Goal: Task Accomplishment & Management: Use online tool/utility

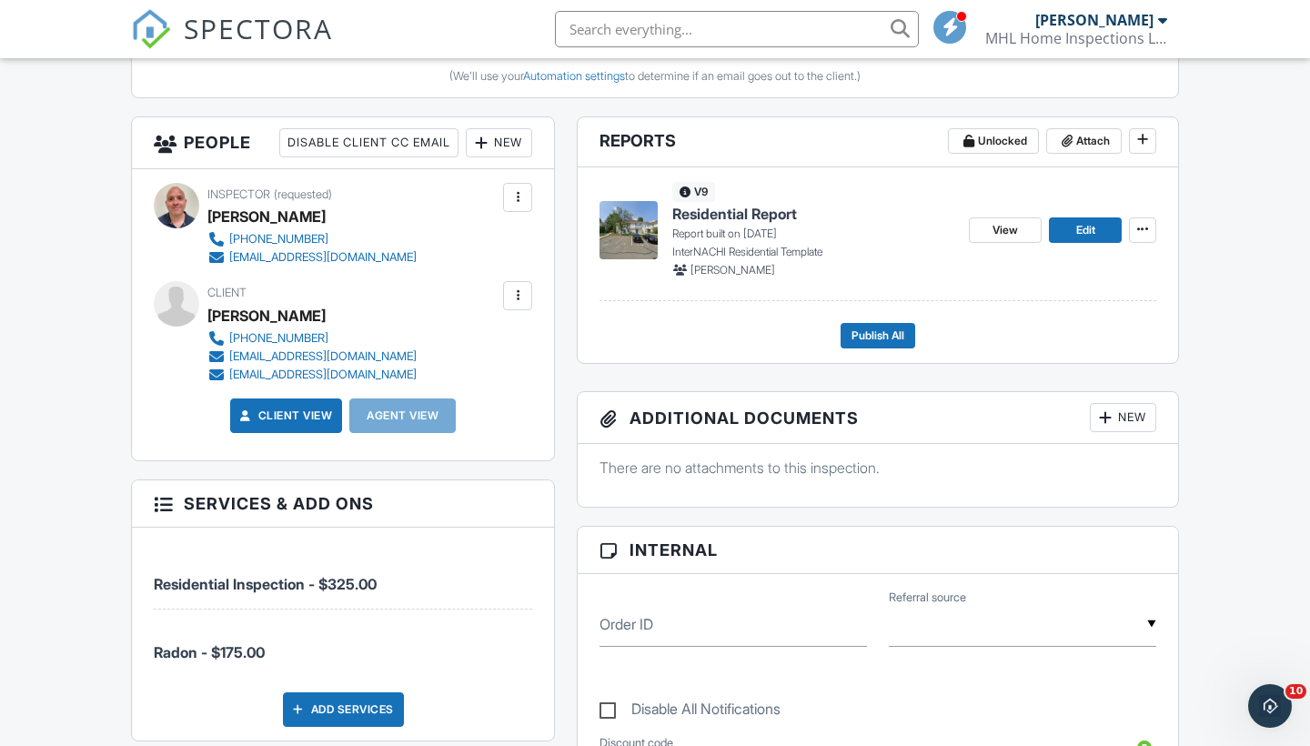
scroll to position [608, 0]
click at [1097, 228] on link "Edit" at bounding box center [1085, 229] width 73 height 25
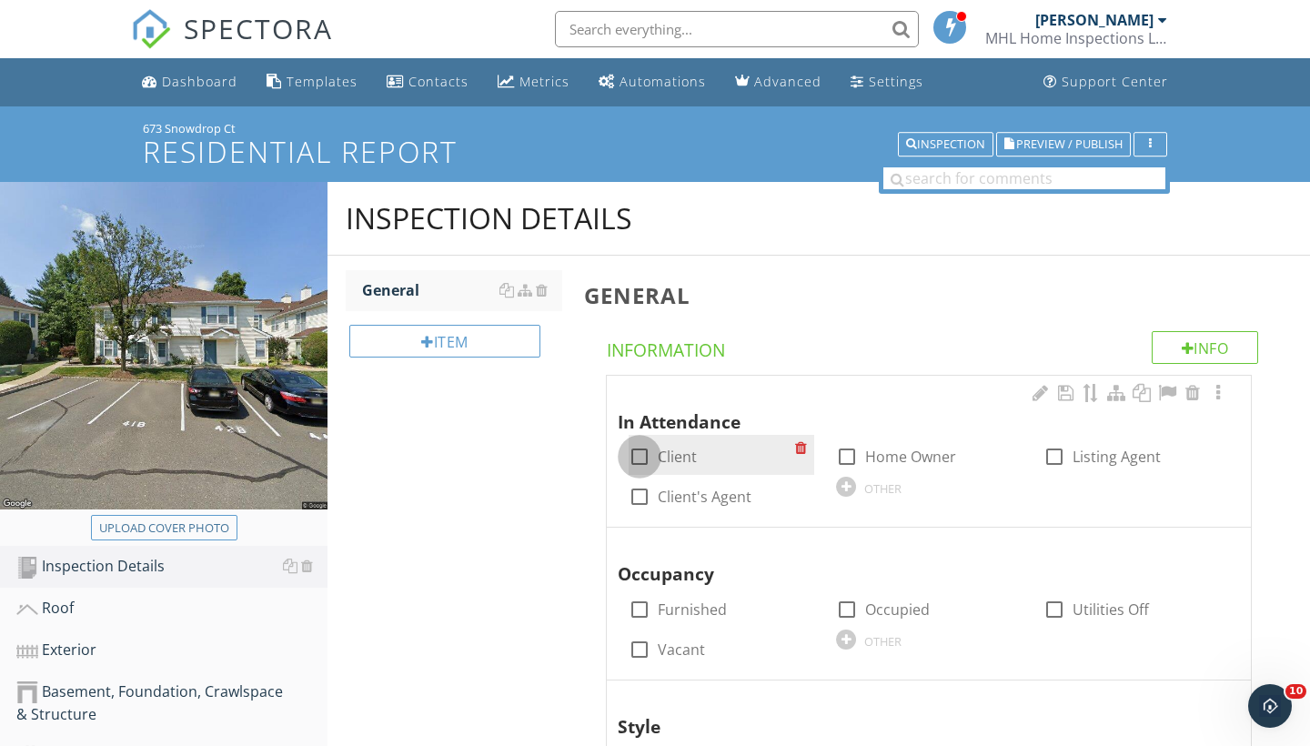
click at [644, 451] on div at bounding box center [639, 456] width 31 height 31
checkbox input "true"
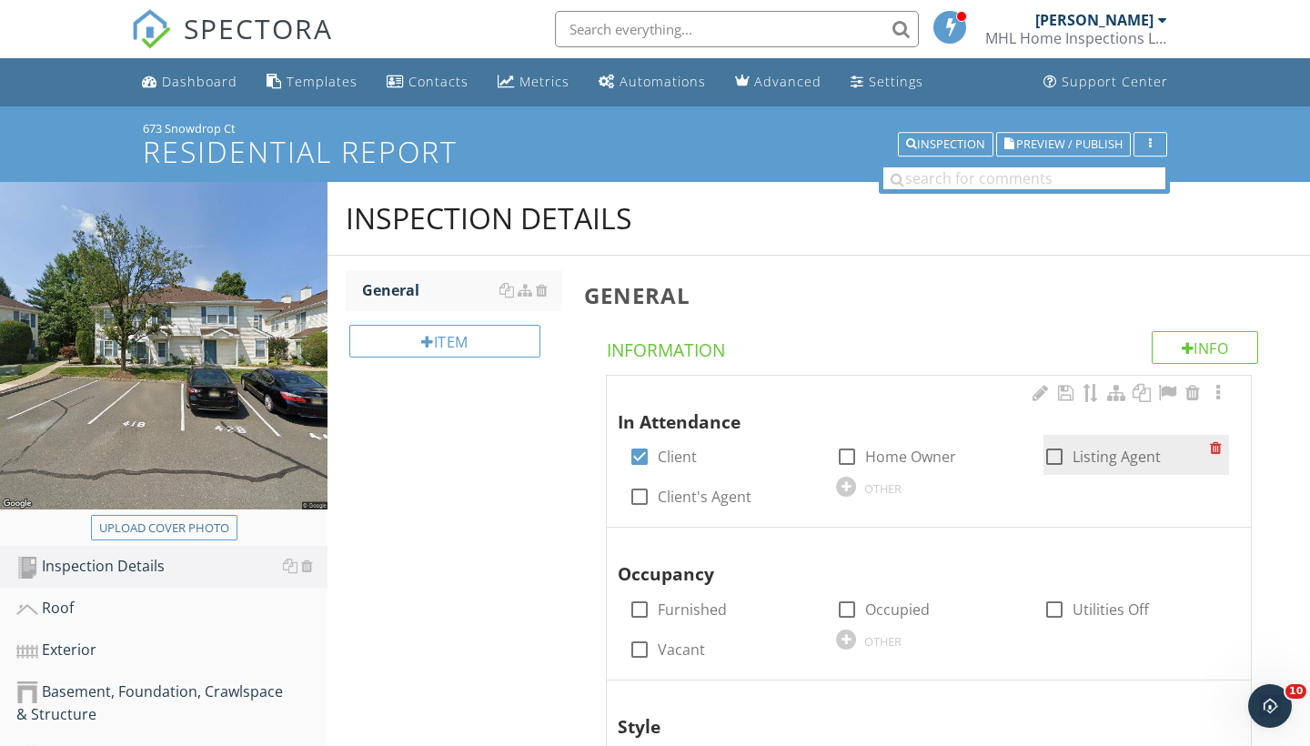
click at [1053, 460] on div at bounding box center [1054, 456] width 31 height 31
checkbox input "true"
click at [688, 25] on input "text" at bounding box center [737, 29] width 364 height 36
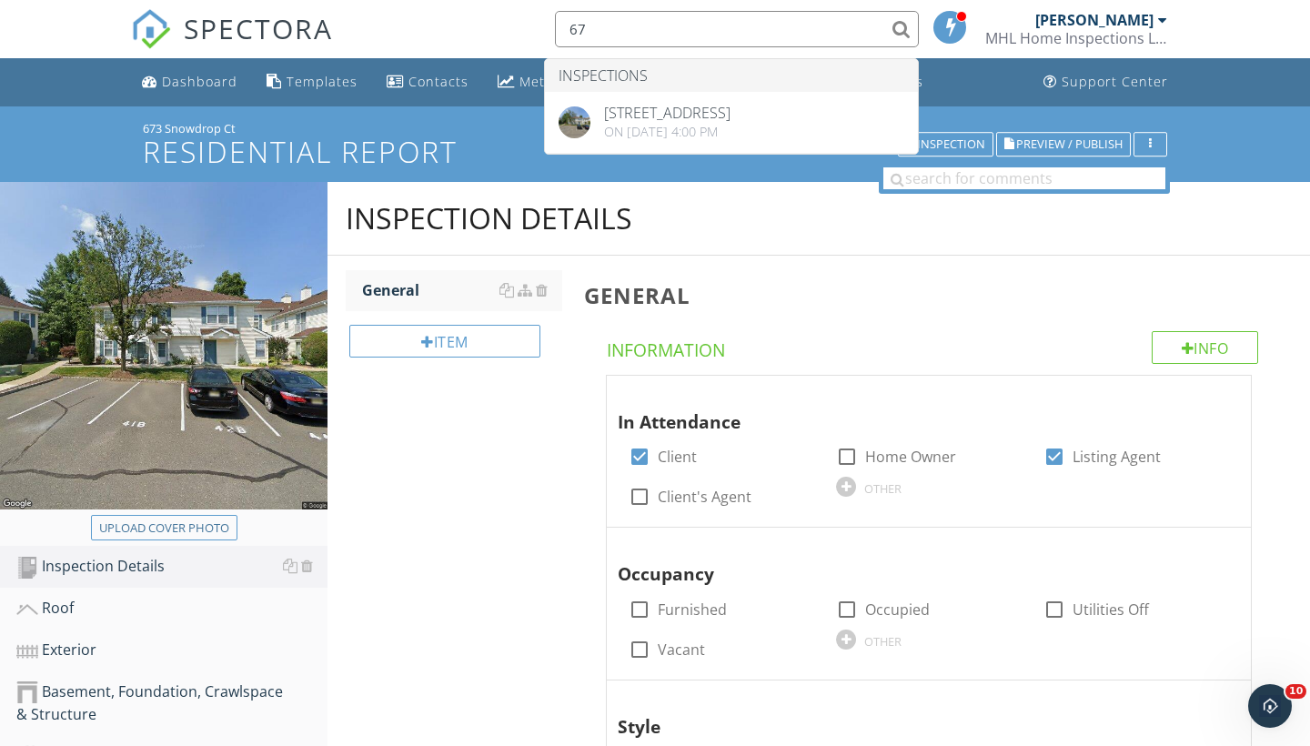
type input "6"
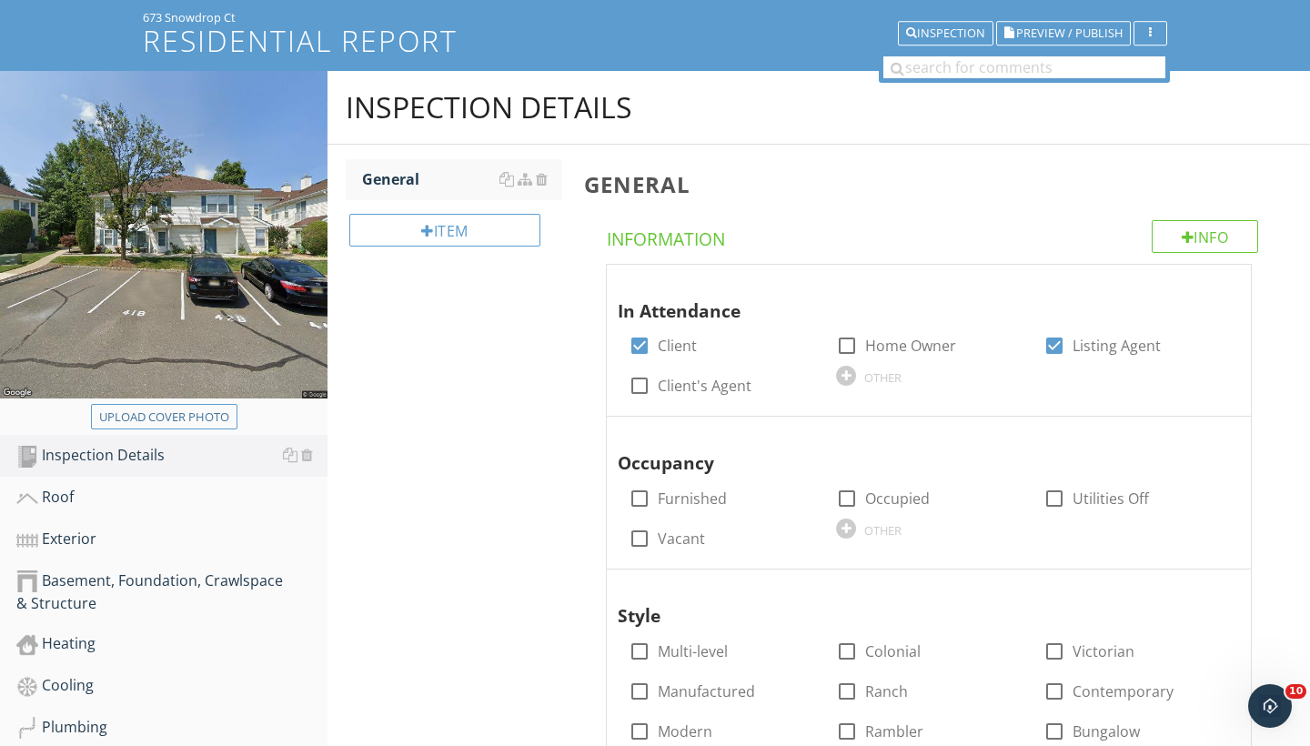
scroll to position [123, 0]
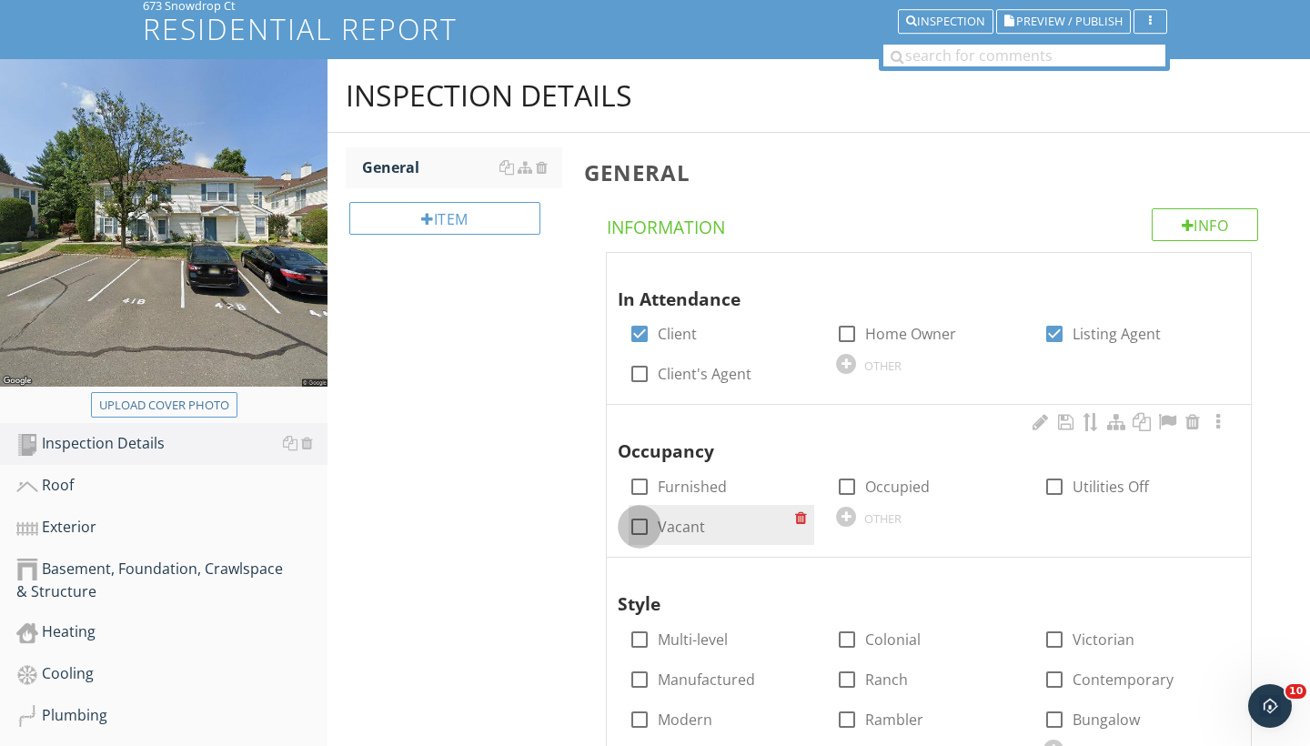
click at [638, 520] on div at bounding box center [639, 526] width 31 height 31
checkbox input "true"
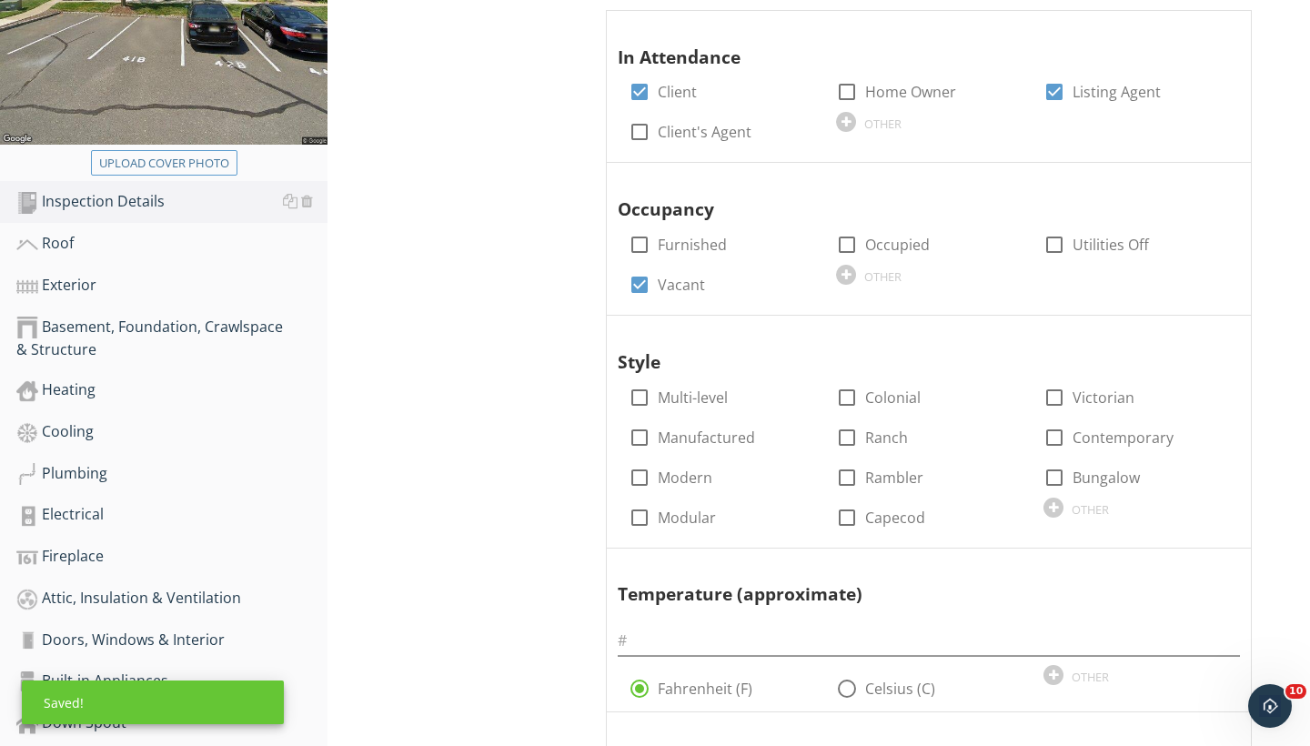
scroll to position [366, 0]
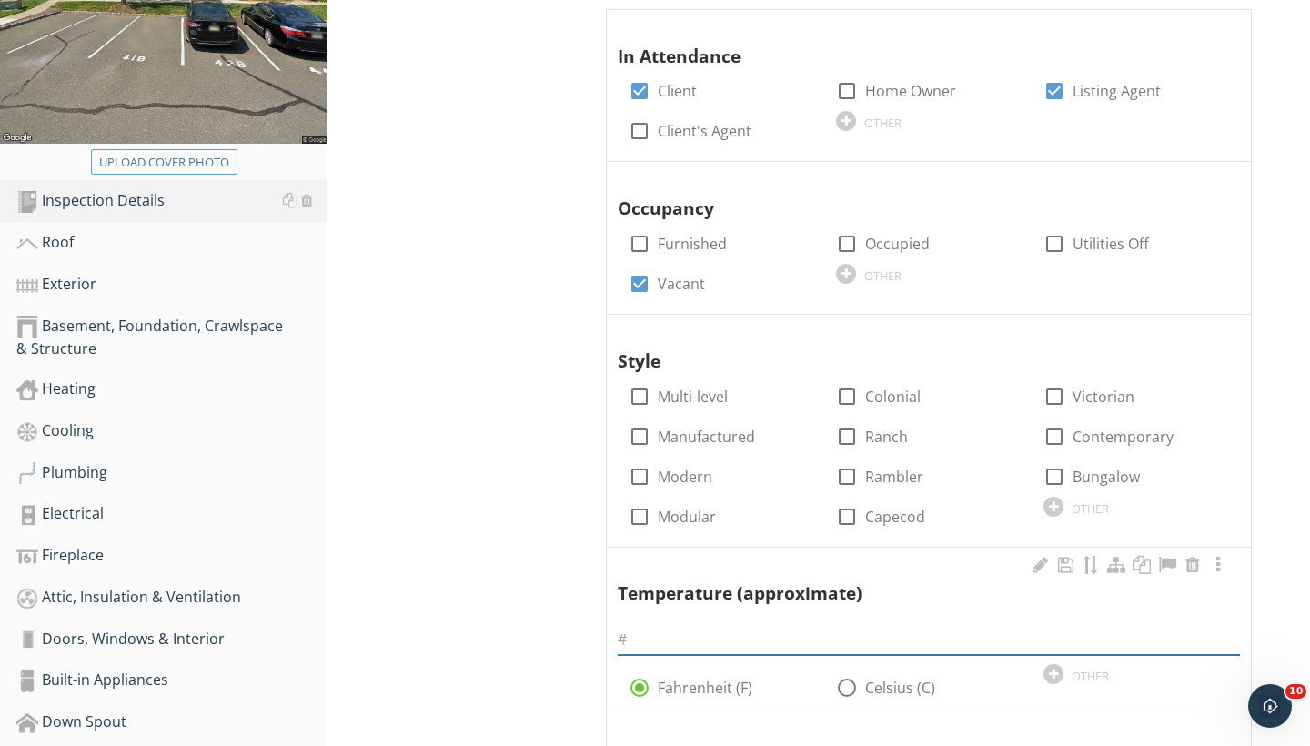
click at [677, 632] on input "text" at bounding box center [929, 640] width 622 height 30
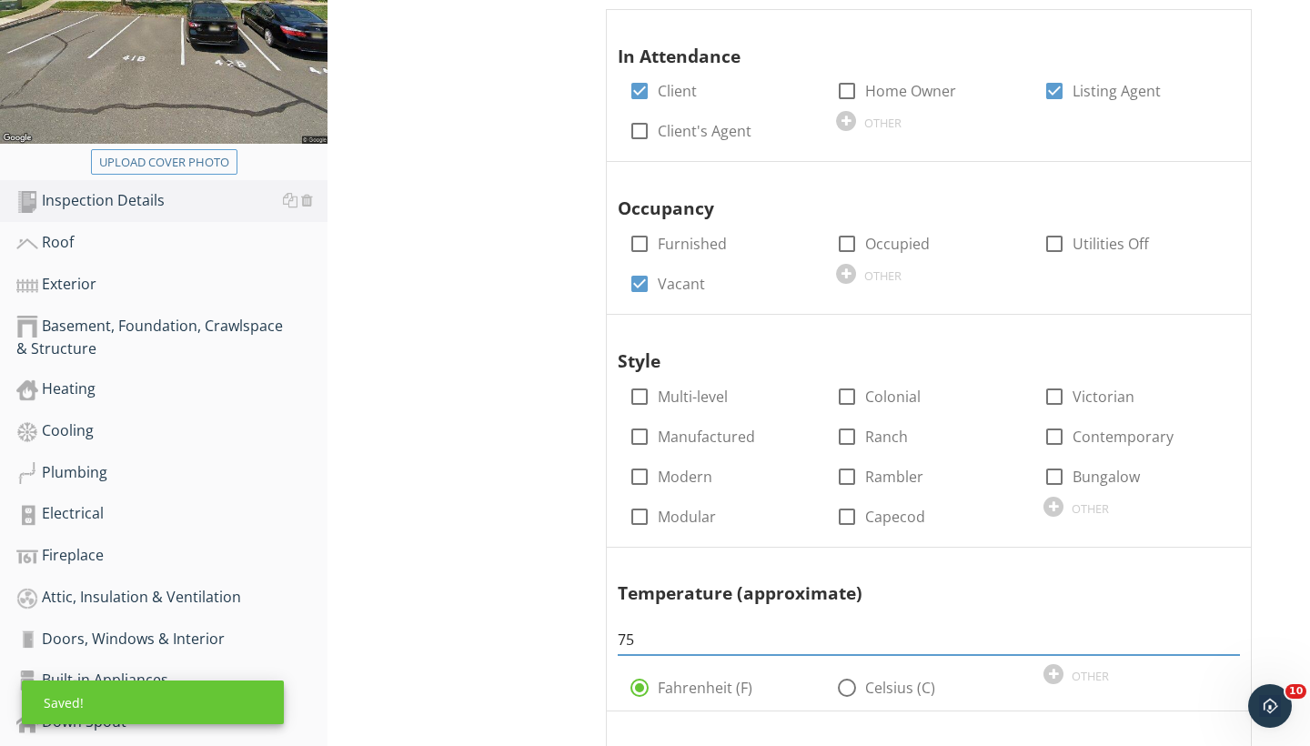
type input "75"
click at [582, 661] on div "General Info Information In Attendance check_box Client check_box_outline_blank…" at bounding box center [941, 570] width 737 height 1361
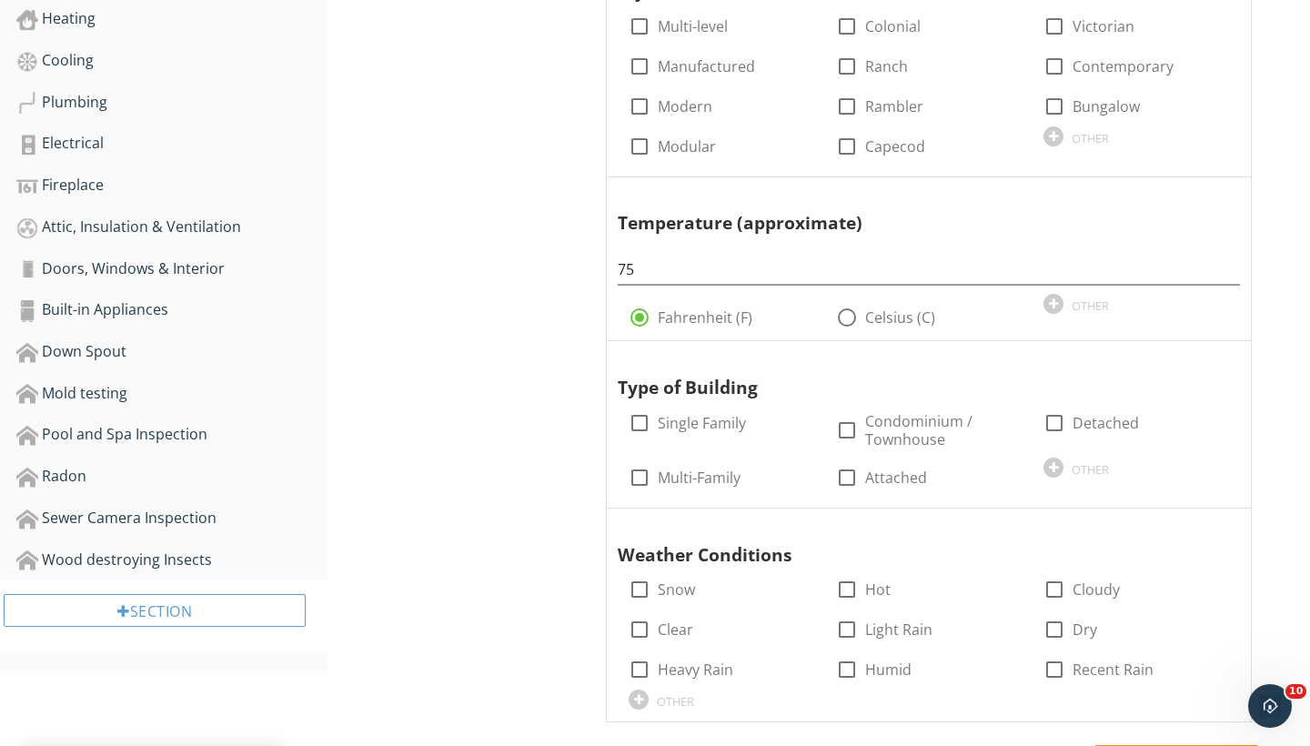
scroll to position [737, 0]
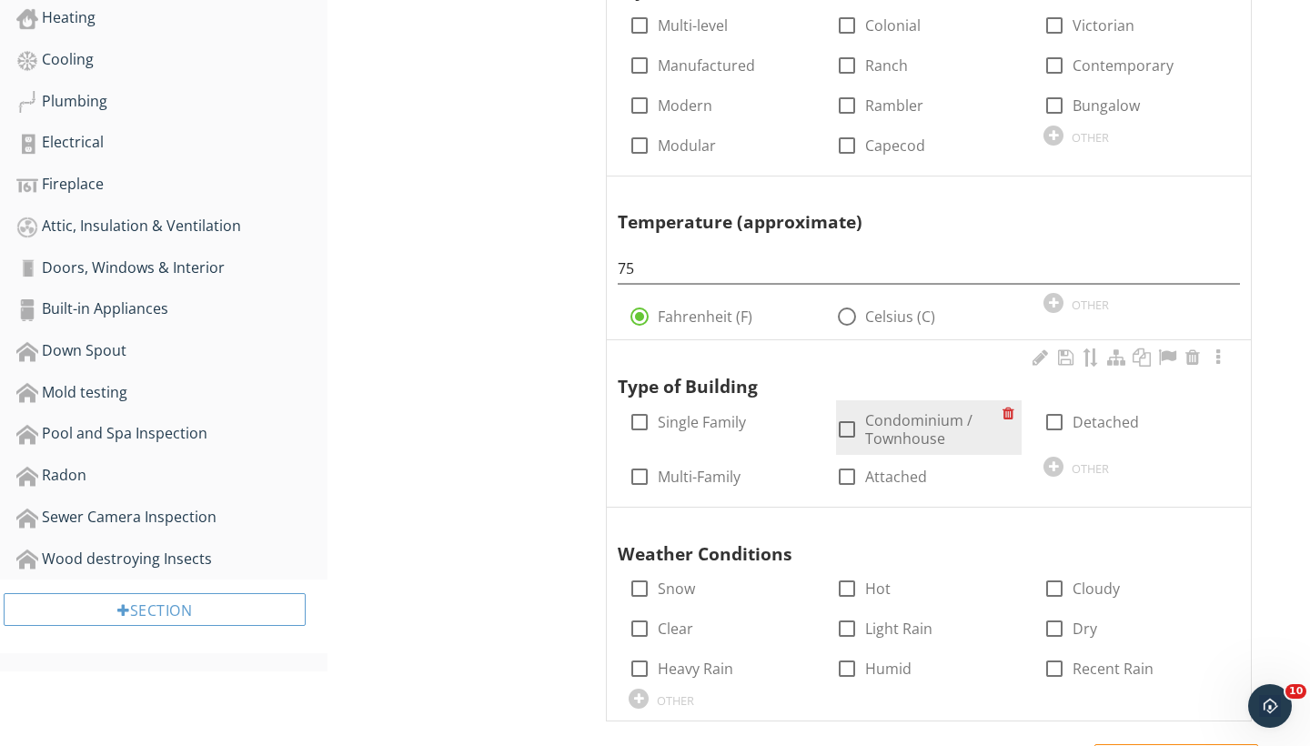
click at [857, 422] on div at bounding box center [847, 429] width 31 height 31
checkbox input "true"
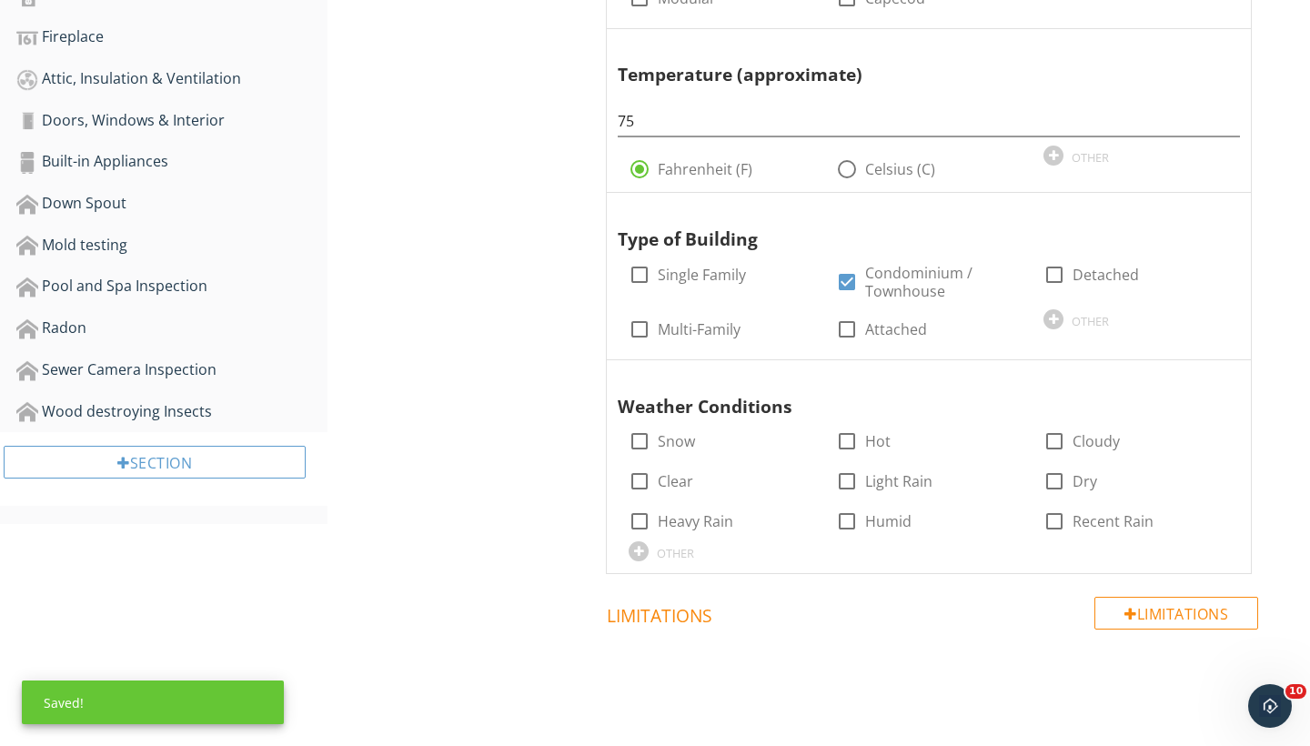
scroll to position [903, 0]
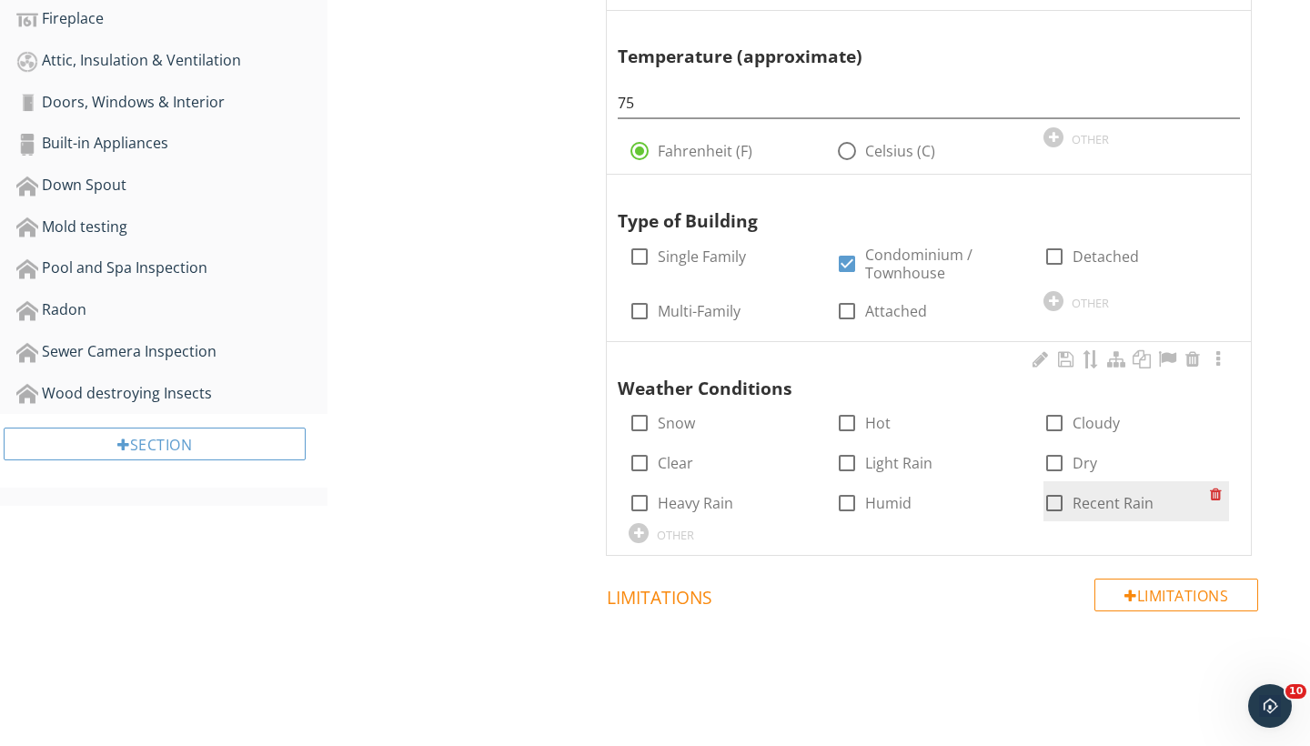
click at [1058, 488] on div at bounding box center [1054, 503] width 31 height 31
checkbox input "true"
click at [1058, 459] on div at bounding box center [1054, 463] width 31 height 31
checkbox input "true"
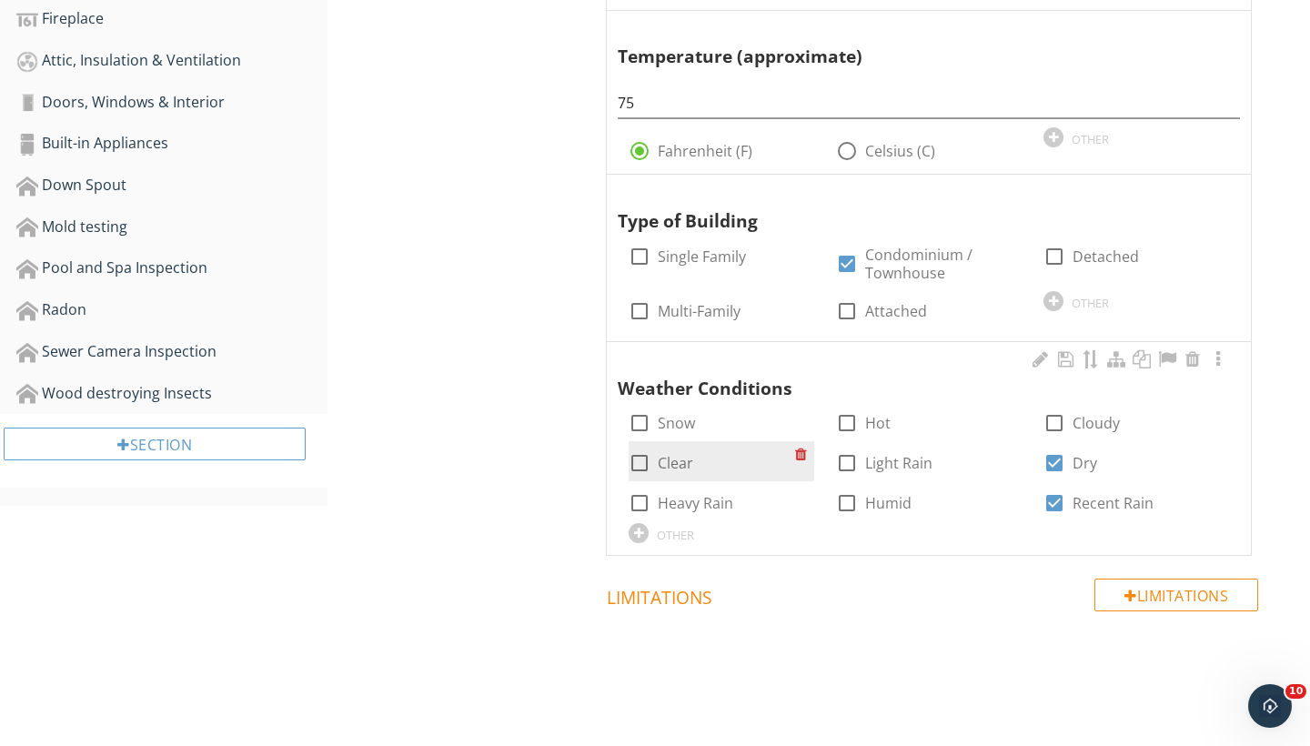
click at [640, 455] on div at bounding box center [639, 463] width 31 height 31
checkbox input "true"
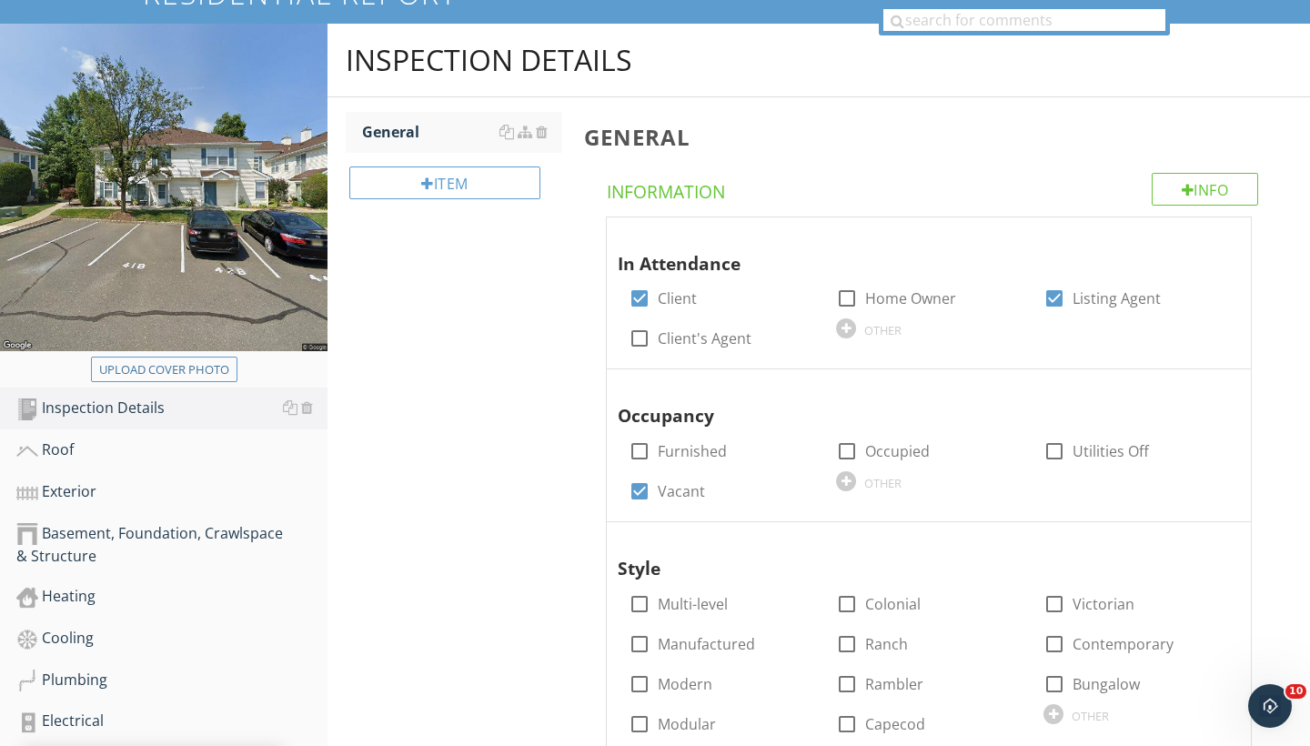
scroll to position [200, 0]
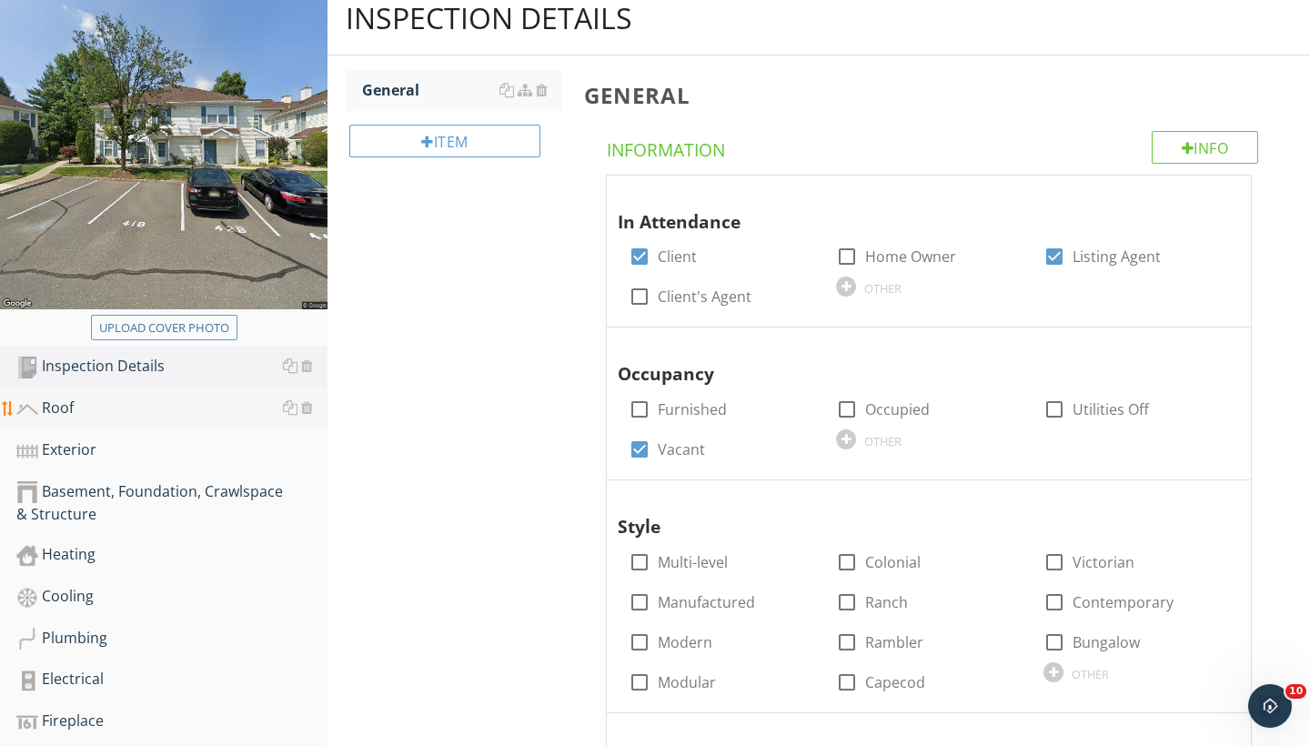
click at [72, 410] on div "Roof" at bounding box center [171, 409] width 311 height 24
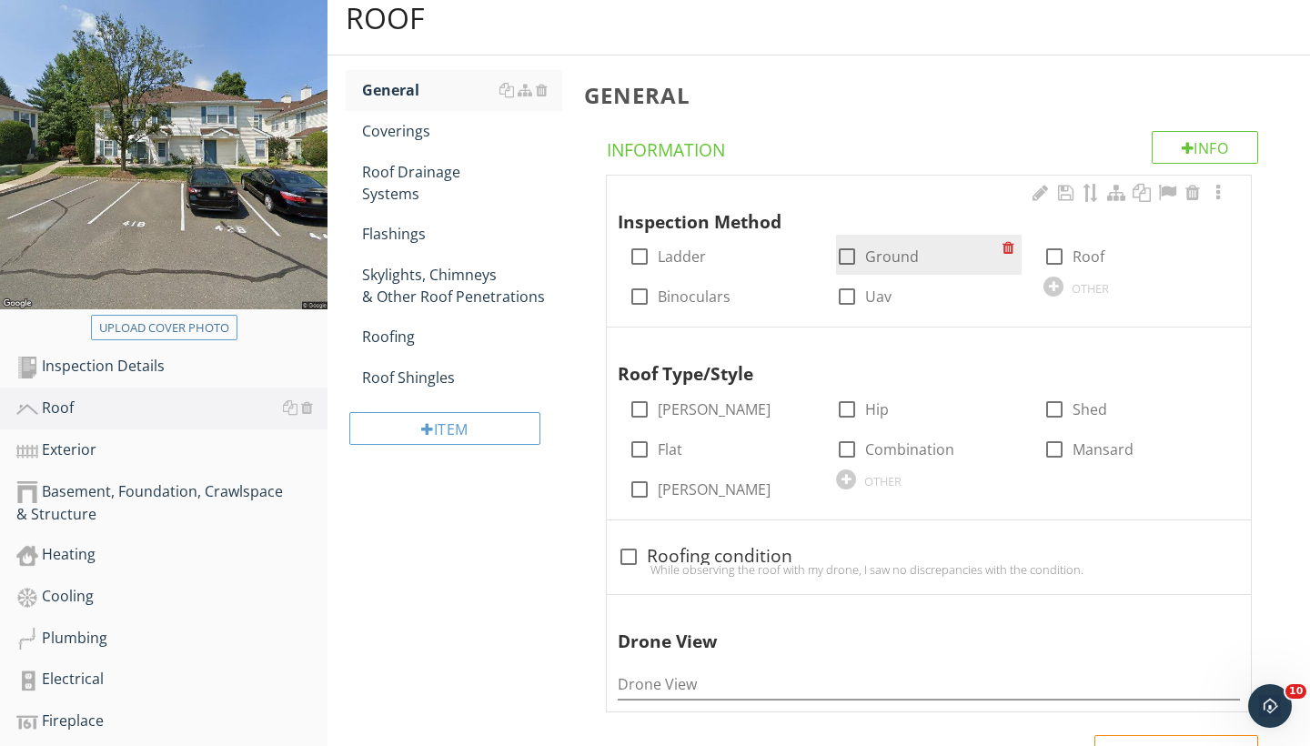
click at [855, 250] on div at bounding box center [847, 256] width 31 height 31
checkbox input "true"
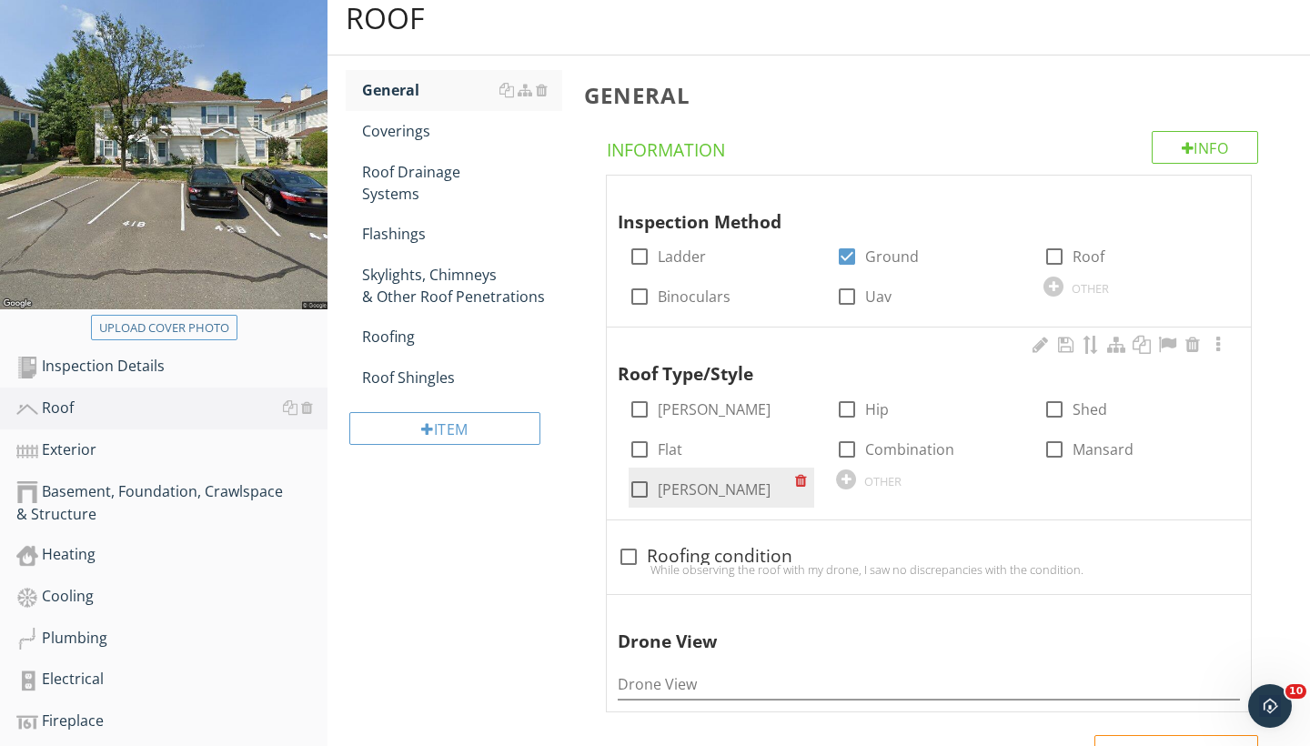
click at [646, 491] on div at bounding box center [639, 489] width 31 height 31
checkbox input "true"
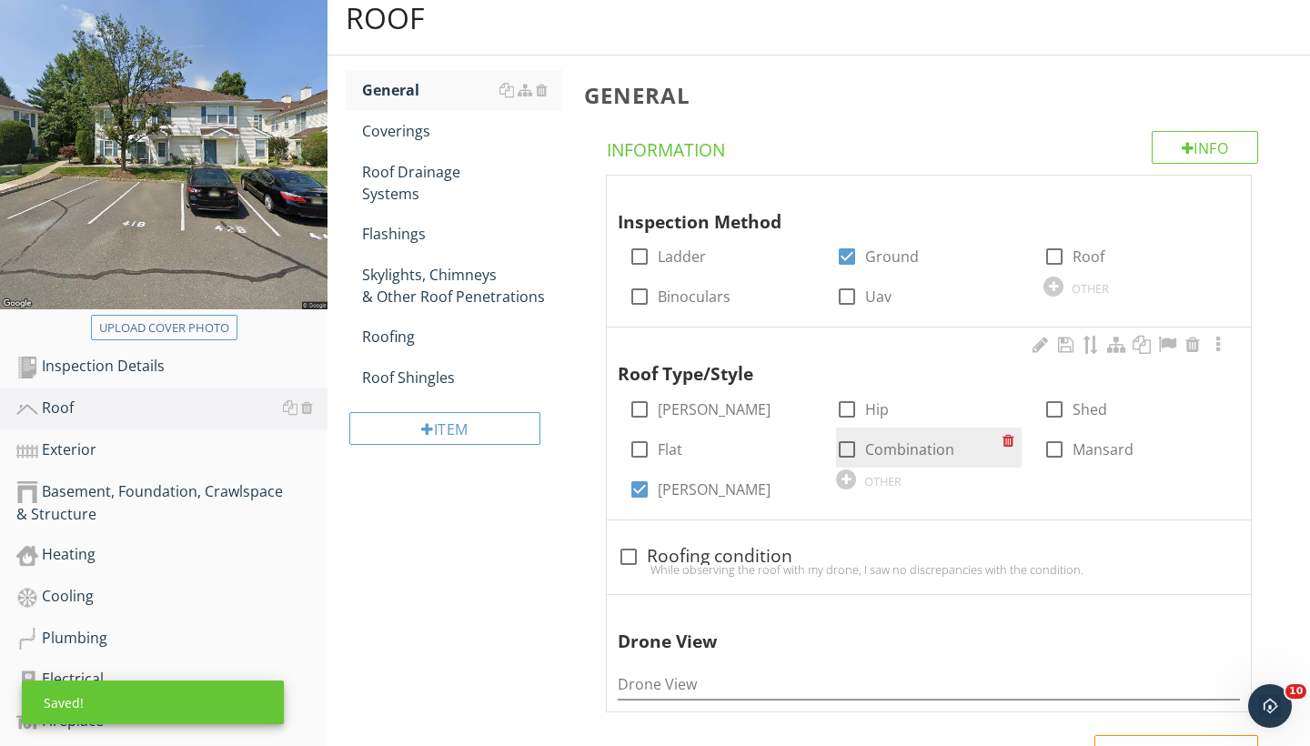
click at [845, 442] on div at bounding box center [847, 449] width 31 height 31
checkbox input "true"
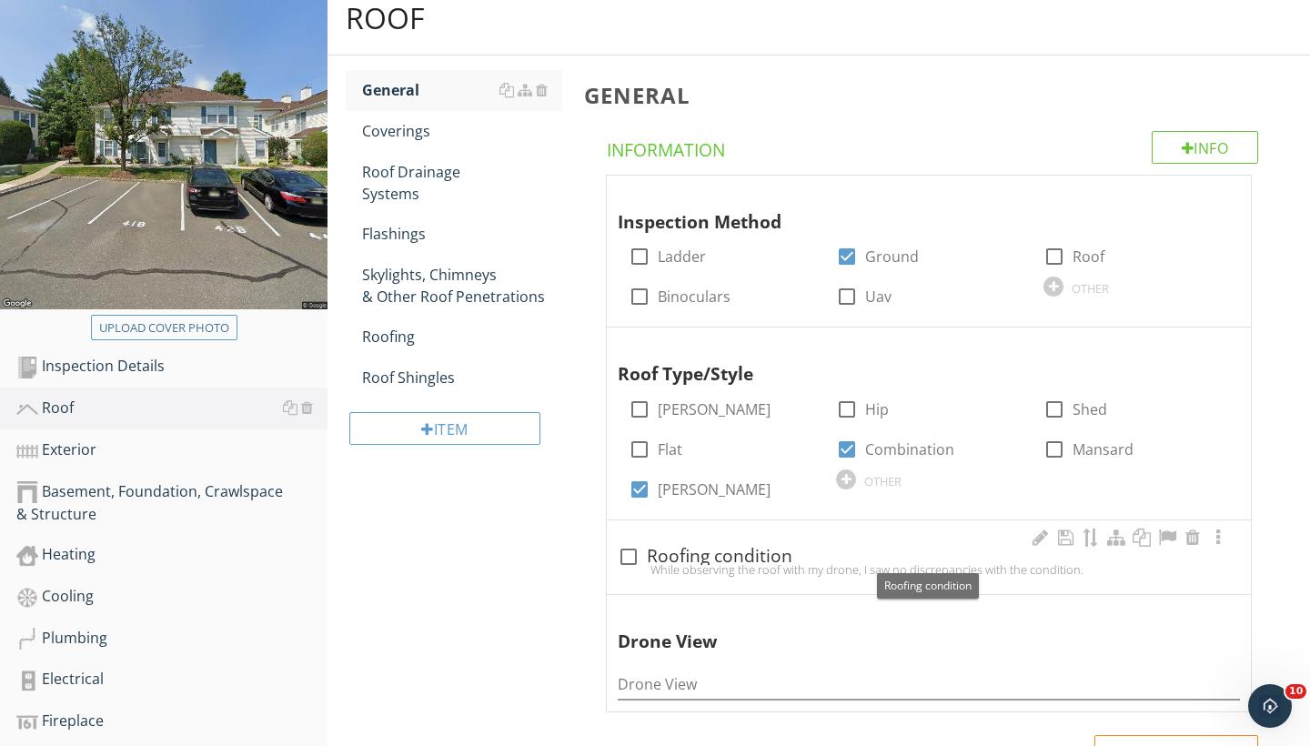
click at [629, 551] on div at bounding box center [628, 556] width 31 height 31
checkbox input "true"
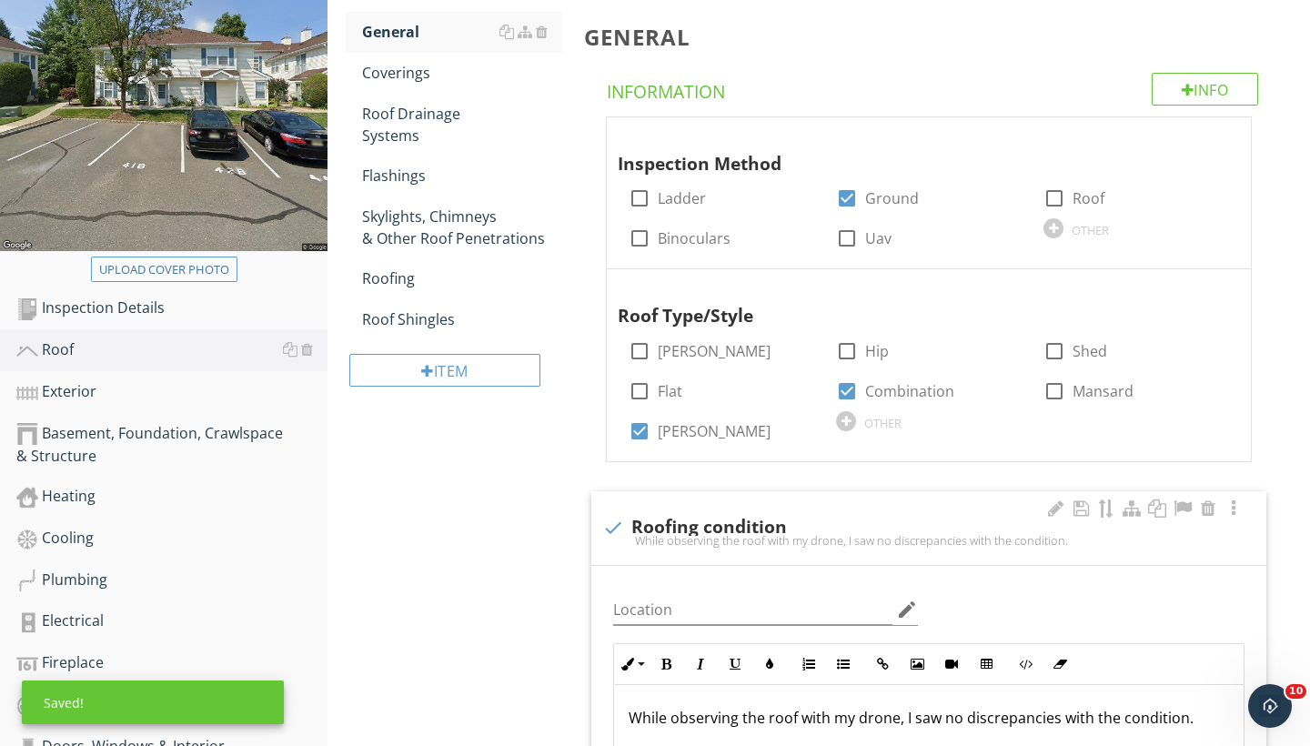
scroll to position [263, 0]
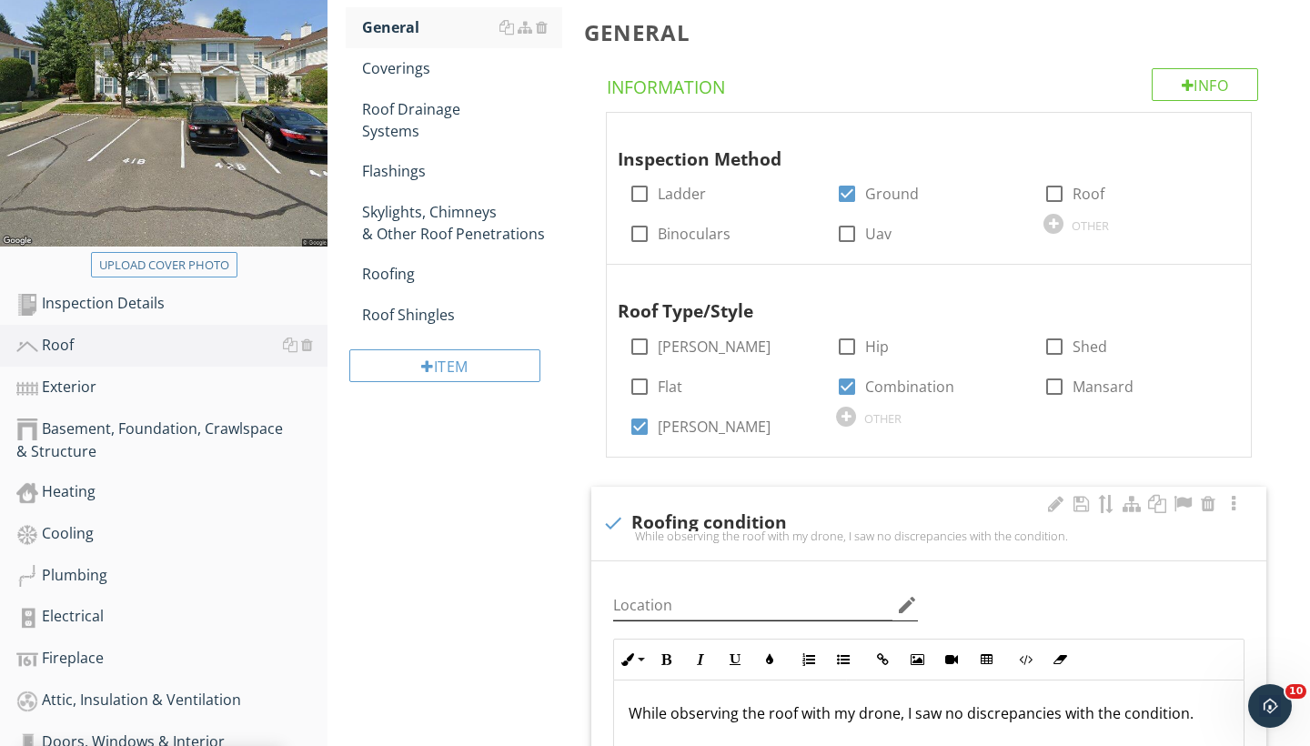
click at [906, 601] on icon "edit" at bounding box center [907, 605] width 22 height 22
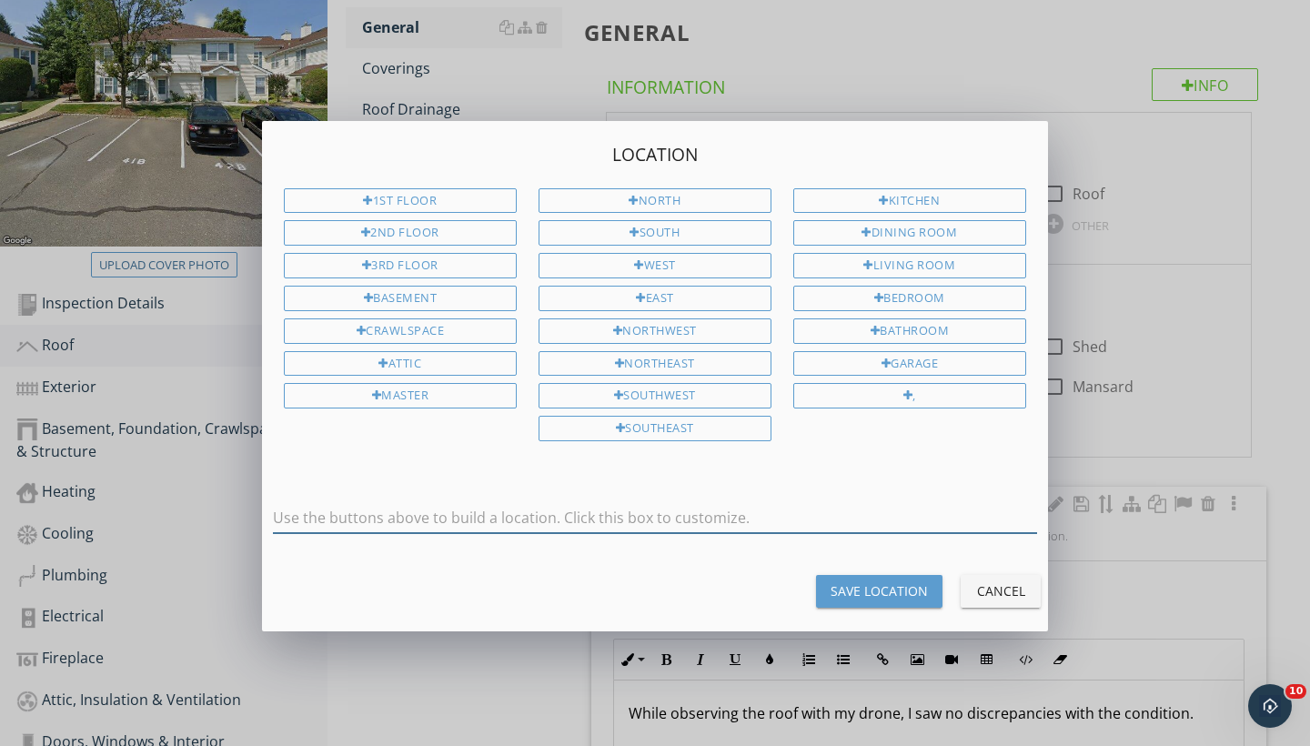
click at [733, 513] on input "text" at bounding box center [655, 518] width 764 height 30
type input "Roof"
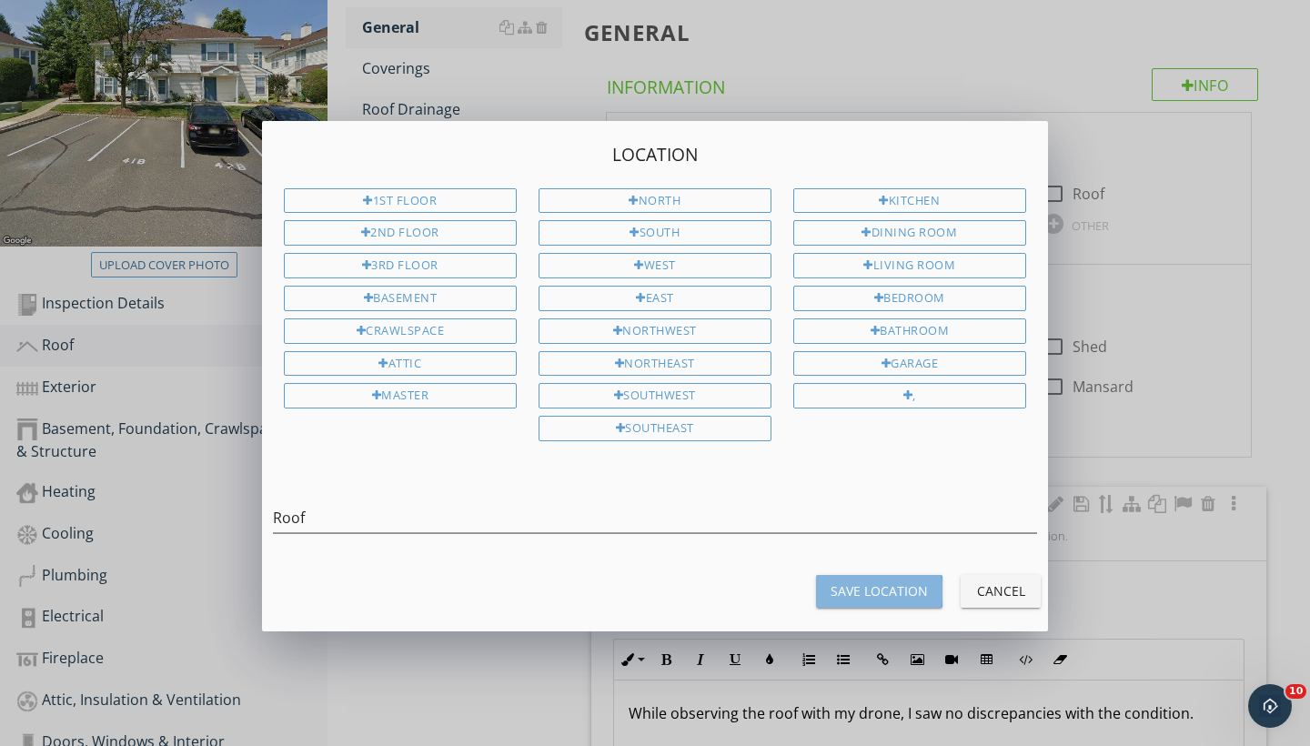
click at [905, 585] on div "Save Location" at bounding box center [879, 591] width 97 height 19
type input "Roof"
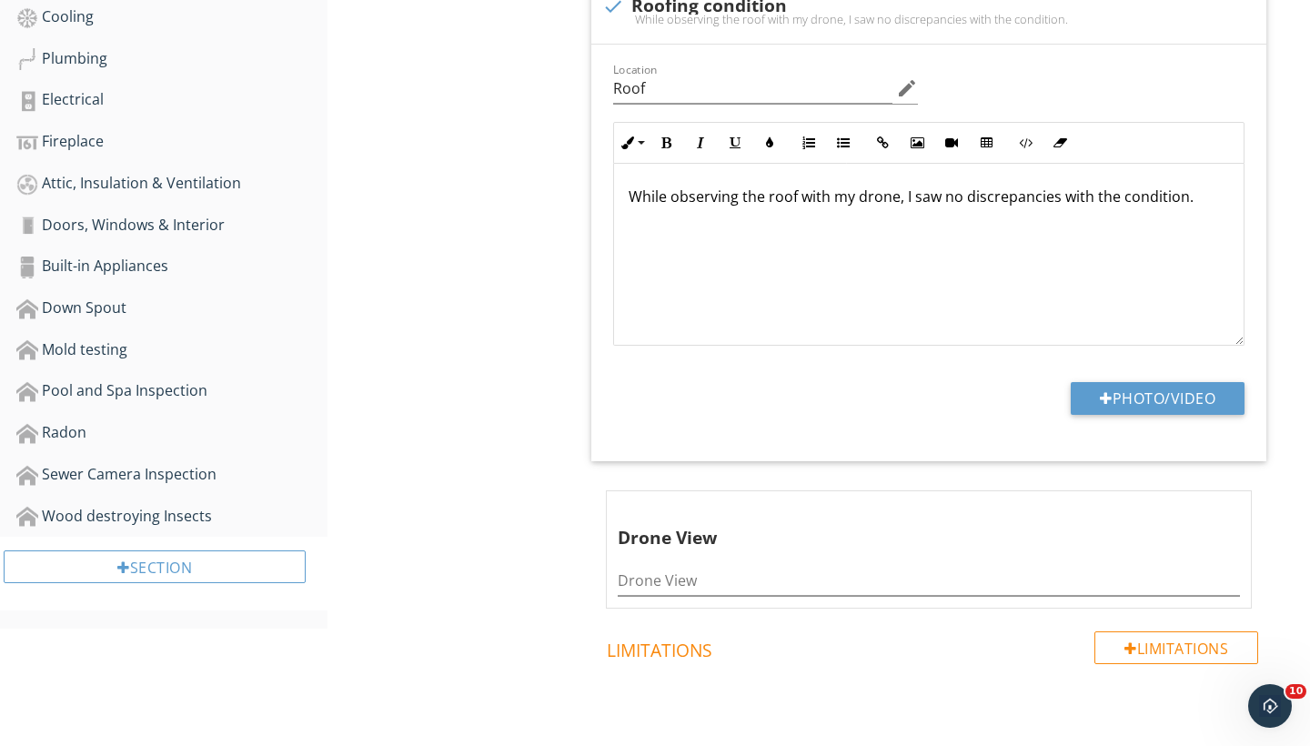
scroll to position [782, 0]
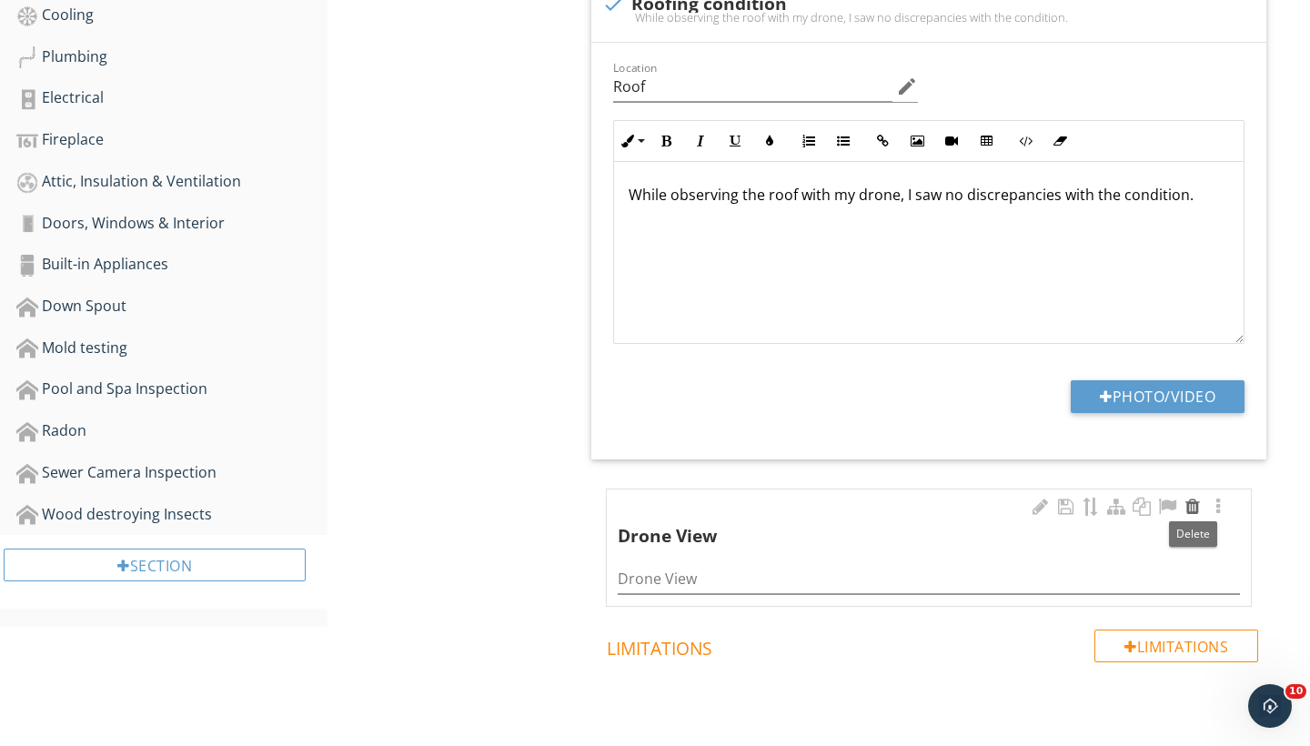
click at [1193, 502] on div at bounding box center [1193, 507] width 22 height 18
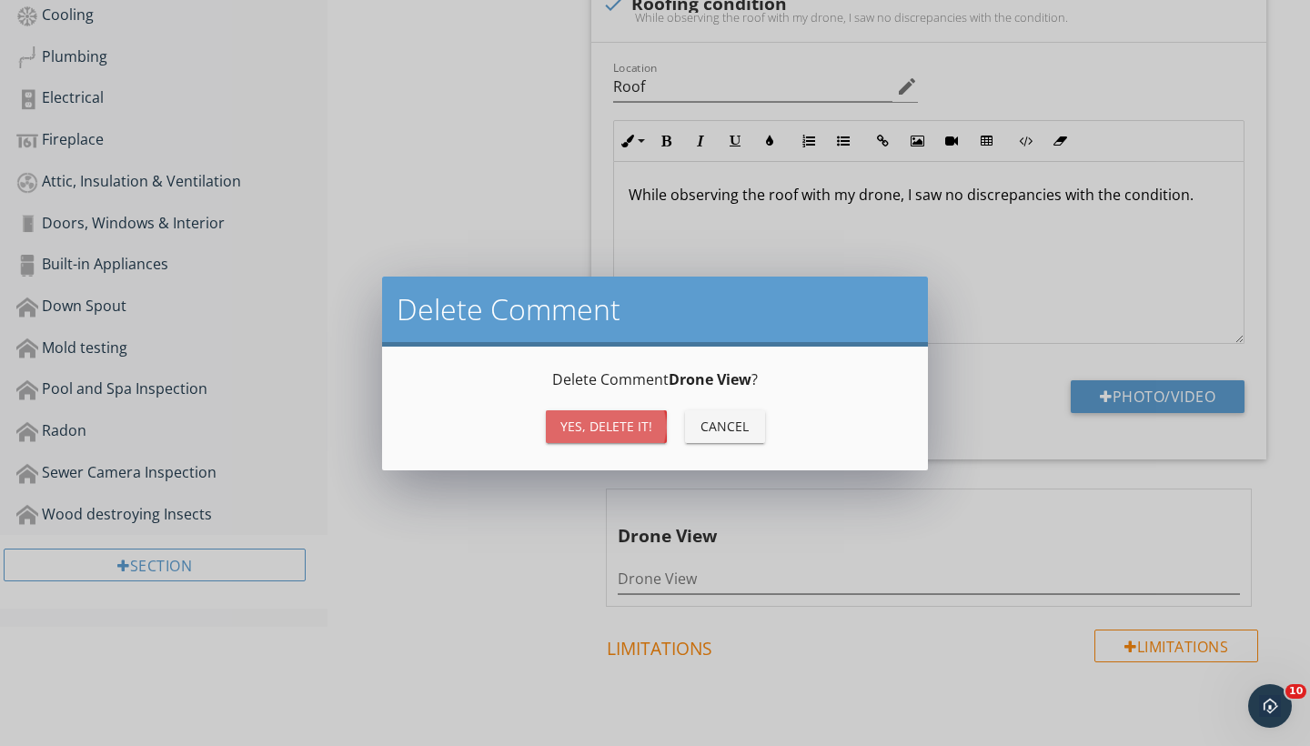
click at [574, 420] on div "Yes, Delete it!" at bounding box center [607, 426] width 92 height 19
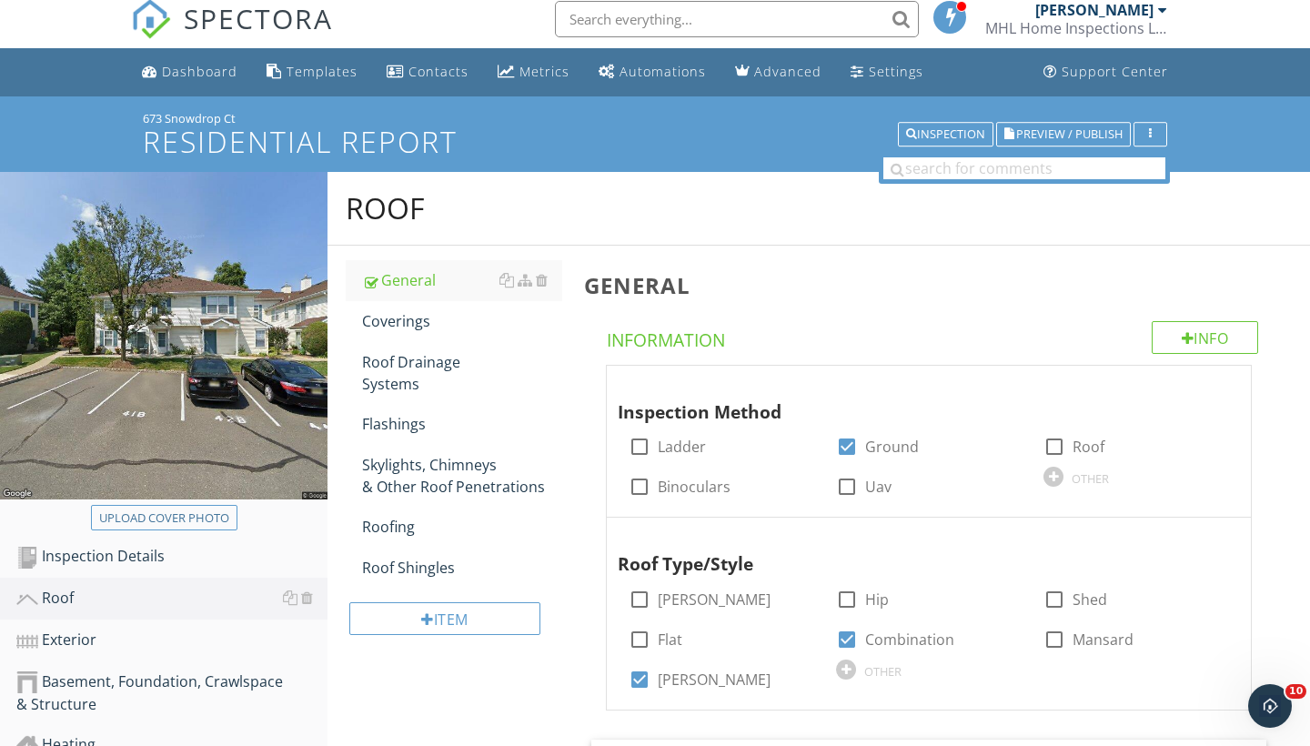
scroll to position [16, 0]
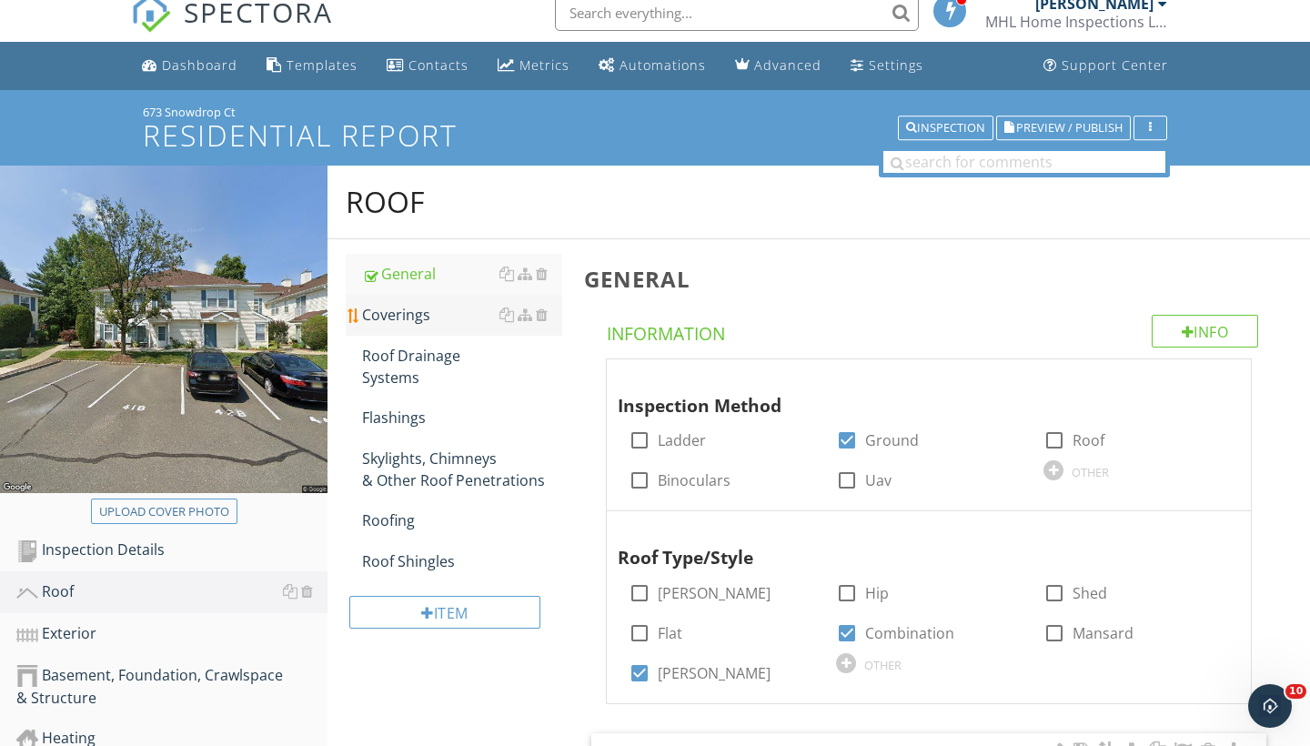
click at [406, 317] on div "Coverings" at bounding box center [462, 315] width 200 height 22
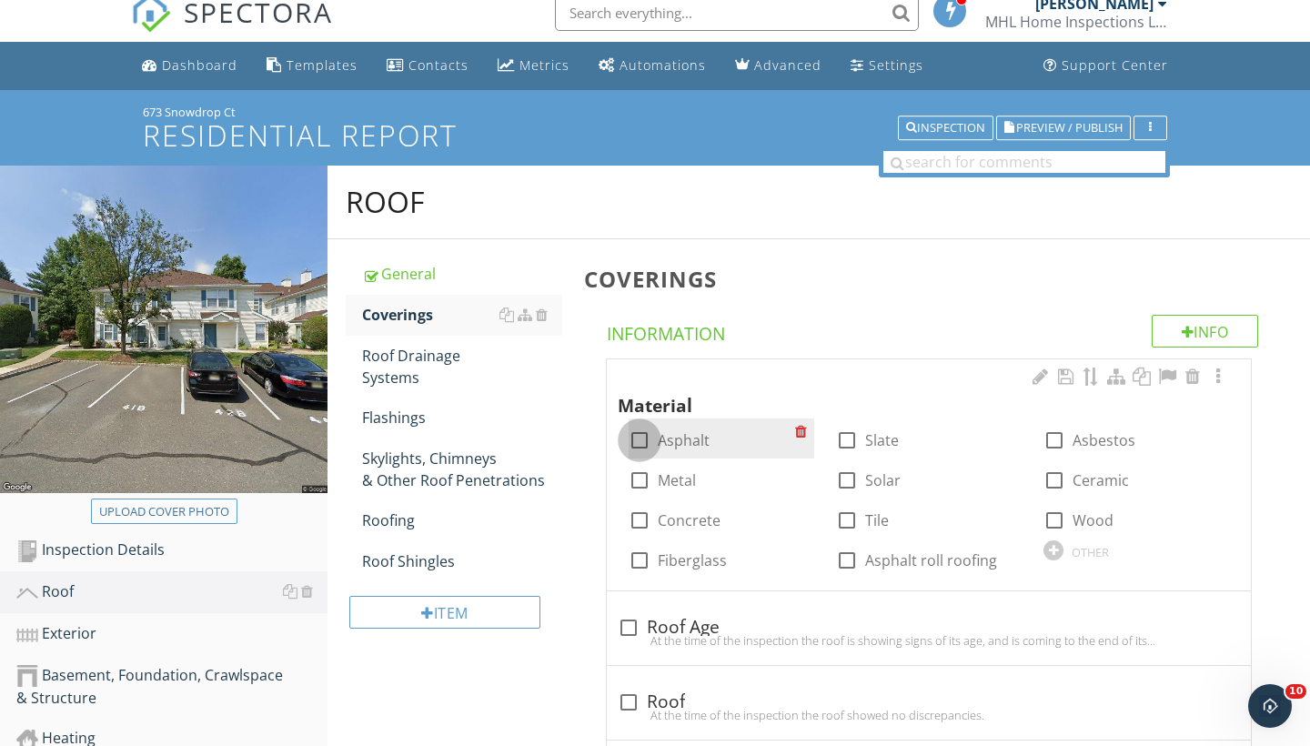
click at [640, 434] on div at bounding box center [639, 440] width 31 height 31
checkbox input "true"
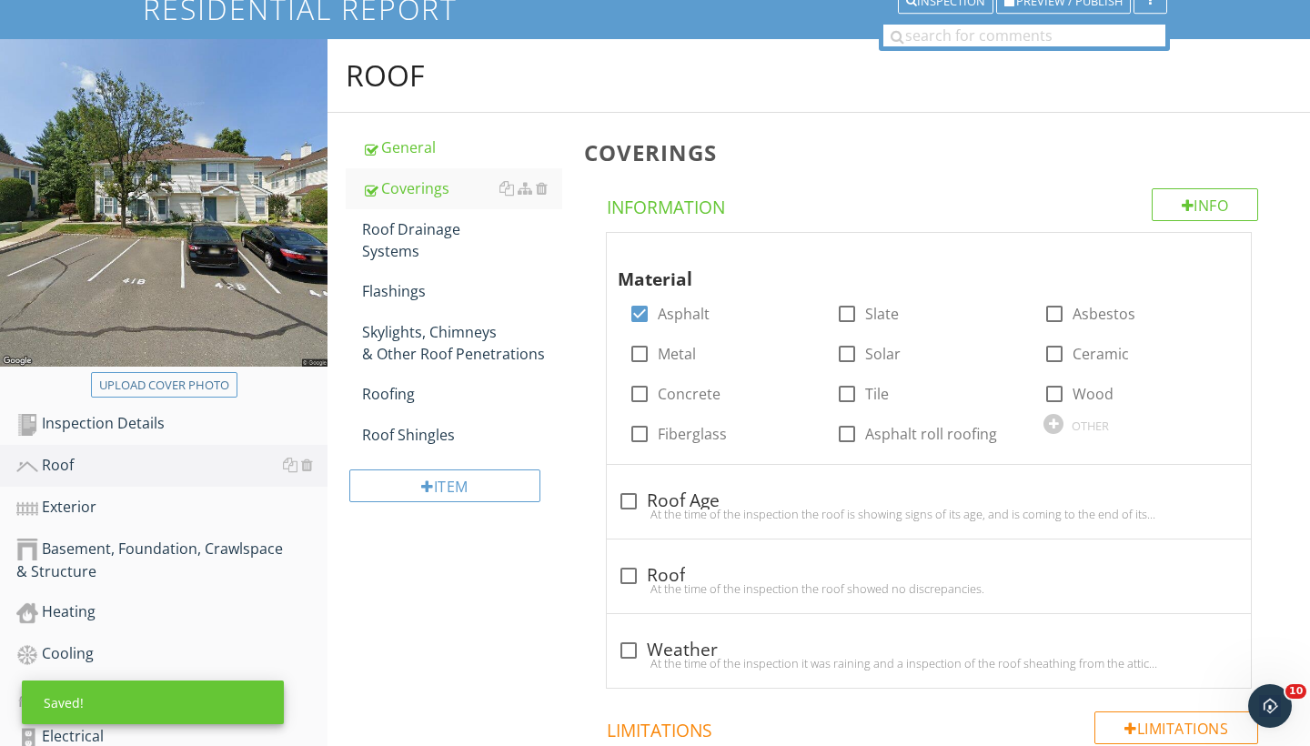
scroll to position [142, 0]
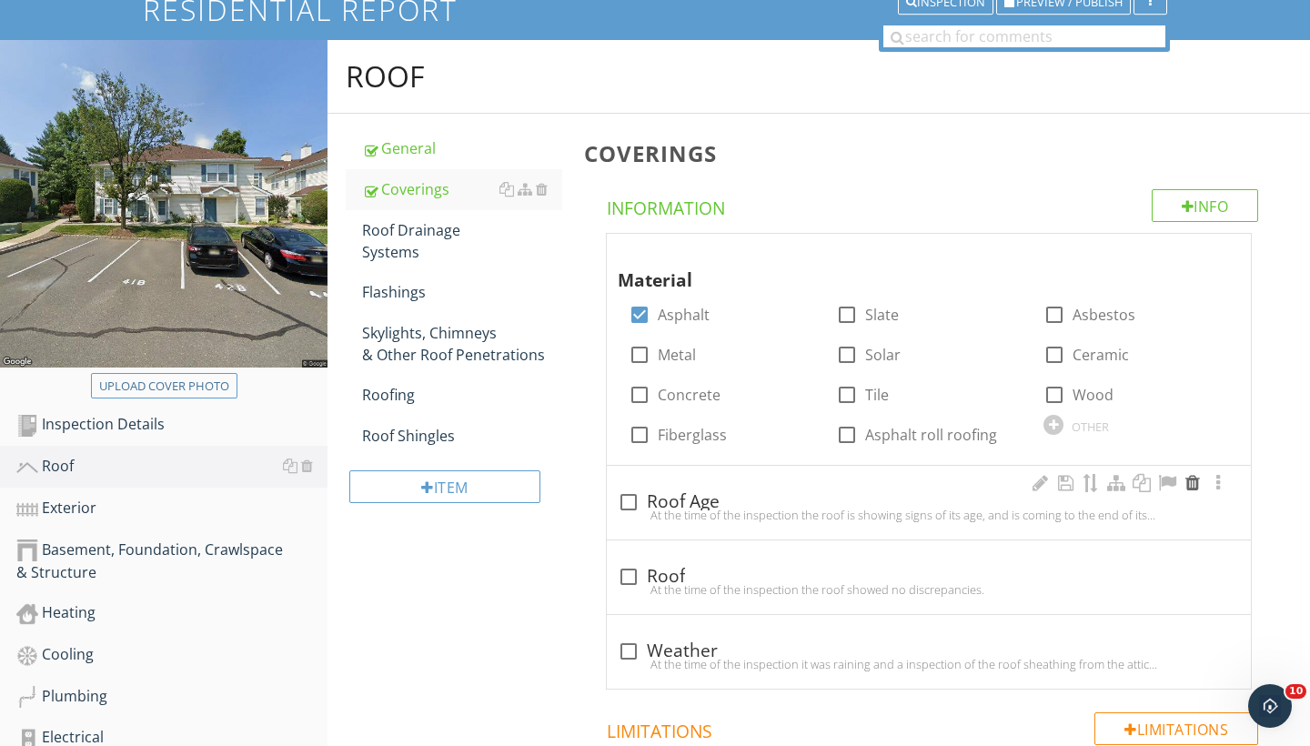
click at [1190, 480] on div at bounding box center [1193, 483] width 22 height 18
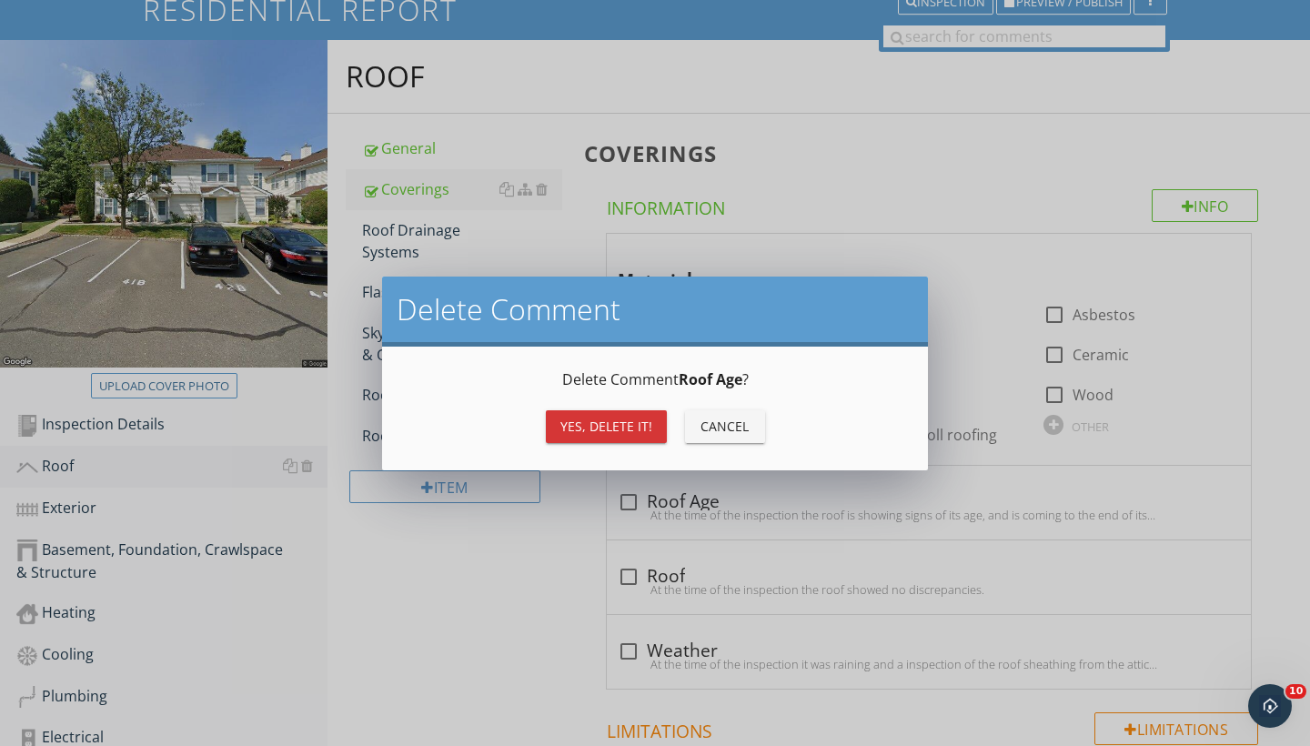
click at [637, 423] on div "Yes, Delete it!" at bounding box center [607, 426] width 92 height 19
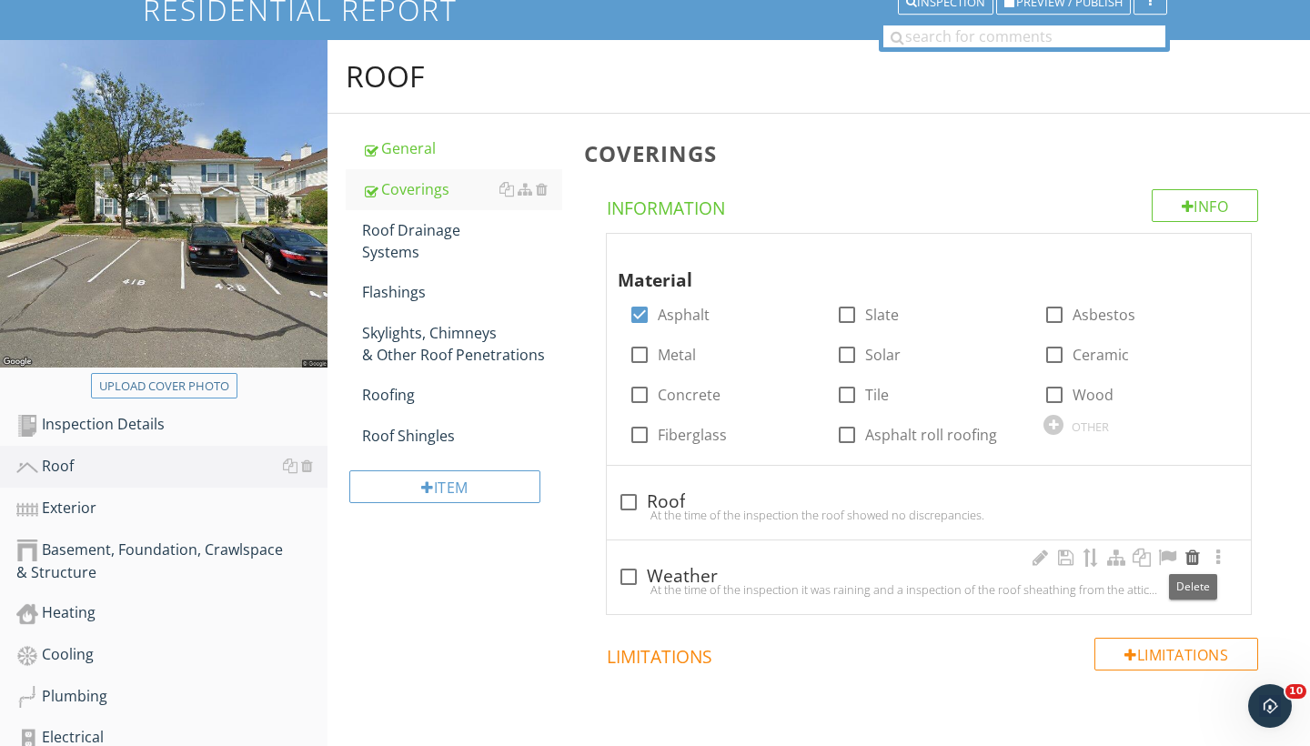
click at [1191, 562] on div at bounding box center [1193, 558] width 22 height 18
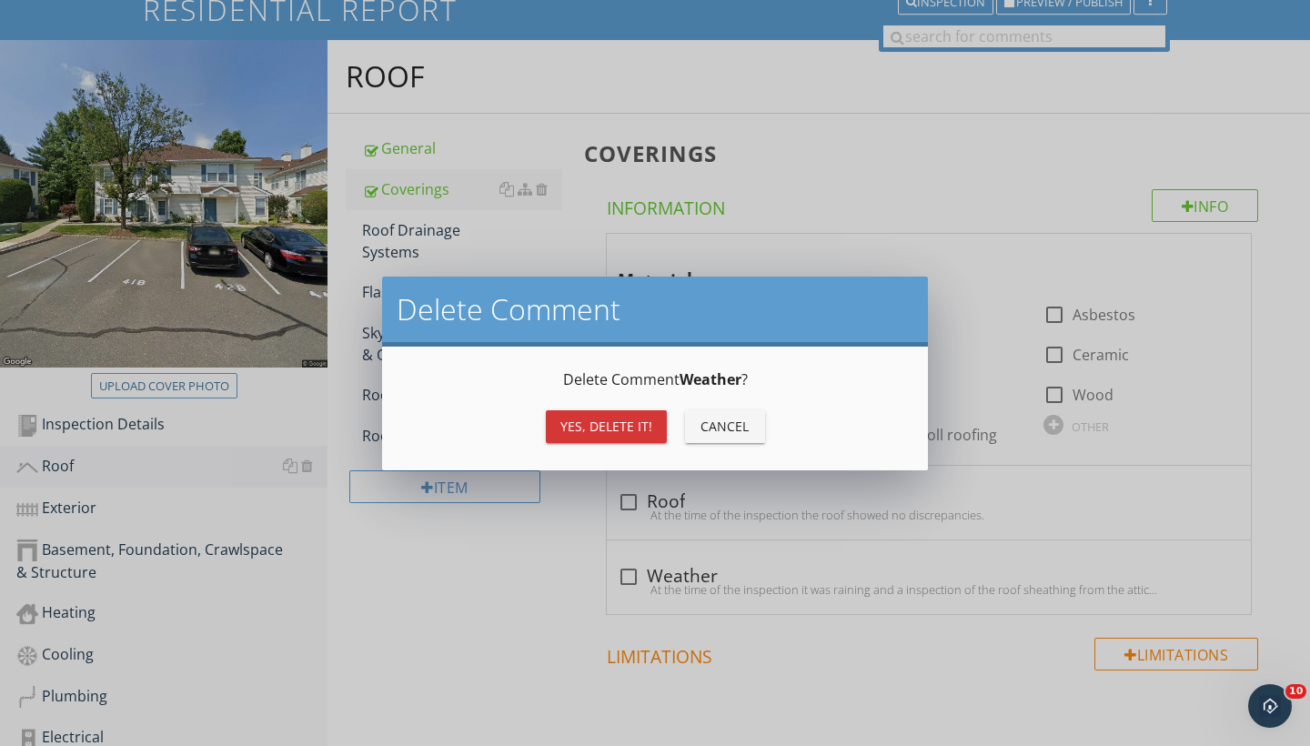
click at [589, 428] on div "Yes, Delete it!" at bounding box center [607, 426] width 92 height 19
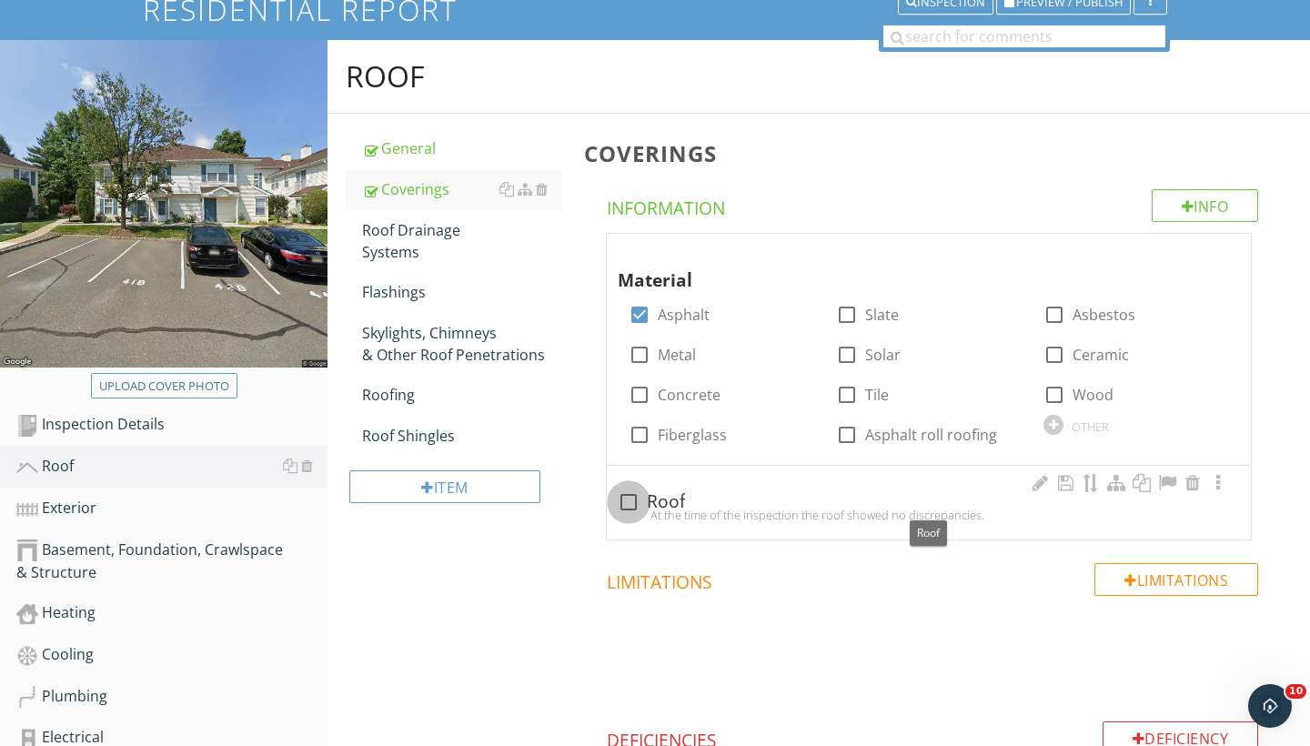
click at [636, 496] on div at bounding box center [628, 502] width 31 height 31
checkbox input "true"
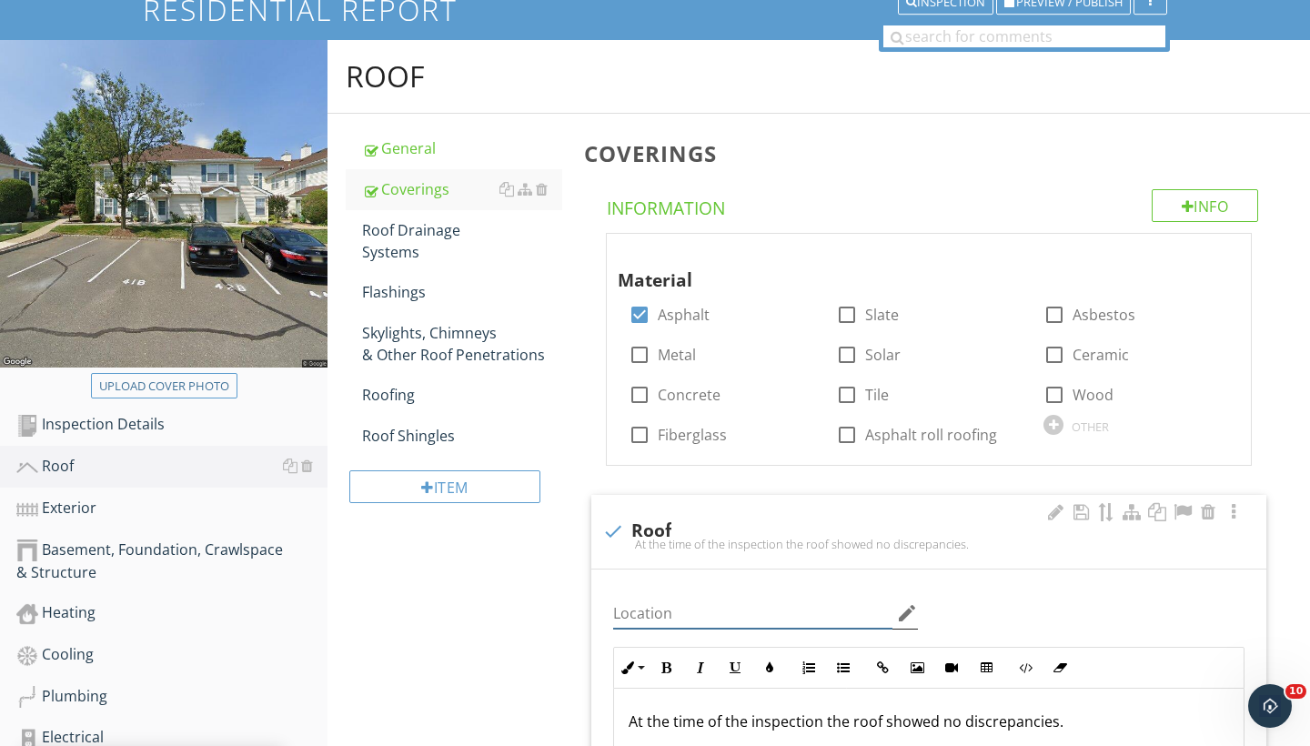
click at [735, 611] on input "Location" at bounding box center [752, 614] width 279 height 30
type input "Roof"
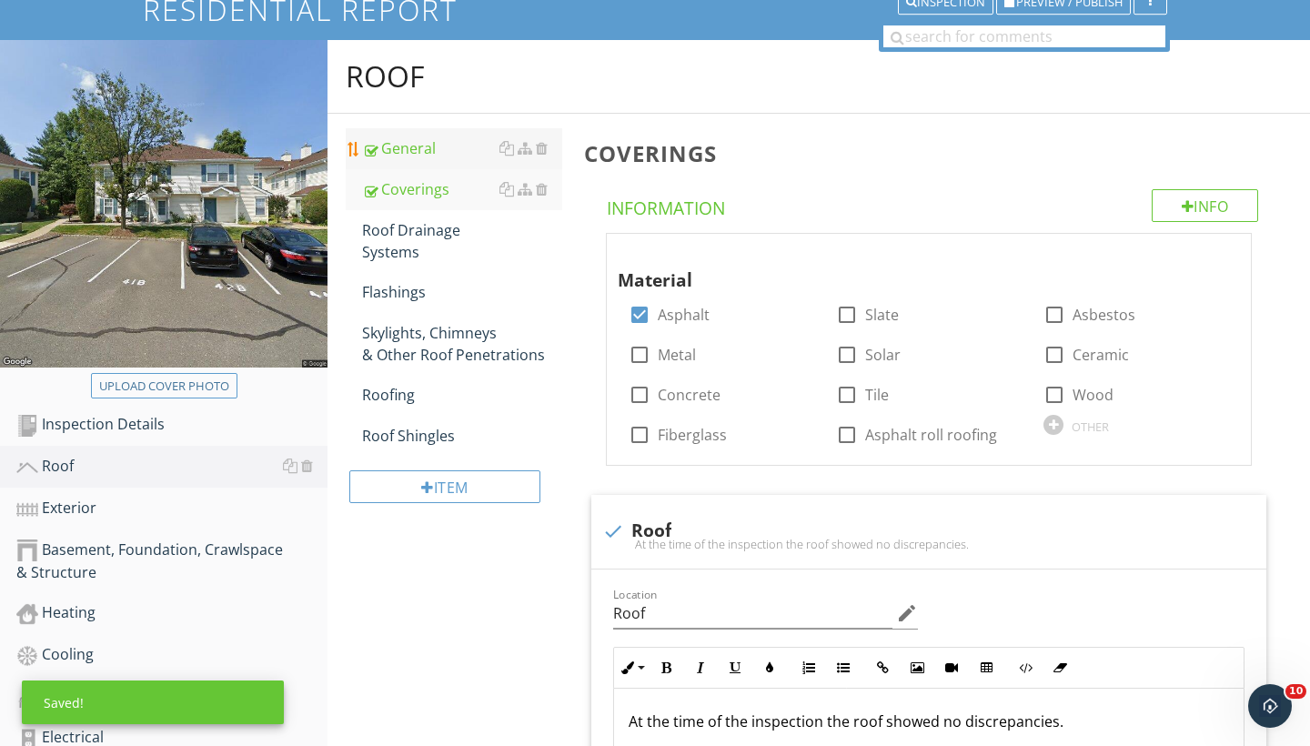
click at [422, 154] on div "General" at bounding box center [462, 148] width 200 height 22
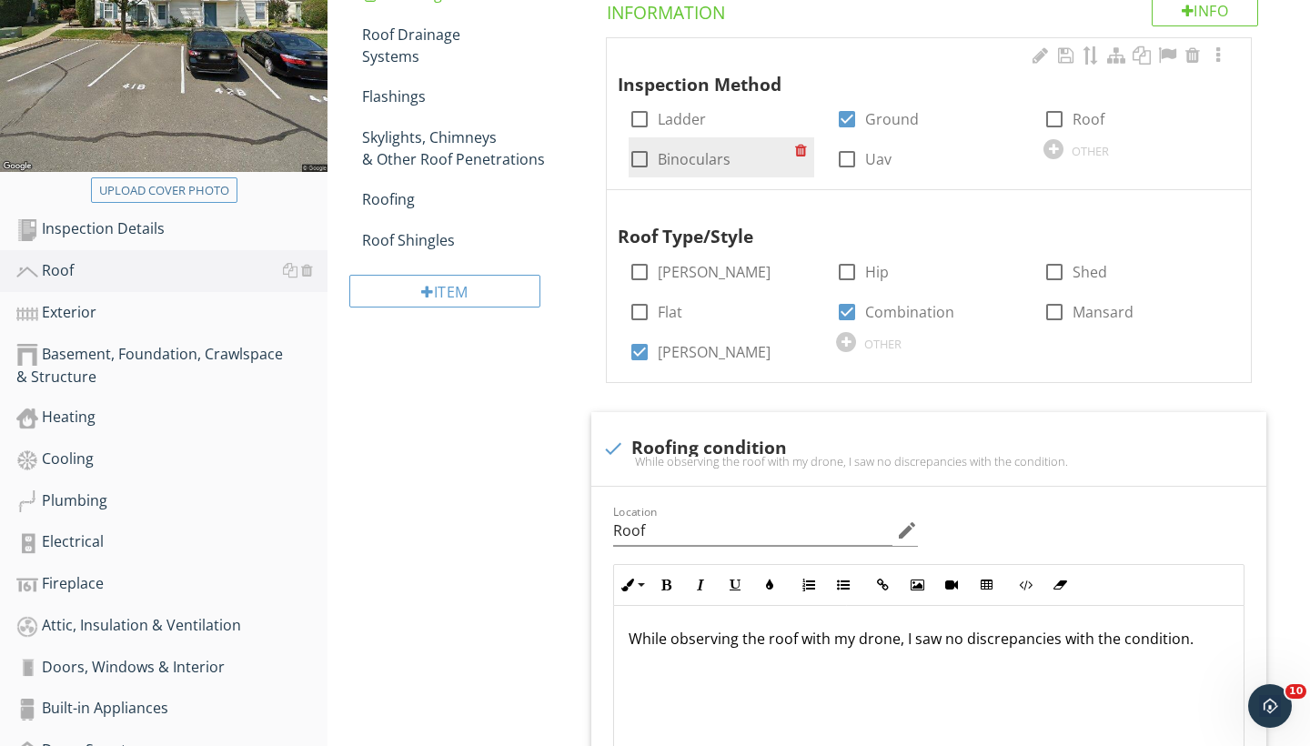
scroll to position [336, 0]
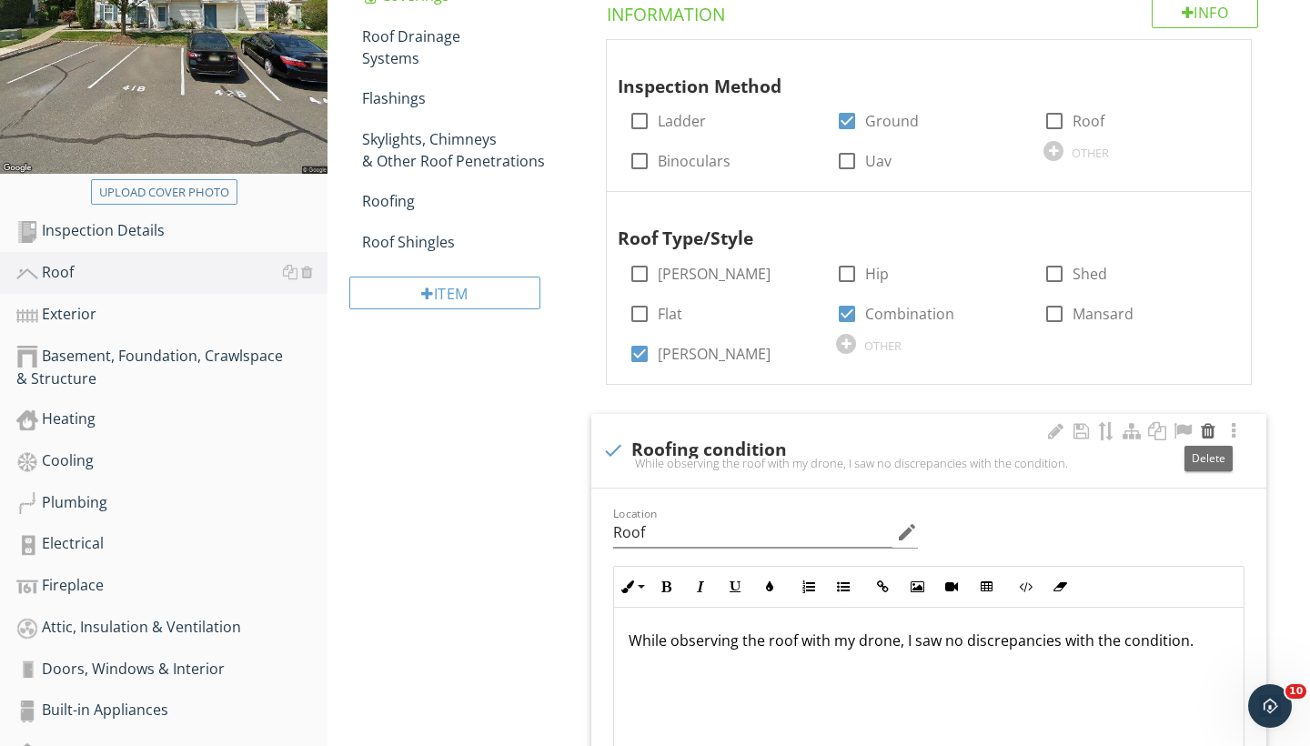
click at [1211, 424] on div at bounding box center [1209, 431] width 22 height 18
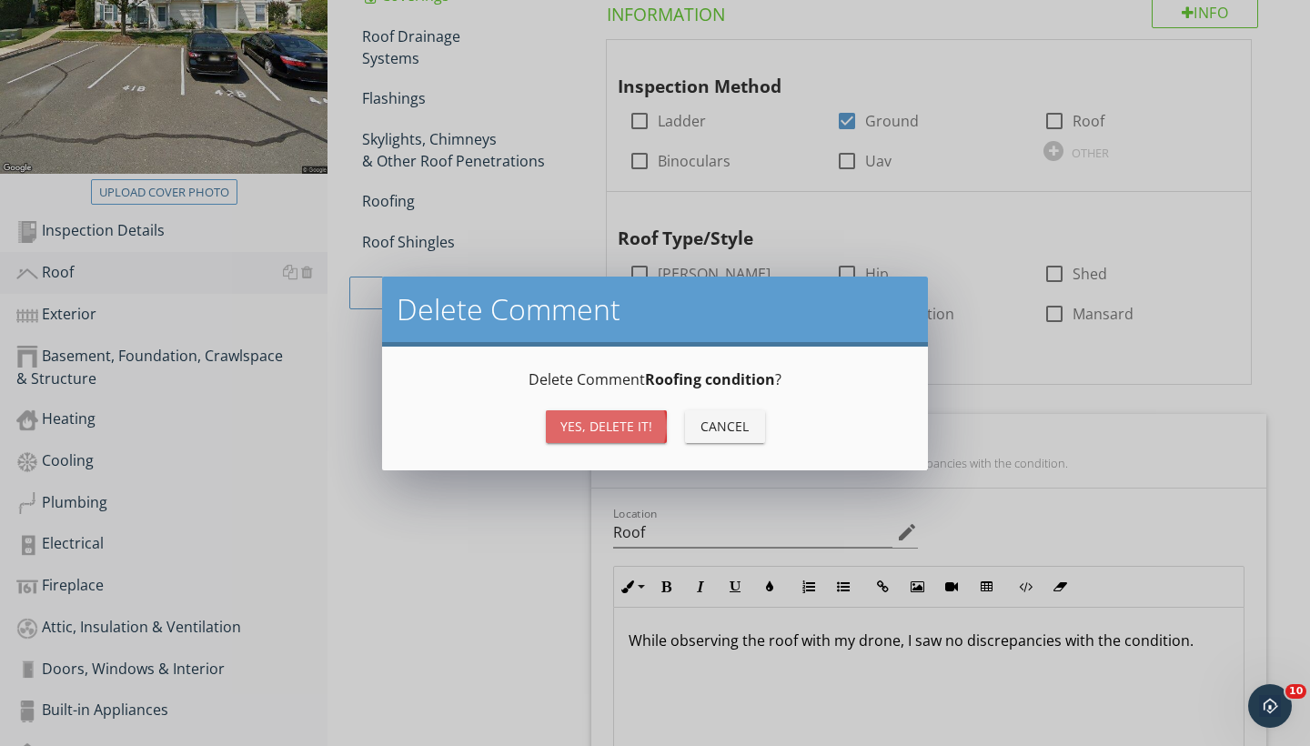
click at [625, 420] on div "Yes, Delete it!" at bounding box center [607, 426] width 92 height 19
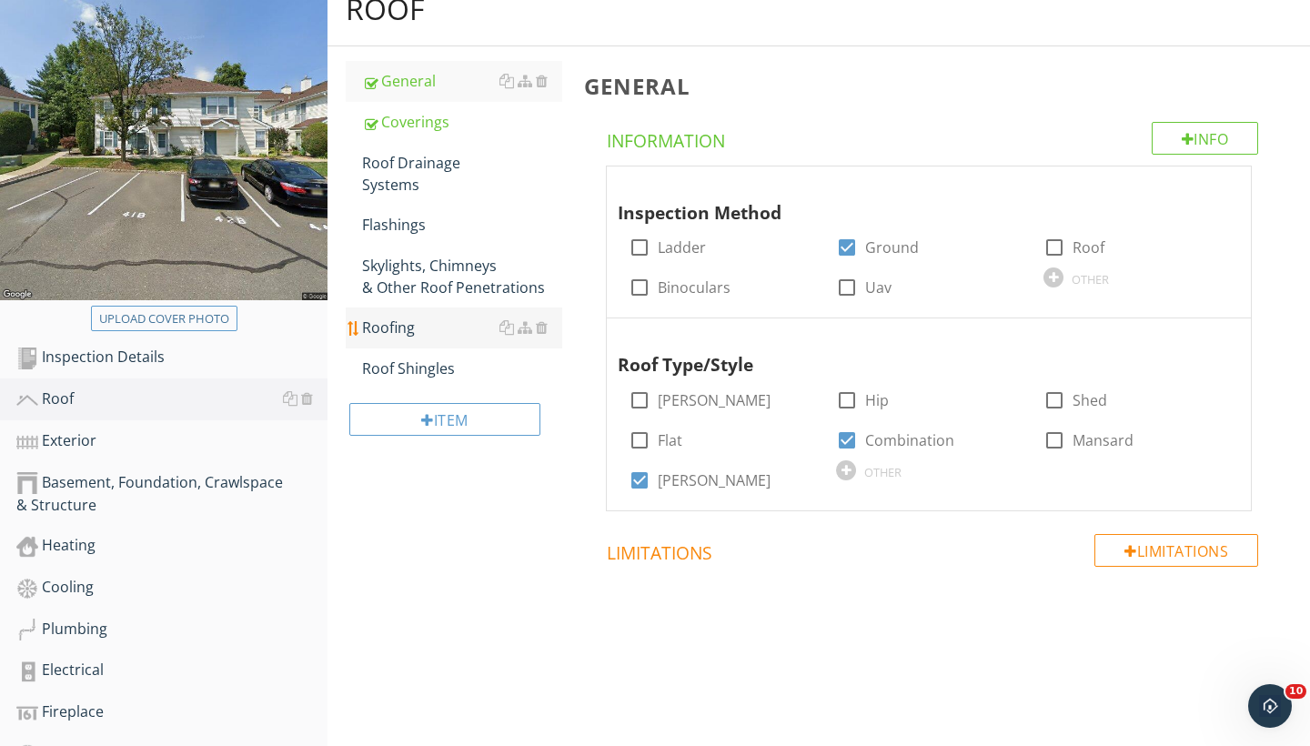
scroll to position [210, 0]
click at [430, 160] on div "Roof Drainage Systems" at bounding box center [462, 173] width 200 height 44
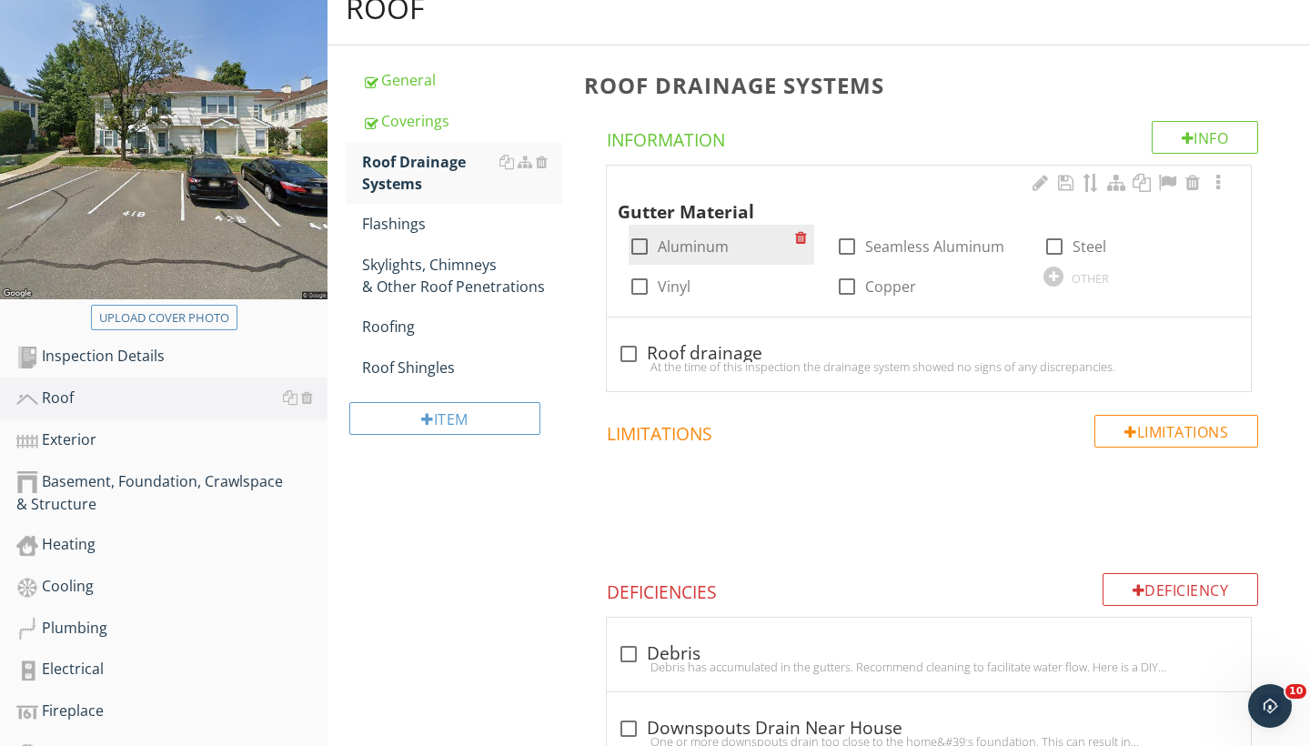
click at [640, 240] on div at bounding box center [639, 246] width 31 height 31
checkbox input "true"
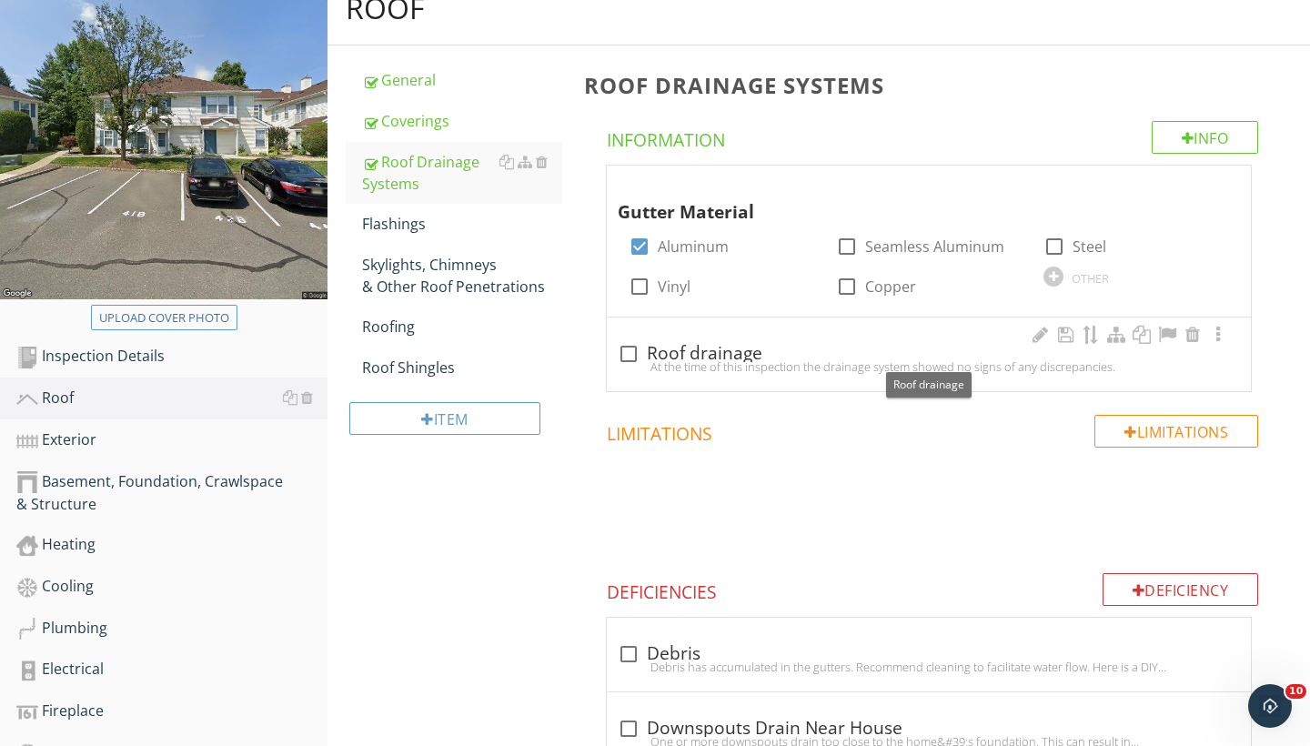
click at [632, 349] on div at bounding box center [628, 354] width 31 height 31
checkbox input "true"
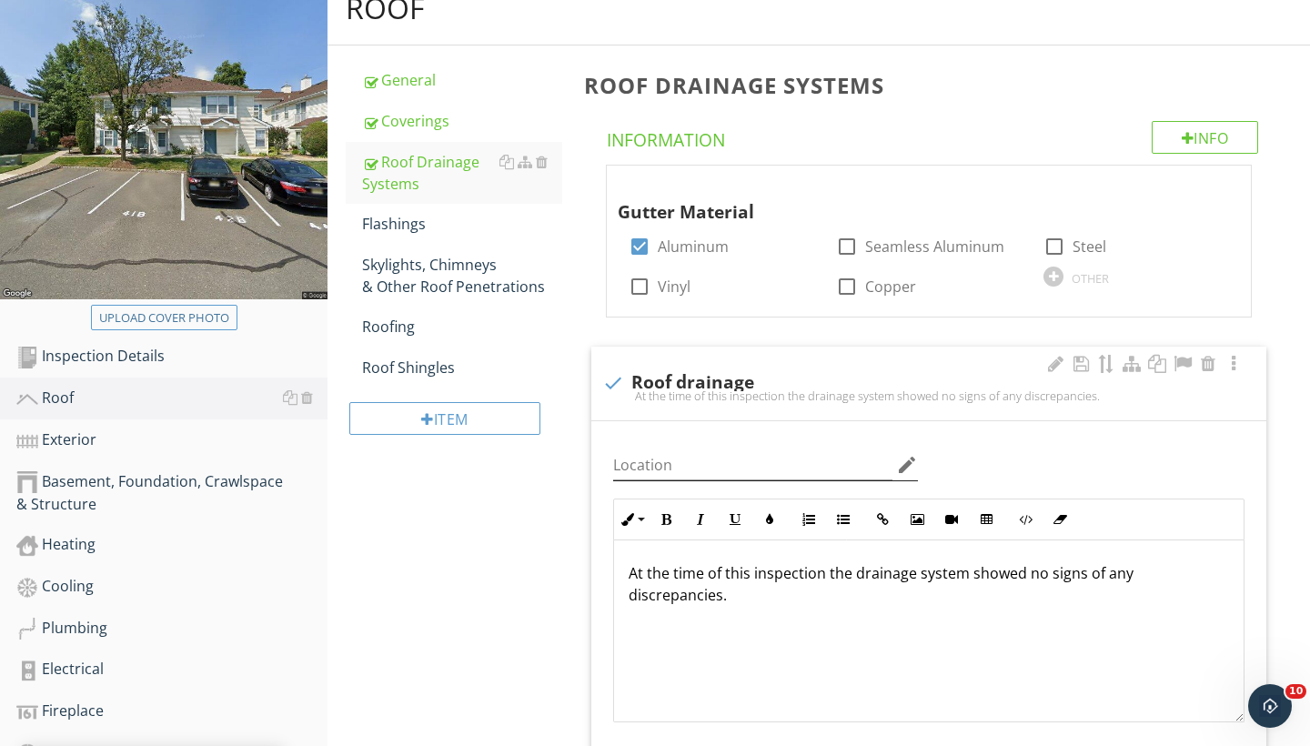
click at [905, 458] on icon "edit" at bounding box center [907, 465] width 22 height 22
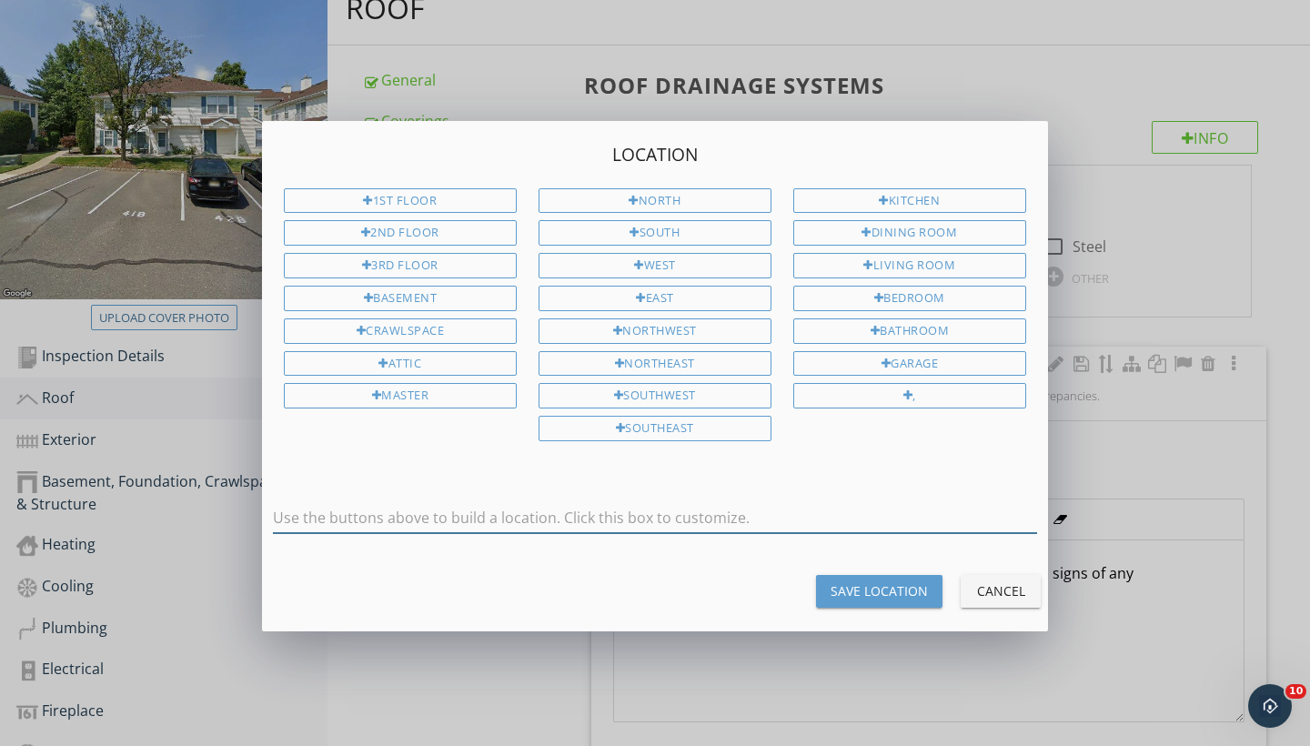
click at [629, 516] on input "text" at bounding box center [655, 518] width 764 height 30
click at [283, 512] on input "exterior" at bounding box center [655, 518] width 764 height 30
type input "Exterior"
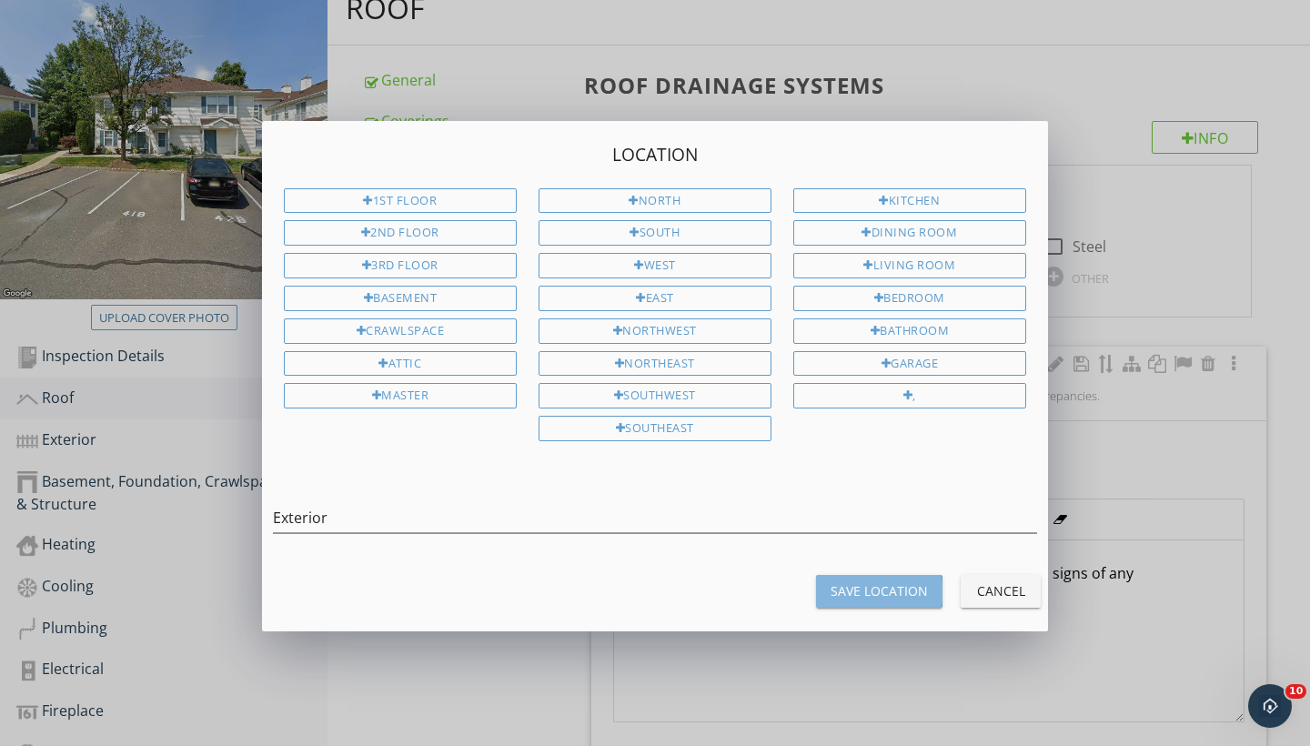
click at [865, 593] on div "Save Location" at bounding box center [879, 591] width 97 height 19
type input "Exterior"
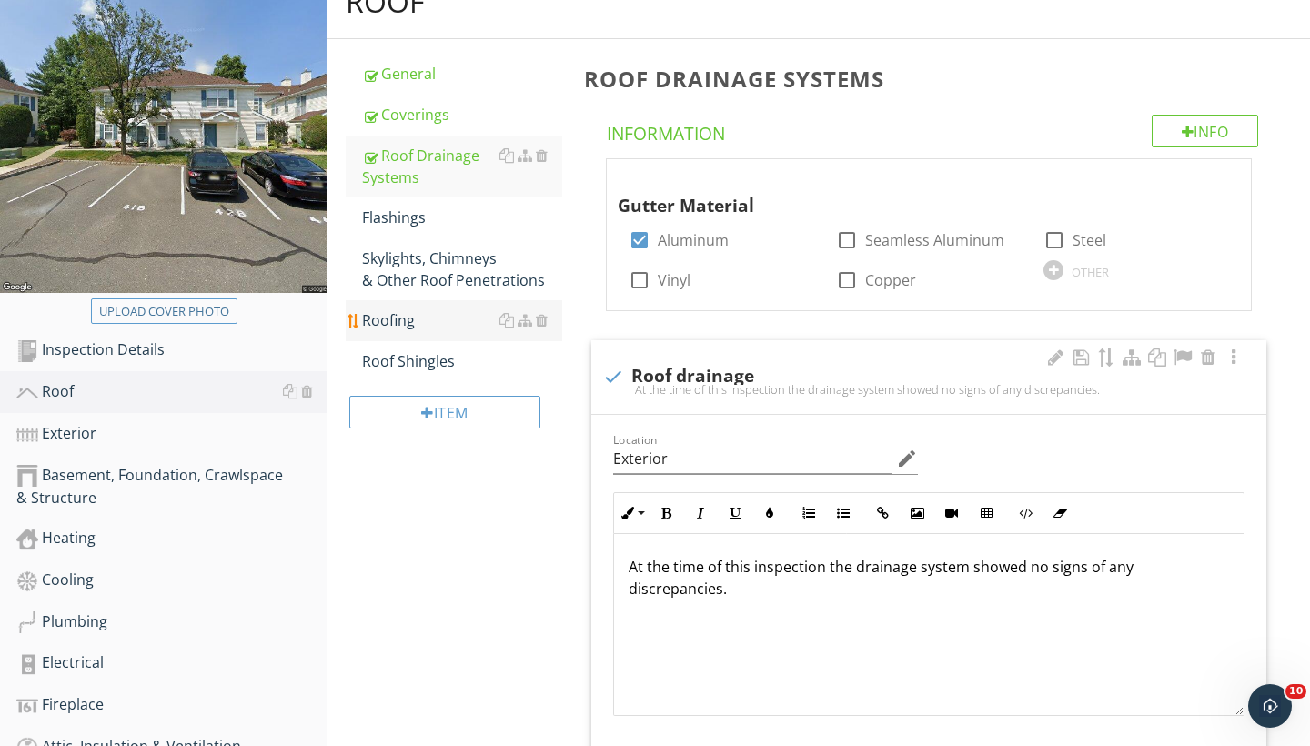
scroll to position [217, 0]
click at [406, 218] on div "Flashings" at bounding box center [462, 218] width 200 height 22
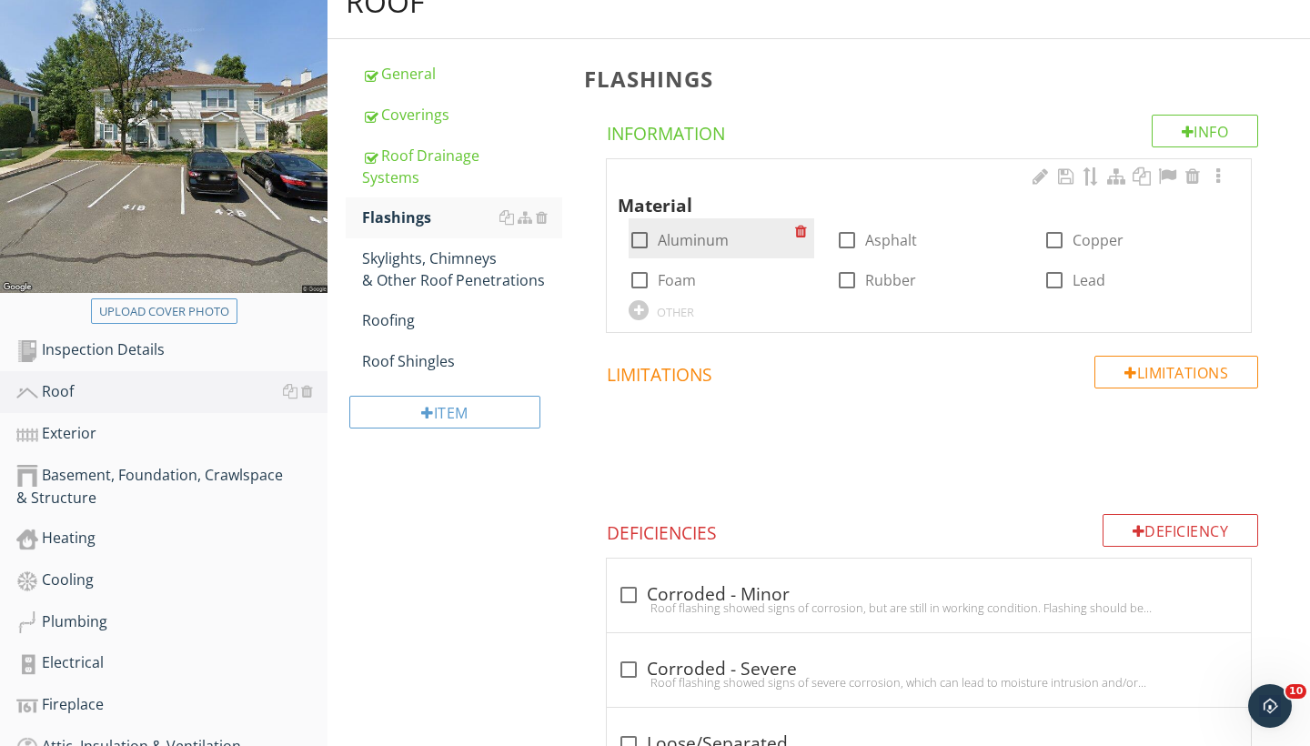
click at [643, 240] on div at bounding box center [639, 240] width 31 height 31
checkbox input "true"
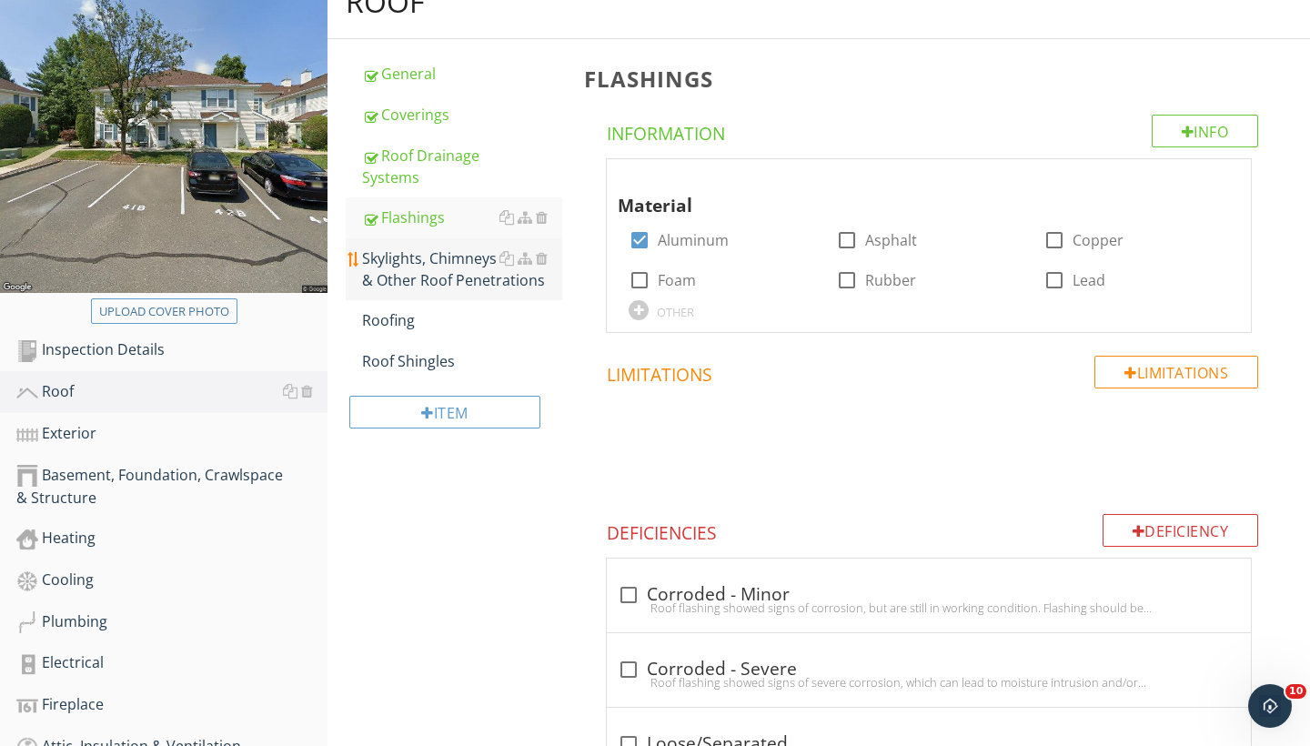
click at [451, 275] on div "Skylights, Chimneys & Other Roof Penetrations" at bounding box center [462, 270] width 200 height 44
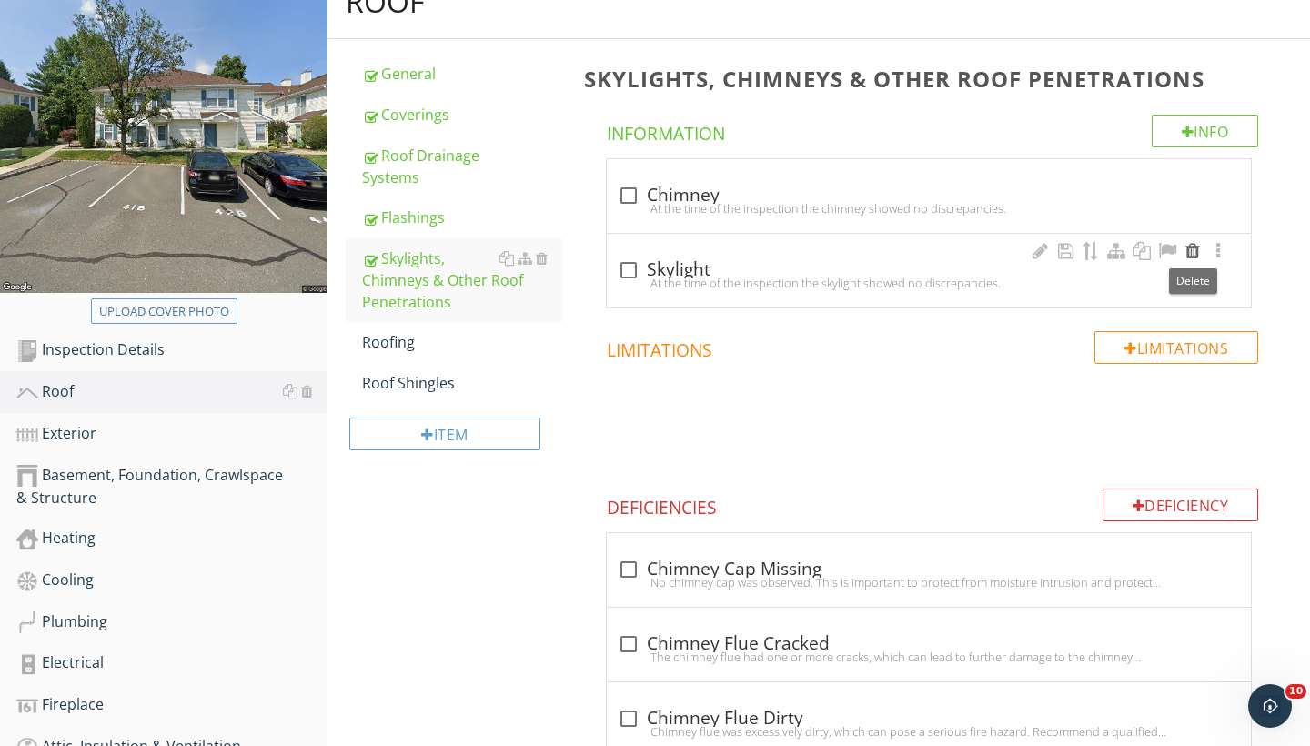
click at [1198, 255] on div at bounding box center [1193, 251] width 22 height 18
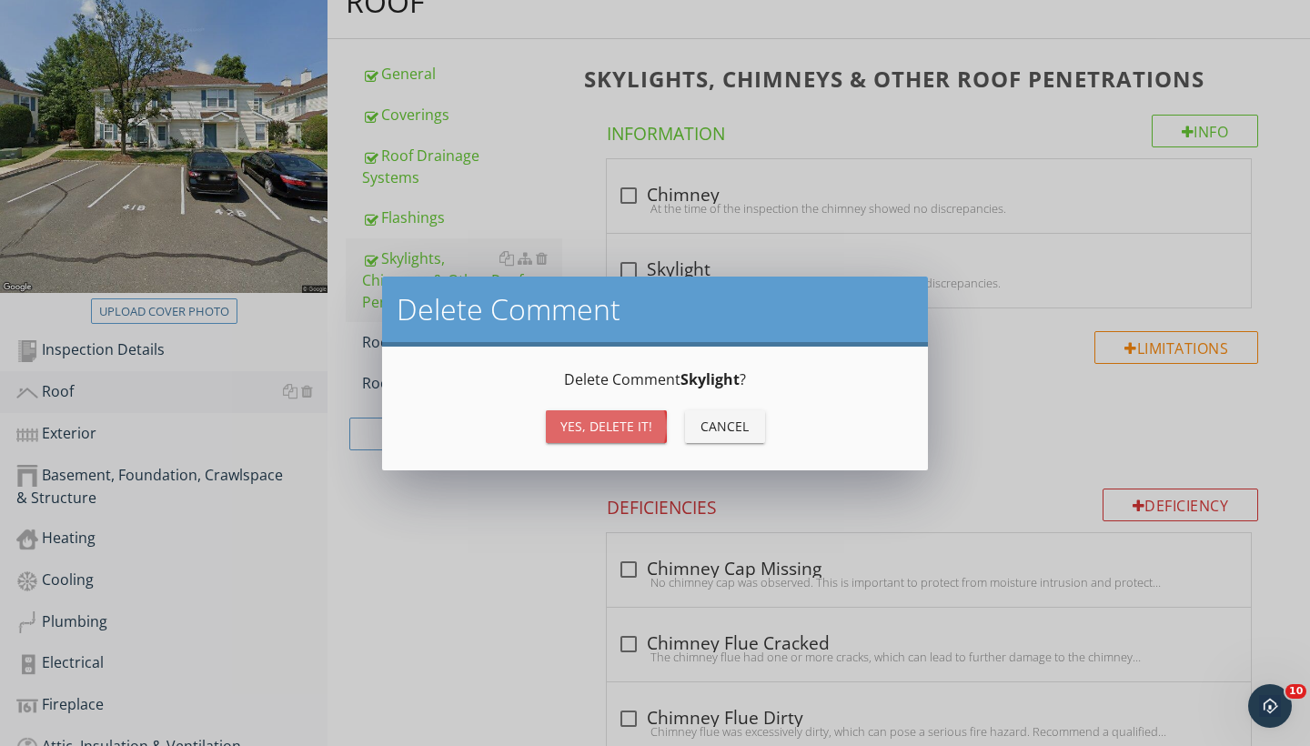
click at [572, 429] on div "Yes, Delete it!" at bounding box center [607, 426] width 92 height 19
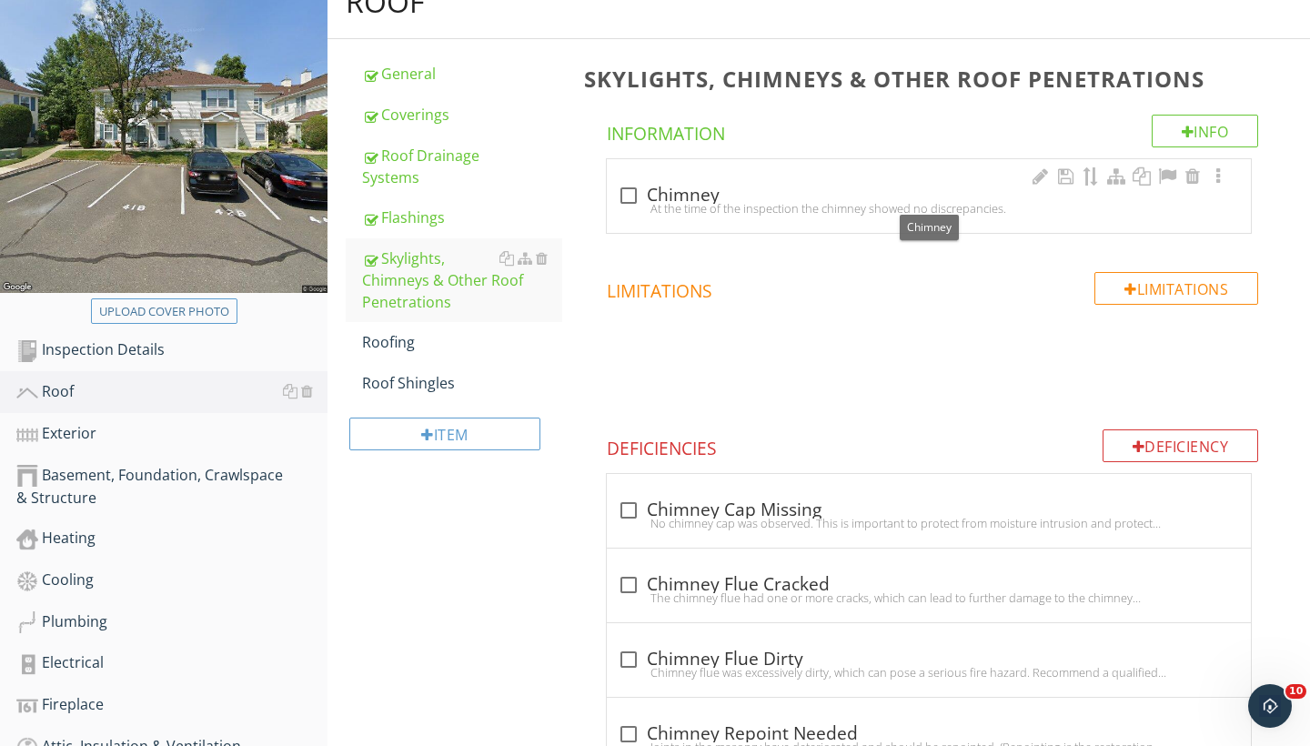
click at [632, 195] on div at bounding box center [628, 195] width 31 height 31
checkbox input "true"
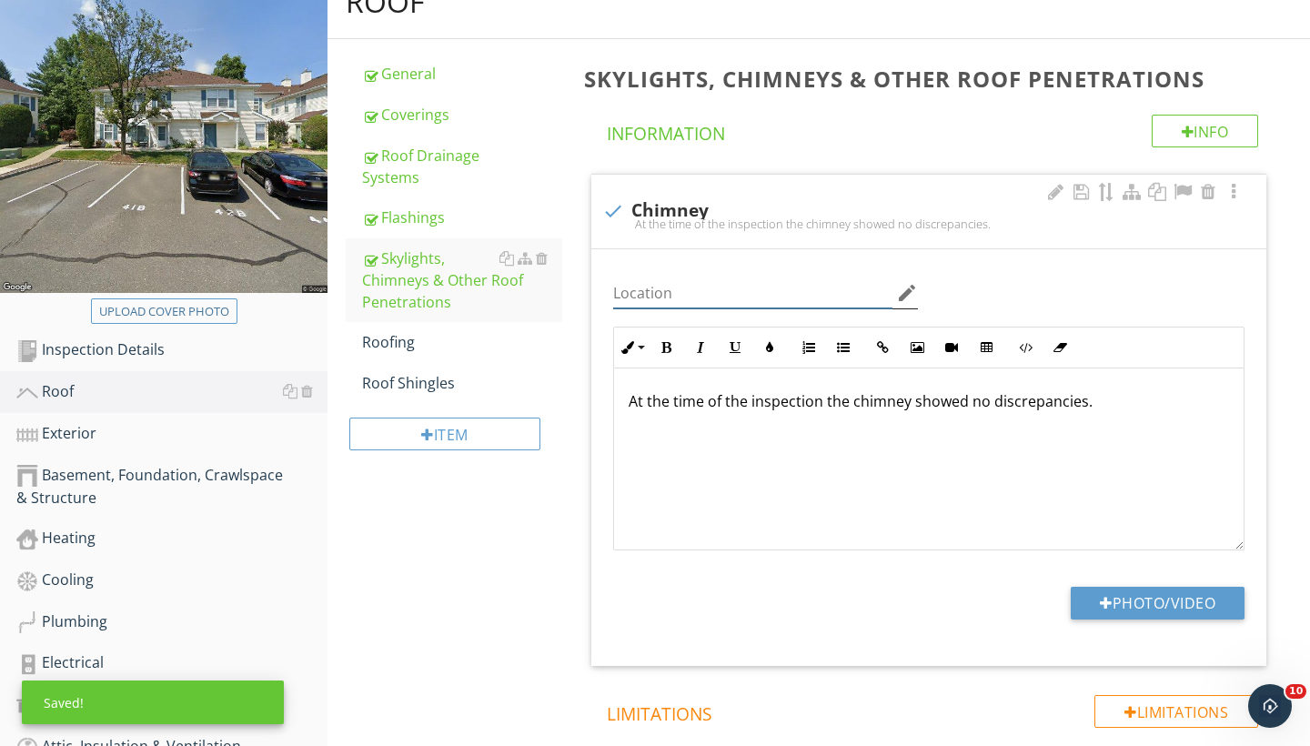
click at [835, 291] on input "Location" at bounding box center [752, 293] width 279 height 30
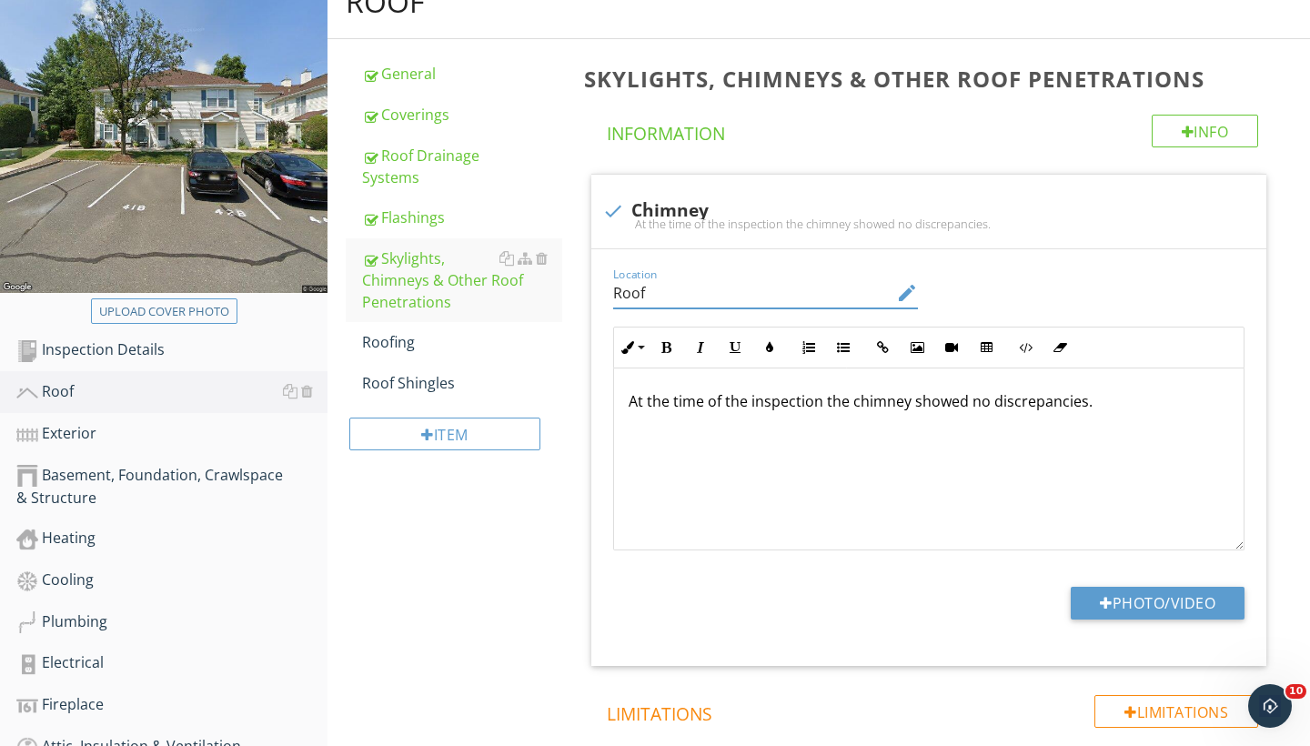
type input "Roof"
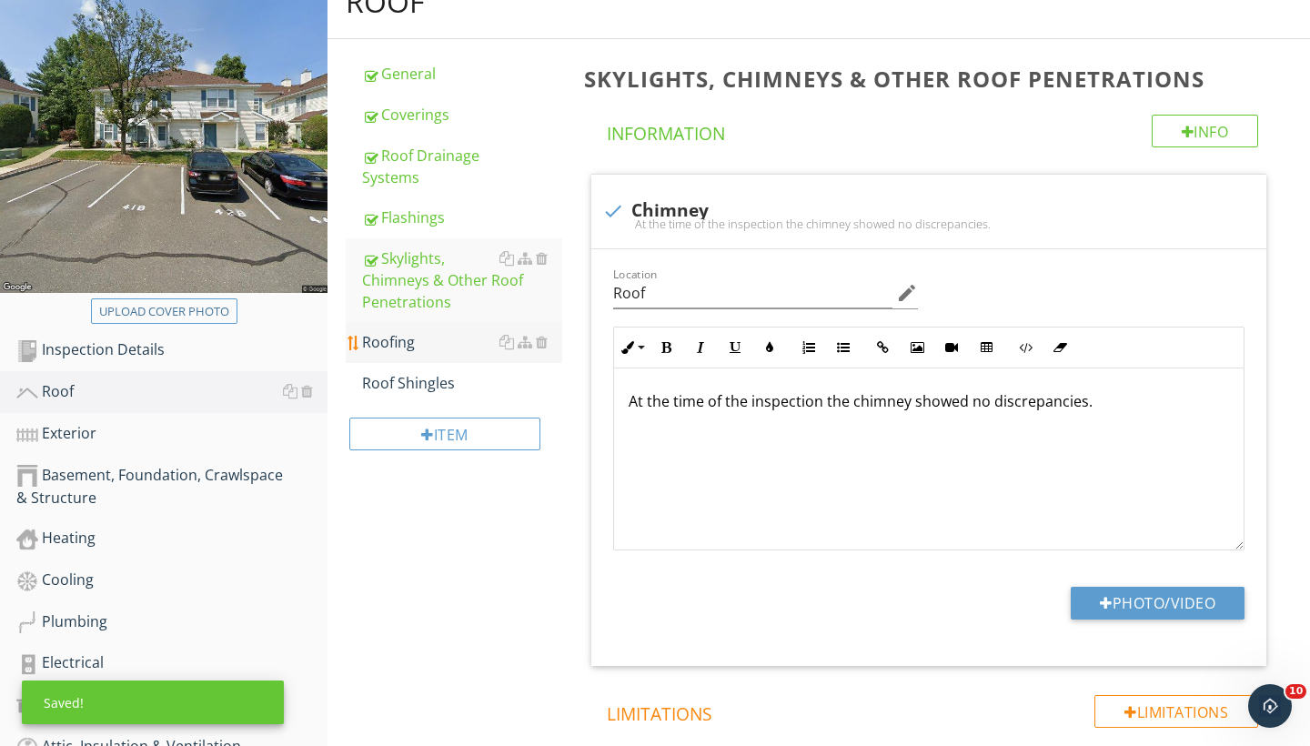
click at [395, 341] on div "Roofing" at bounding box center [462, 342] width 200 height 22
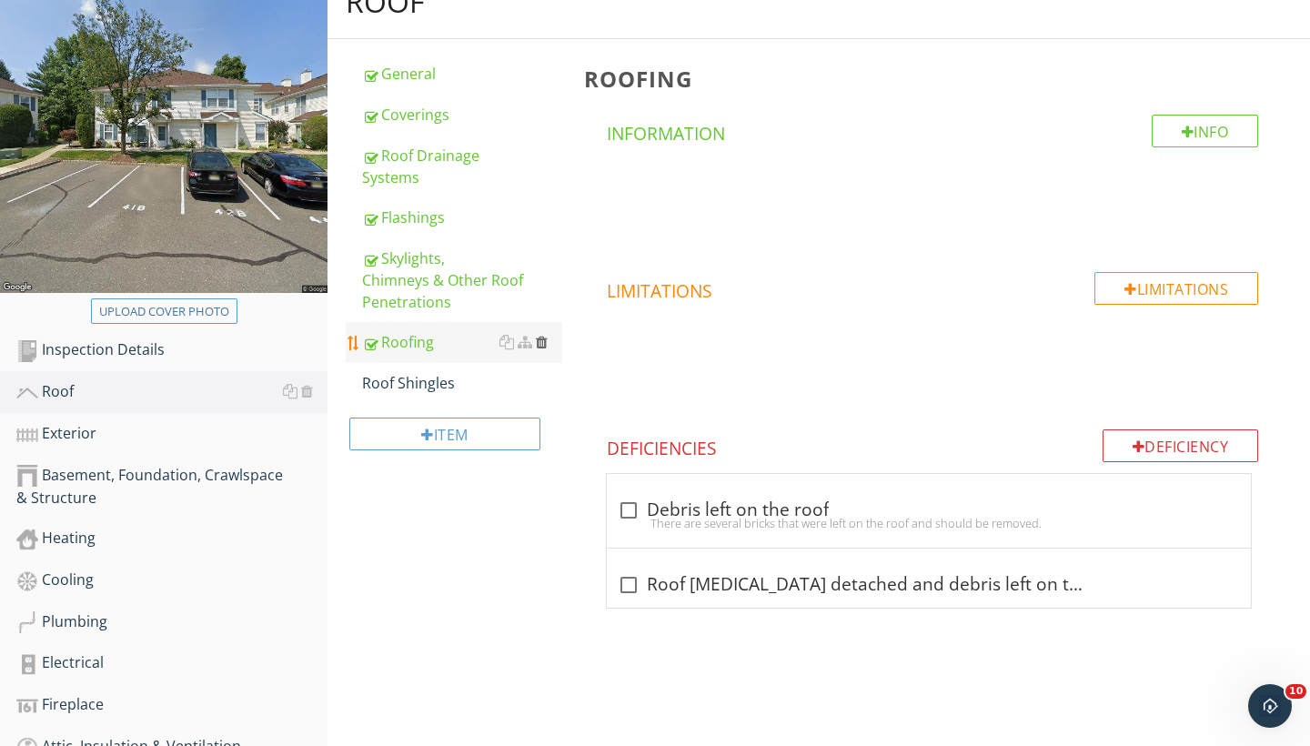
click at [542, 339] on div at bounding box center [542, 342] width 12 height 15
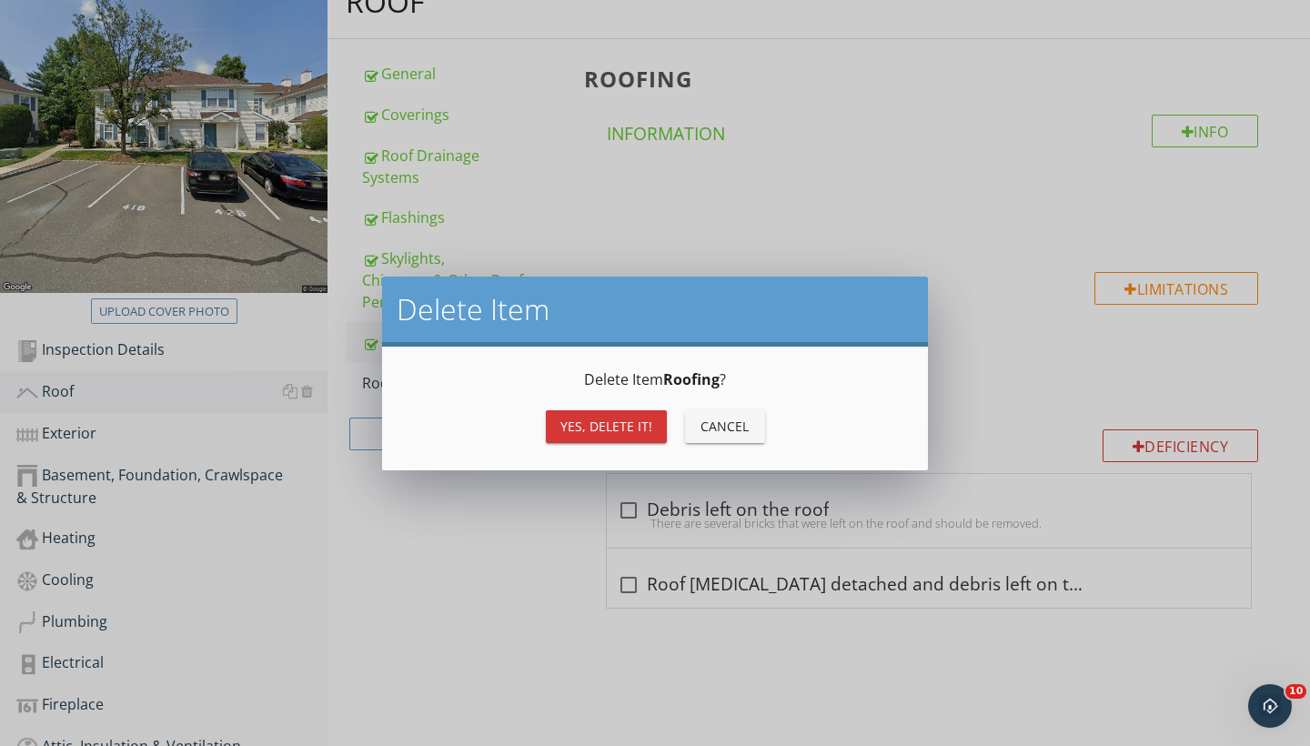
click at [620, 429] on div "Yes, Delete it!" at bounding box center [607, 426] width 92 height 19
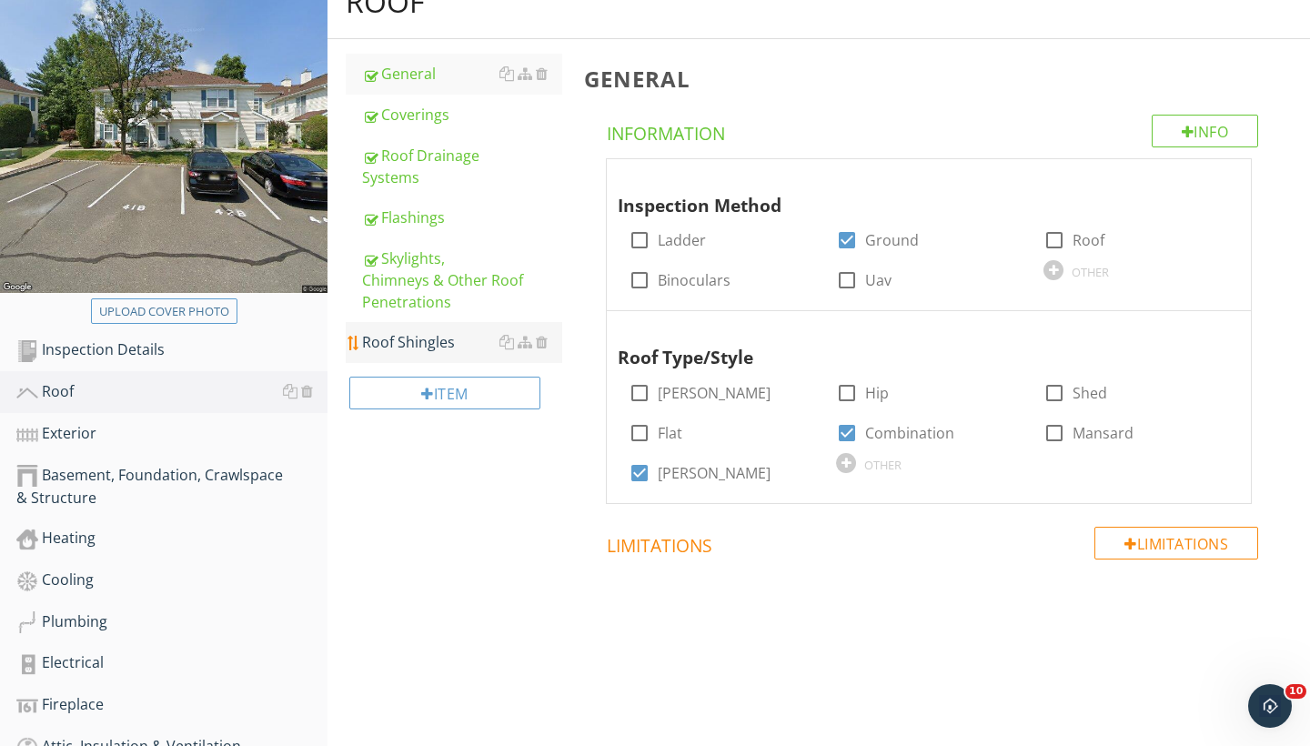
click at [449, 355] on link "Roof Shingles" at bounding box center [462, 342] width 200 height 40
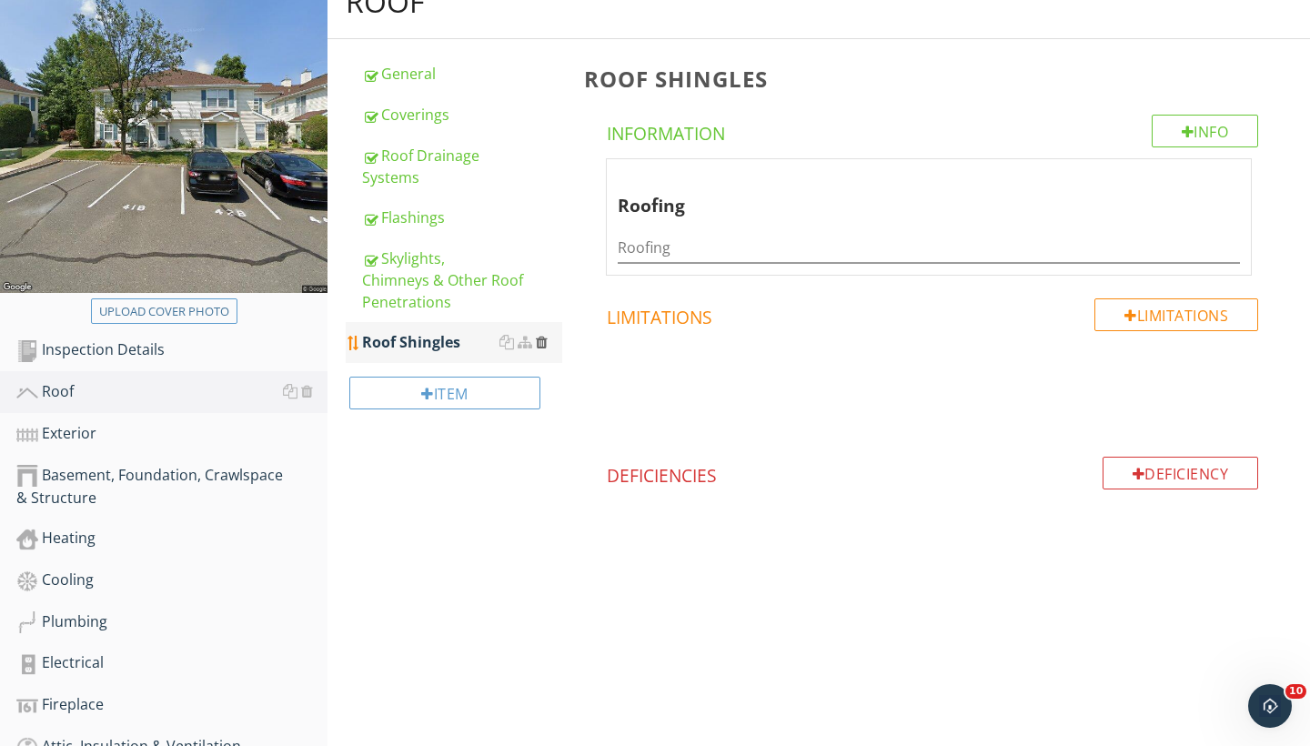
click at [541, 340] on div at bounding box center [542, 342] width 12 height 15
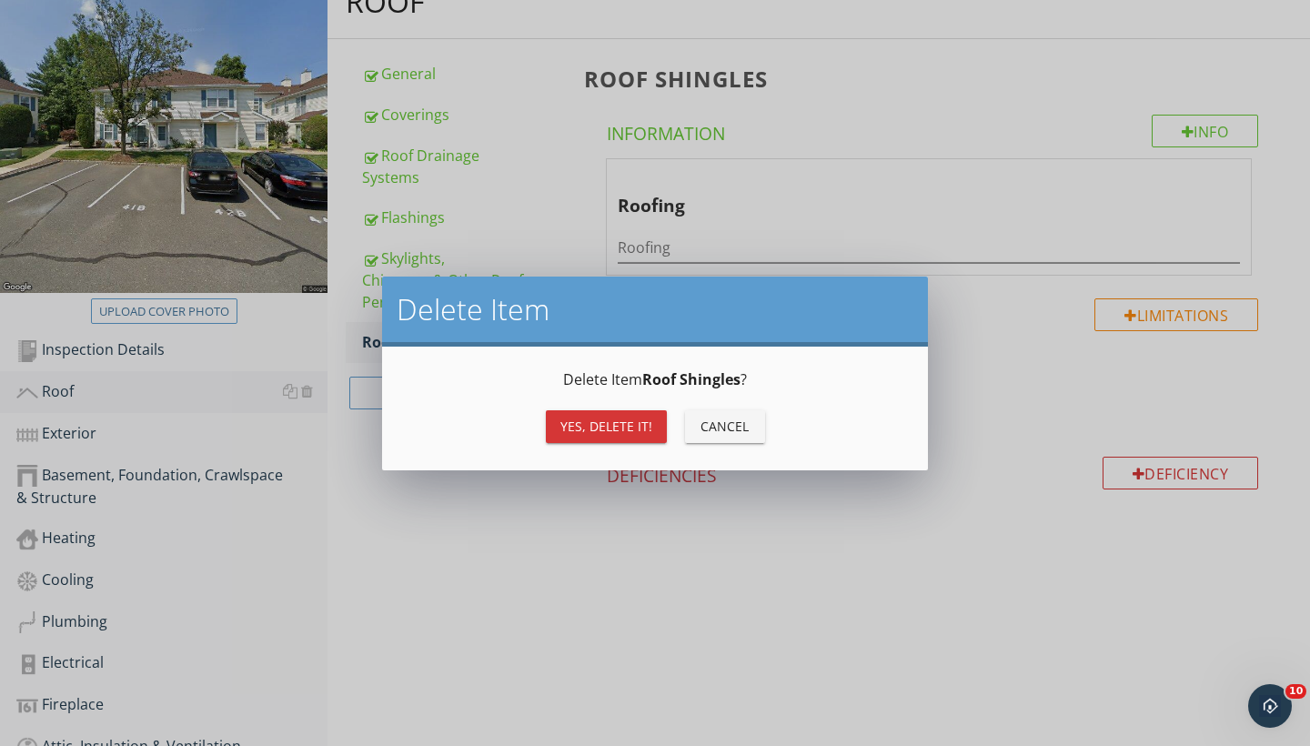
click at [624, 432] on div "Yes, Delete it!" at bounding box center [607, 426] width 92 height 19
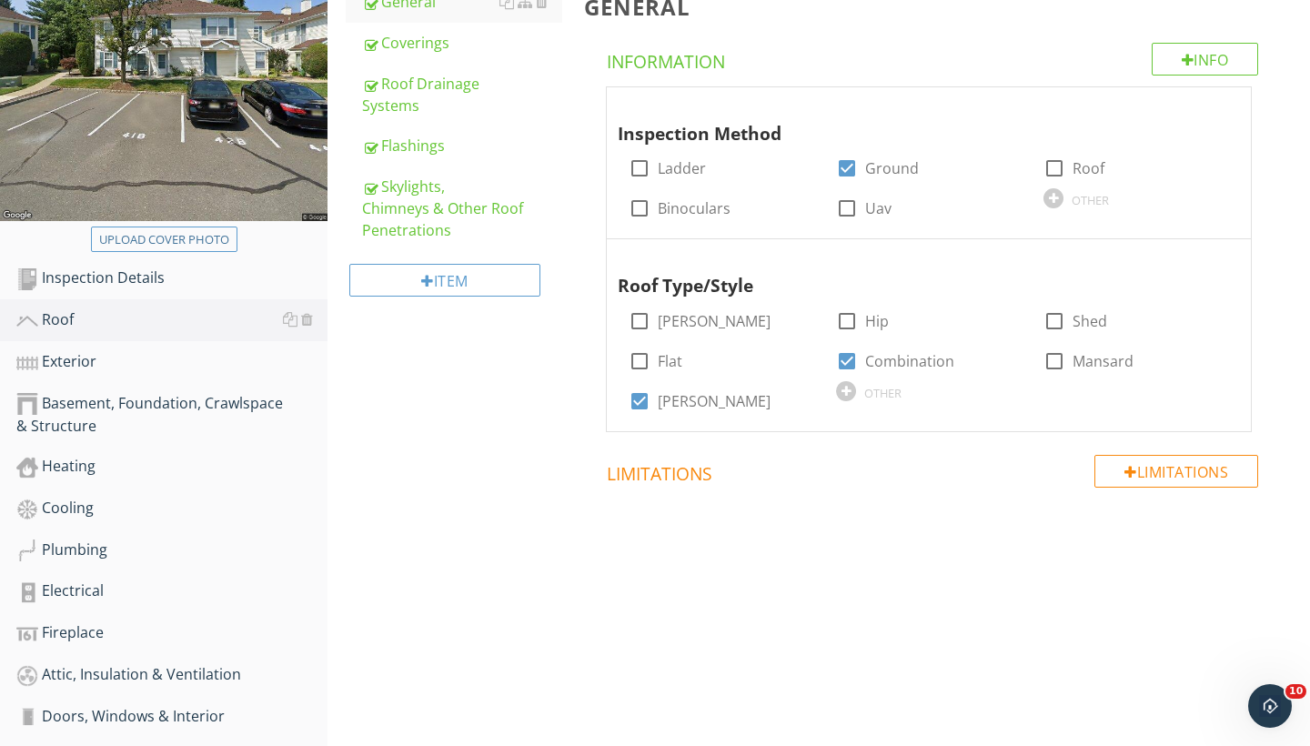
scroll to position [338, 0]
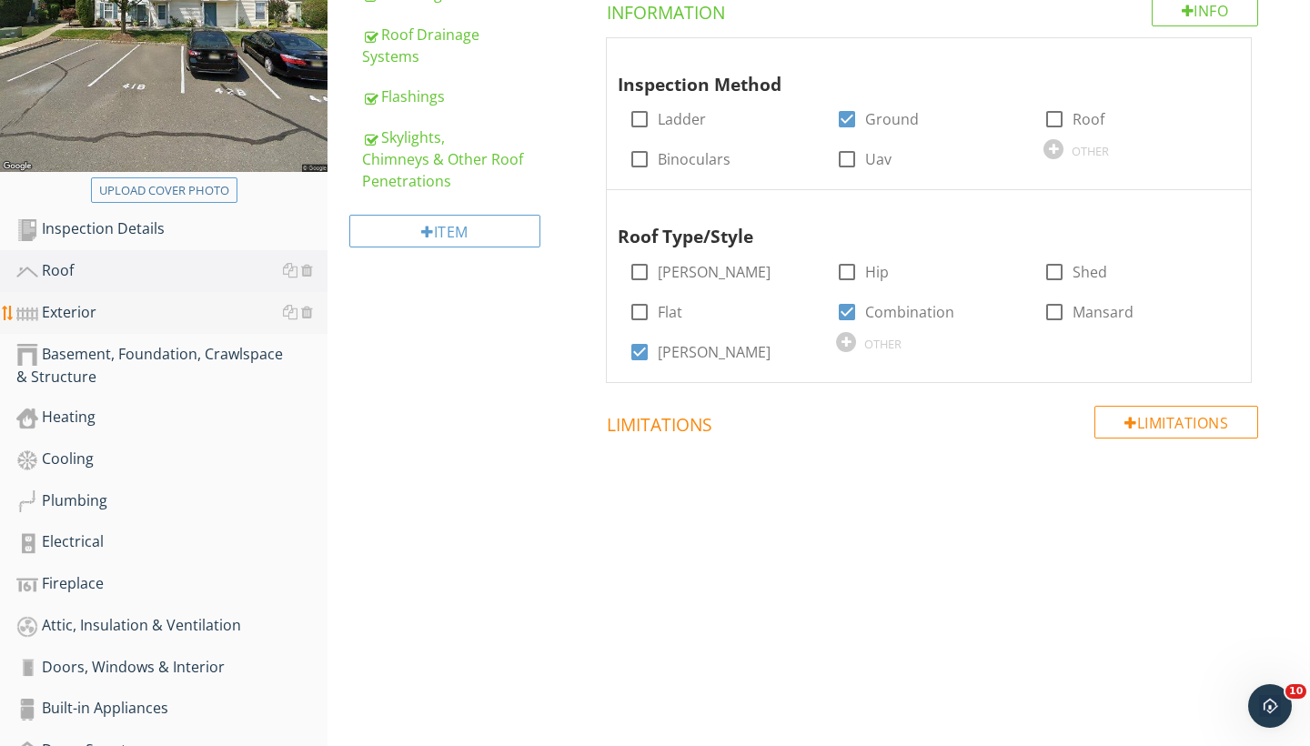
click at [72, 313] on div "Exterior" at bounding box center [171, 313] width 311 height 24
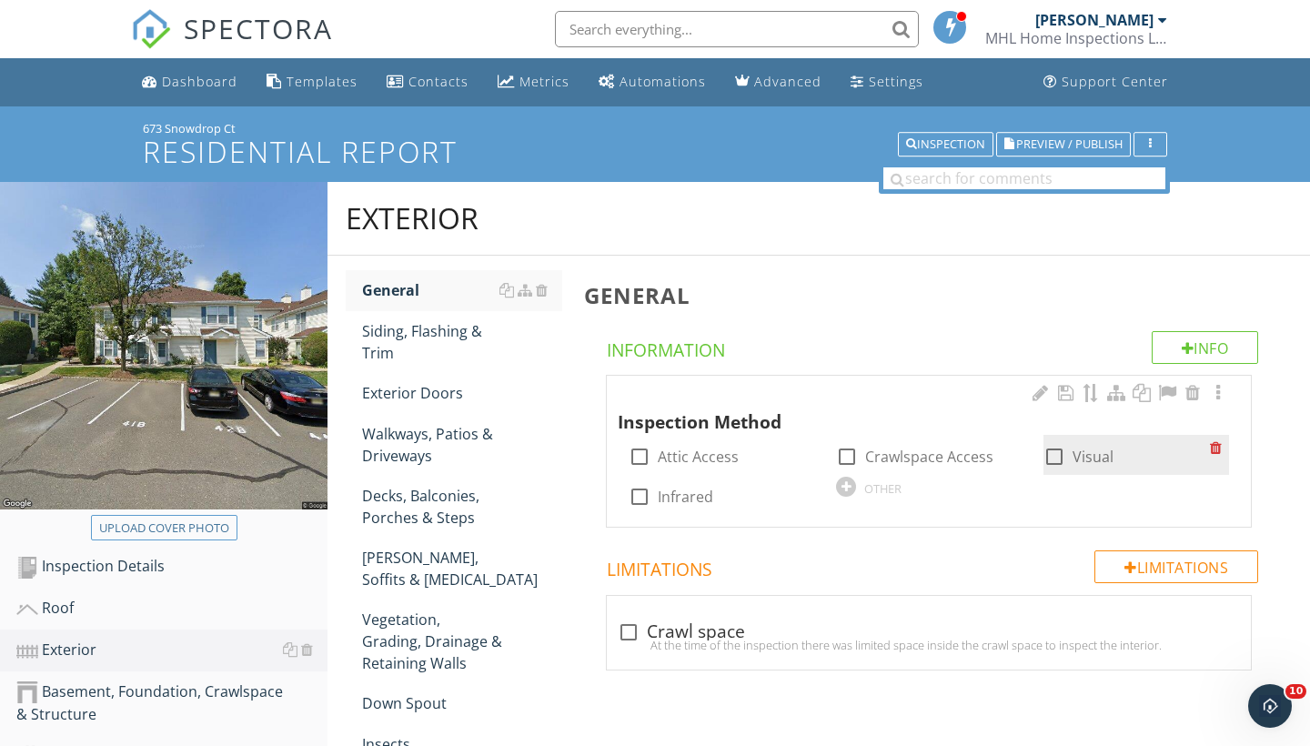
click at [1060, 450] on div at bounding box center [1054, 456] width 31 height 31
checkbox input "true"
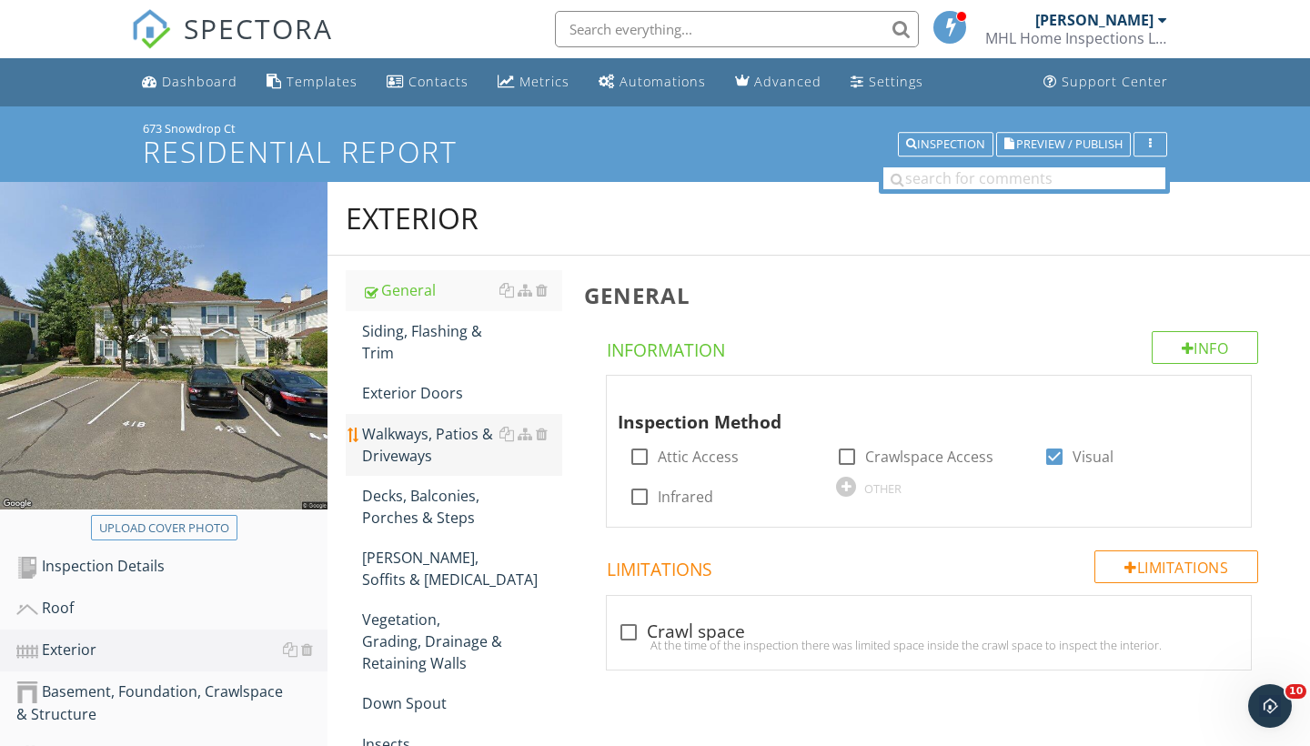
scroll to position [96, 0]
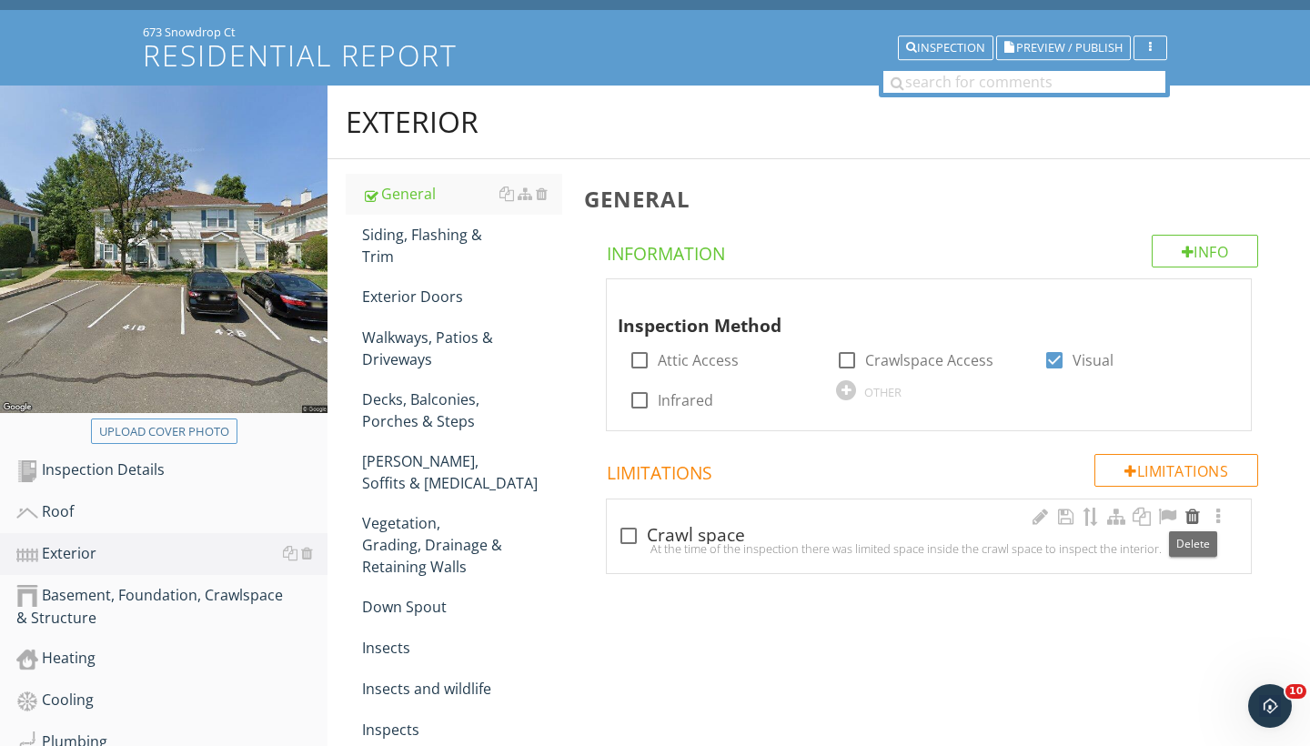
click at [1192, 517] on div at bounding box center [1193, 517] width 22 height 18
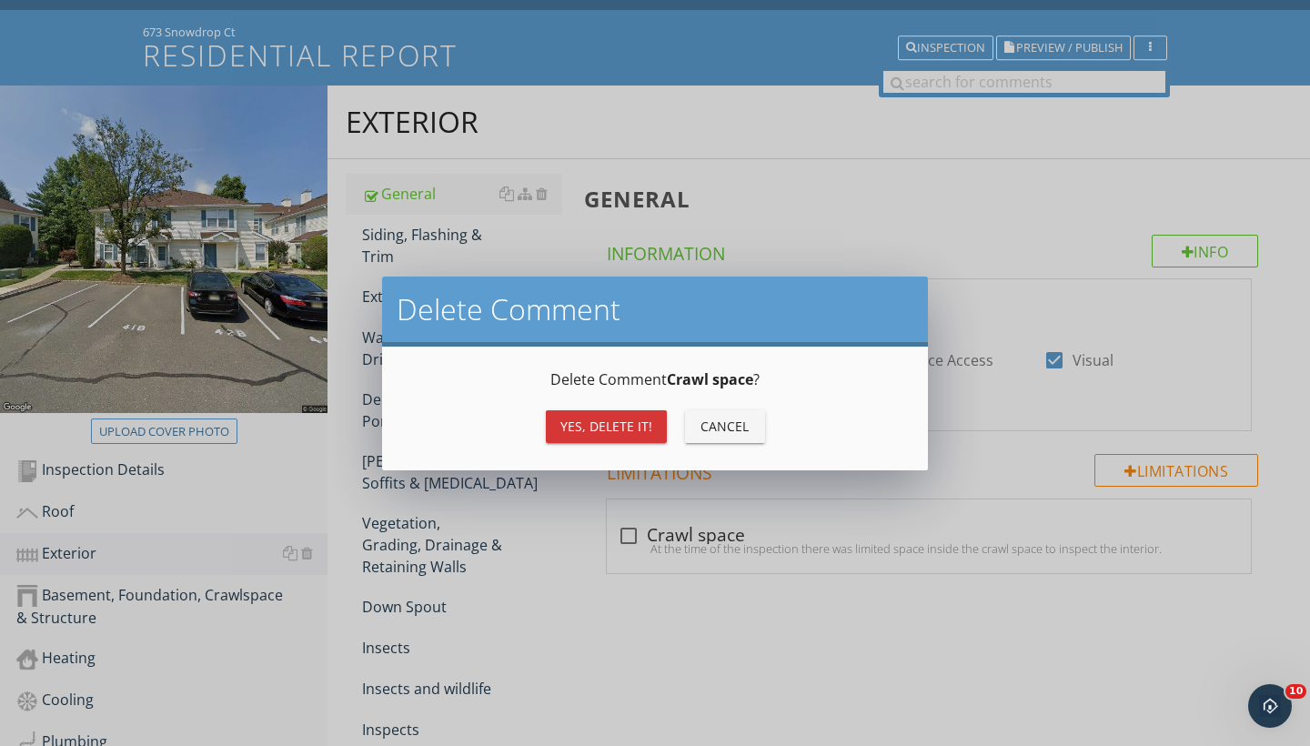
click at [625, 421] on div "Yes, Delete it!" at bounding box center [607, 426] width 92 height 19
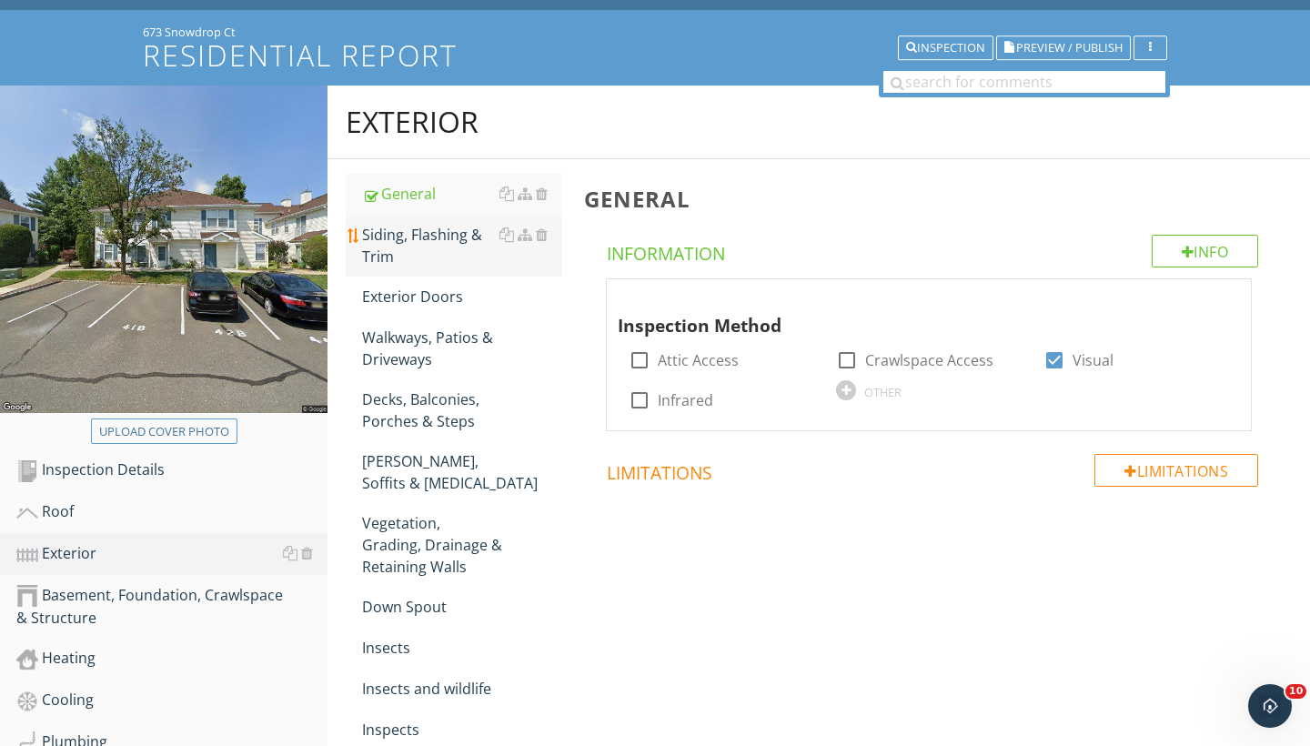
click at [421, 238] on div "Siding, Flashing & Trim" at bounding box center [462, 246] width 200 height 44
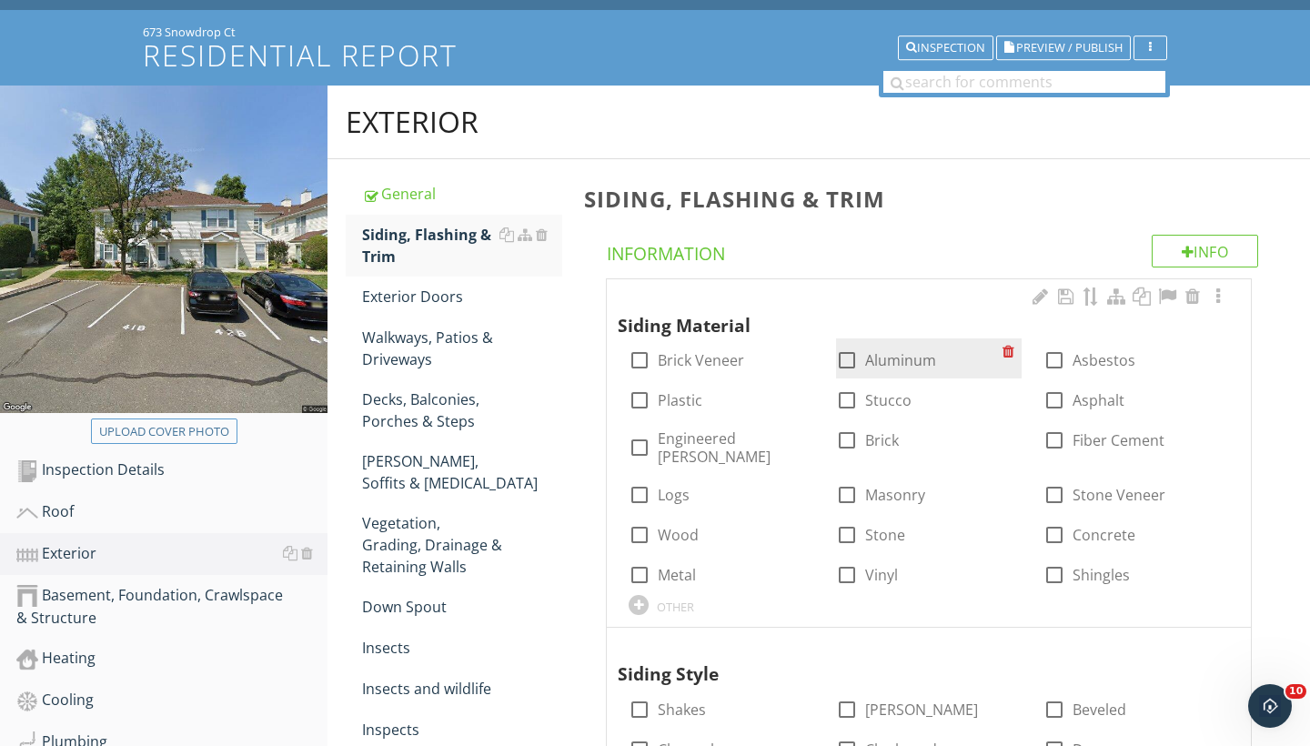
click at [848, 362] on div at bounding box center [847, 360] width 31 height 31
checkbox input "true"
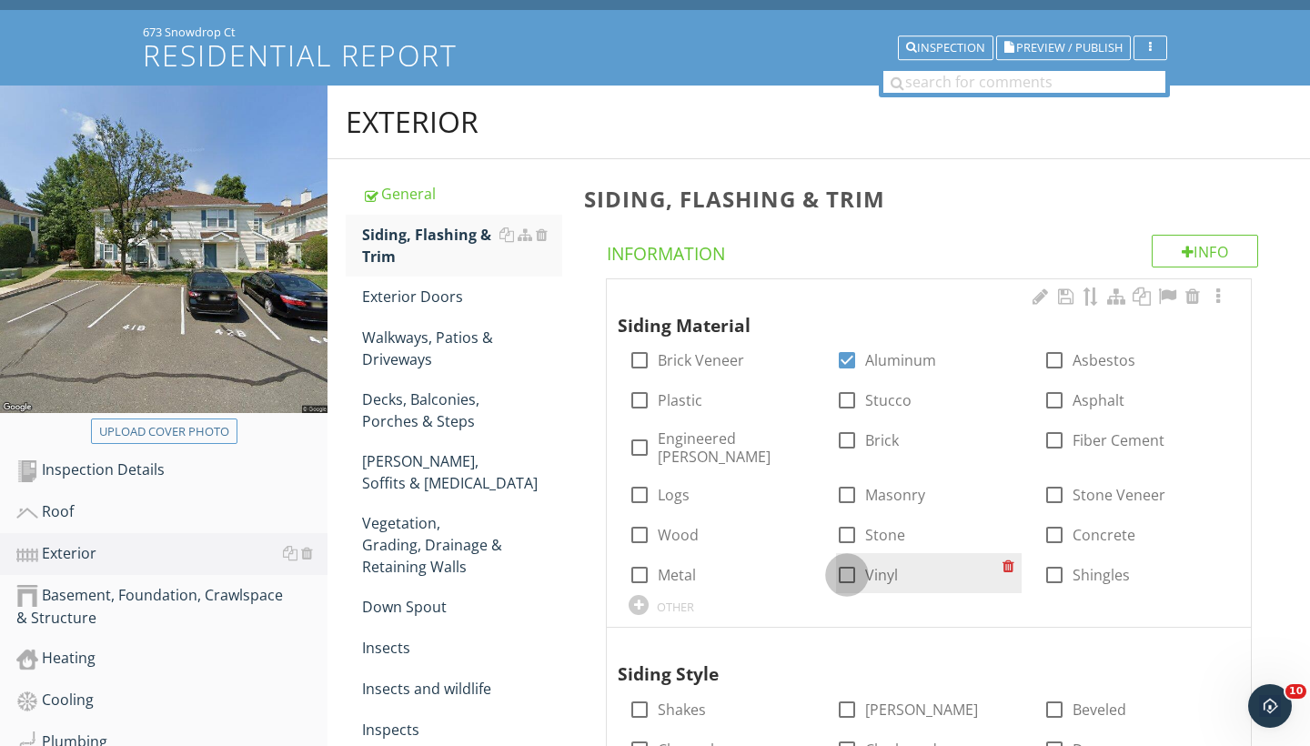
click at [849, 560] on div at bounding box center [847, 575] width 31 height 31
checkbox input "true"
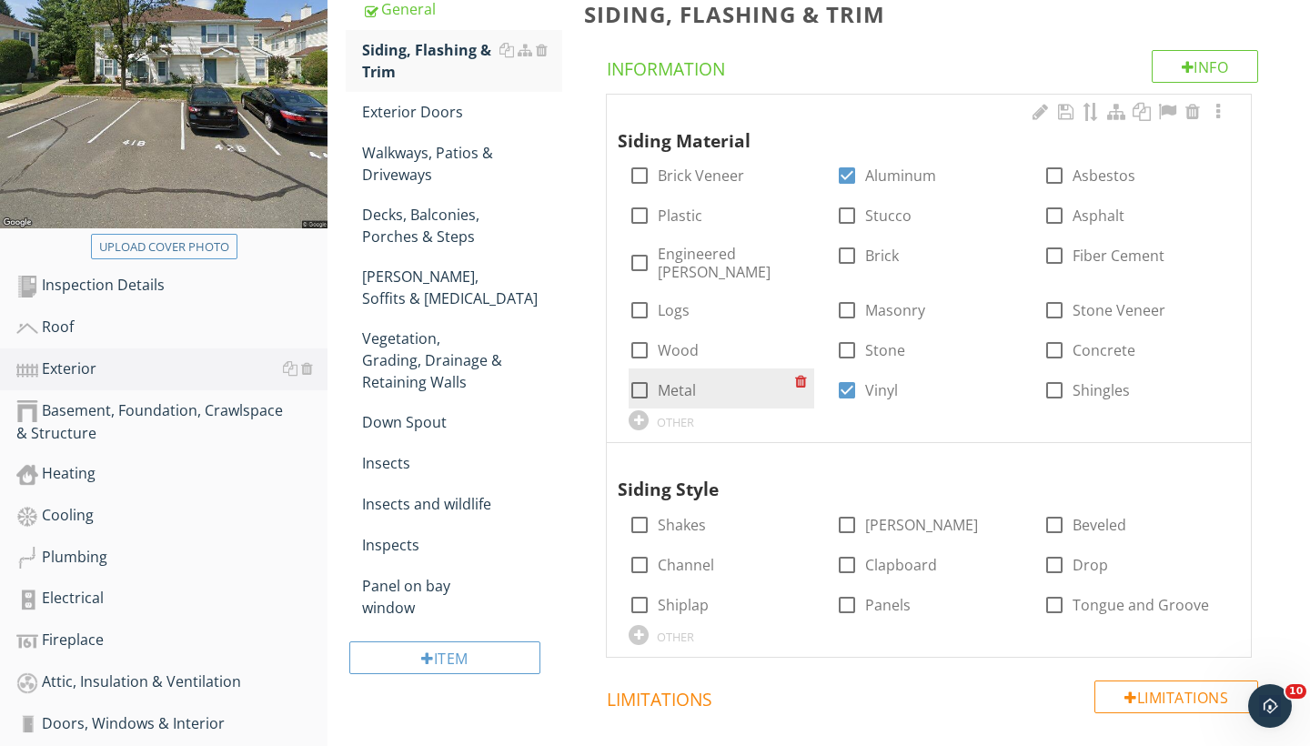
scroll to position [294, 0]
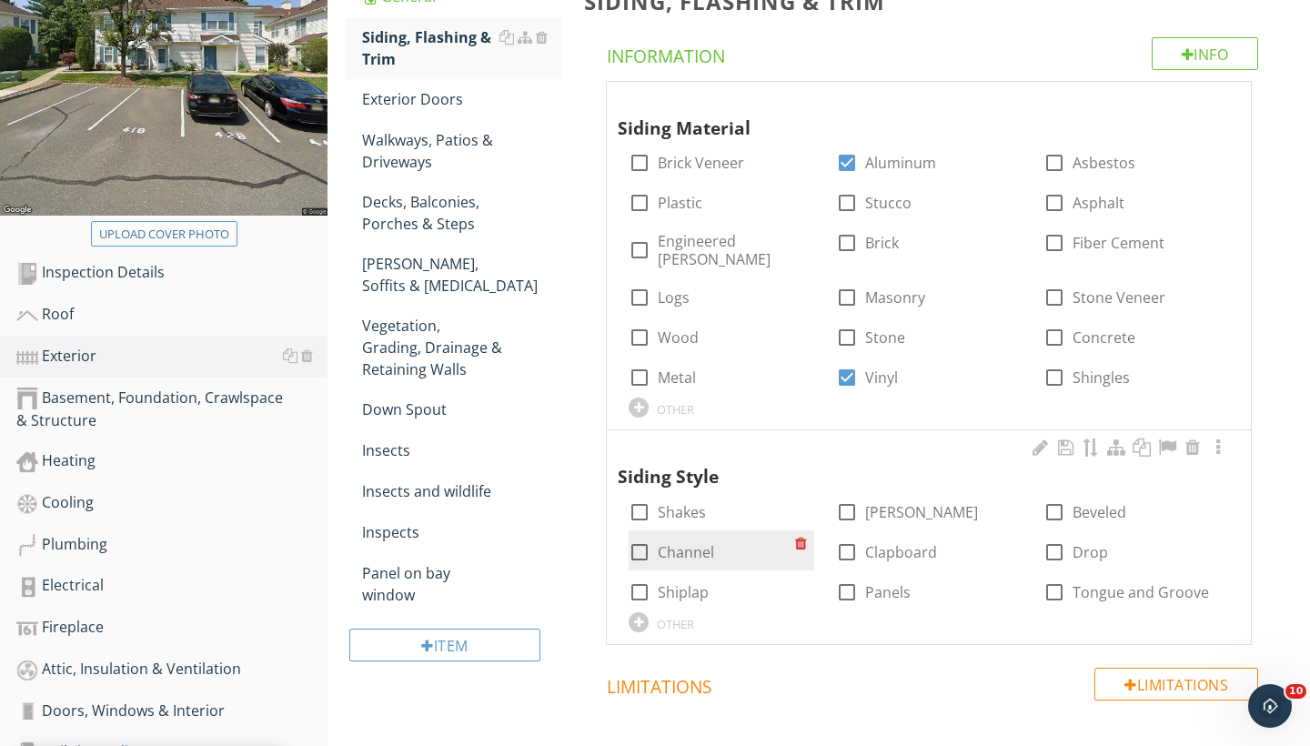
click at [639, 537] on div at bounding box center [639, 552] width 31 height 31
checkbox input "true"
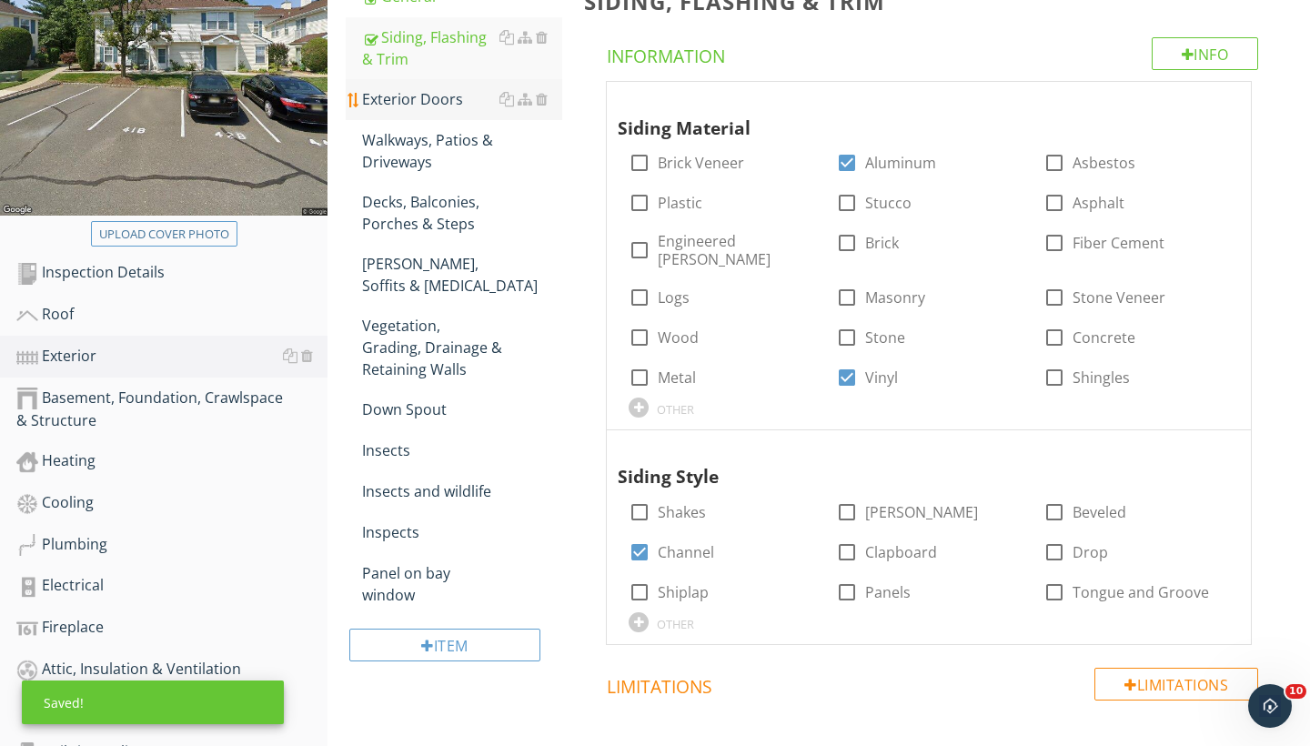
click at [440, 106] on div "Exterior Doors" at bounding box center [462, 99] width 200 height 22
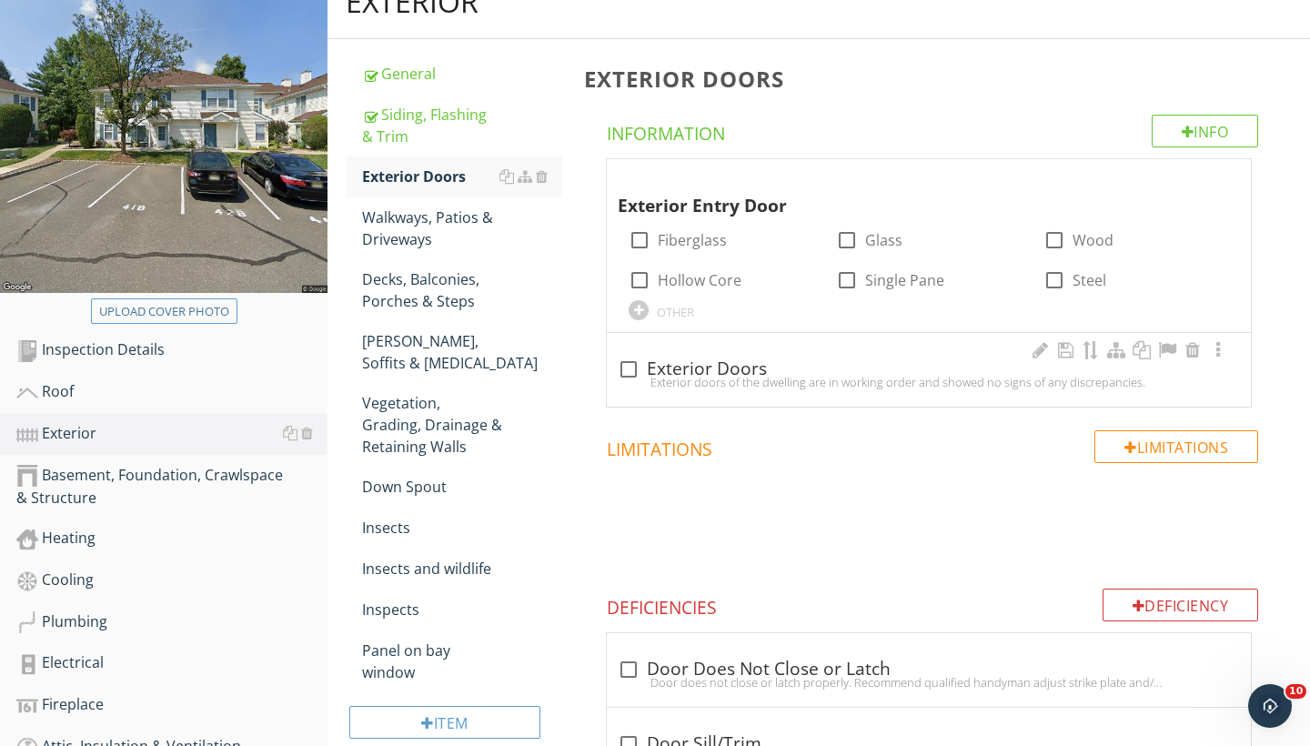
scroll to position [214, 0]
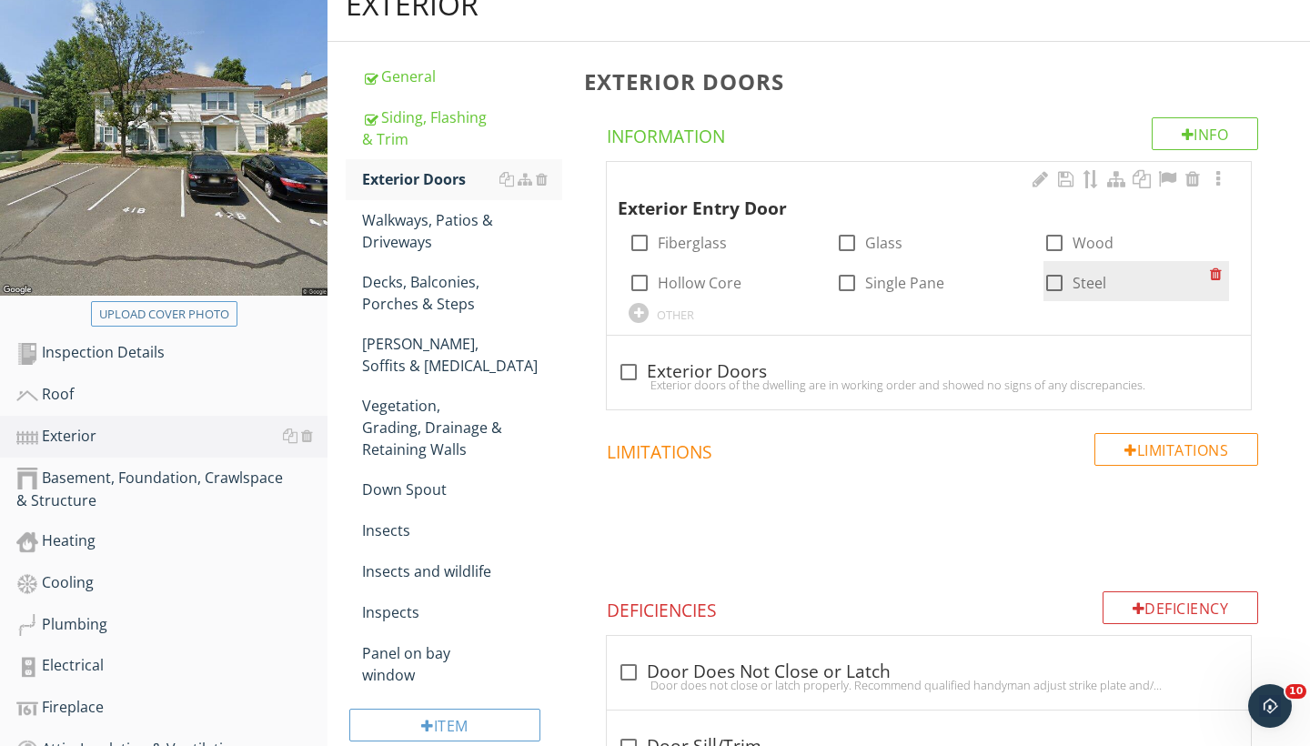
click at [1057, 283] on div at bounding box center [1054, 283] width 31 height 31
checkbox input "true"
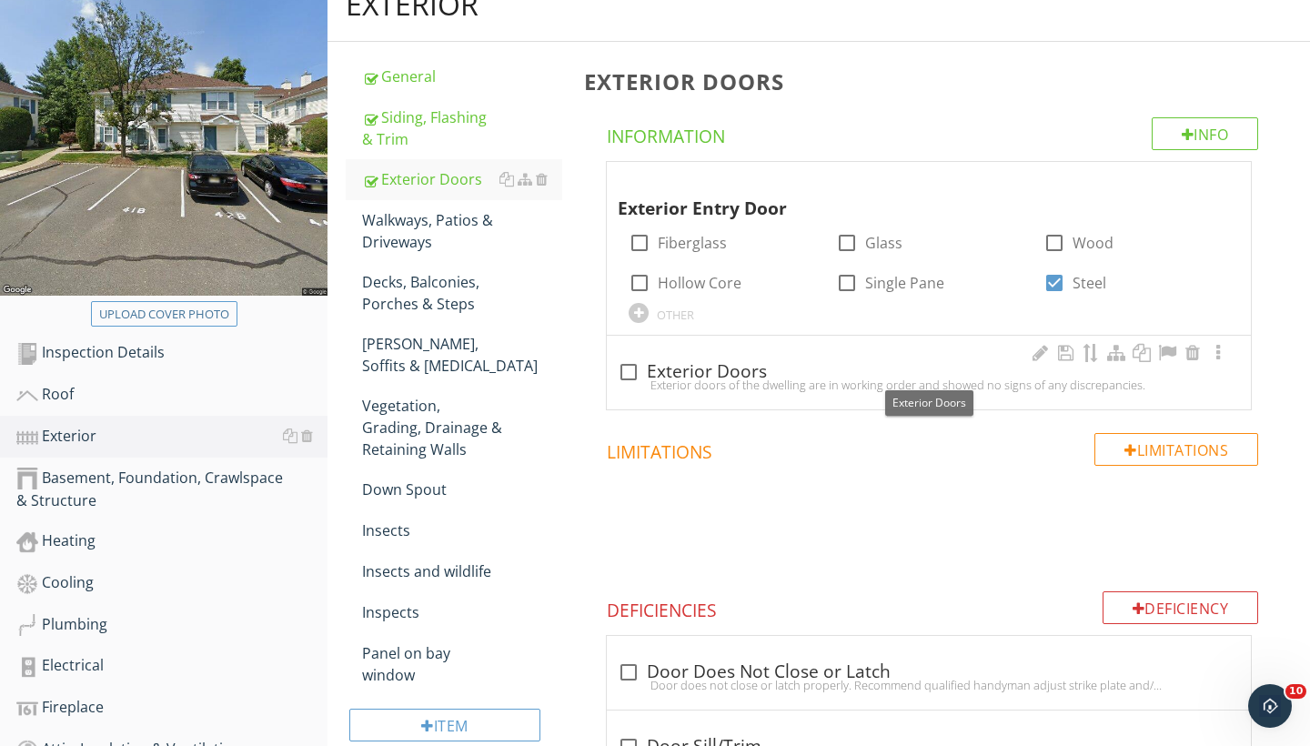
click at [626, 366] on div at bounding box center [628, 372] width 31 height 31
checkbox input "true"
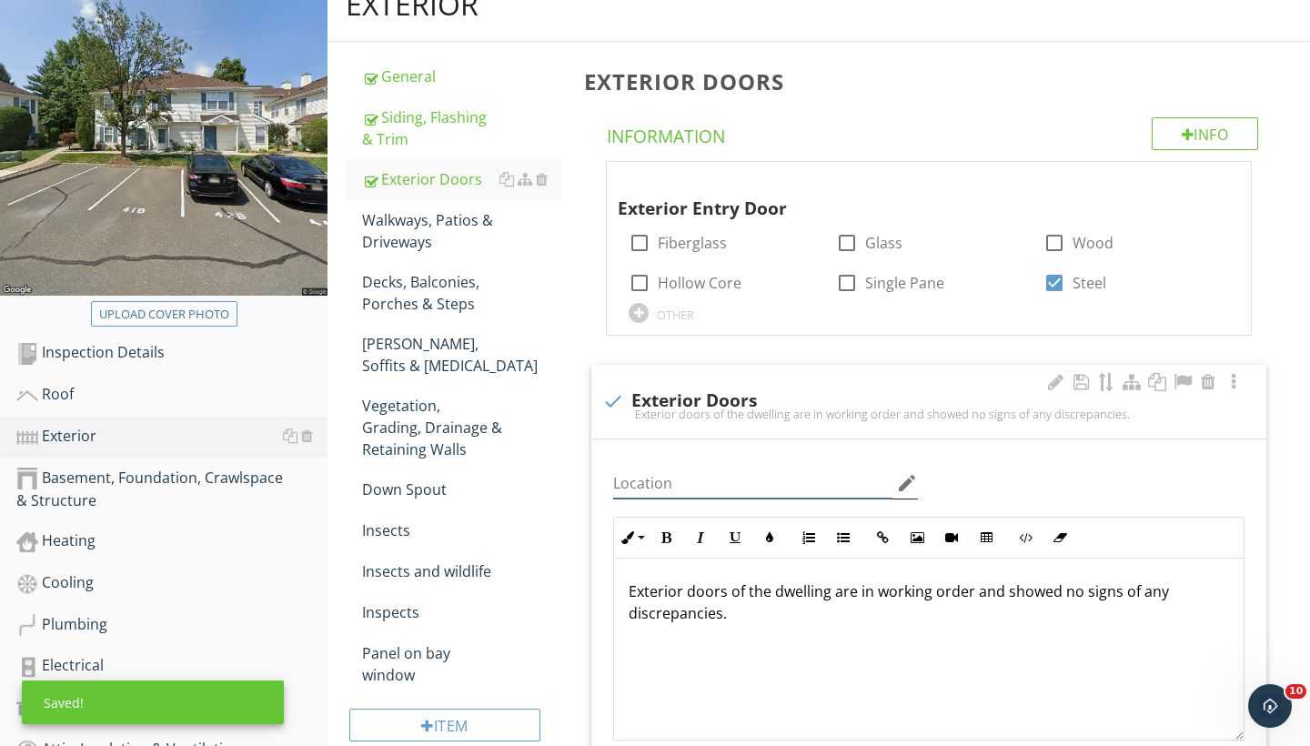
click at [669, 478] on input "Location" at bounding box center [752, 484] width 279 height 30
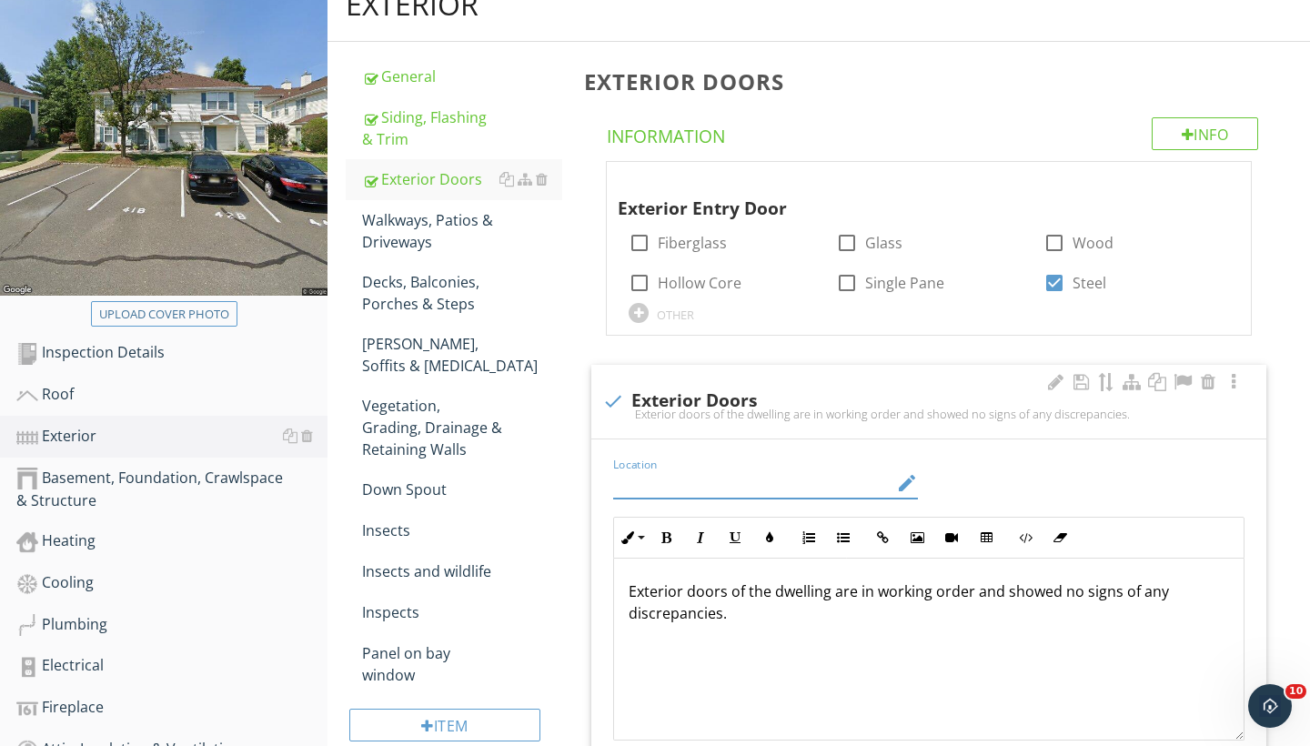
click at [905, 482] on icon "edit" at bounding box center [907, 483] width 22 height 22
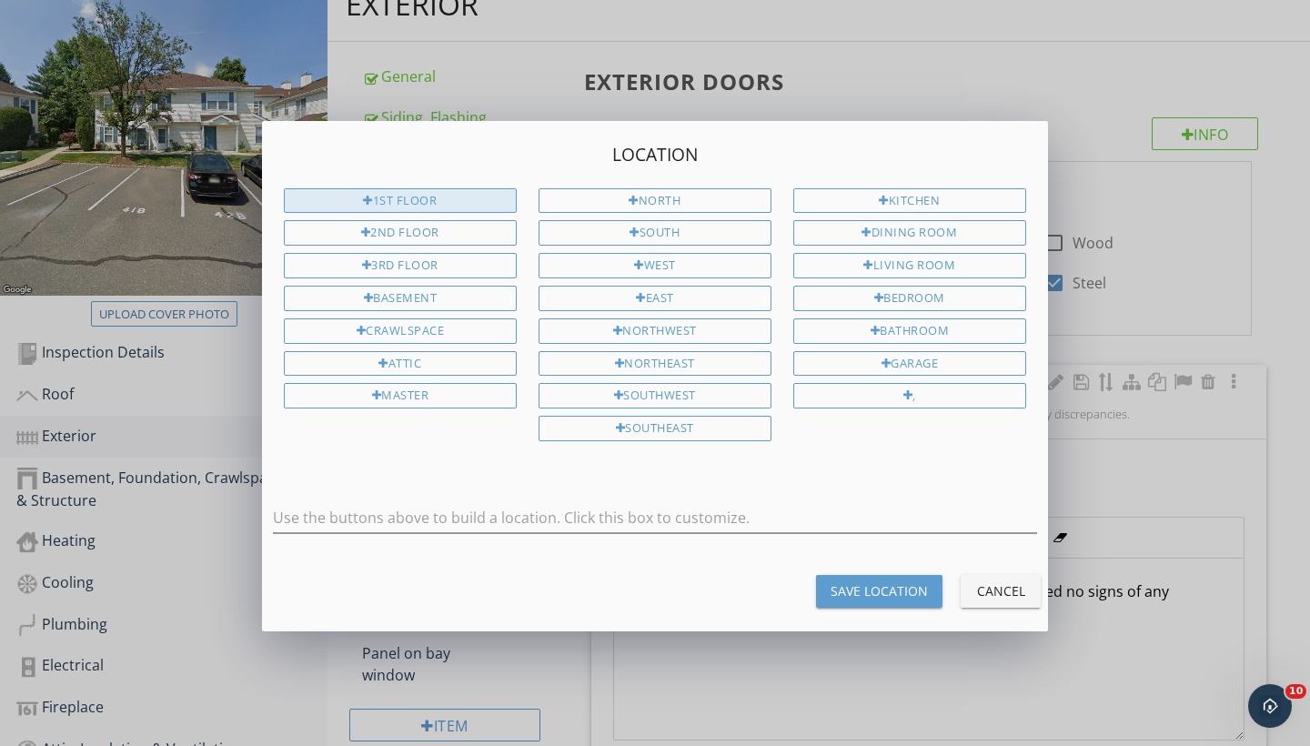
click at [464, 199] on div "1st Floor" at bounding box center [400, 200] width 233 height 25
type input "1st Floor"
click at [873, 585] on div "Save Location" at bounding box center [879, 591] width 97 height 19
type input "1st Floor"
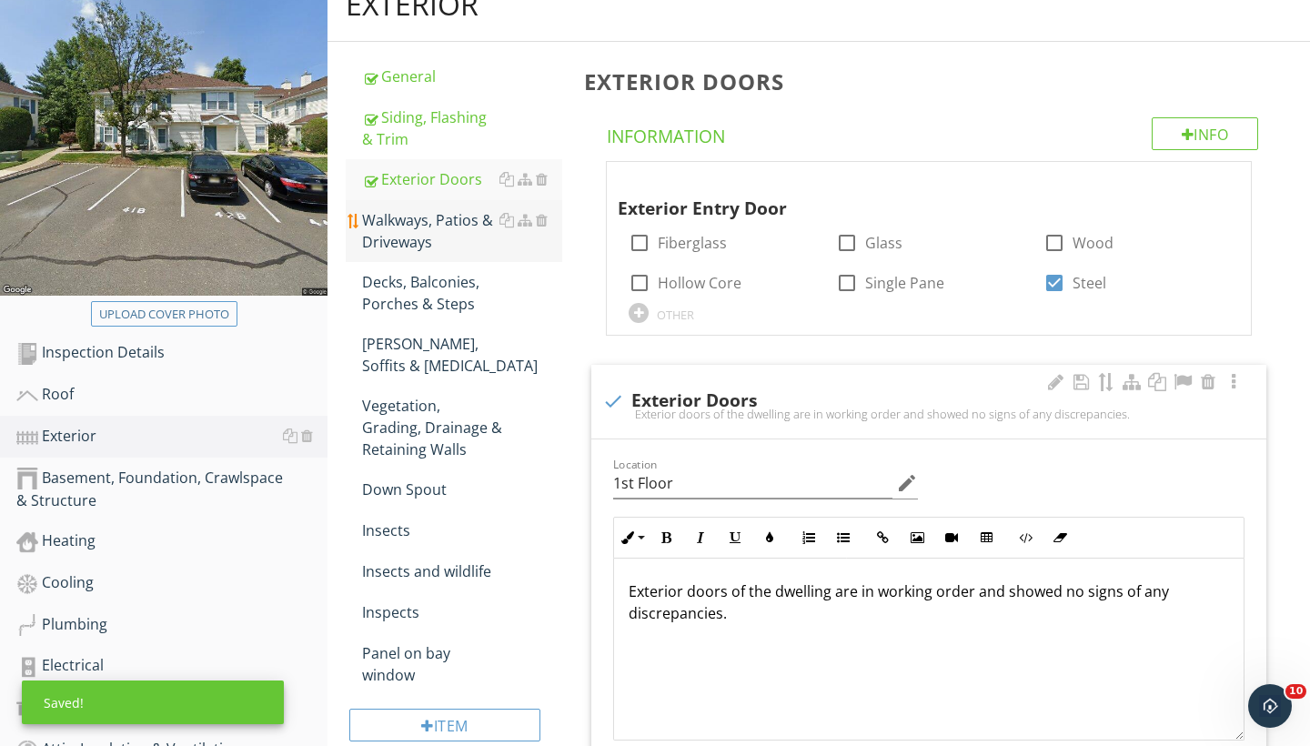
click at [428, 220] on div "Walkways, Patios & Driveways" at bounding box center [462, 231] width 200 height 44
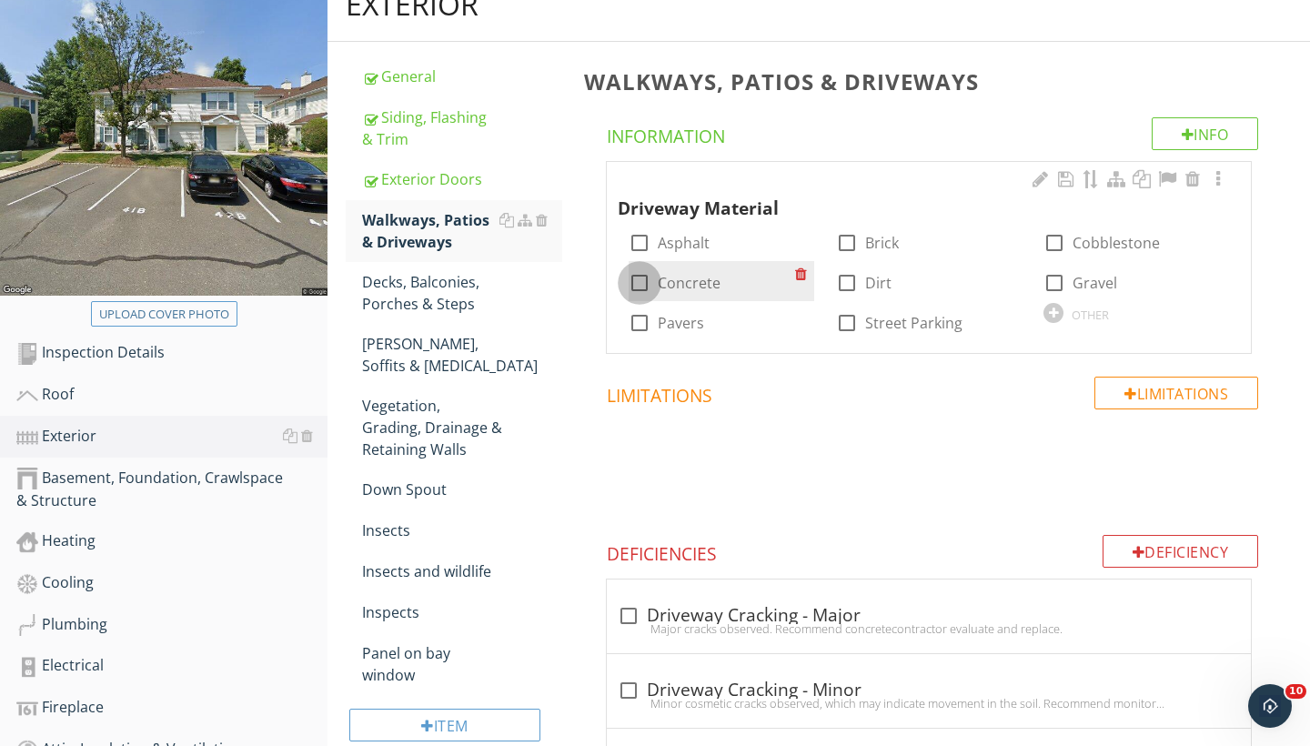
click at [639, 285] on div at bounding box center [639, 283] width 31 height 31
checkbox input "true"
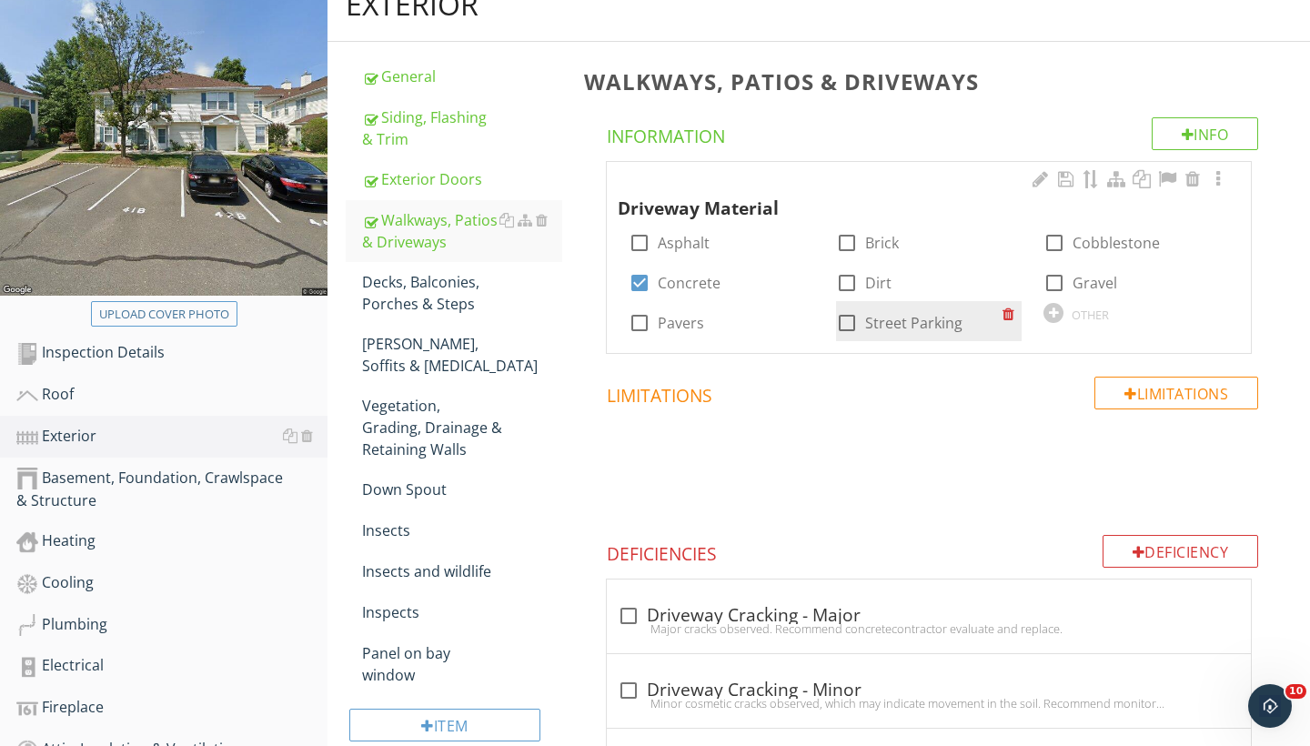
click at [847, 323] on div at bounding box center [847, 323] width 31 height 31
checkbox input "true"
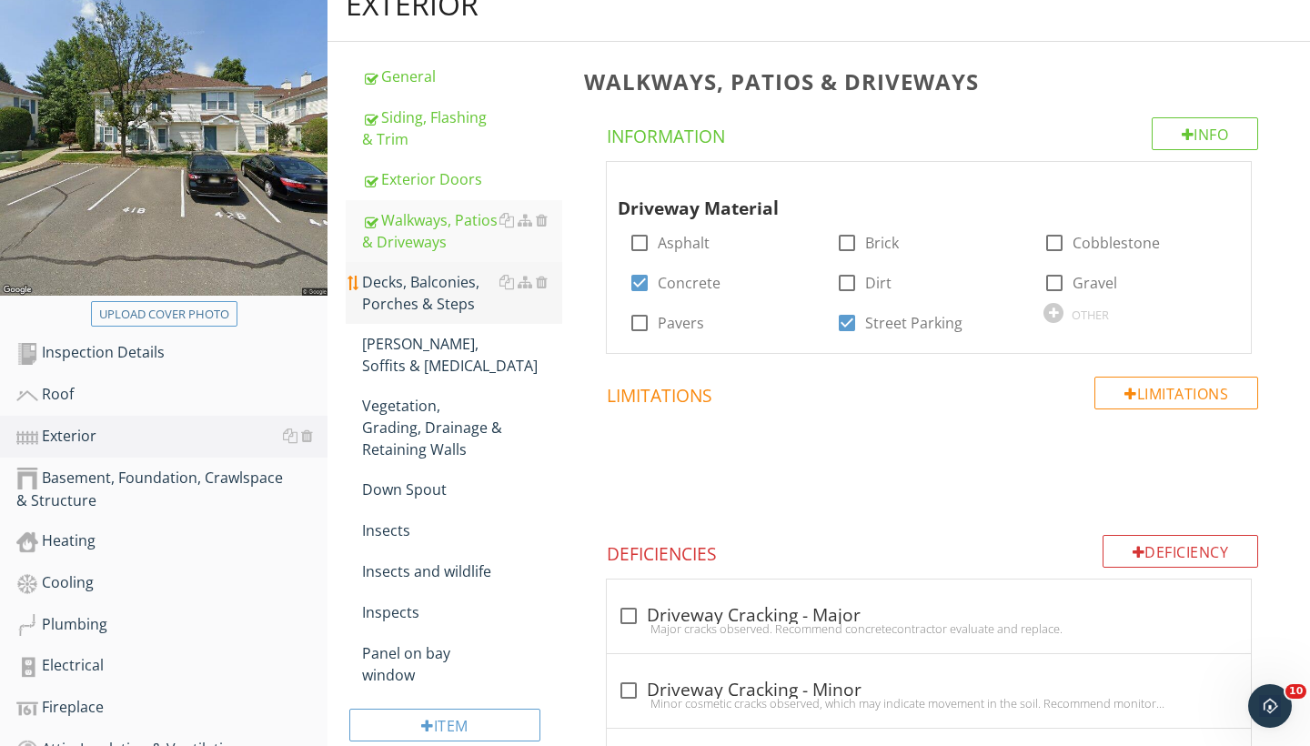
click at [444, 298] on div "Decks, Balconies, Porches & Steps" at bounding box center [462, 293] width 200 height 44
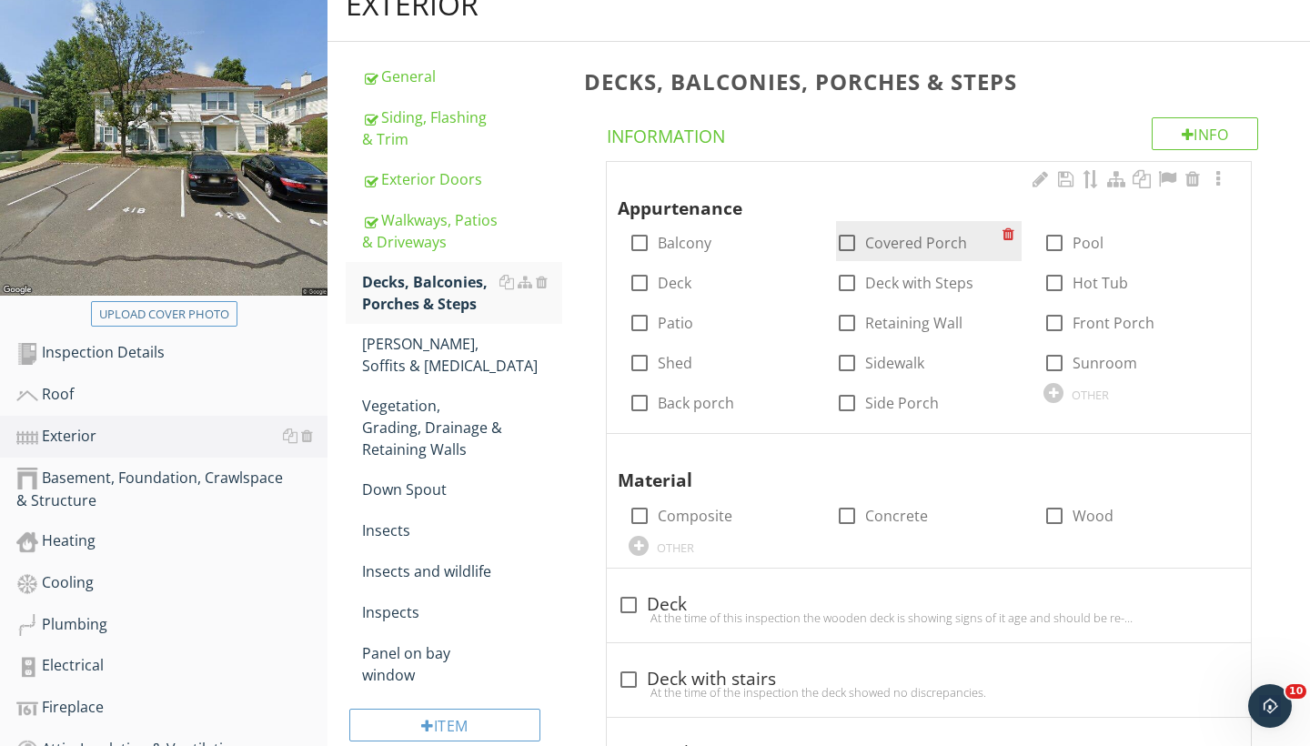
click at [849, 238] on div at bounding box center [847, 243] width 31 height 31
checkbox input "true"
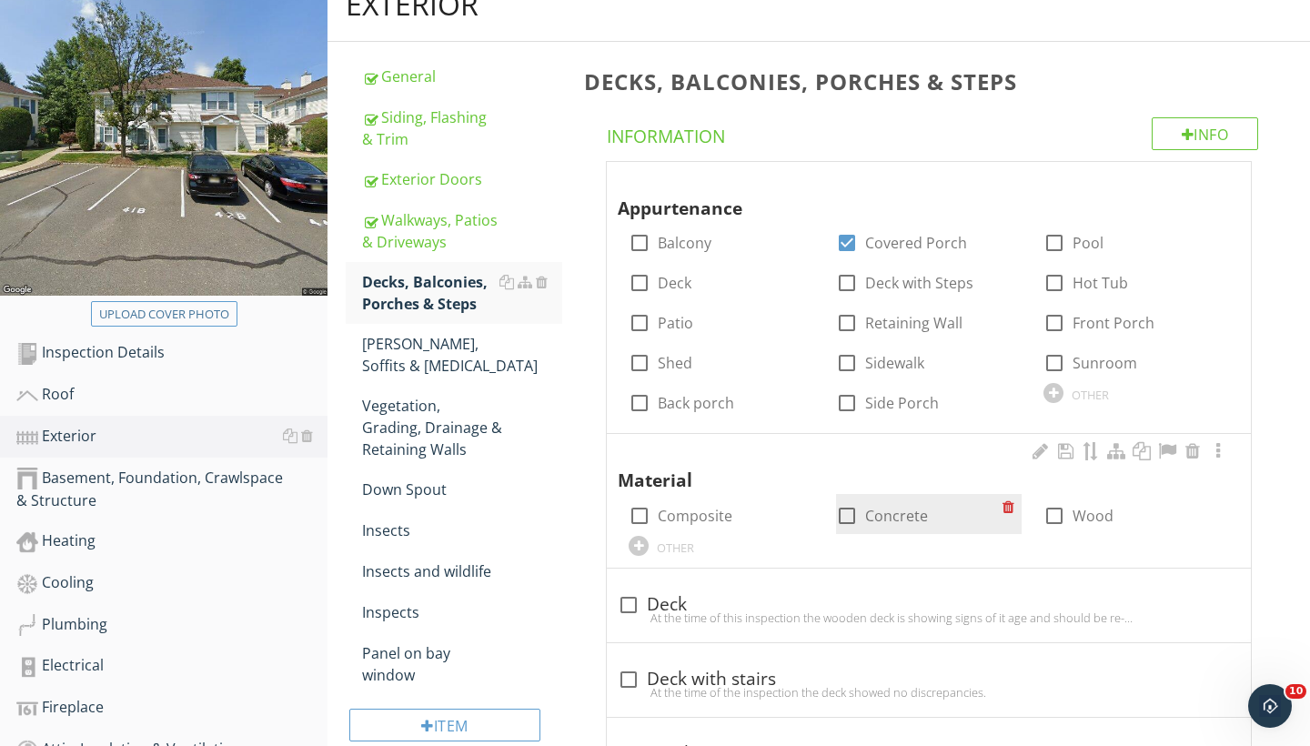
click at [849, 515] on div at bounding box center [847, 516] width 31 height 31
checkbox input "true"
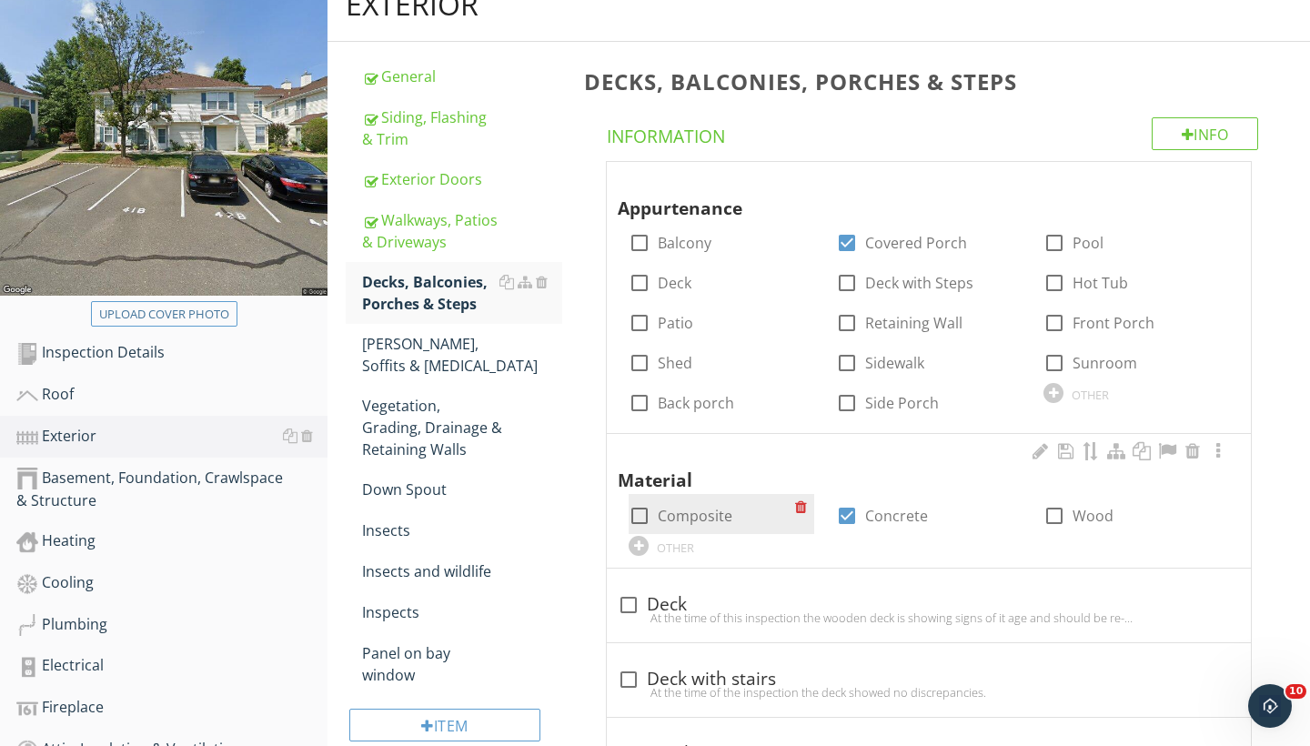
scroll to position [304, 0]
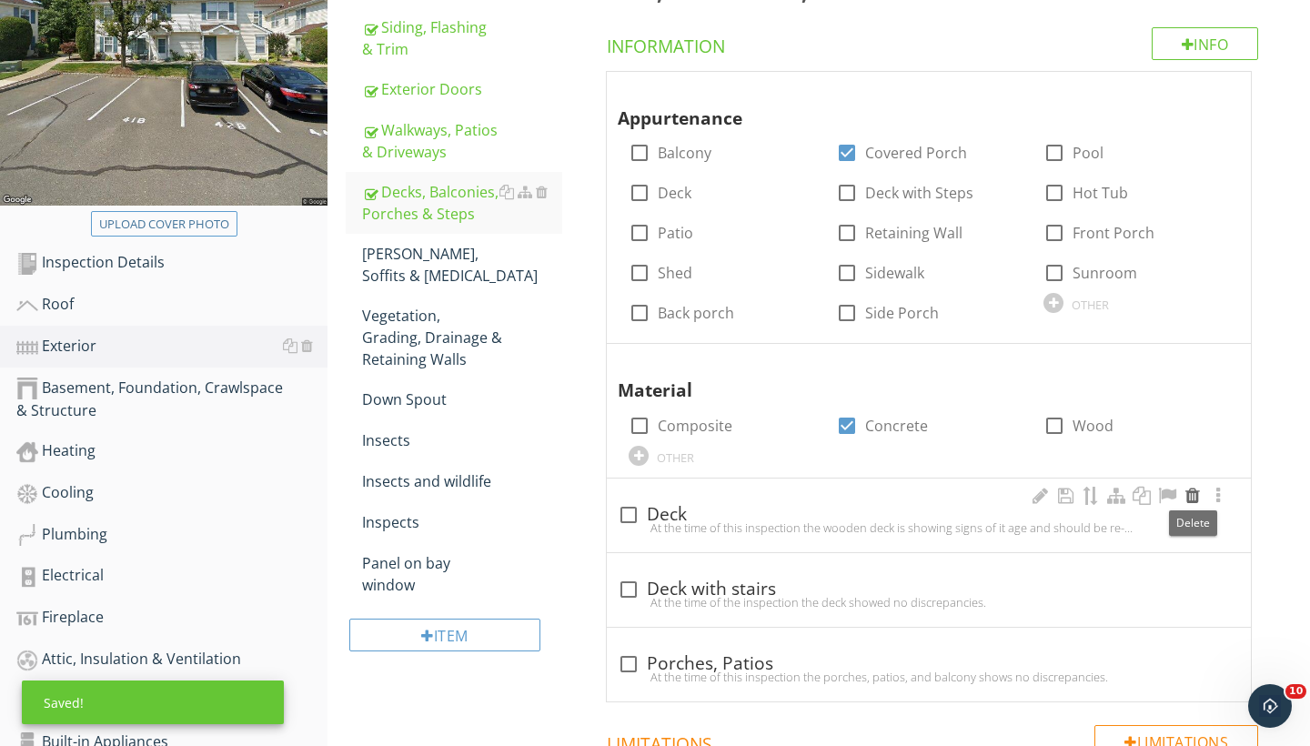
click at [1193, 491] on div at bounding box center [1193, 496] width 22 height 18
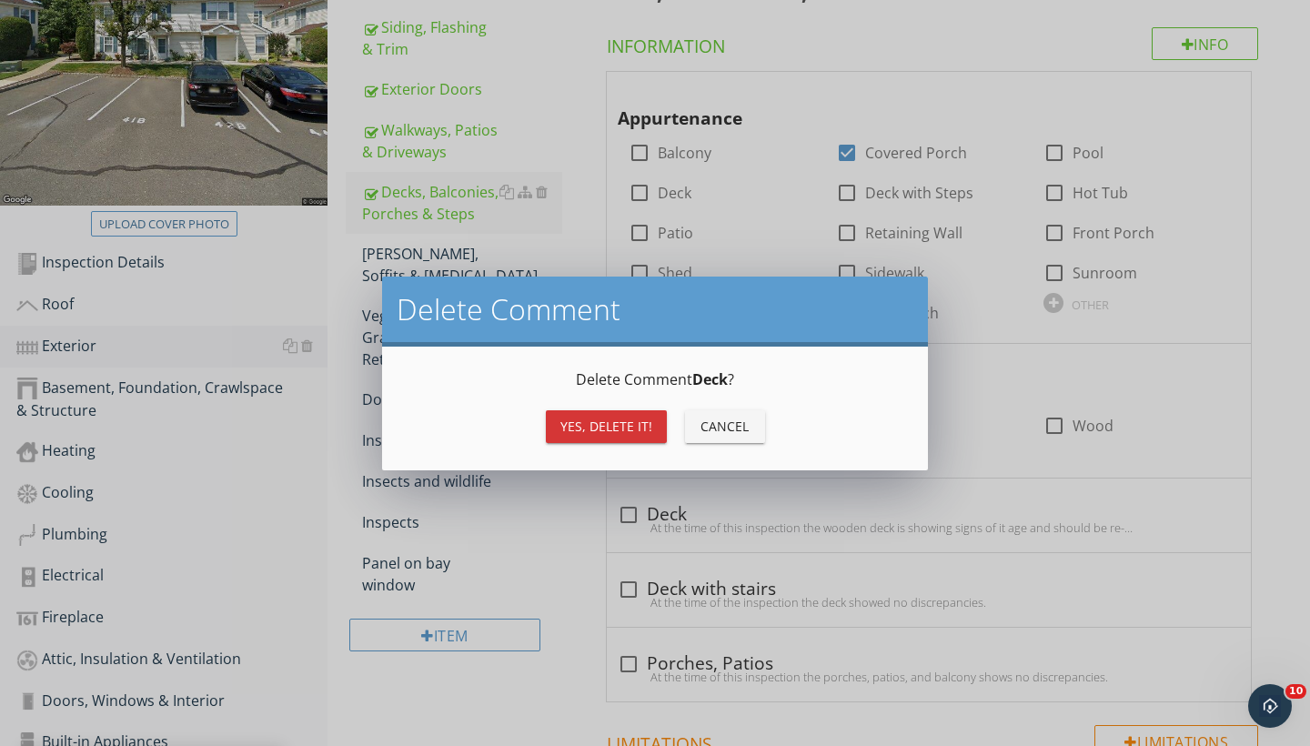
click at [612, 421] on div "Yes, Delete it!" at bounding box center [607, 426] width 92 height 19
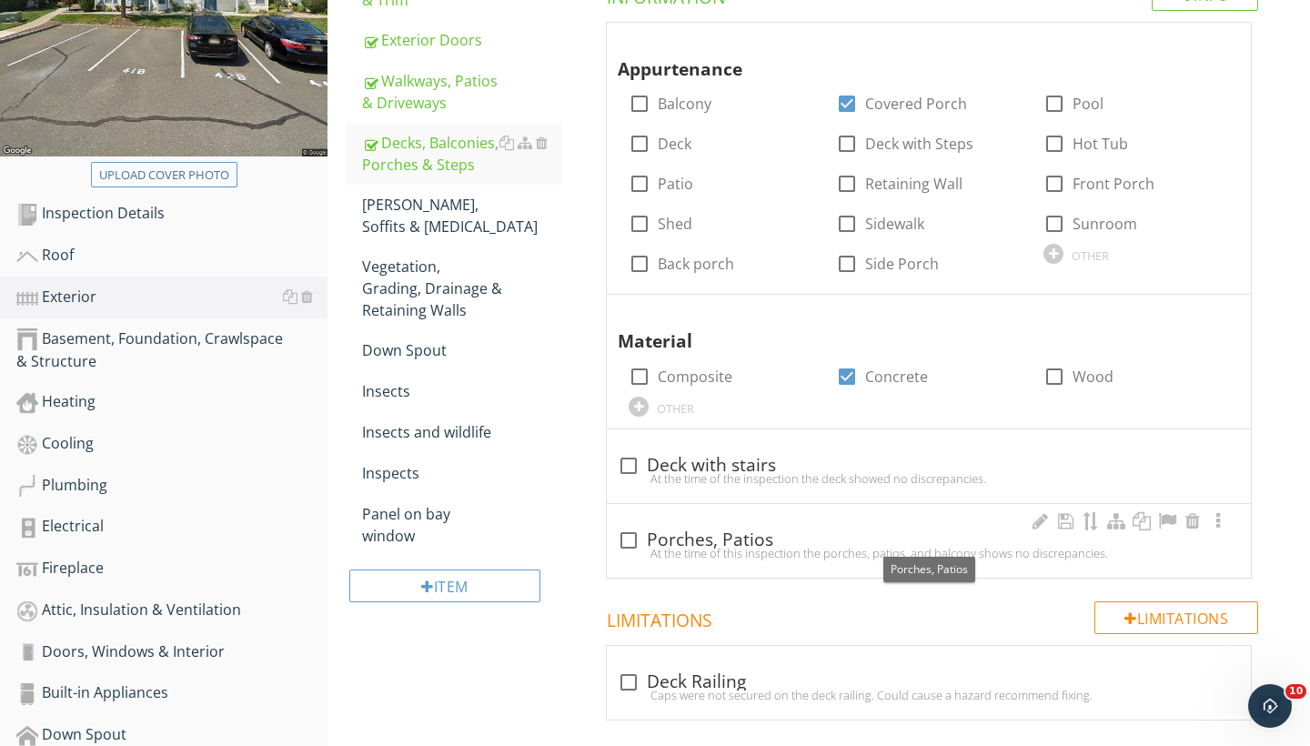
scroll to position [362, 0]
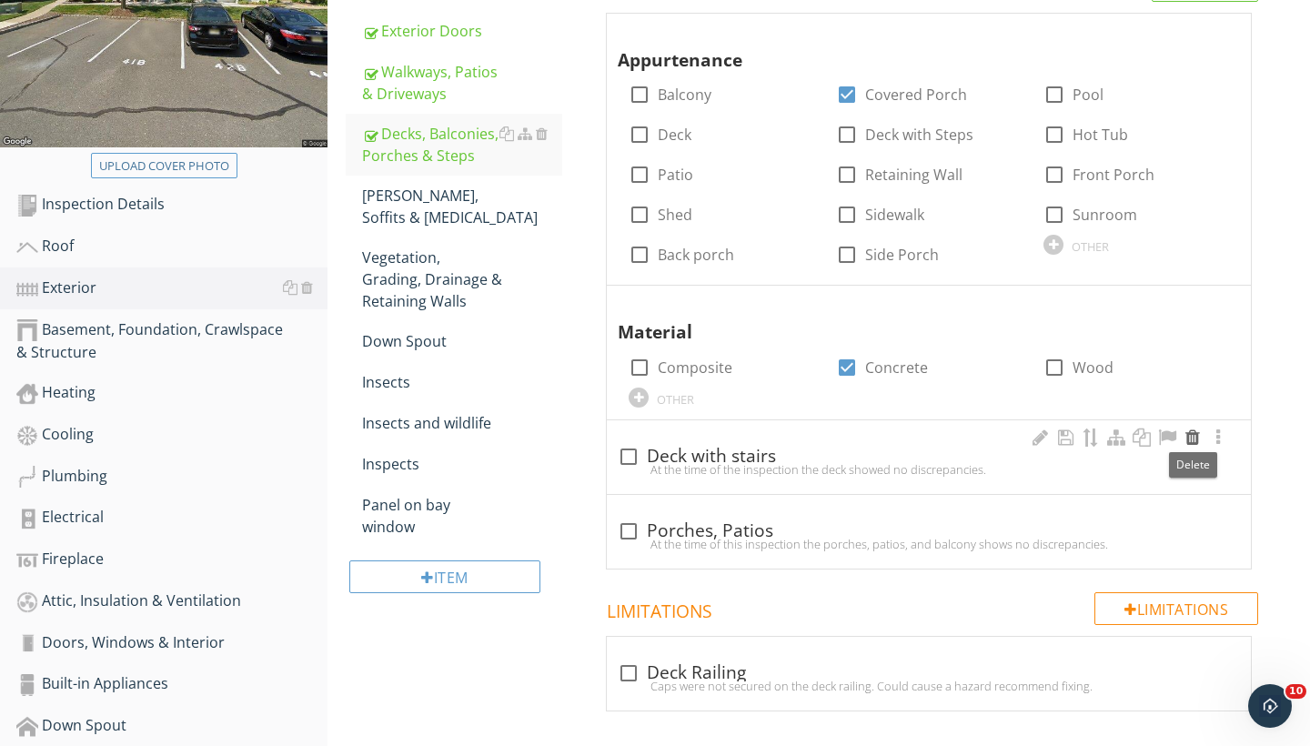
click at [1198, 440] on div at bounding box center [1193, 438] width 22 height 18
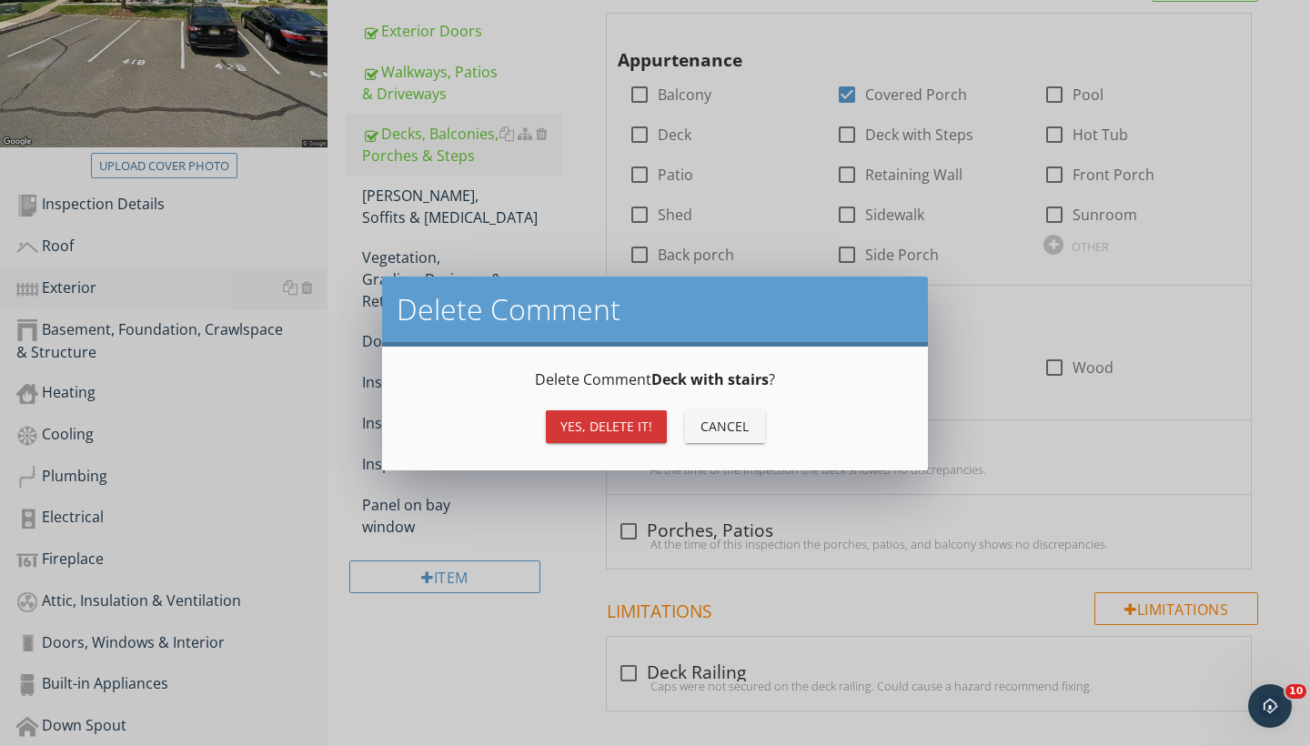
click at [612, 422] on div "Yes, Delete it!" at bounding box center [607, 426] width 92 height 19
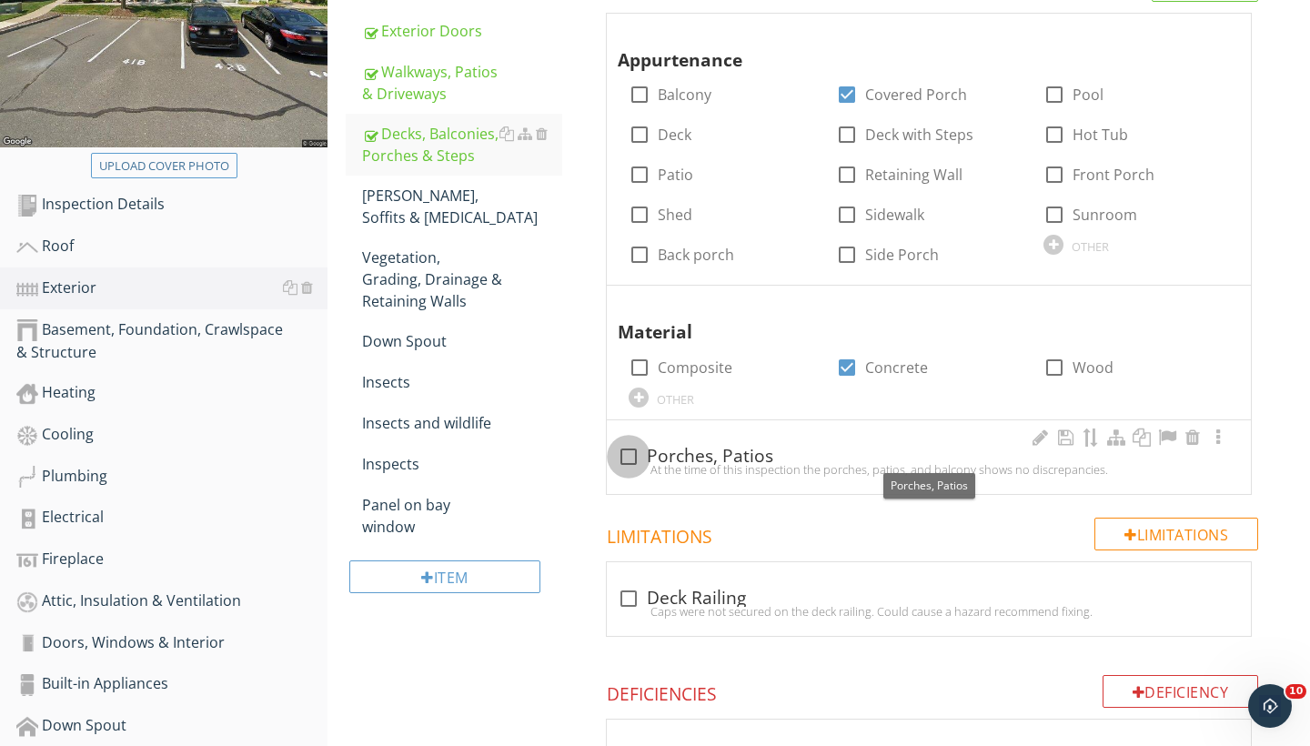
click at [632, 454] on div at bounding box center [628, 456] width 31 height 31
checkbox input "true"
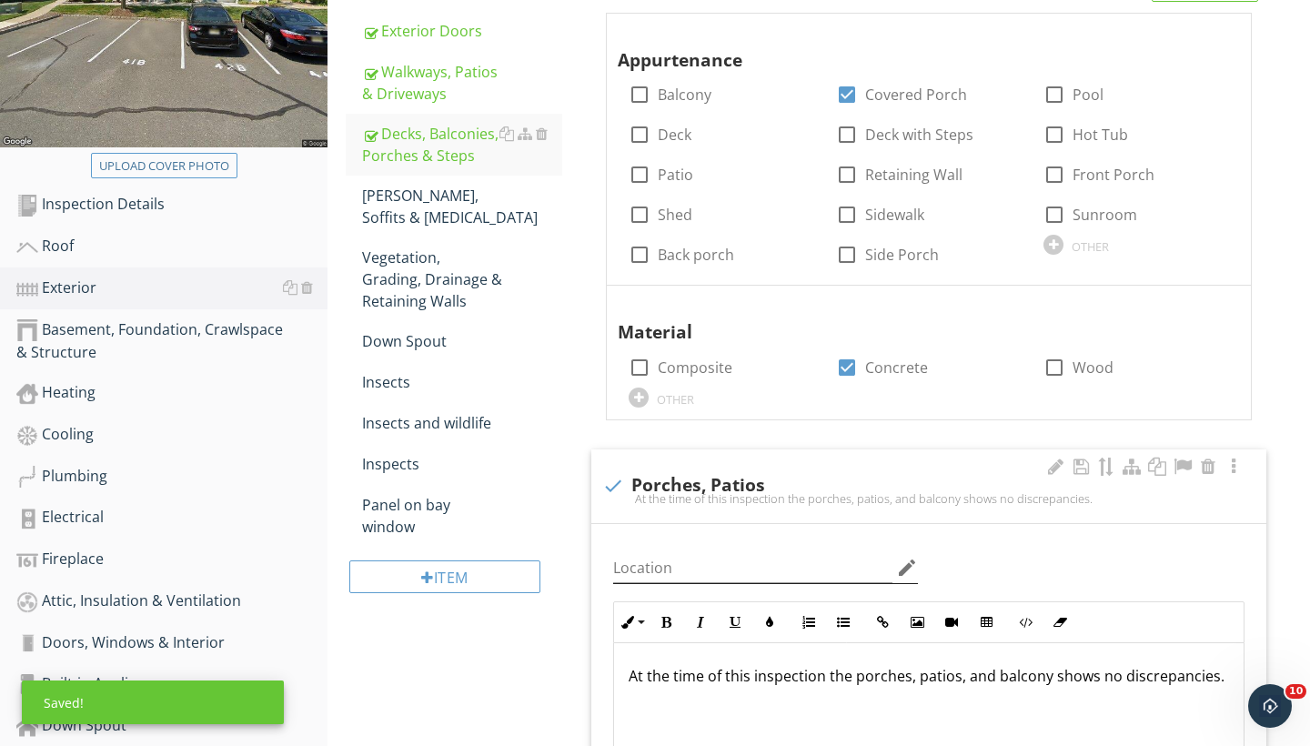
click at [901, 562] on icon "edit" at bounding box center [907, 568] width 22 height 22
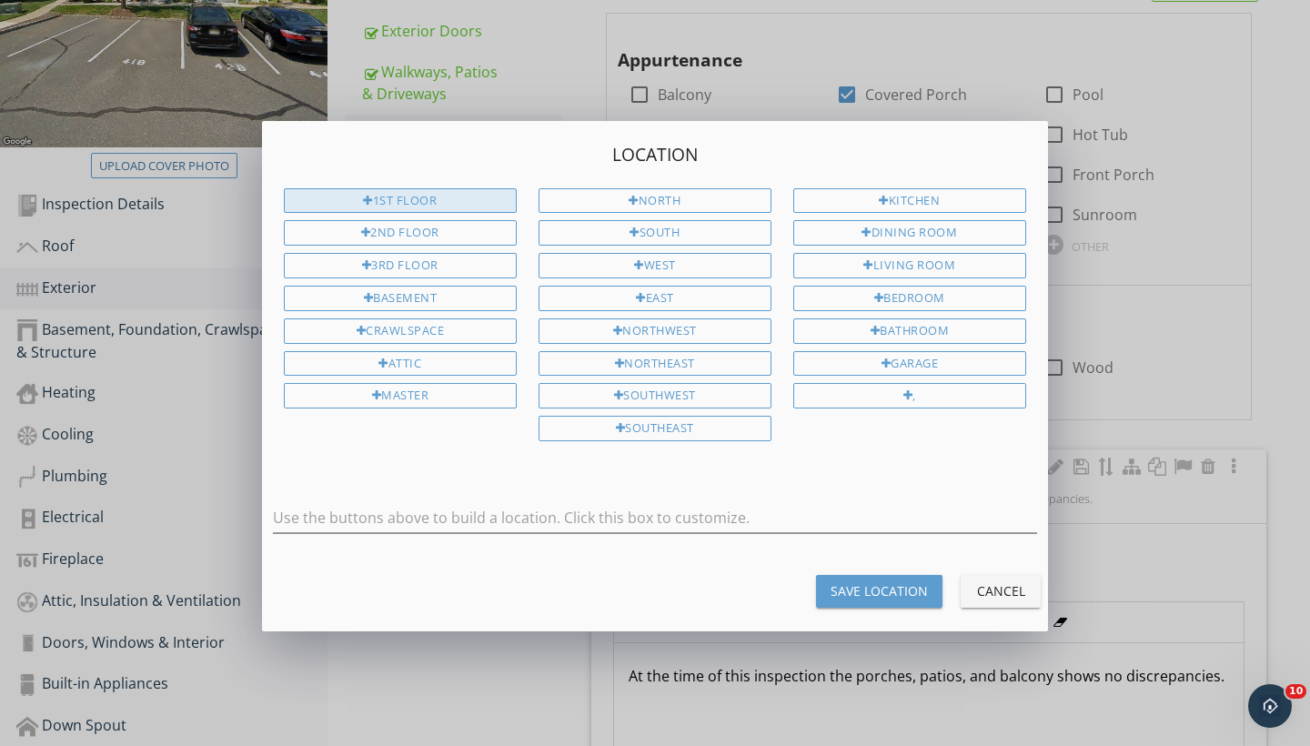
click at [461, 202] on div "1st Floor" at bounding box center [400, 200] width 233 height 25
type input "1st Floor"
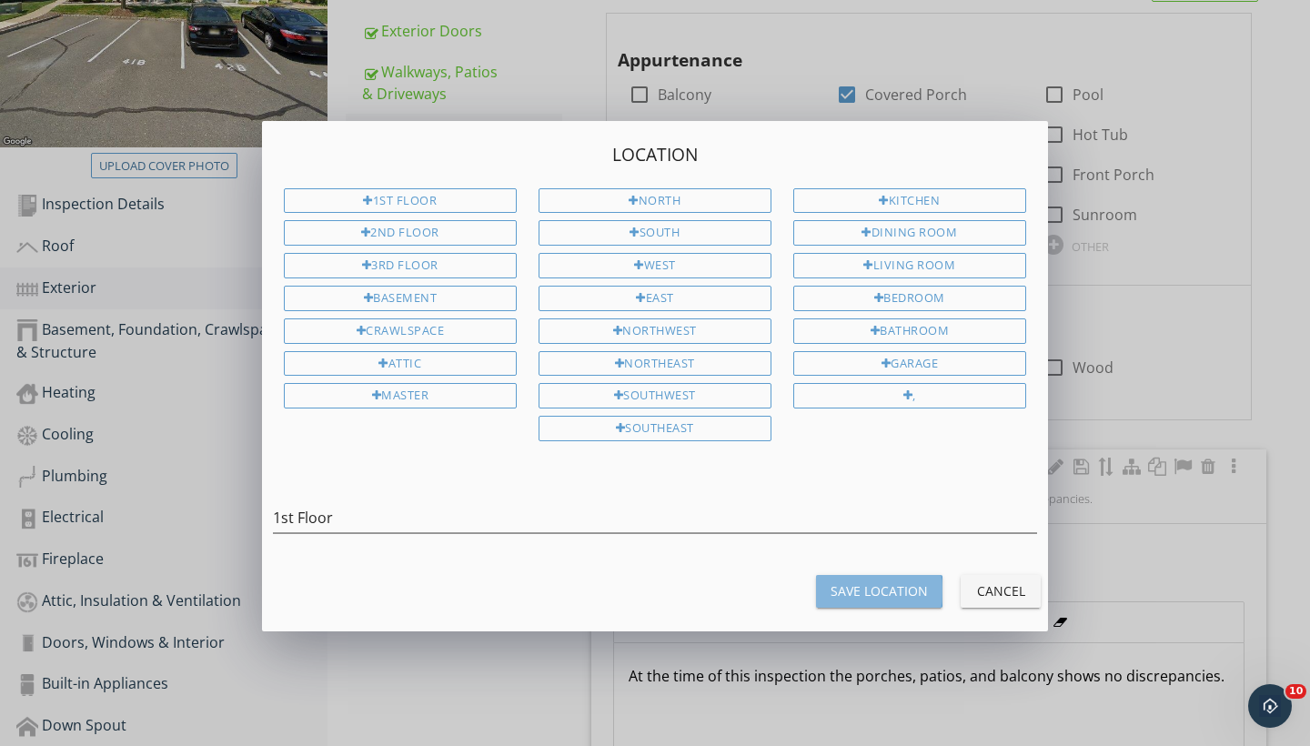
click at [893, 582] on div "Save Location" at bounding box center [879, 591] width 97 height 19
type input "1st Floor"
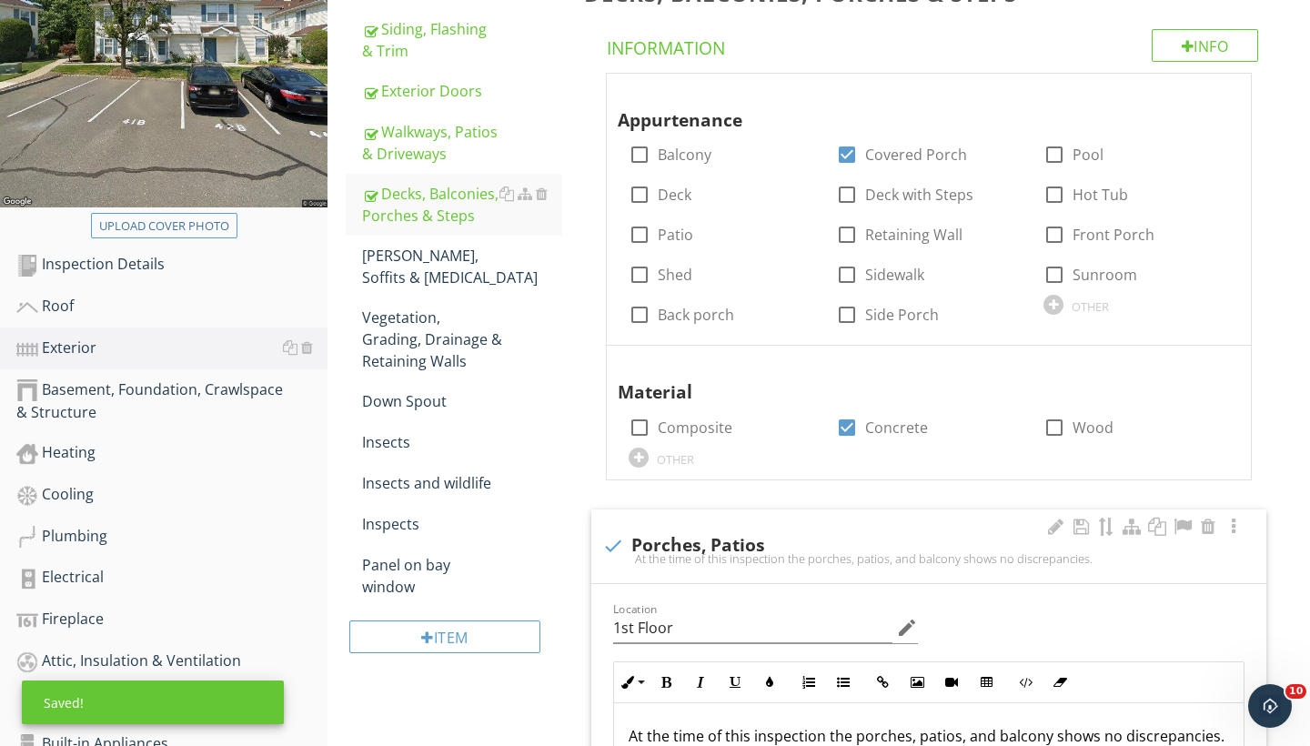
scroll to position [264, 0]
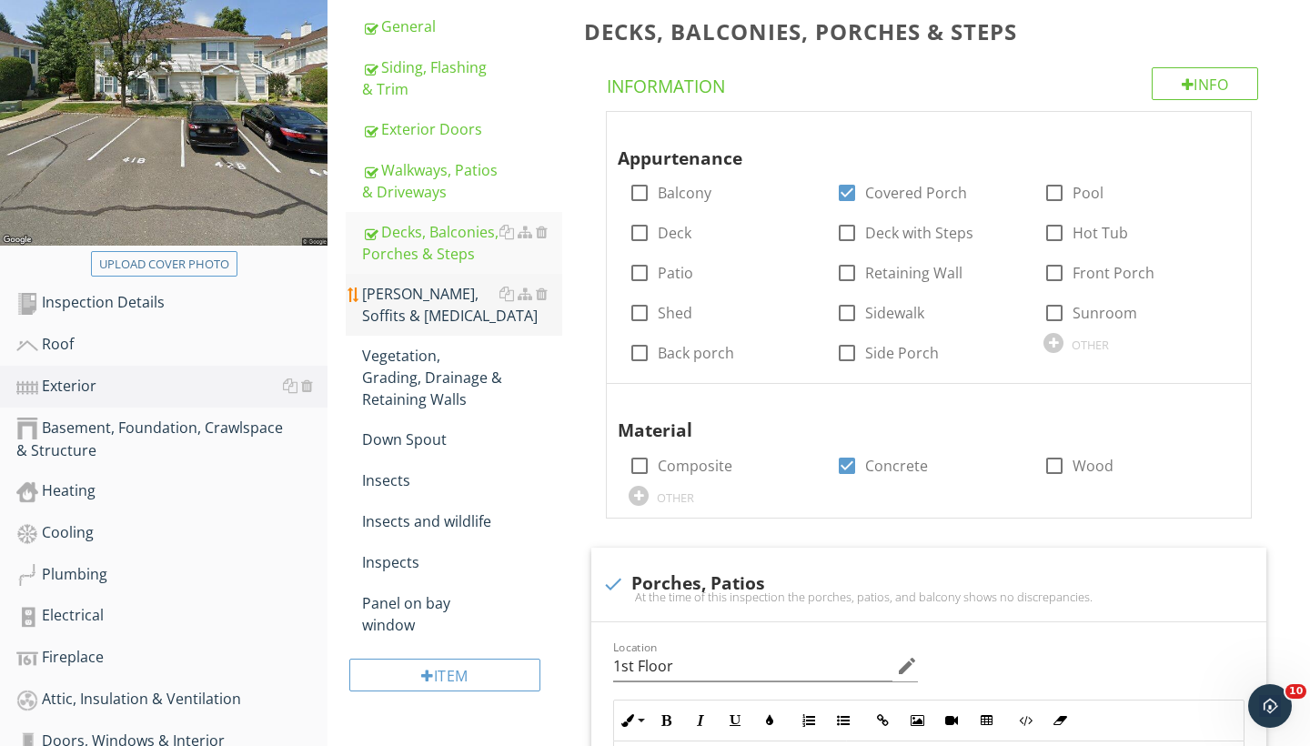
click at [411, 301] on div "Eaves, Soffits & Fascia" at bounding box center [462, 305] width 200 height 44
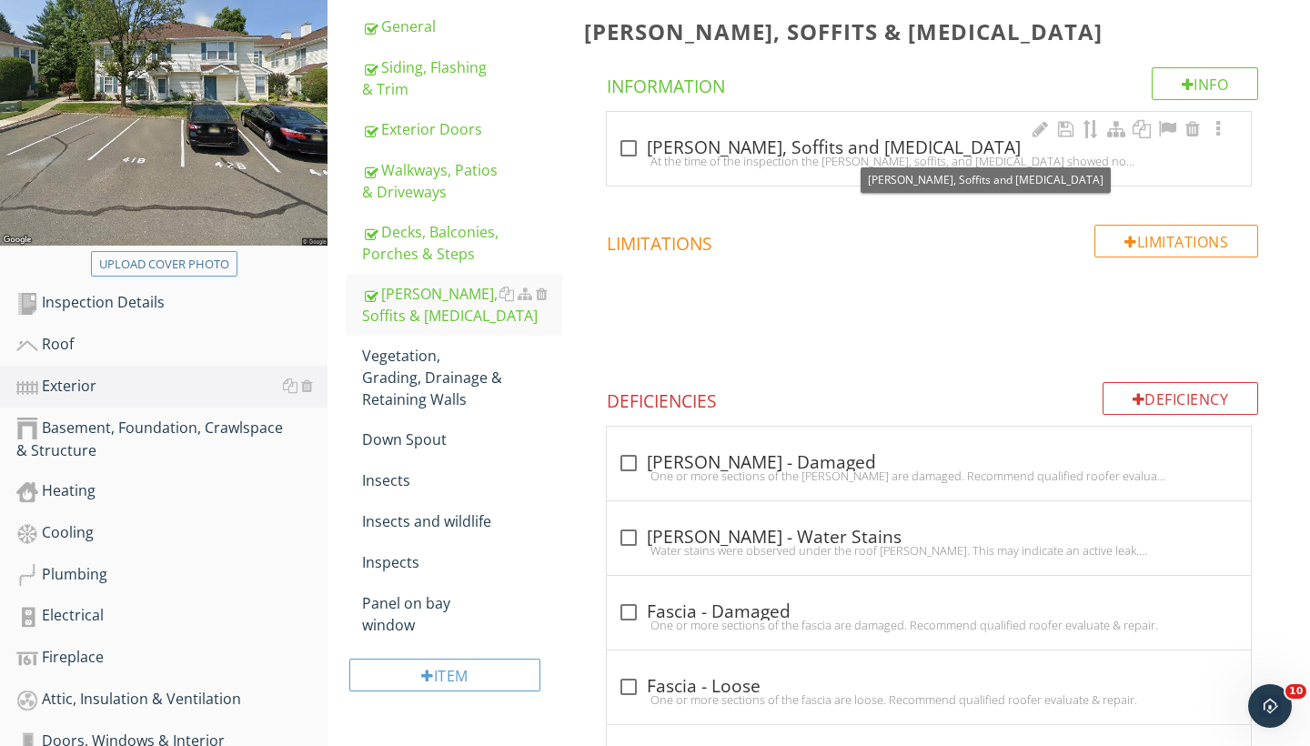
click at [631, 147] on div at bounding box center [628, 148] width 31 height 31
checkbox input "true"
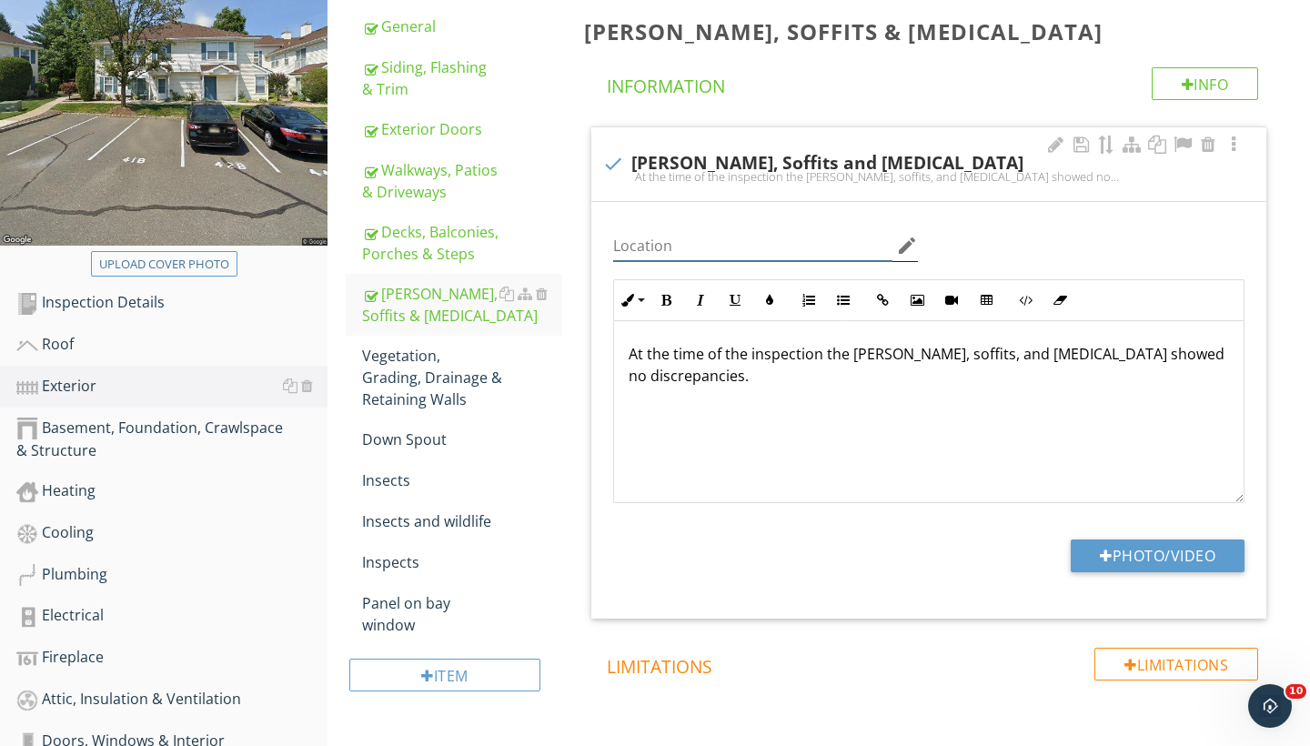
click at [817, 248] on input "Location" at bounding box center [752, 246] width 279 height 30
type input "Exterior"
click at [543, 354] on div at bounding box center [542, 356] width 12 height 15
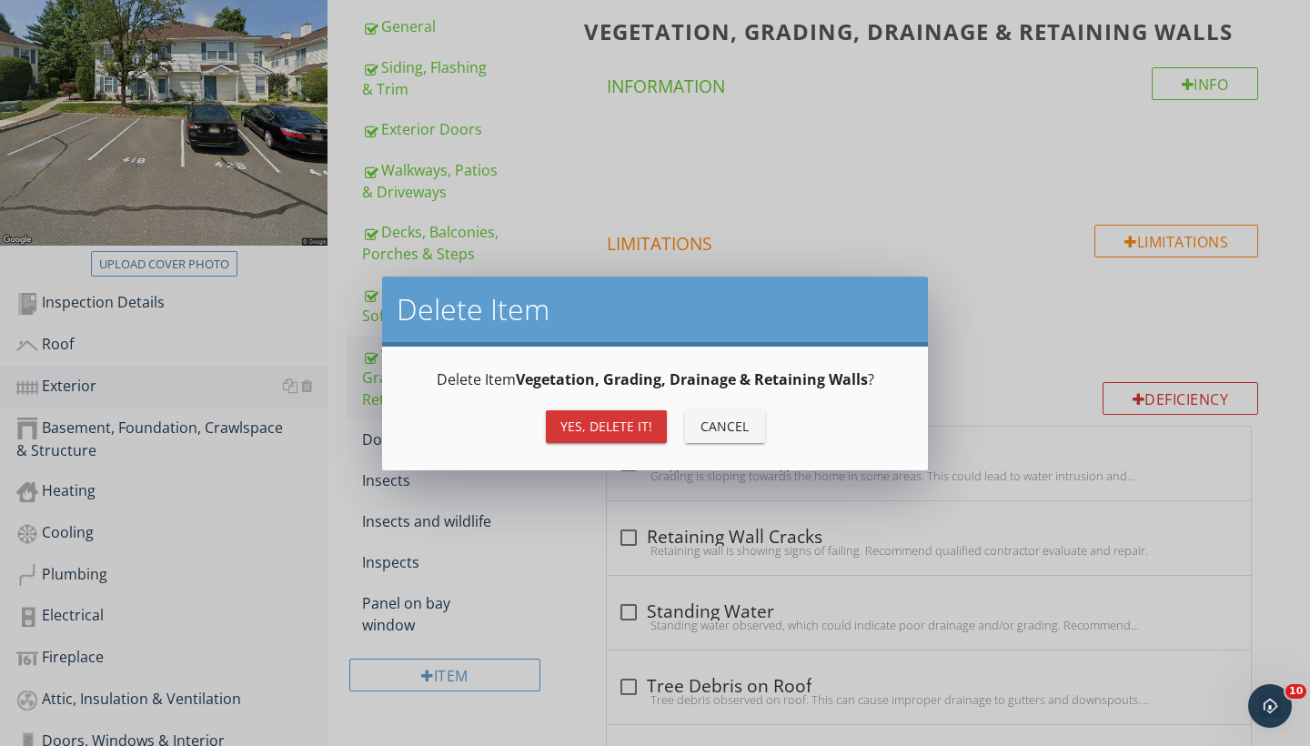
click at [602, 422] on div "Yes, Delete it!" at bounding box center [607, 426] width 92 height 19
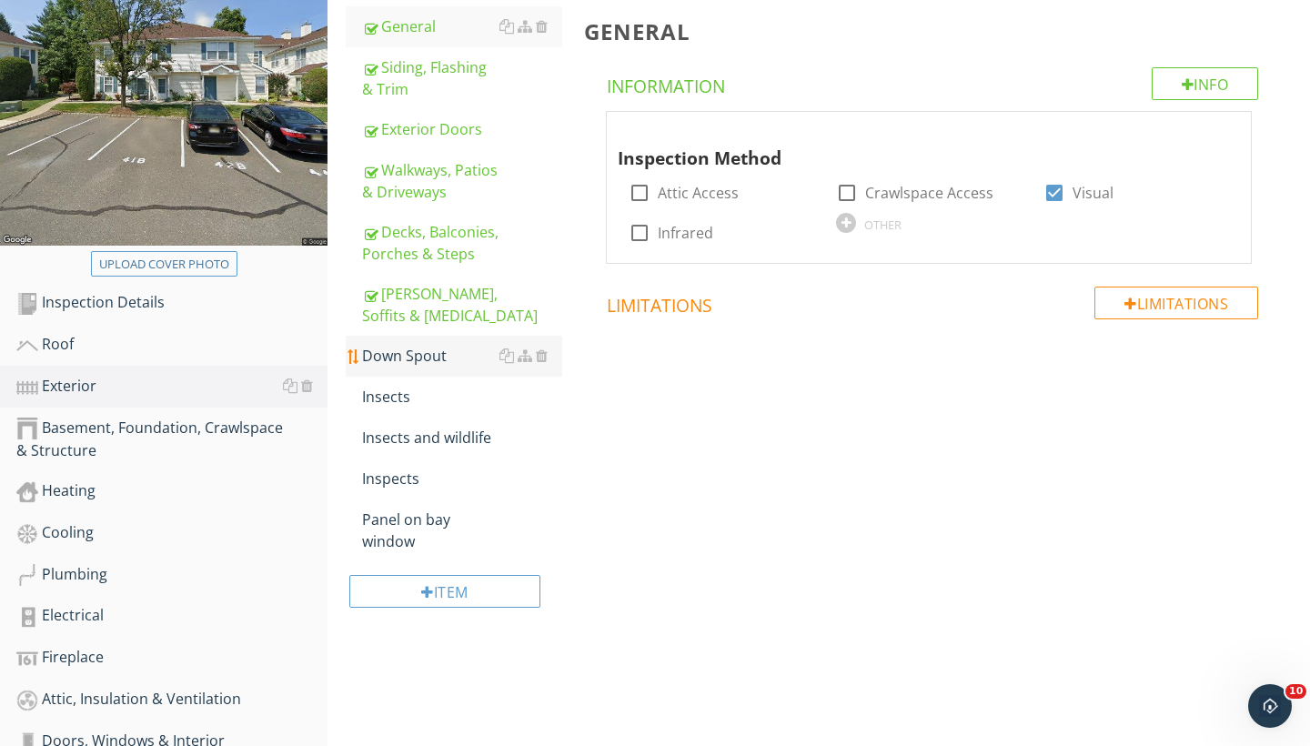
click at [453, 355] on div "Down Spout" at bounding box center [462, 356] width 200 height 22
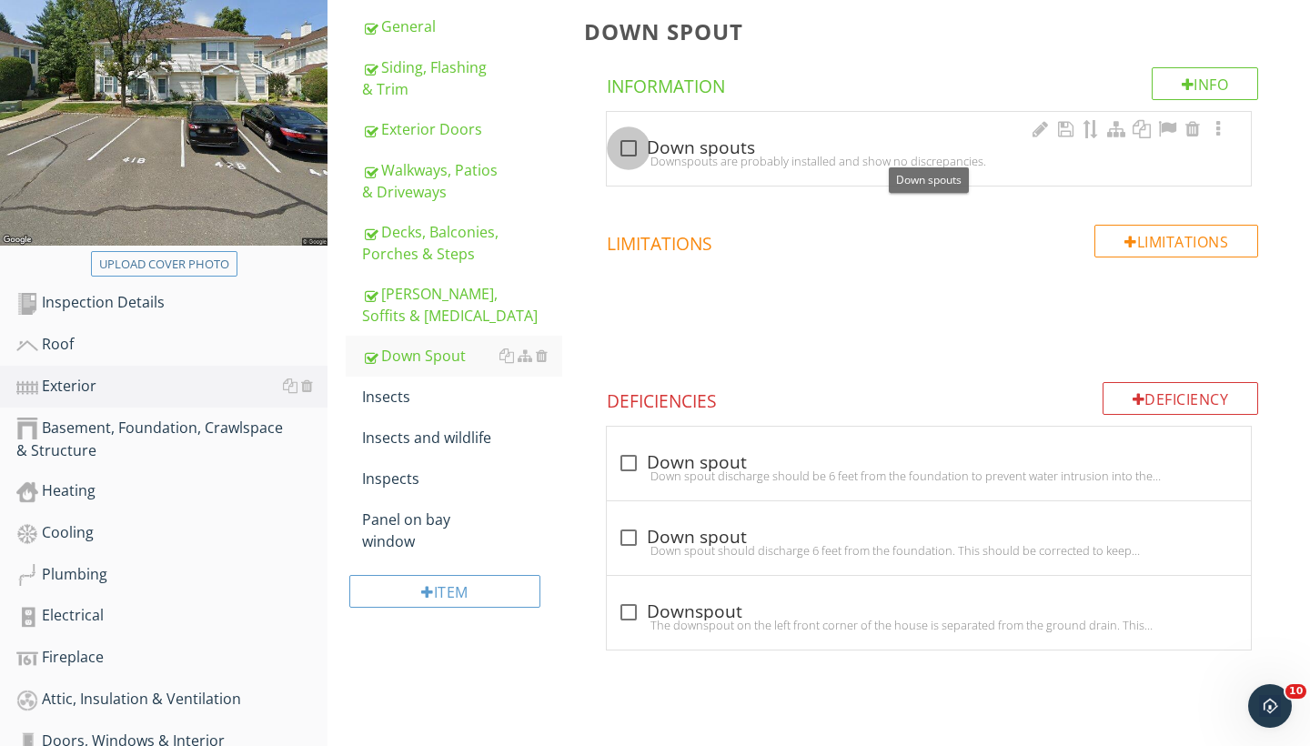
click at [630, 148] on div at bounding box center [628, 148] width 31 height 31
checkbox input "true"
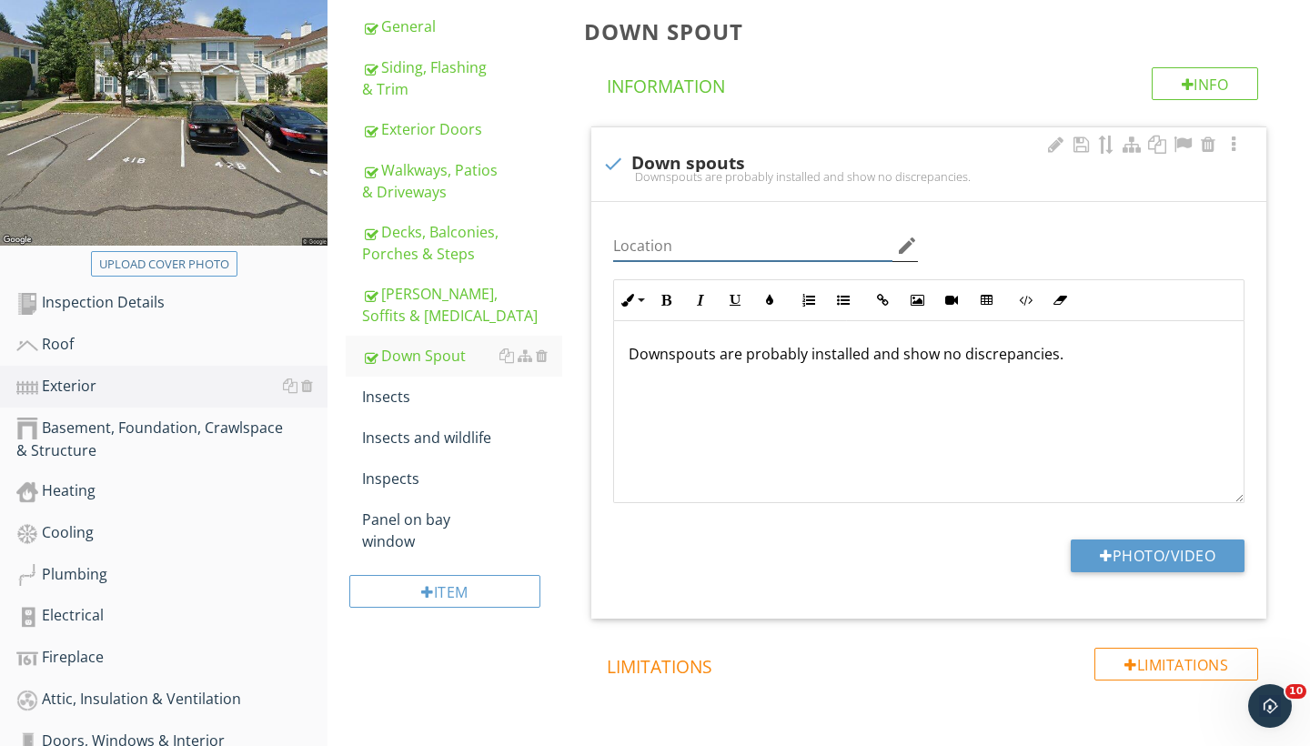
click at [824, 247] on input "Location" at bounding box center [752, 246] width 279 height 30
type input "Exterior"
click at [543, 397] on div at bounding box center [542, 396] width 12 height 15
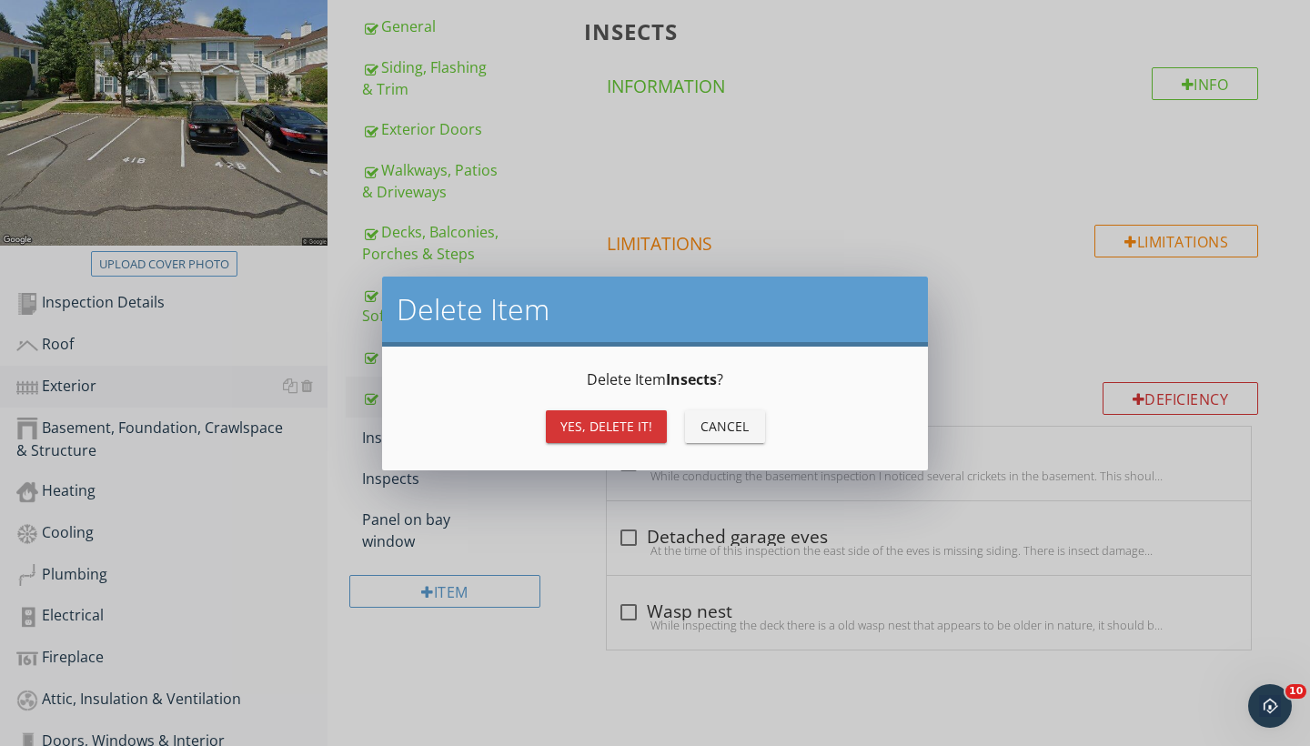
click at [600, 434] on div "Yes, Delete it!" at bounding box center [607, 426] width 92 height 19
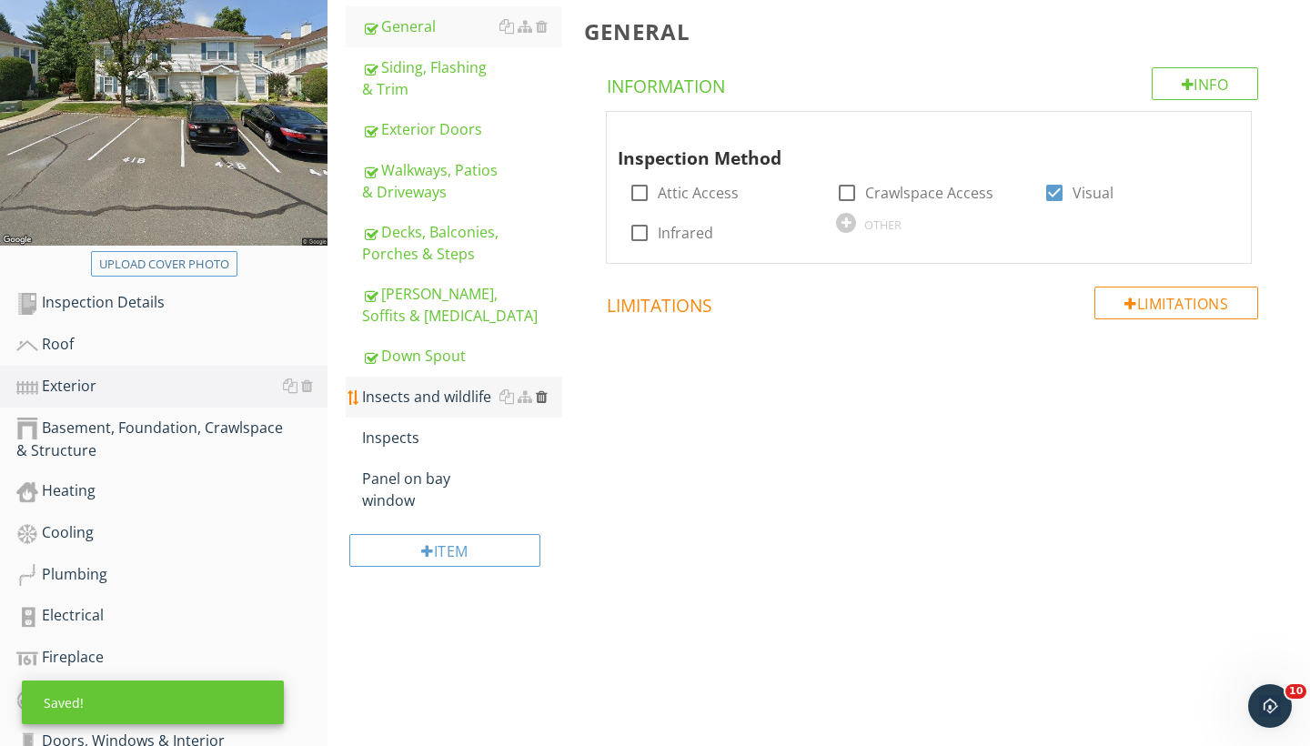
click at [542, 400] on div at bounding box center [542, 396] width 12 height 15
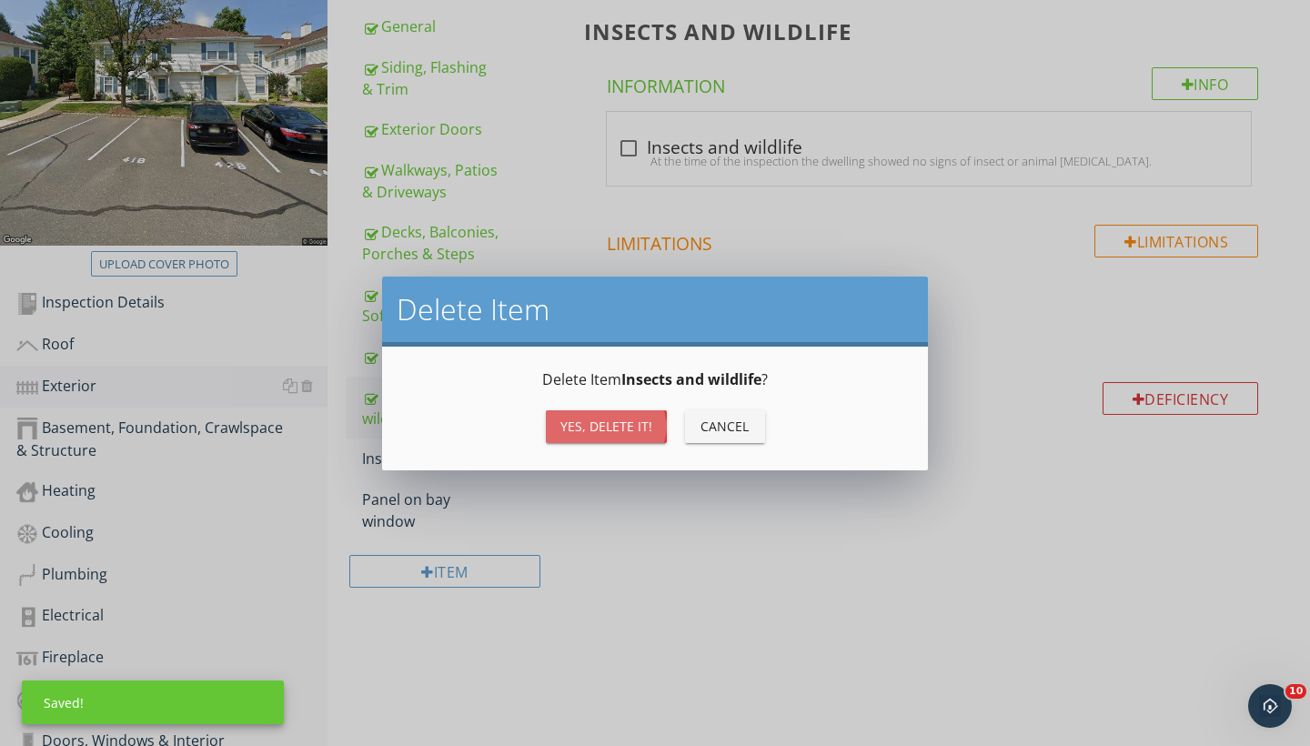
click at [631, 424] on div "Yes, Delete it!" at bounding box center [607, 426] width 92 height 19
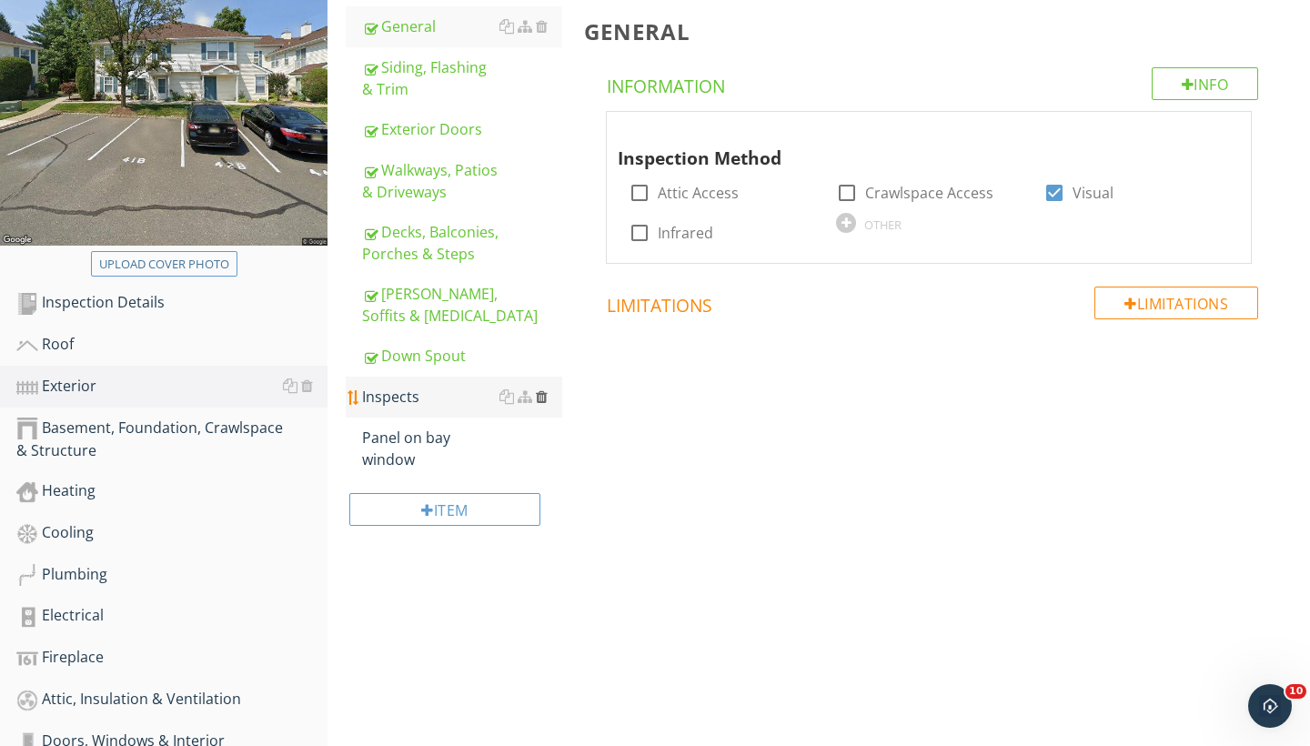
click at [540, 396] on div at bounding box center [542, 396] width 12 height 15
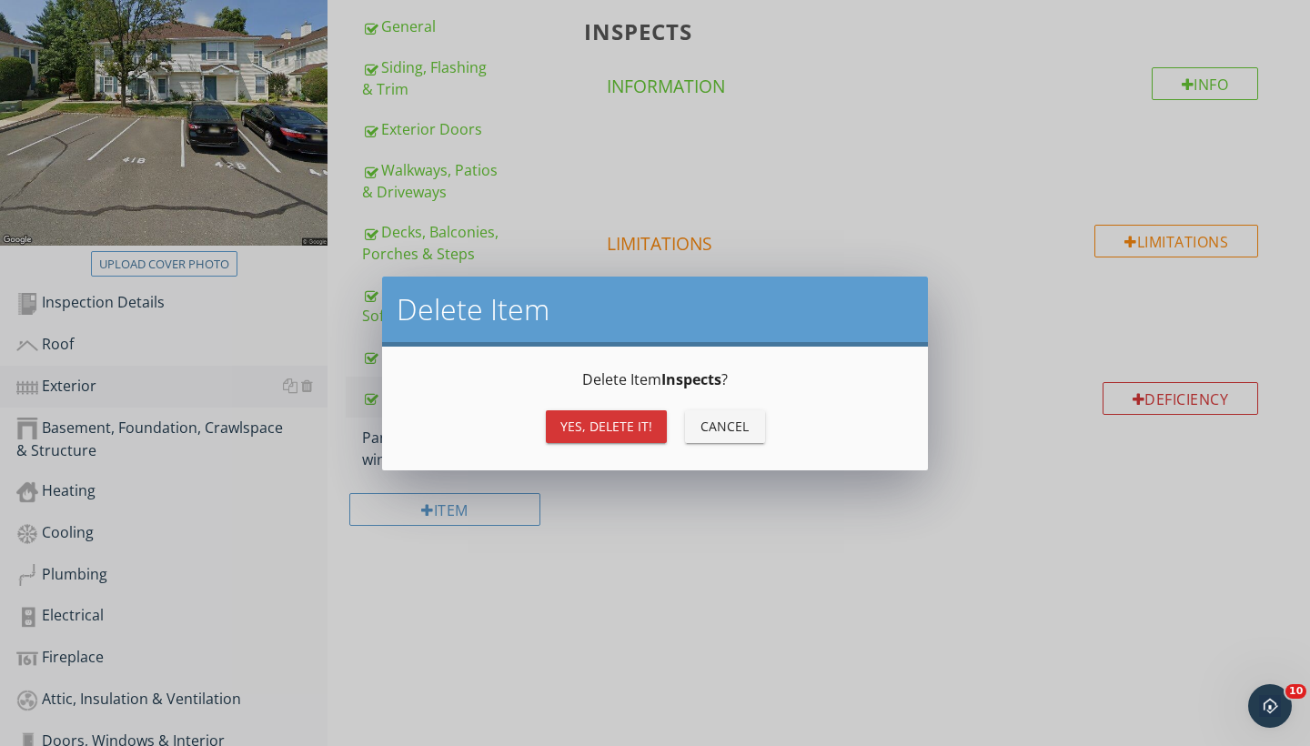
click at [599, 424] on div "Yes, Delete it!" at bounding box center [607, 426] width 92 height 19
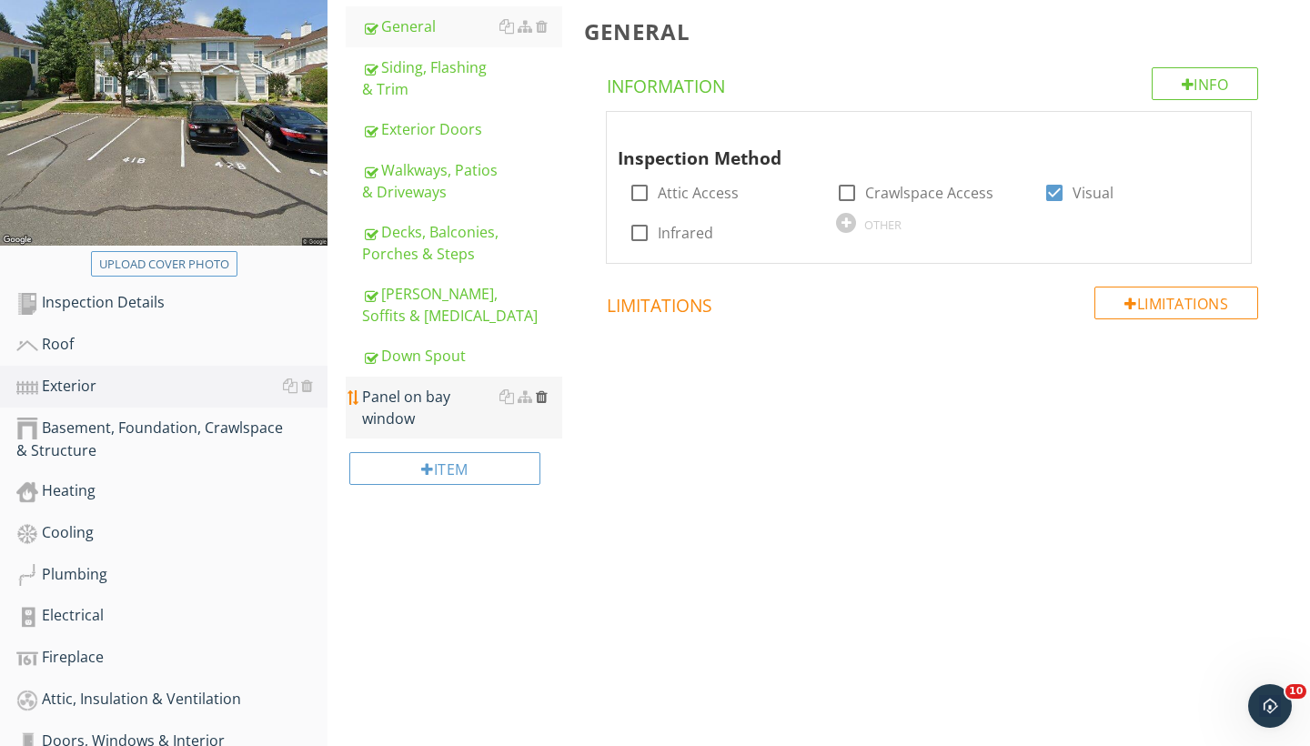
click at [545, 398] on div at bounding box center [542, 396] width 12 height 15
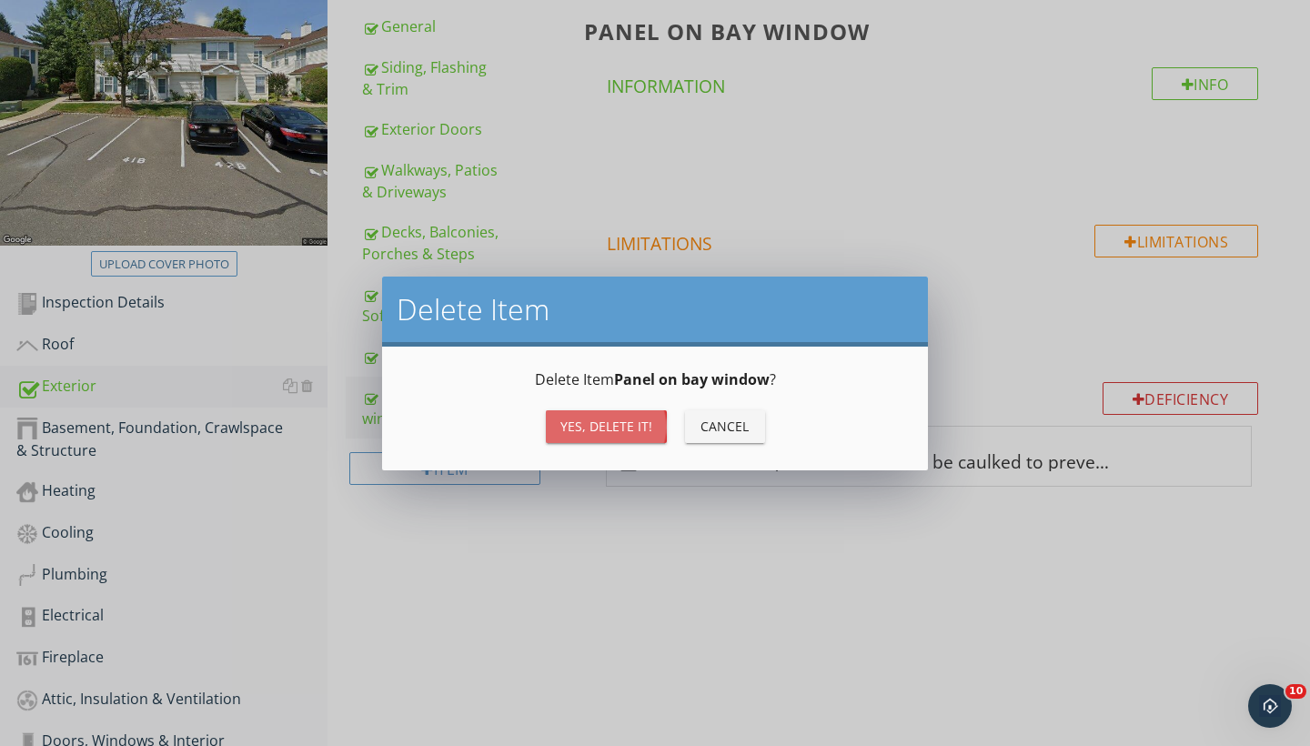
click at [598, 417] on div "Yes, Delete it!" at bounding box center [607, 426] width 92 height 19
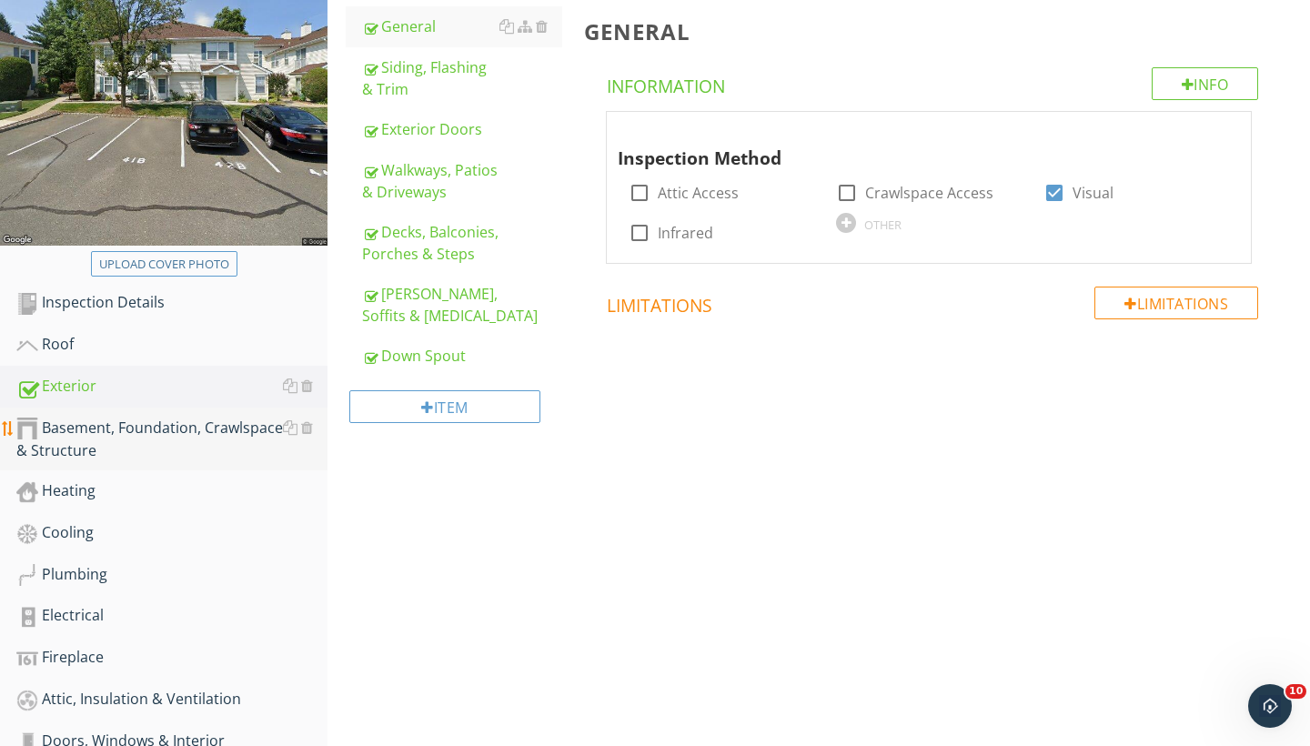
click at [161, 436] on div "Basement, Foundation, Crawlspace & Structure" at bounding box center [171, 440] width 311 height 46
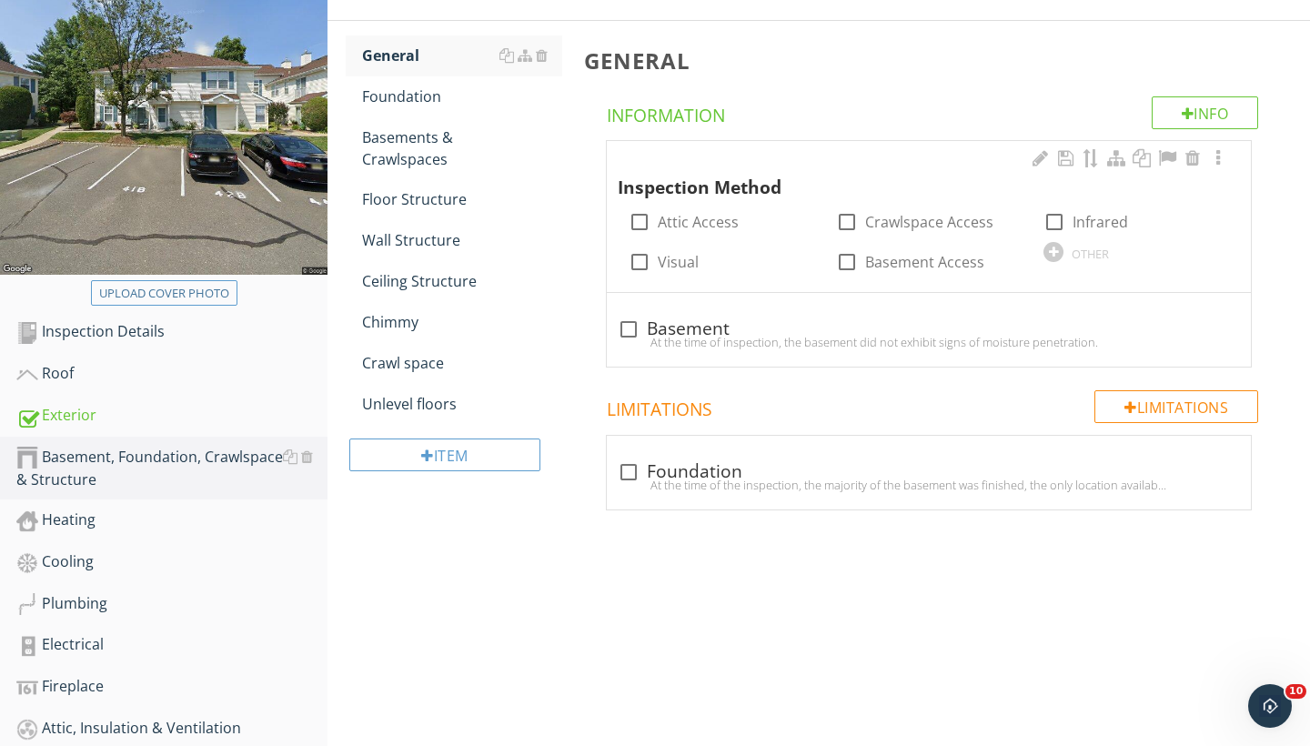
scroll to position [234, 0]
click at [434, 103] on div "Foundation" at bounding box center [462, 97] width 200 height 22
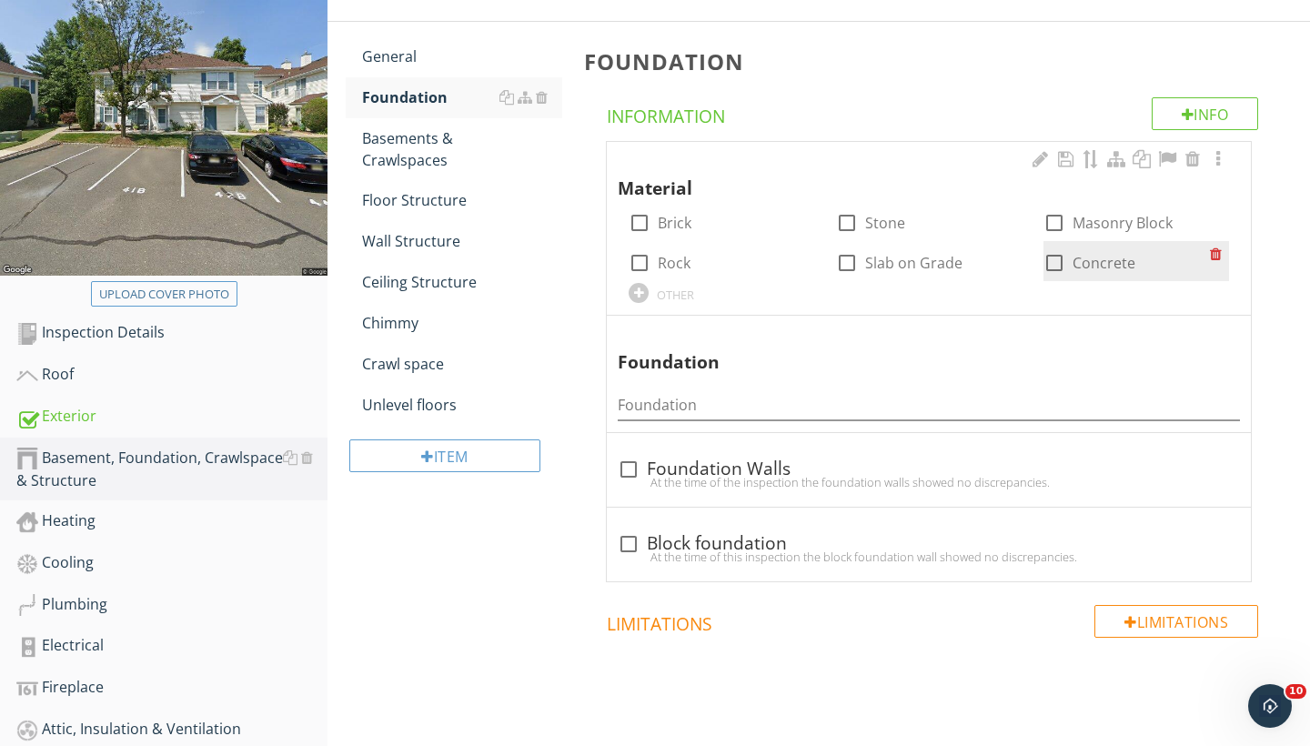
click at [1057, 258] on div at bounding box center [1054, 263] width 31 height 31
checkbox input "true"
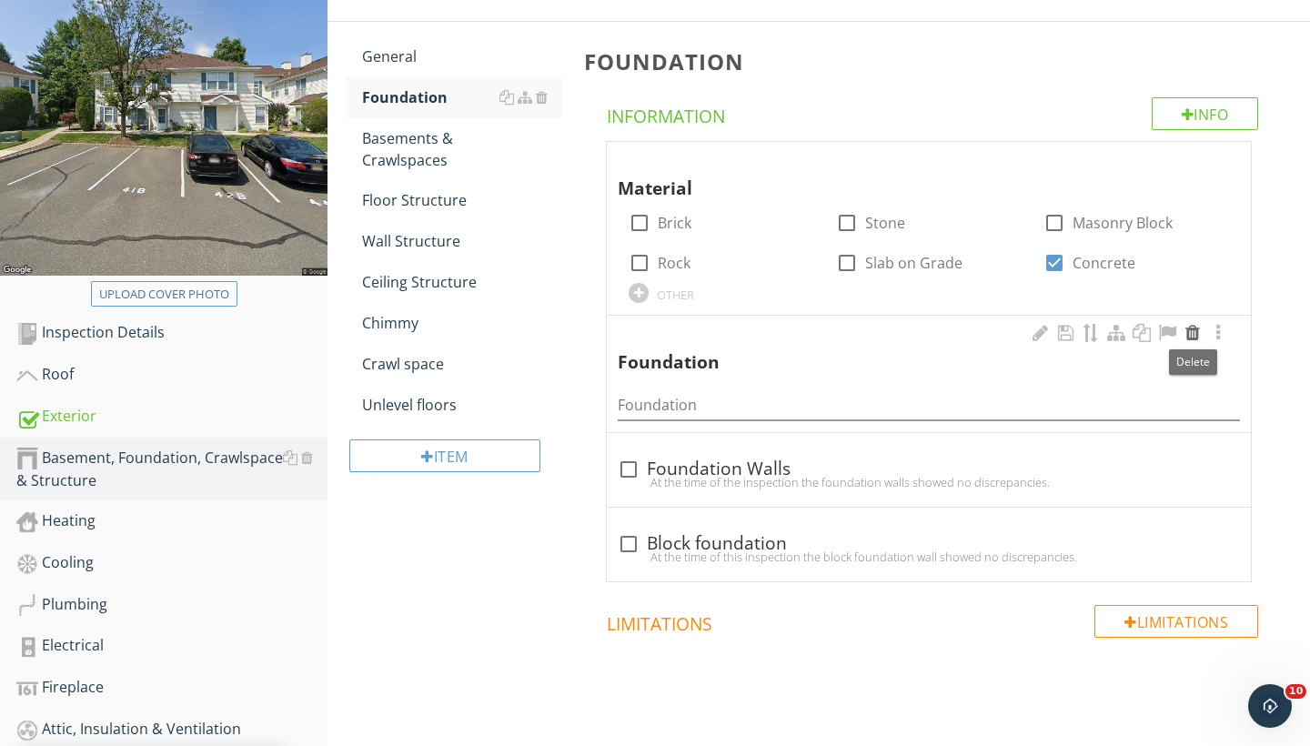
click at [1193, 334] on div at bounding box center [1193, 333] width 22 height 18
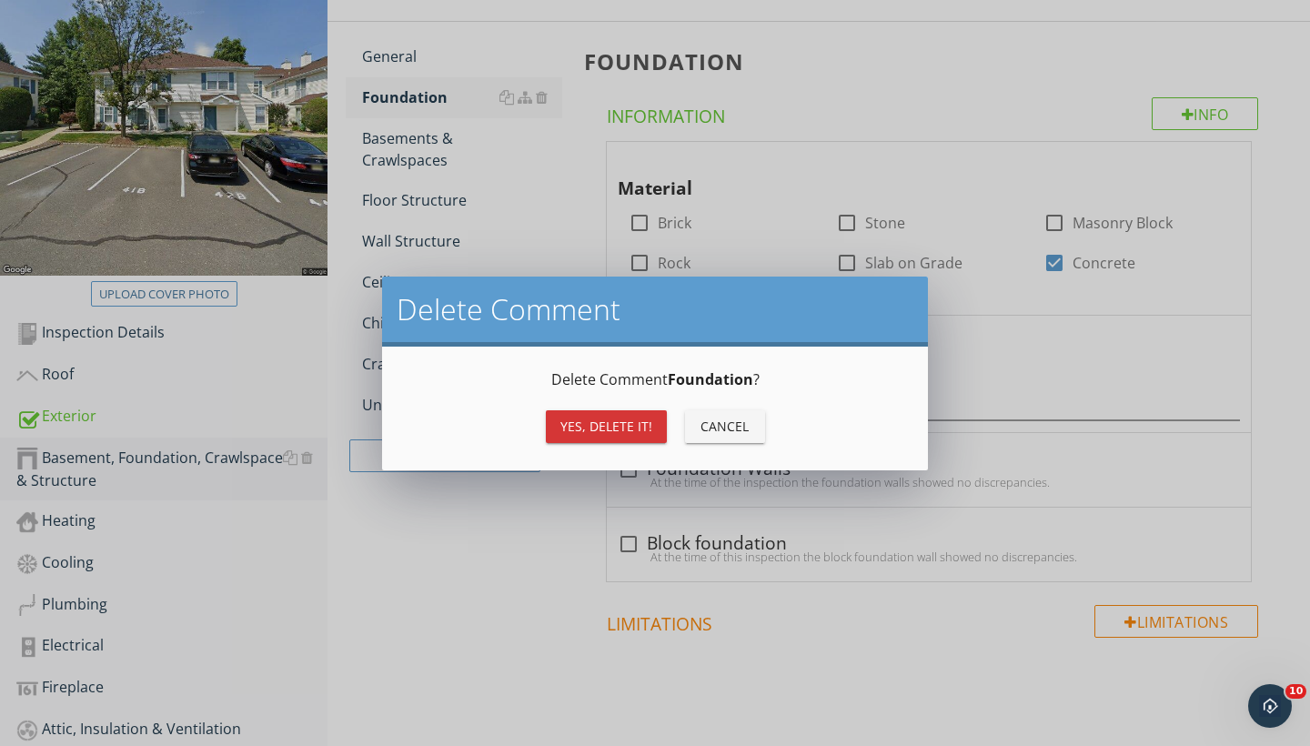
click at [638, 426] on div "Yes, Delete it!" at bounding box center [607, 426] width 92 height 19
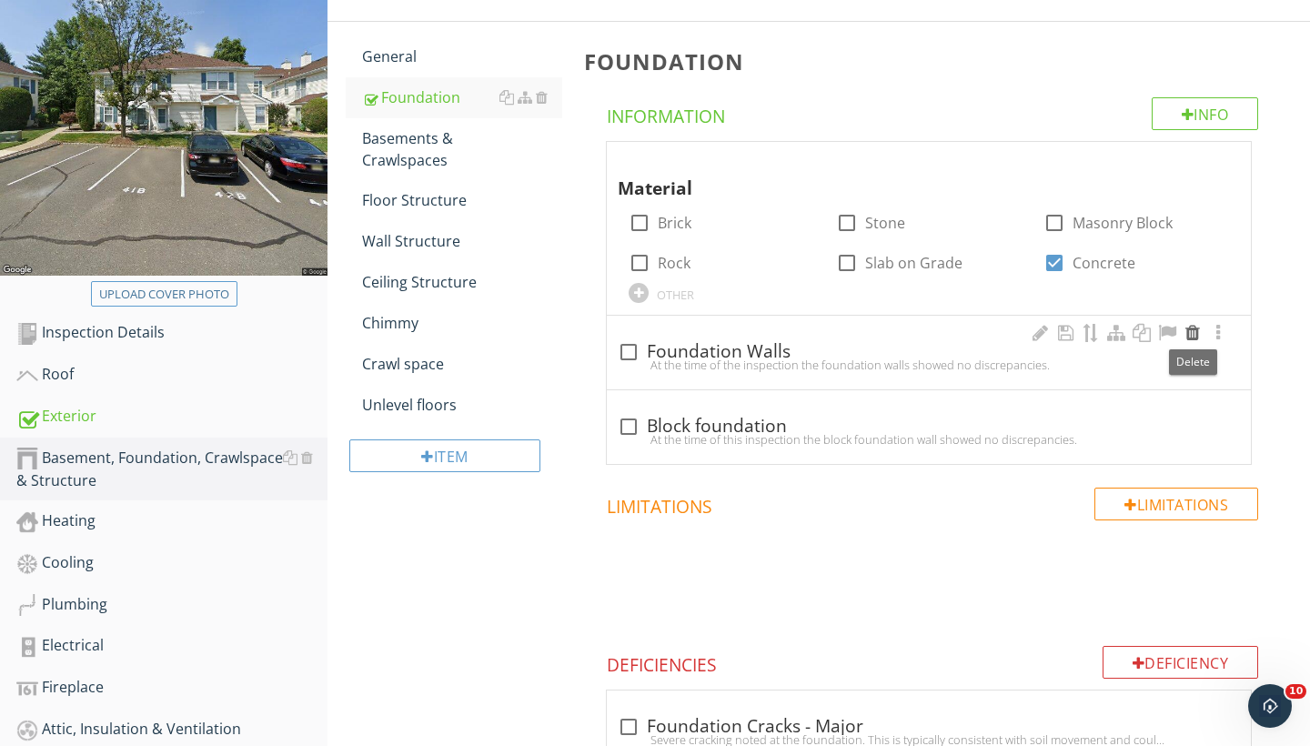
click at [1199, 329] on div at bounding box center [1193, 333] width 22 height 18
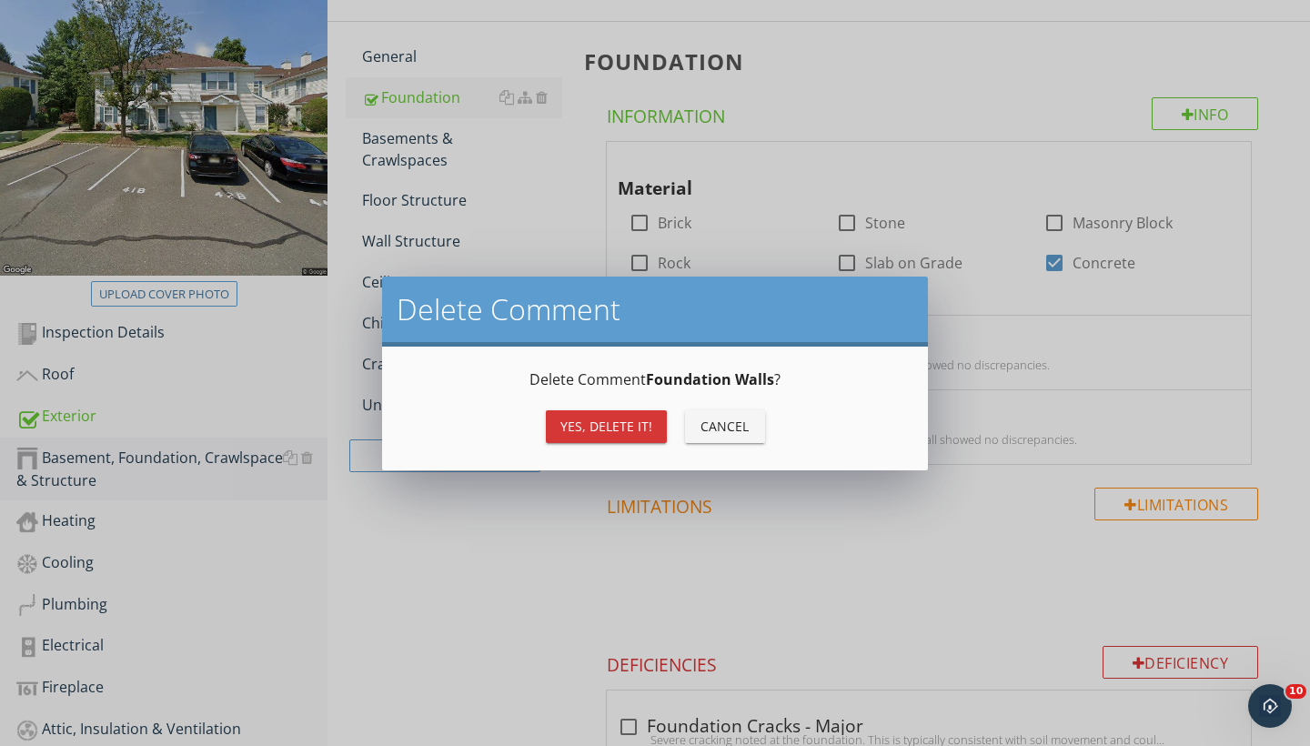
click at [586, 425] on div "Yes, Delete it!" at bounding box center [607, 426] width 92 height 19
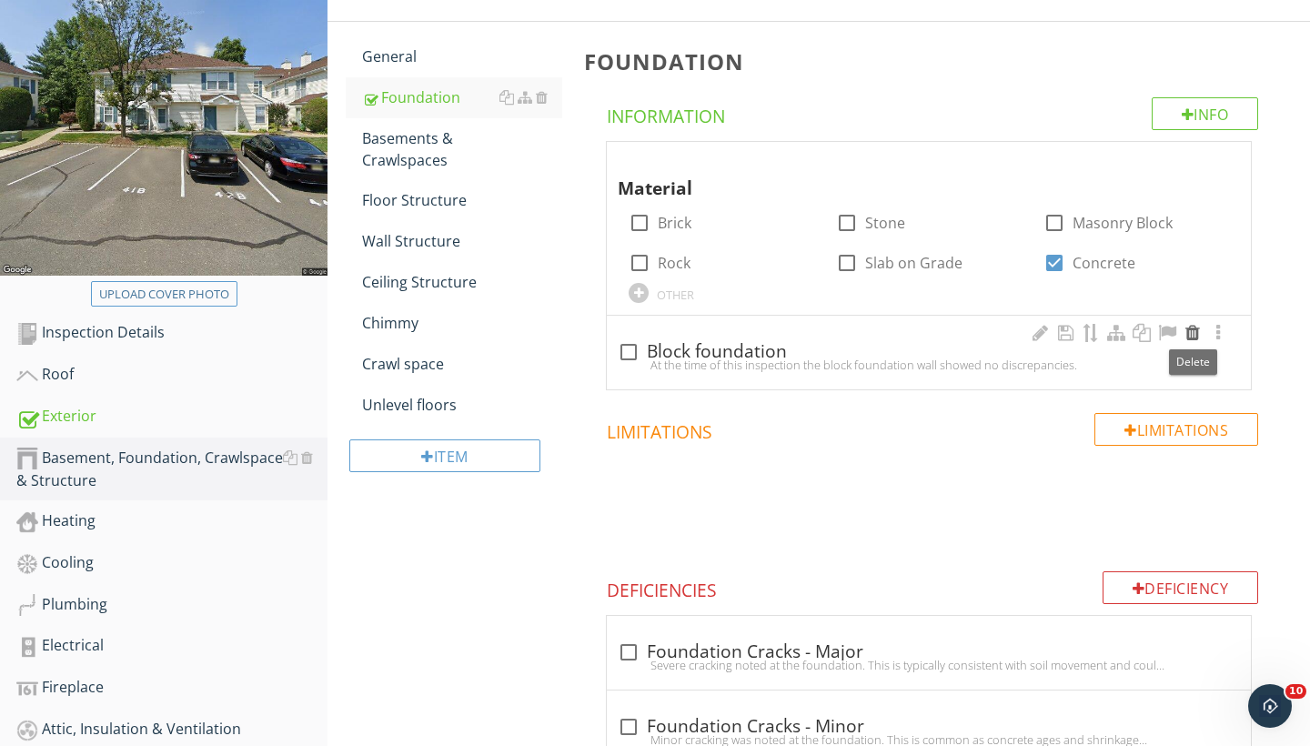
click at [1194, 334] on div at bounding box center [1193, 333] width 22 height 18
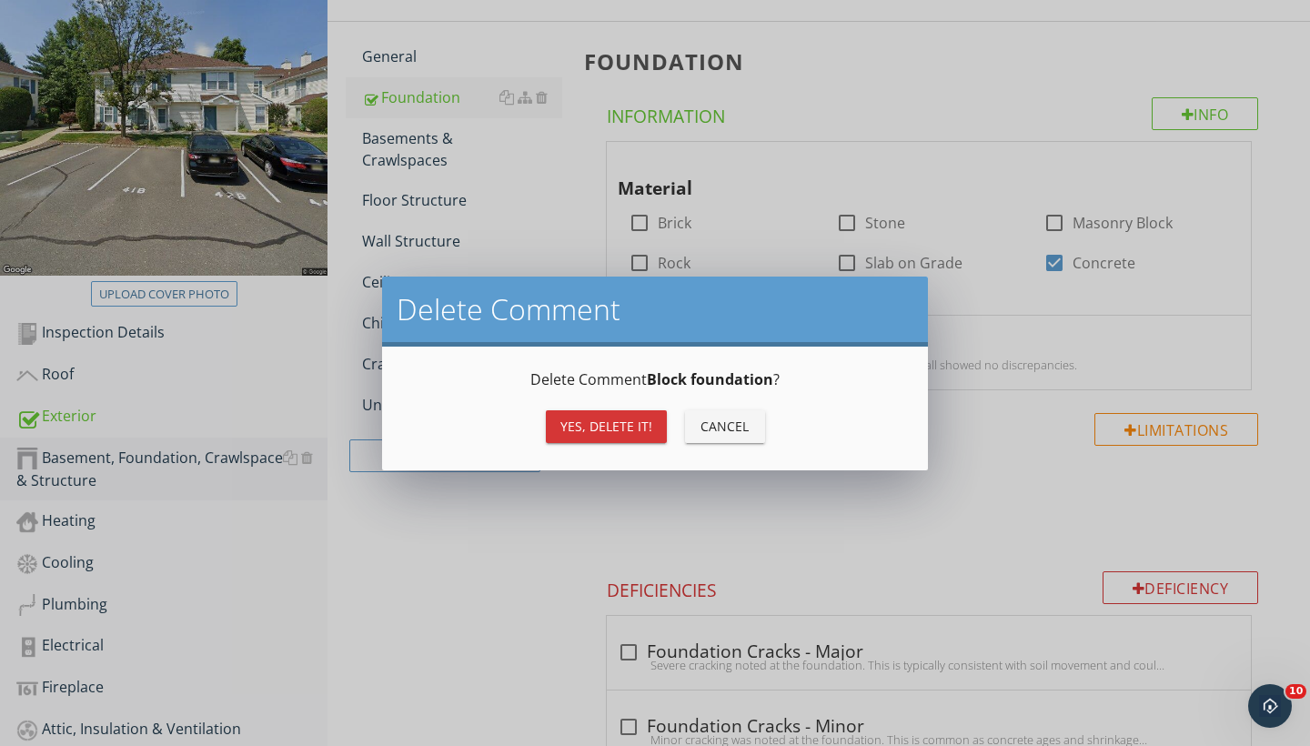
click at [619, 429] on div "Yes, Delete it!" at bounding box center [607, 426] width 92 height 19
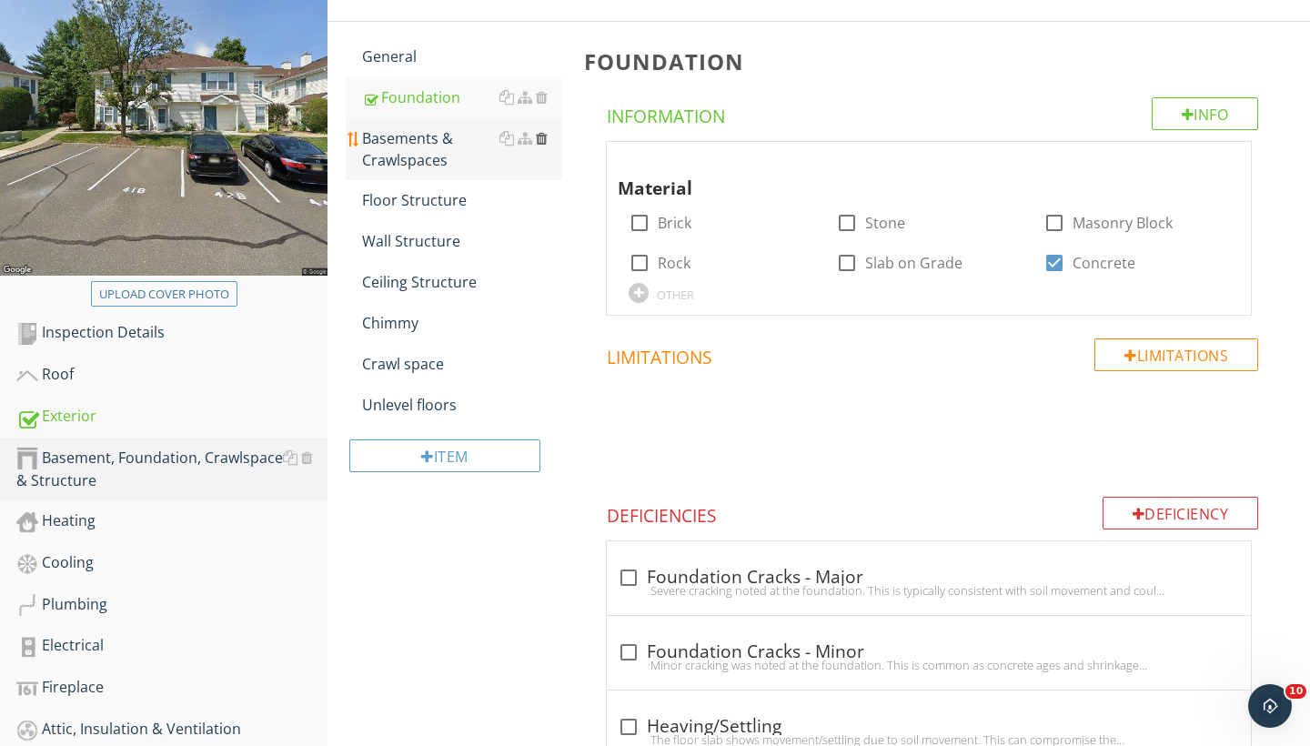
click at [541, 140] on div at bounding box center [542, 138] width 12 height 15
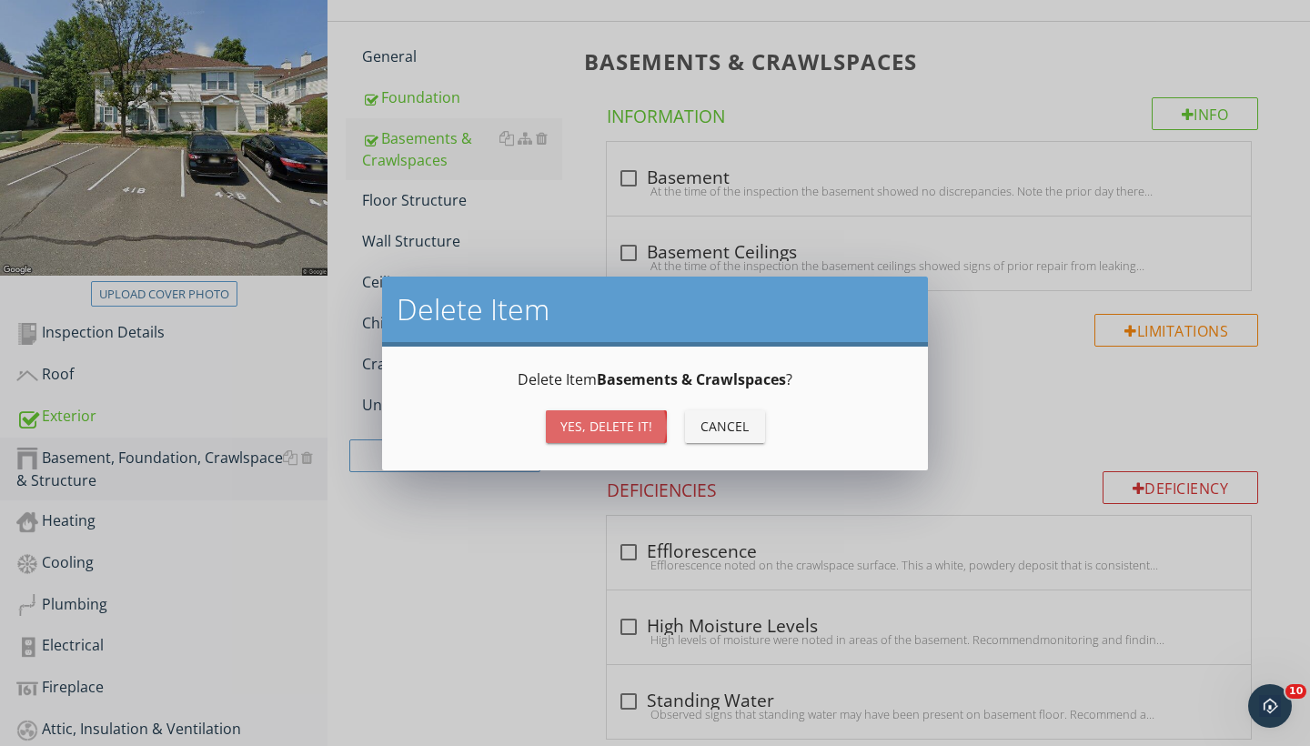
click at [563, 418] on div "Yes, Delete it!" at bounding box center [607, 426] width 92 height 19
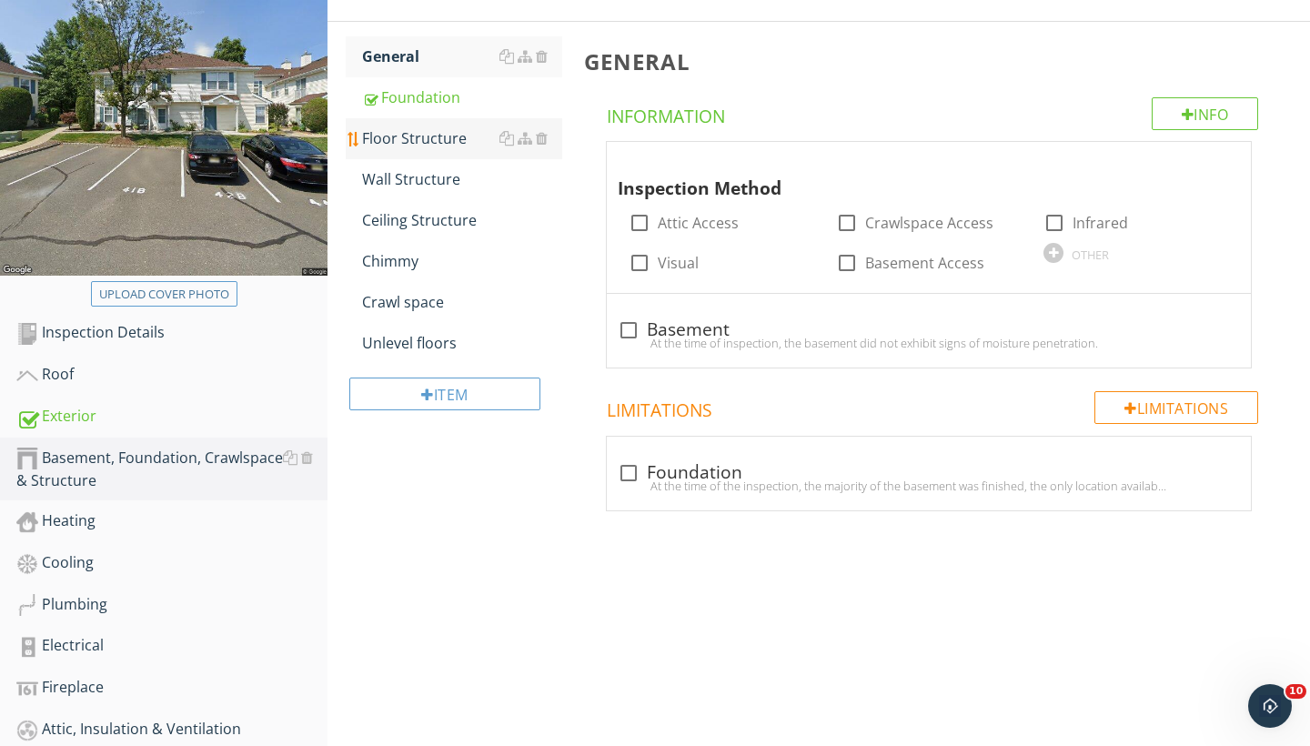
click at [418, 144] on div "Floor Structure" at bounding box center [462, 138] width 200 height 22
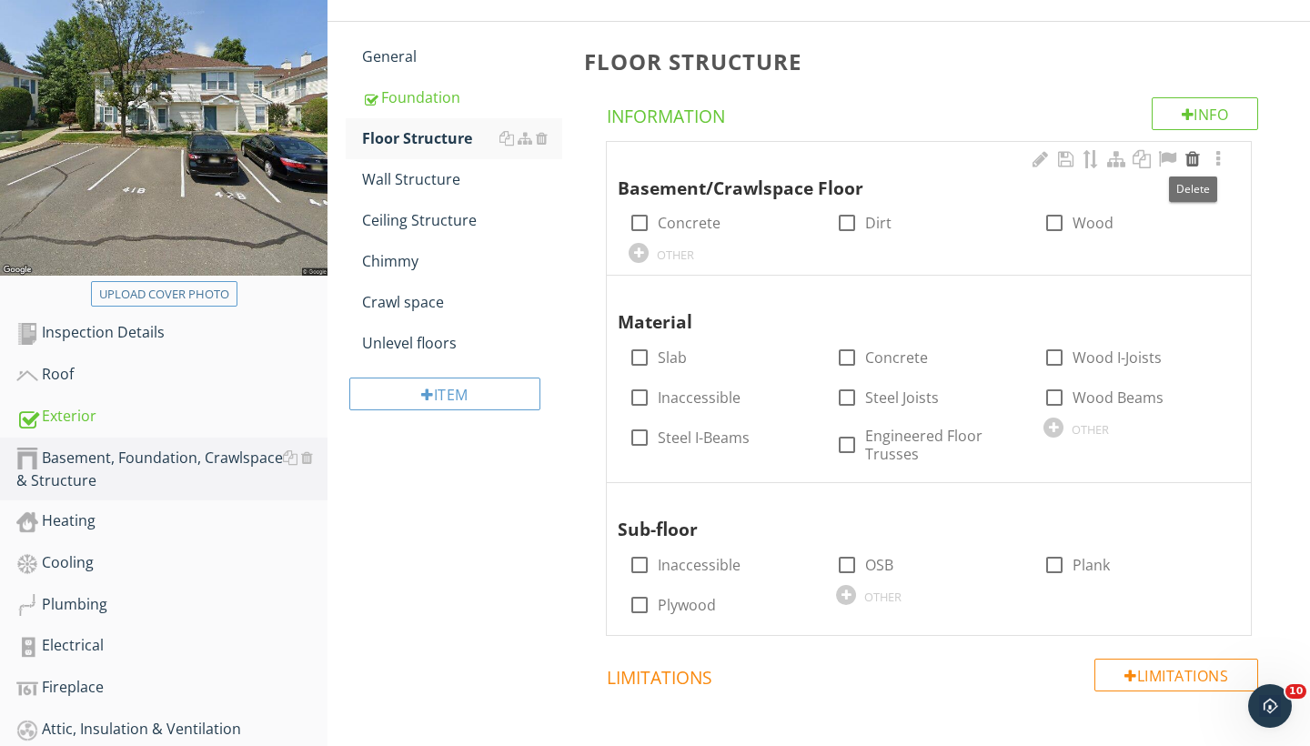
click at [1191, 158] on div at bounding box center [1193, 159] width 22 height 18
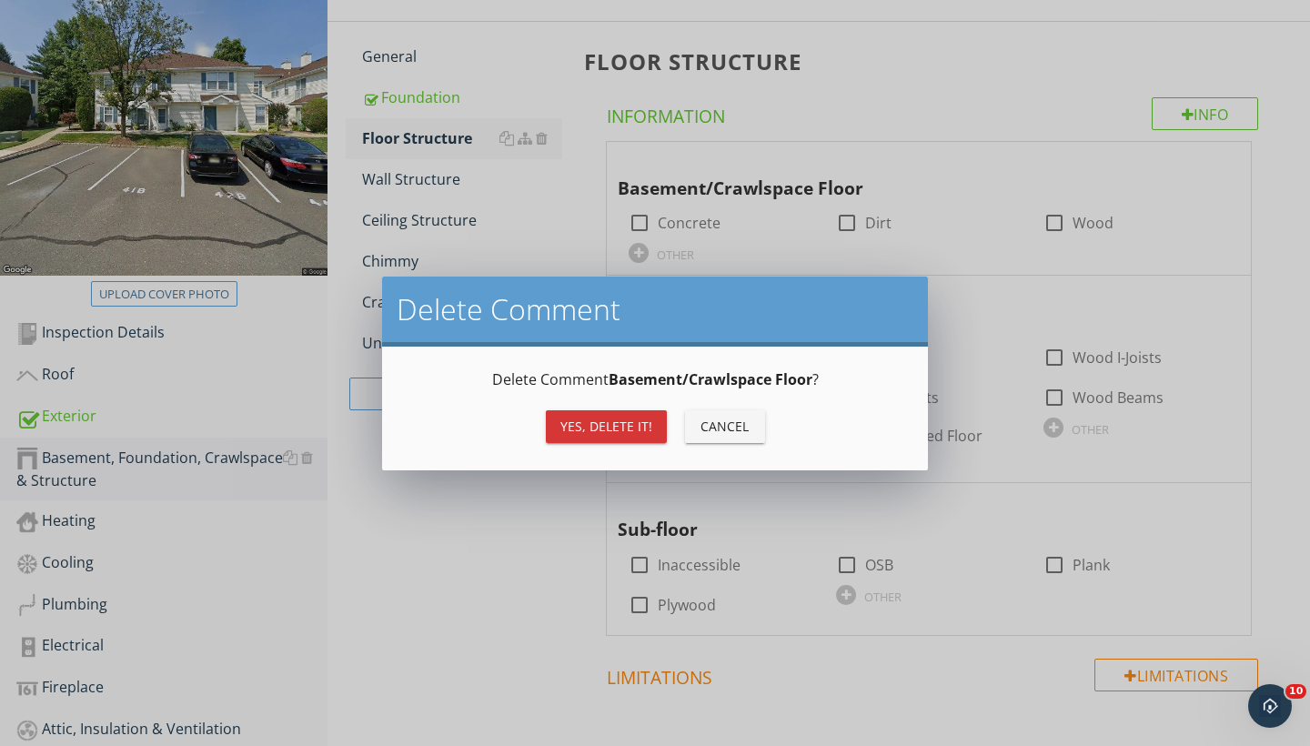
click at [621, 420] on div "Yes, Delete it!" at bounding box center [607, 426] width 92 height 19
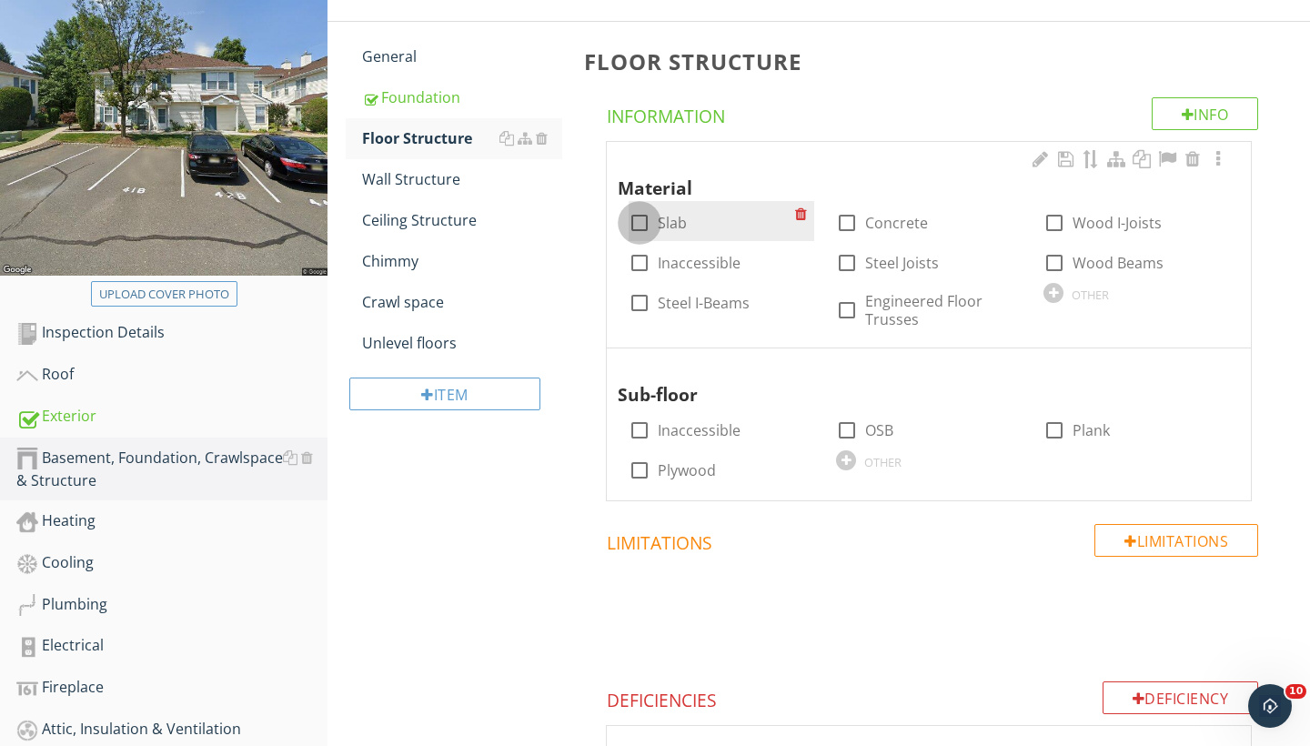
click at [647, 220] on div at bounding box center [639, 222] width 31 height 31
checkbox input "true"
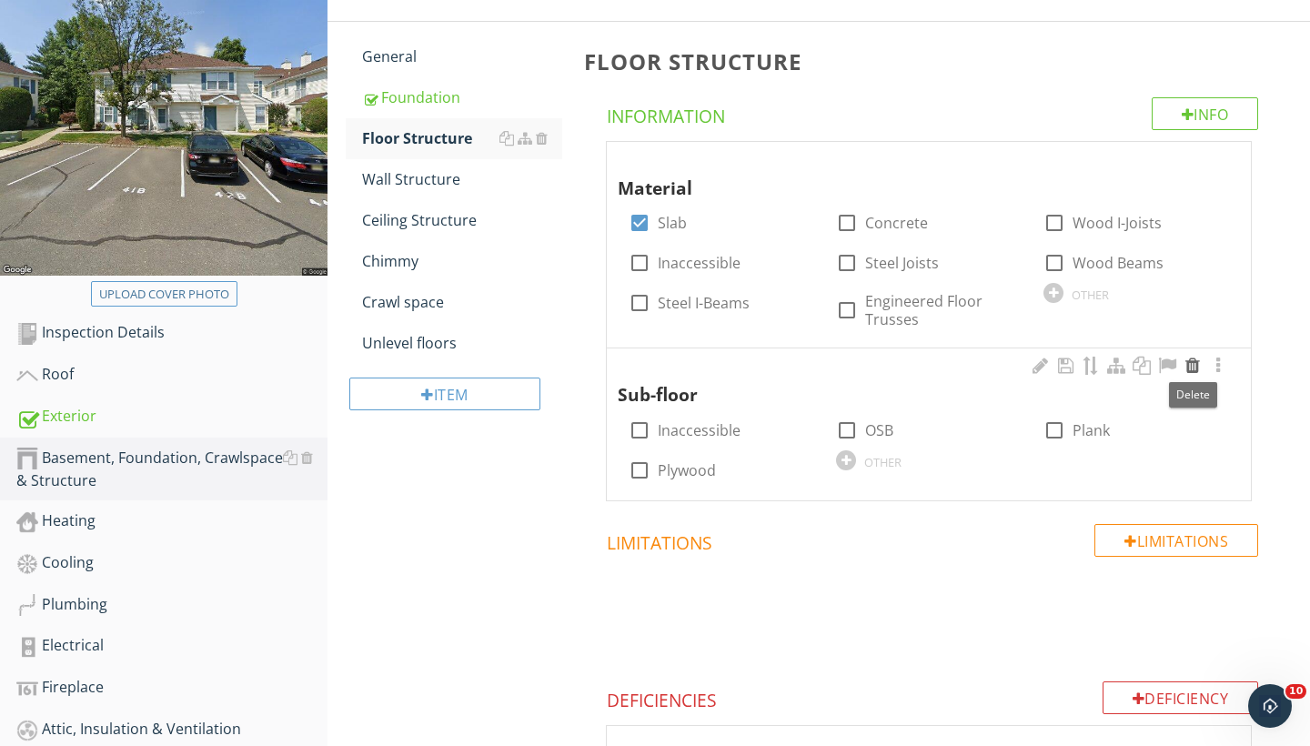
click at [1197, 359] on div at bounding box center [1193, 366] width 22 height 18
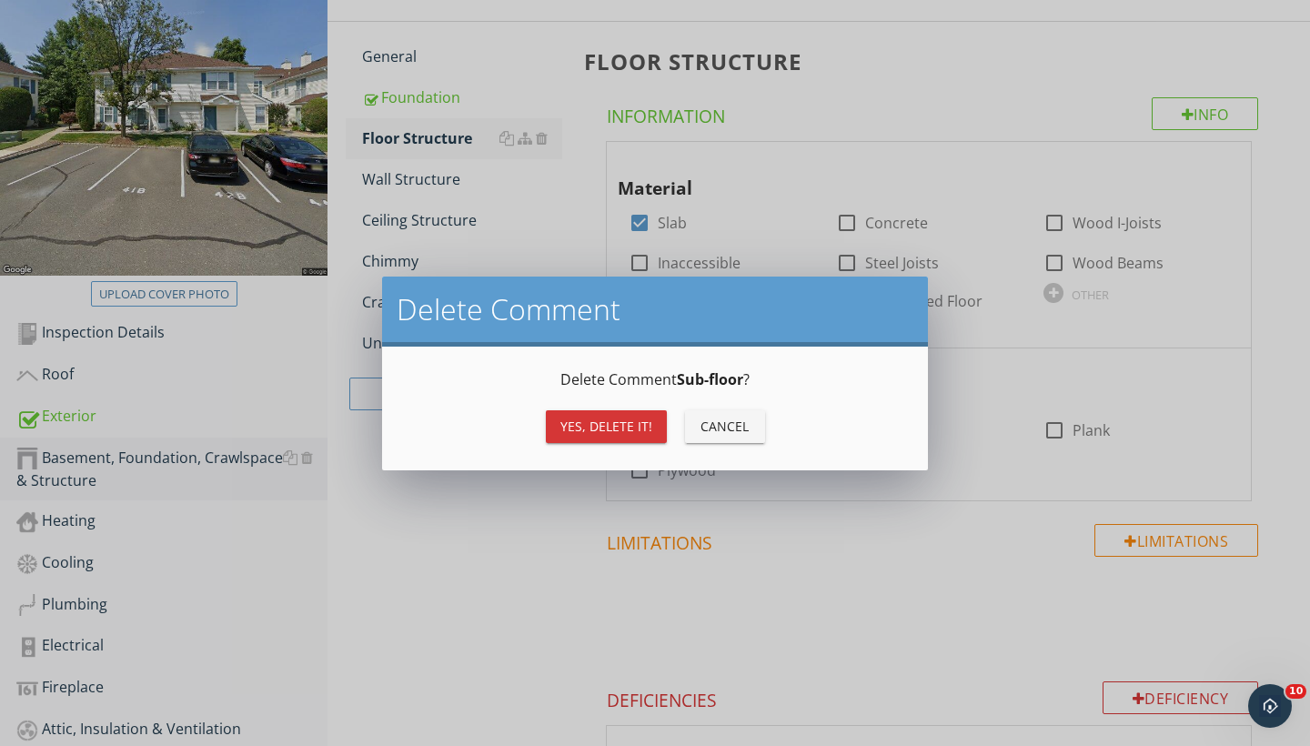
click at [612, 433] on div "Yes, Delete it!" at bounding box center [607, 426] width 92 height 19
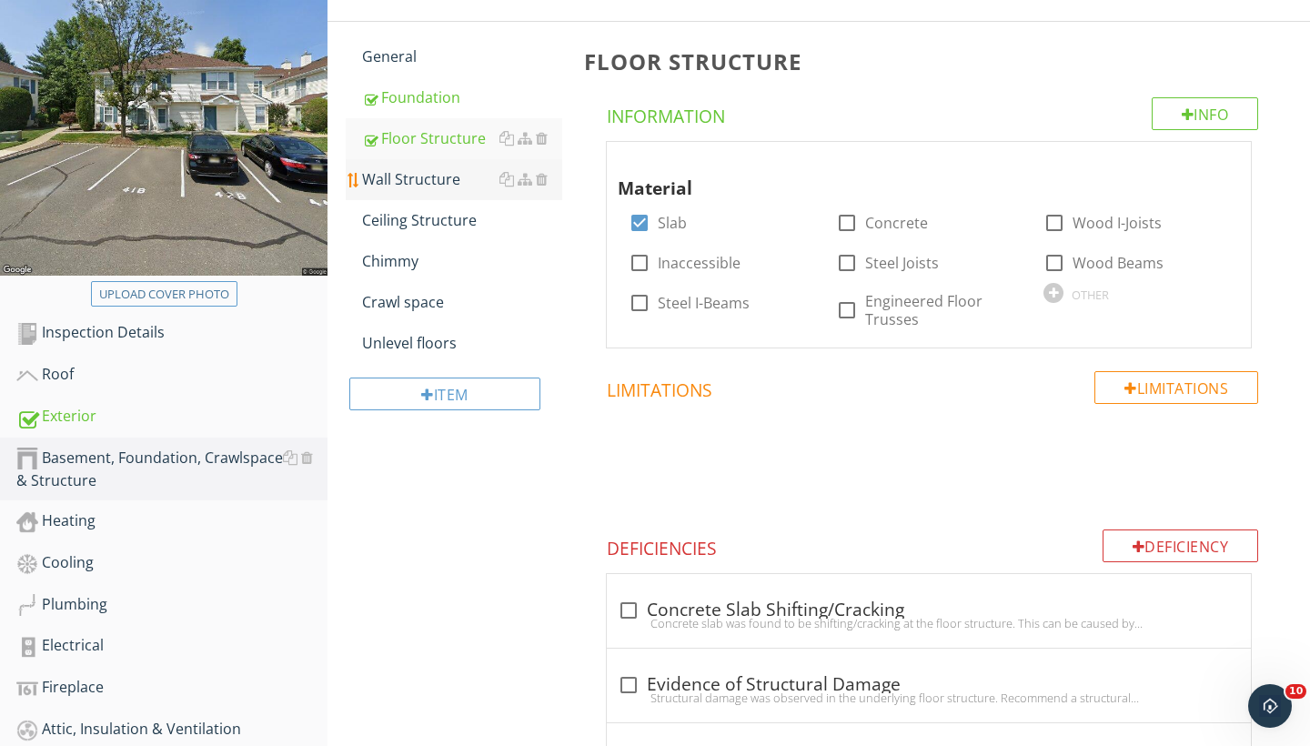
click at [431, 177] on div "Wall Structure" at bounding box center [462, 179] width 200 height 22
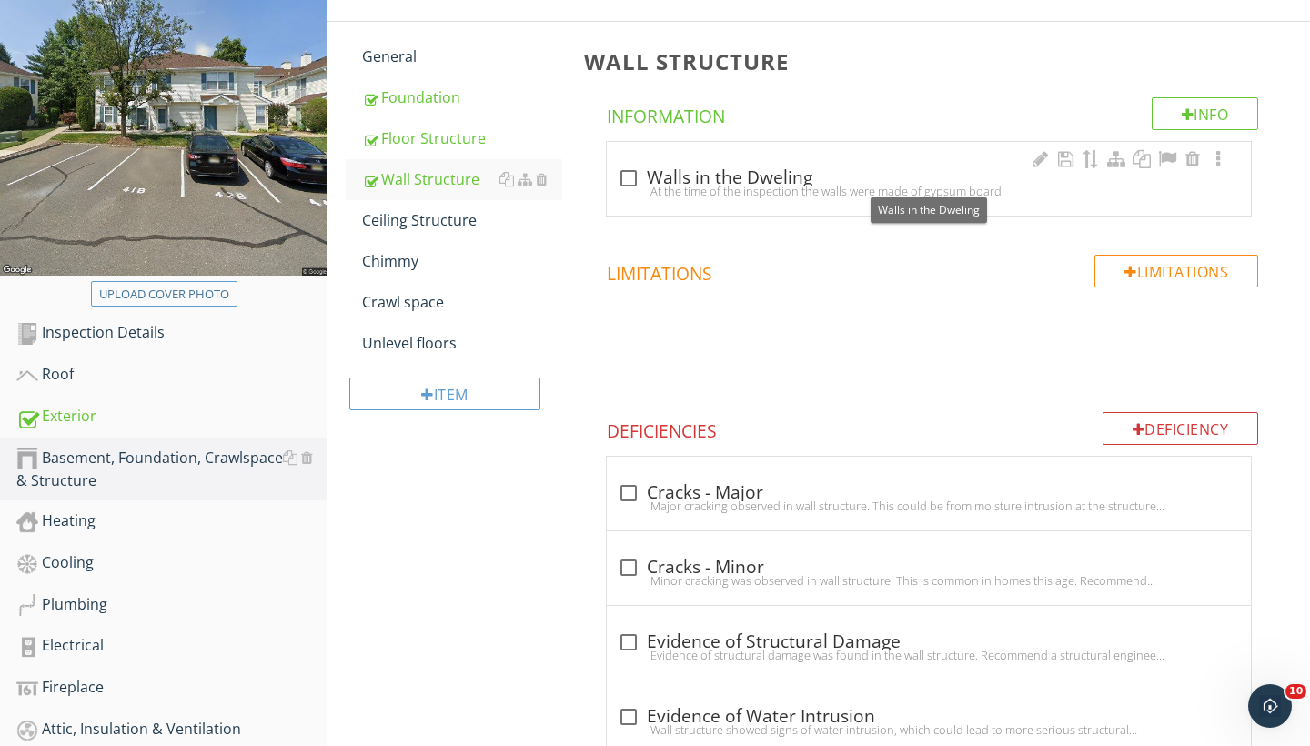
click at [634, 181] on div at bounding box center [628, 178] width 31 height 31
checkbox input "true"
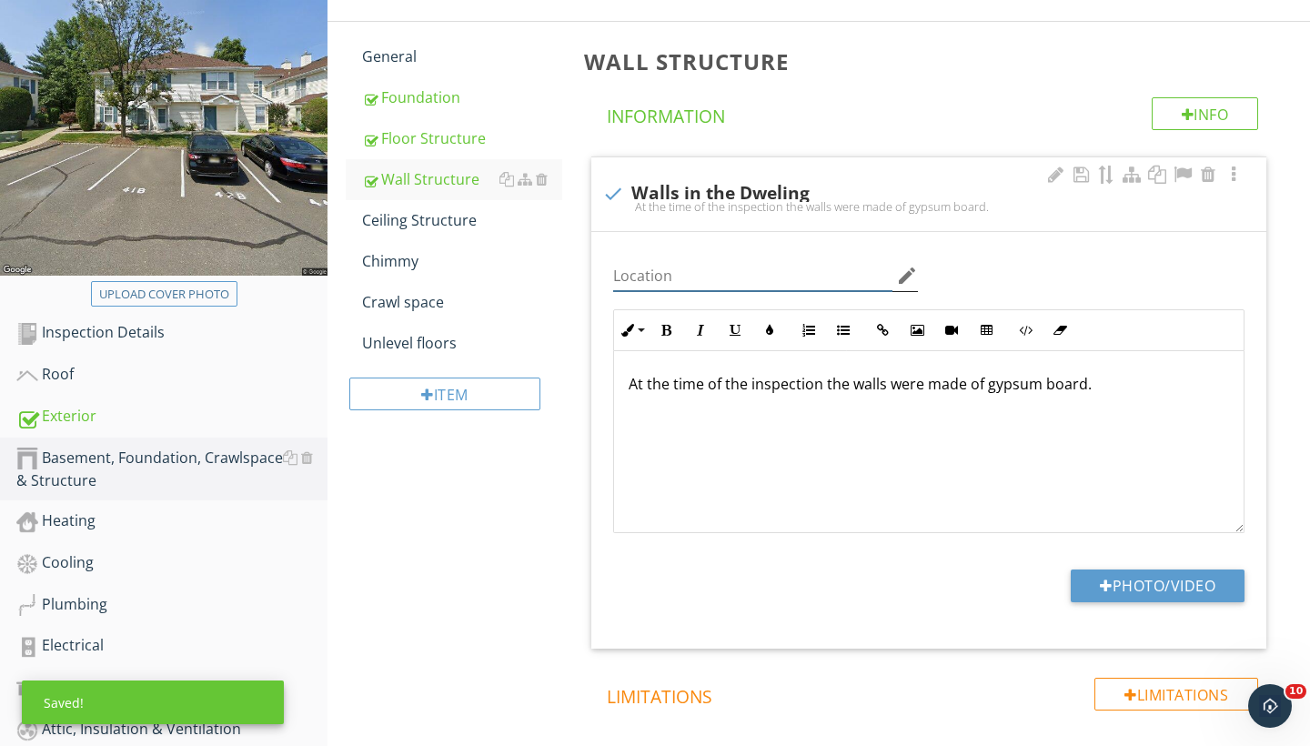
click at [728, 273] on input "Location" at bounding box center [752, 276] width 279 height 30
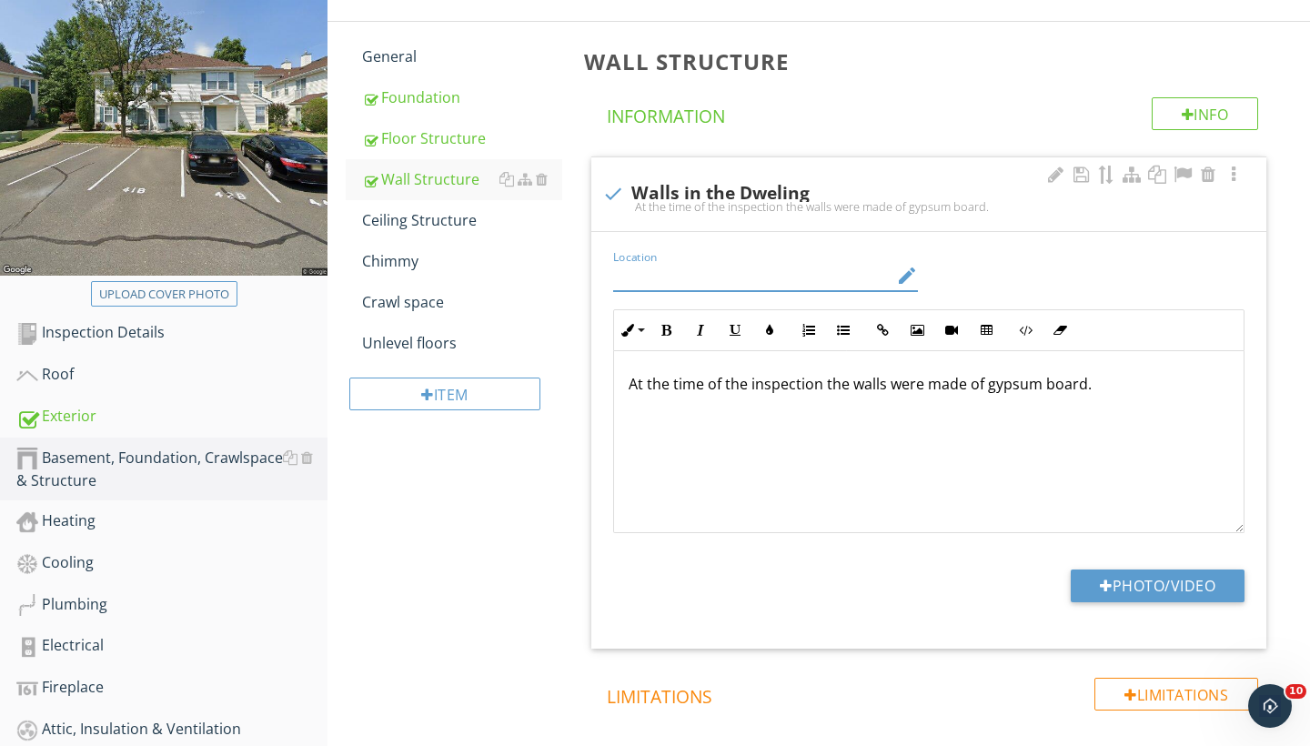
click at [906, 278] on icon "edit" at bounding box center [907, 276] width 22 height 22
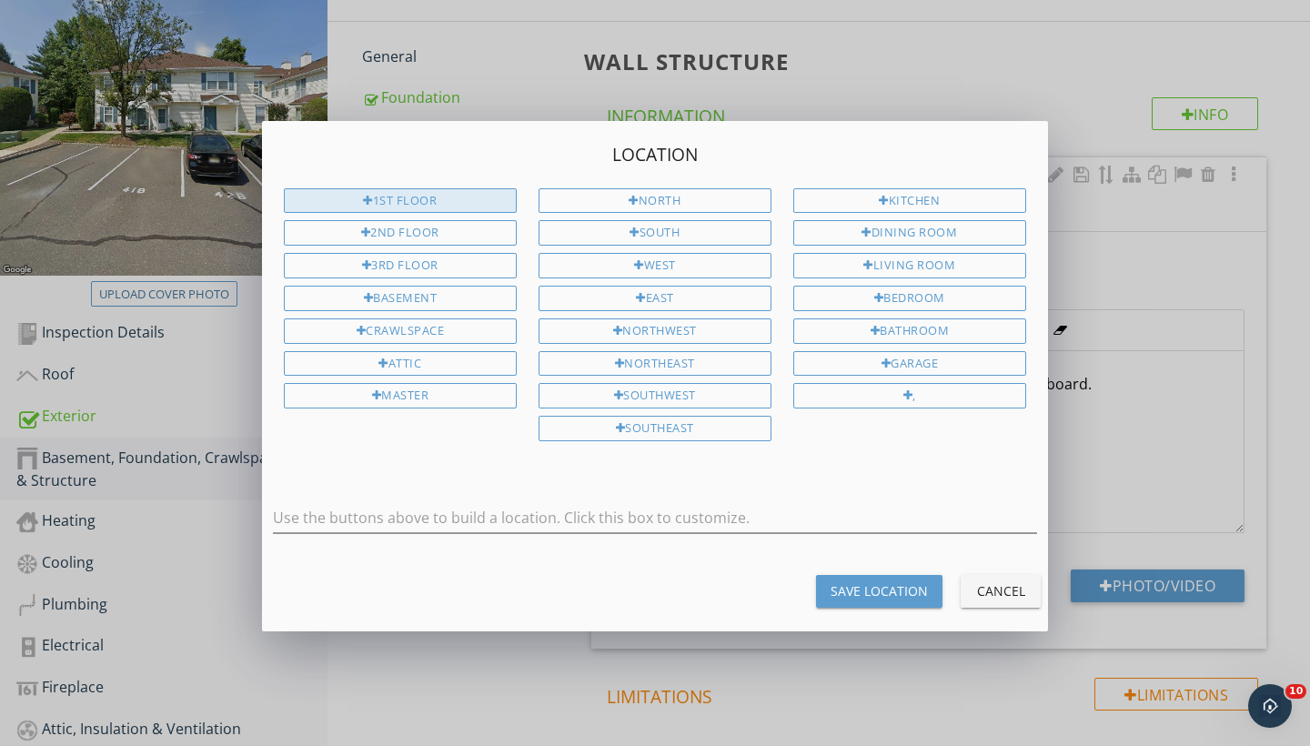
click at [446, 197] on div "1st Floor" at bounding box center [400, 200] width 233 height 25
type input "1st Floor"
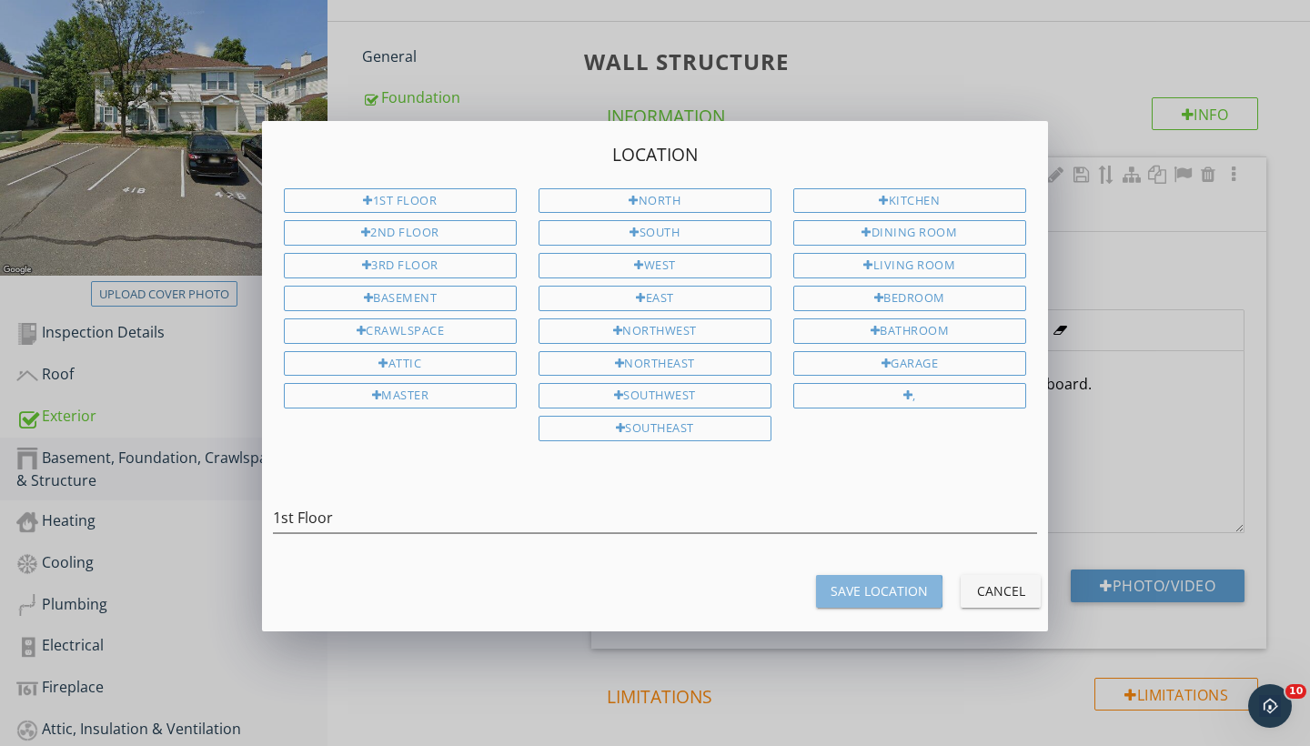
click at [878, 582] on div "Save Location" at bounding box center [879, 591] width 97 height 19
type input "1st Floor"
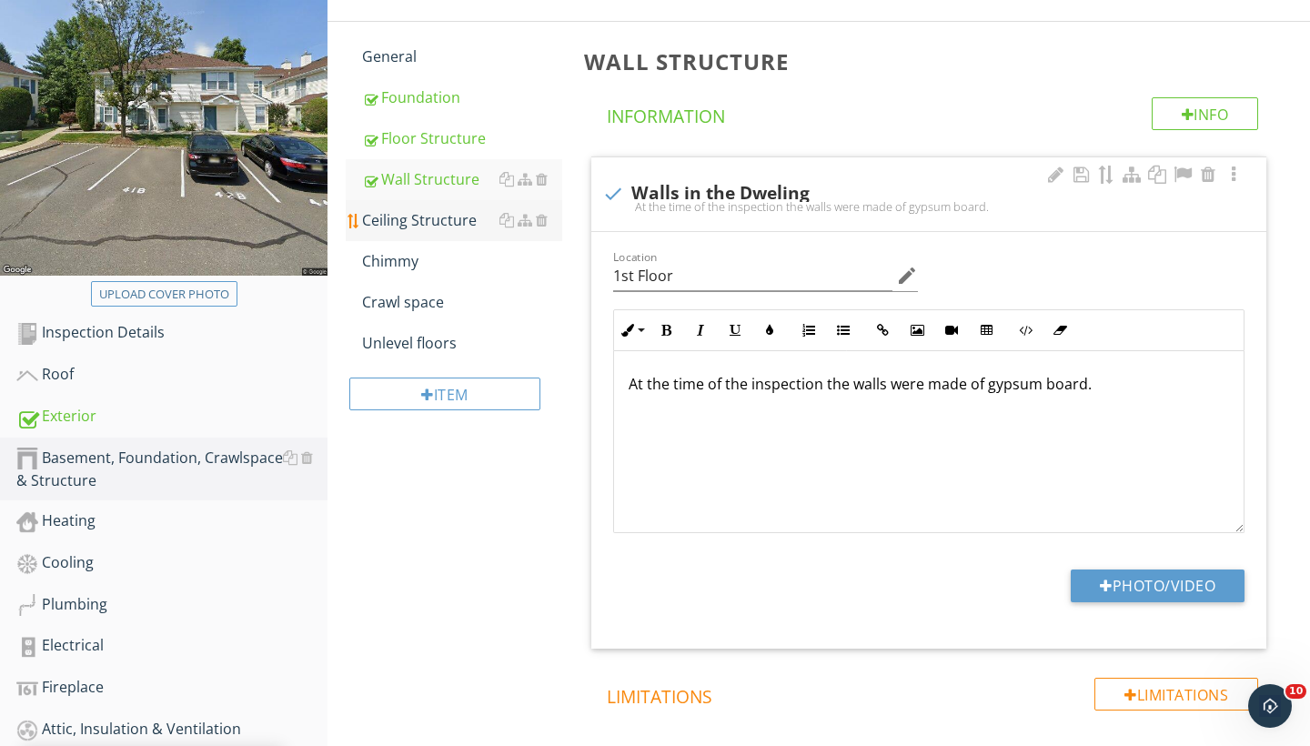
click at [430, 217] on div "Ceiling Structure" at bounding box center [462, 220] width 200 height 22
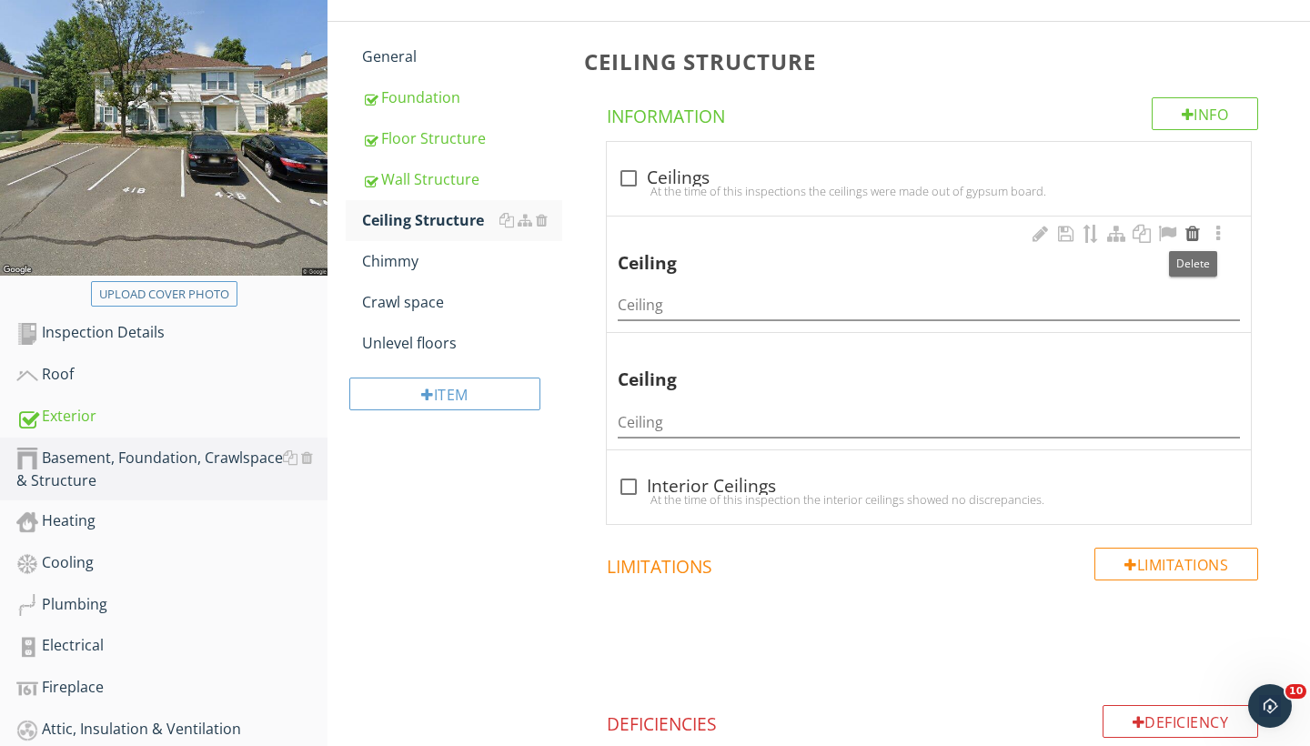
click at [1190, 234] on div at bounding box center [1193, 234] width 22 height 18
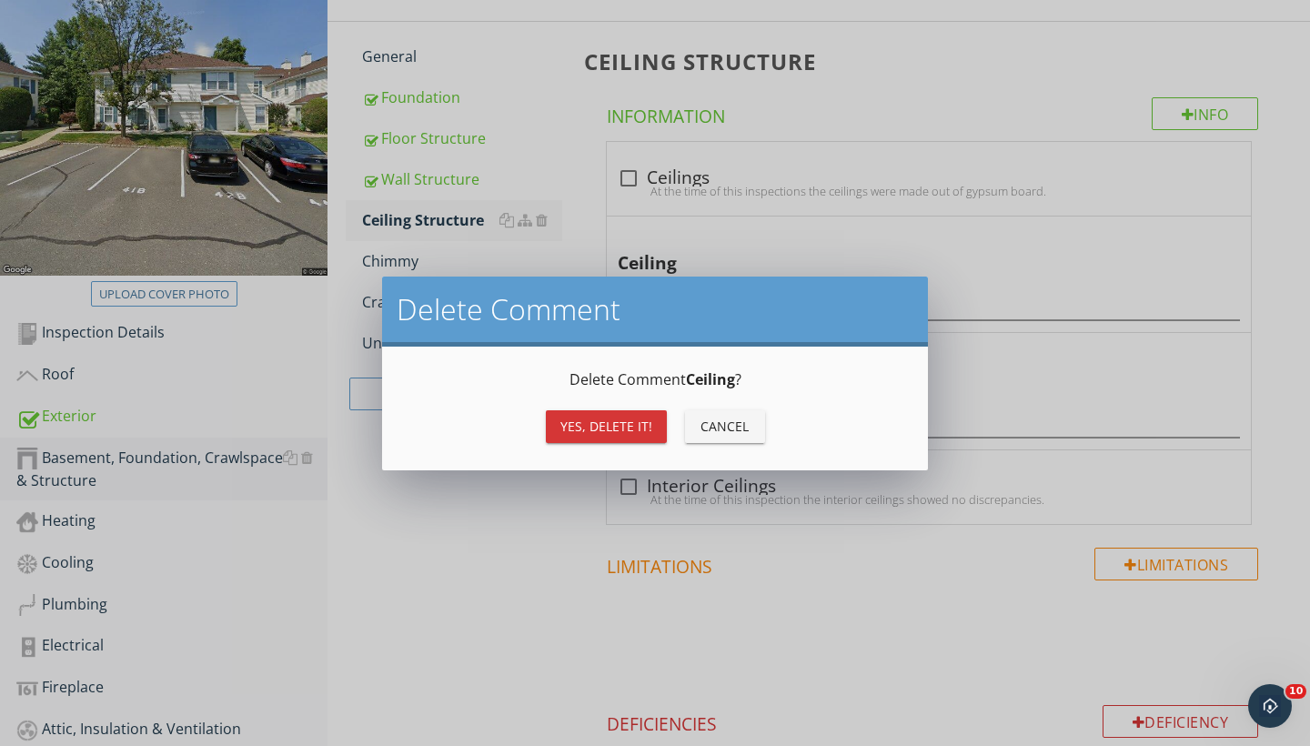
click at [623, 425] on div "Yes, Delete it!" at bounding box center [607, 426] width 92 height 19
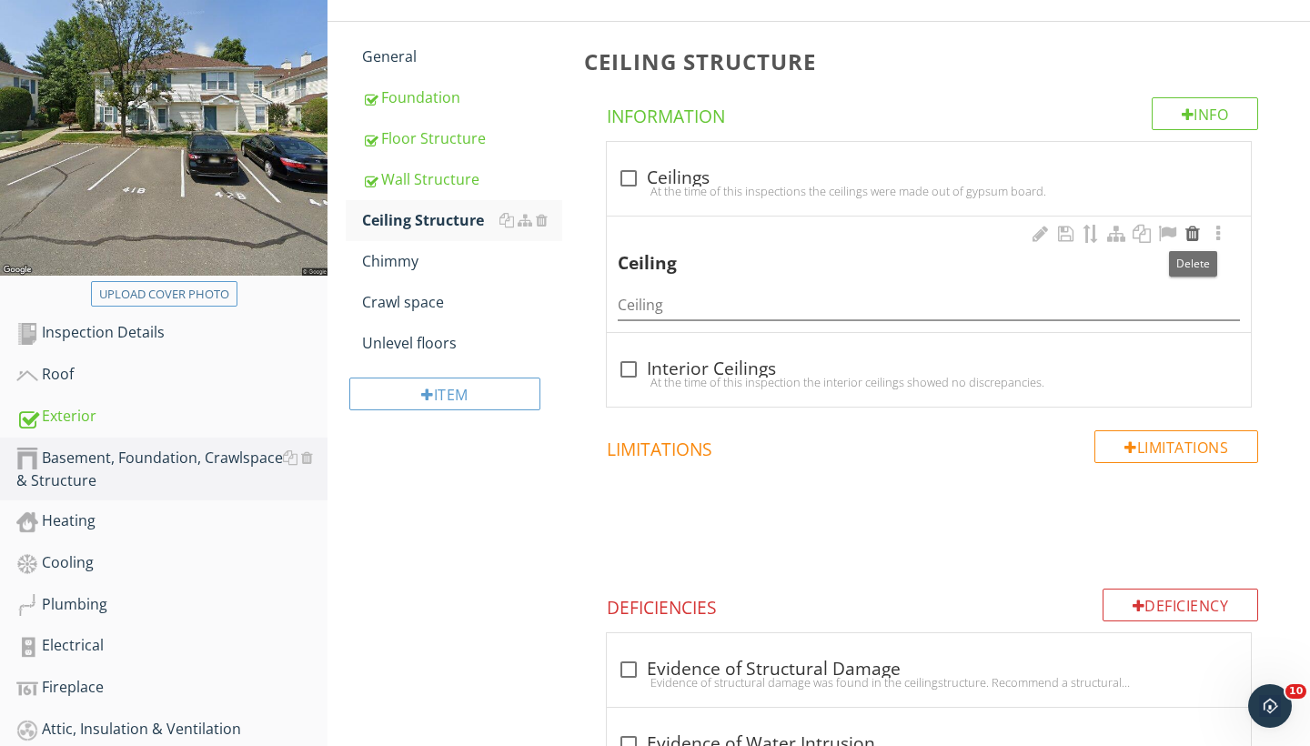
click at [1192, 238] on div at bounding box center [1193, 234] width 22 height 18
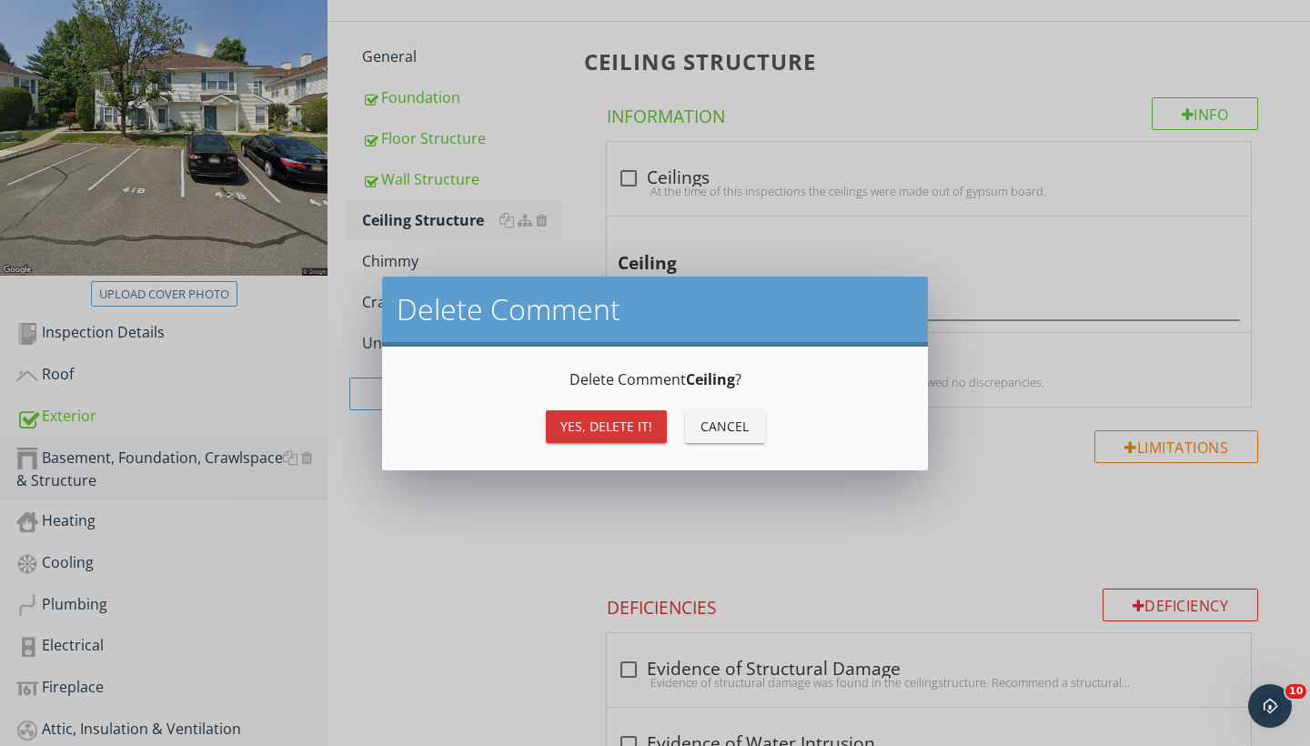
click at [600, 420] on div "Yes, Delete it!" at bounding box center [607, 426] width 92 height 19
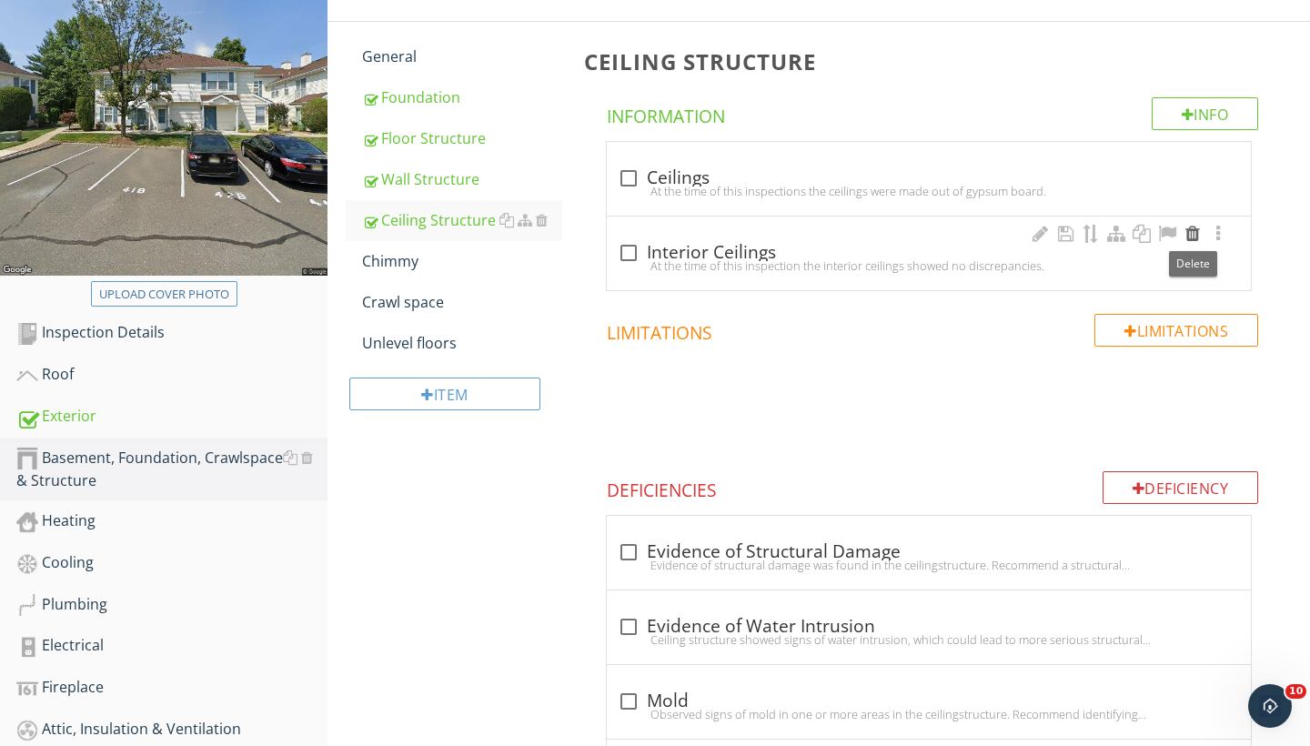
click at [1192, 225] on div at bounding box center [1193, 234] width 22 height 18
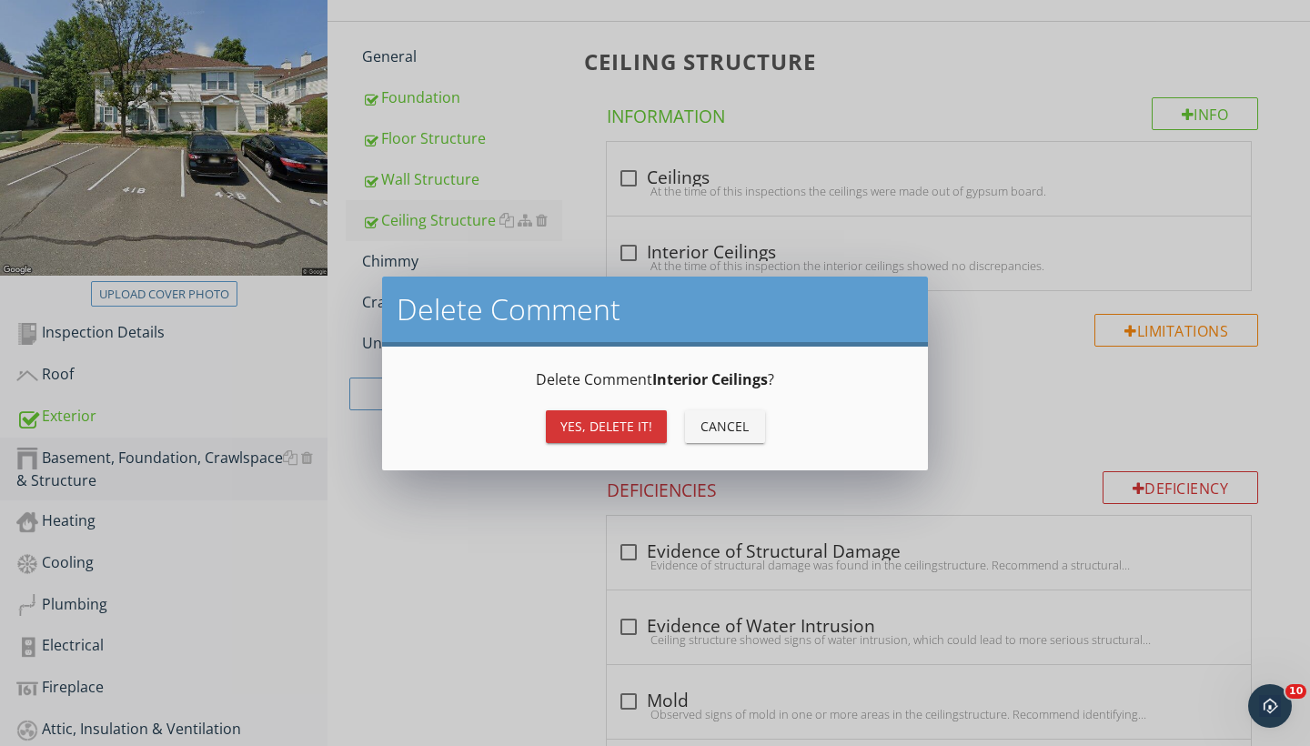
click at [592, 425] on div "Yes, Delete it!" at bounding box center [607, 426] width 92 height 19
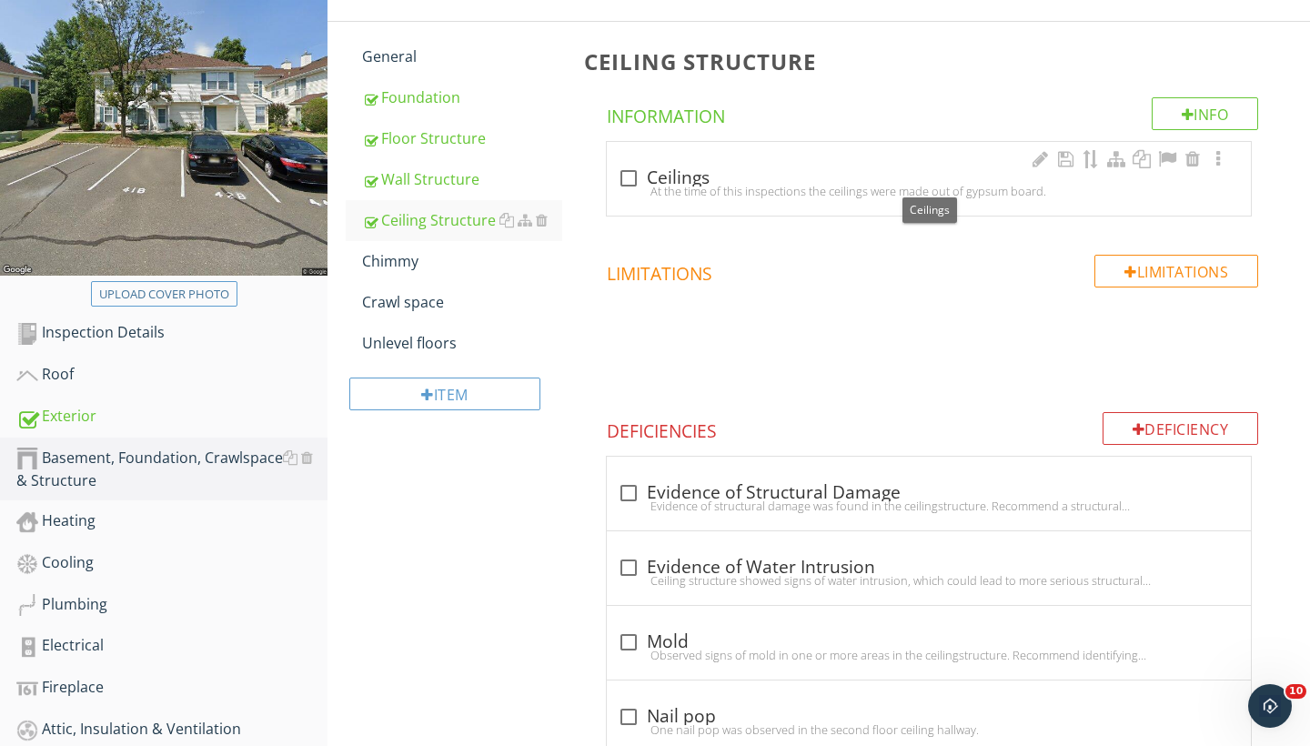
click at [621, 172] on div at bounding box center [628, 178] width 31 height 31
checkbox input "true"
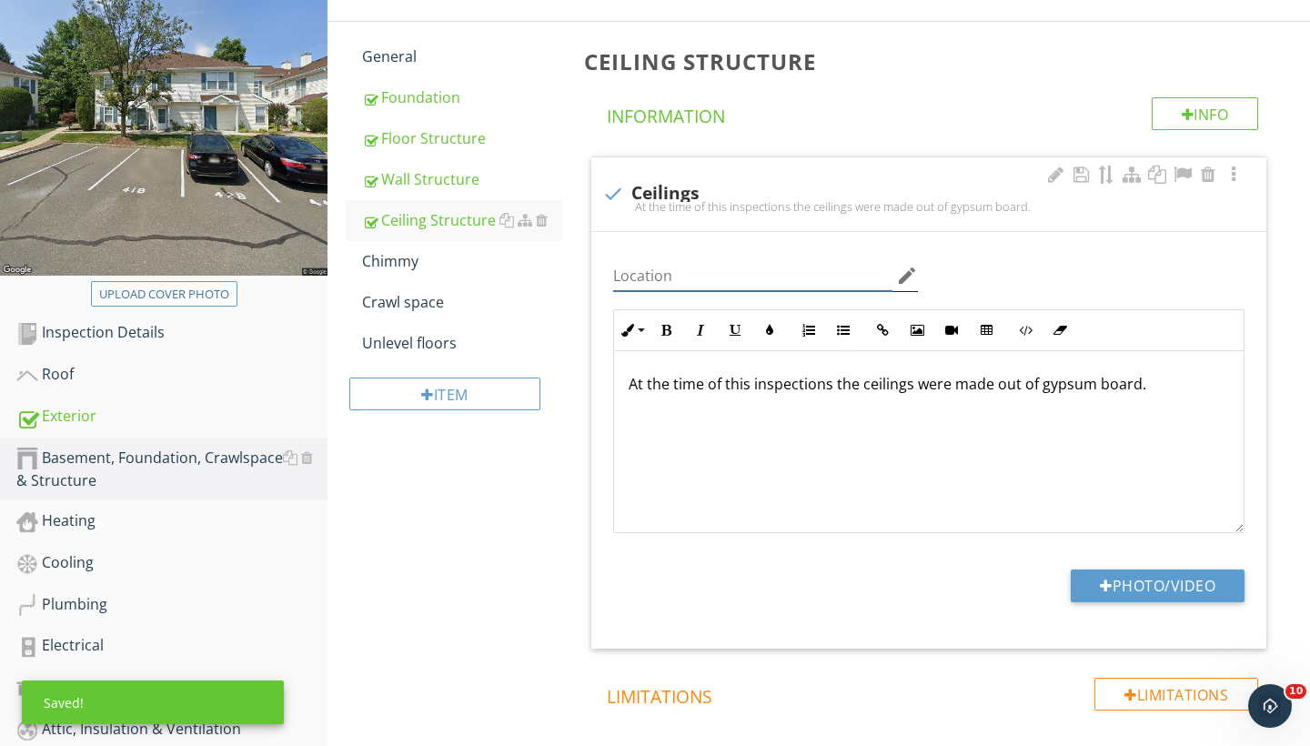
click at [710, 278] on input "Location" at bounding box center [752, 276] width 279 height 30
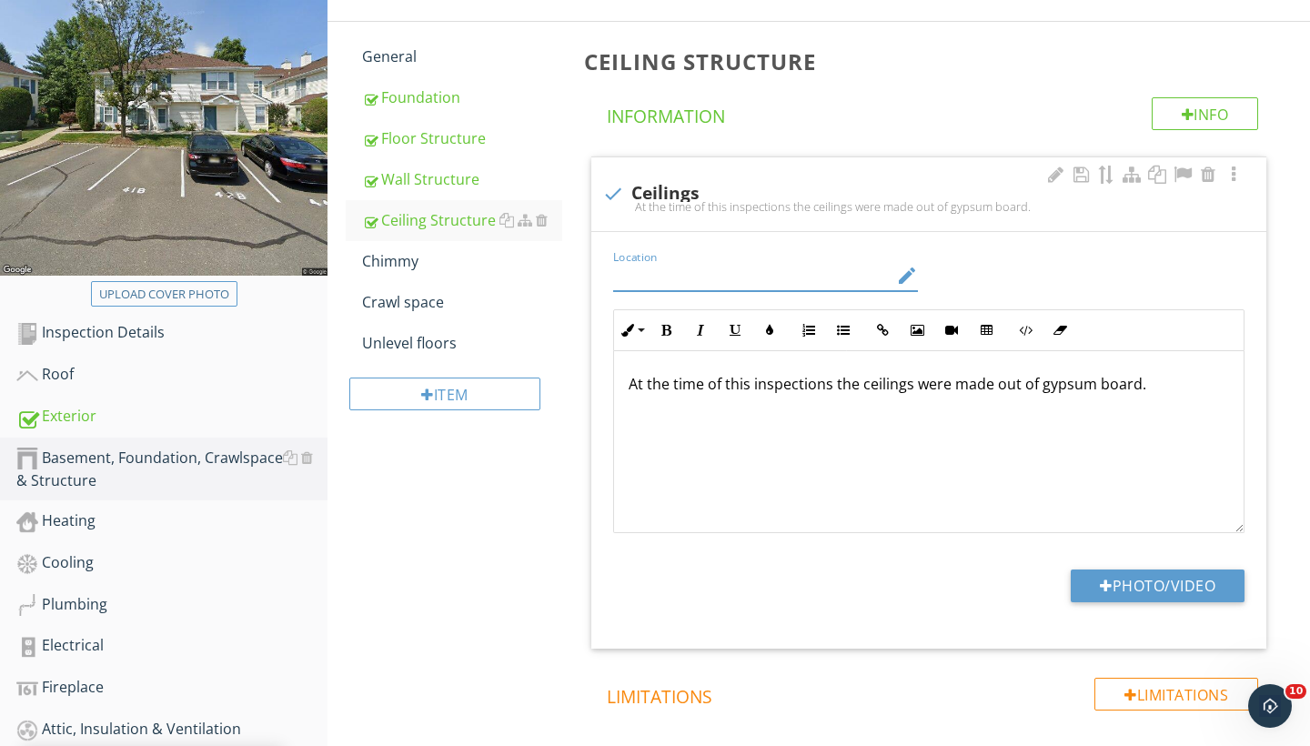
click at [911, 275] on icon "edit" at bounding box center [907, 276] width 22 height 22
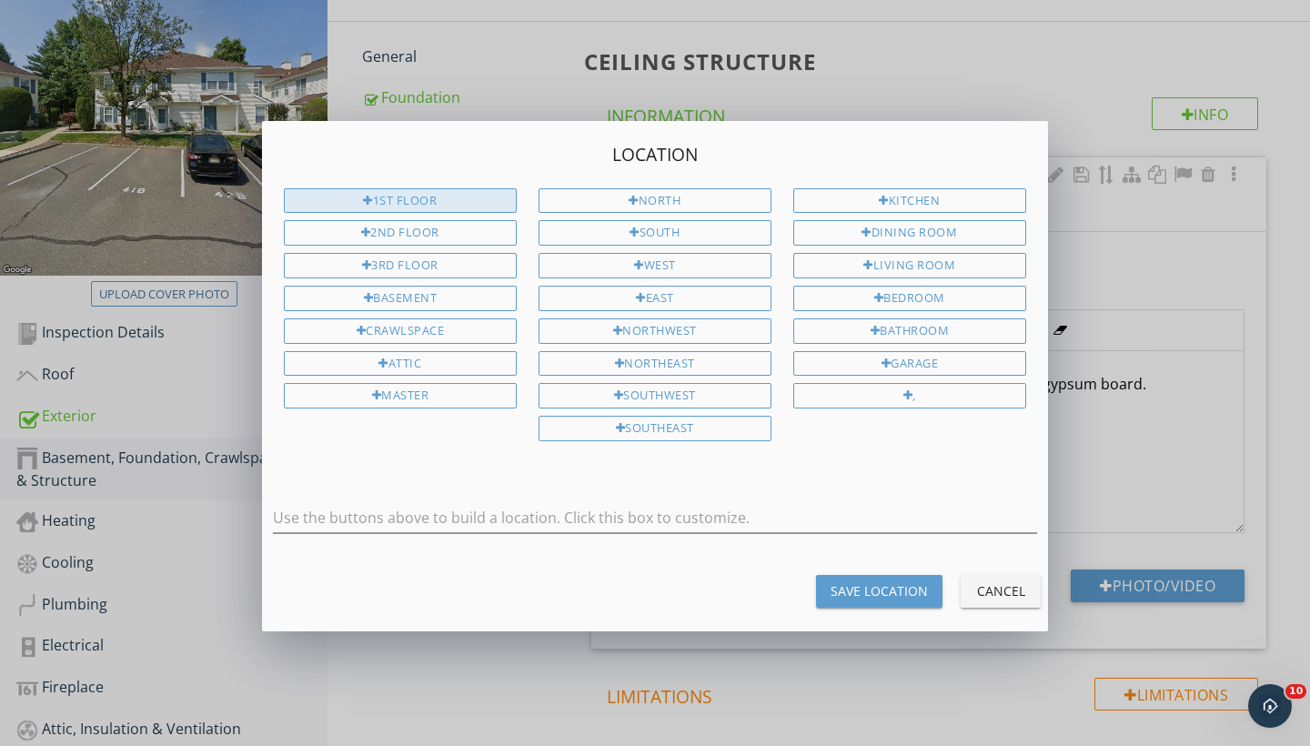
click at [460, 202] on div "1st Floor" at bounding box center [400, 200] width 233 height 25
type input "1st Floor"
click at [862, 583] on div "Save Location" at bounding box center [879, 591] width 97 height 19
type input "1st Floor"
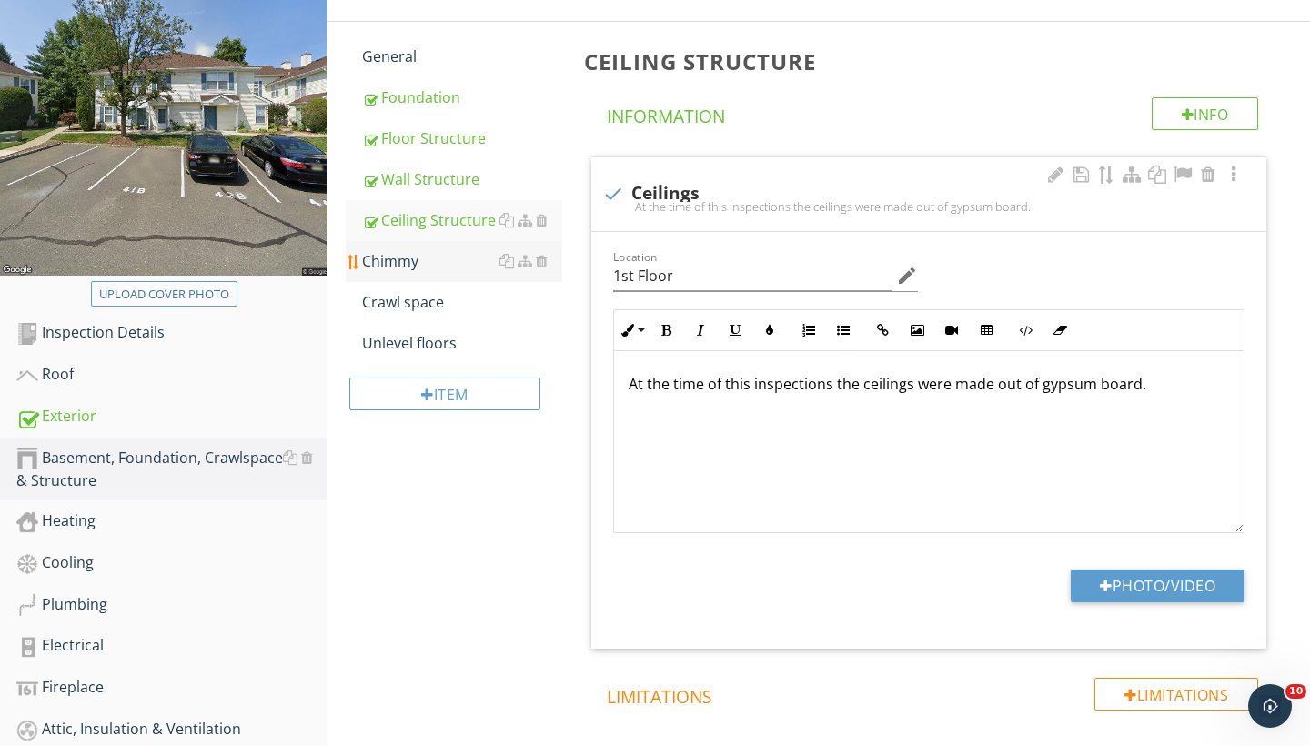
click at [393, 267] on div "Chimmy" at bounding box center [462, 261] width 200 height 22
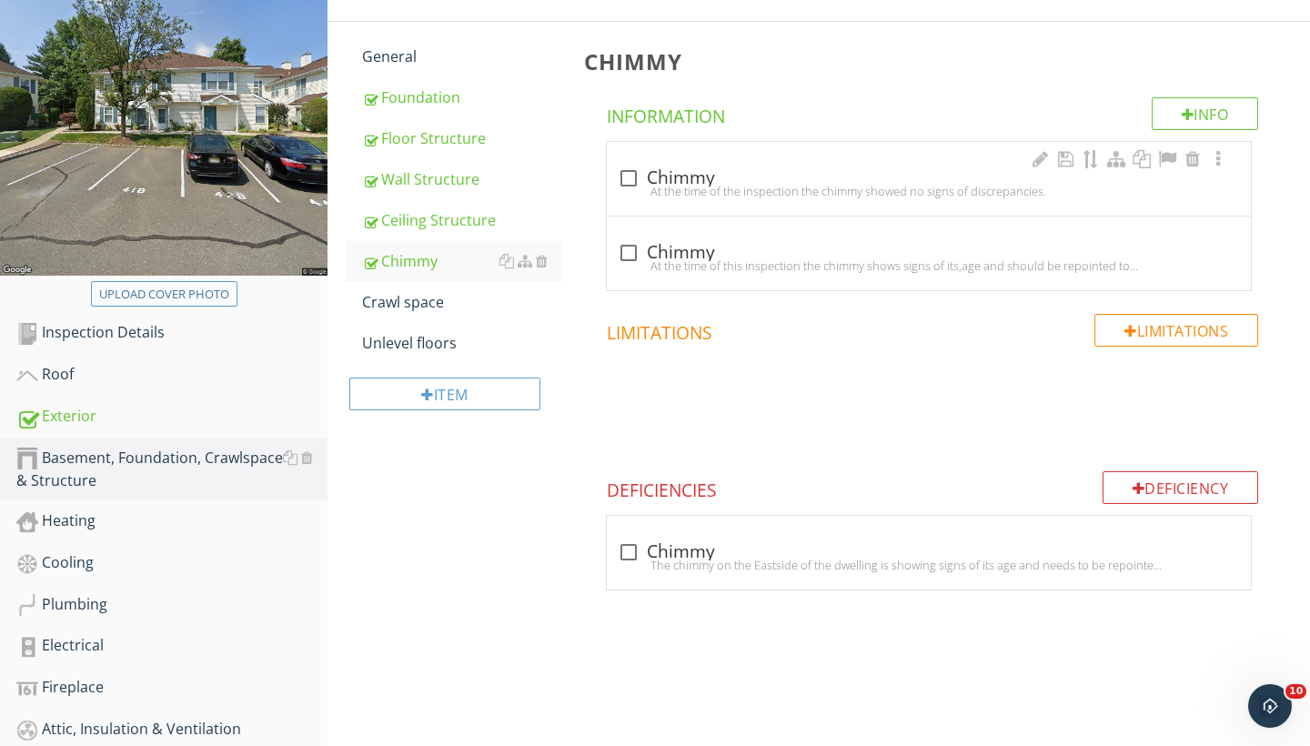
click at [630, 178] on div at bounding box center [628, 178] width 31 height 31
checkbox input "true"
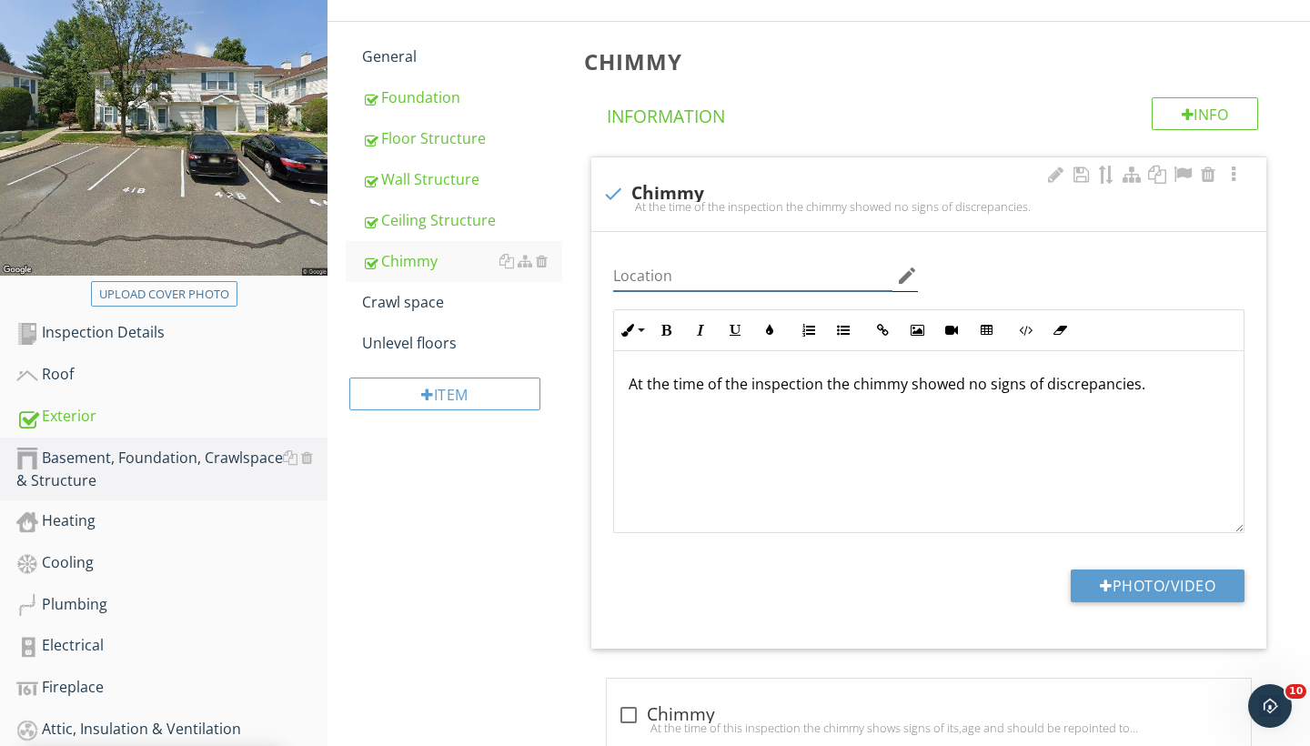
click at [805, 276] on input "Location" at bounding box center [752, 276] width 279 height 30
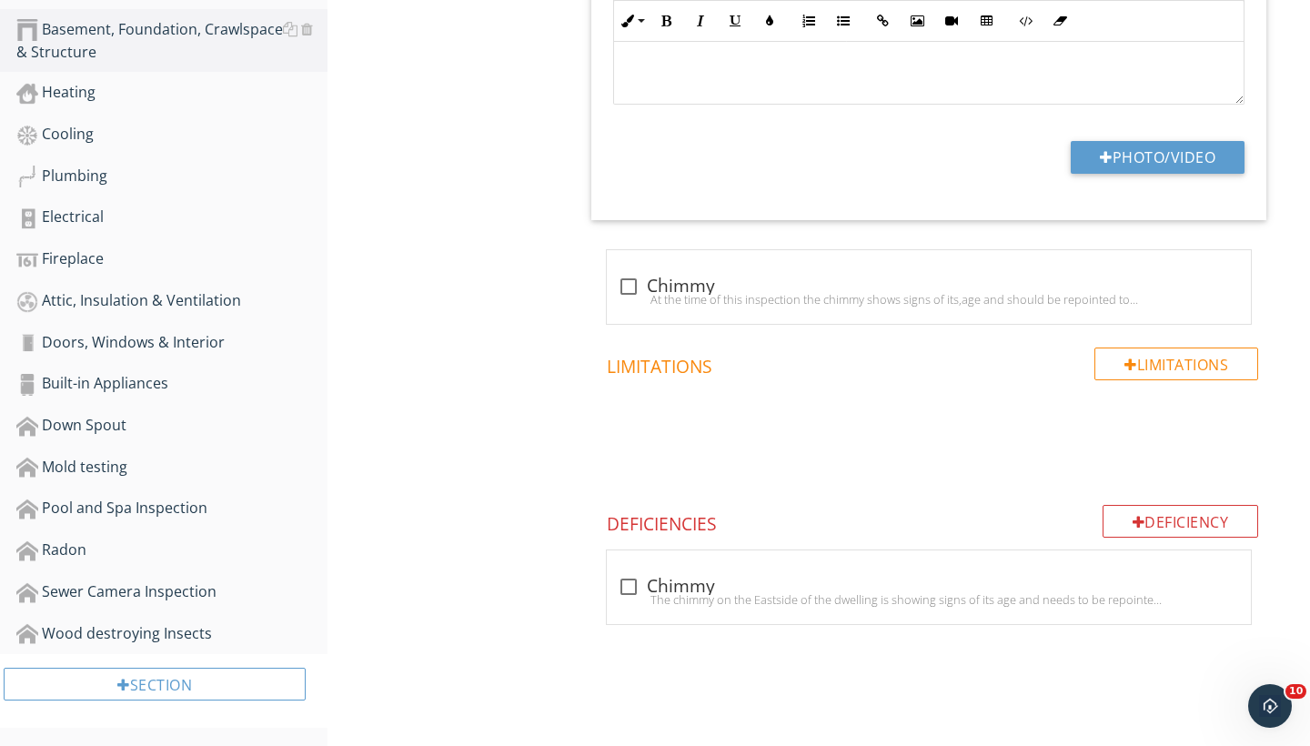
scroll to position [663, 0]
type input "Exterior"
click at [1198, 267] on div at bounding box center [1193, 267] width 22 height 18
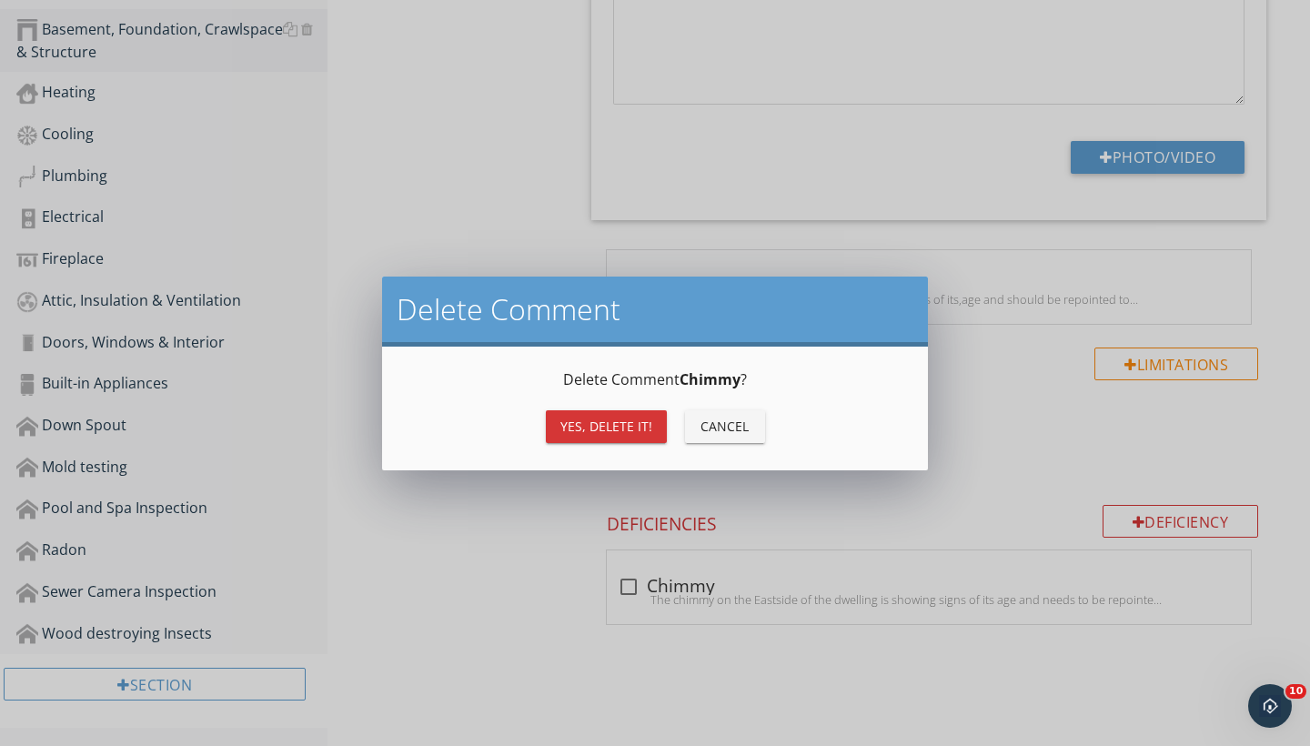
click at [644, 425] on div "Yes, Delete it!" at bounding box center [607, 426] width 92 height 19
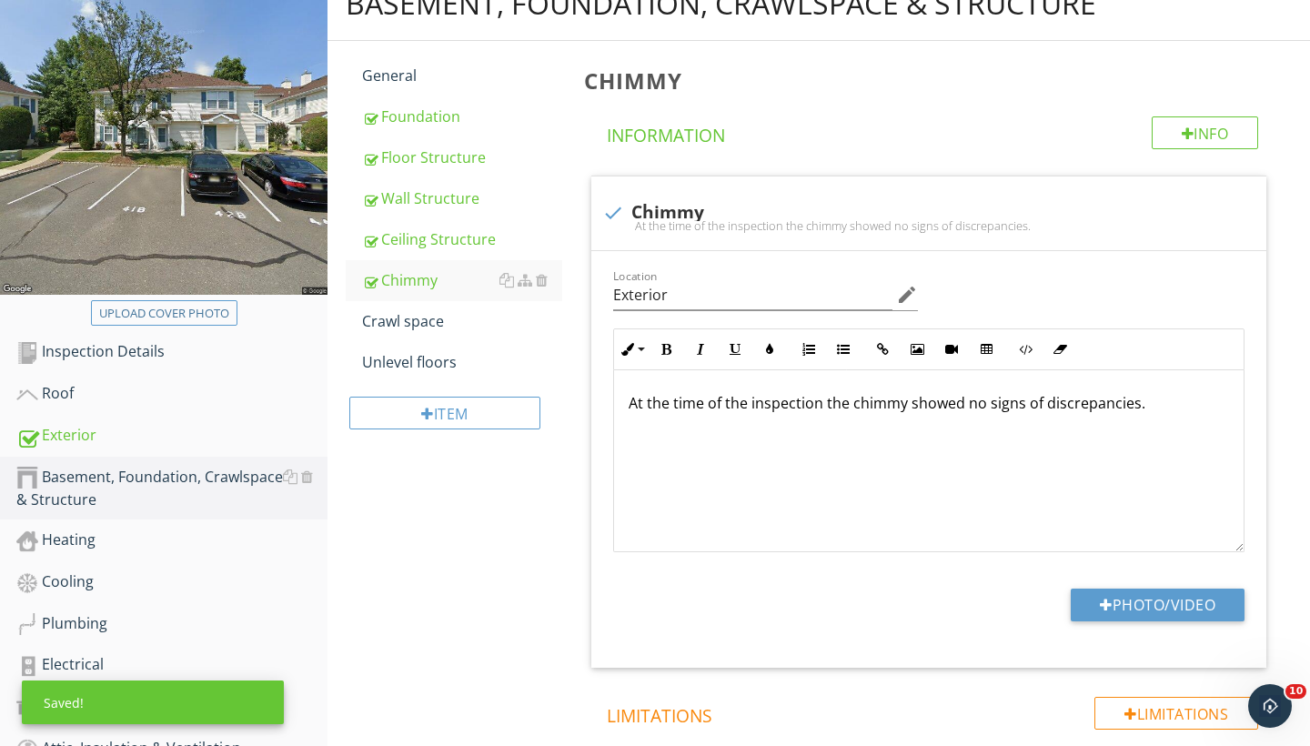
scroll to position [207, 0]
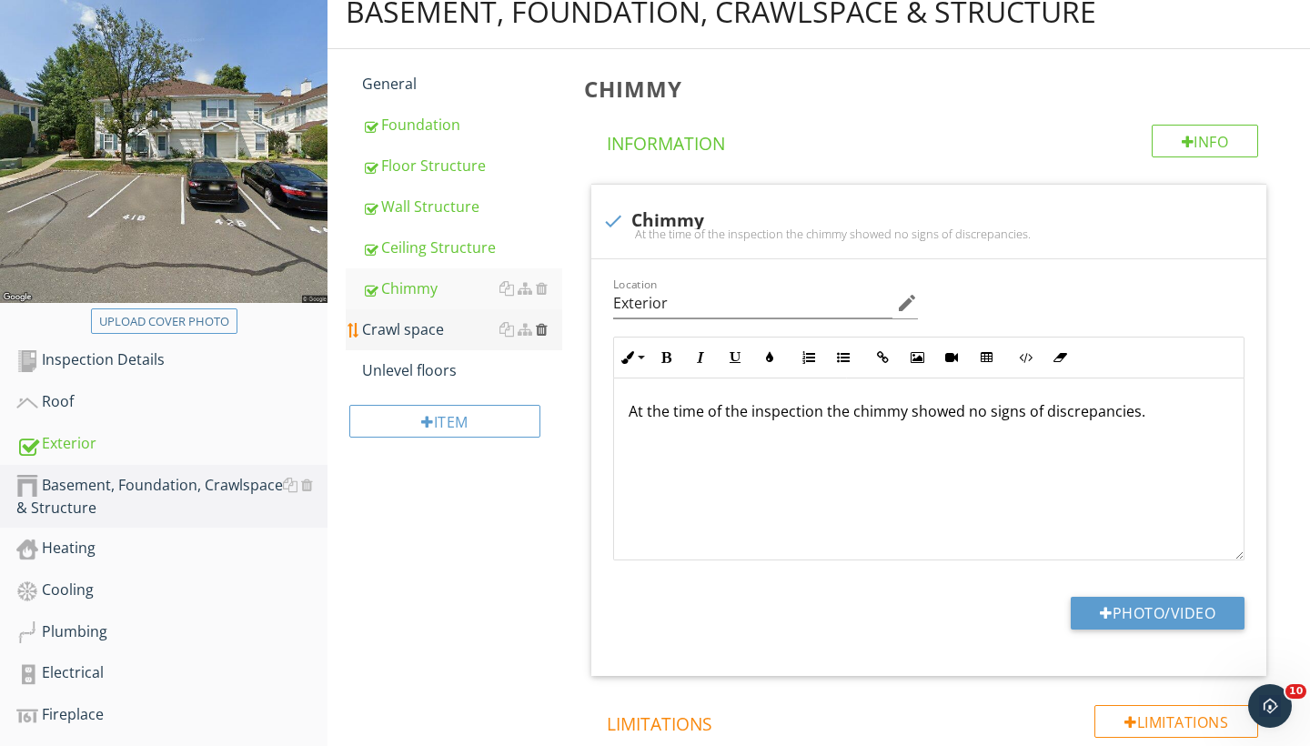
click at [539, 328] on div at bounding box center [542, 329] width 12 height 15
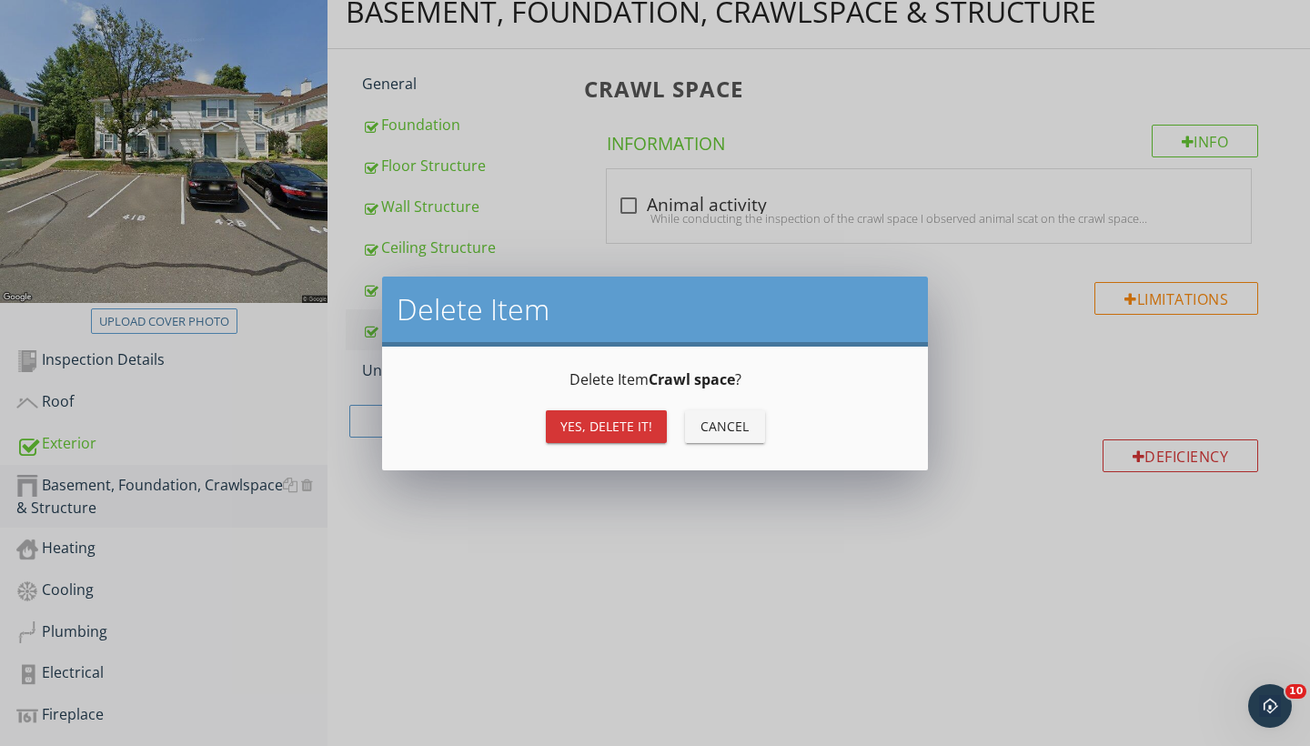
click at [592, 425] on div "Yes, Delete it!" at bounding box center [607, 426] width 92 height 19
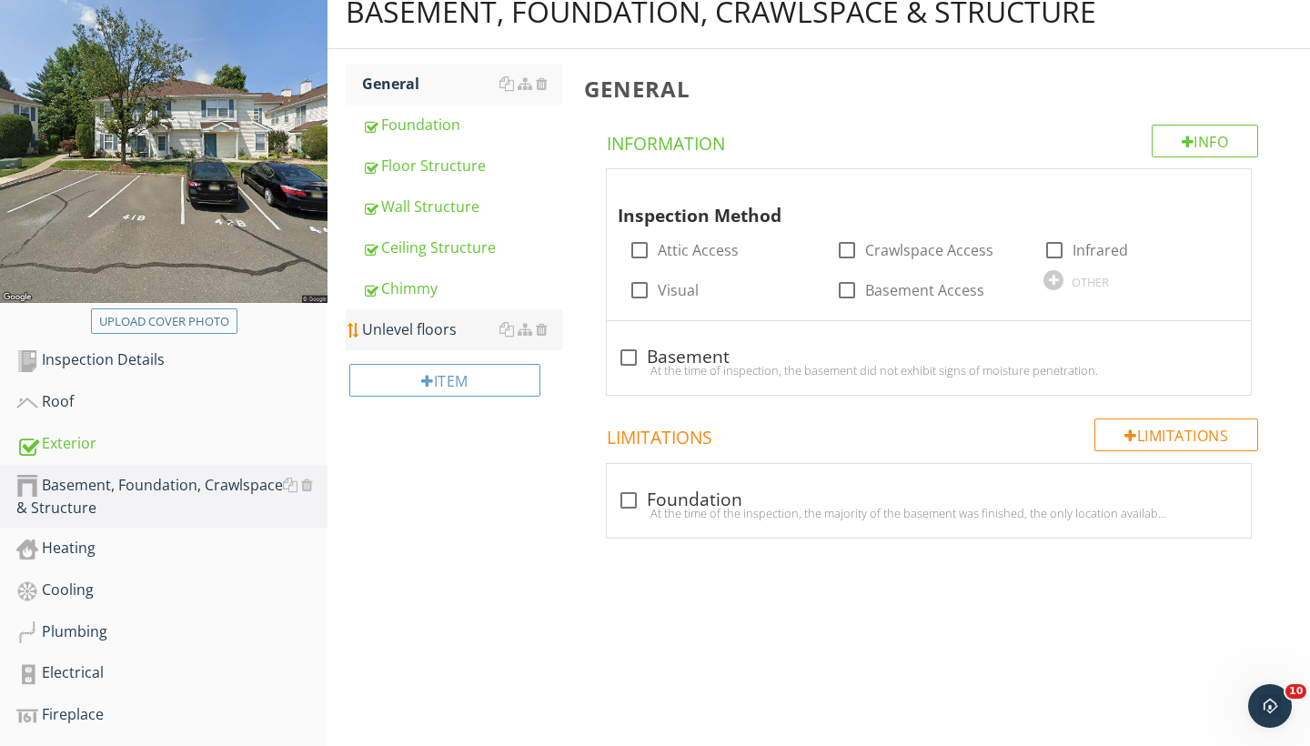
click at [453, 338] on div "Unlevel floors" at bounding box center [462, 330] width 200 height 22
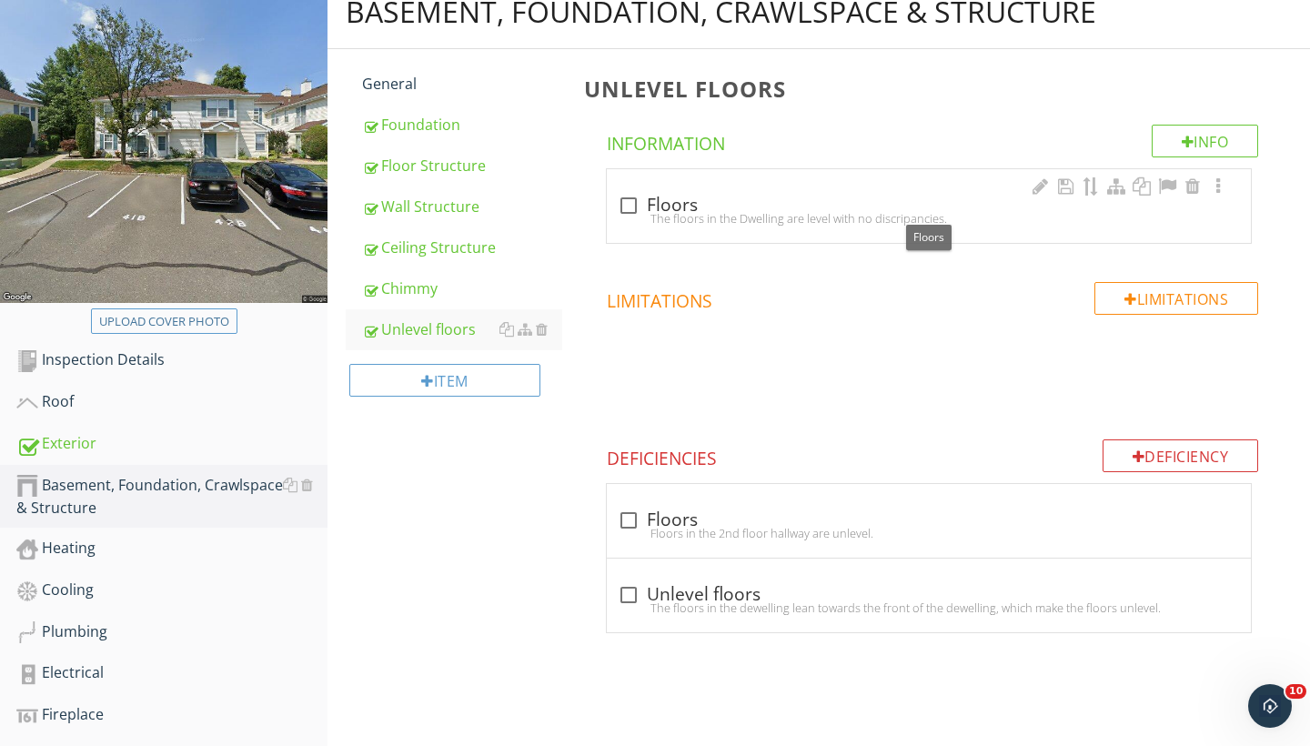
click at [630, 200] on div at bounding box center [628, 205] width 31 height 31
checkbox input "true"
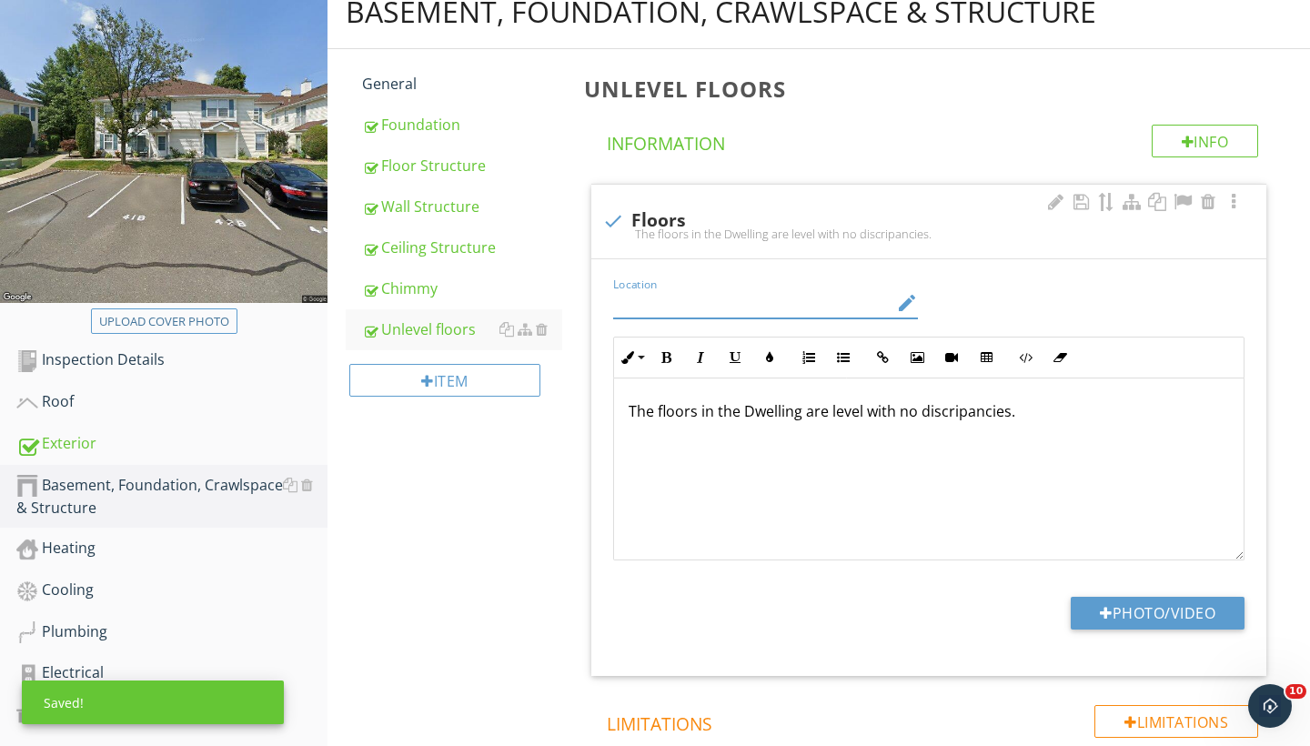
click at [834, 296] on input "Location" at bounding box center [752, 303] width 279 height 30
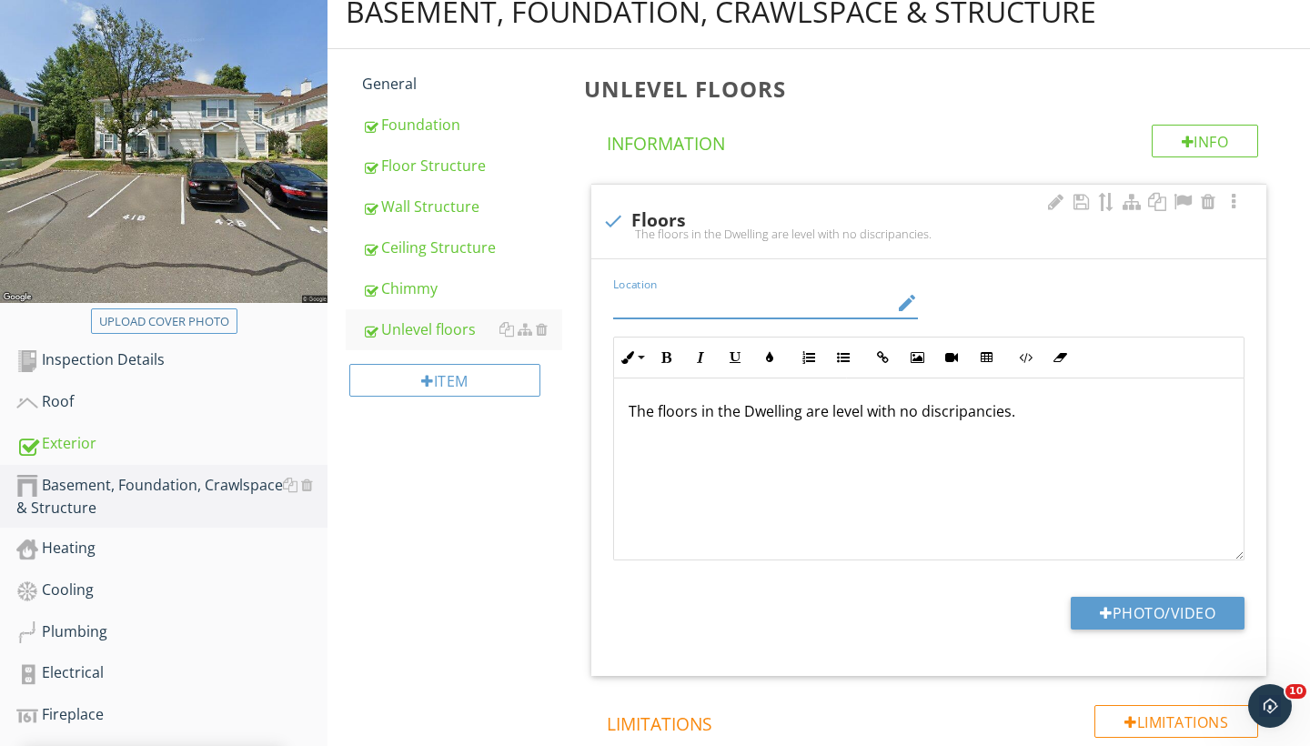
click at [910, 301] on icon "edit" at bounding box center [907, 303] width 22 height 22
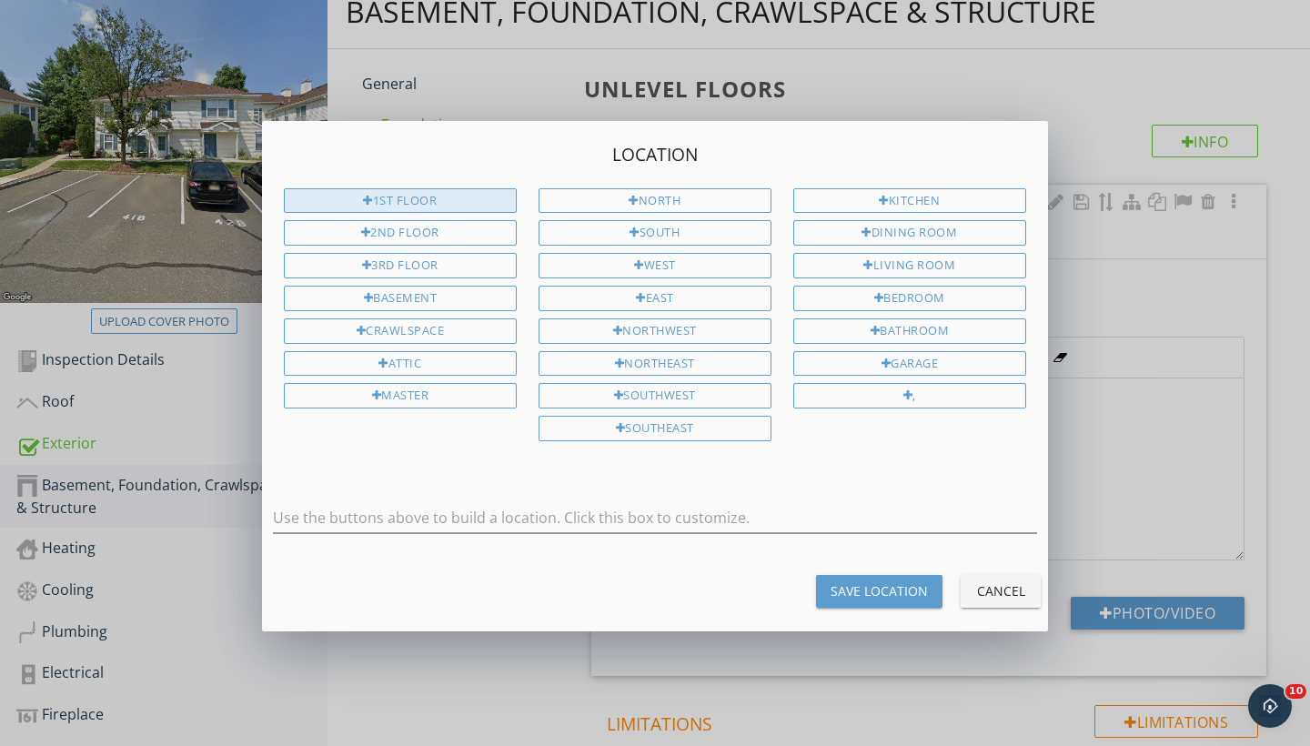
click at [455, 202] on div "1st Floor" at bounding box center [400, 200] width 233 height 25
type input "1st Floor"
click at [914, 587] on div "Save Location" at bounding box center [879, 591] width 97 height 19
type input "1st Floor"
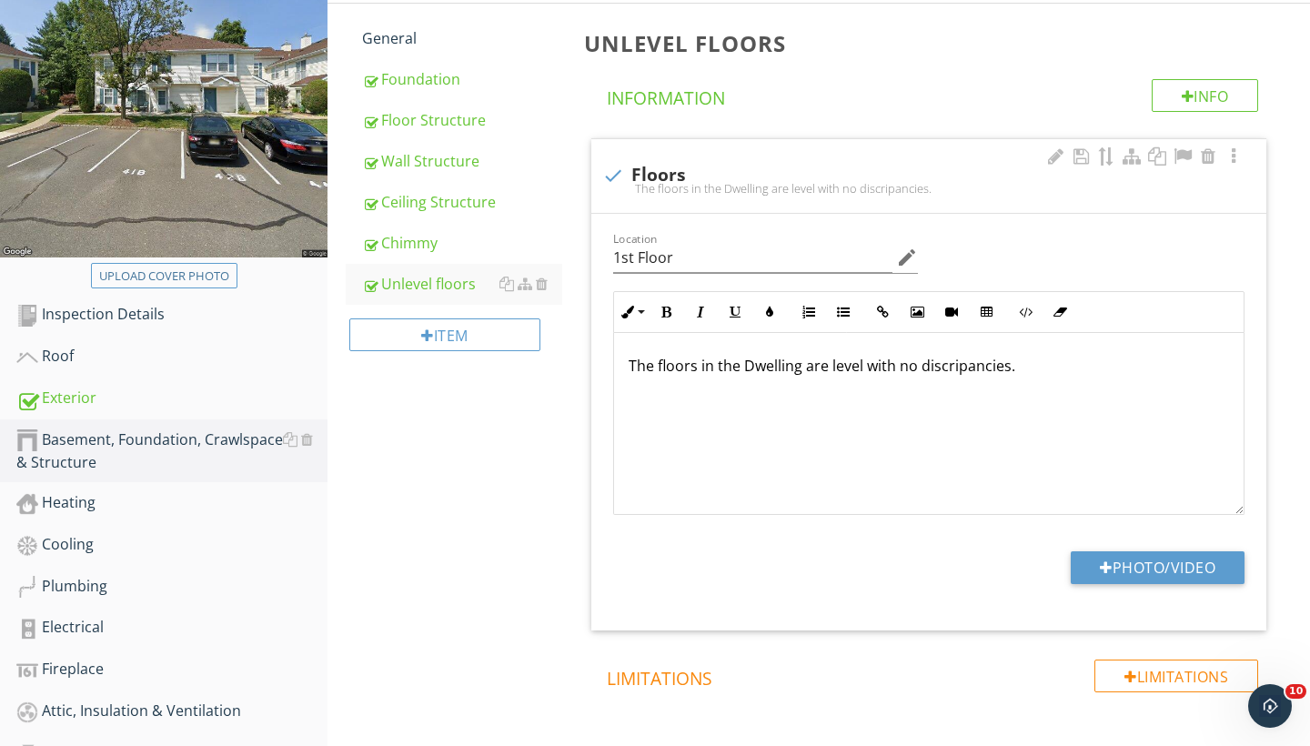
scroll to position [265, 0]
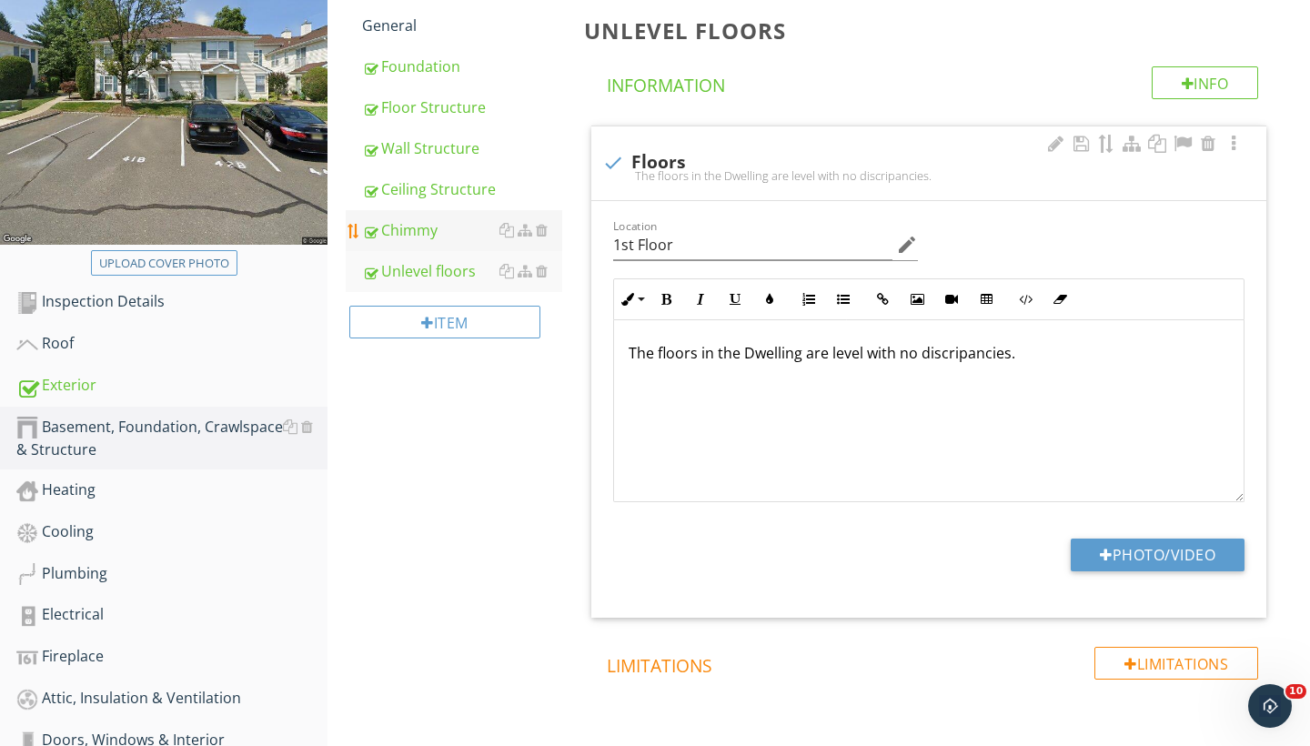
click at [410, 228] on div "Chimmy" at bounding box center [462, 230] width 200 height 22
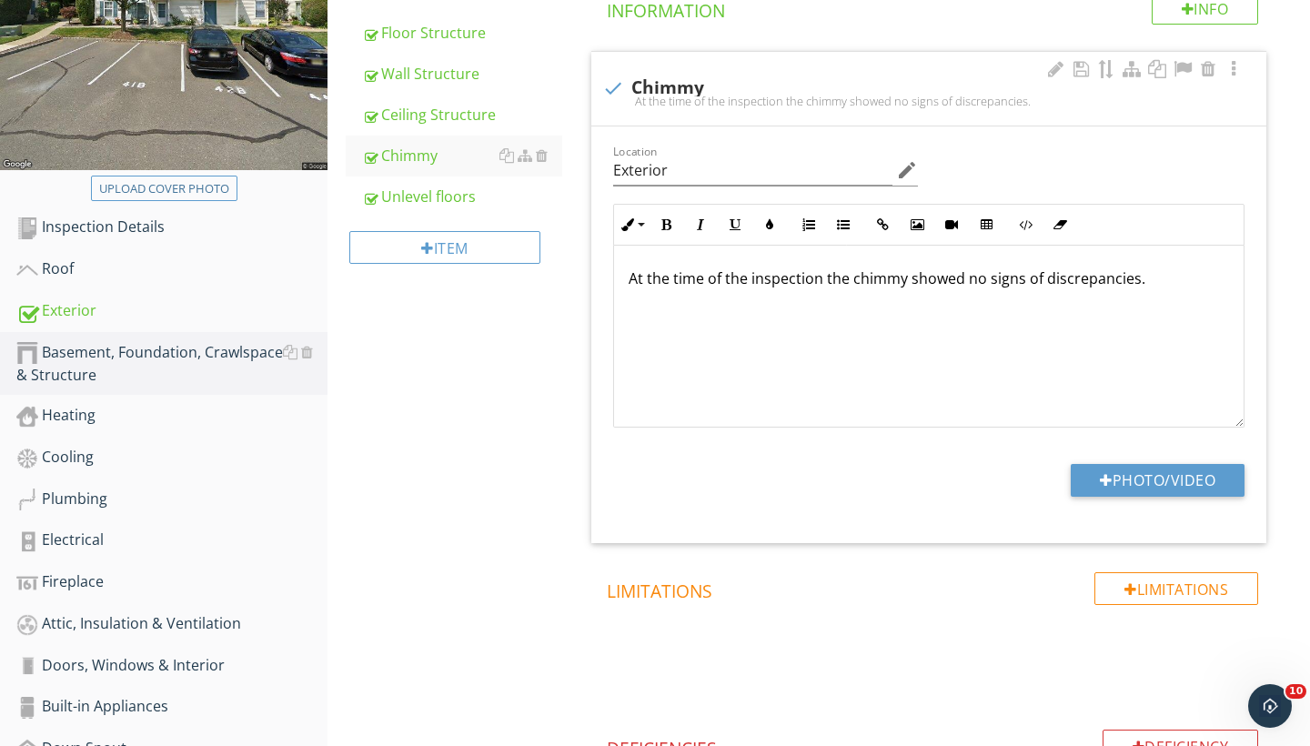
scroll to position [341, 0]
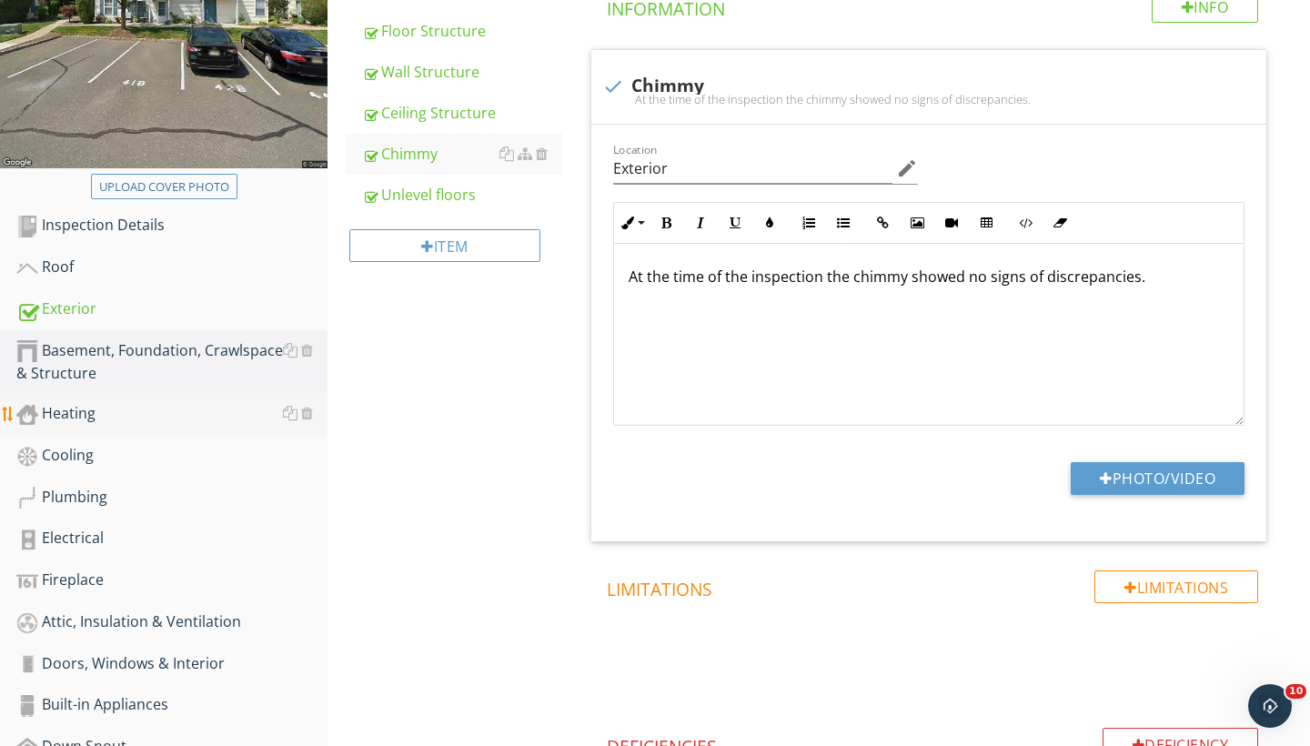
click at [85, 410] on div "Heating" at bounding box center [171, 414] width 311 height 24
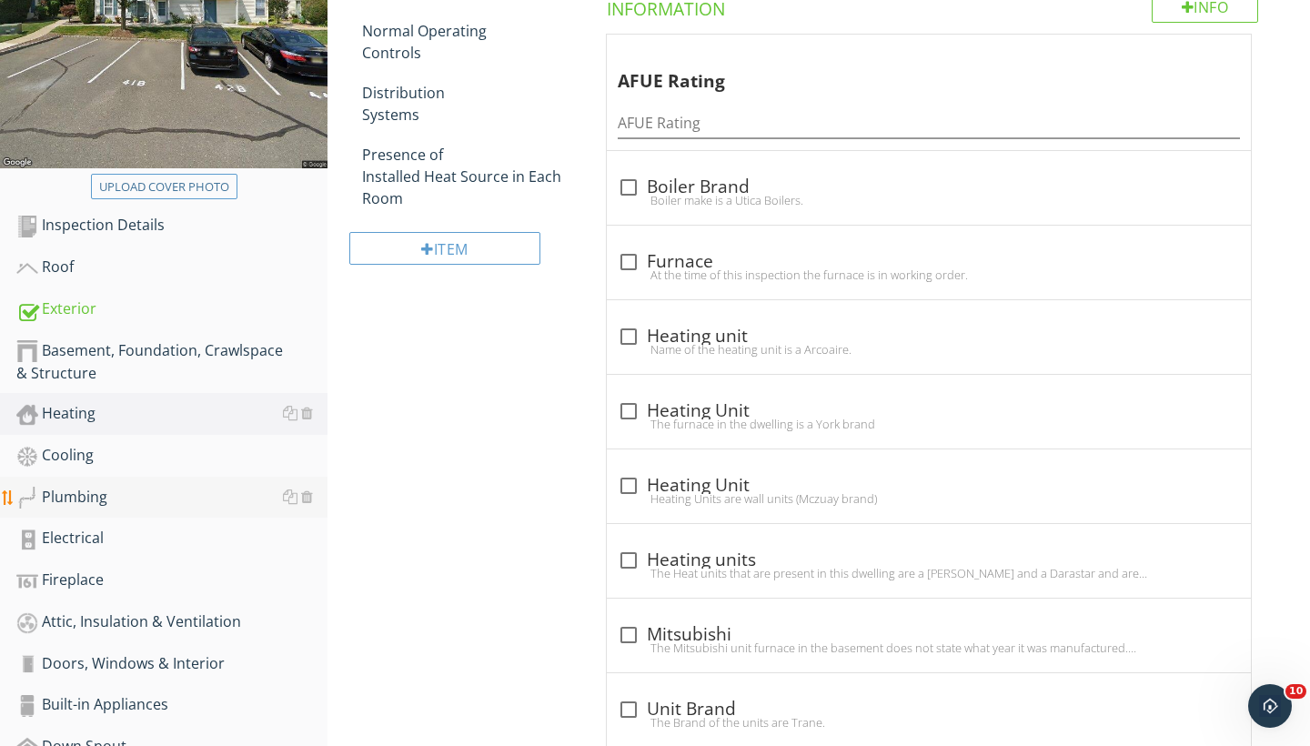
click at [103, 497] on div "Plumbing" at bounding box center [171, 498] width 311 height 24
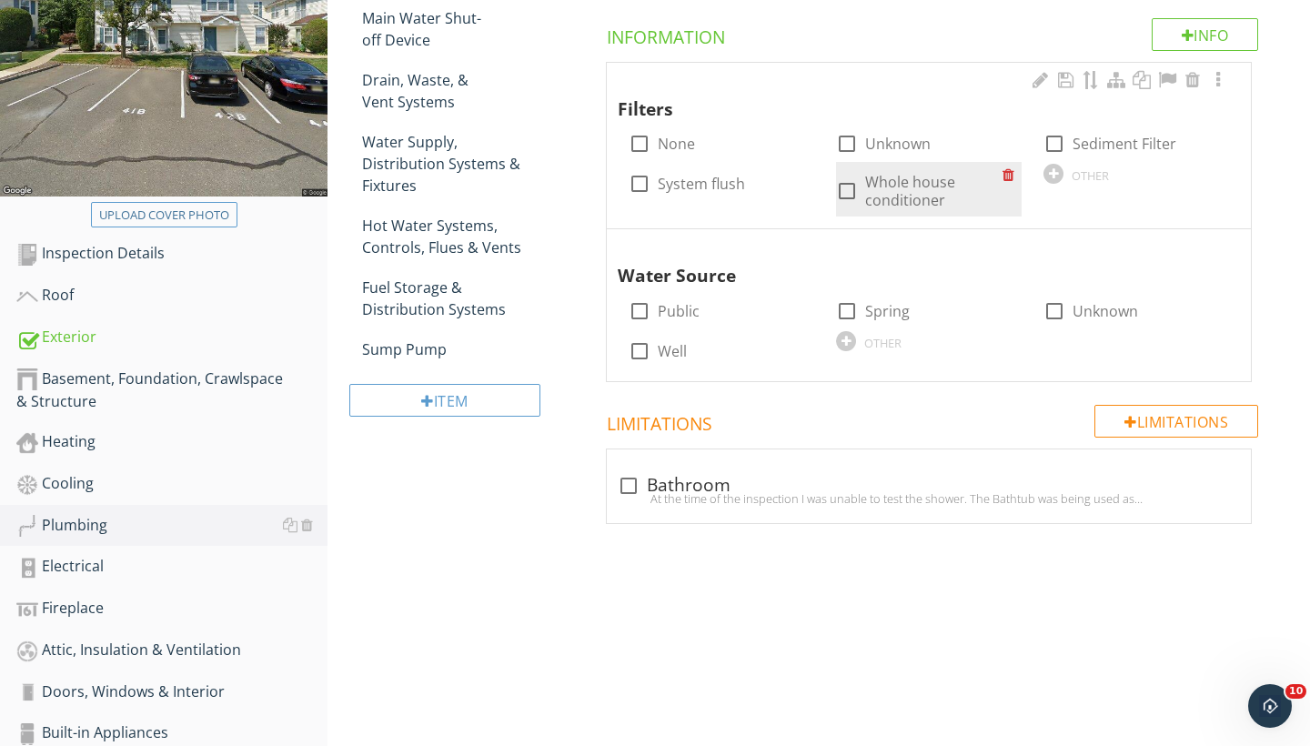
scroll to position [315, 0]
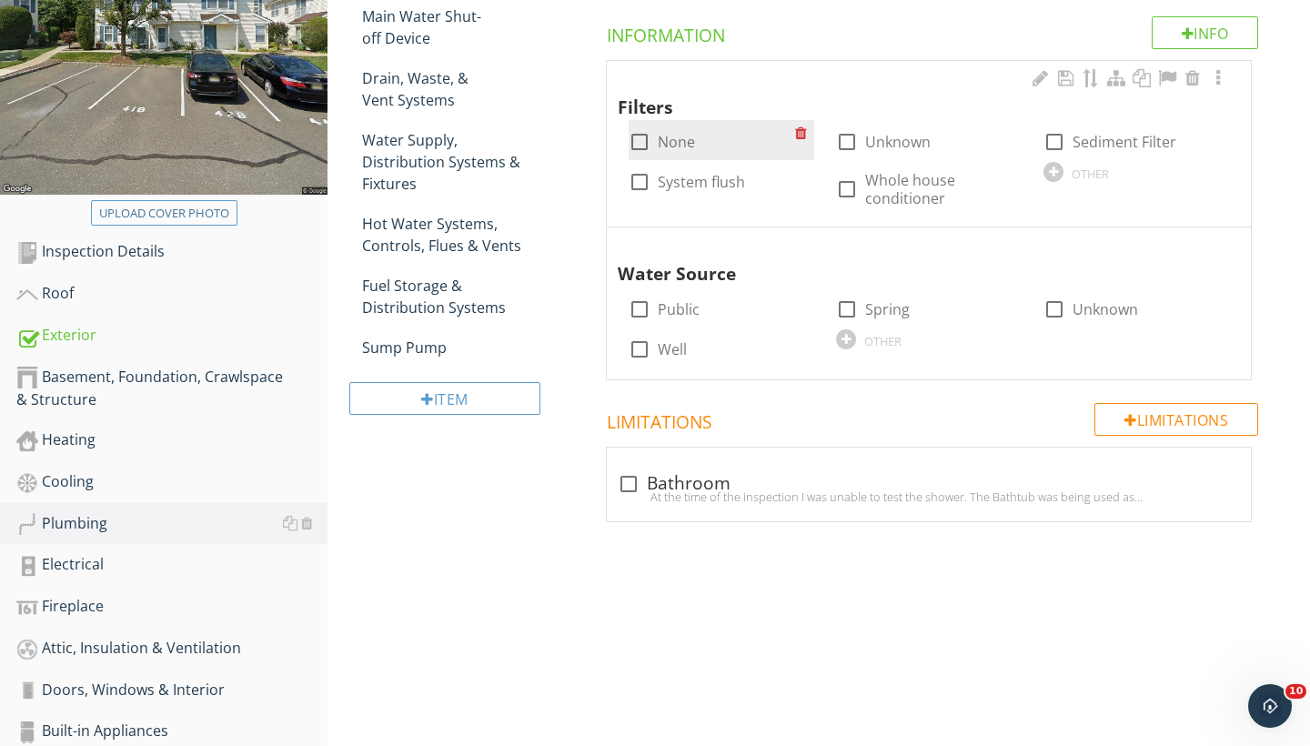
click at [642, 144] on div at bounding box center [639, 141] width 31 height 31
checkbox input "true"
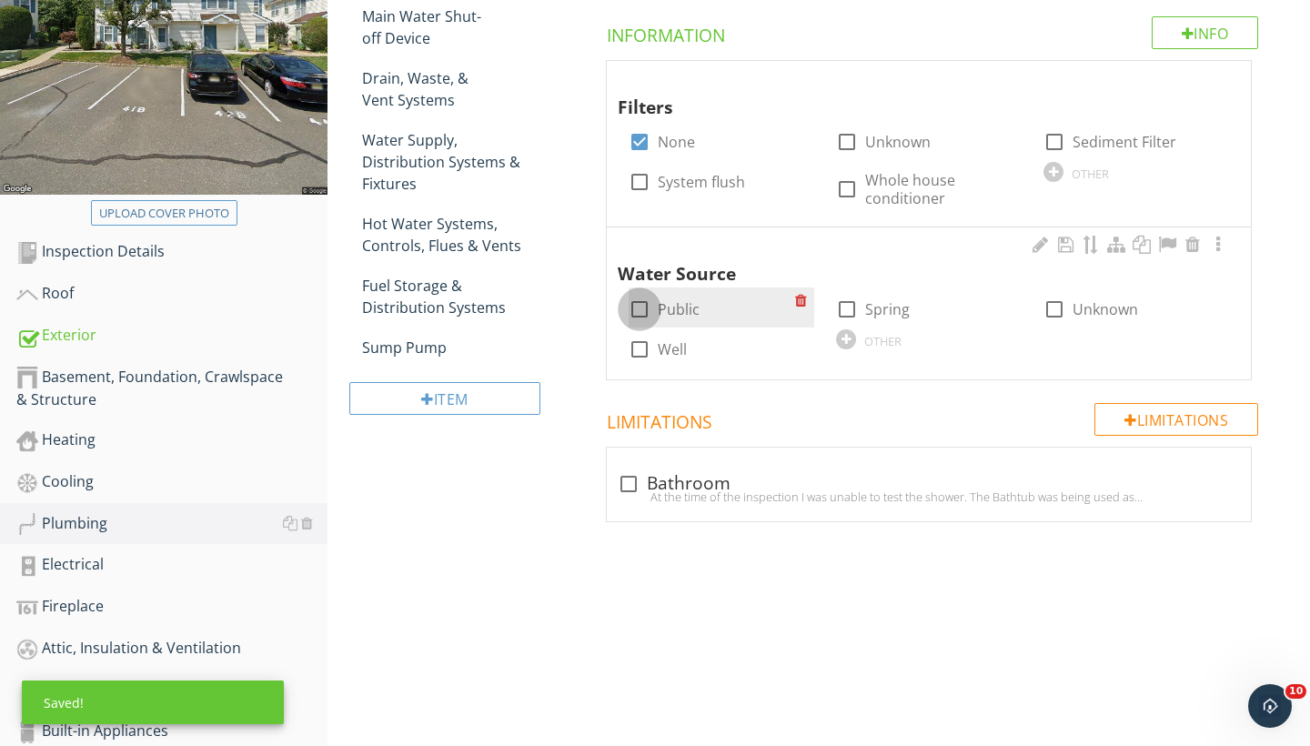
click at [644, 304] on div at bounding box center [639, 309] width 31 height 31
checkbox input "true"
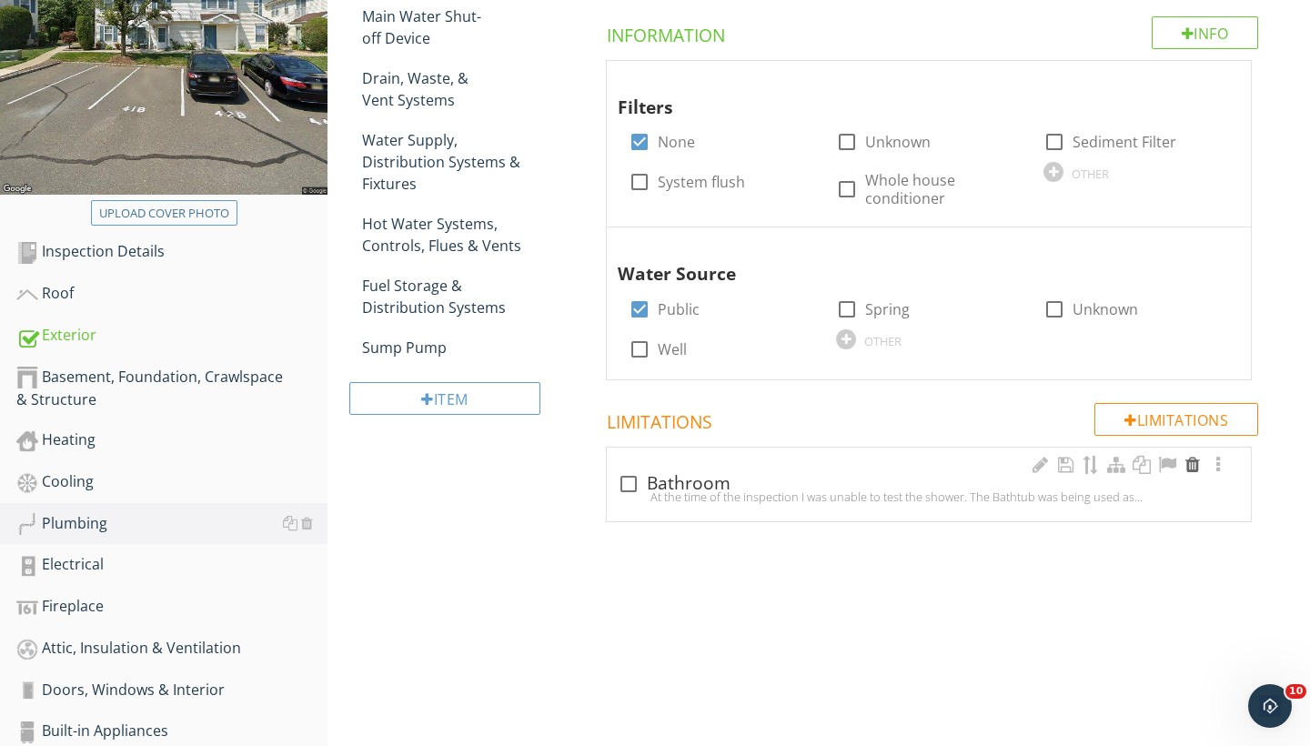
click at [1197, 459] on div at bounding box center [1193, 465] width 22 height 18
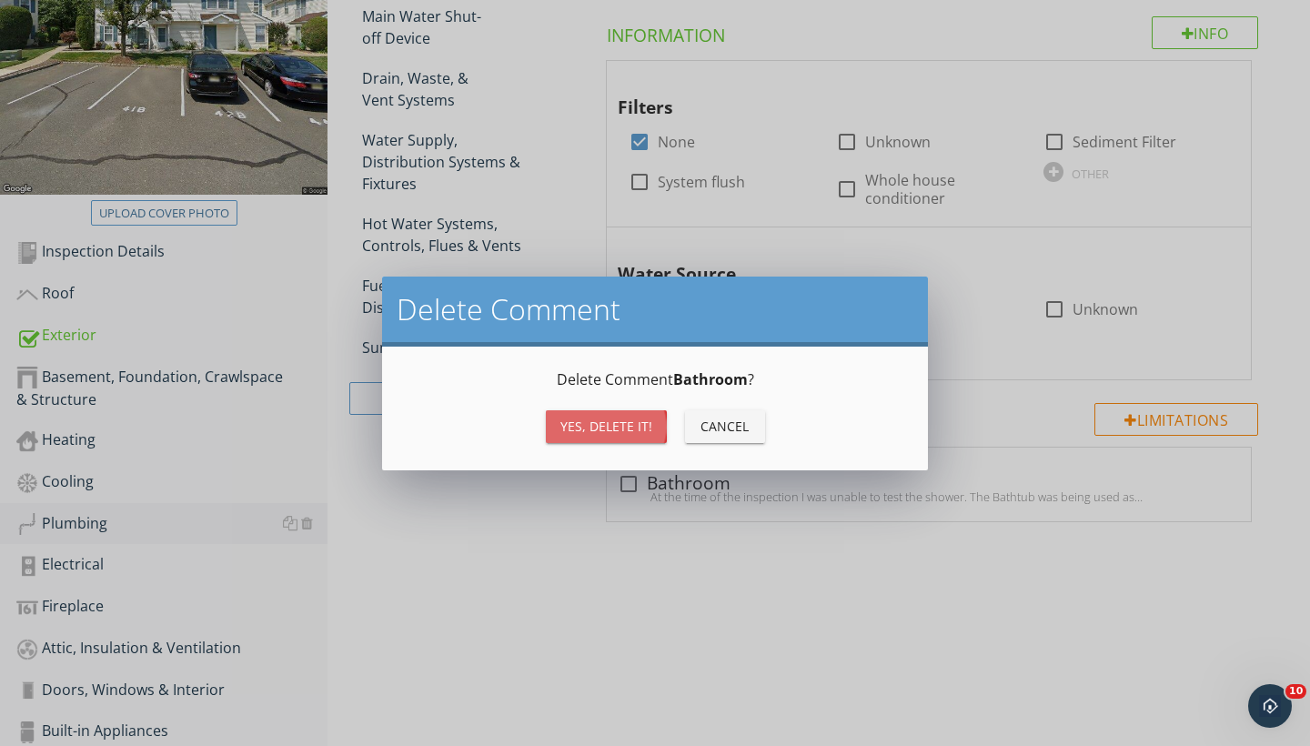
click at [623, 424] on div "Yes, Delete it!" at bounding box center [607, 426] width 92 height 19
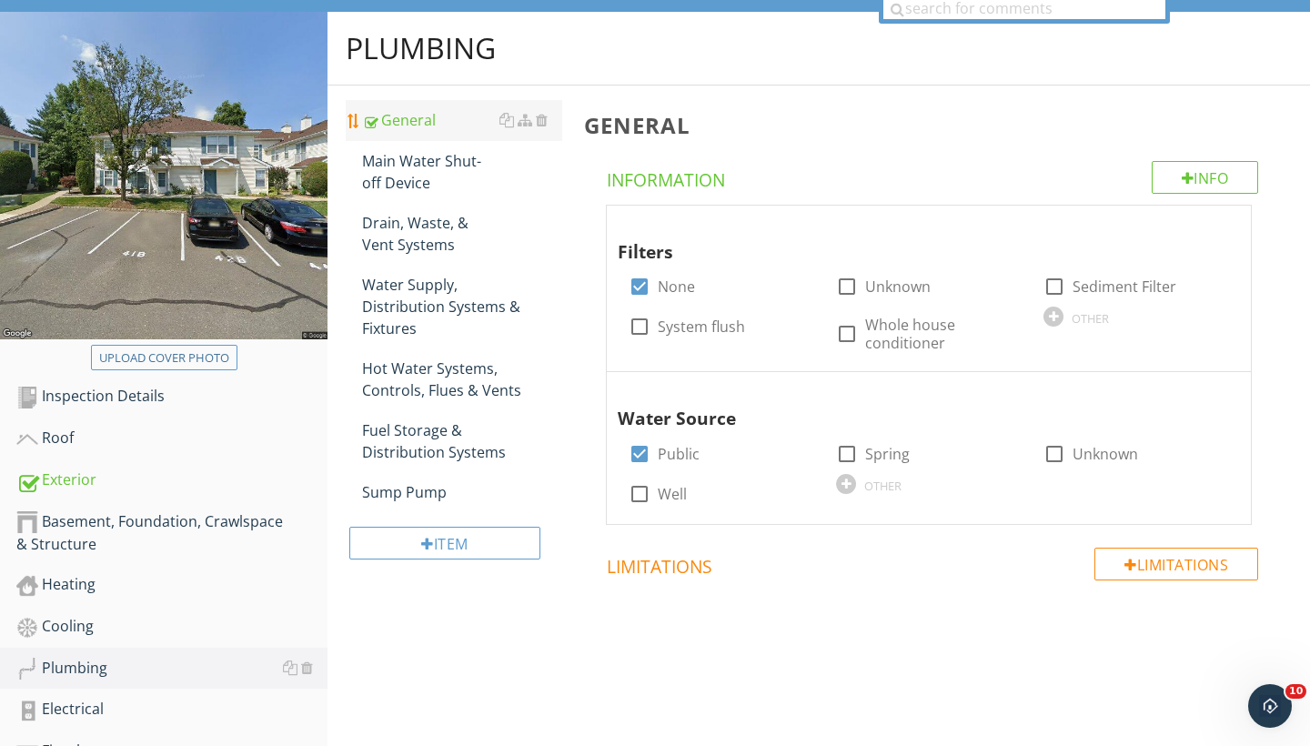
scroll to position [165, 0]
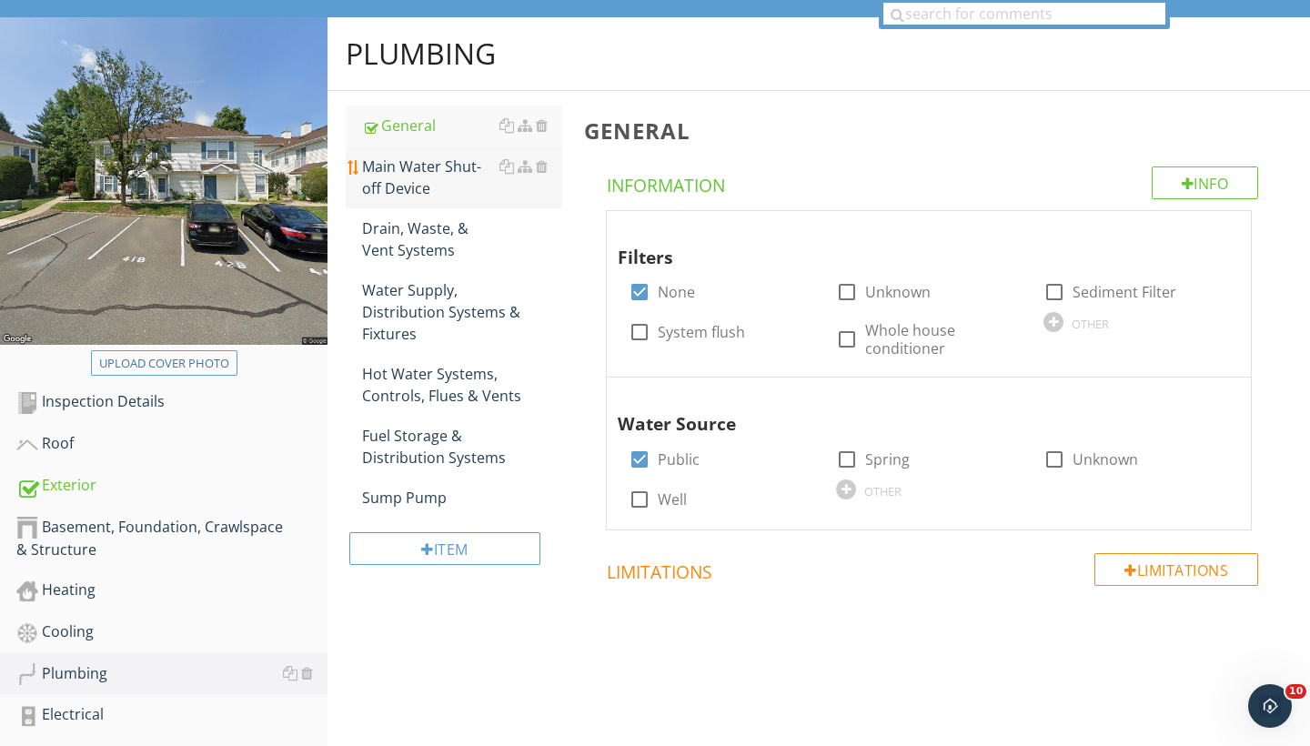
click at [420, 166] on div "Main Water Shut-off Device" at bounding box center [462, 178] width 200 height 44
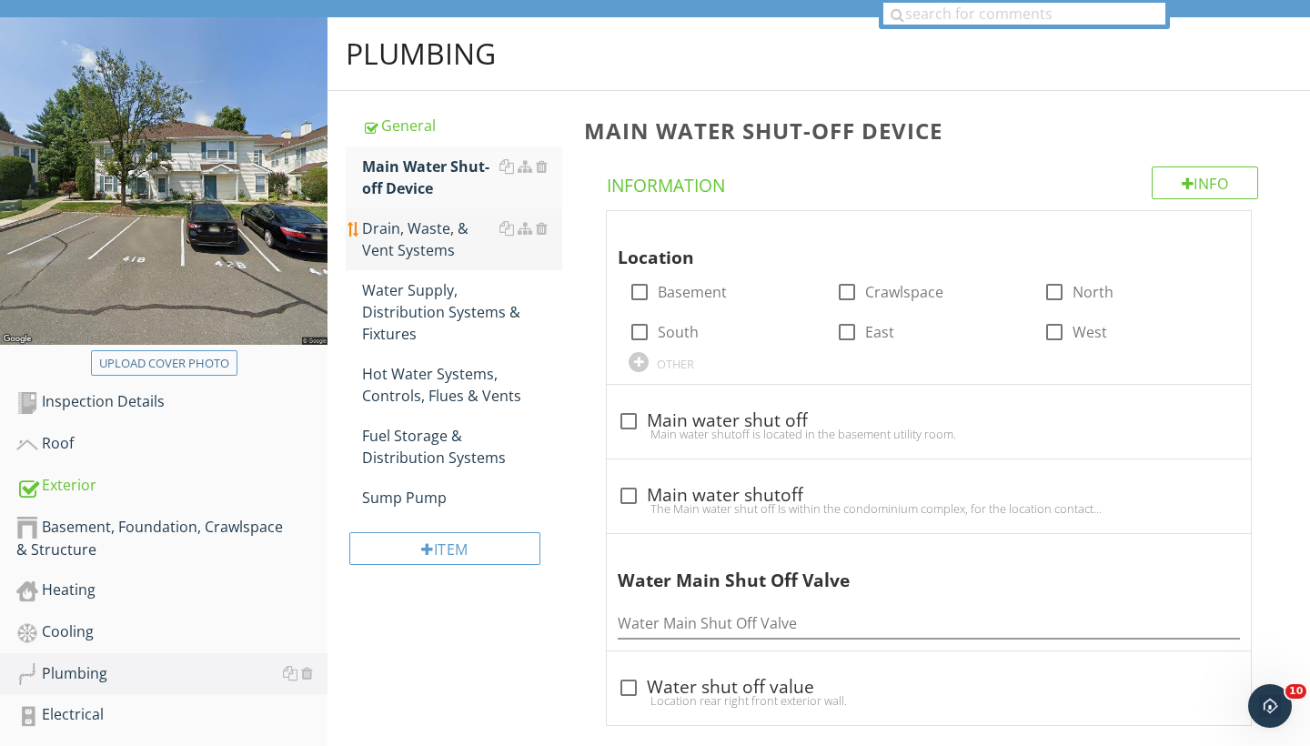
click at [425, 238] on div "Drain, Waste, & Vent Systems" at bounding box center [462, 239] width 200 height 44
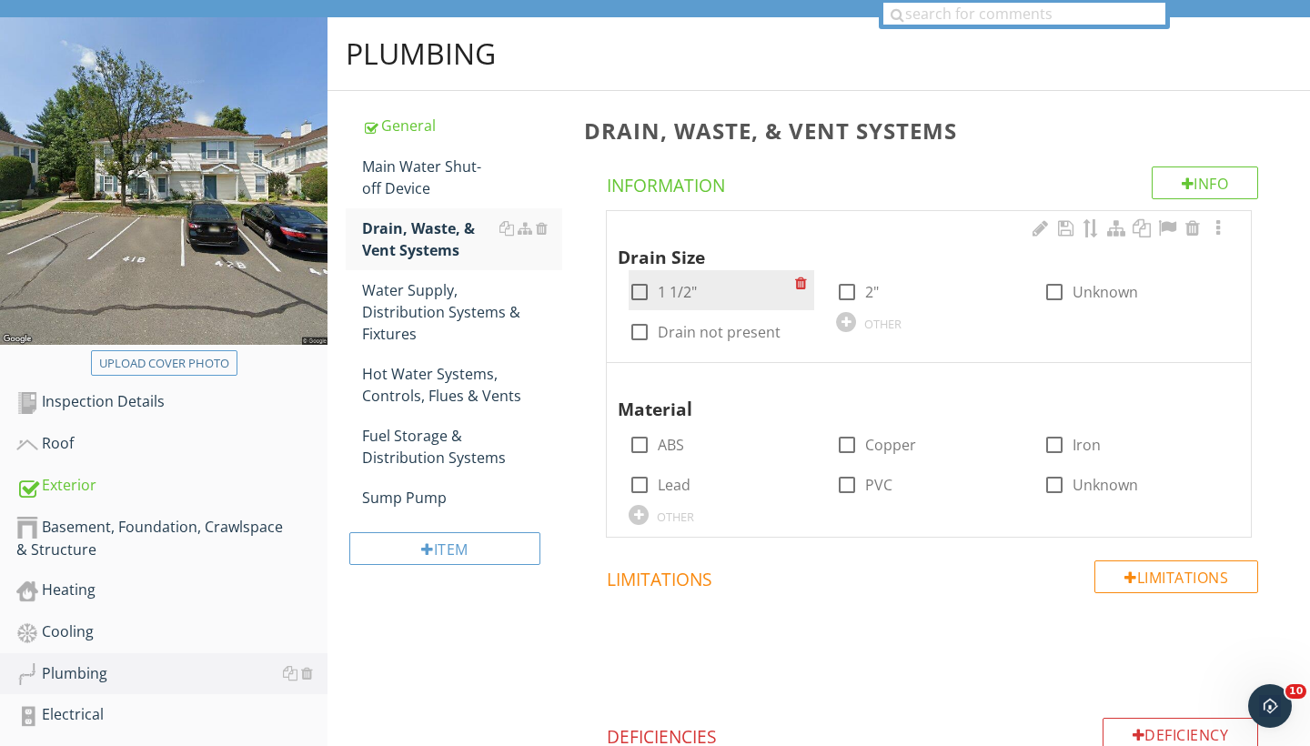
click at [634, 290] on div at bounding box center [639, 292] width 31 height 31
checkbox input "true"
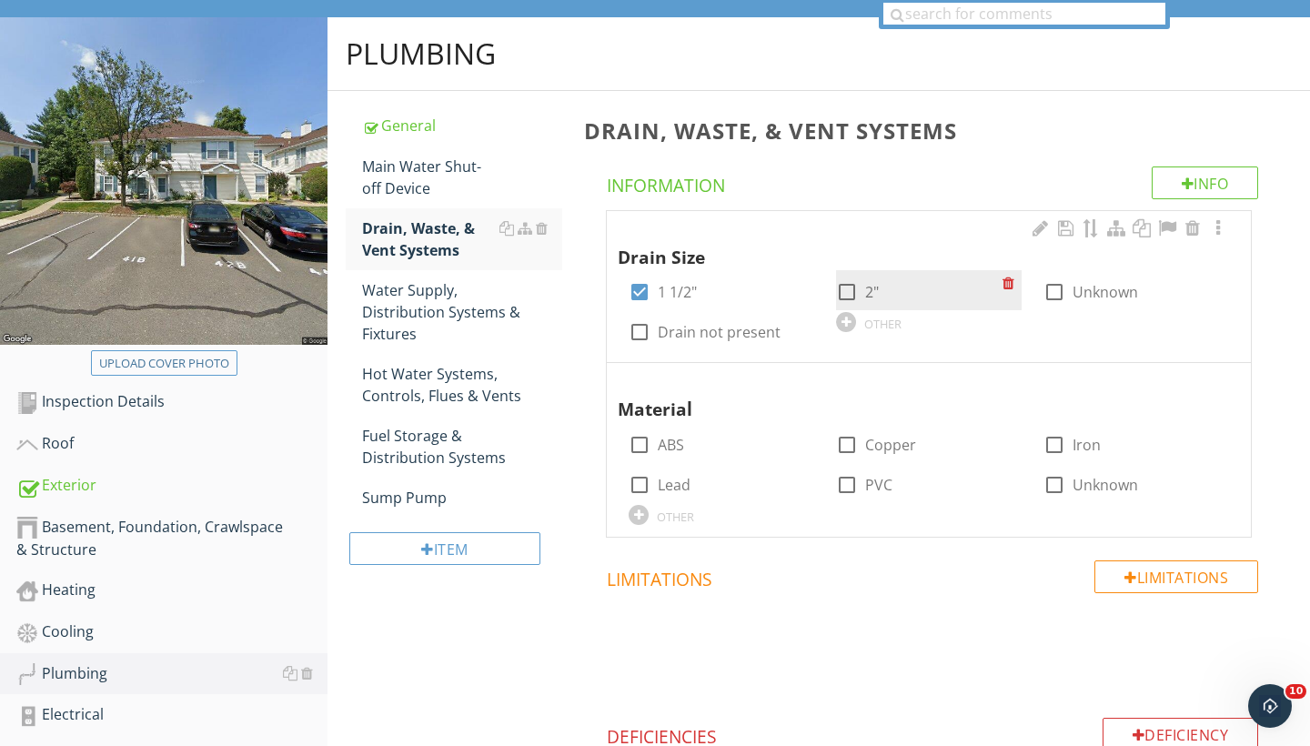
click at [845, 289] on div at bounding box center [847, 292] width 31 height 31
checkbox input "true"
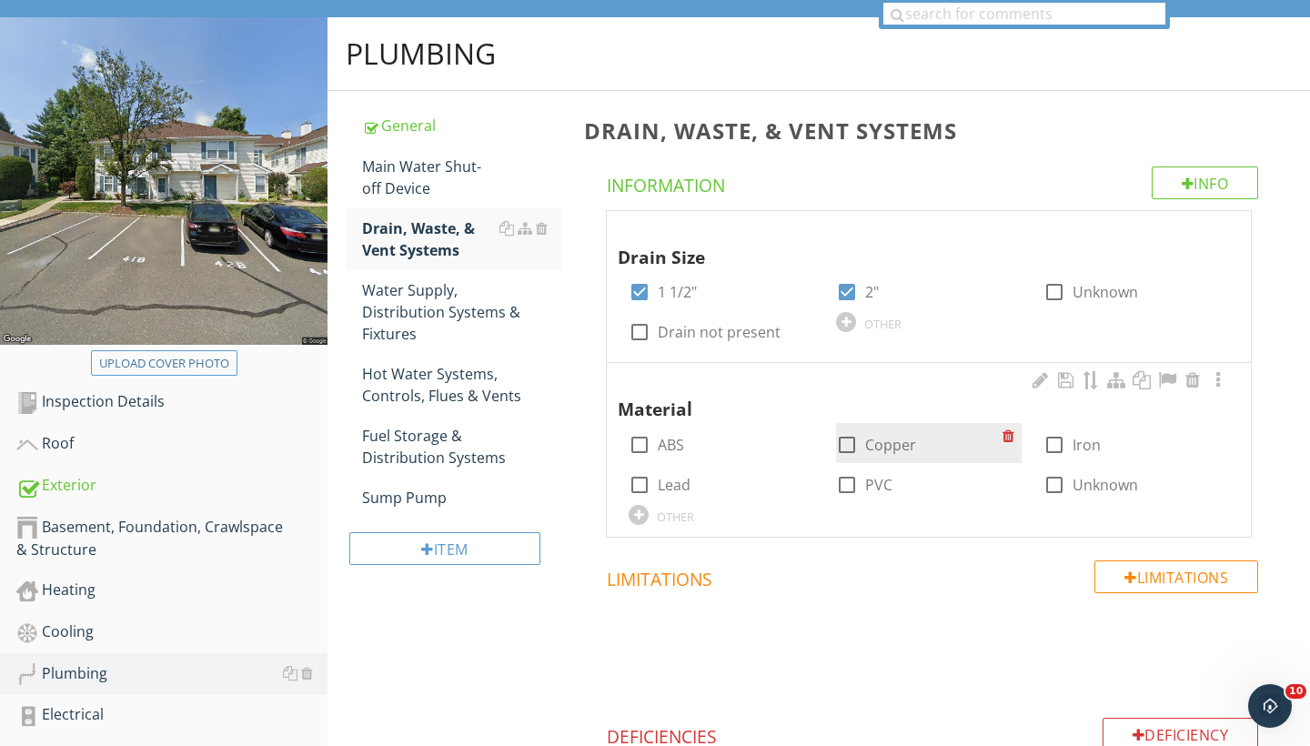
click at [847, 444] on div at bounding box center [847, 445] width 31 height 31
checkbox input "true"
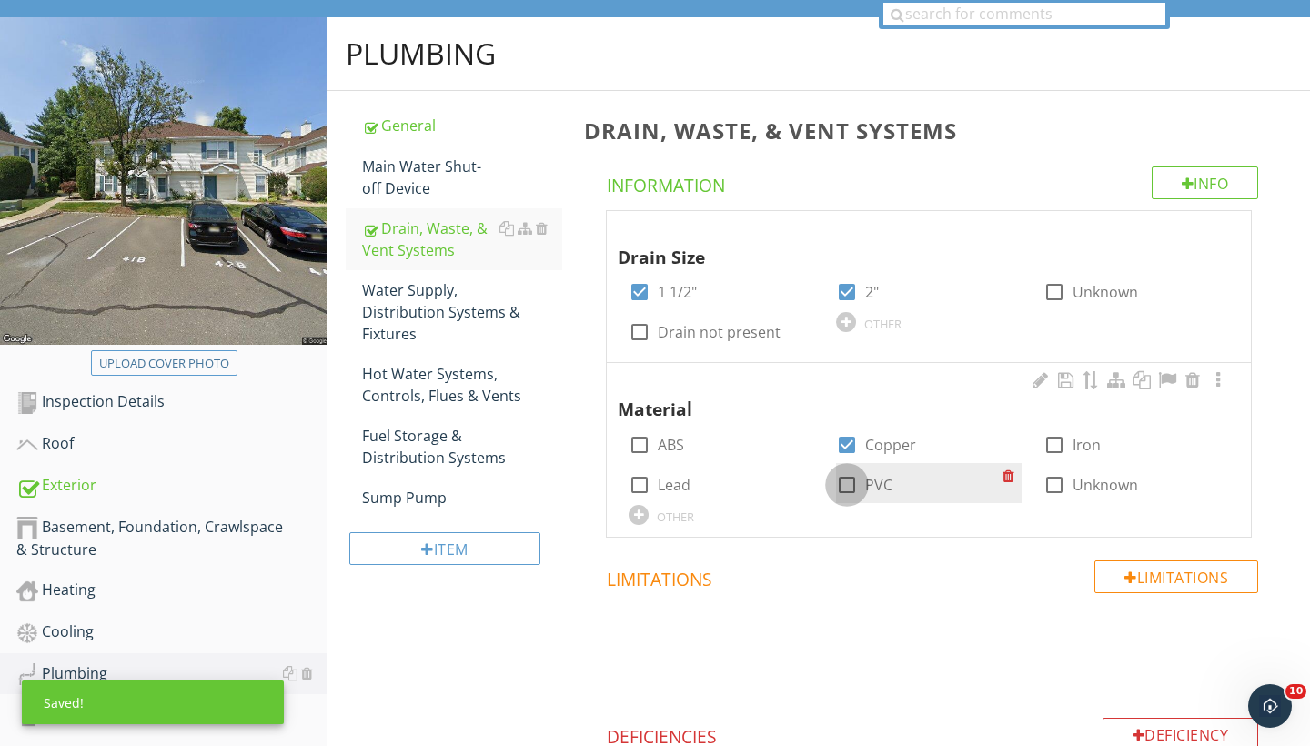
click at [852, 481] on div at bounding box center [847, 485] width 31 height 31
checkbox input "true"
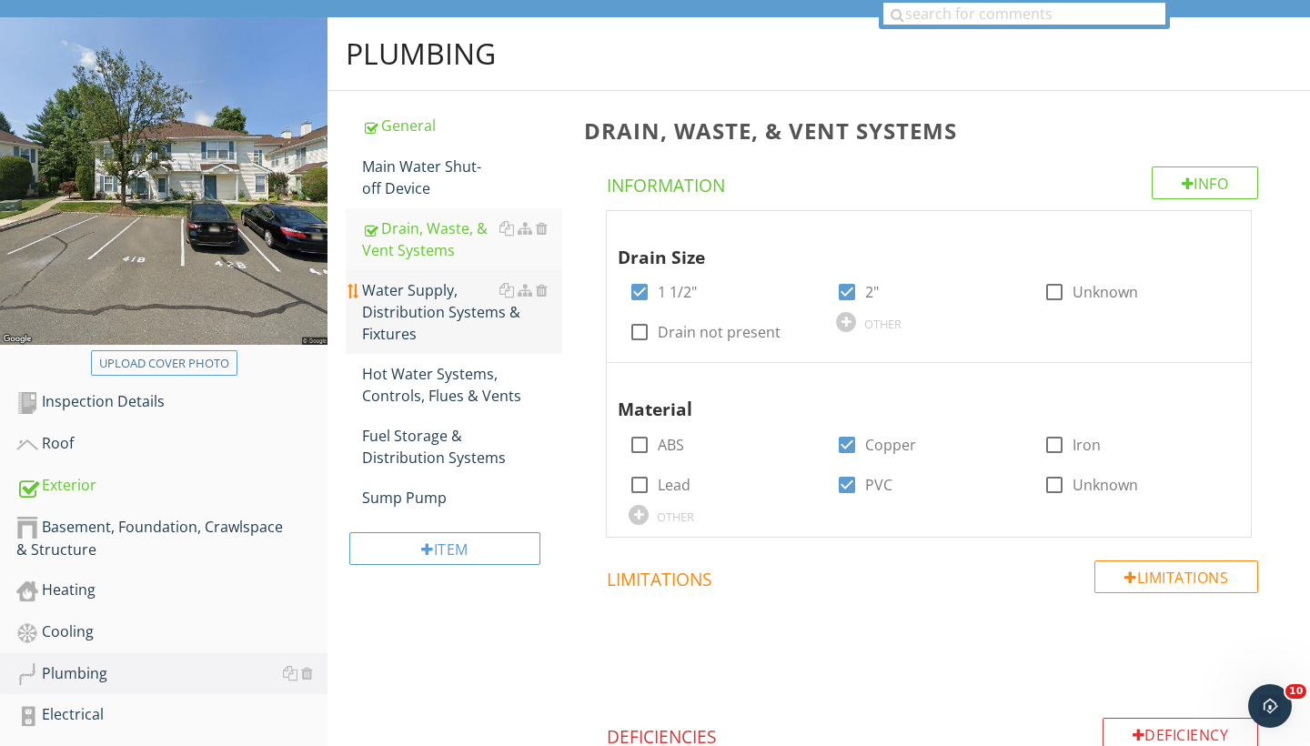
click at [478, 311] on div "Water Supply, Distribution Systems & Fixtures" at bounding box center [462, 312] width 200 height 66
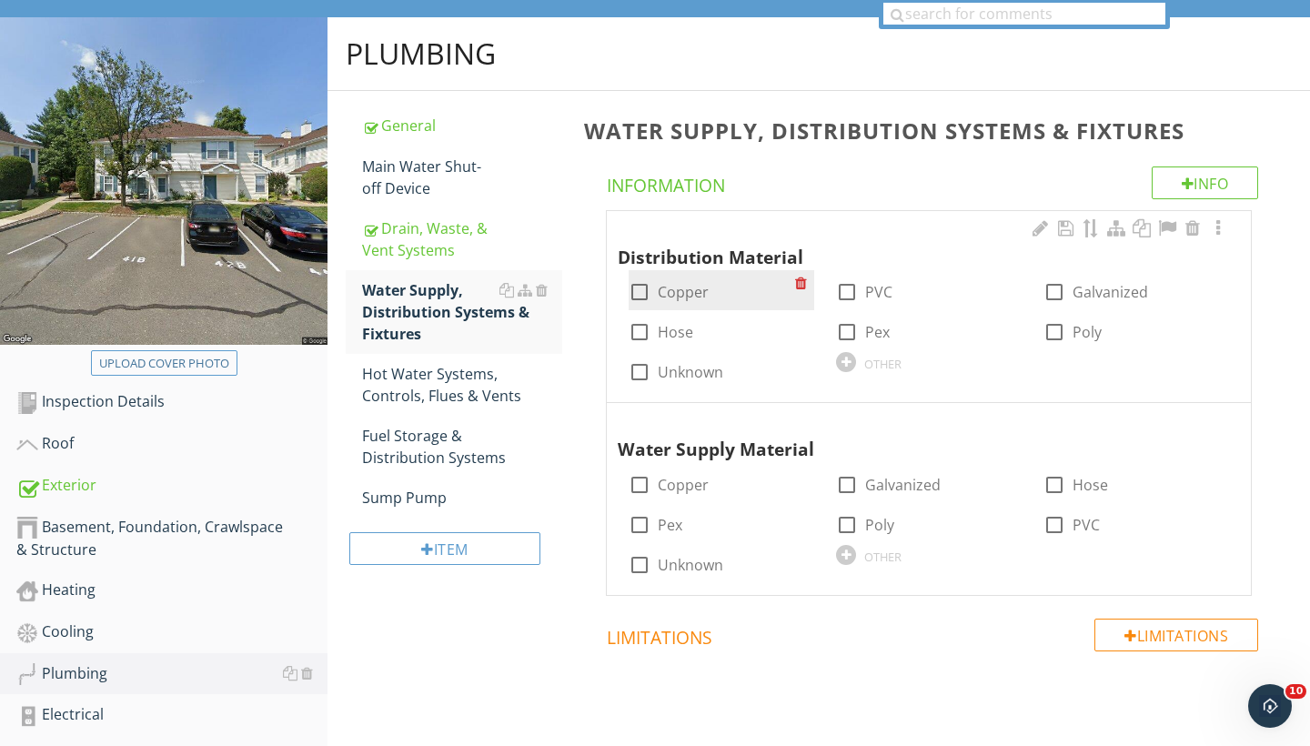
click at [647, 292] on div at bounding box center [639, 292] width 31 height 31
checkbox input "true"
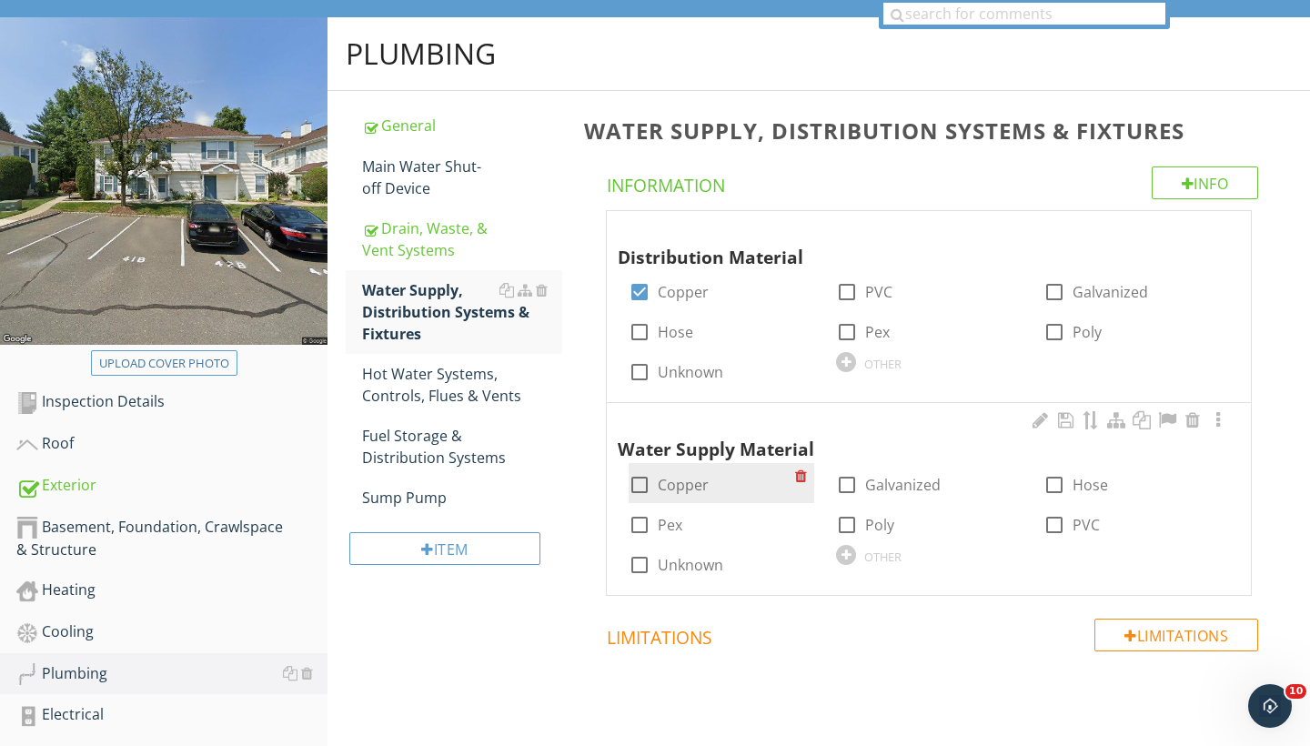
click at [642, 476] on div at bounding box center [639, 485] width 31 height 31
checkbox input "true"
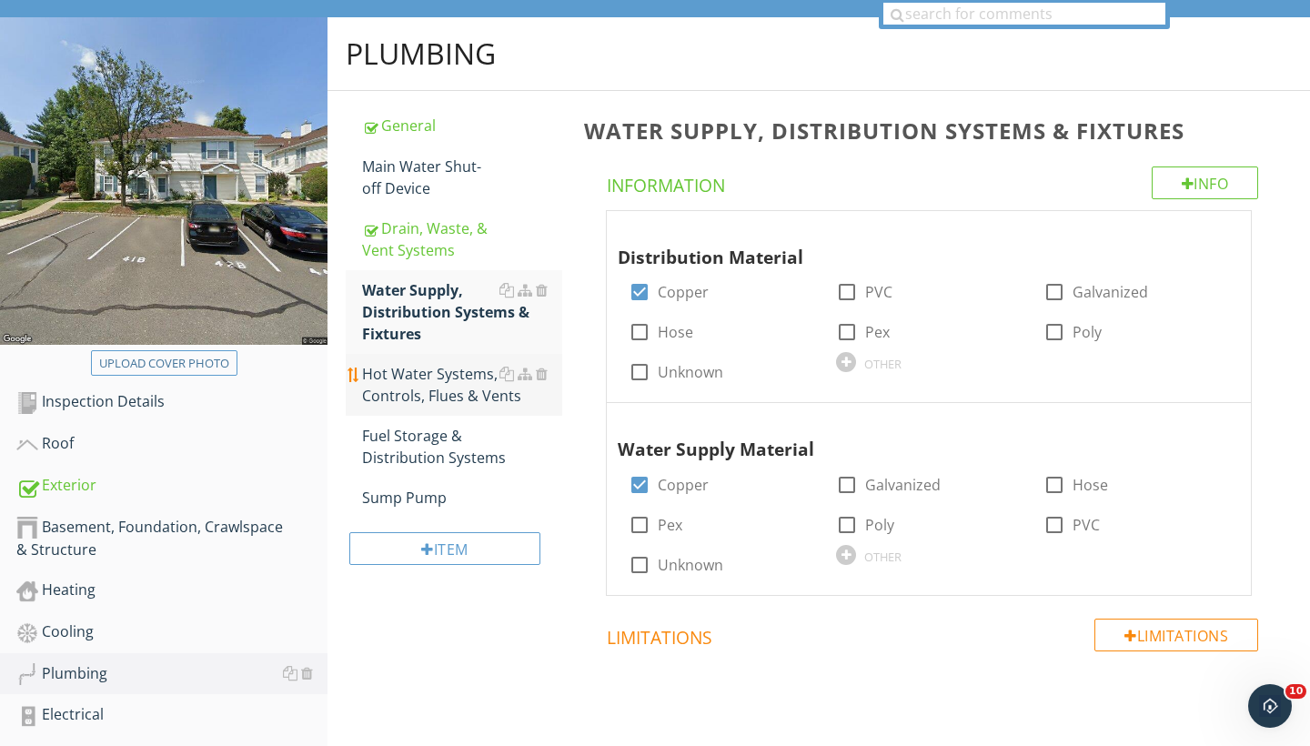
click at [449, 392] on div "Hot Water Systems, Controls, Flues & Vents" at bounding box center [462, 385] width 200 height 44
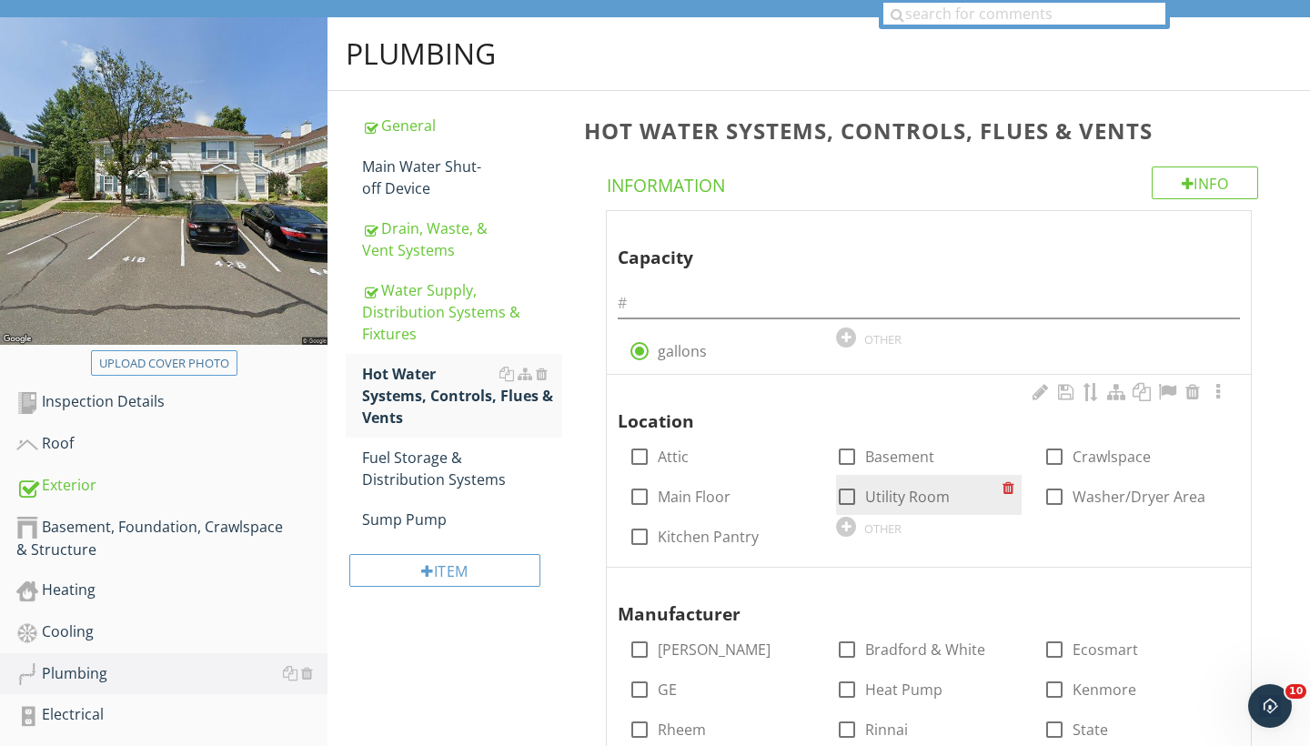
click at [847, 493] on div at bounding box center [847, 496] width 31 height 31
checkbox input "true"
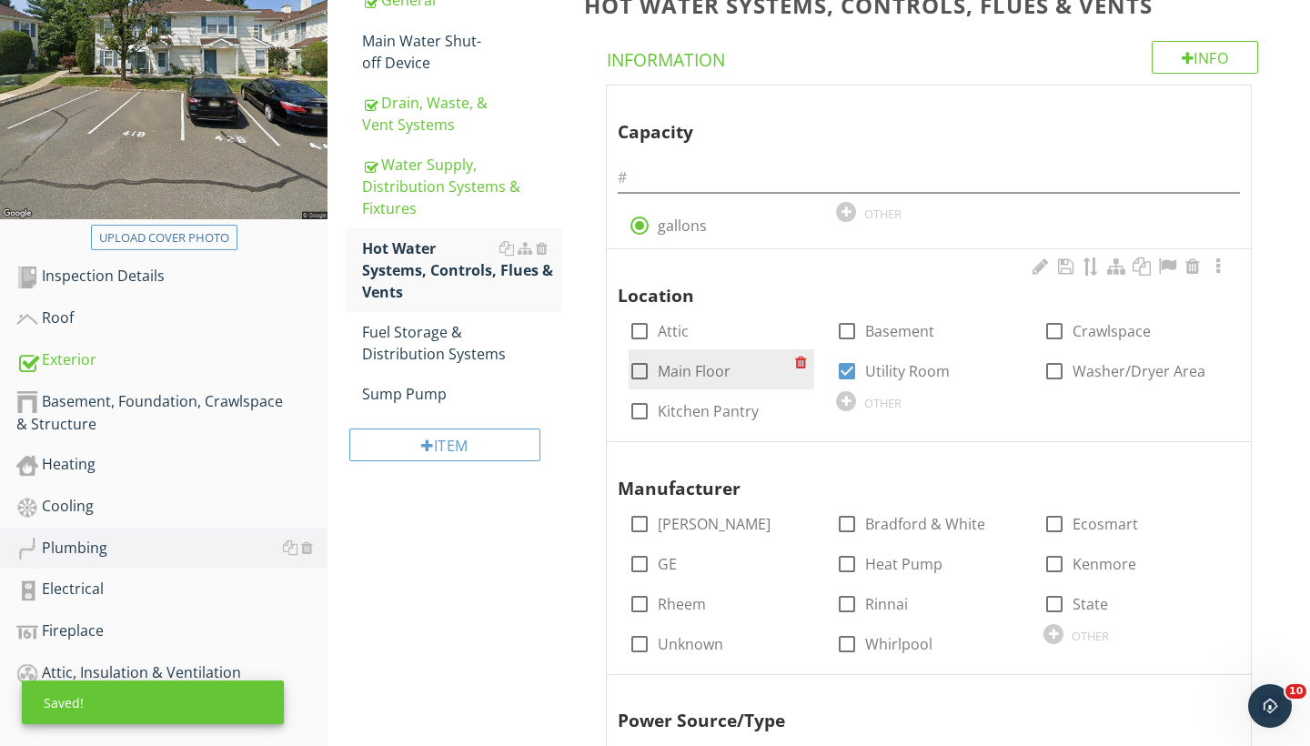
scroll to position [287, 0]
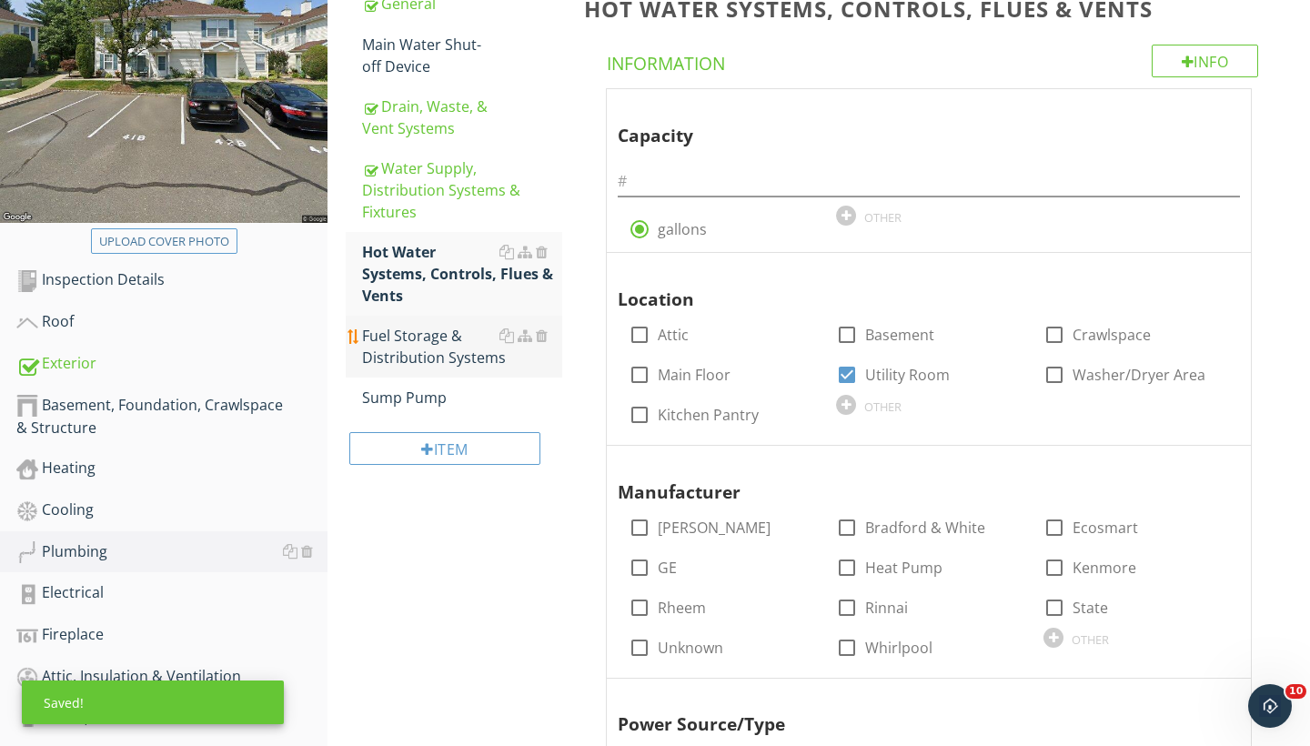
click at [413, 355] on div "Fuel Storage & Distribution Systems" at bounding box center [462, 347] width 200 height 44
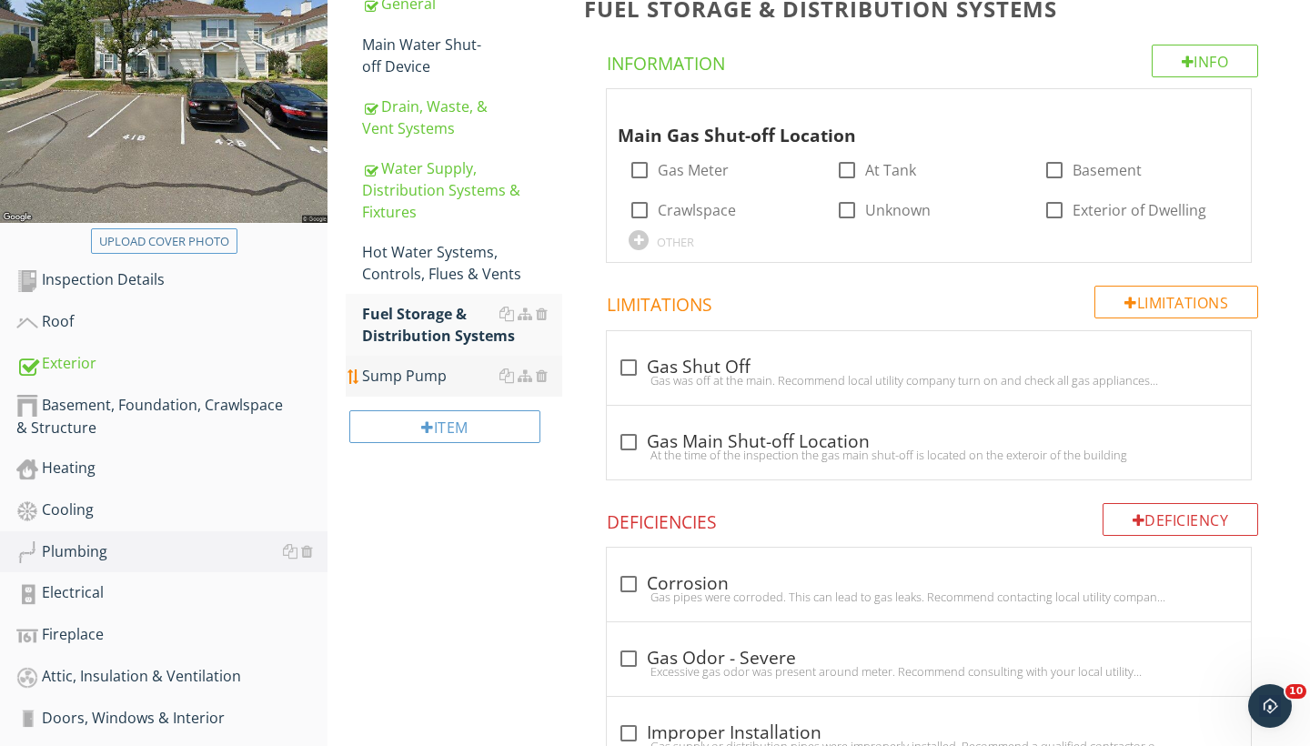
click at [548, 379] on div "Sump Pump" at bounding box center [462, 376] width 200 height 22
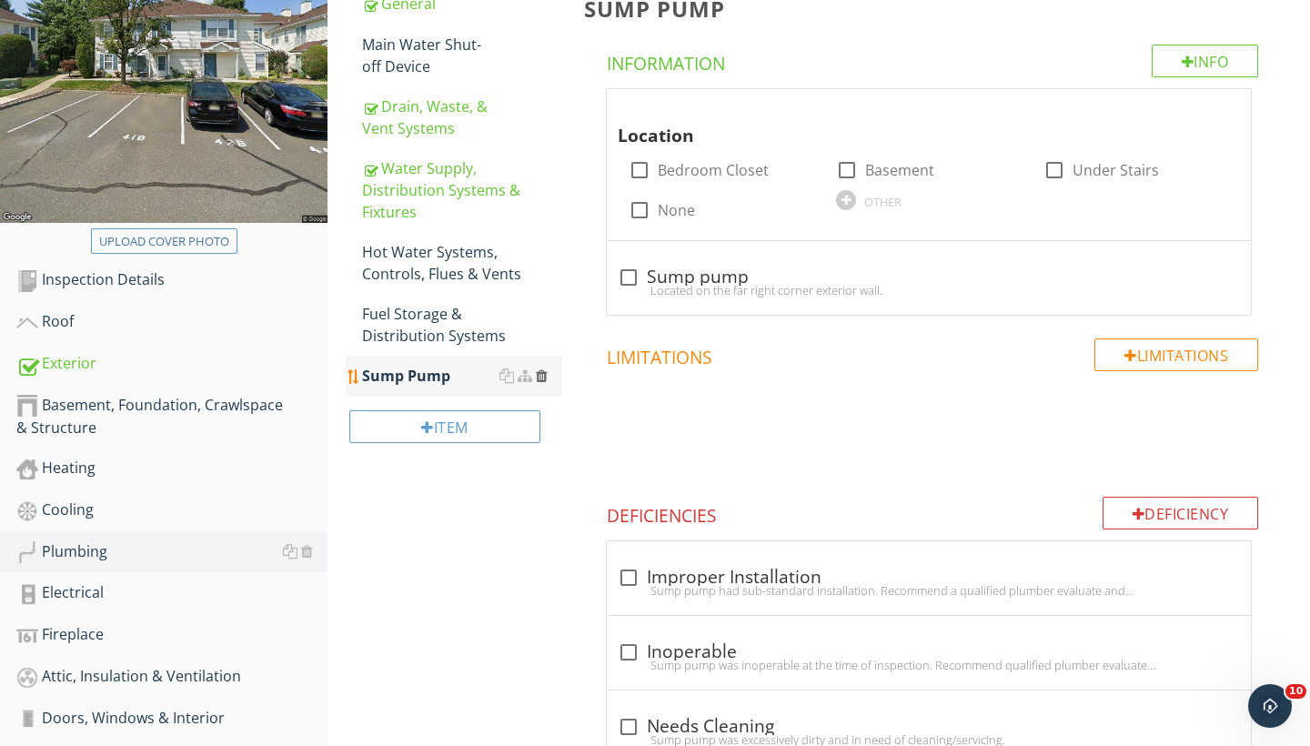
click at [541, 374] on div at bounding box center [542, 376] width 12 height 15
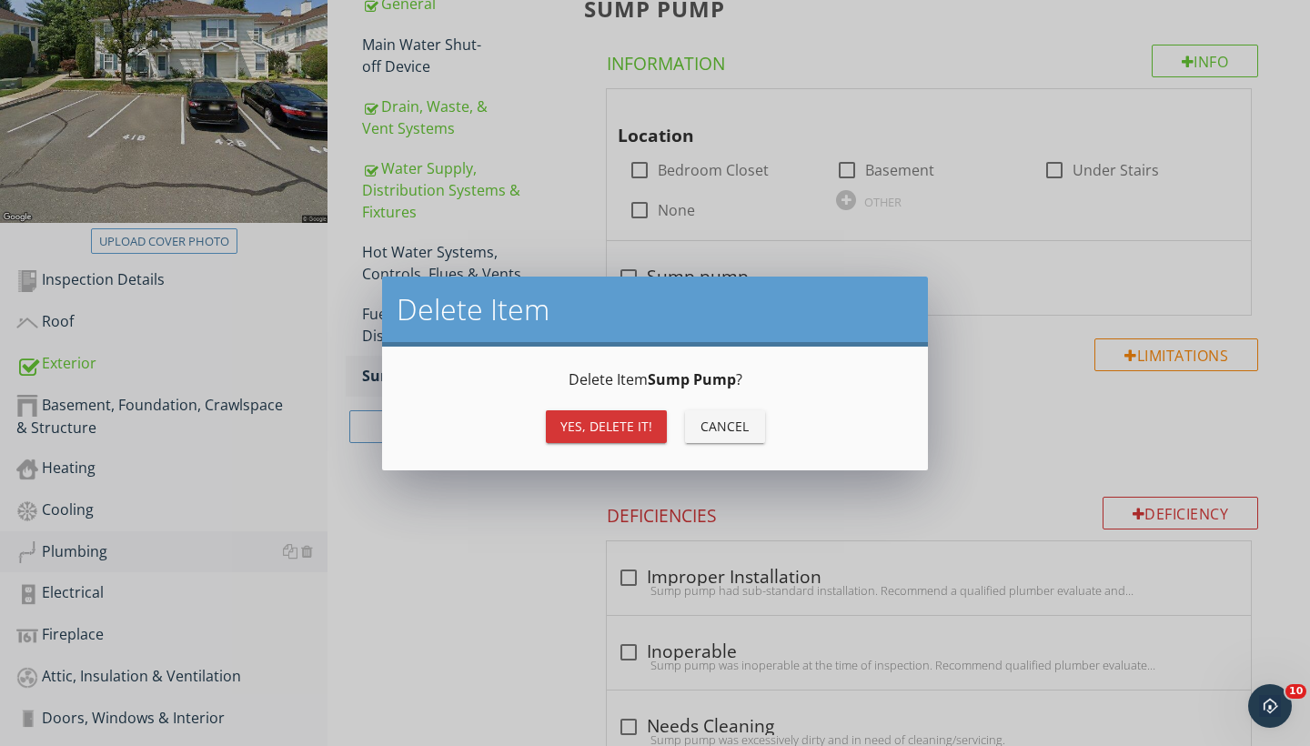
click at [603, 426] on div "Yes, Delete it!" at bounding box center [607, 426] width 92 height 19
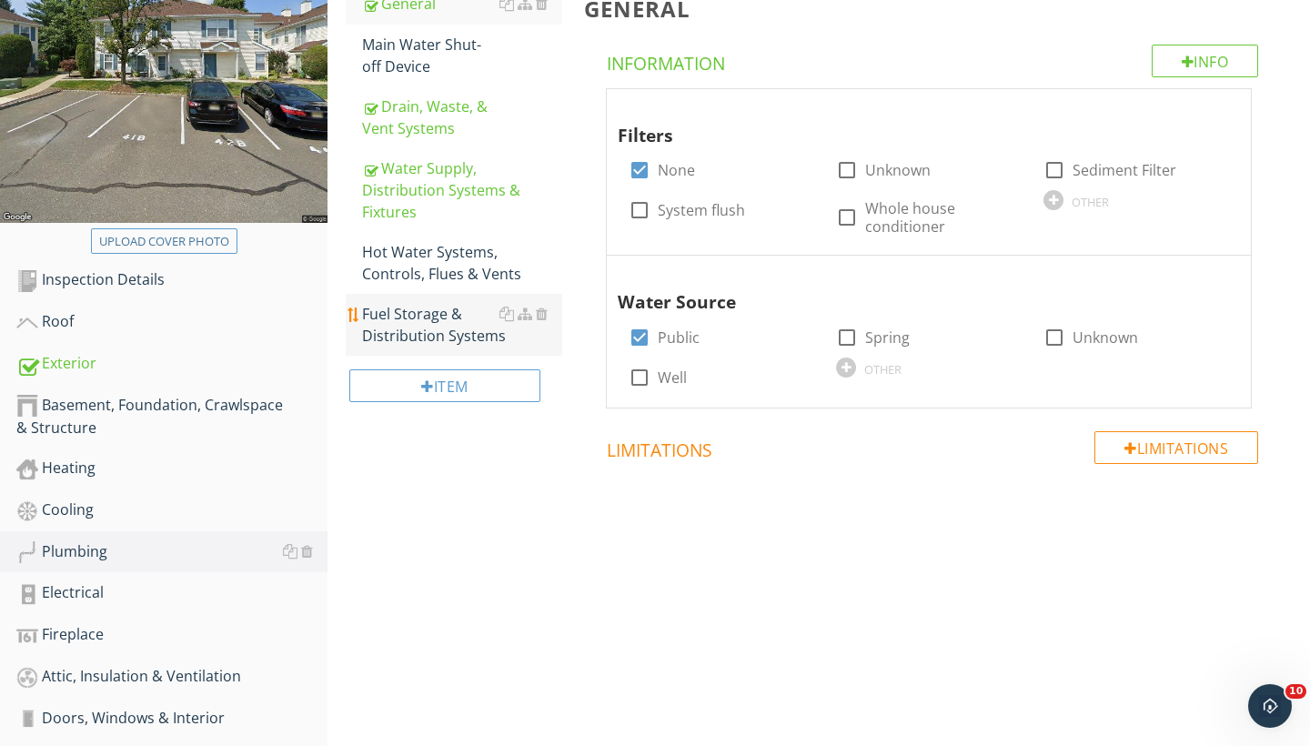
click at [486, 333] on div "Fuel Storage & Distribution Systems" at bounding box center [462, 325] width 200 height 44
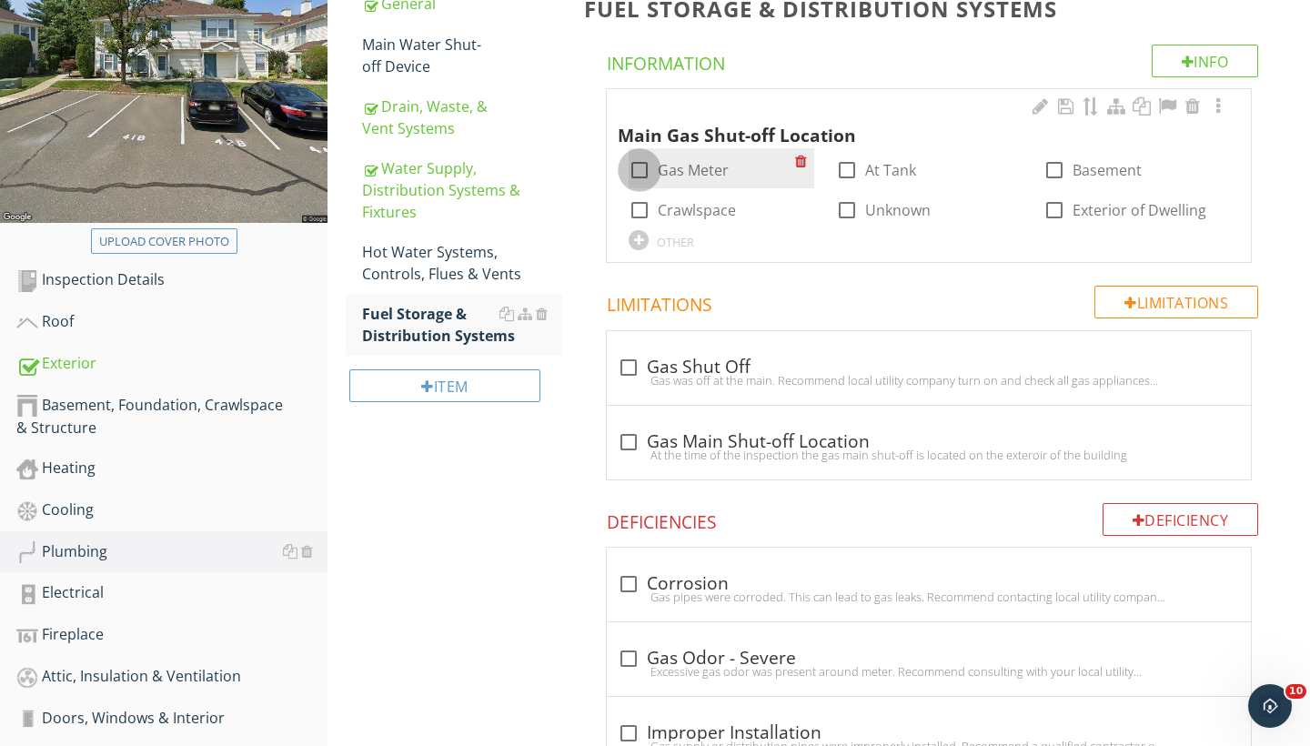
click at [634, 167] on div at bounding box center [639, 170] width 31 height 31
checkbox input "true"
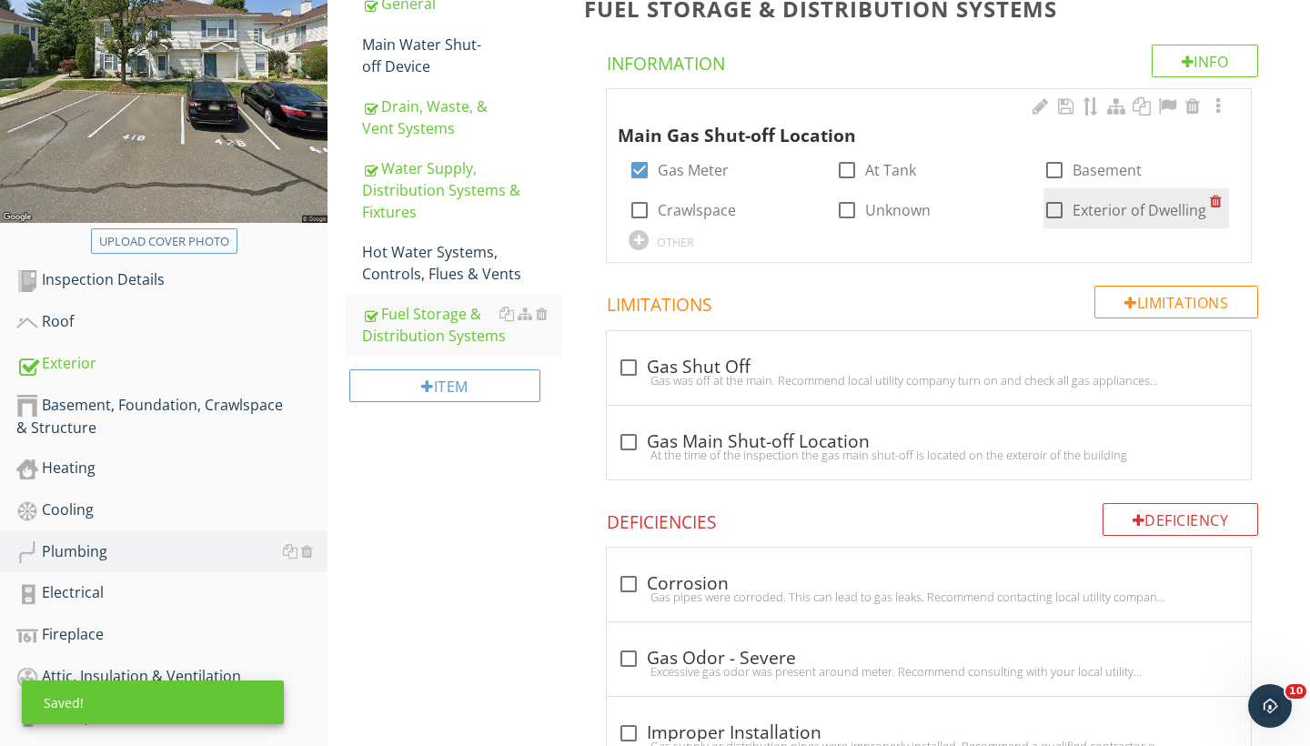
click at [1060, 207] on div at bounding box center [1054, 210] width 31 height 31
checkbox input "true"
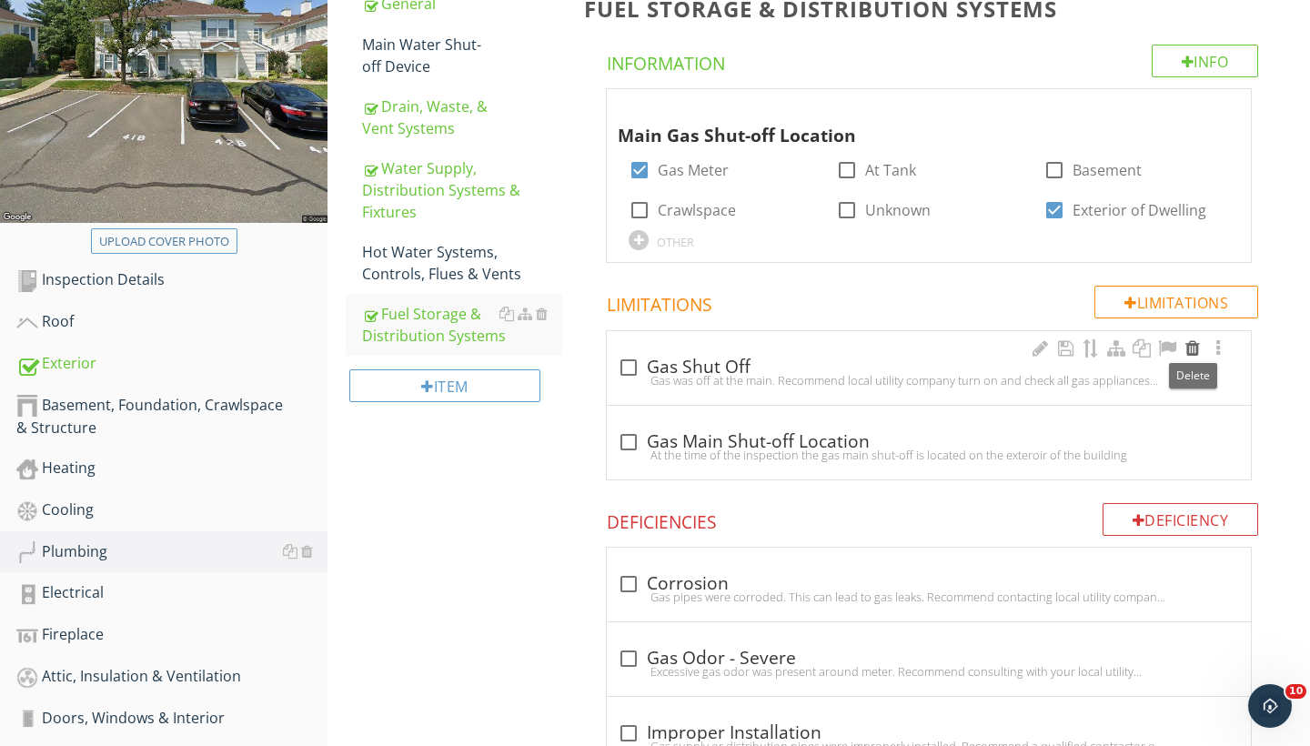
click at [1191, 348] on div at bounding box center [1193, 348] width 22 height 18
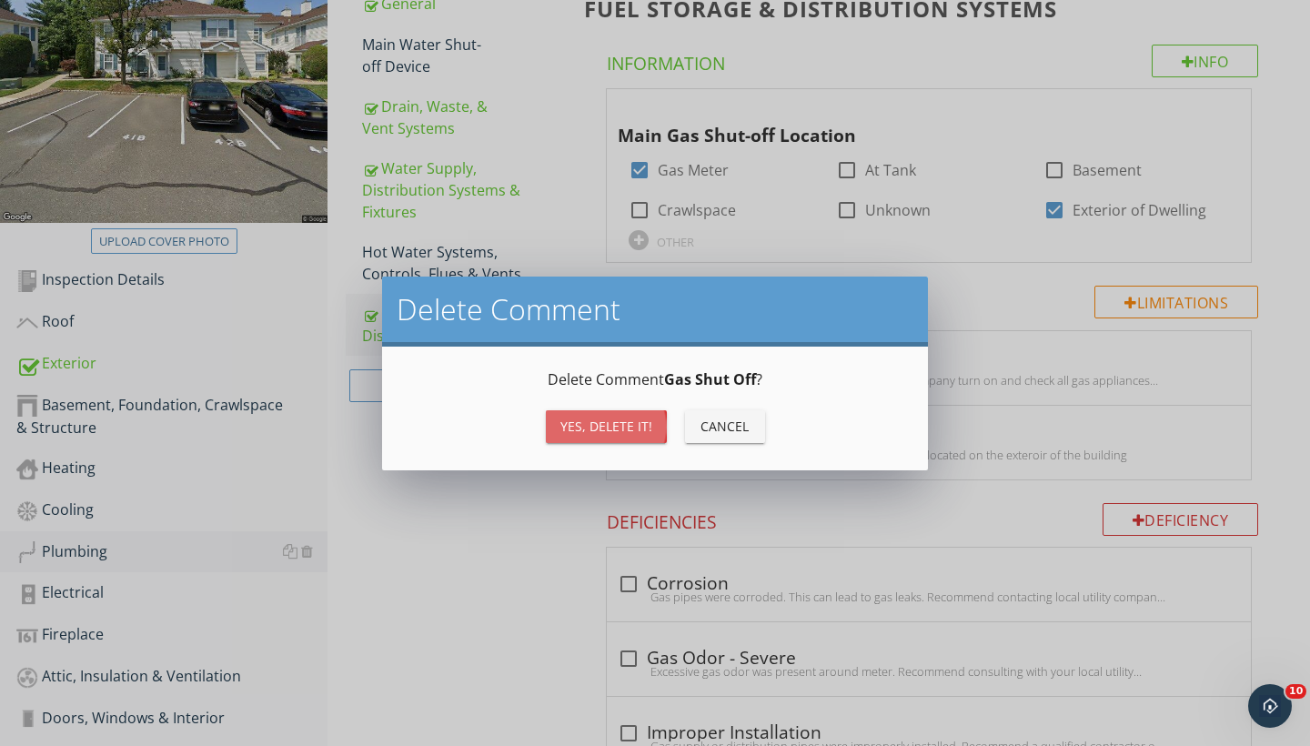
click at [578, 430] on div "Yes, Delete it!" at bounding box center [607, 426] width 92 height 19
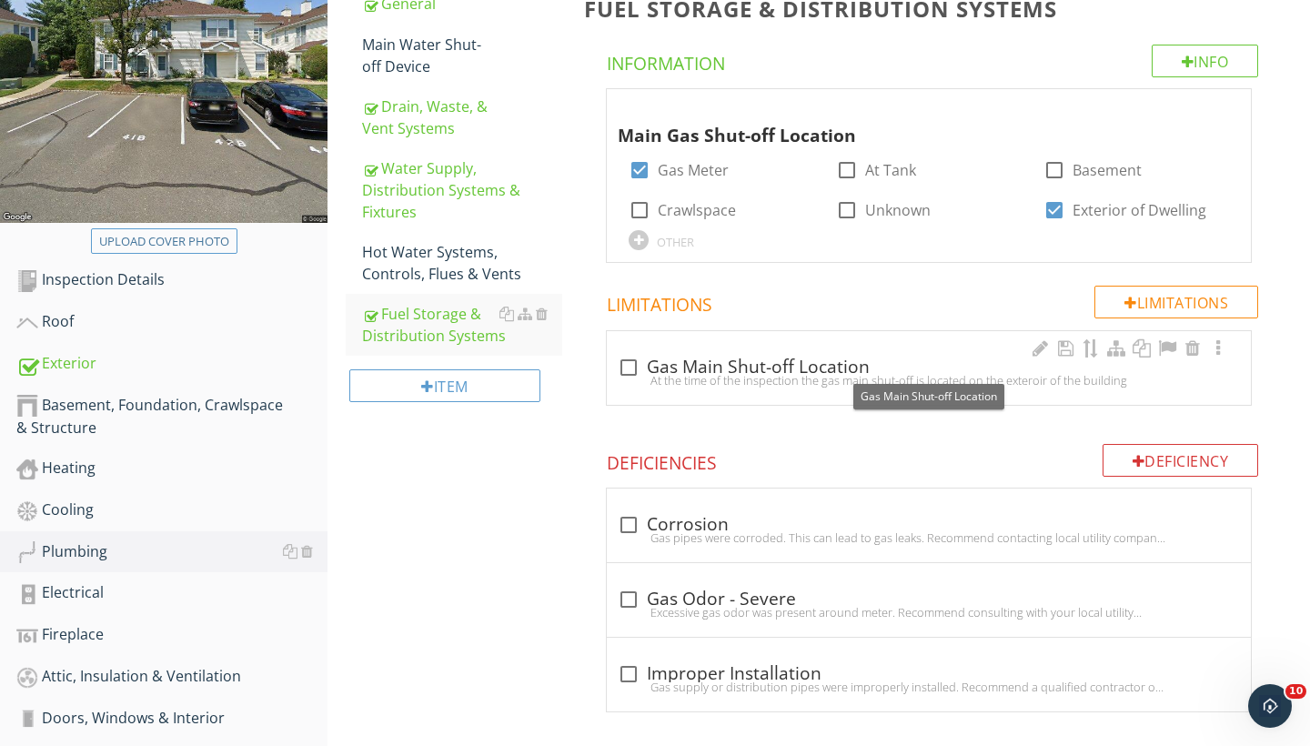
click at [632, 361] on div at bounding box center [628, 367] width 31 height 31
checkbox input "true"
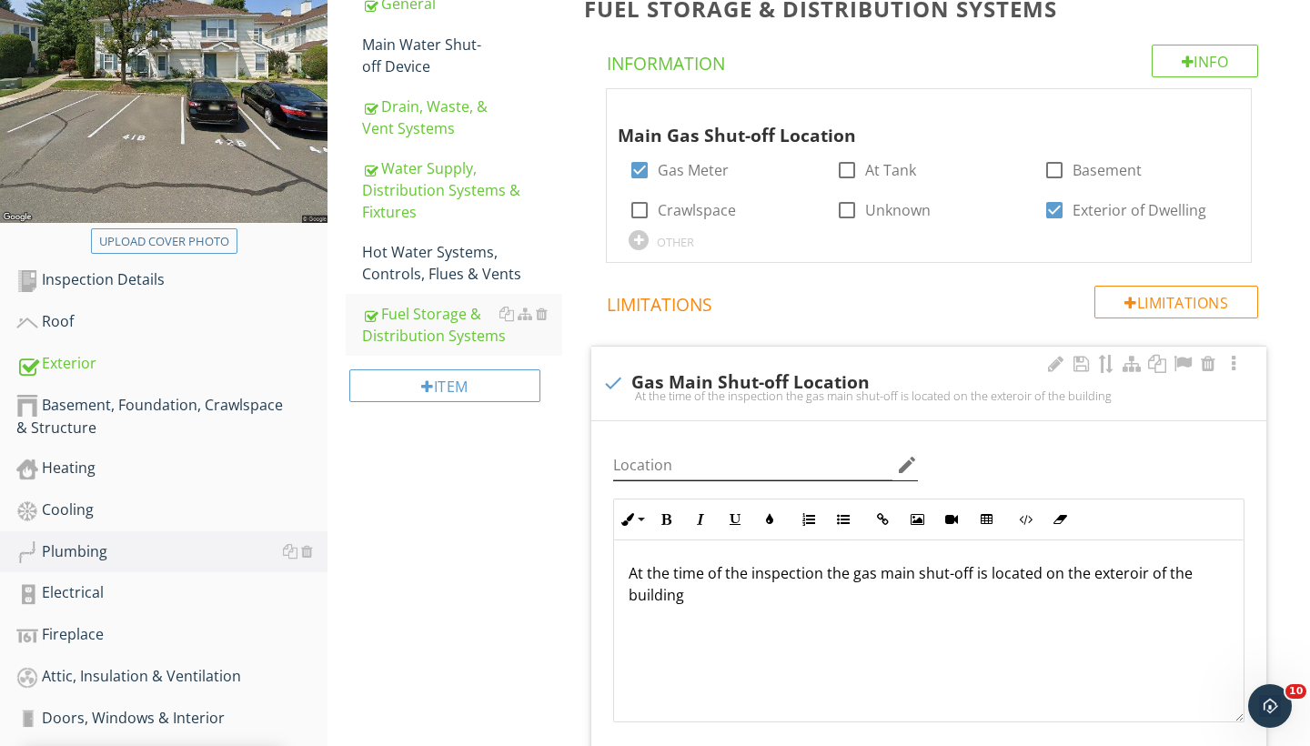
click at [911, 459] on icon "edit" at bounding box center [907, 465] width 22 height 22
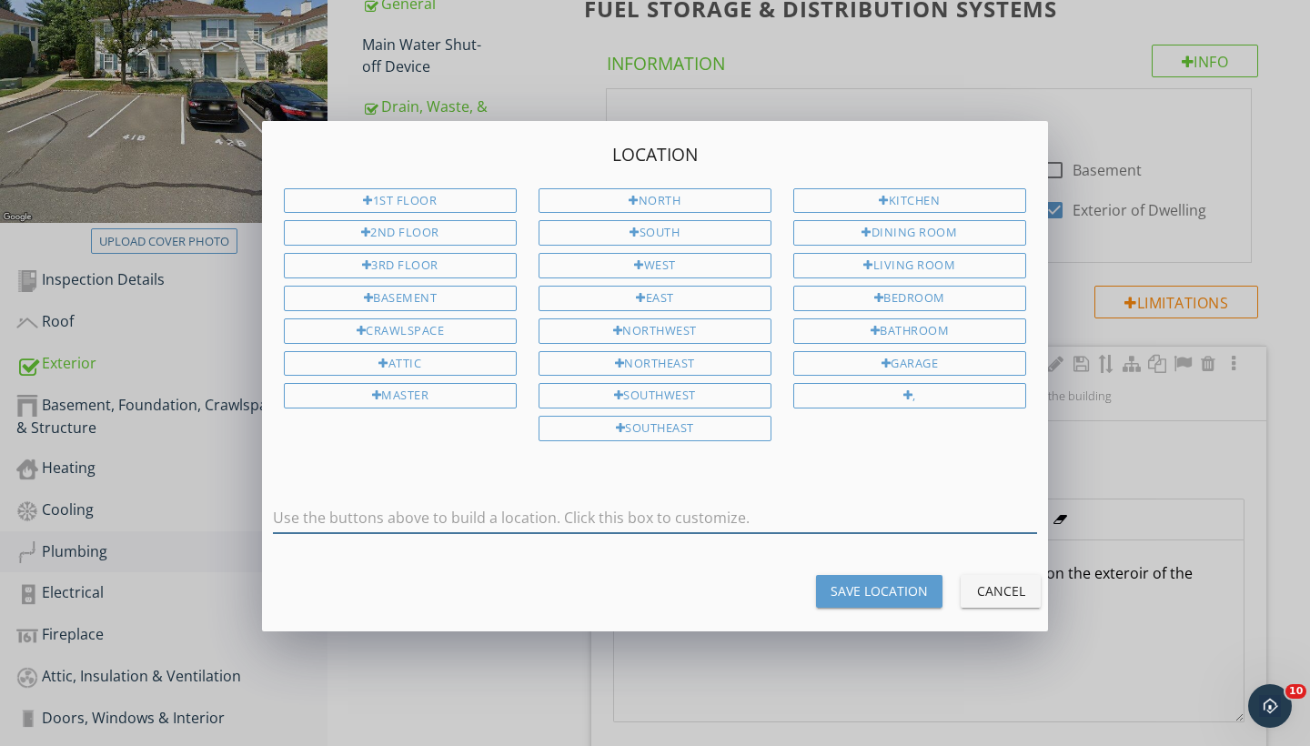
click at [560, 510] on input "text" at bounding box center [655, 518] width 764 height 30
type input "Exterior"
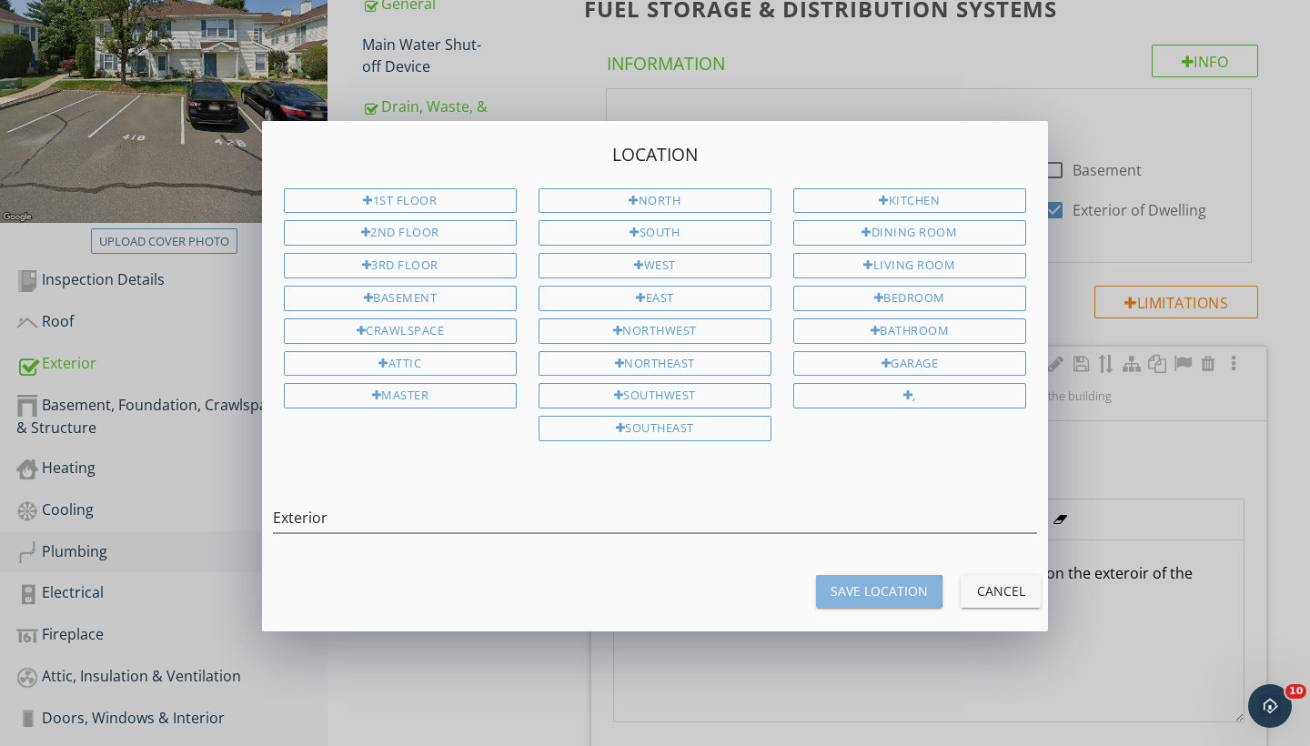
click at [892, 582] on div "Save Location" at bounding box center [879, 591] width 97 height 19
type input "Exterior"
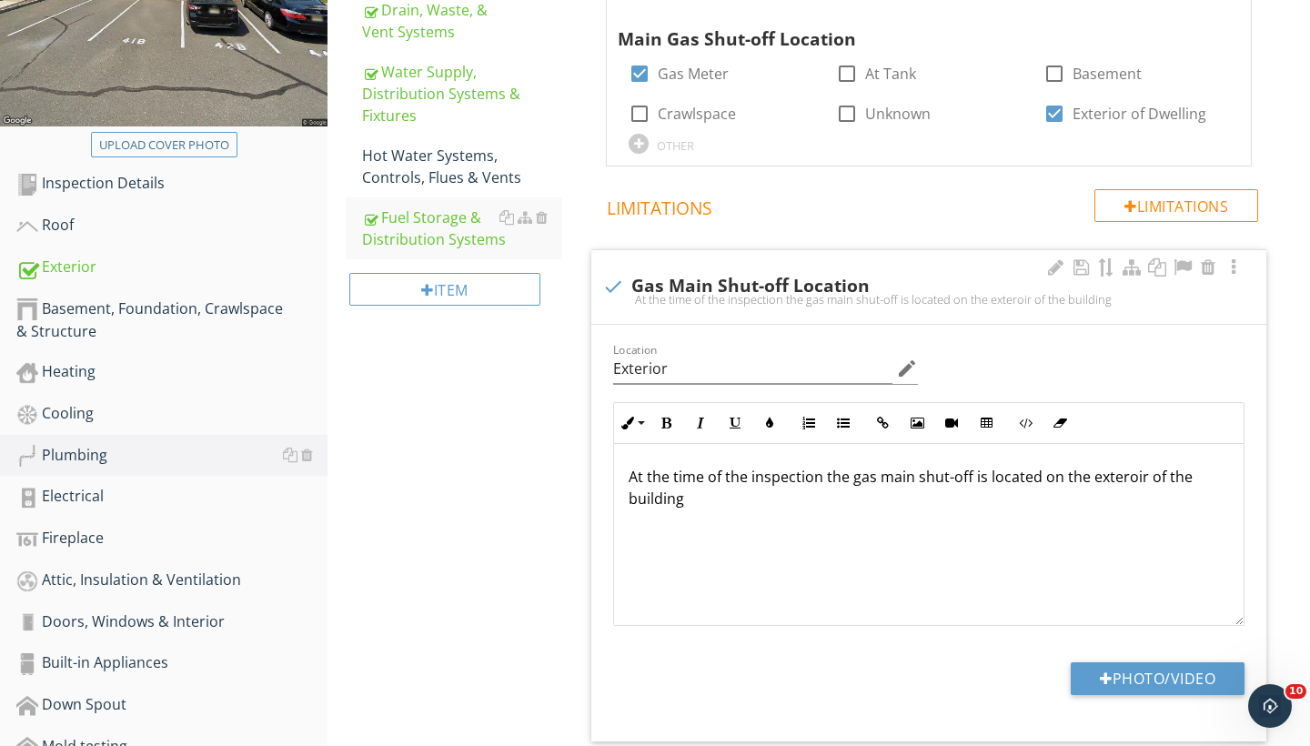
scroll to position [382, 0]
click at [100, 495] on div "Electrical" at bounding box center [171, 498] width 311 height 24
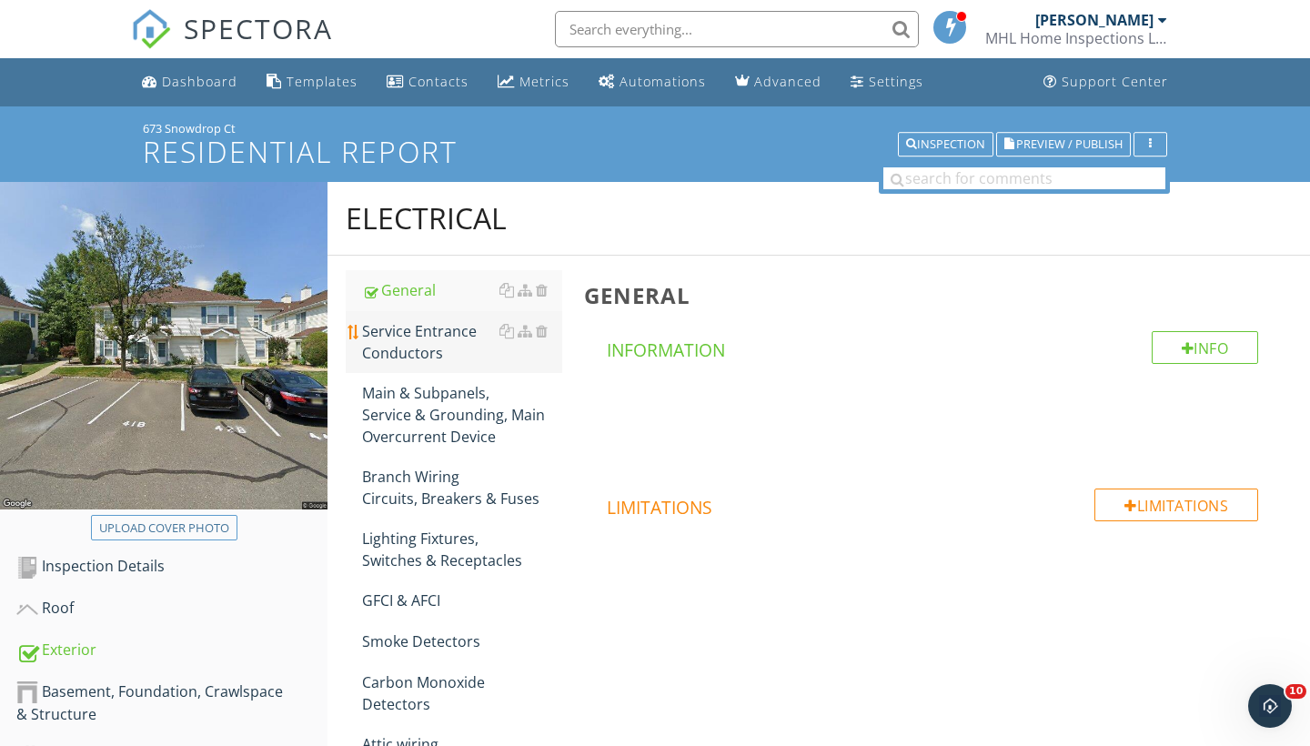
click at [420, 351] on div "Service Entrance Conductors" at bounding box center [462, 342] width 200 height 44
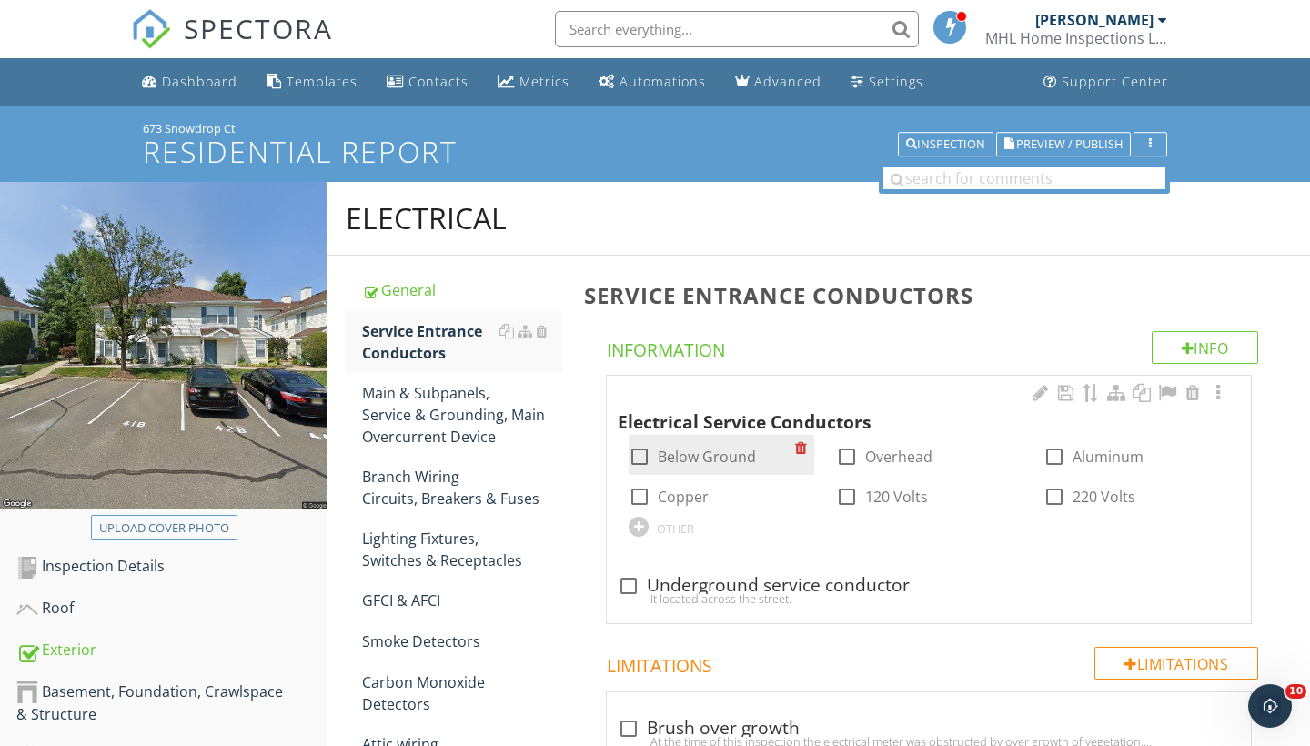
click at [636, 449] on div at bounding box center [639, 456] width 31 height 31
checkbox input "true"
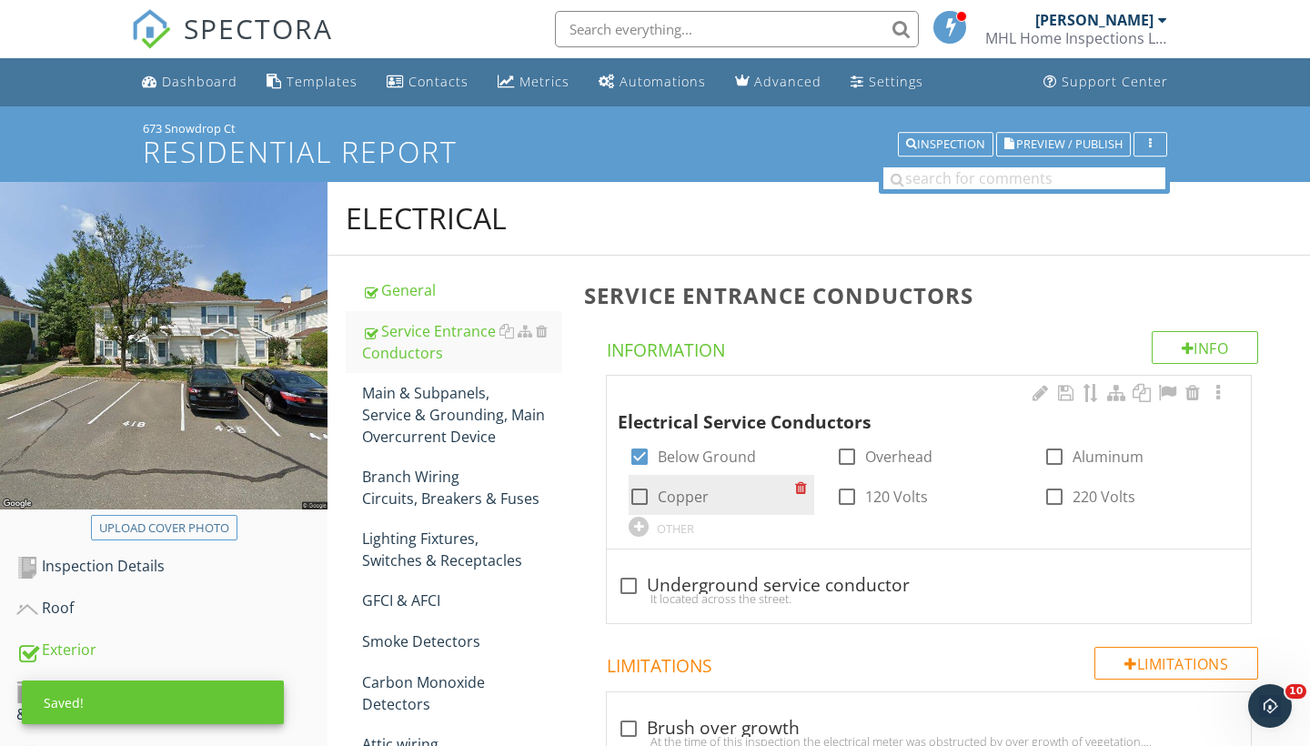
click at [642, 491] on div at bounding box center [639, 496] width 31 height 31
checkbox input "true"
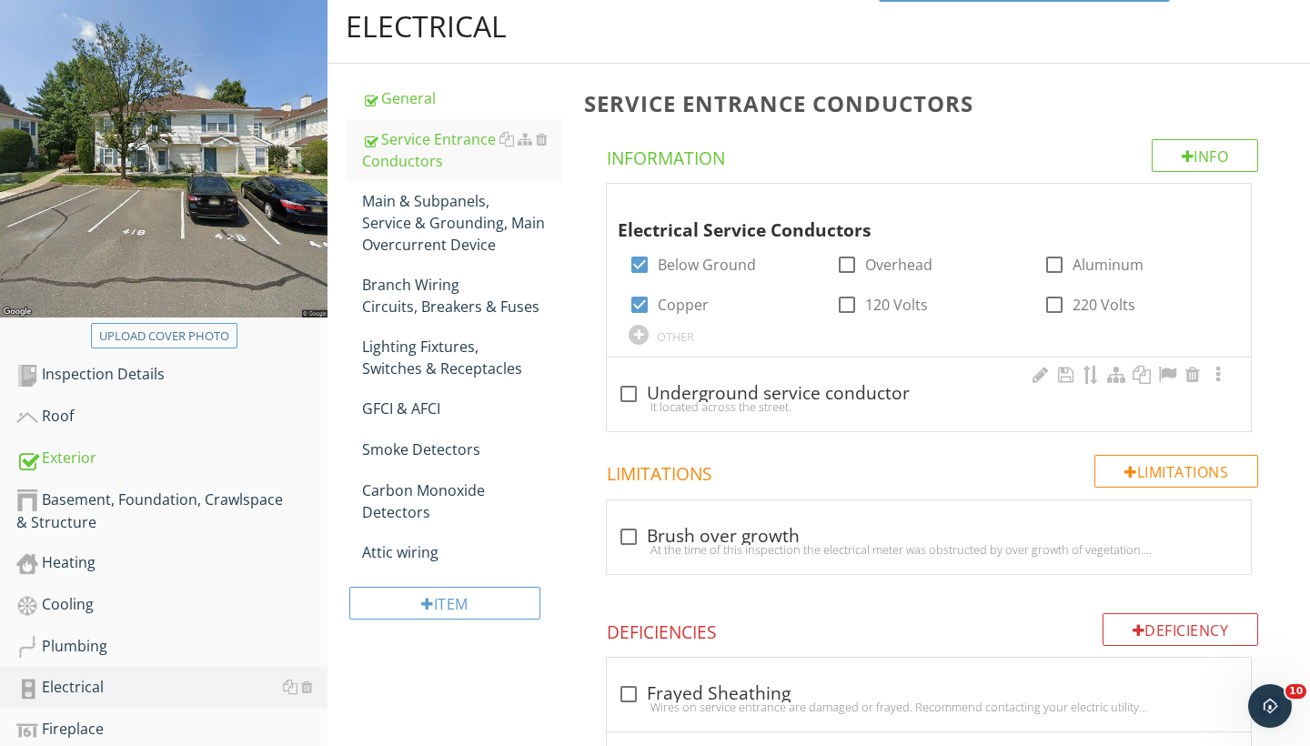
scroll to position [194, 0]
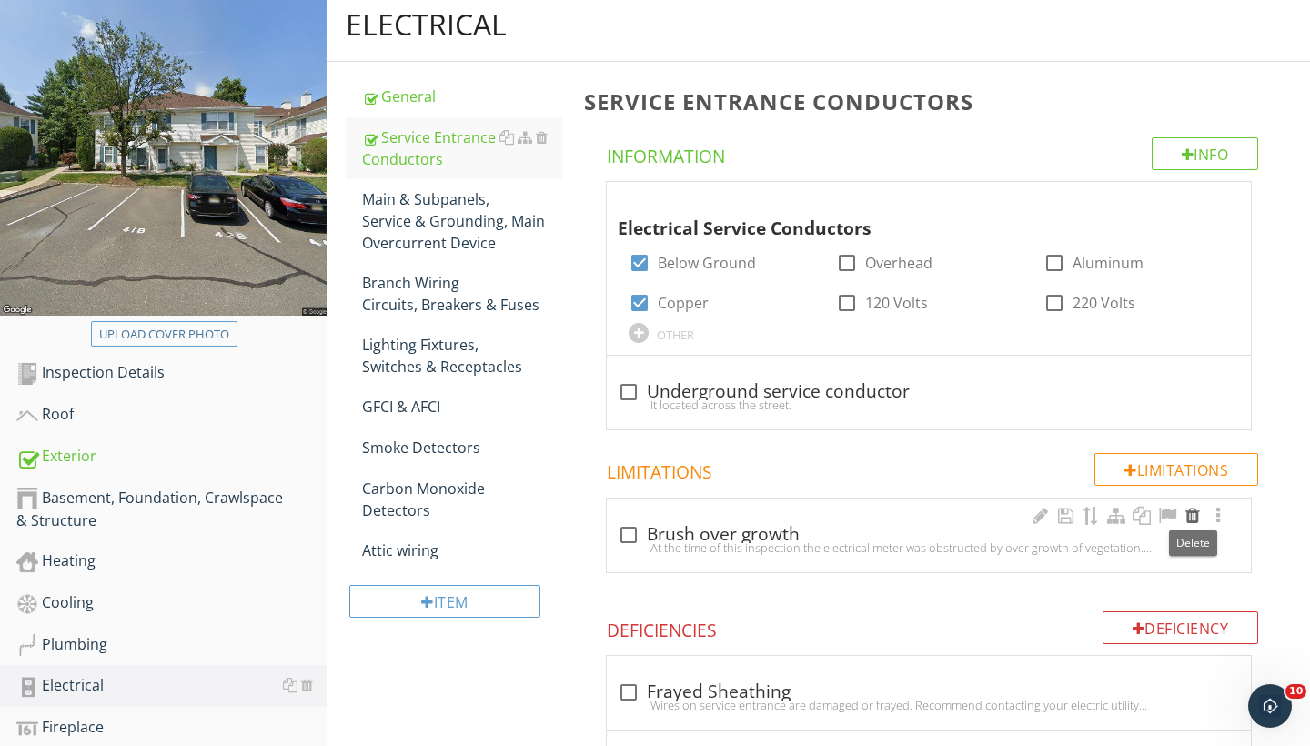
click at [1189, 507] on div at bounding box center [1193, 516] width 22 height 18
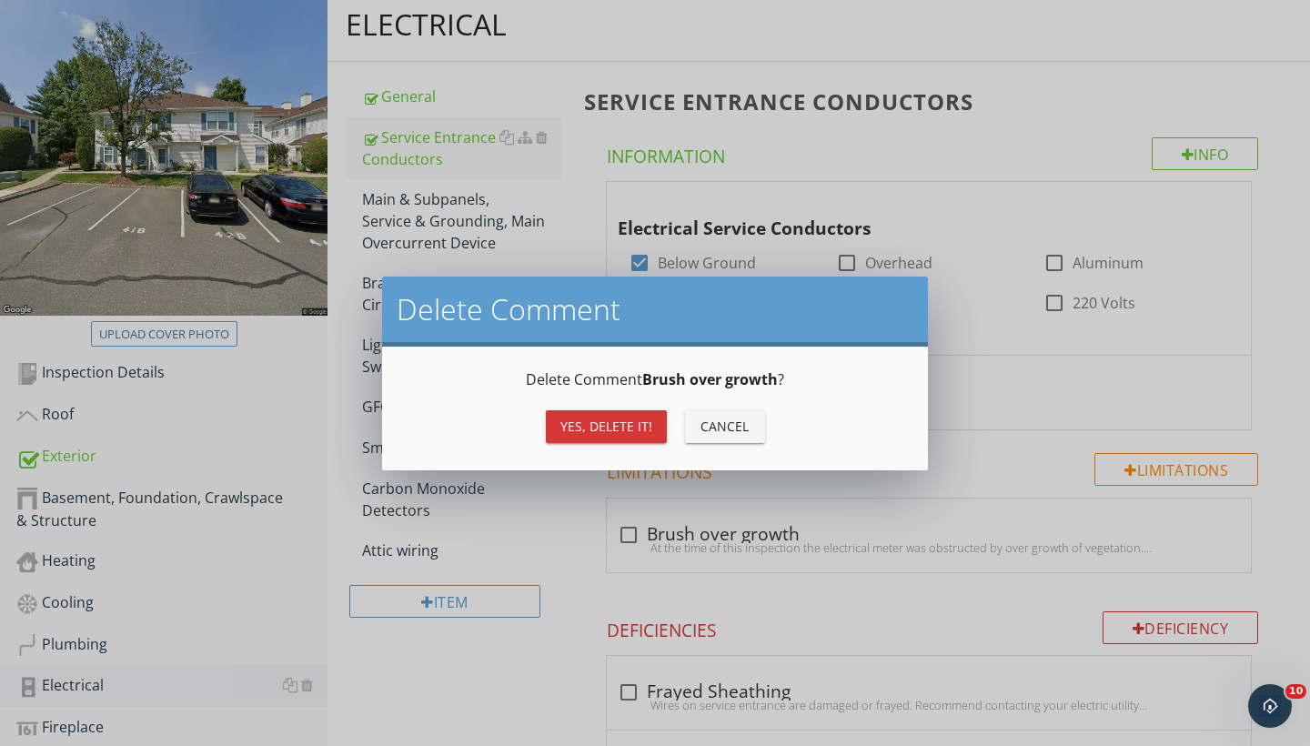
click at [619, 428] on div "Yes, Delete it!" at bounding box center [607, 426] width 92 height 19
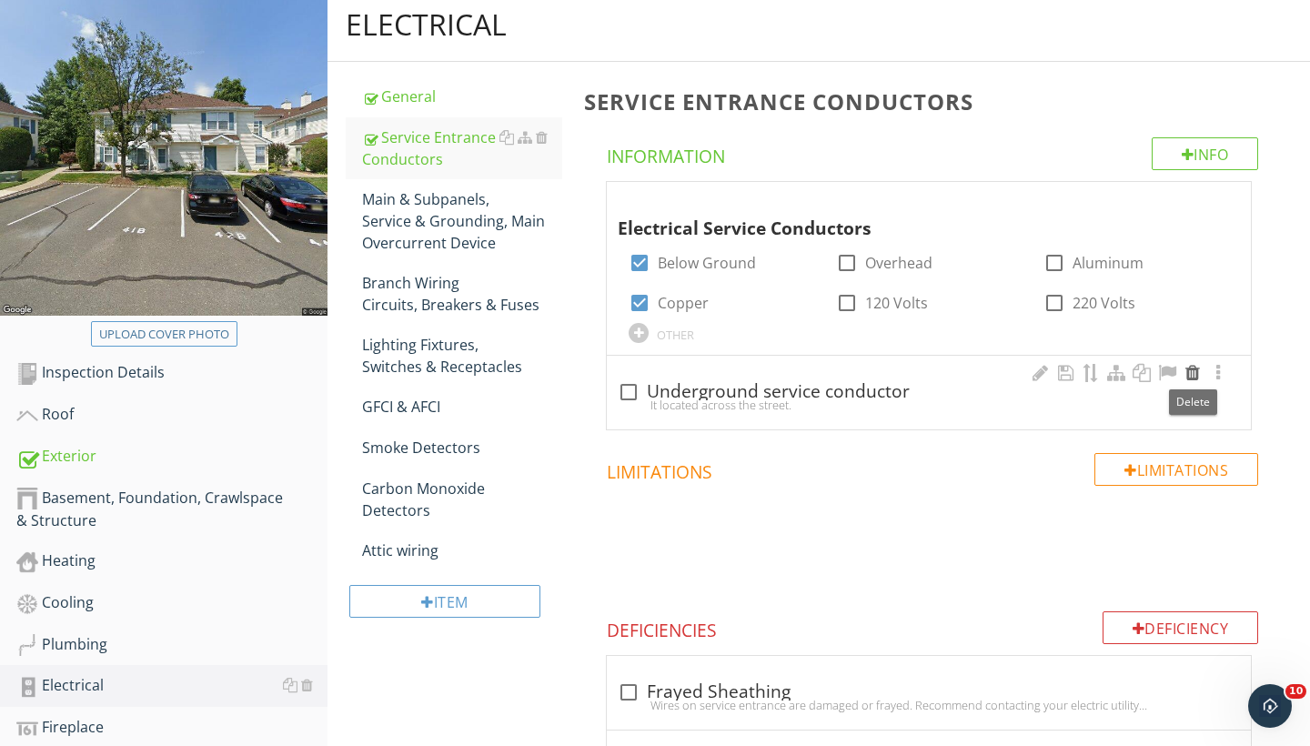
click at [1197, 373] on div at bounding box center [1193, 373] width 22 height 18
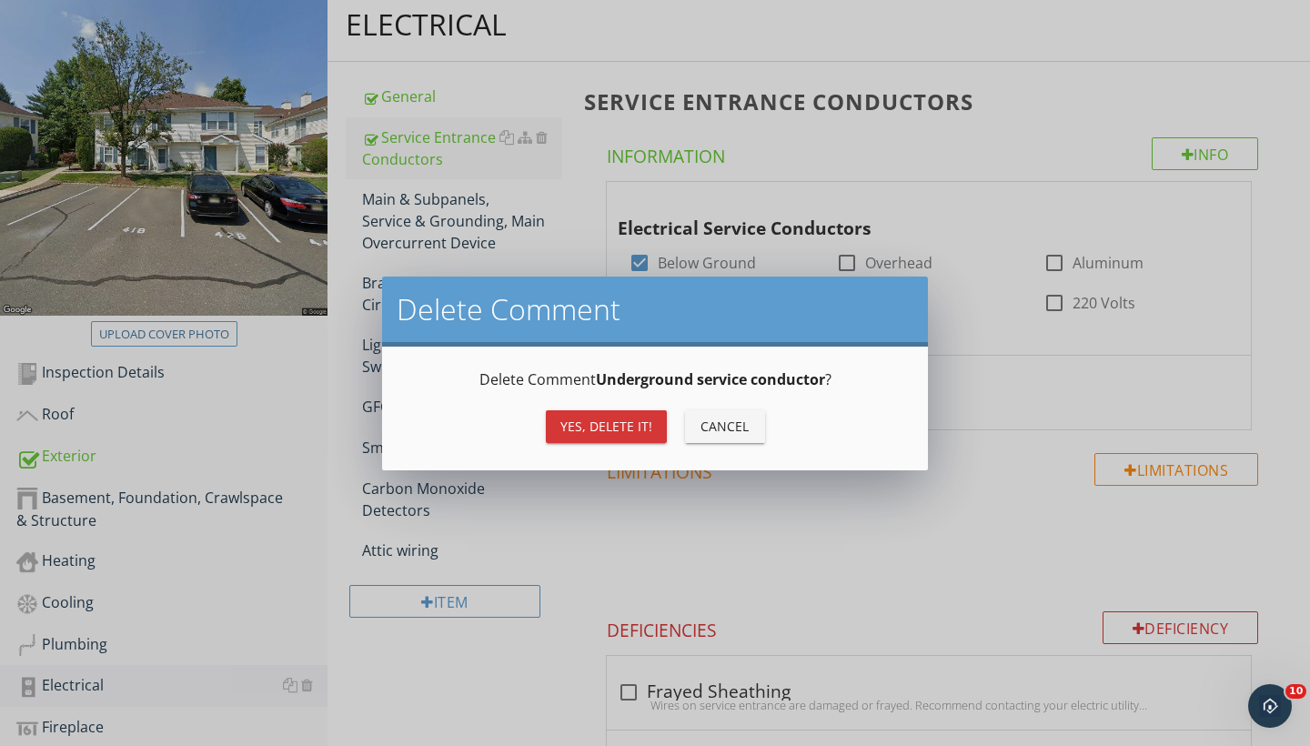
click at [622, 417] on div "Yes, Delete it!" at bounding box center [607, 426] width 92 height 19
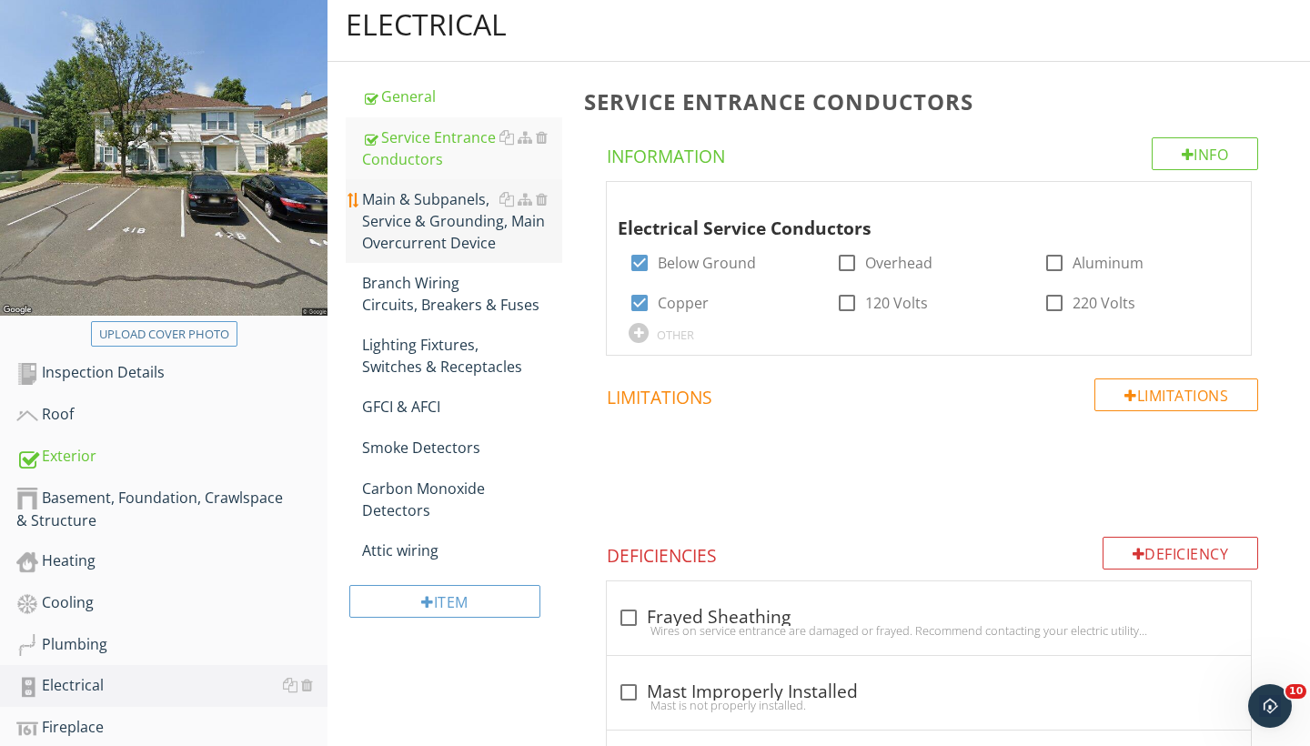
click at [415, 215] on div "Main & Subpanels, Service & Grounding, Main Overcurrent Device" at bounding box center [462, 221] width 200 height 66
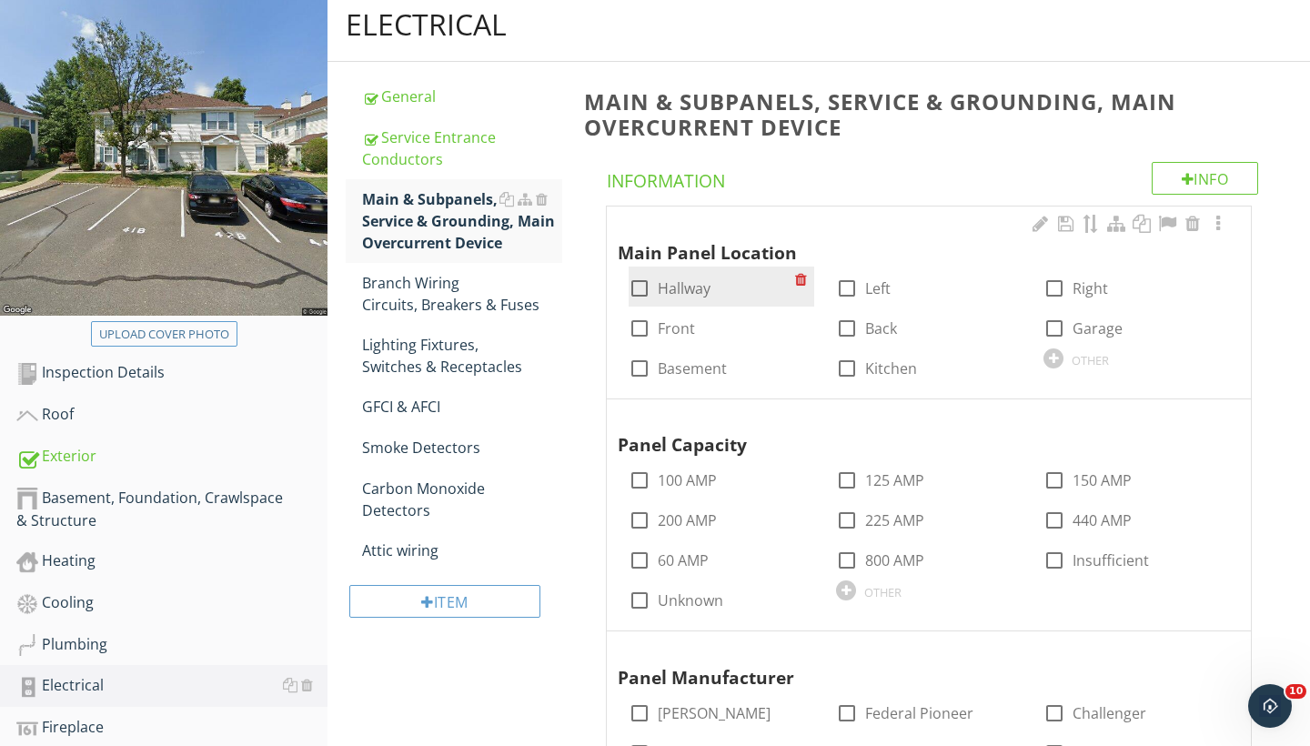
click at [640, 286] on div at bounding box center [639, 288] width 31 height 31
checkbox input "true"
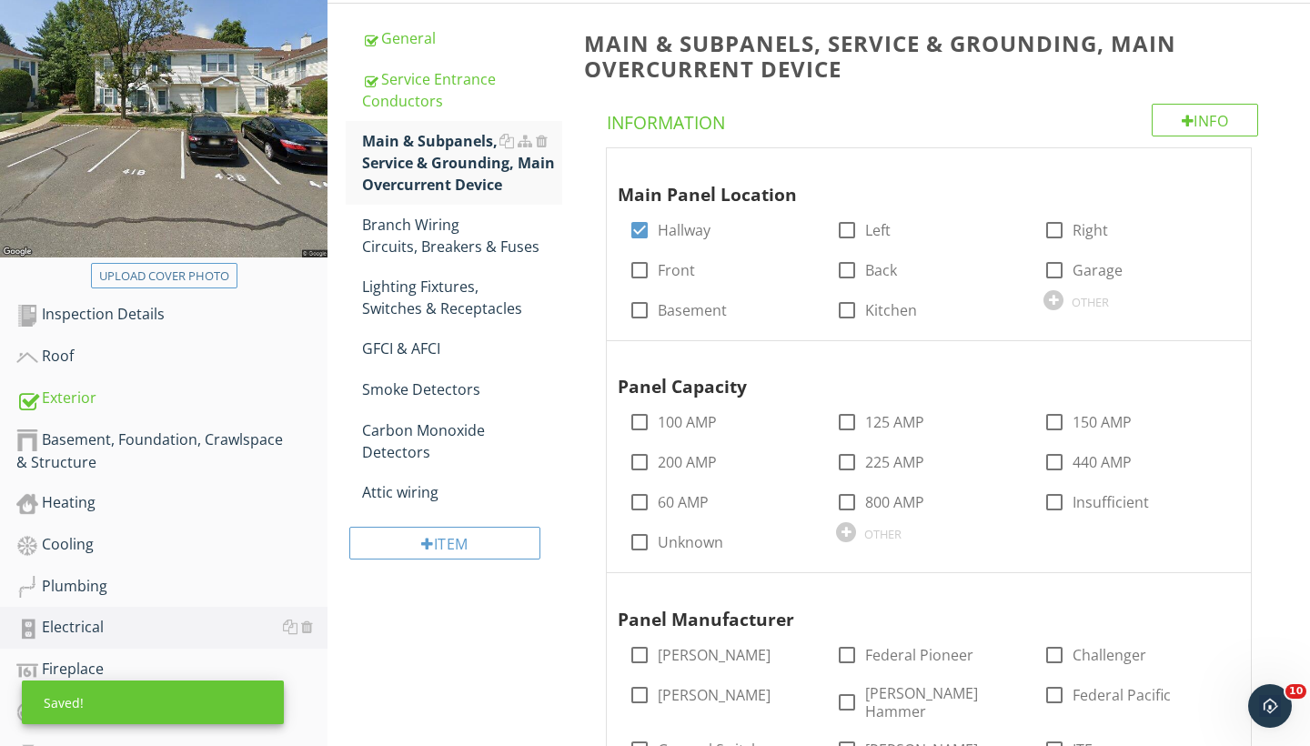
scroll to position [285, 0]
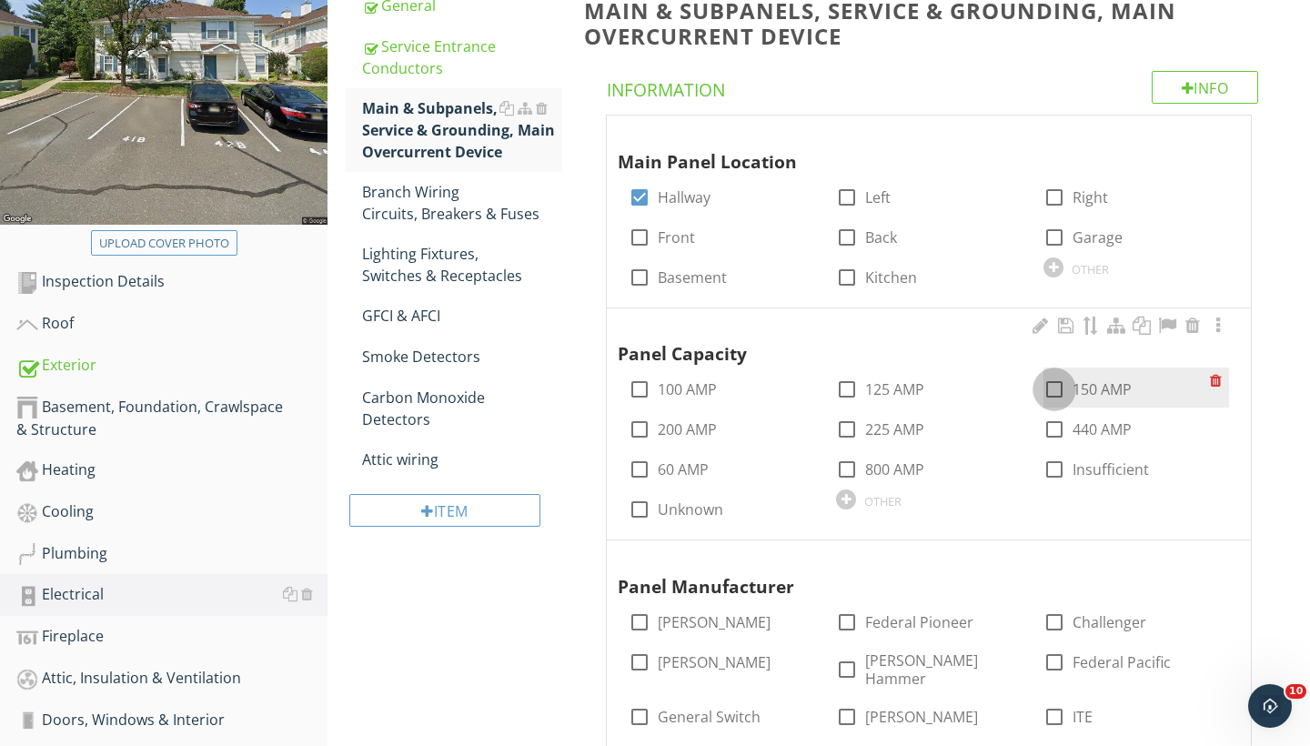
click at [1055, 384] on div at bounding box center [1054, 389] width 31 height 31
checkbox input "true"
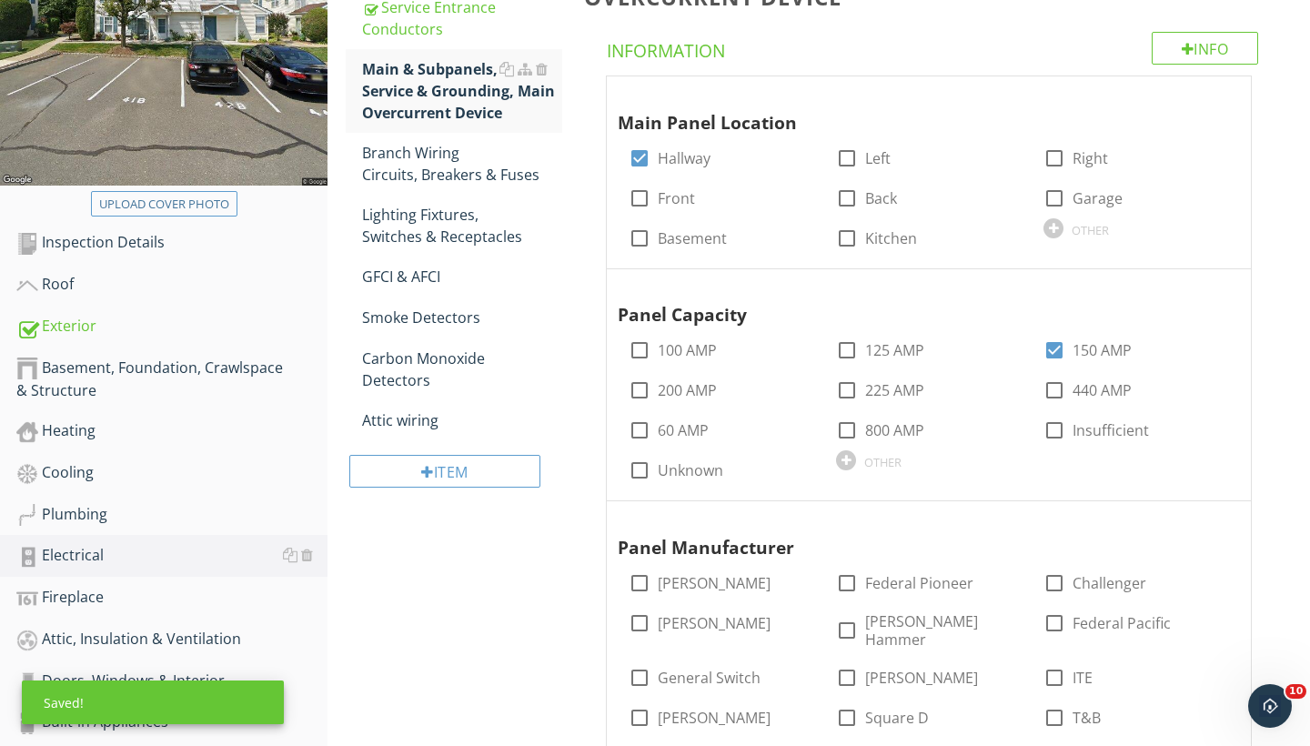
scroll to position [287, 0]
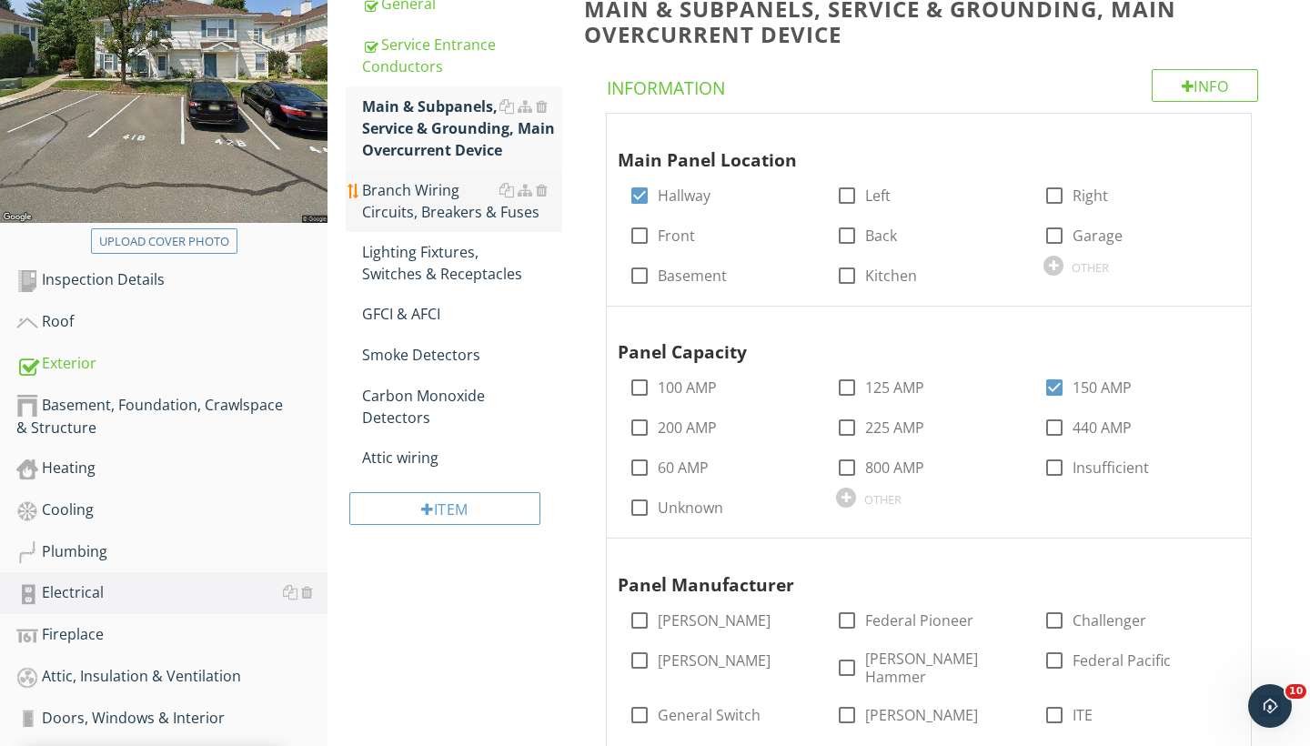
click at [457, 210] on div "Branch Wiring Circuits, Breakers & Fuses" at bounding box center [462, 201] width 200 height 44
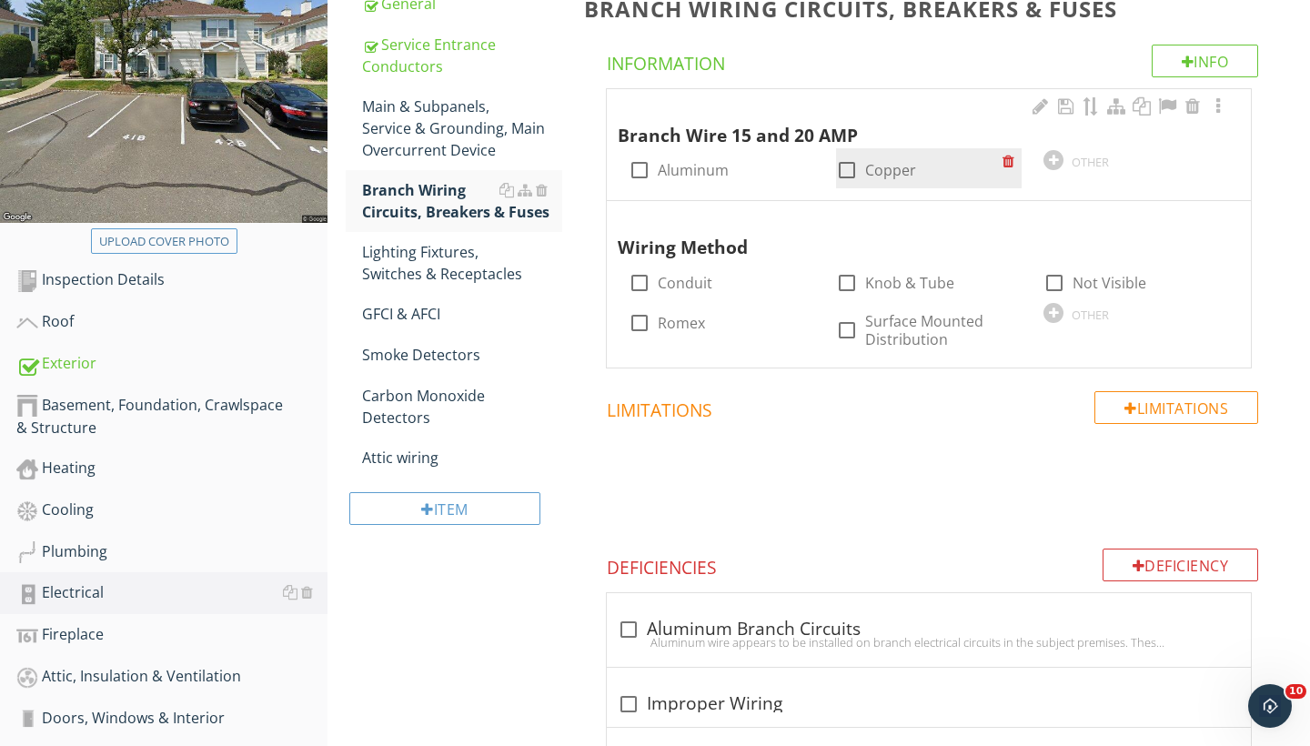
click at [851, 167] on div at bounding box center [847, 170] width 31 height 31
checkbox input "true"
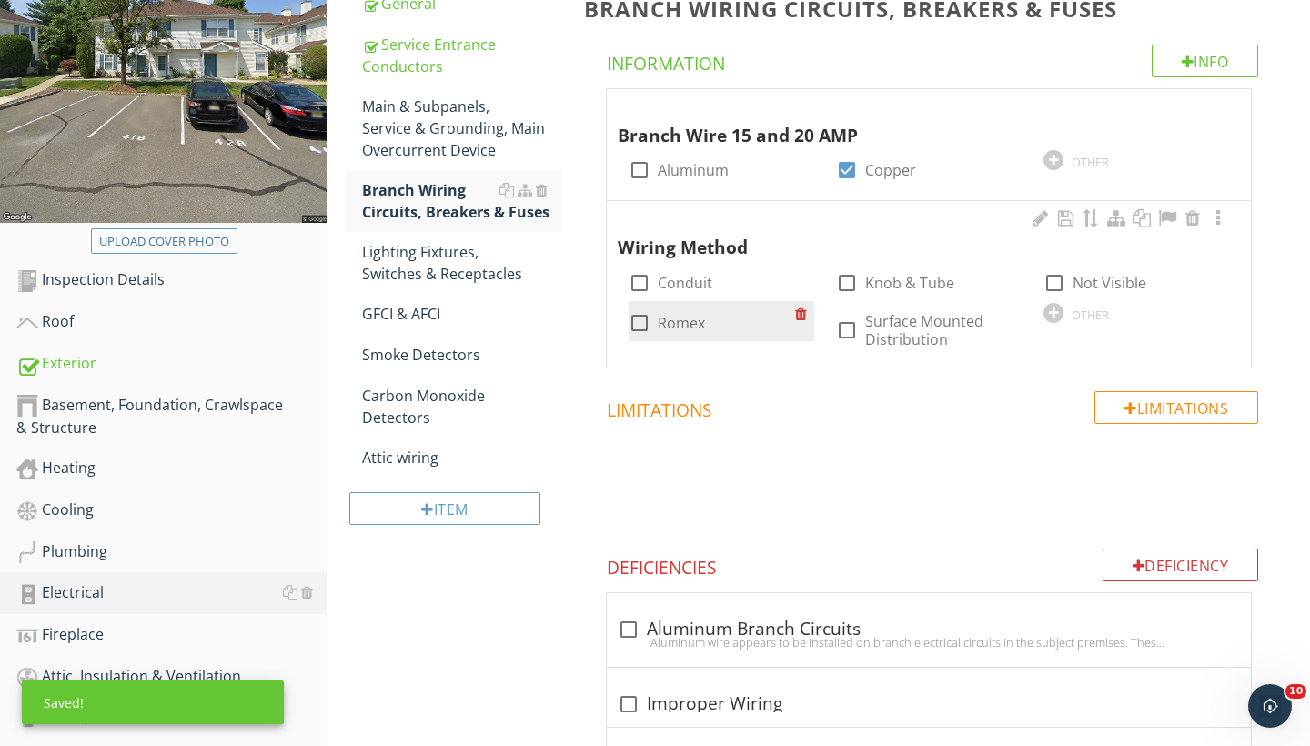
click at [632, 315] on div at bounding box center [639, 323] width 31 height 31
checkbox input "true"
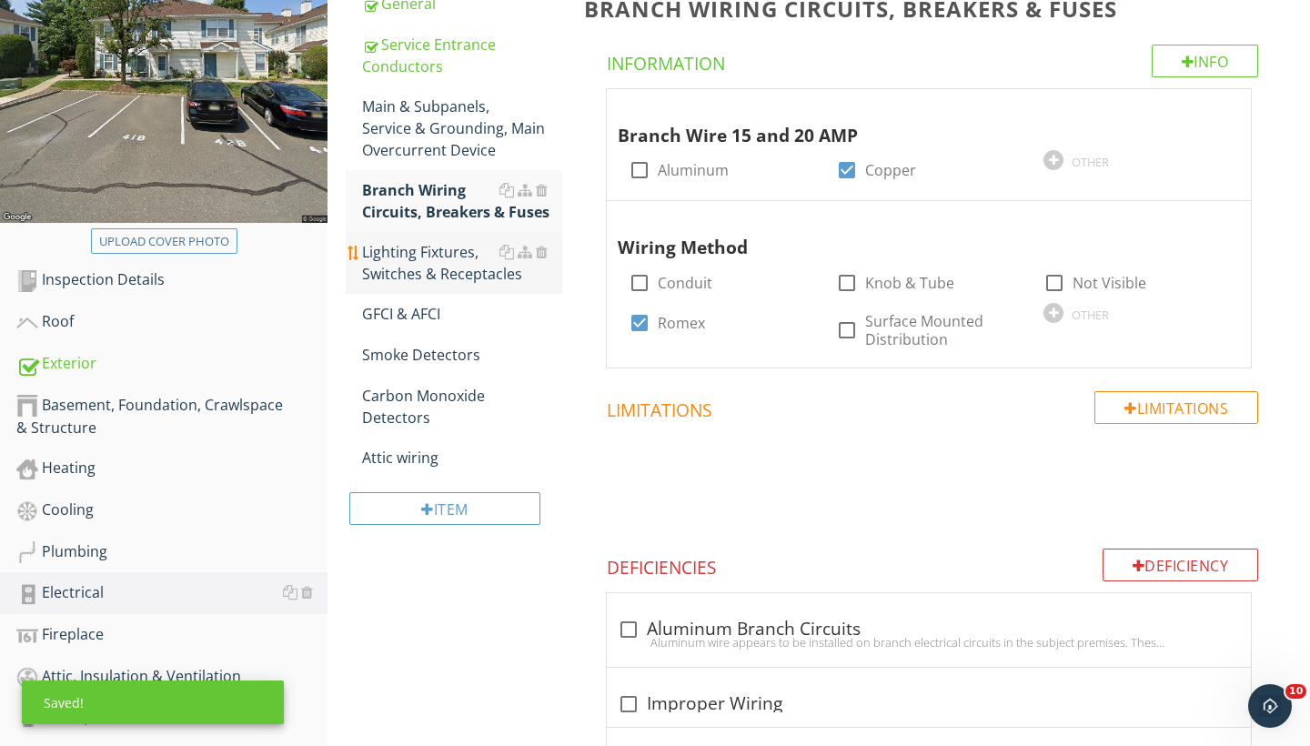
click at [464, 272] on div "Lighting Fixtures, Switches & Receptacles" at bounding box center [462, 263] width 200 height 44
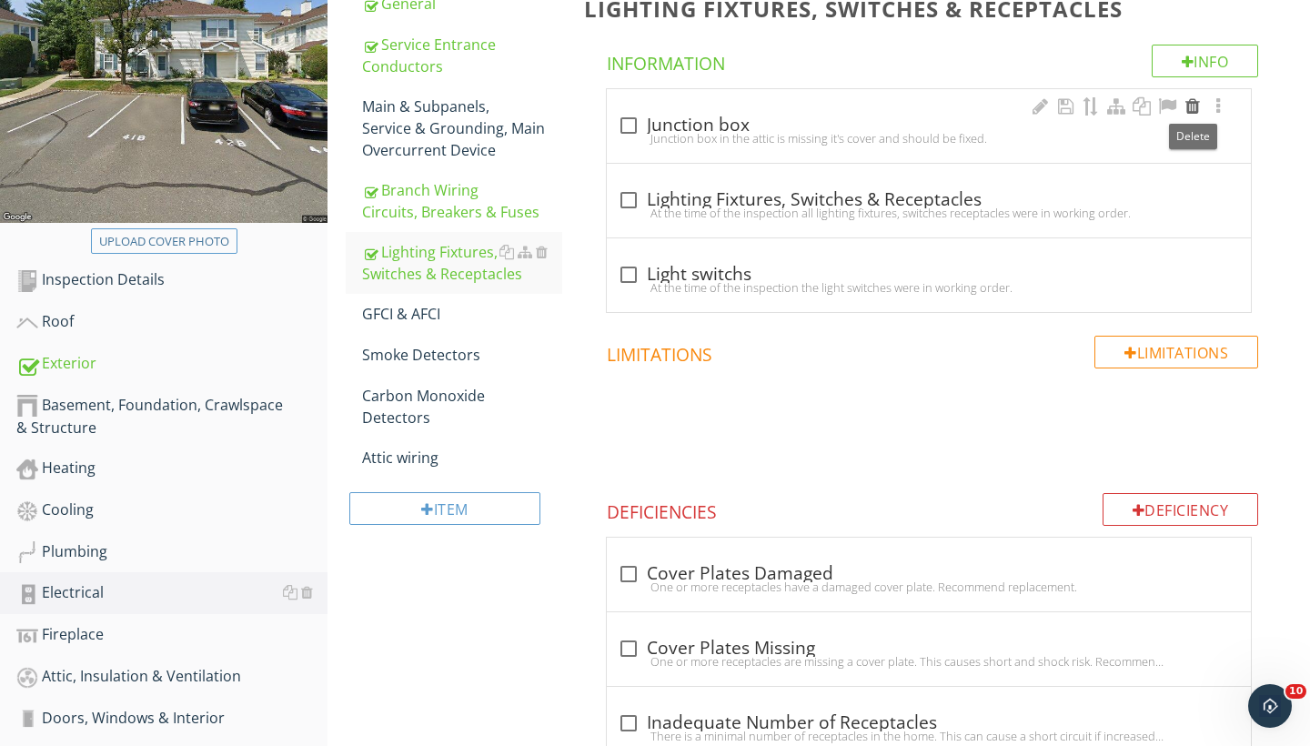
click at [1196, 100] on div at bounding box center [1193, 106] width 22 height 18
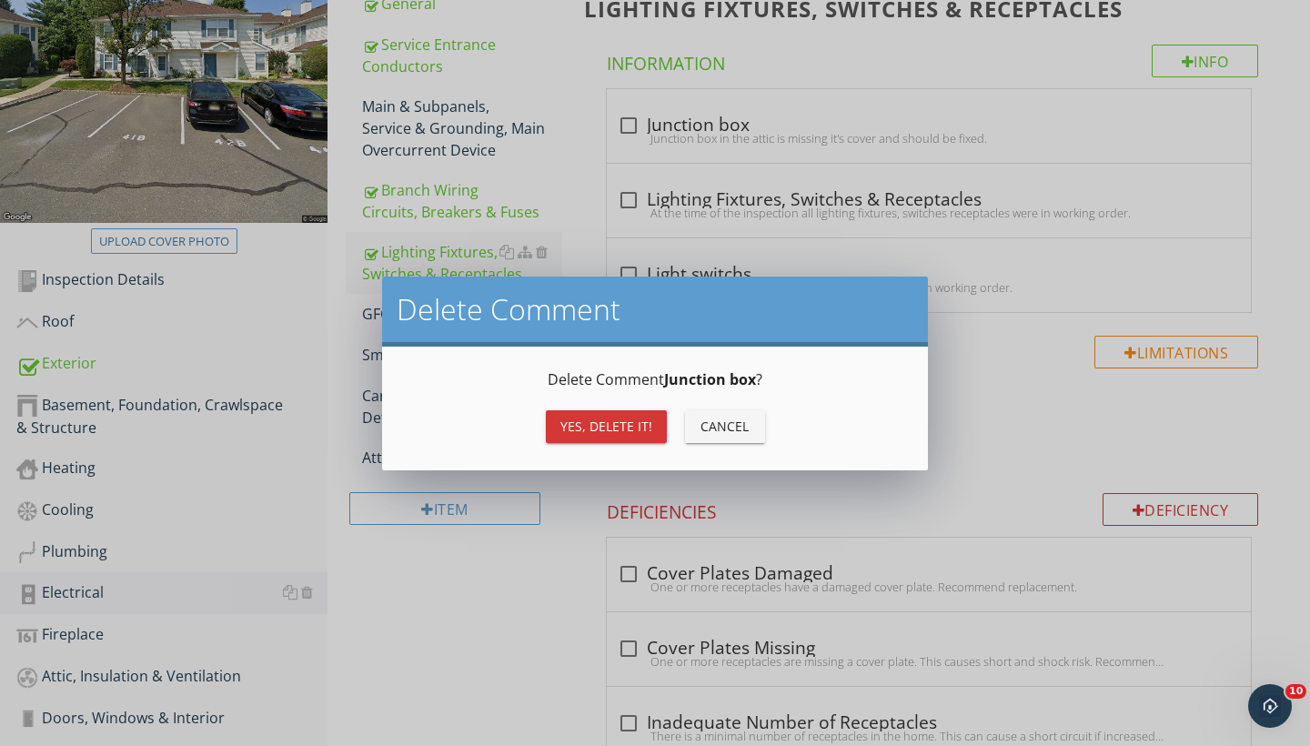
click at [628, 422] on div "Yes, Delete it!" at bounding box center [607, 426] width 92 height 19
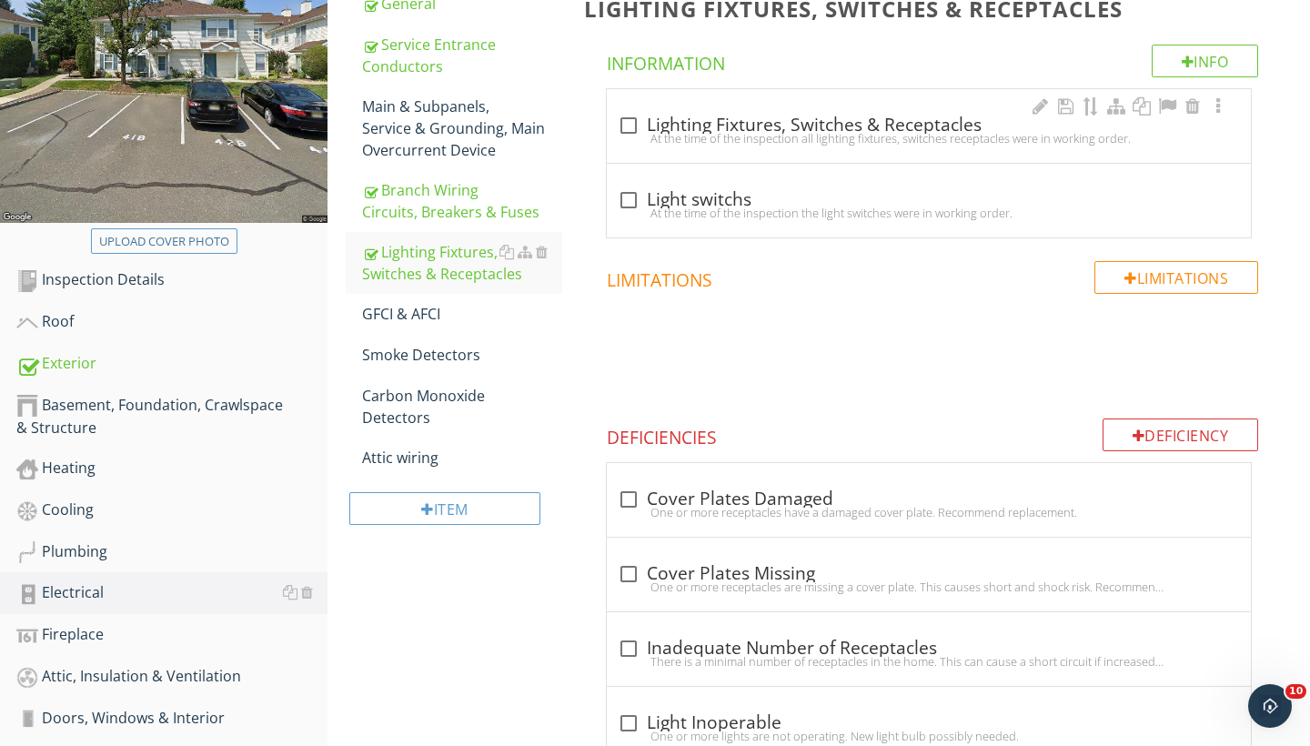
click at [632, 127] on div at bounding box center [628, 125] width 31 height 31
checkbox input "true"
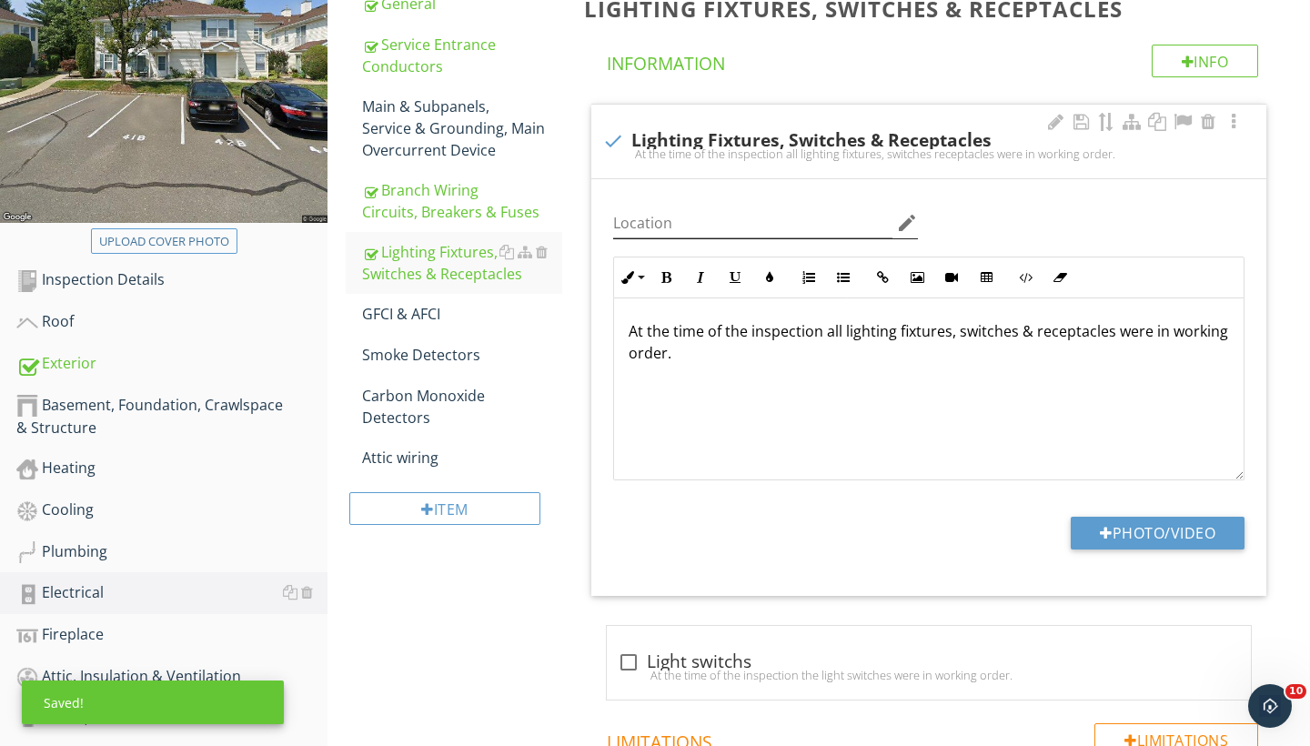
click at [902, 215] on icon "edit" at bounding box center [907, 223] width 22 height 22
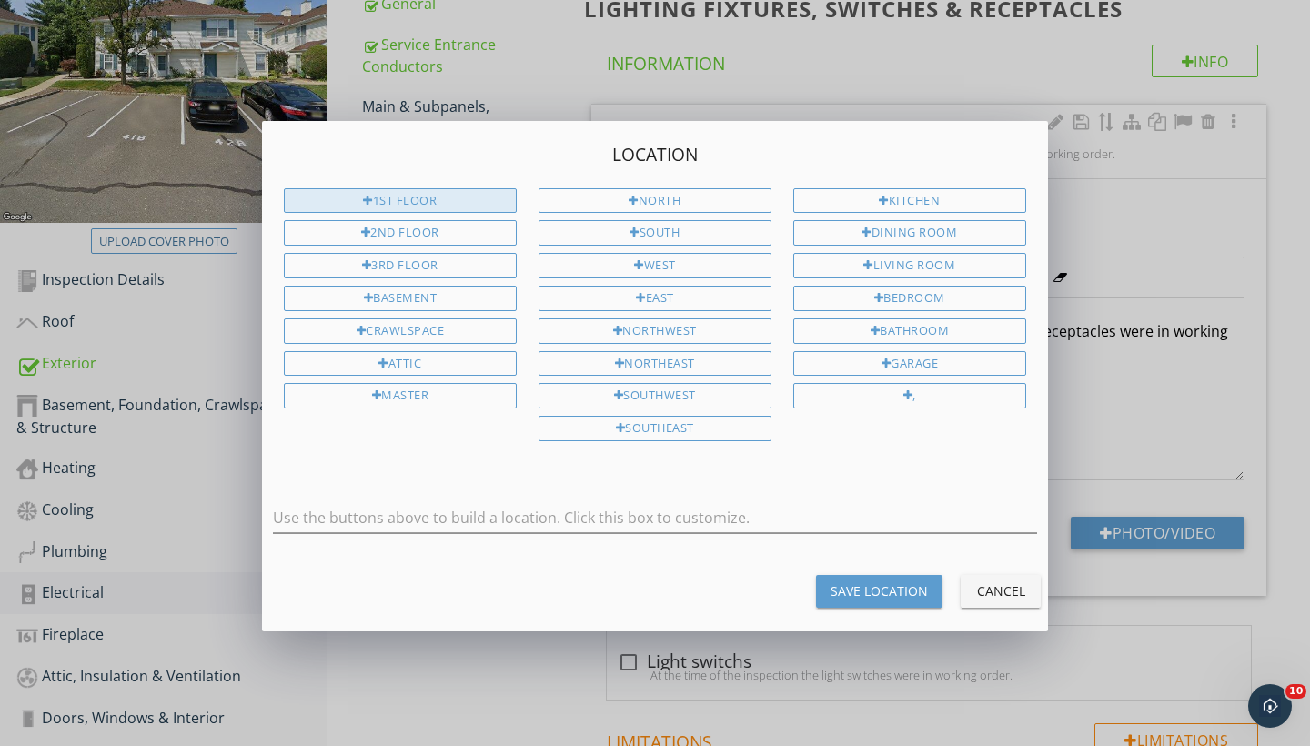
click at [466, 202] on div "1st Floor" at bounding box center [400, 200] width 233 height 25
type input "1st Floor"
click at [891, 588] on div "Save Location" at bounding box center [879, 591] width 97 height 19
type input "1st Floor"
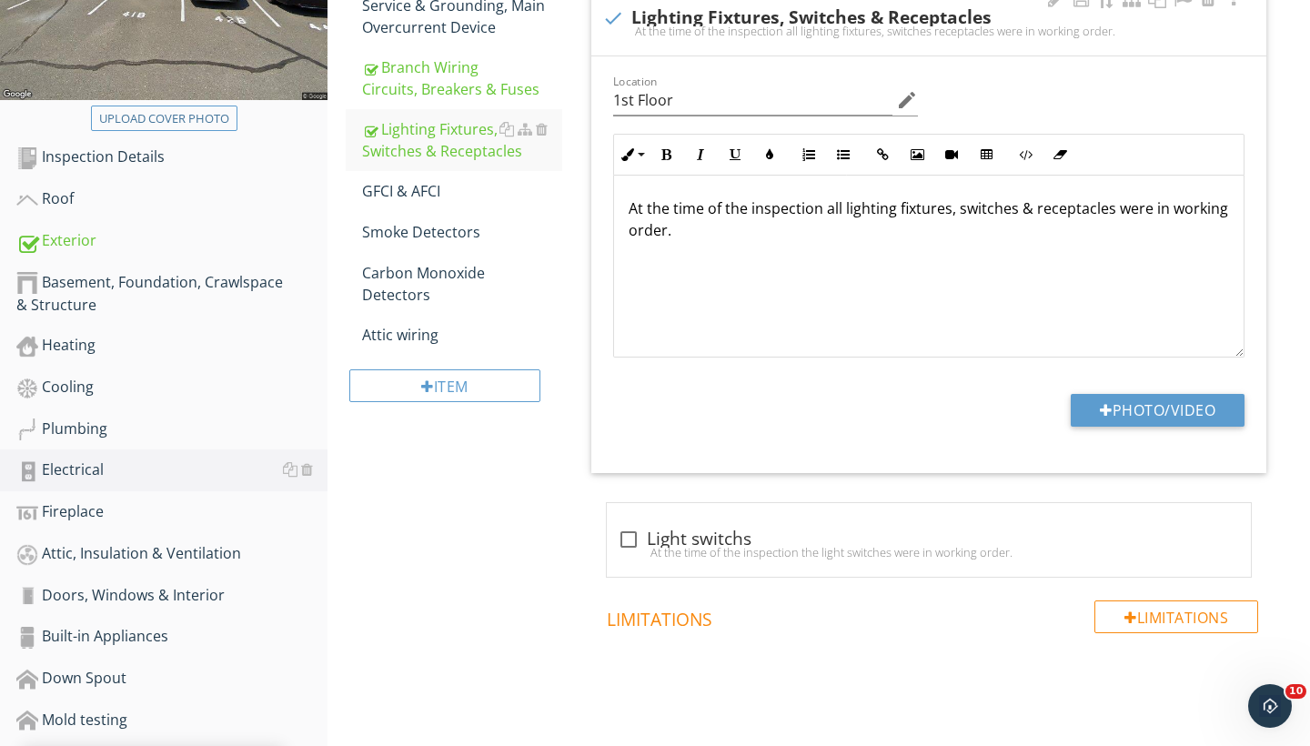
scroll to position [417, 0]
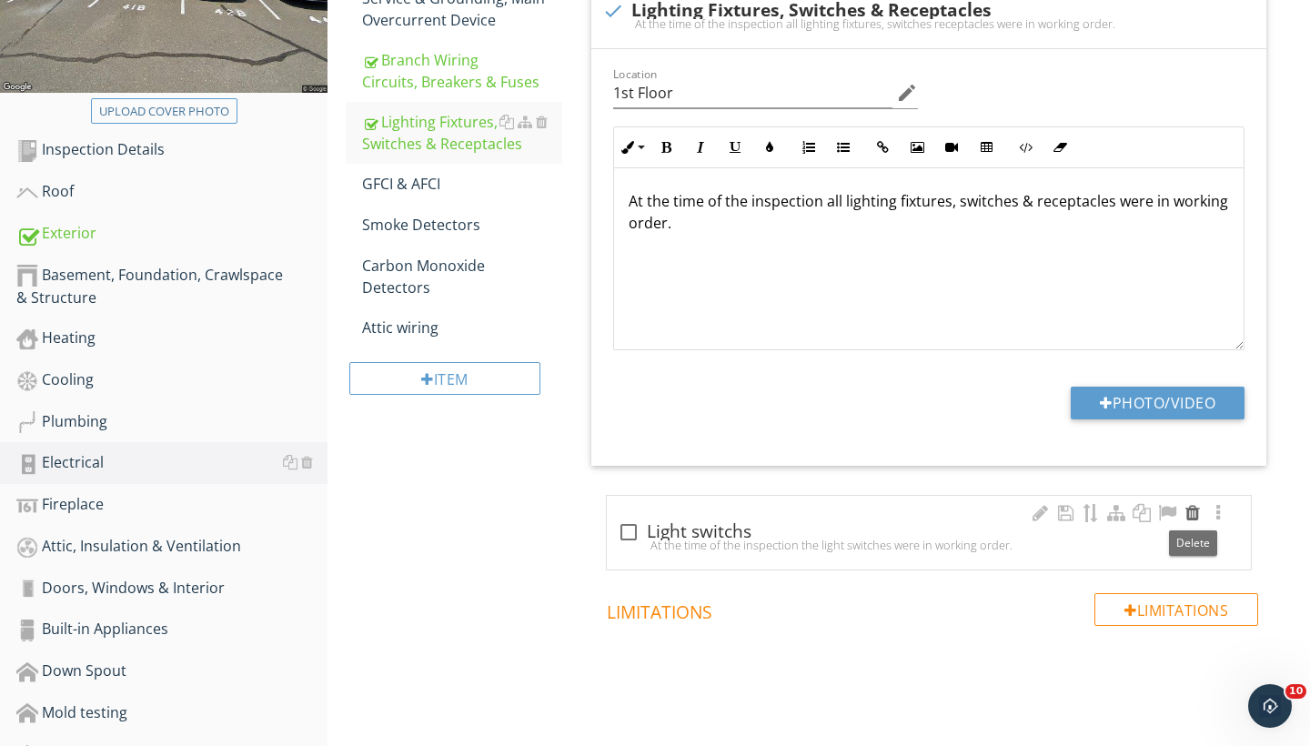
click at [1195, 516] on div at bounding box center [1193, 513] width 22 height 18
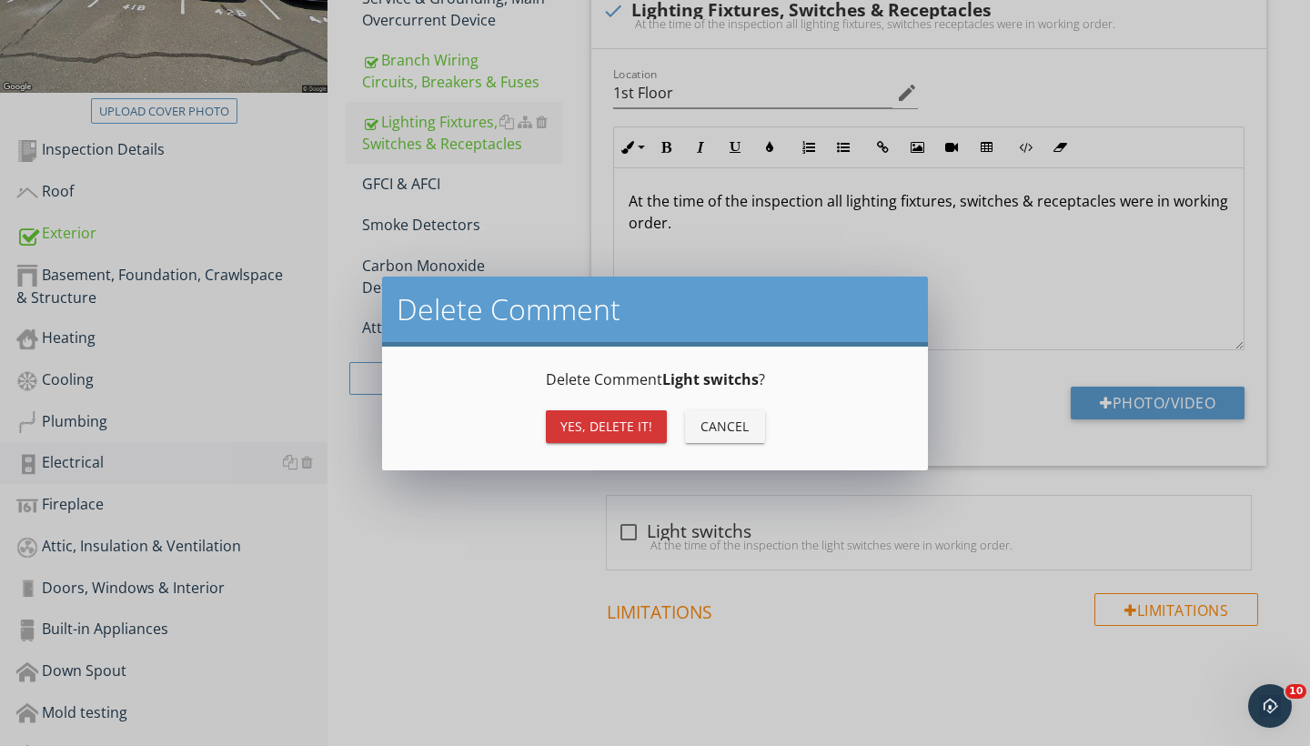
click at [609, 430] on div "Yes, Delete it!" at bounding box center [607, 426] width 92 height 19
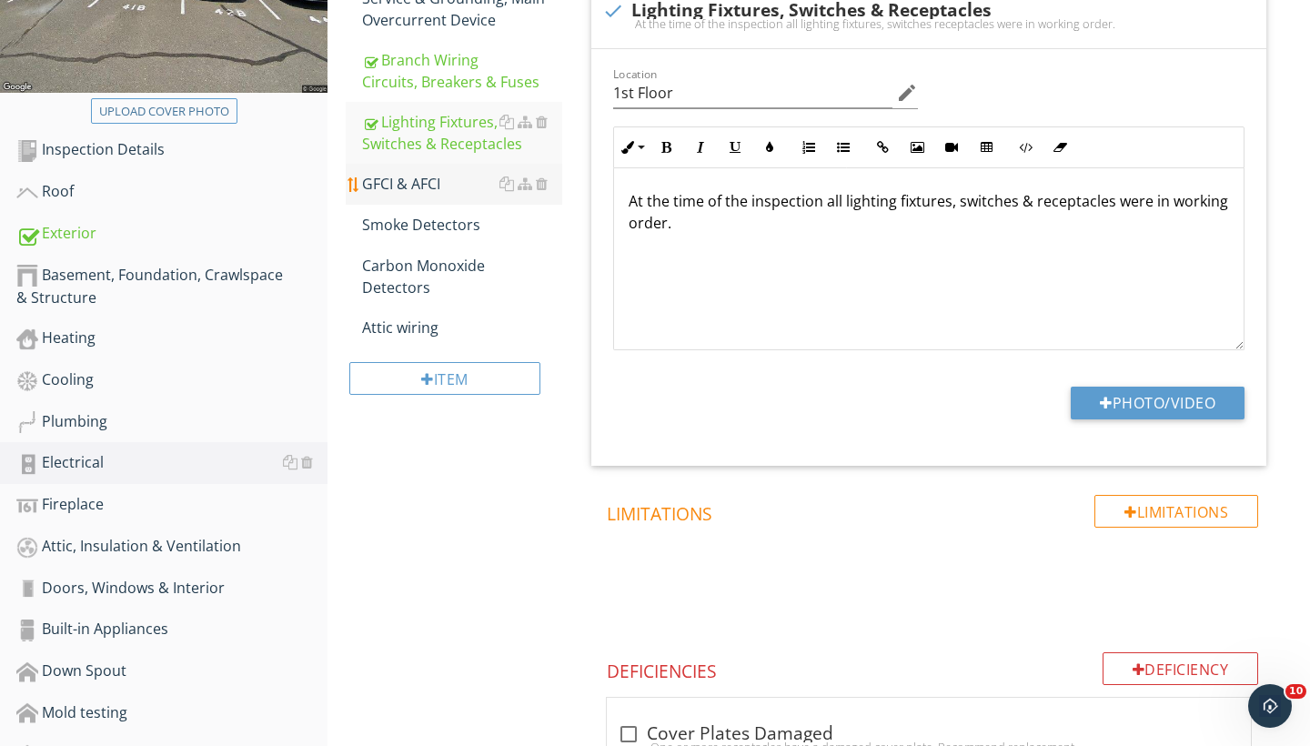
click at [407, 184] on div "GFCI & AFCI" at bounding box center [462, 184] width 200 height 22
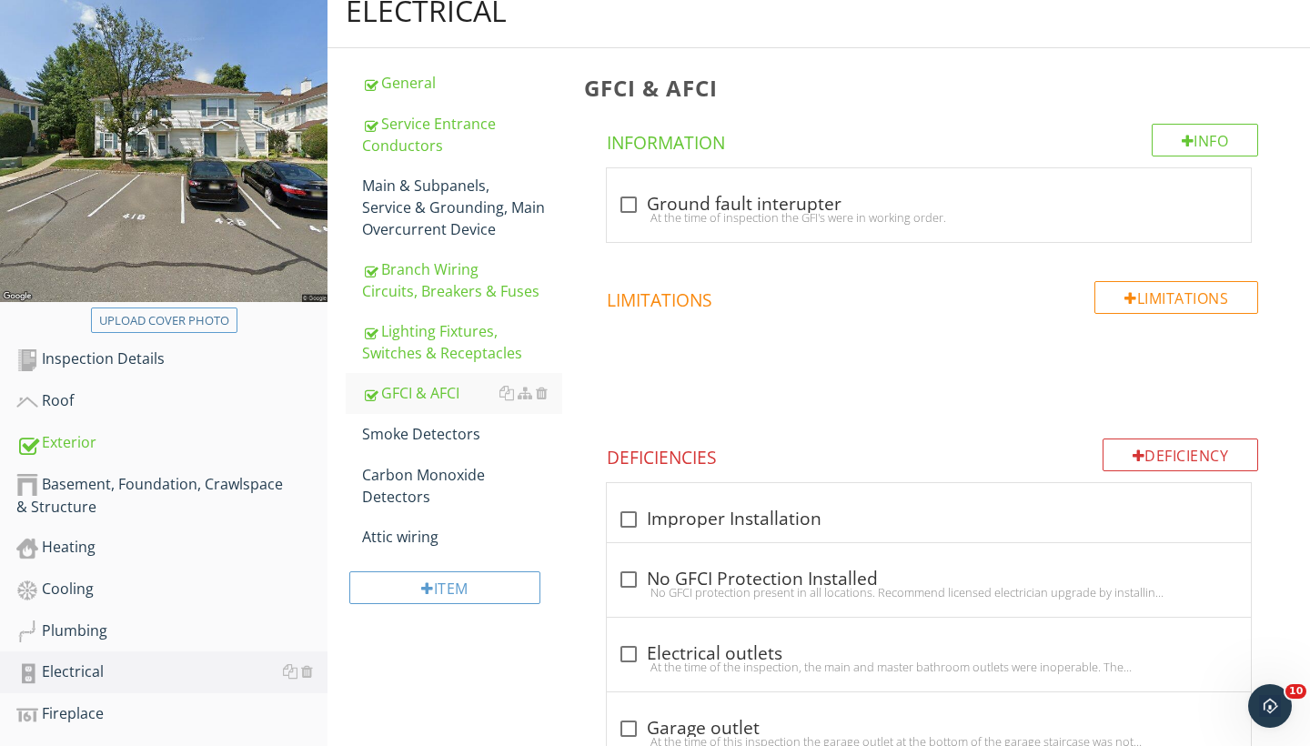
scroll to position [207, 0]
click at [629, 207] on div at bounding box center [628, 205] width 31 height 31
checkbox input "true"
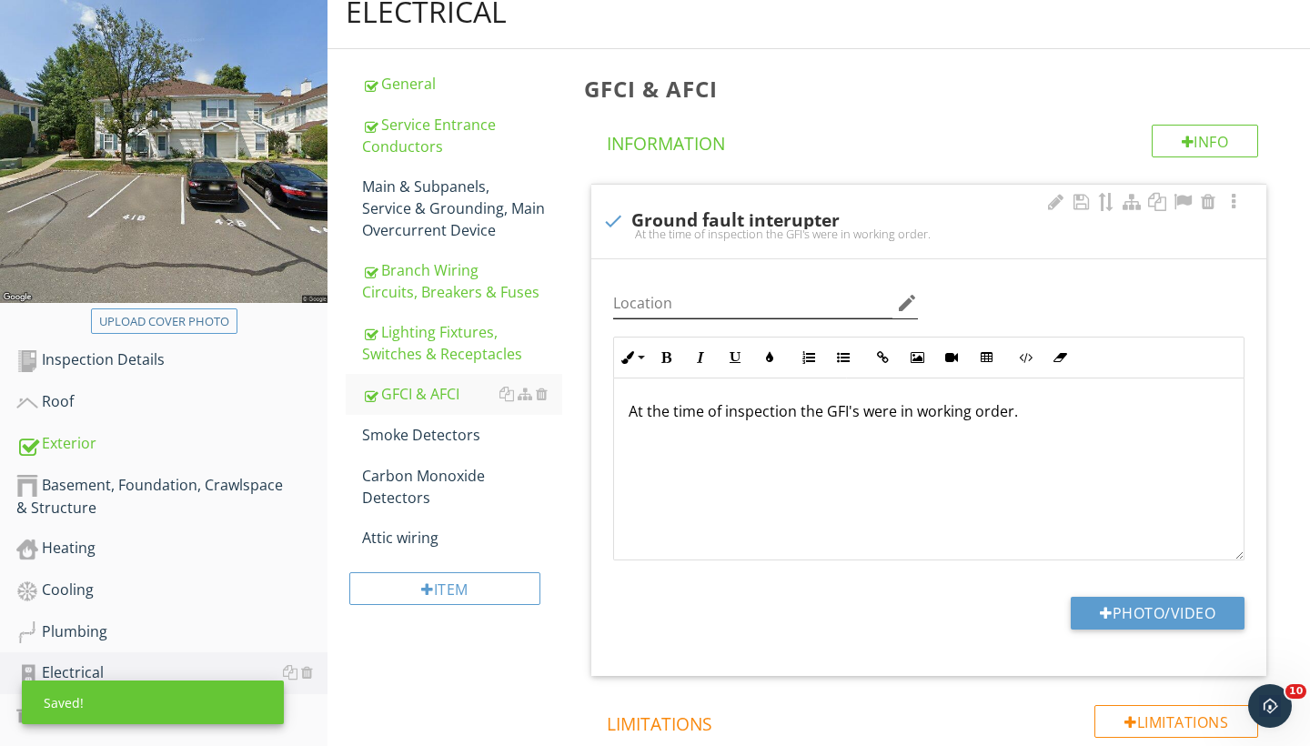
click at [903, 298] on icon "edit" at bounding box center [907, 303] width 22 height 22
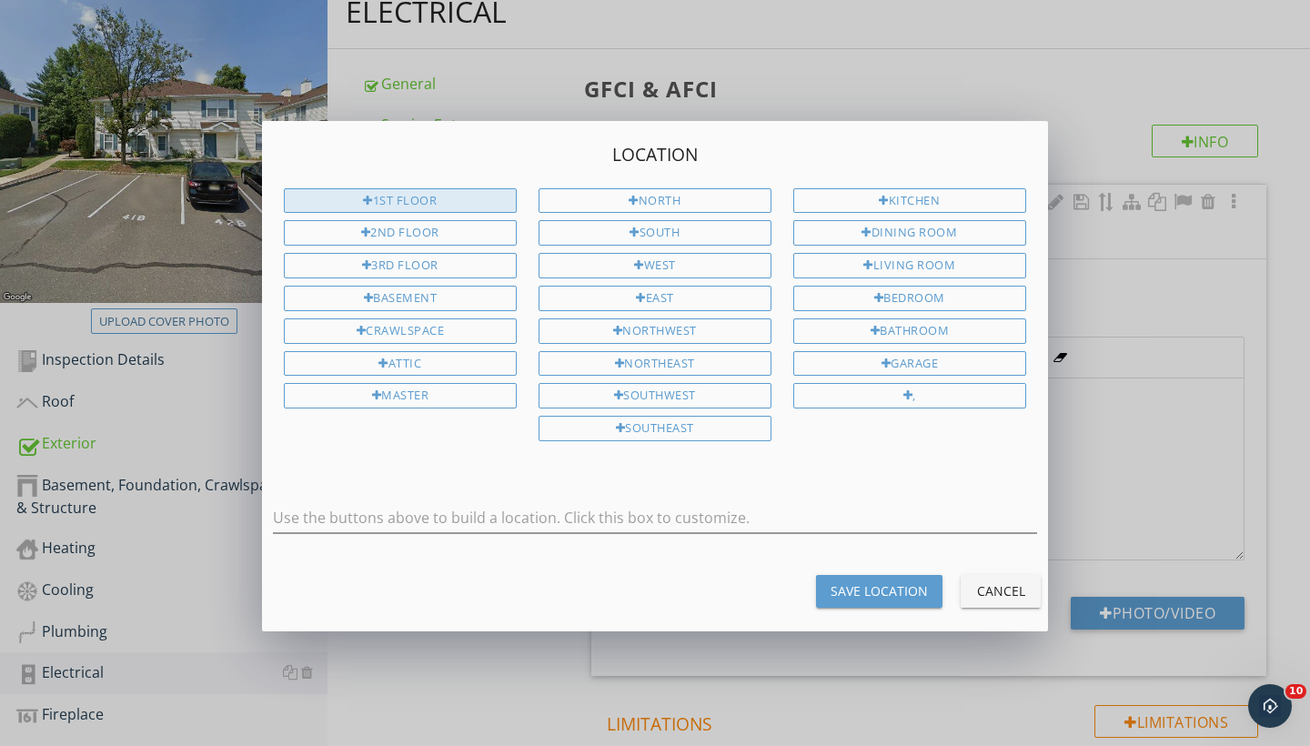
click at [447, 199] on div "1st Floor" at bounding box center [400, 200] width 233 height 25
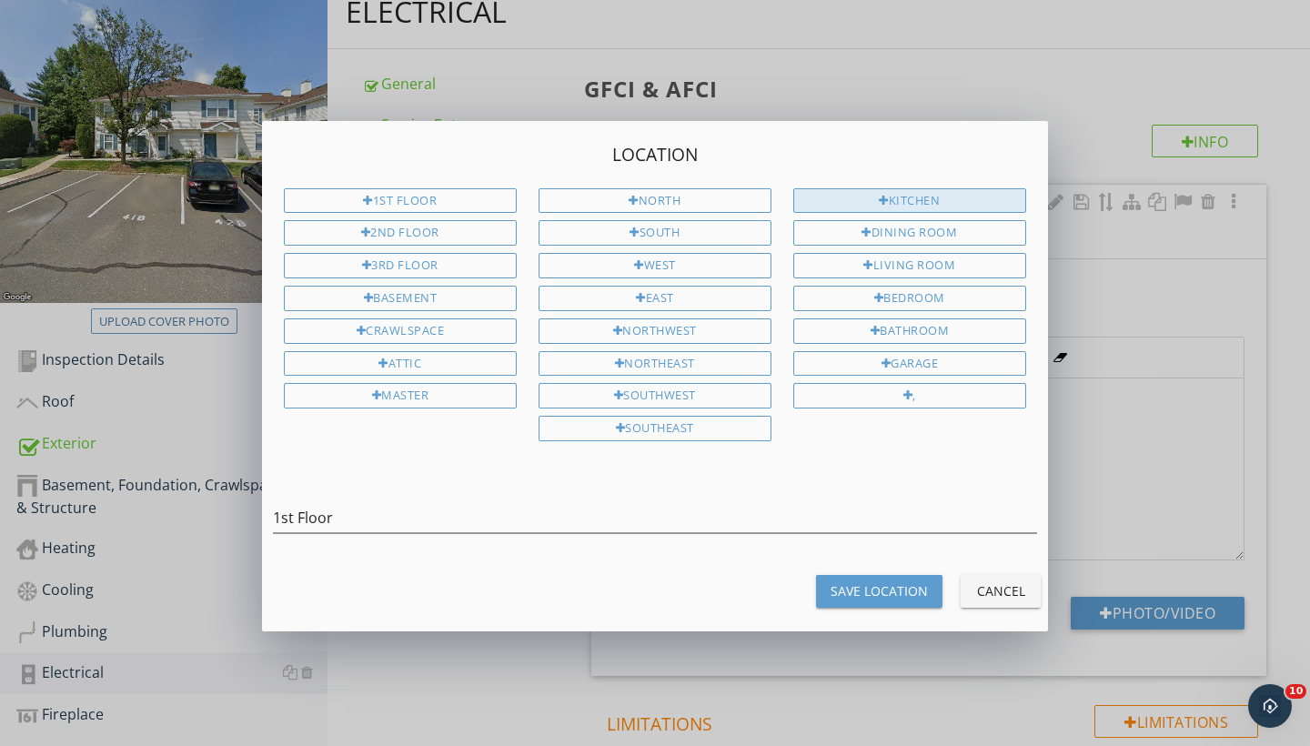
click at [893, 198] on div "Kitchen" at bounding box center [910, 200] width 233 height 25
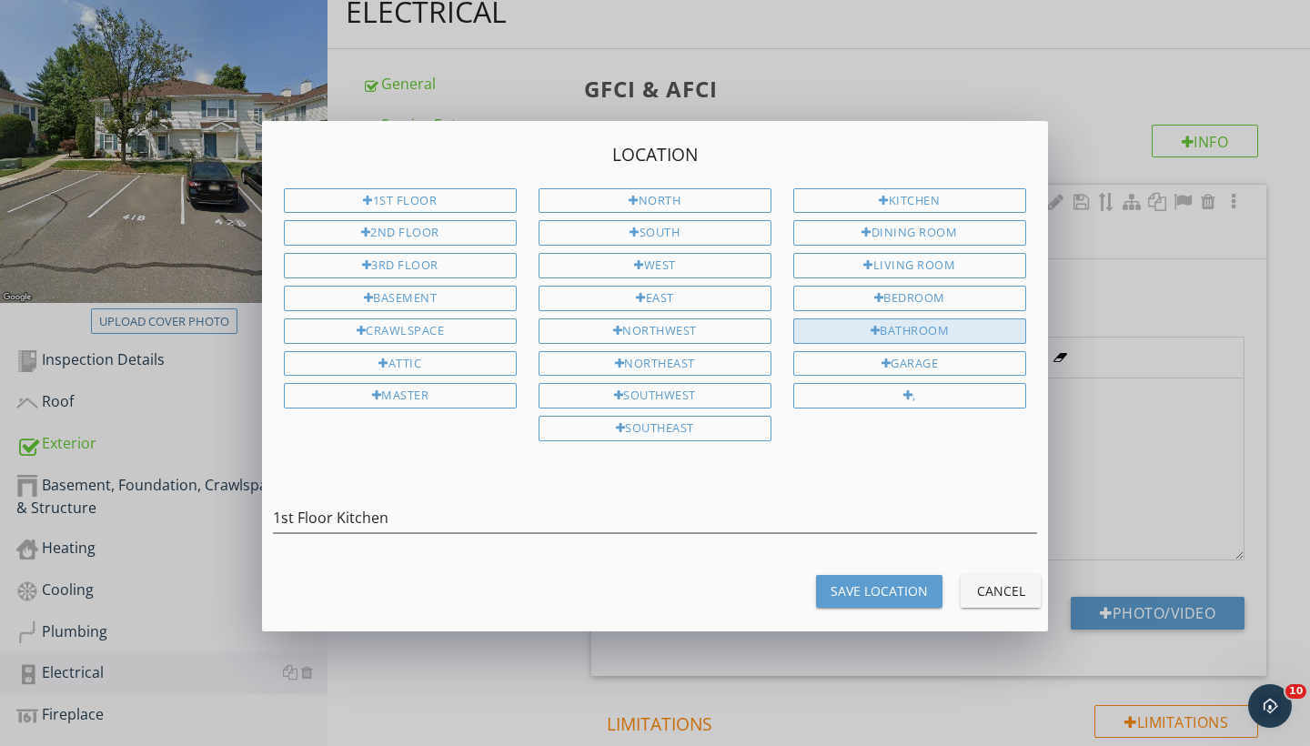
click at [850, 329] on div "Bathroom" at bounding box center [910, 331] width 233 height 25
type input "1st Floor Kitchen Bathroom"
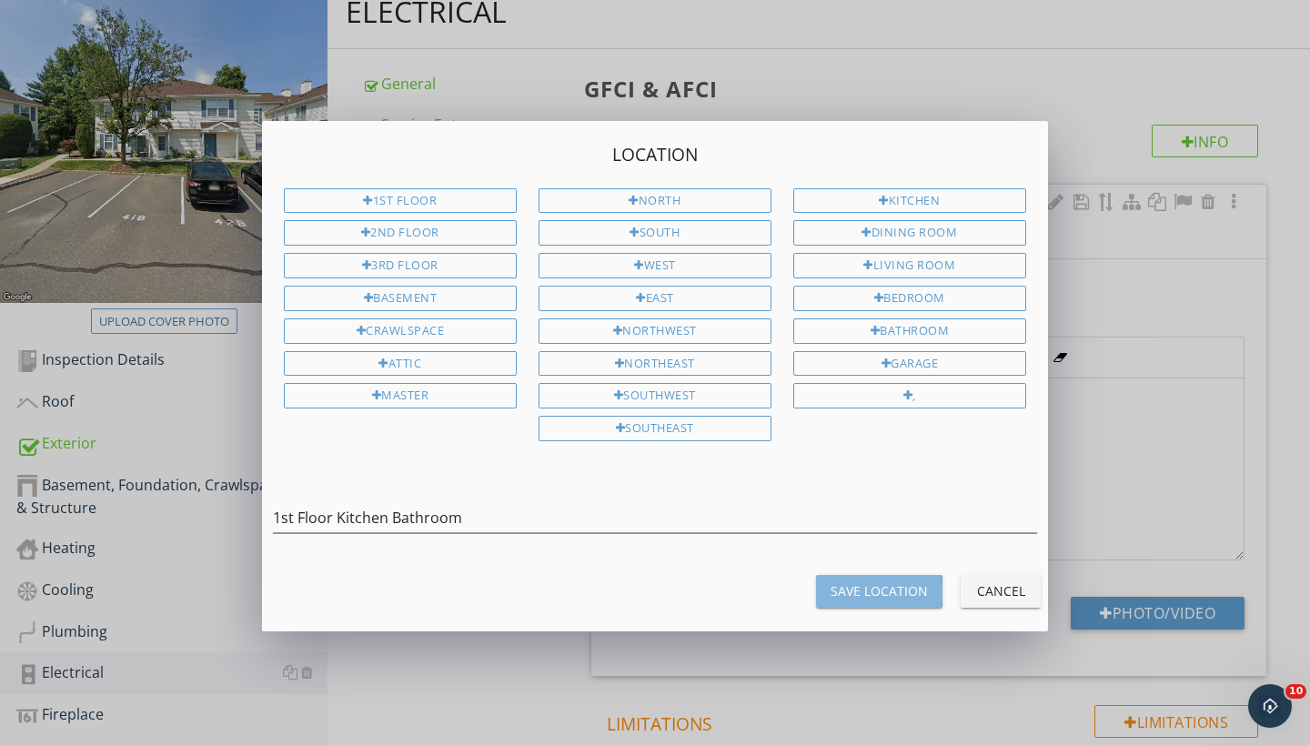
click at [870, 589] on div "Save Location" at bounding box center [879, 591] width 97 height 19
type input "1st Floor Kitchen Bathroom"
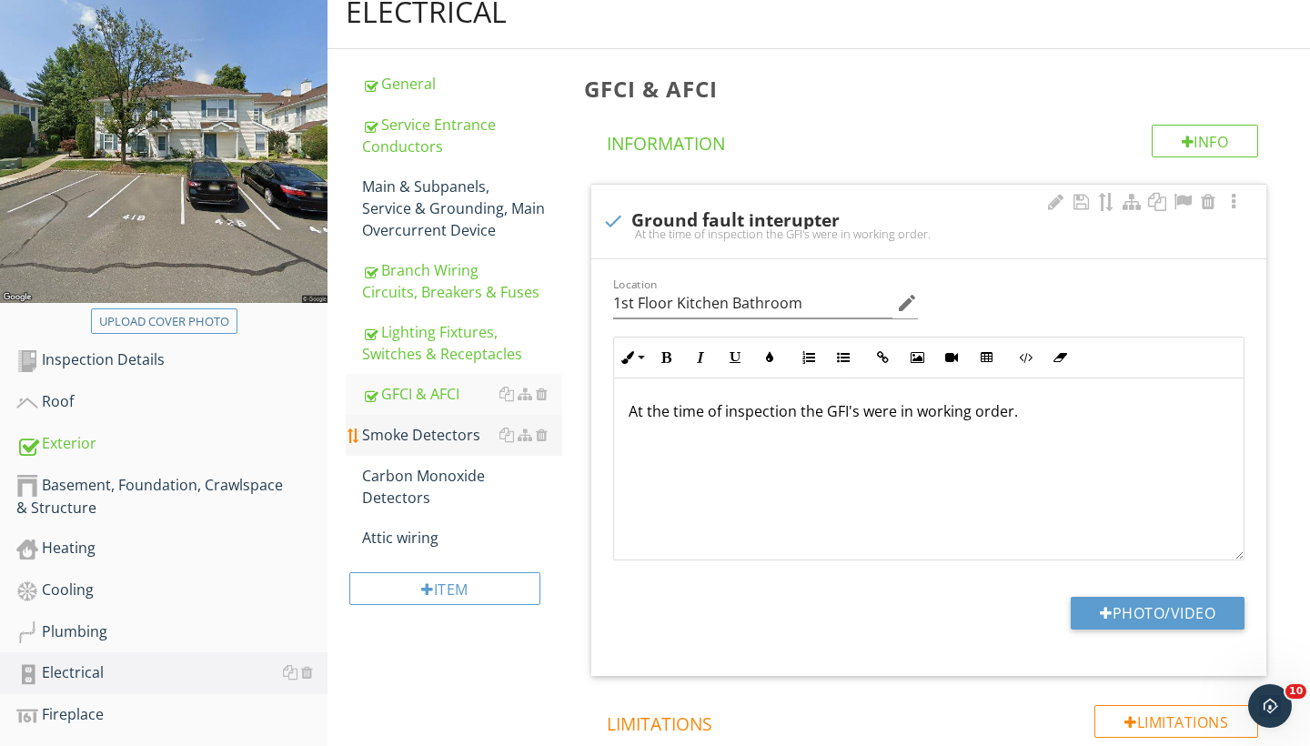
click at [435, 443] on div "Smoke Detectors" at bounding box center [462, 435] width 200 height 22
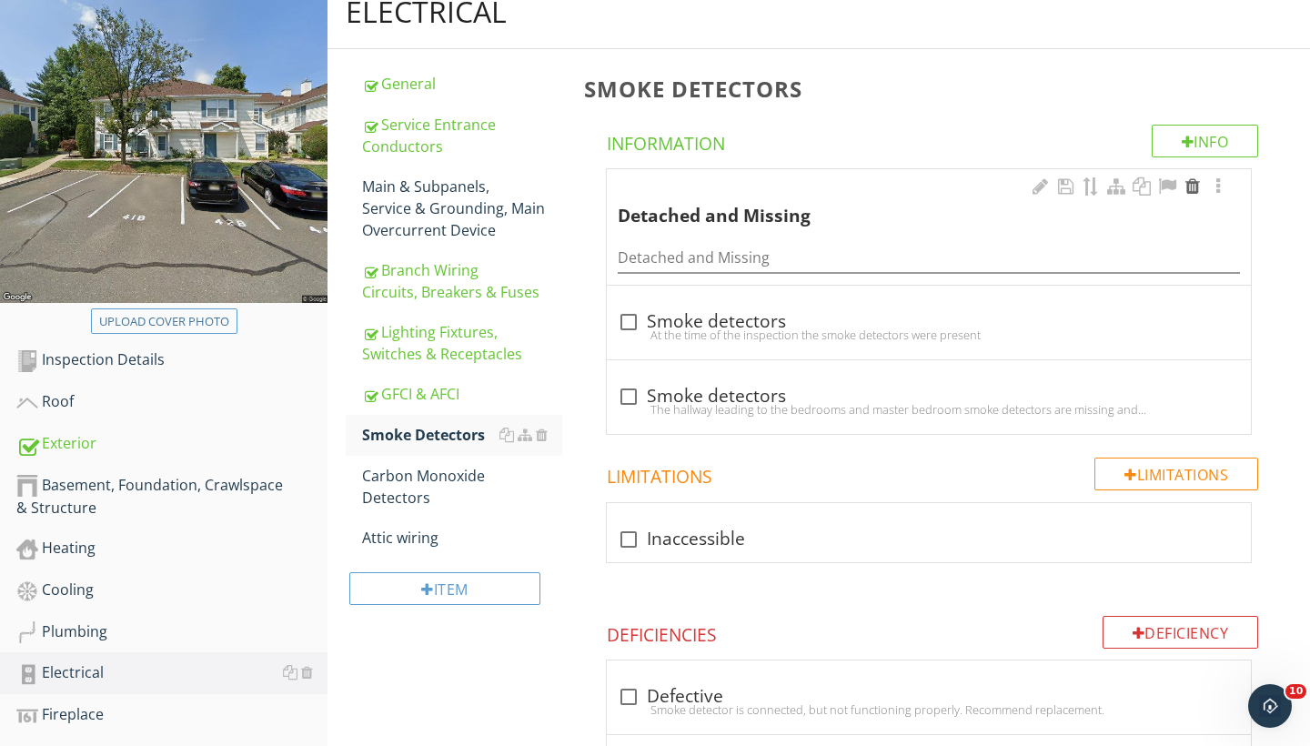
click at [1194, 179] on div at bounding box center [1193, 186] width 22 height 18
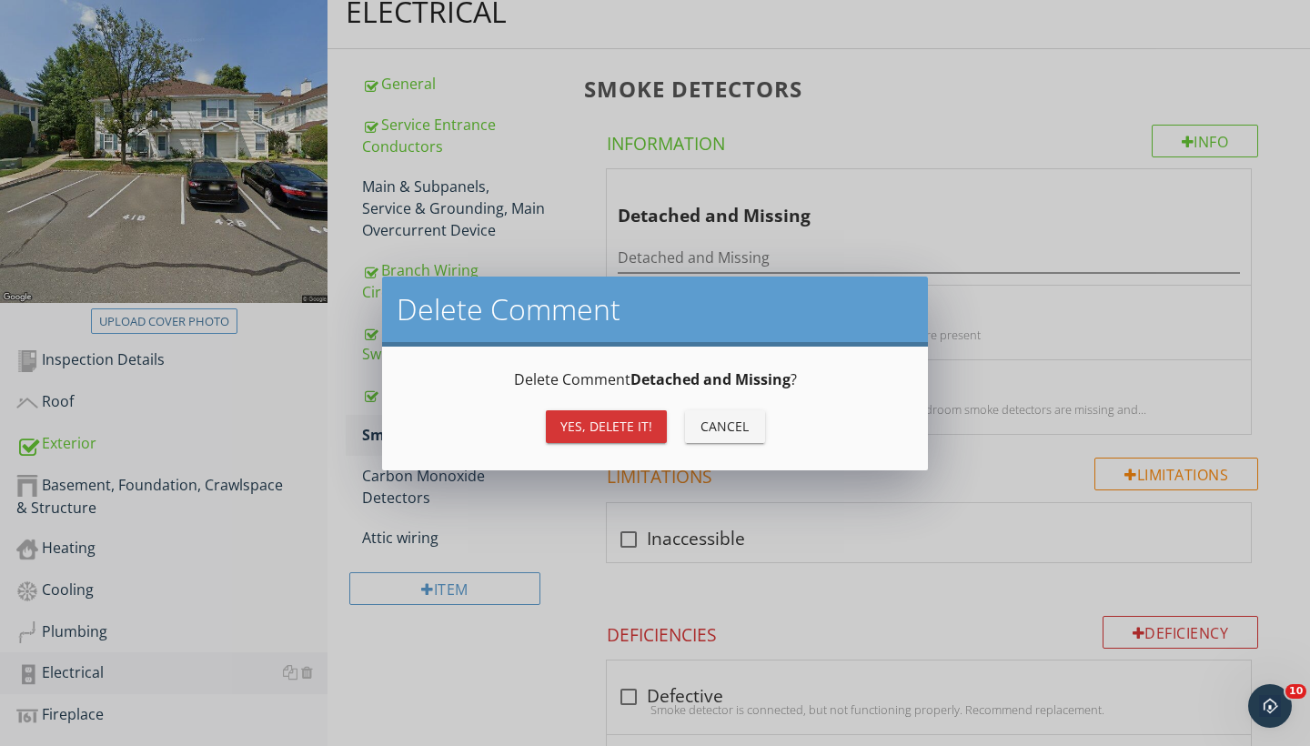
click at [577, 434] on div "Yes, Delete it!" at bounding box center [607, 426] width 92 height 19
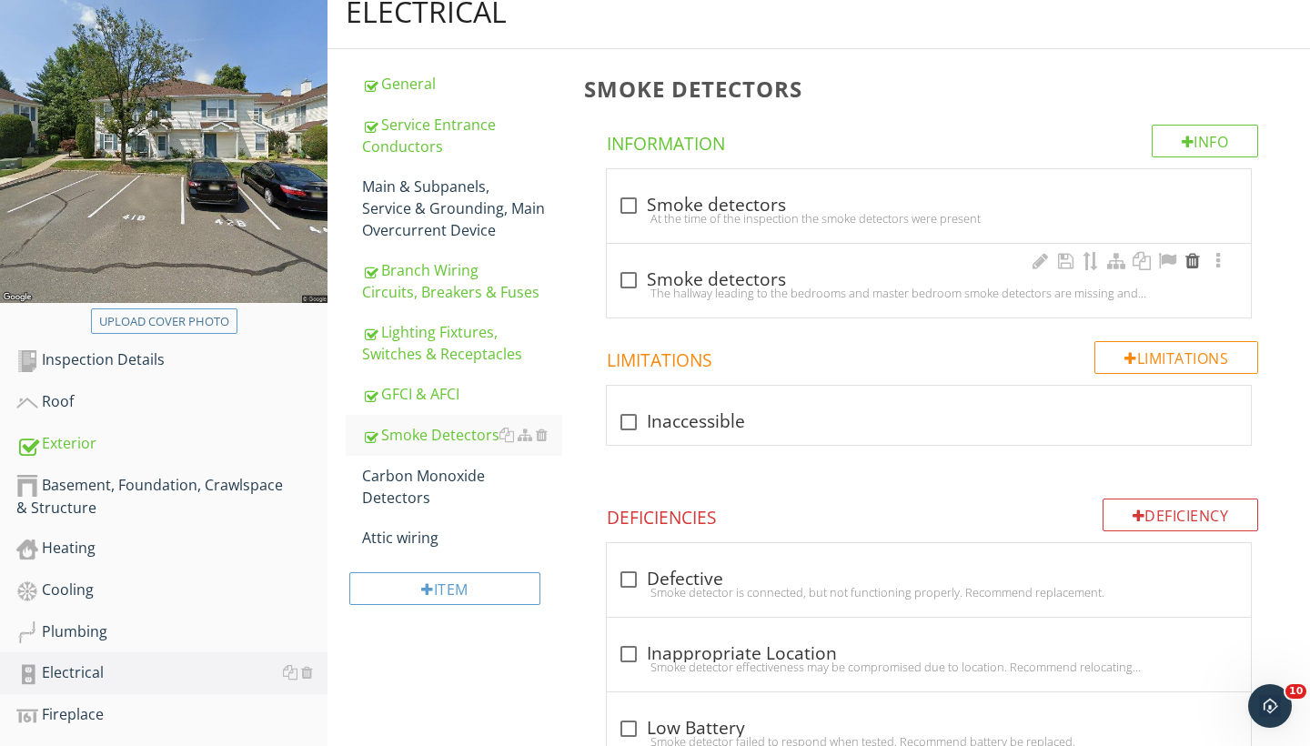
click at [1192, 261] on div at bounding box center [1193, 261] width 22 height 18
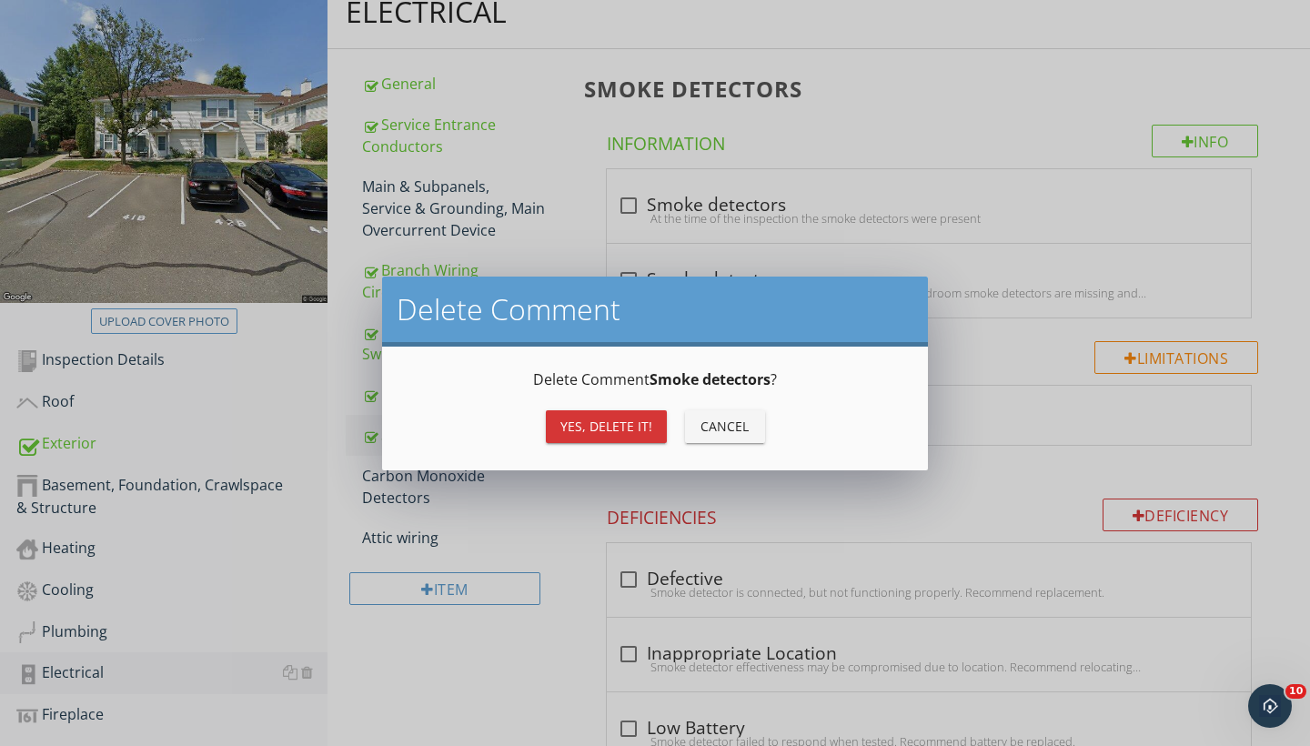
click at [627, 433] on div "Yes, Delete it!" at bounding box center [607, 426] width 92 height 19
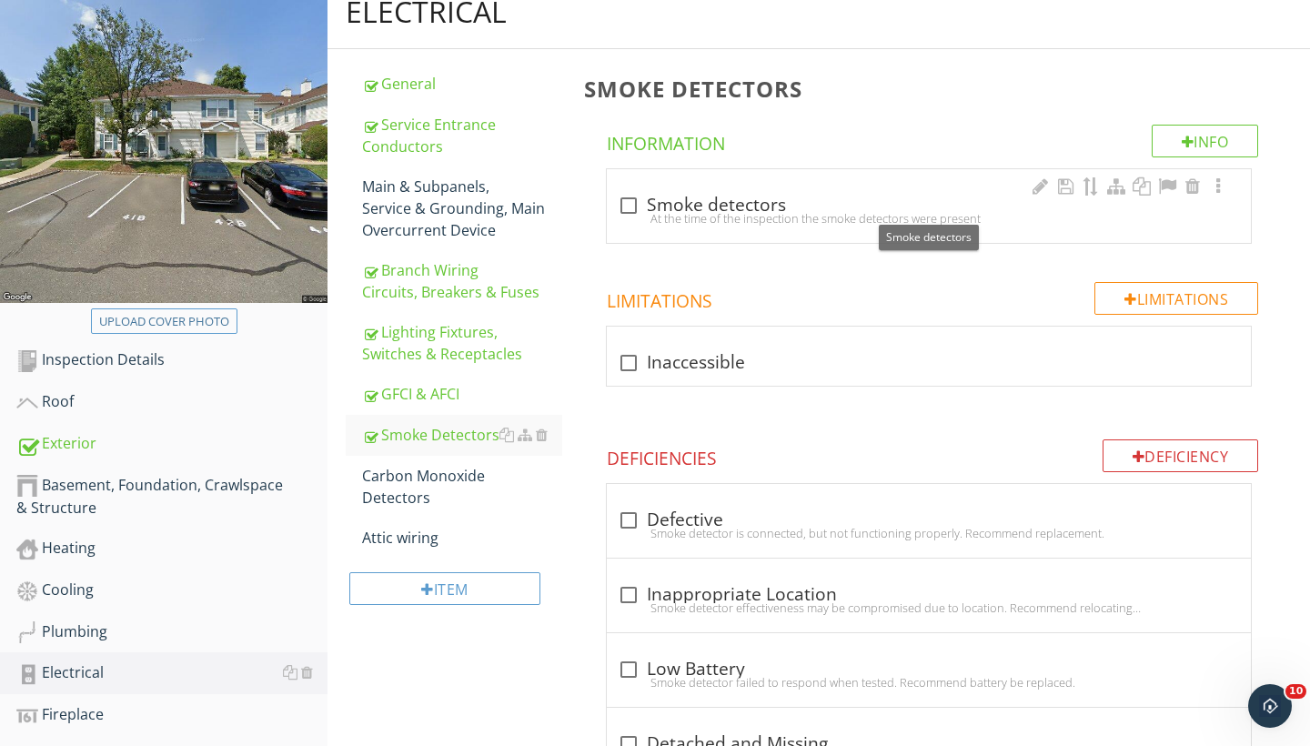
click at [629, 204] on div at bounding box center [628, 205] width 31 height 31
checkbox input "true"
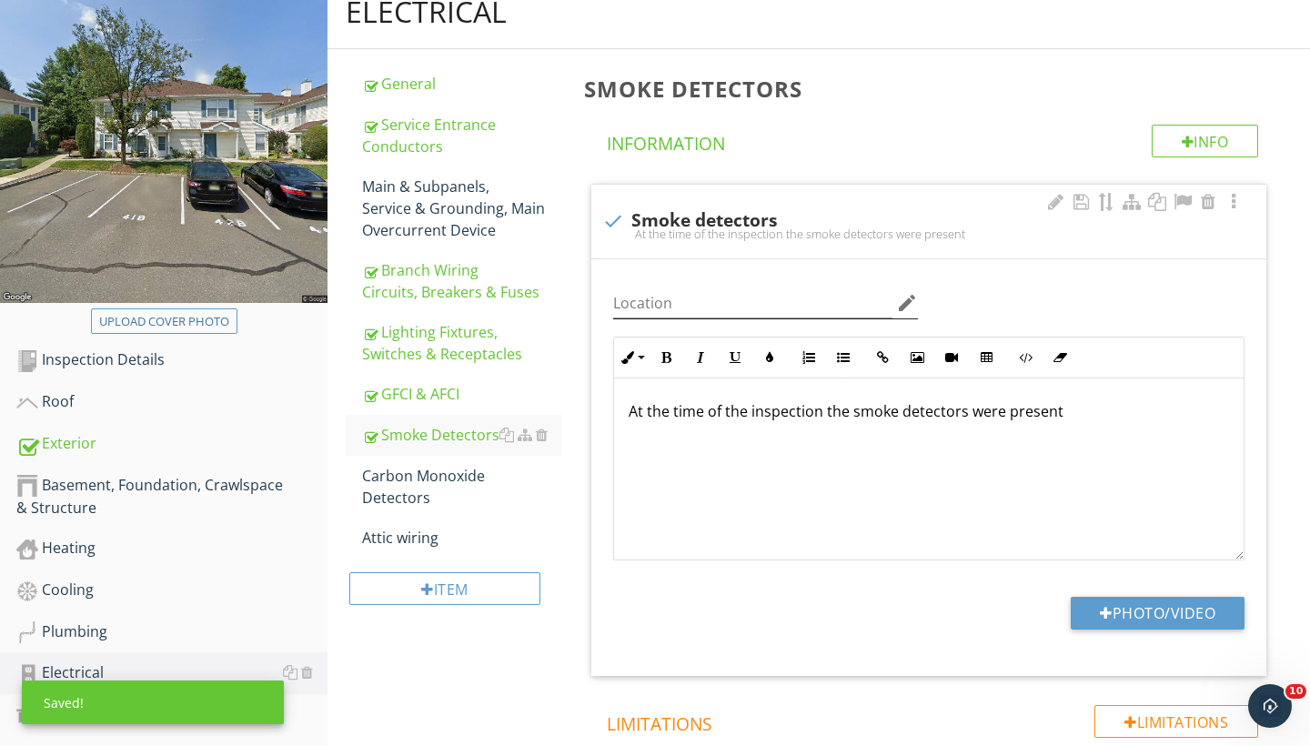
click at [910, 296] on icon "edit" at bounding box center [907, 303] width 22 height 22
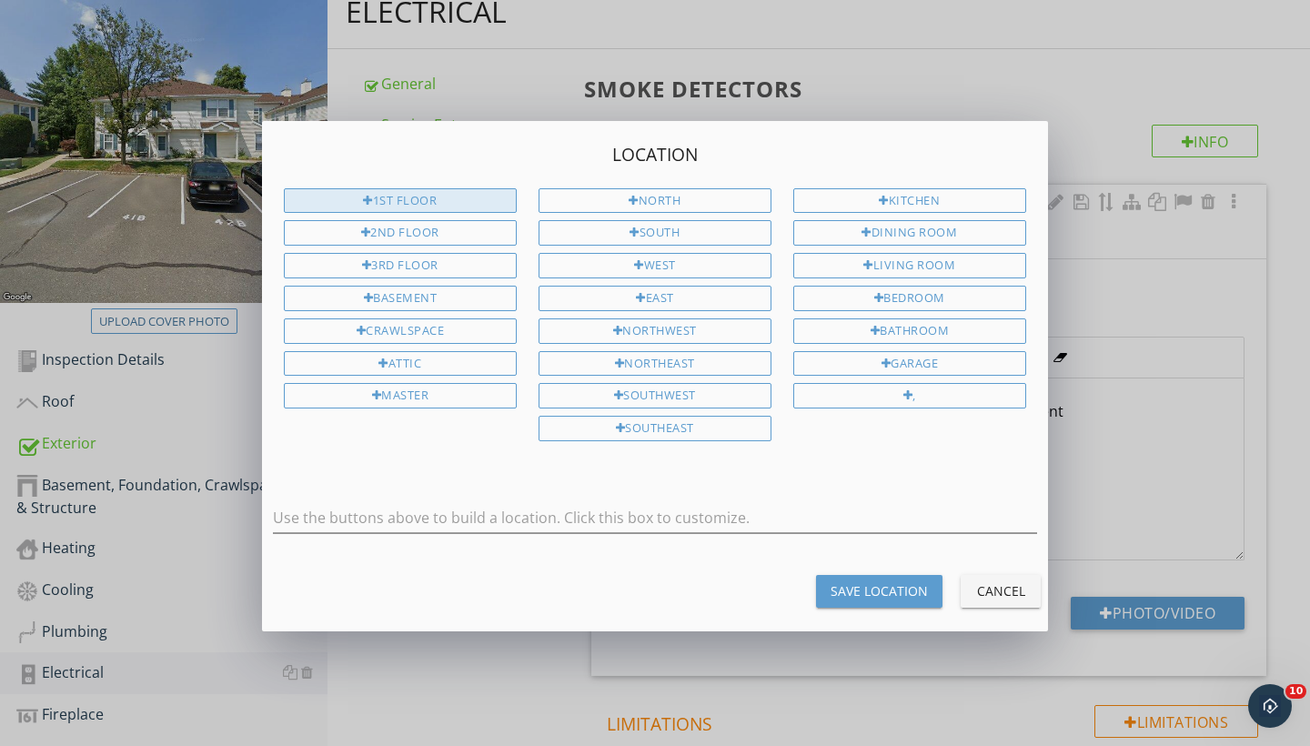
click at [456, 203] on div "1st Floor" at bounding box center [400, 200] width 233 height 25
type input "1st Floor"
click at [899, 589] on div "Save Location" at bounding box center [879, 591] width 97 height 19
type input "1st Floor"
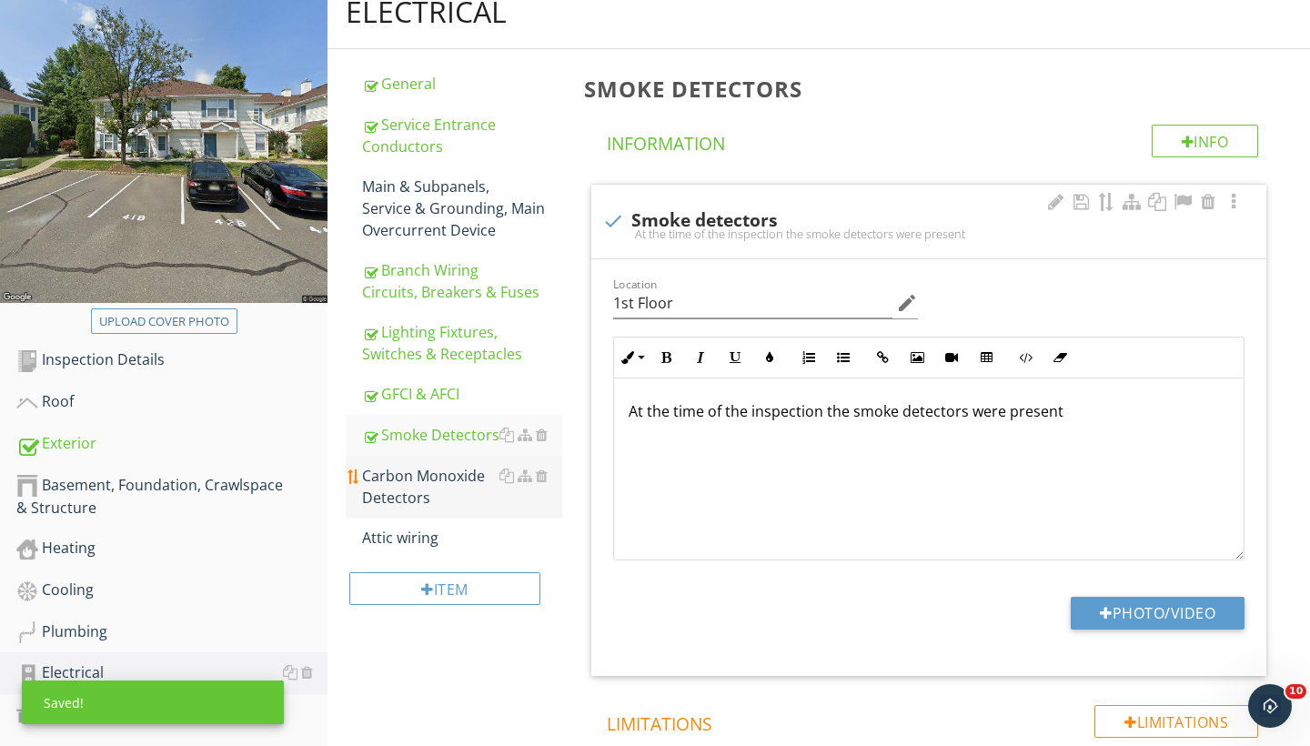
click at [439, 479] on div "Carbon Monoxide Detectors" at bounding box center [462, 487] width 200 height 44
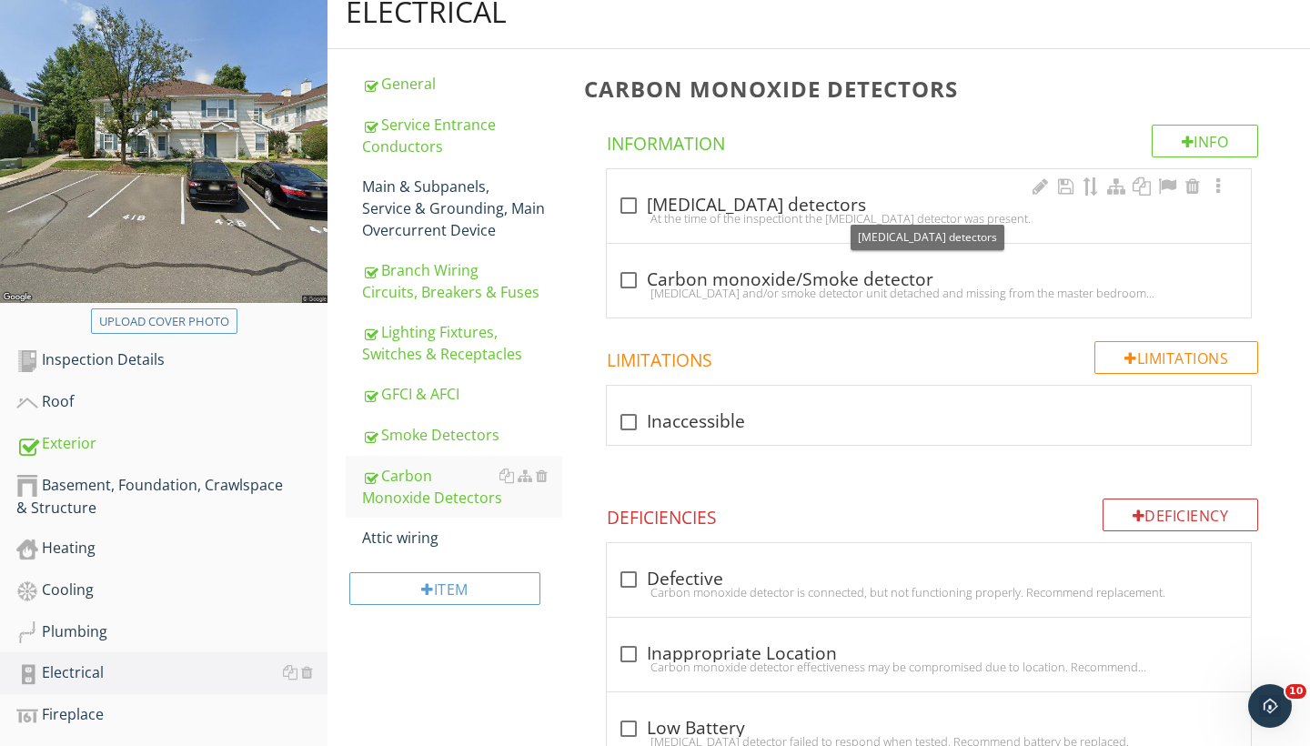
click at [628, 201] on div at bounding box center [628, 205] width 31 height 31
checkbox input "true"
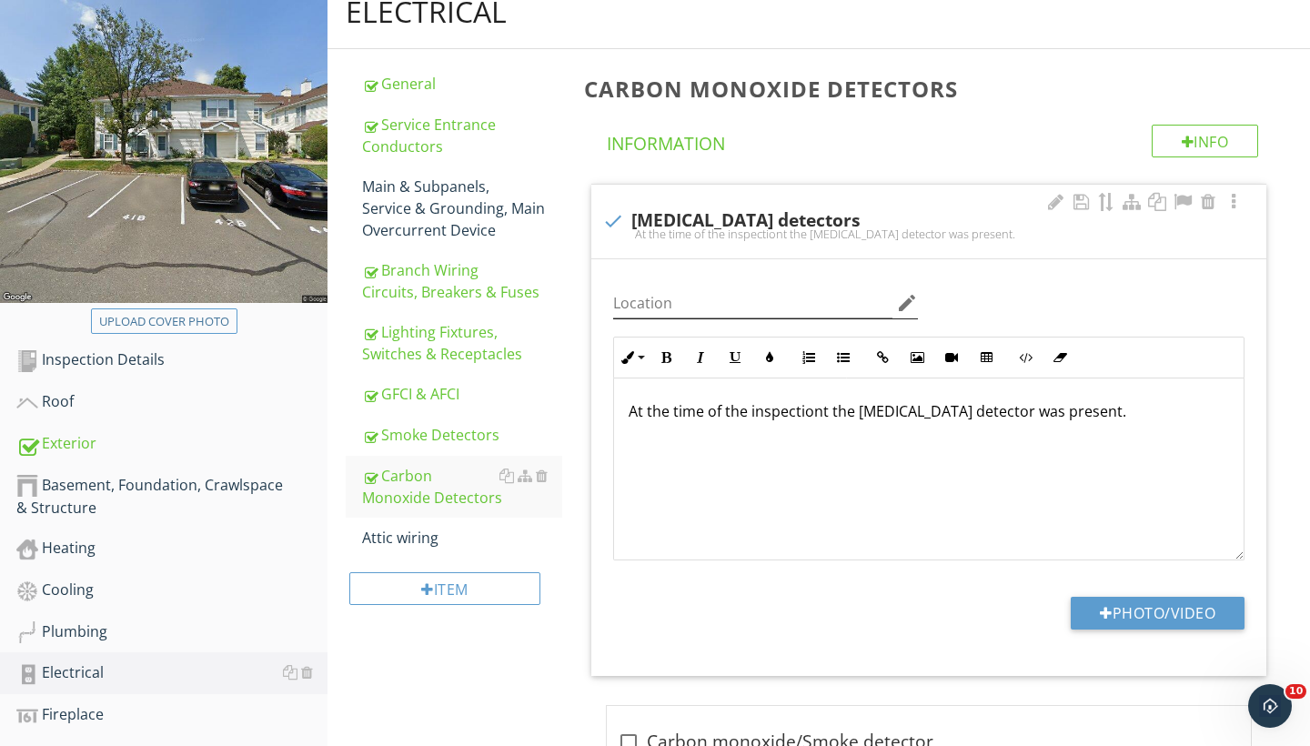
click at [908, 301] on icon "edit" at bounding box center [907, 303] width 22 height 22
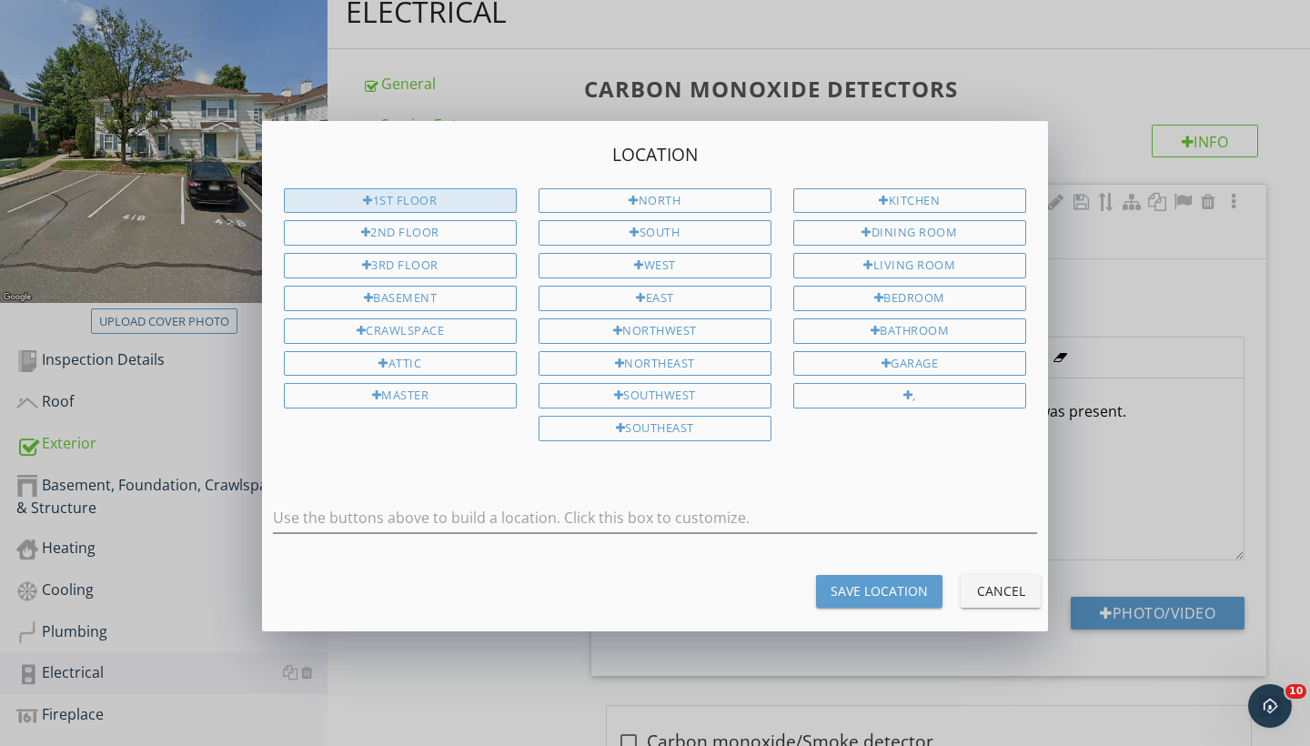
click at [352, 196] on div "1st Floor" at bounding box center [400, 200] width 233 height 25
type input "1st Floor"
click at [905, 575] on button "Save Location" at bounding box center [879, 591] width 126 height 33
type input "1st Floor"
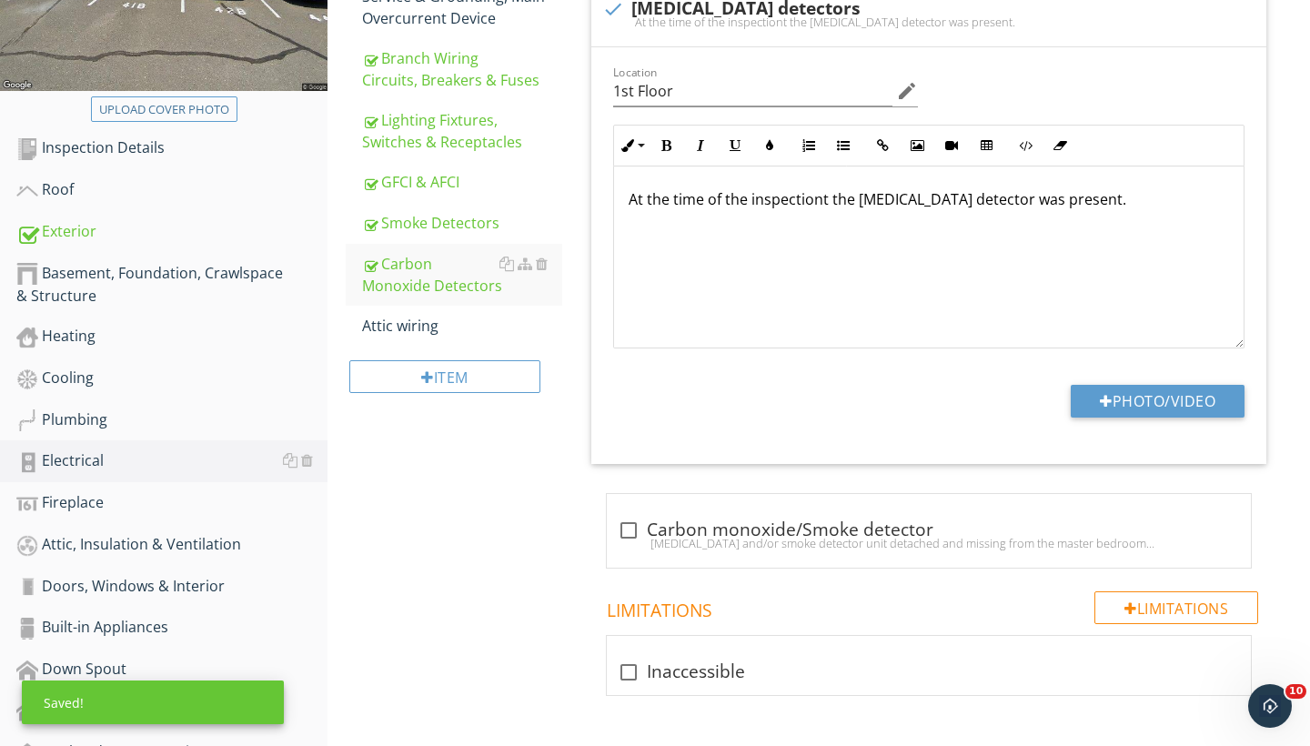
scroll to position [477, 0]
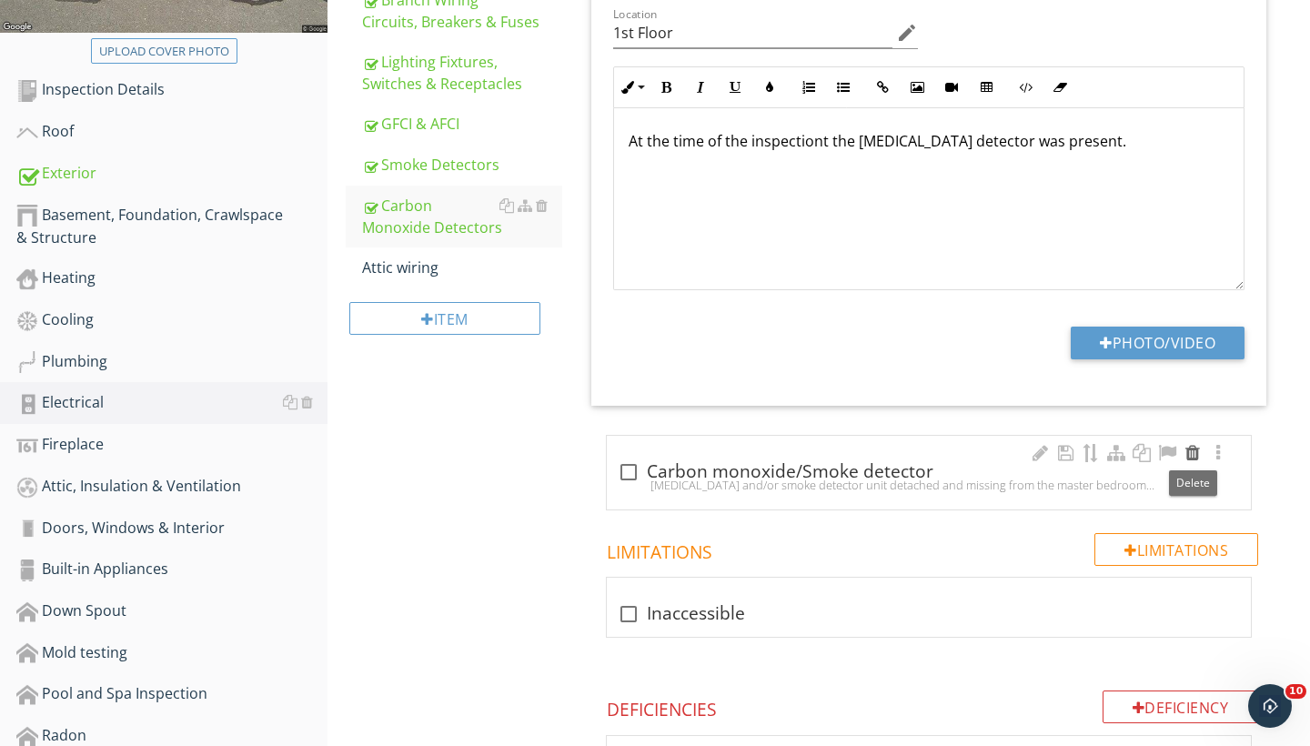
click at [1193, 455] on div at bounding box center [1193, 453] width 22 height 18
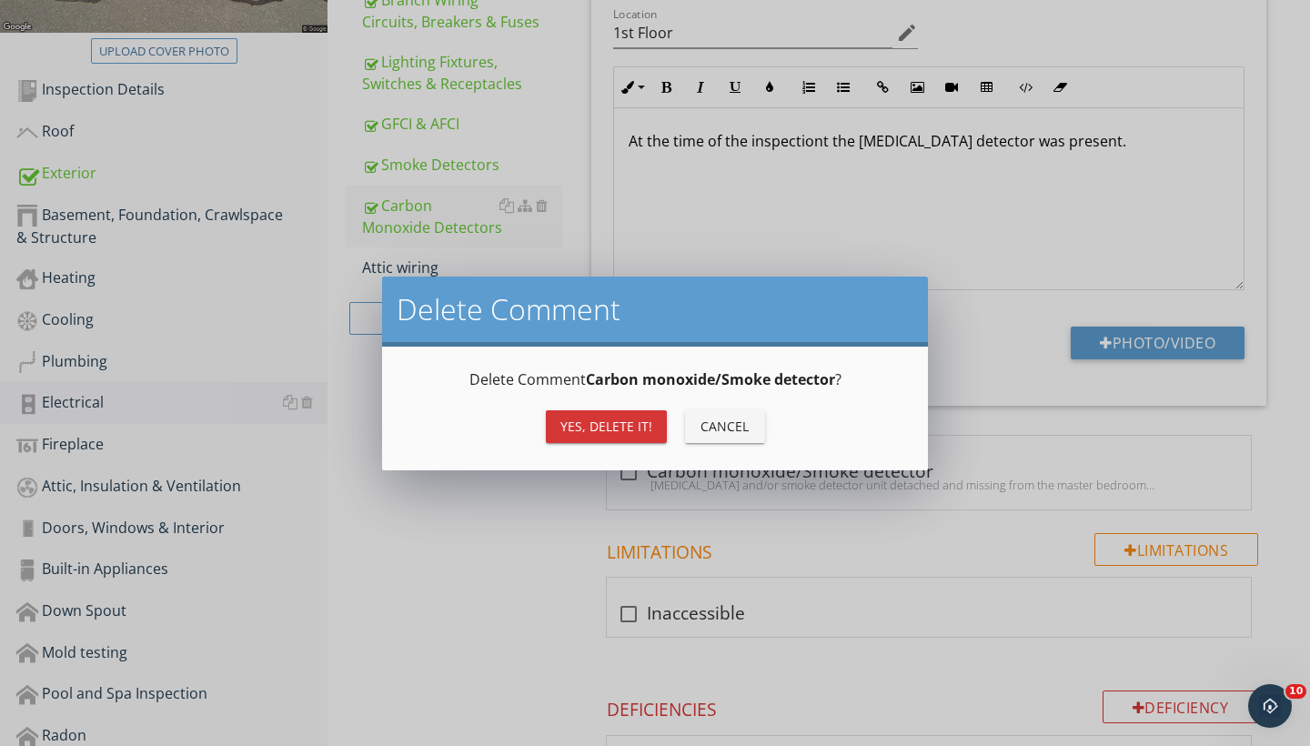
click at [579, 432] on div "Yes, Delete it!" at bounding box center [607, 426] width 92 height 19
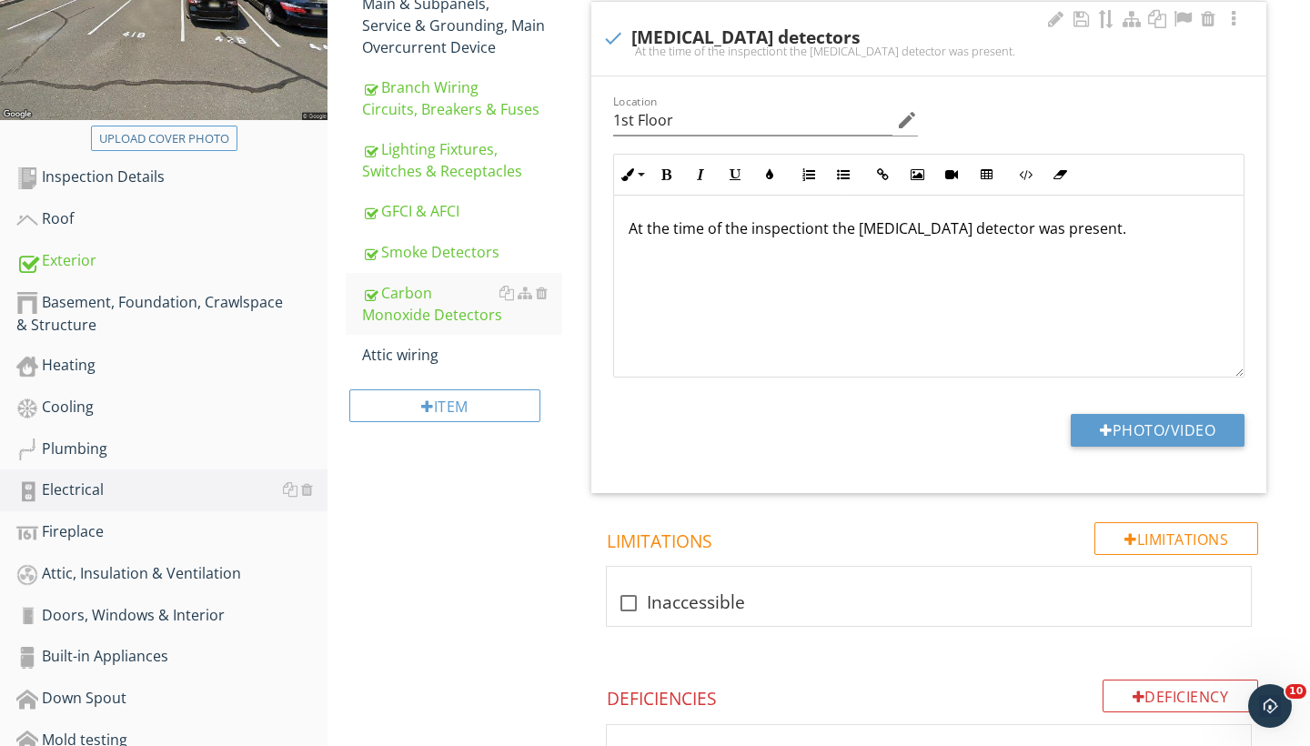
scroll to position [383, 0]
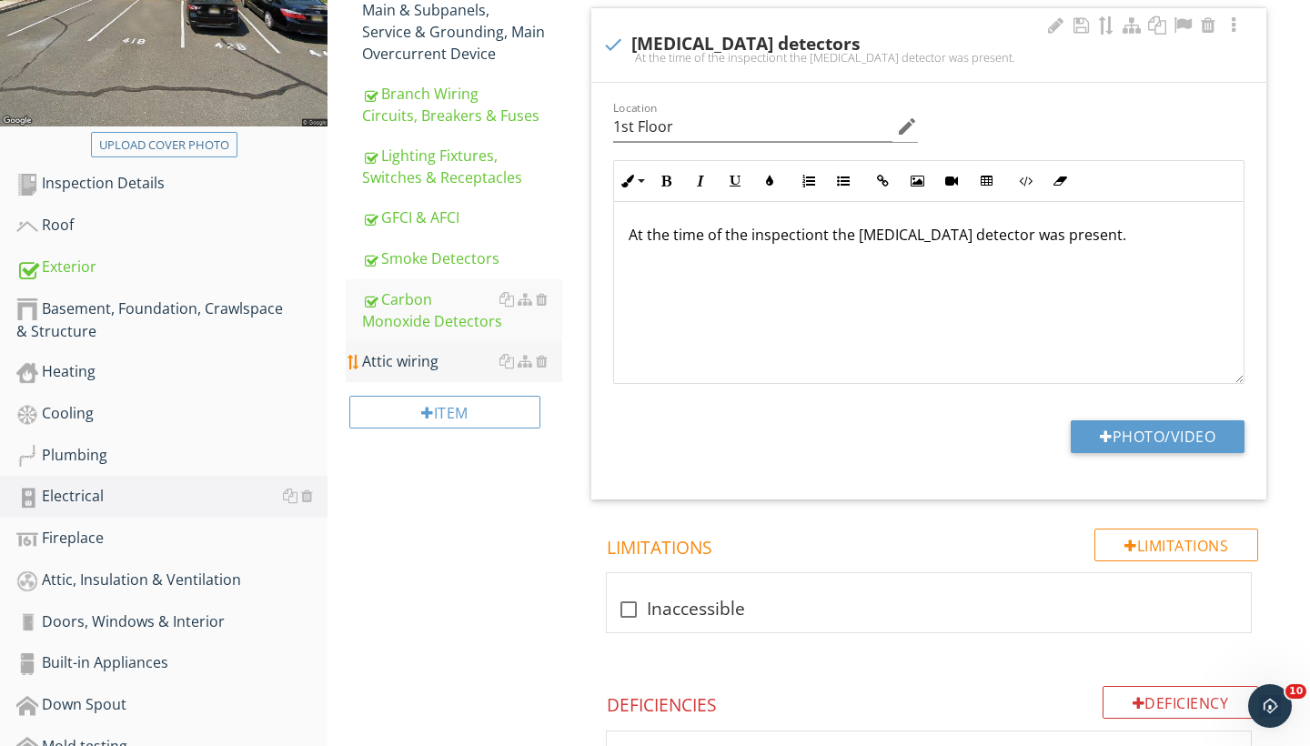
click at [410, 362] on div "Attic wiring" at bounding box center [462, 361] width 200 height 22
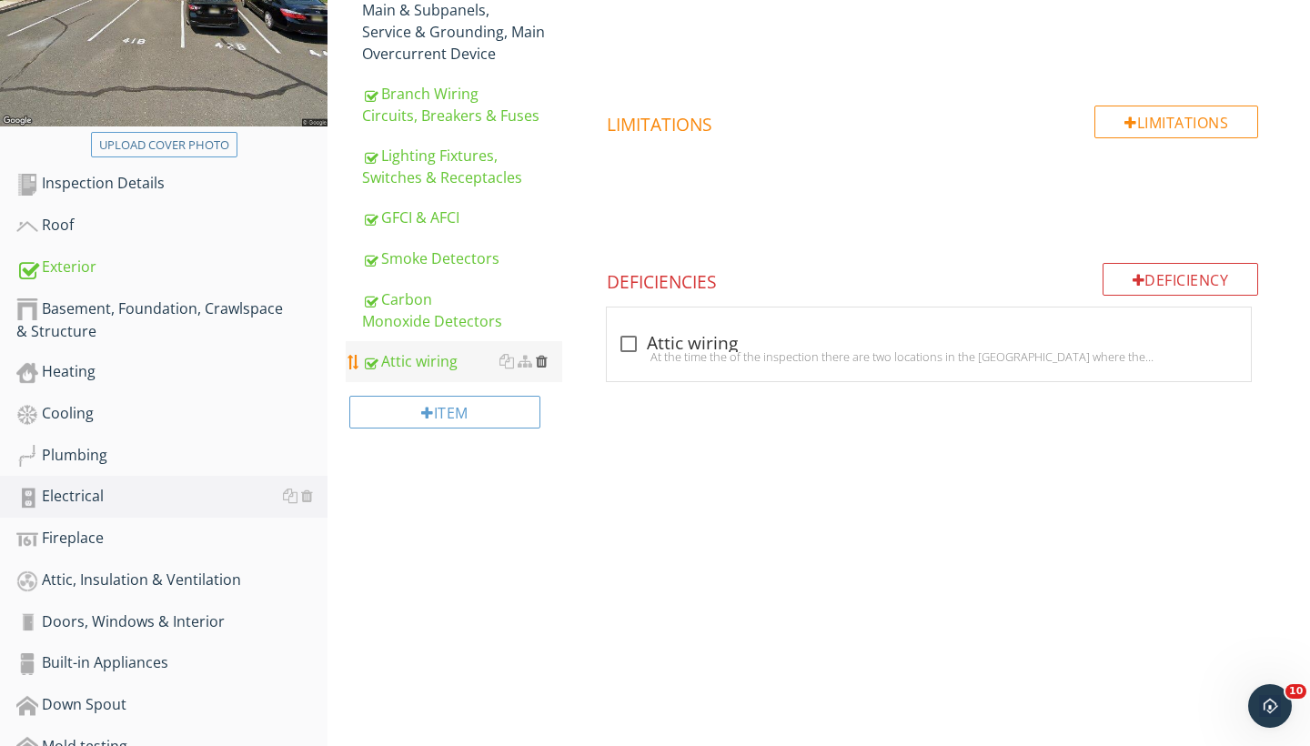
click at [545, 359] on div at bounding box center [542, 361] width 12 height 15
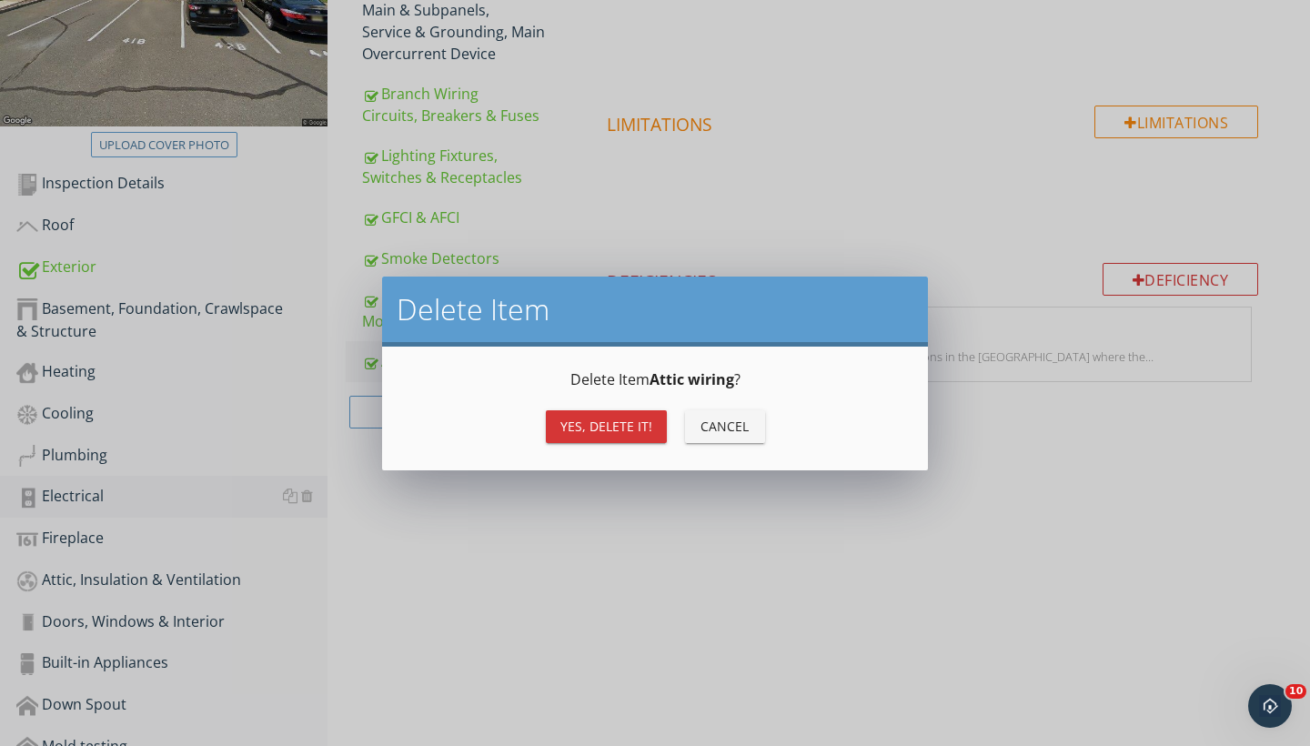
click at [606, 423] on div "Yes, Delete it!" at bounding box center [607, 426] width 92 height 19
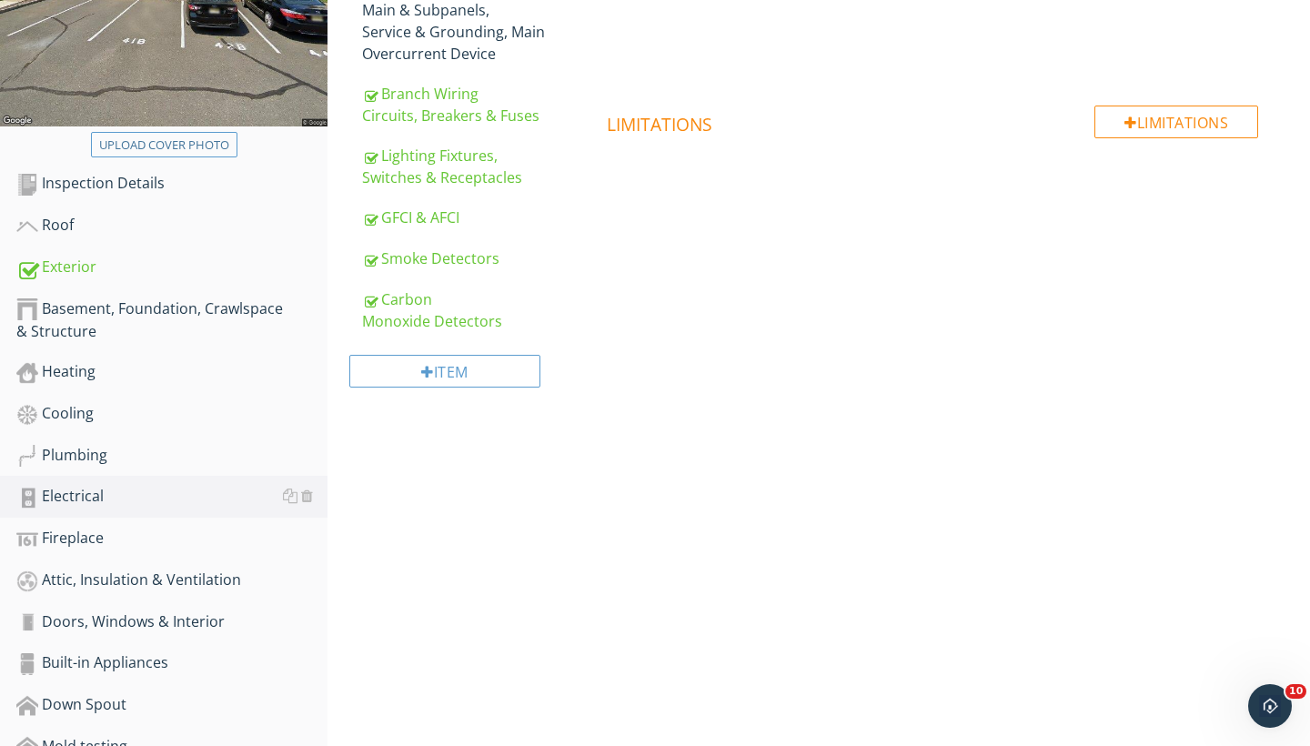
scroll to position [452, 0]
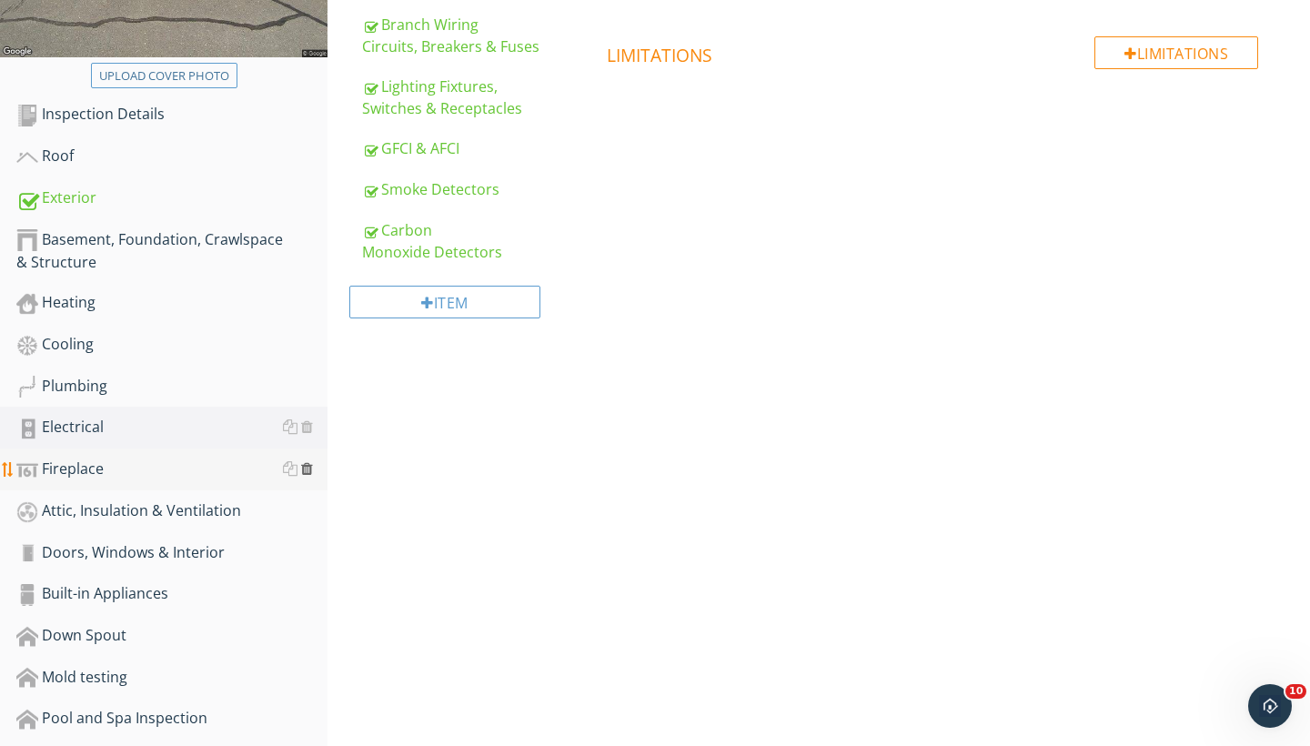
click at [310, 468] on div at bounding box center [307, 468] width 12 height 15
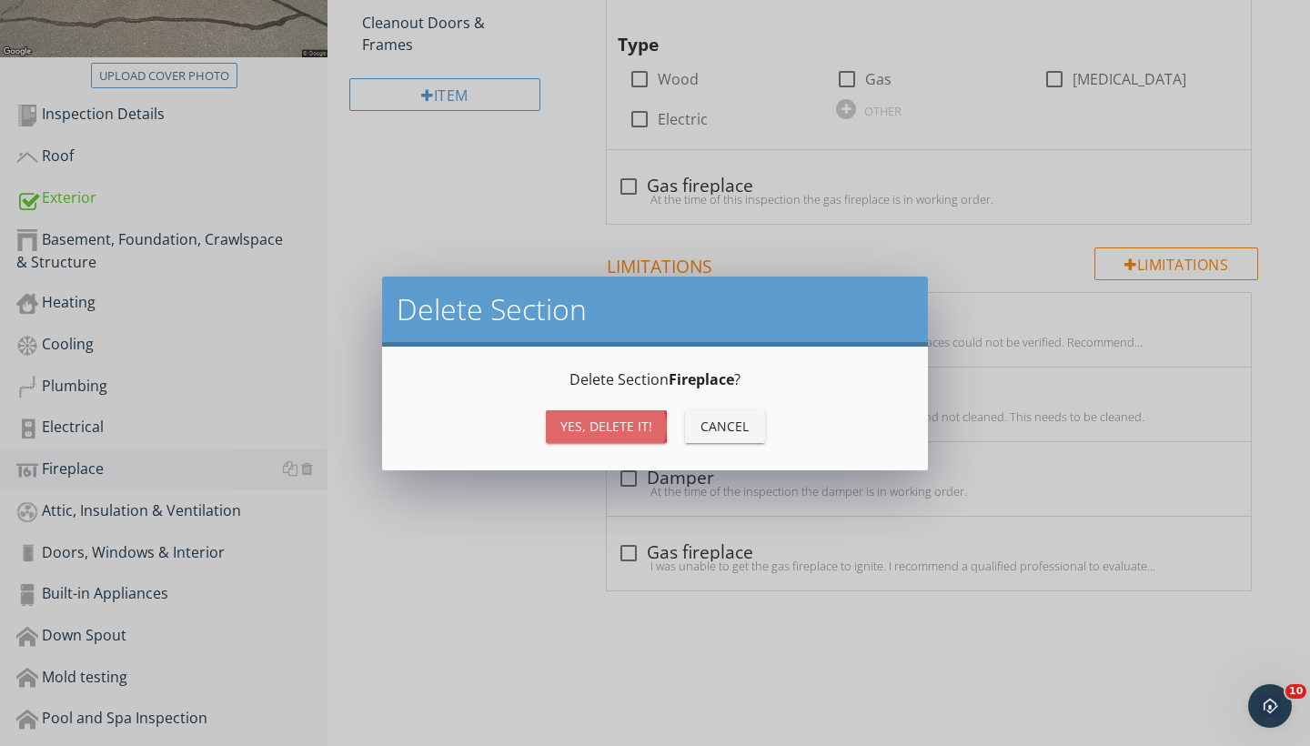
click at [603, 432] on div "Yes, Delete it!" at bounding box center [607, 426] width 92 height 19
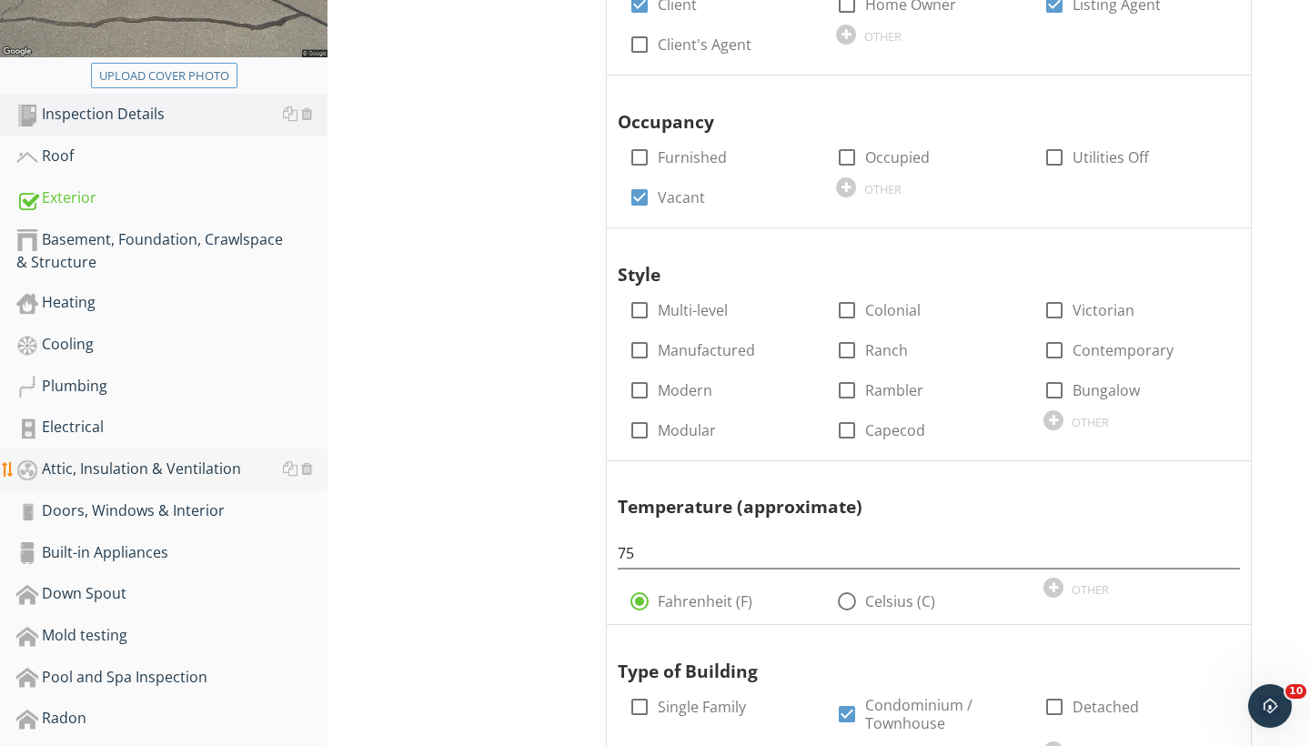
click at [234, 471] on div "Attic, Insulation & Ventilation" at bounding box center [171, 470] width 311 height 24
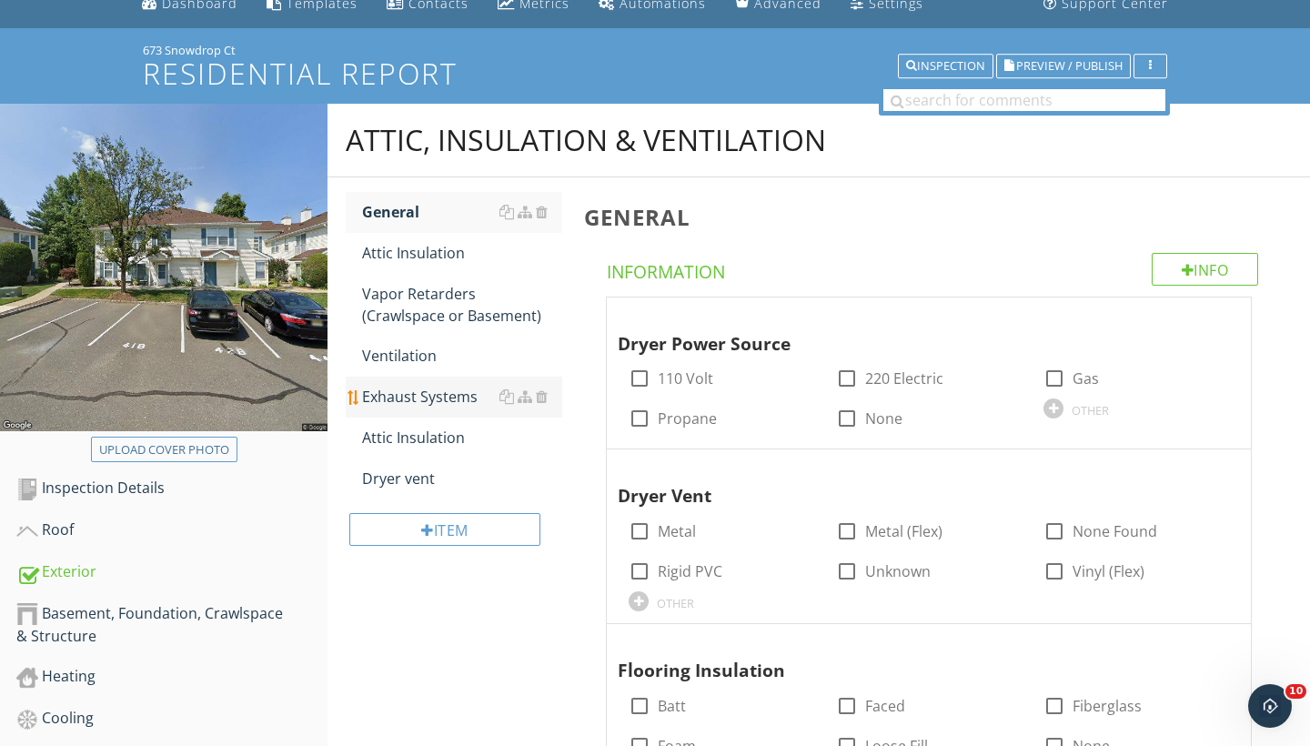
scroll to position [82, 0]
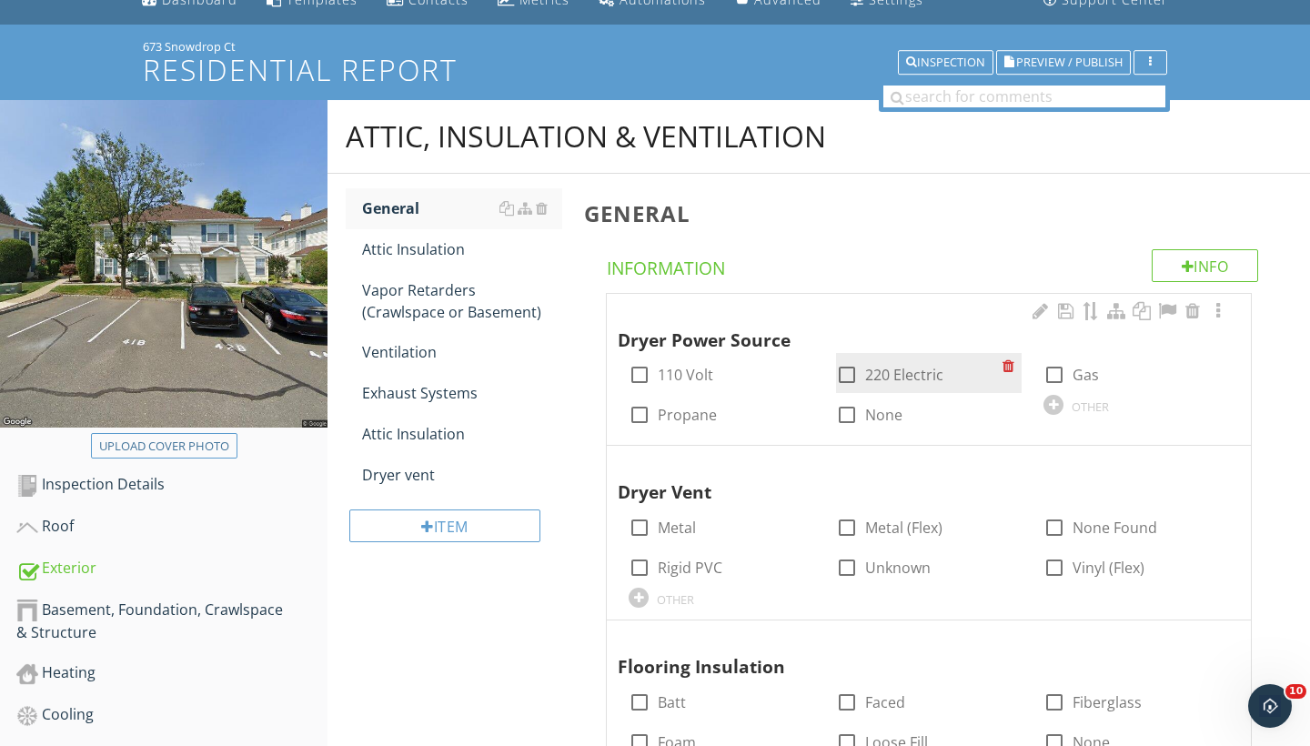
click at [843, 377] on div at bounding box center [847, 374] width 31 height 31
checkbox input "true"
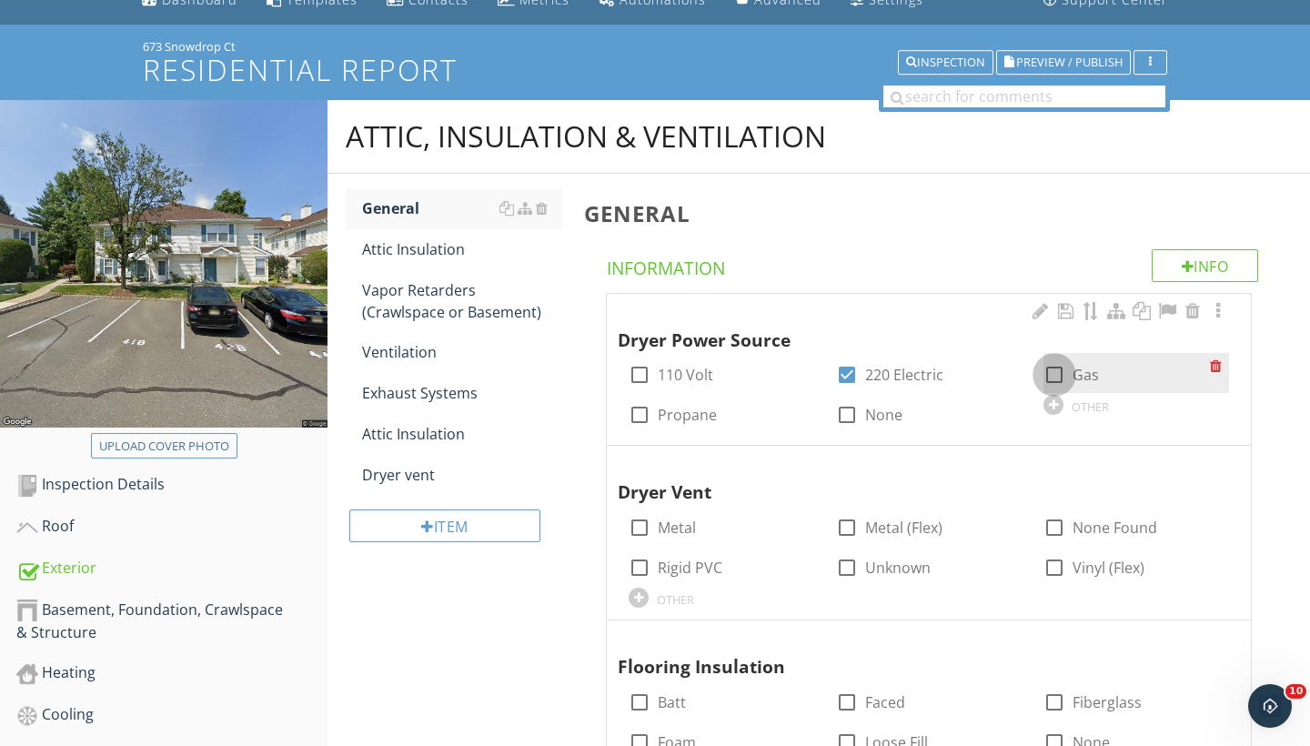
click at [1061, 374] on div at bounding box center [1054, 374] width 31 height 31
checkbox input "true"
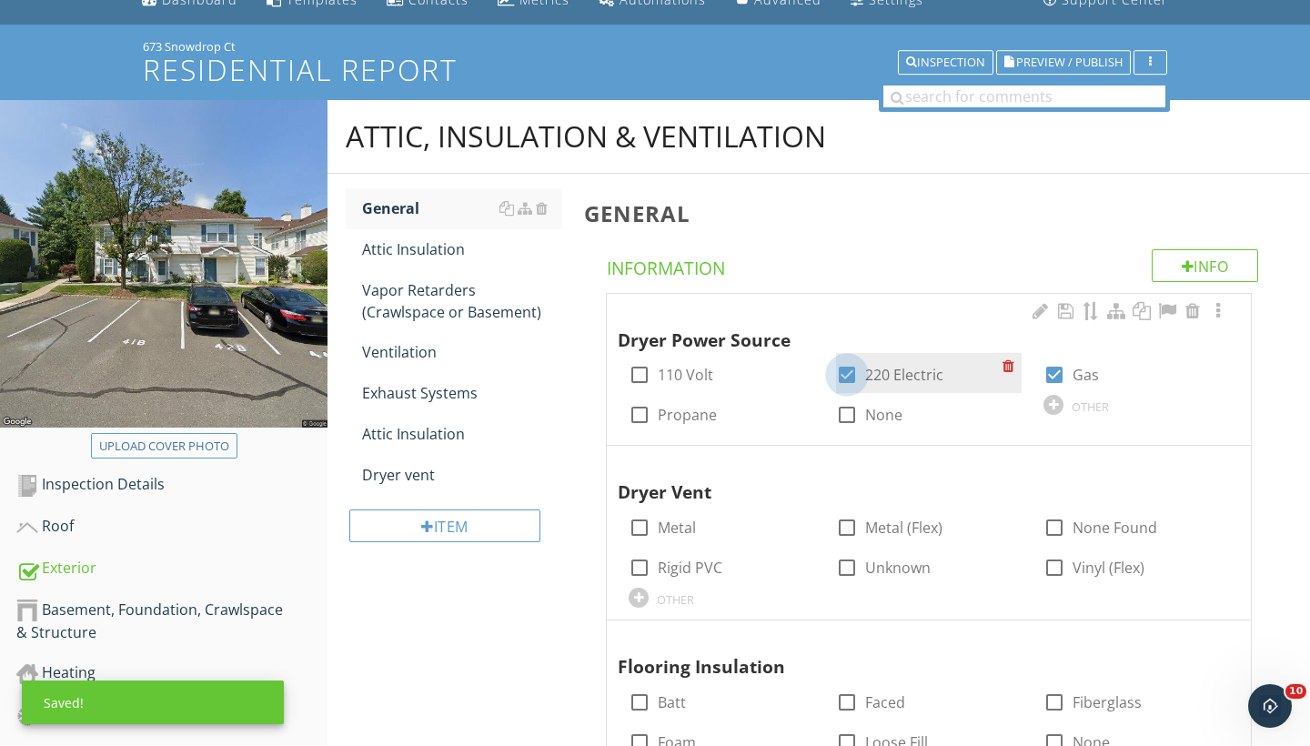
click at [845, 370] on div at bounding box center [847, 374] width 31 height 31
checkbox input "false"
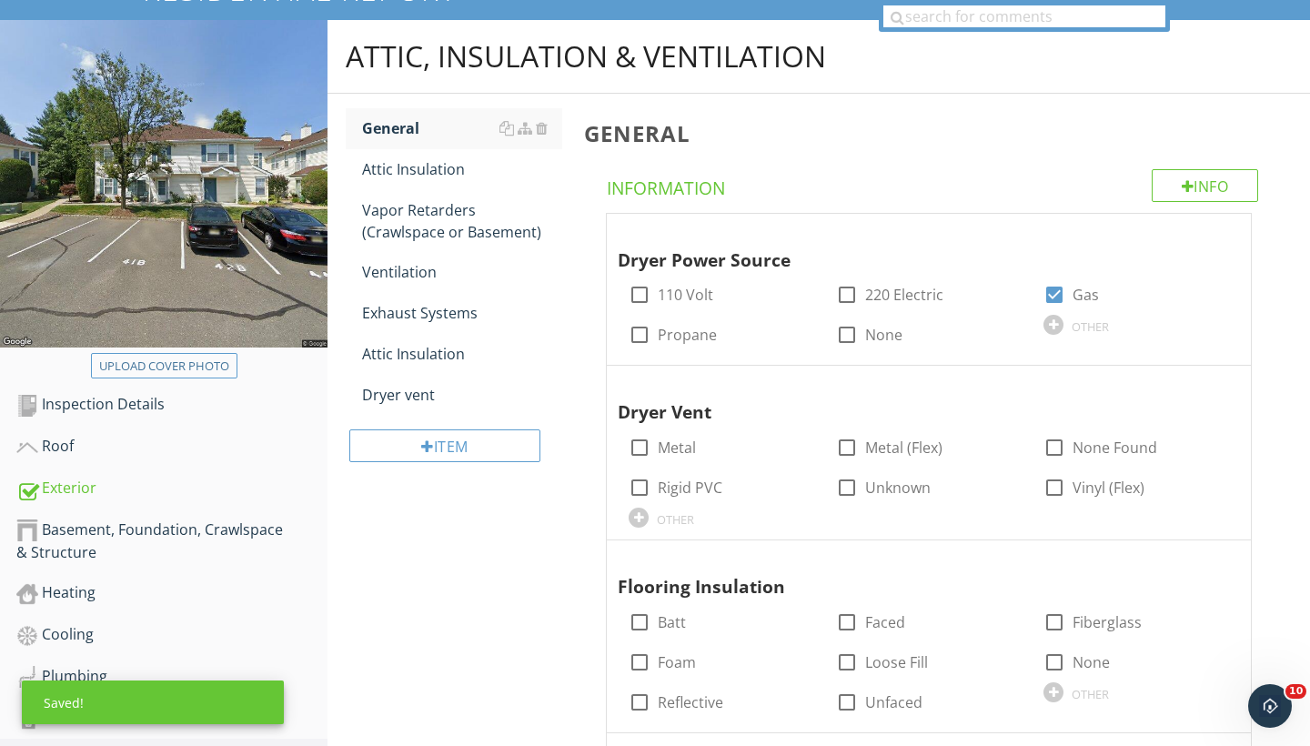
scroll to position [173, 0]
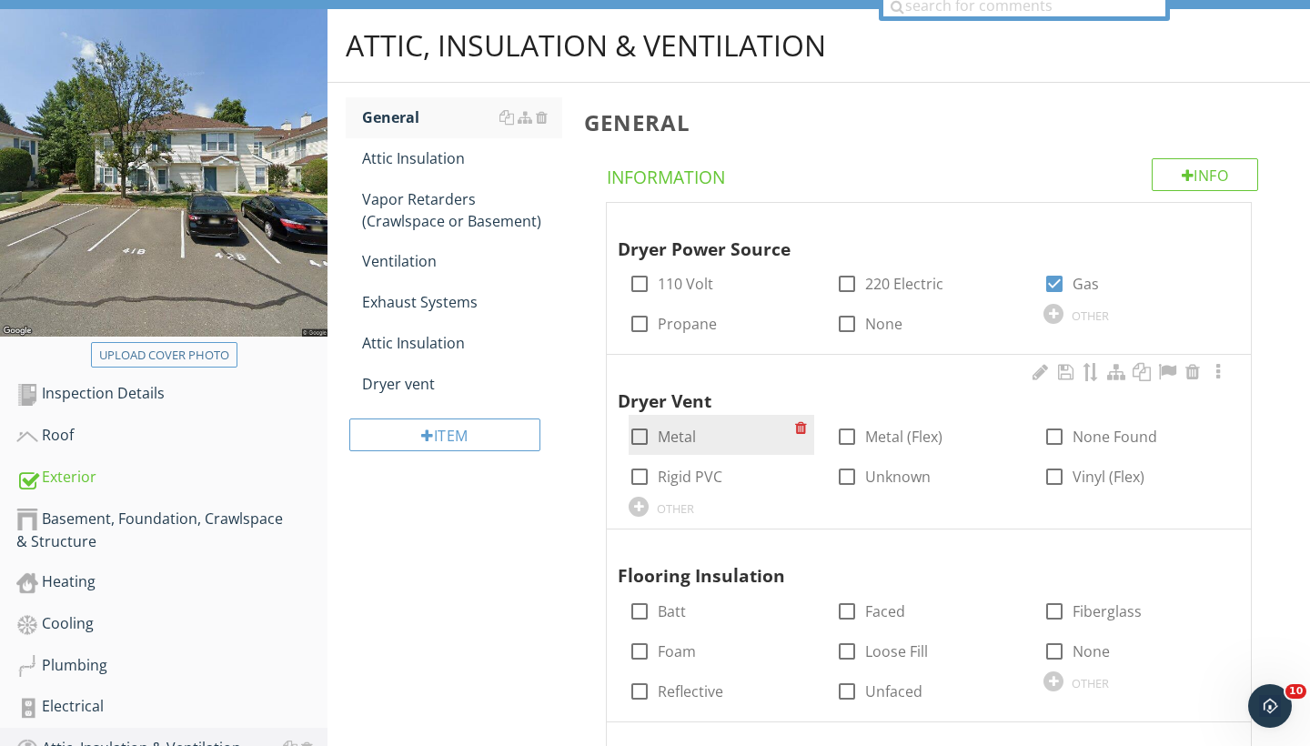
click at [643, 436] on div at bounding box center [639, 436] width 31 height 31
checkbox input "true"
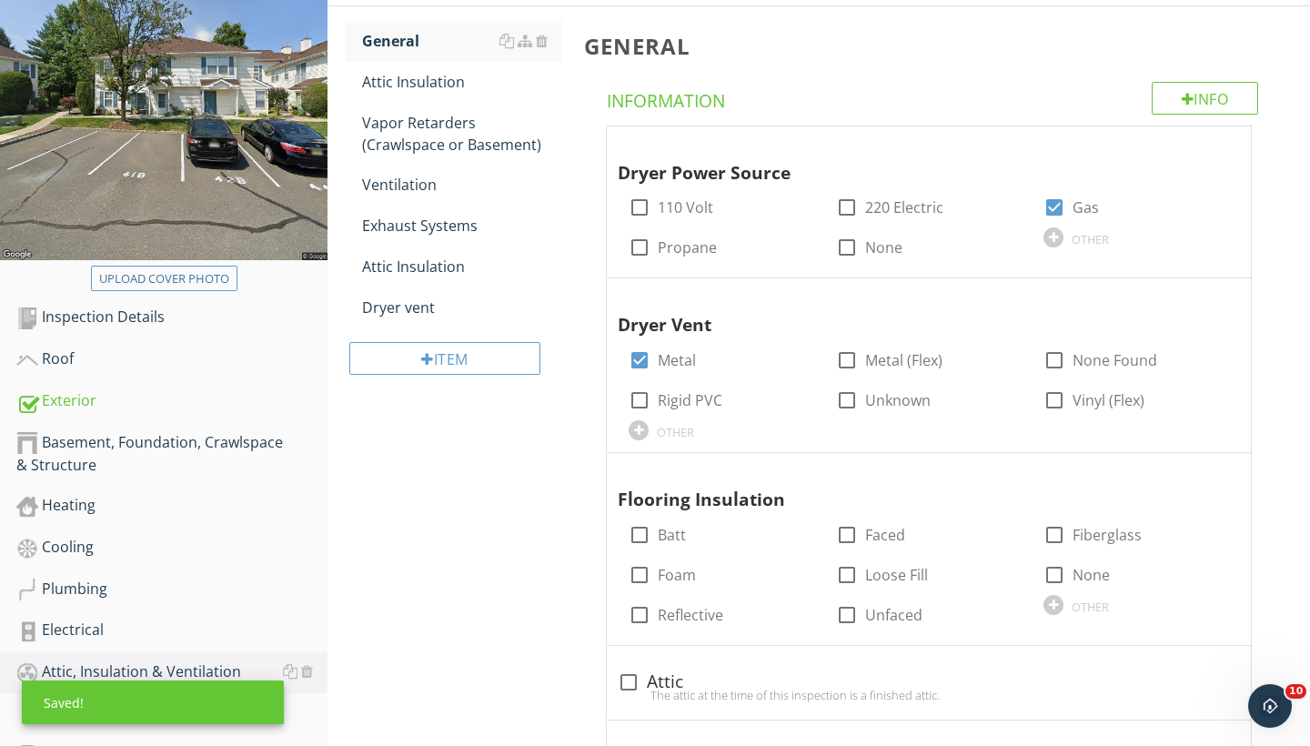
scroll to position [246, 0]
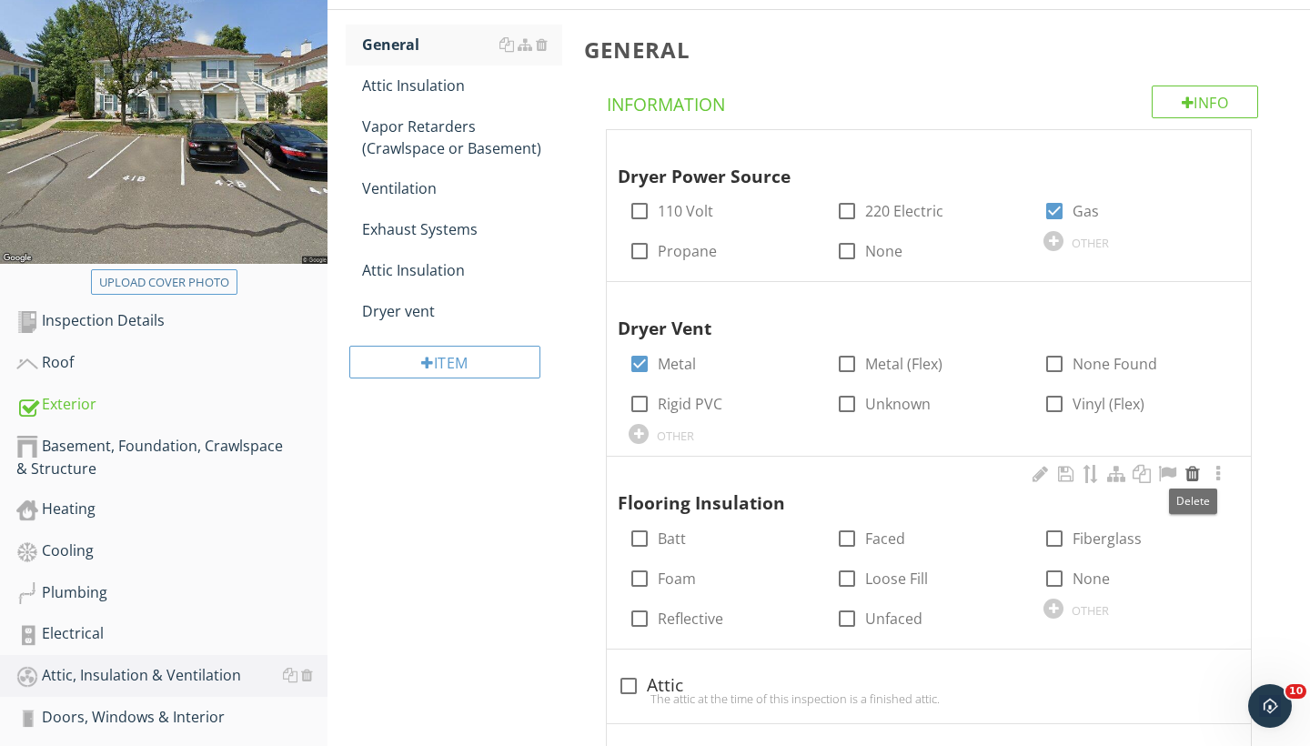
click at [1196, 470] on div at bounding box center [1193, 474] width 22 height 18
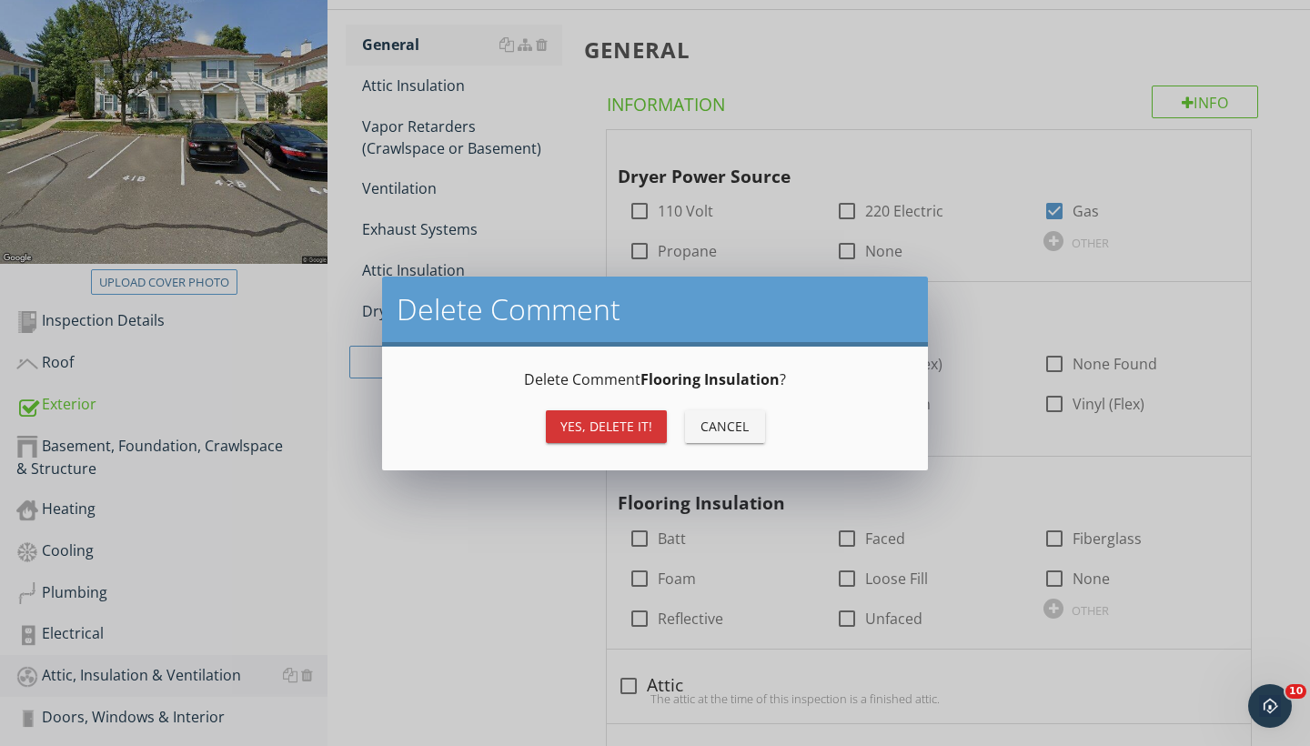
click at [563, 427] on div "Yes, Delete it!" at bounding box center [607, 426] width 92 height 19
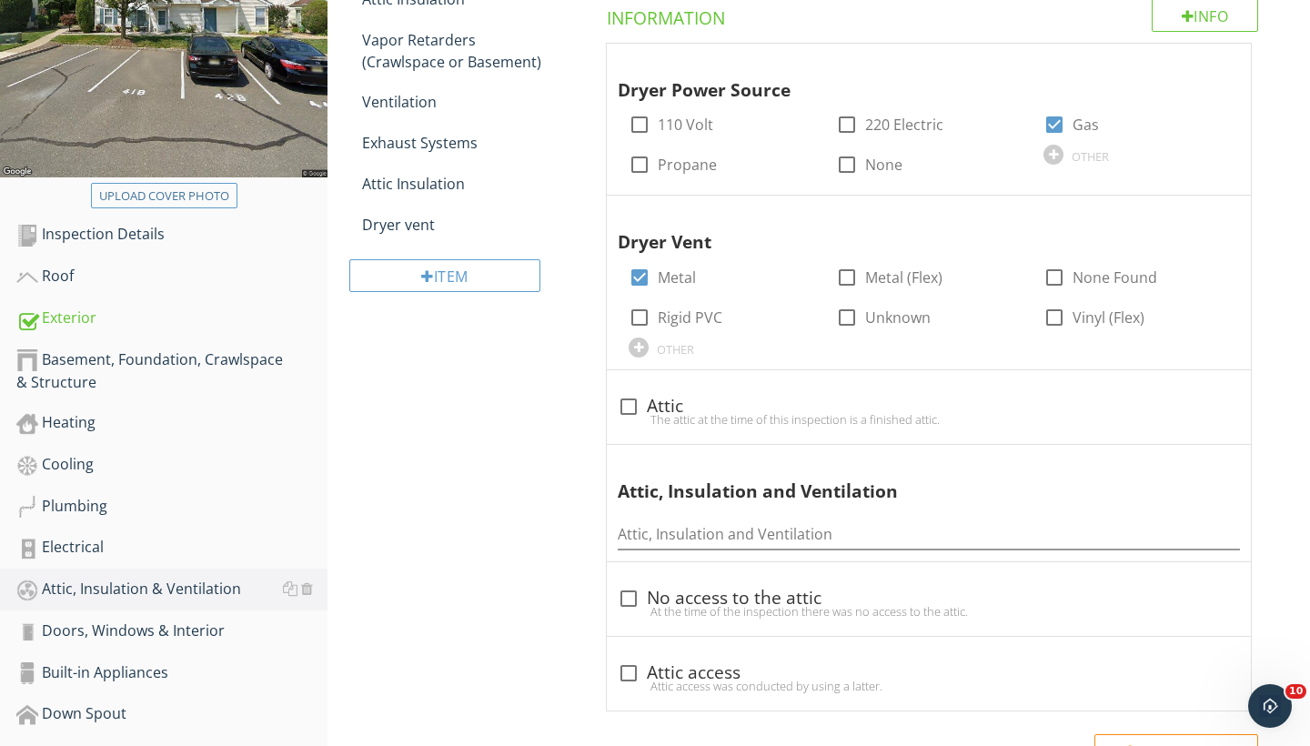
scroll to position [329, 0]
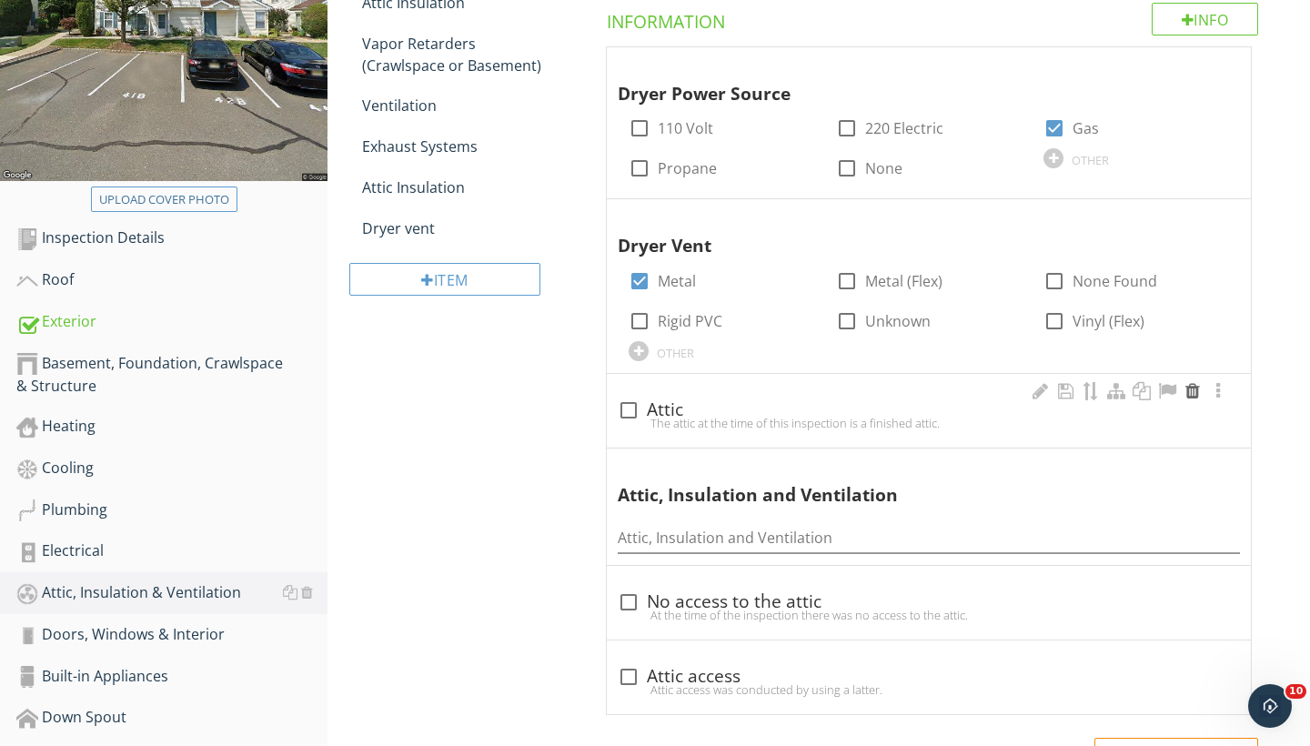
click at [1192, 382] on div at bounding box center [1193, 391] width 22 height 18
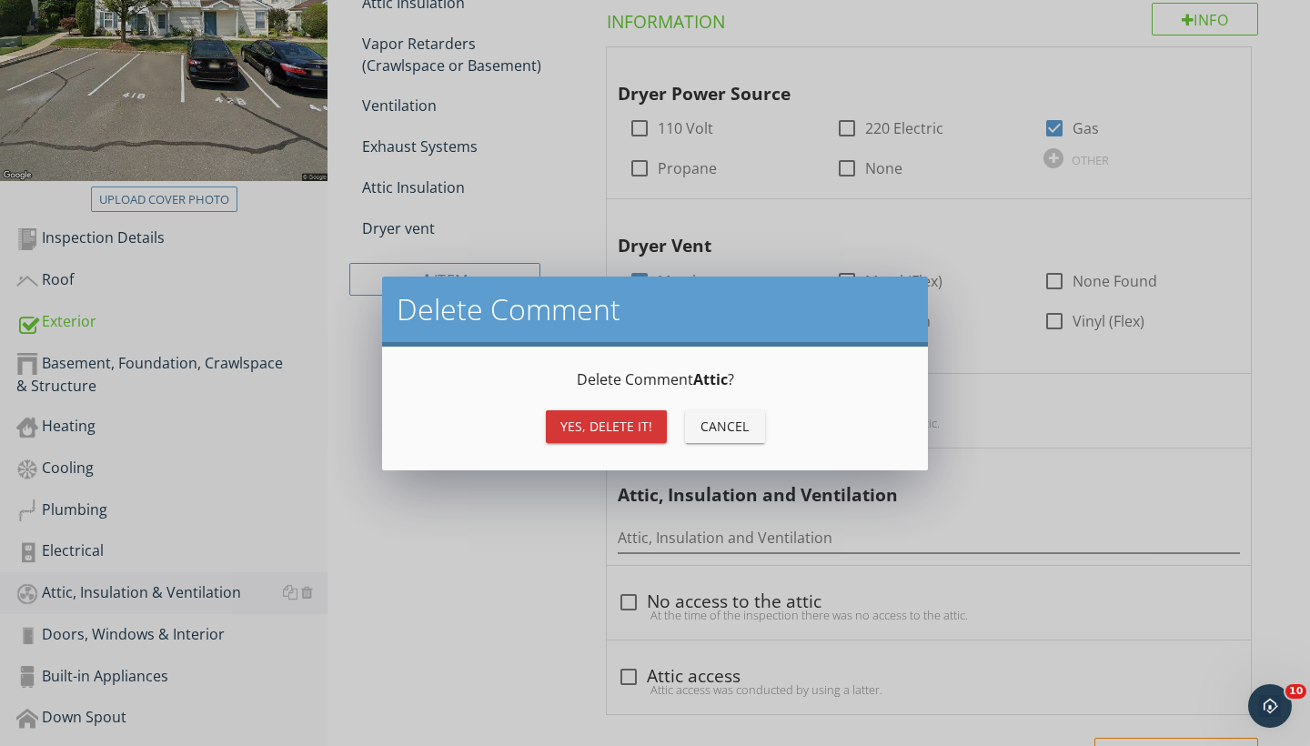
click at [587, 420] on div "Yes, Delete it!" at bounding box center [607, 426] width 92 height 19
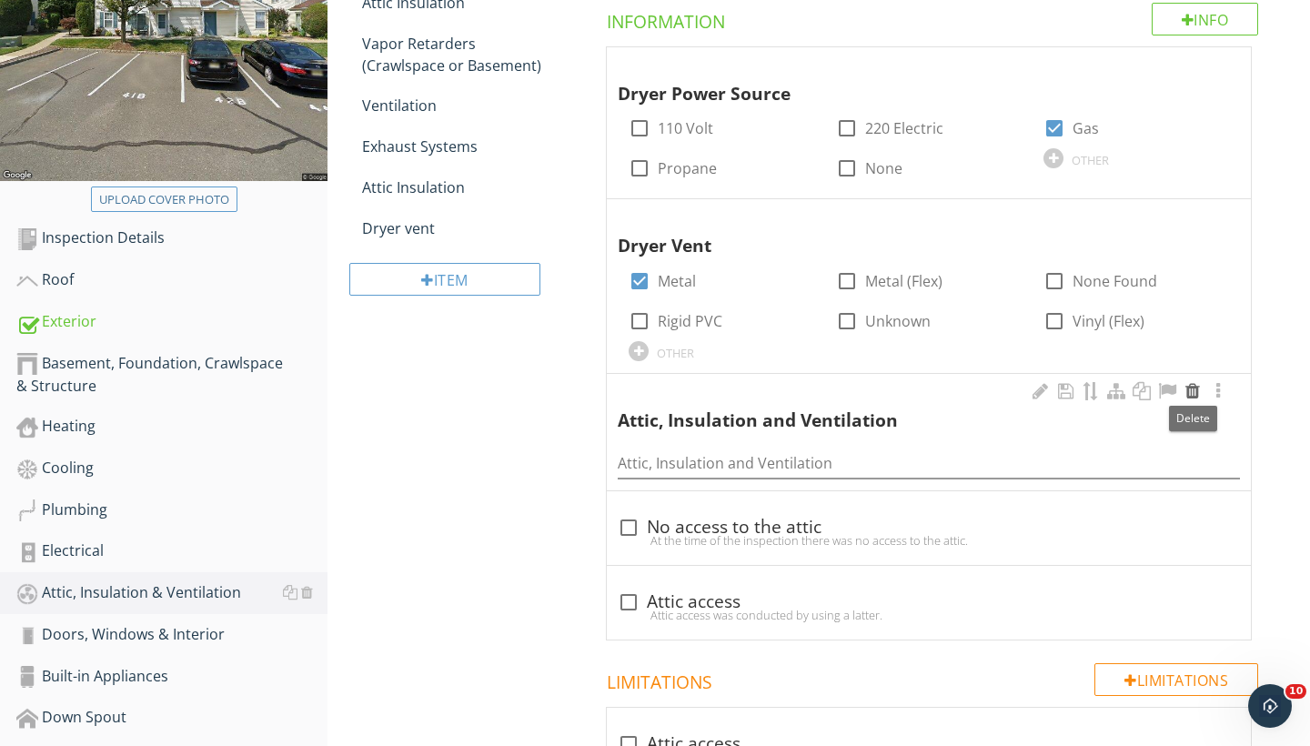
click at [1194, 385] on div at bounding box center [1193, 391] width 22 height 18
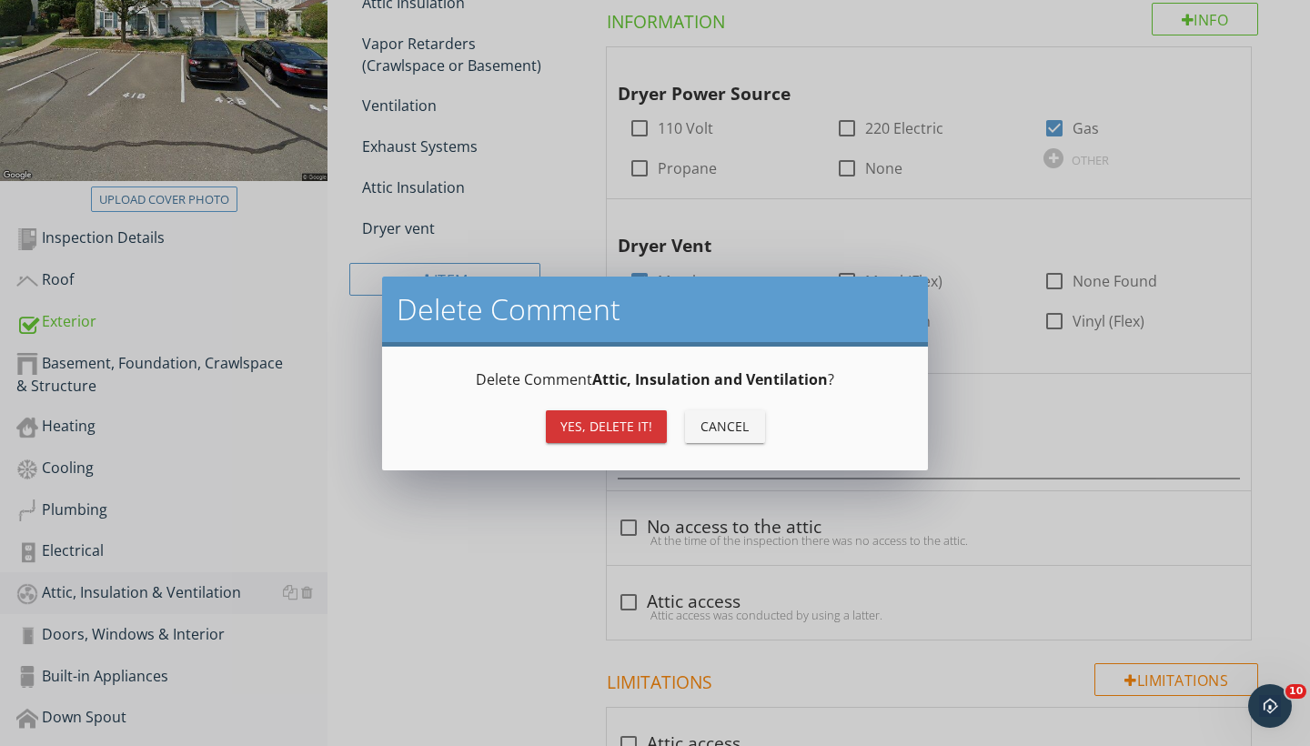
click at [619, 427] on div "Yes, Delete it!" at bounding box center [607, 426] width 92 height 19
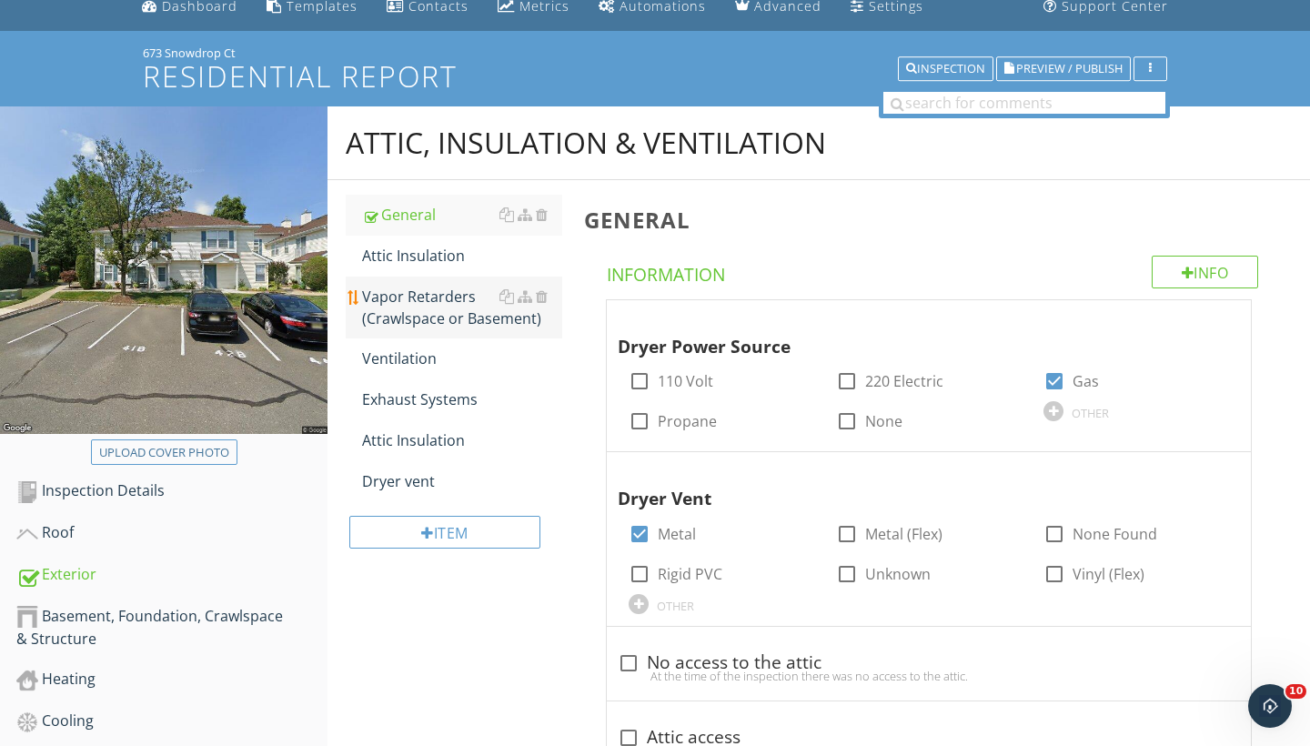
scroll to position [75, 0]
click at [405, 256] on div "Attic Insulation" at bounding box center [462, 257] width 200 height 22
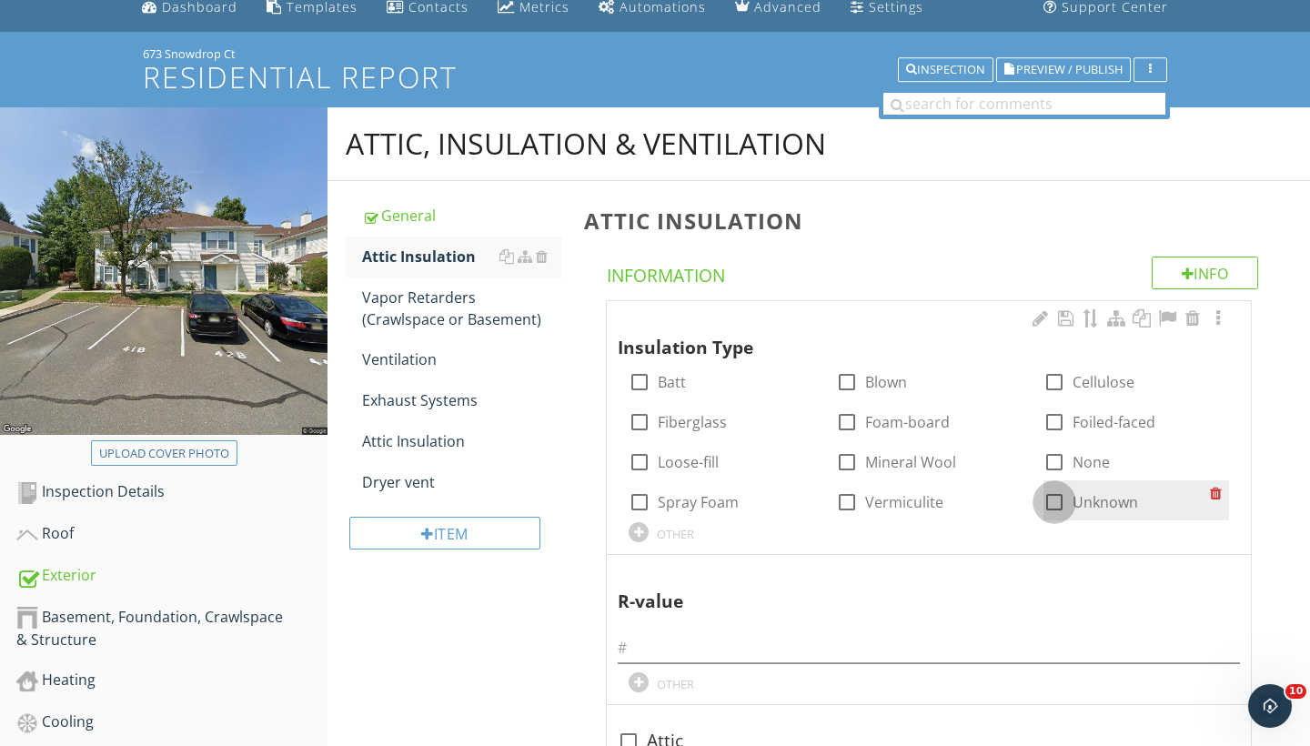
click at [1054, 501] on div at bounding box center [1054, 502] width 31 height 31
checkbox input "true"
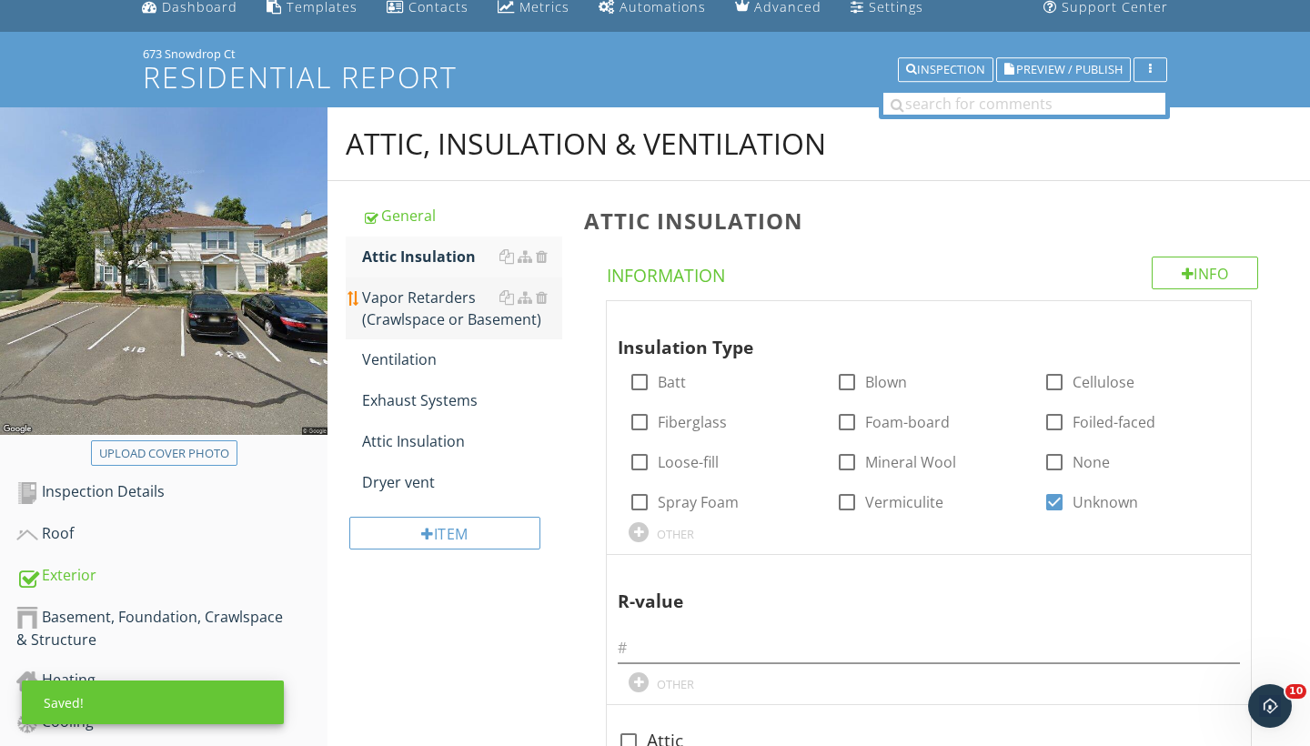
click at [436, 298] on div "Vapor Retarders (Crawlspace or Basement)" at bounding box center [462, 309] width 200 height 44
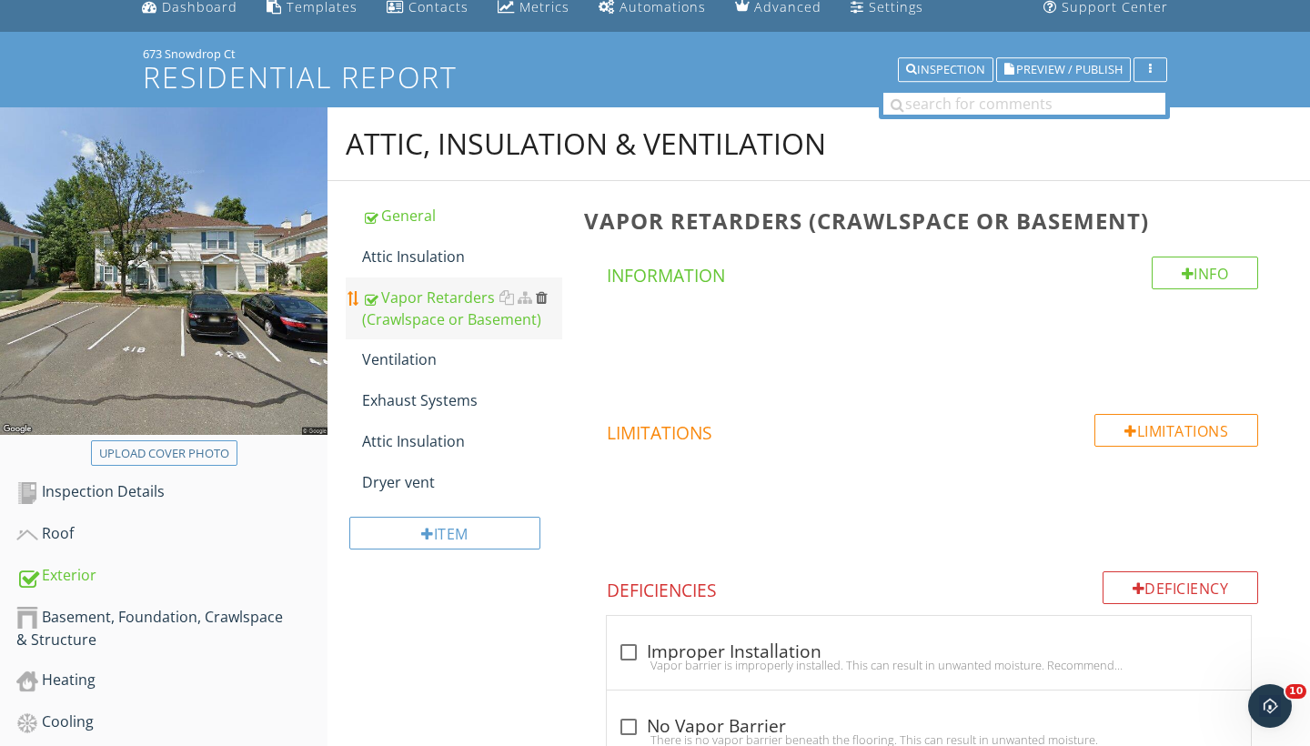
click at [545, 299] on div at bounding box center [542, 297] width 12 height 15
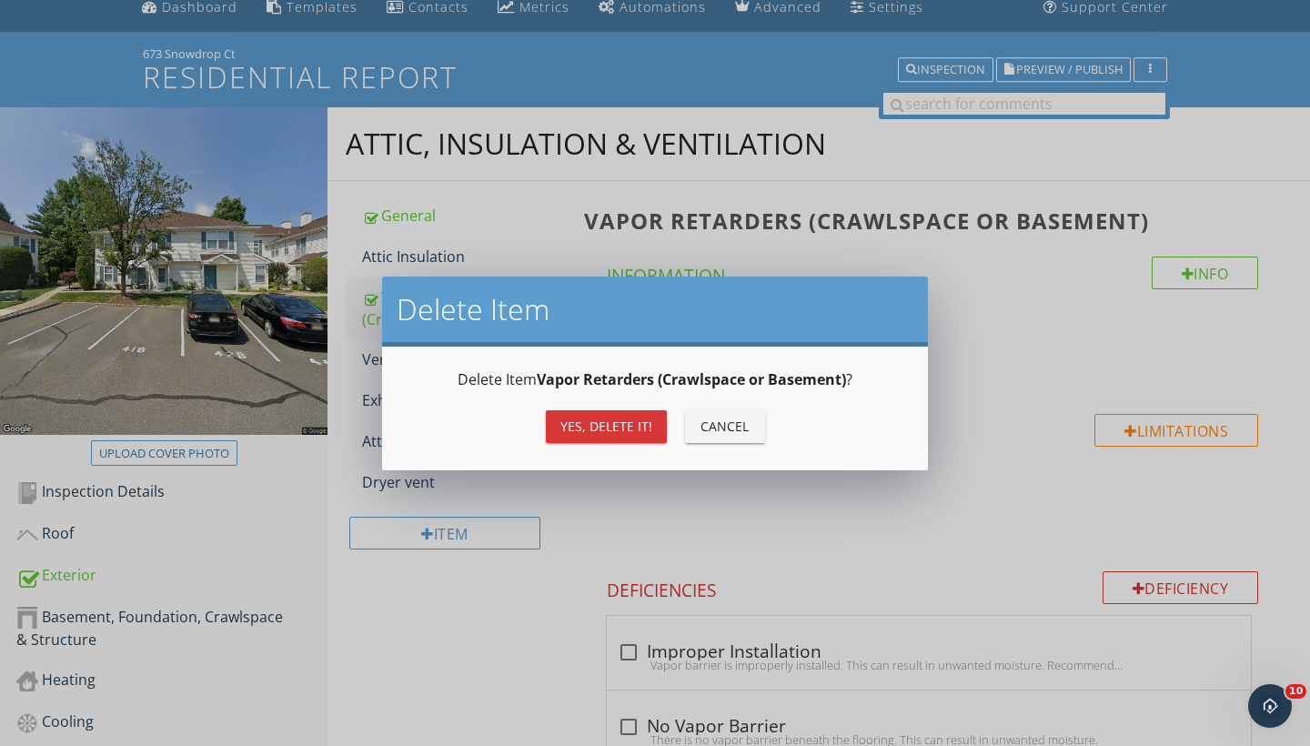
click at [616, 420] on div "Yes, Delete it!" at bounding box center [607, 426] width 92 height 19
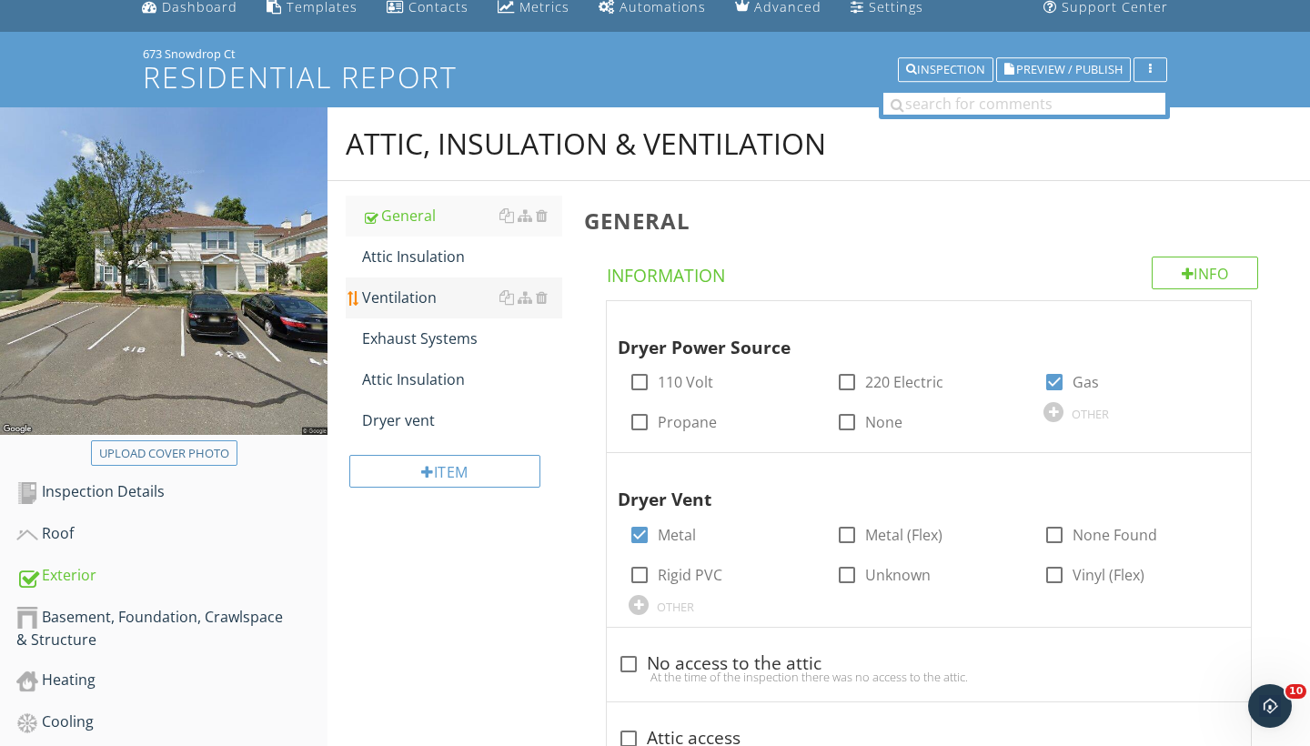
click at [434, 304] on div "Ventilation" at bounding box center [462, 298] width 200 height 22
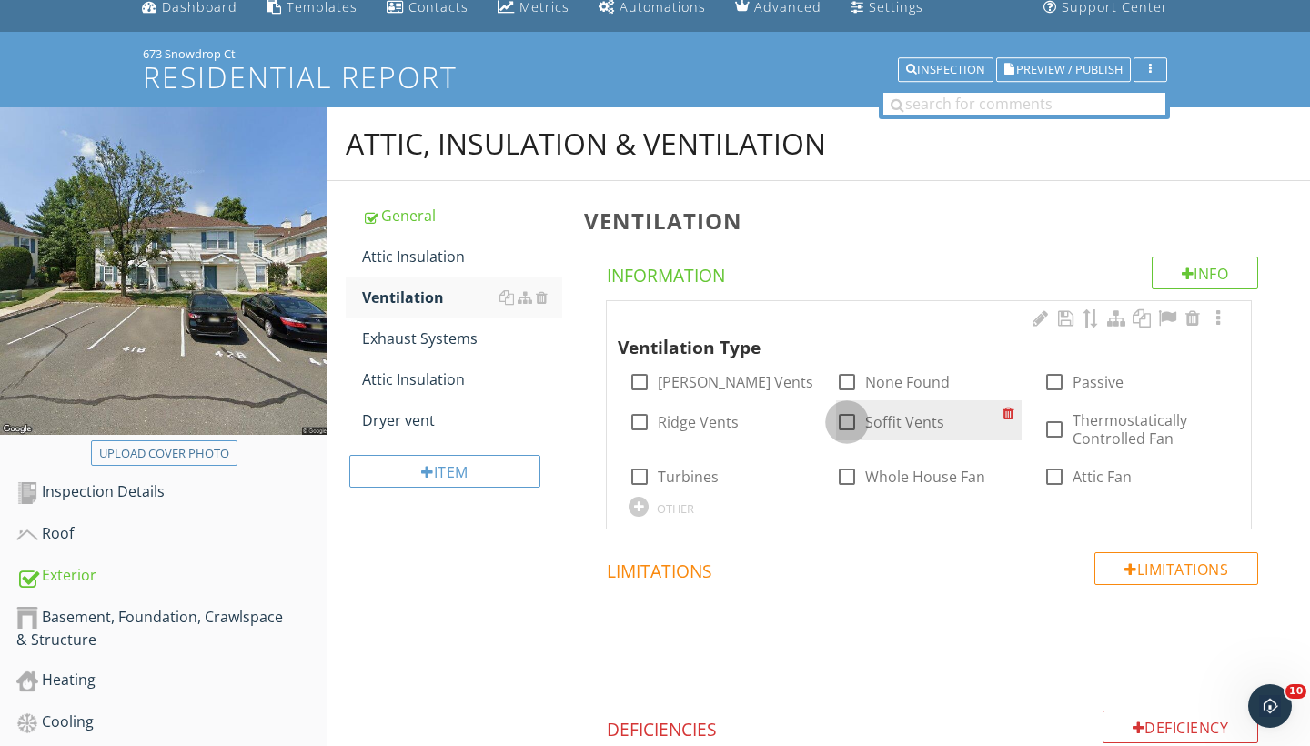
click at [850, 420] on div at bounding box center [847, 422] width 31 height 31
checkbox input "true"
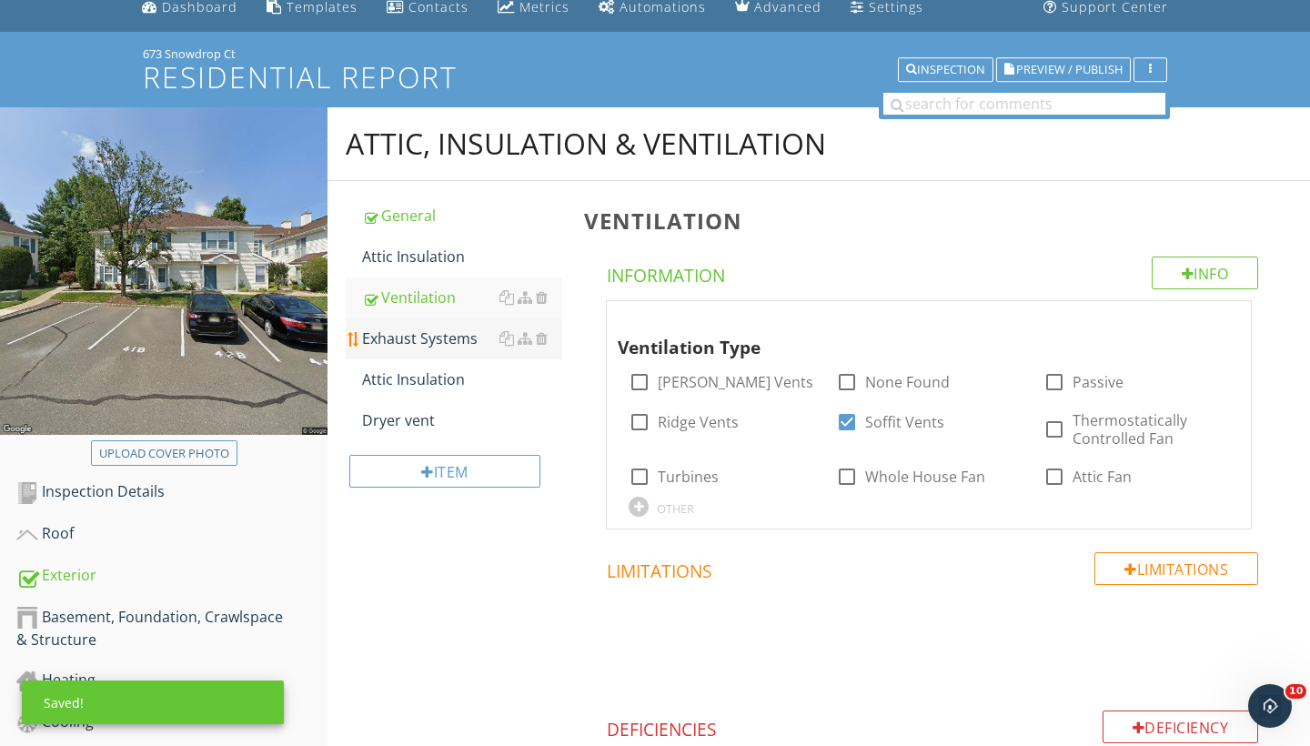
click at [420, 335] on div "Exhaust Systems" at bounding box center [462, 339] width 200 height 22
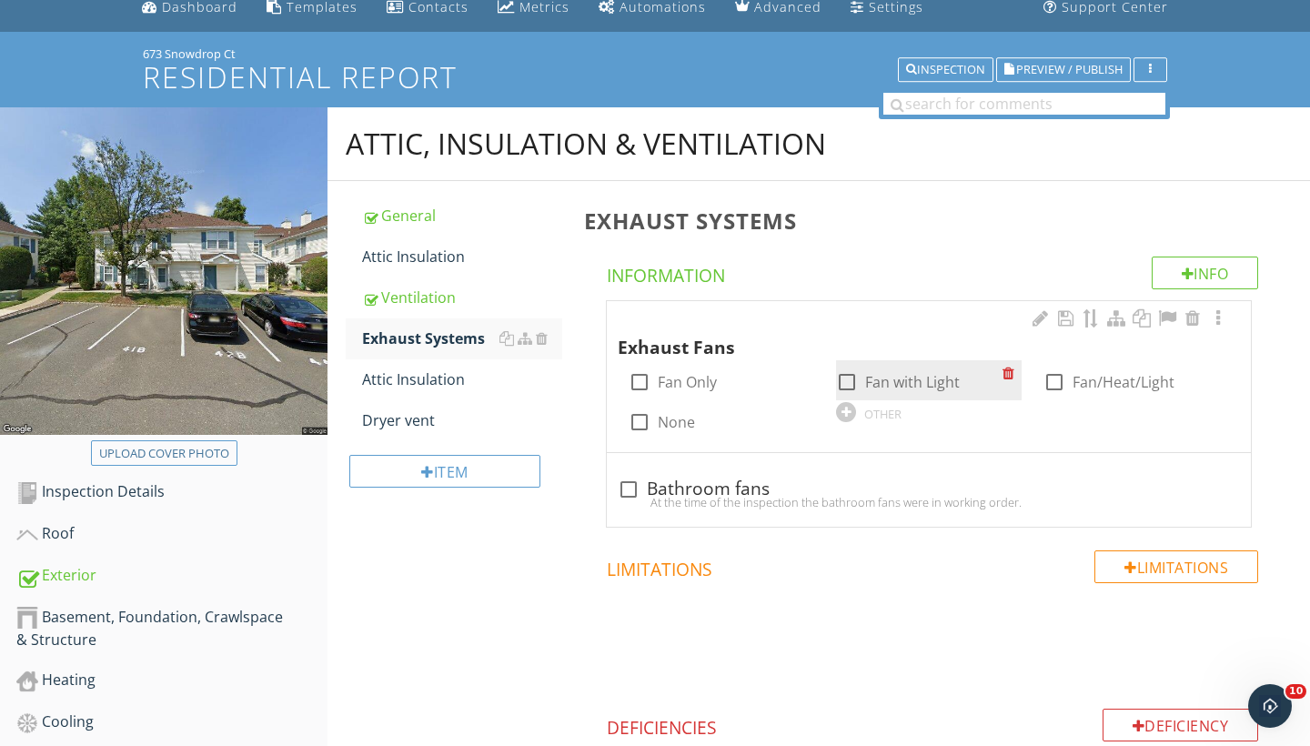
click at [850, 381] on div at bounding box center [847, 382] width 31 height 31
checkbox input "true"
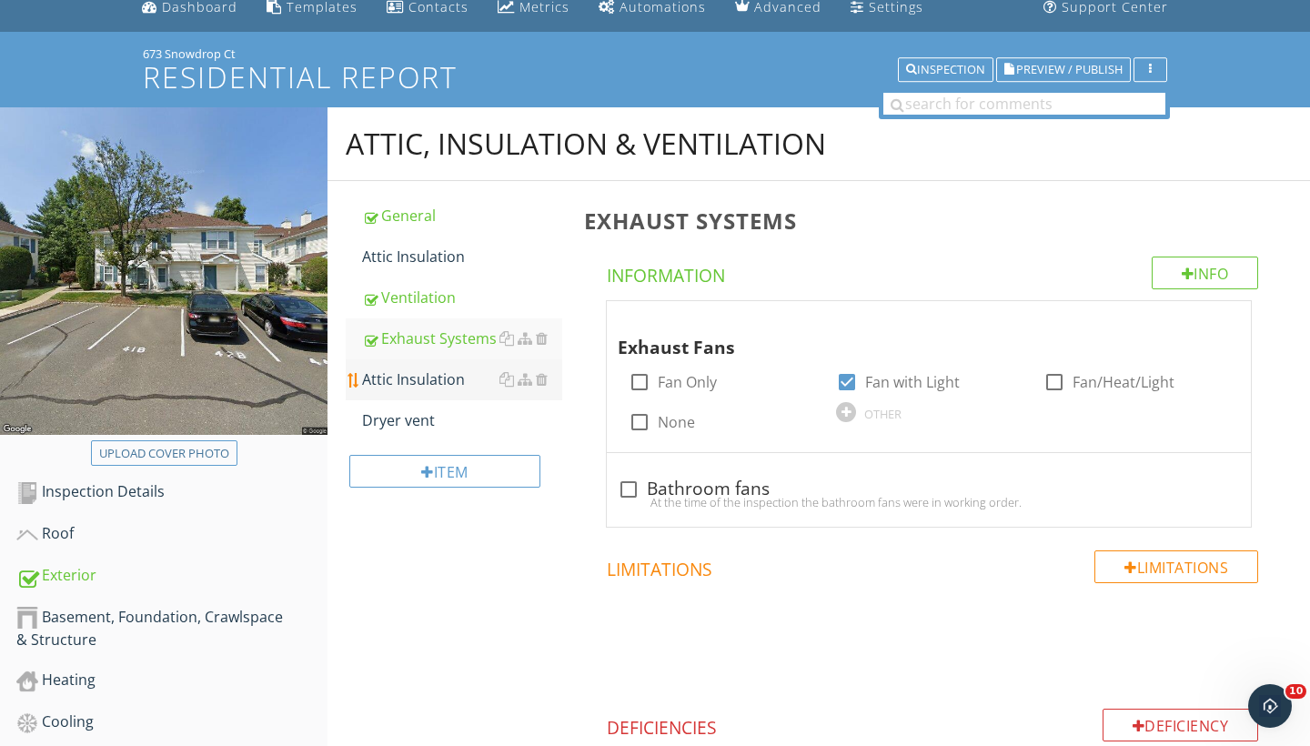
click at [439, 381] on div "Attic Insulation" at bounding box center [462, 380] width 200 height 22
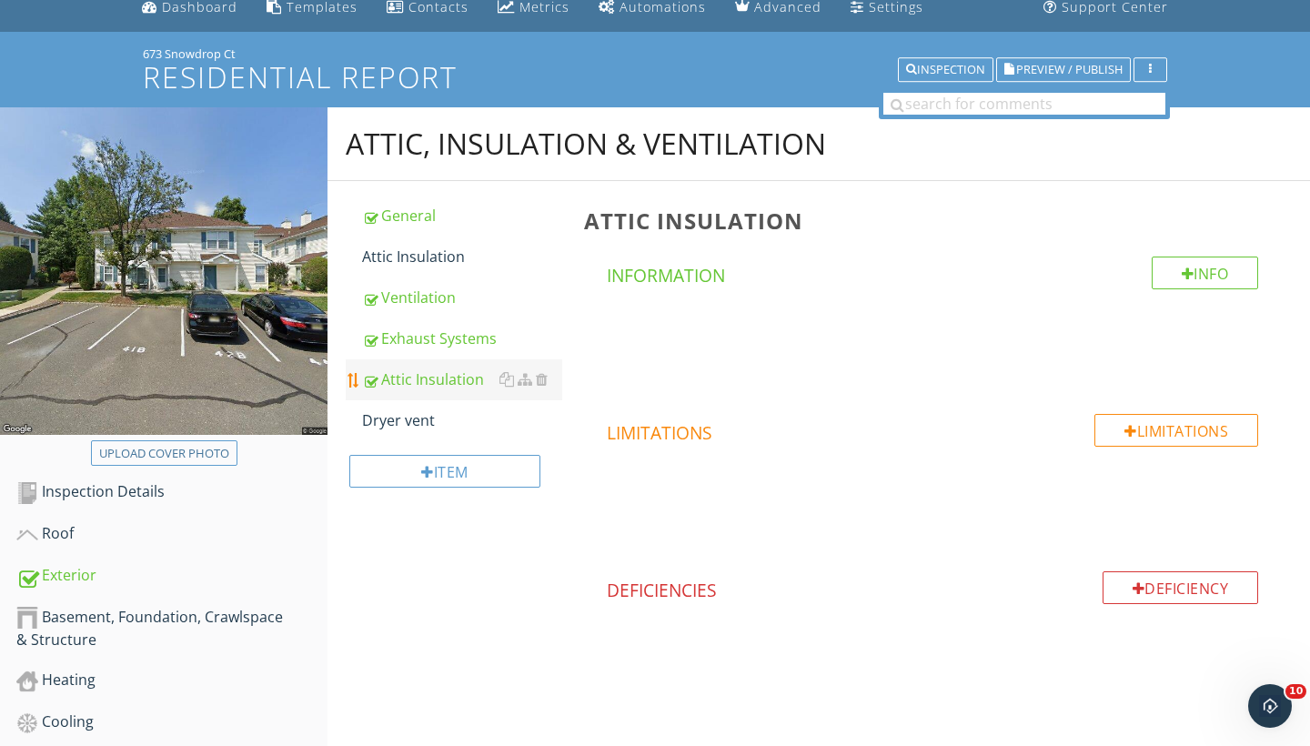
click at [548, 379] on div "Attic Insulation" at bounding box center [462, 380] width 200 height 22
click at [544, 375] on div at bounding box center [542, 379] width 12 height 15
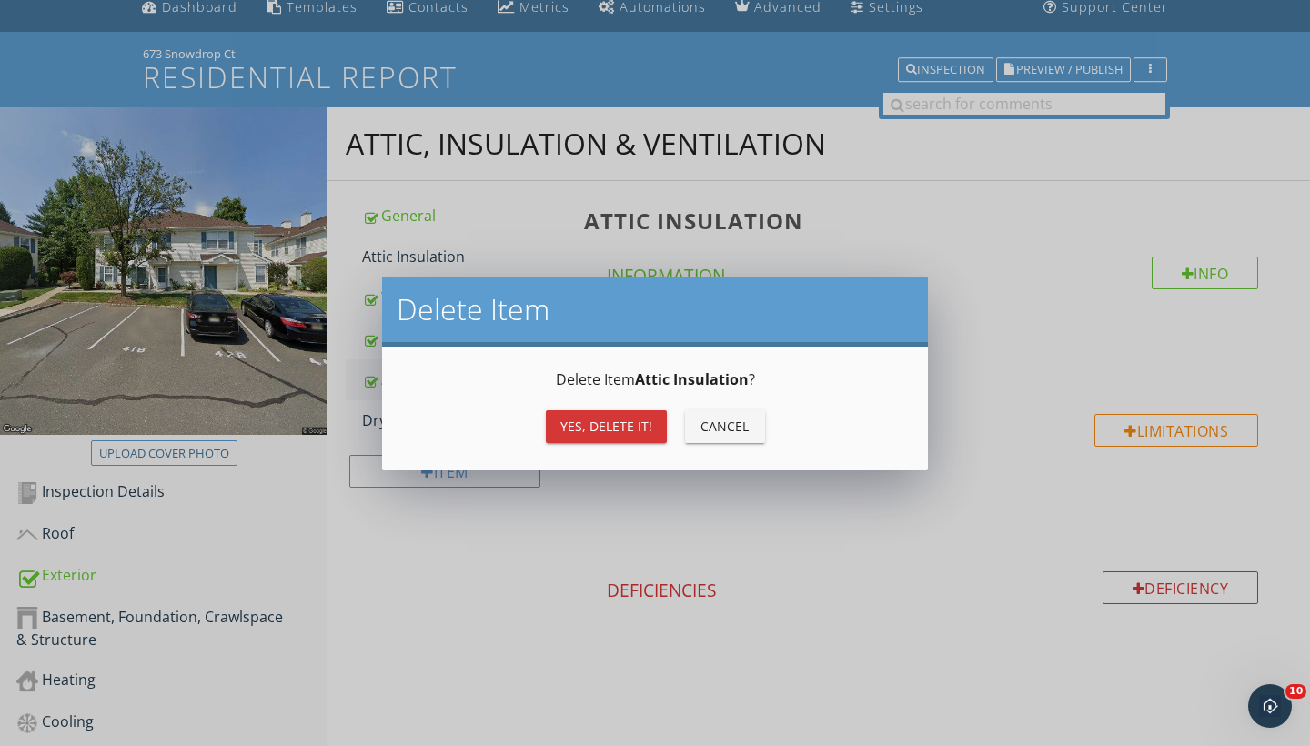
click at [598, 431] on div "Yes, Delete it!" at bounding box center [607, 426] width 92 height 19
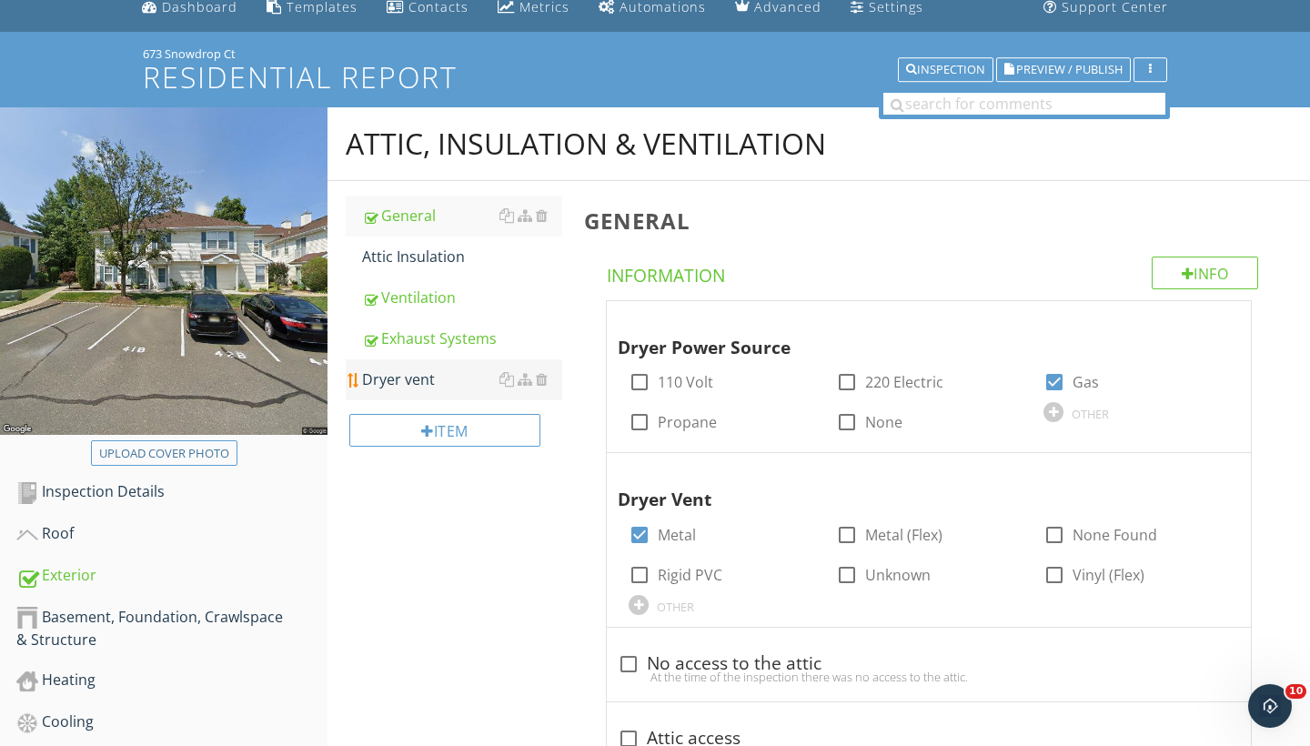
click at [420, 386] on div "Dryer vent" at bounding box center [462, 380] width 200 height 22
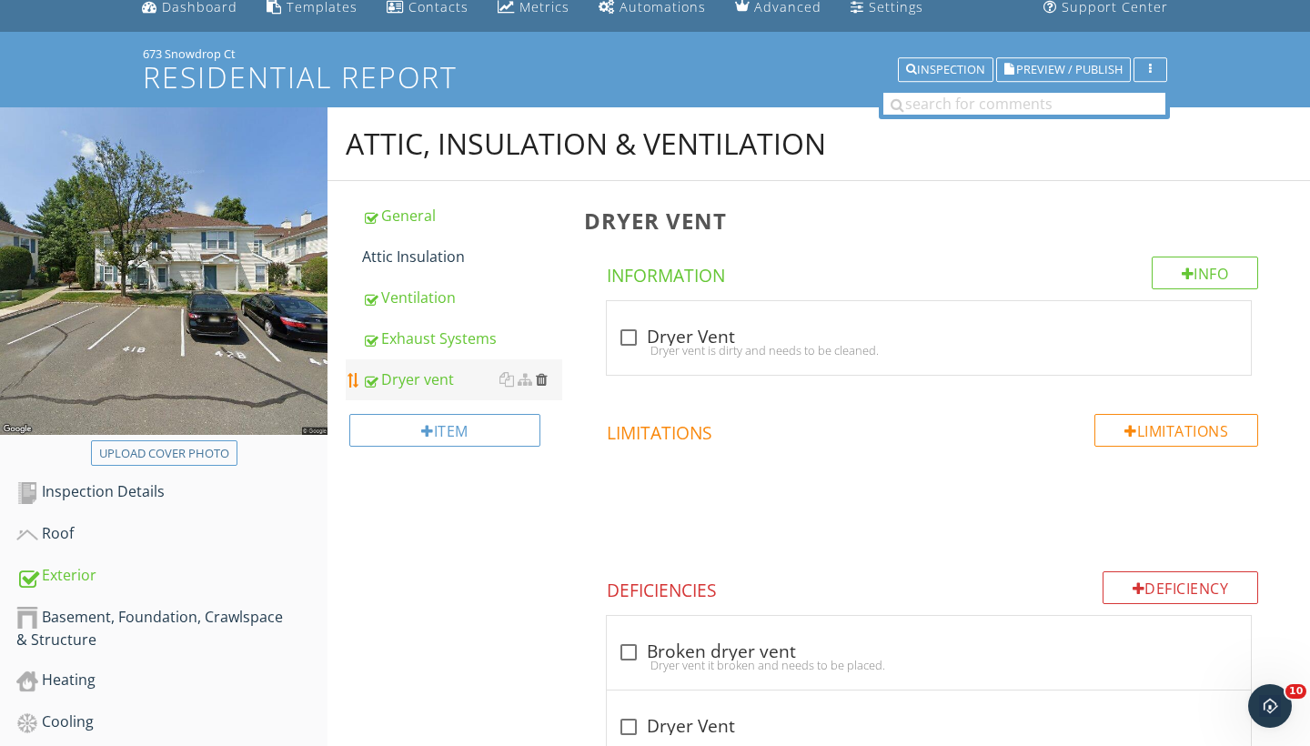
click at [543, 383] on div at bounding box center [542, 379] width 12 height 15
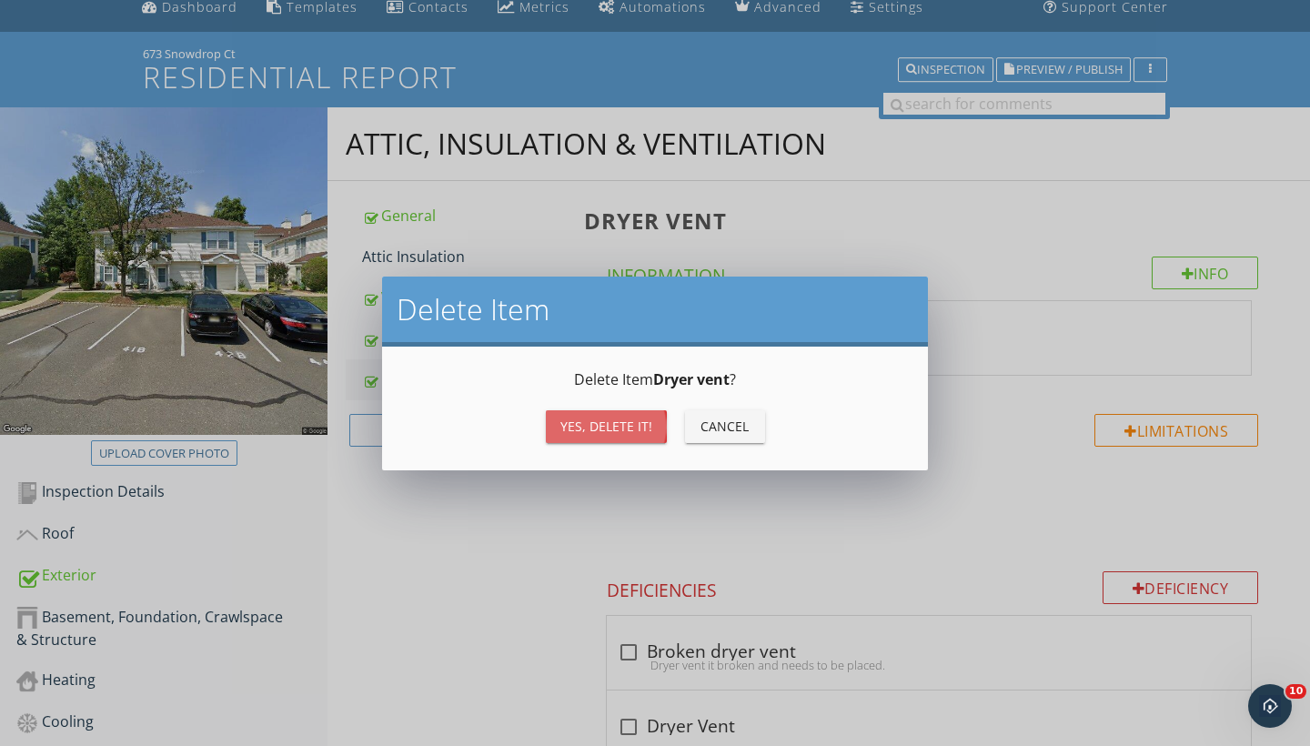
click at [593, 422] on div "Yes, Delete it!" at bounding box center [607, 426] width 92 height 19
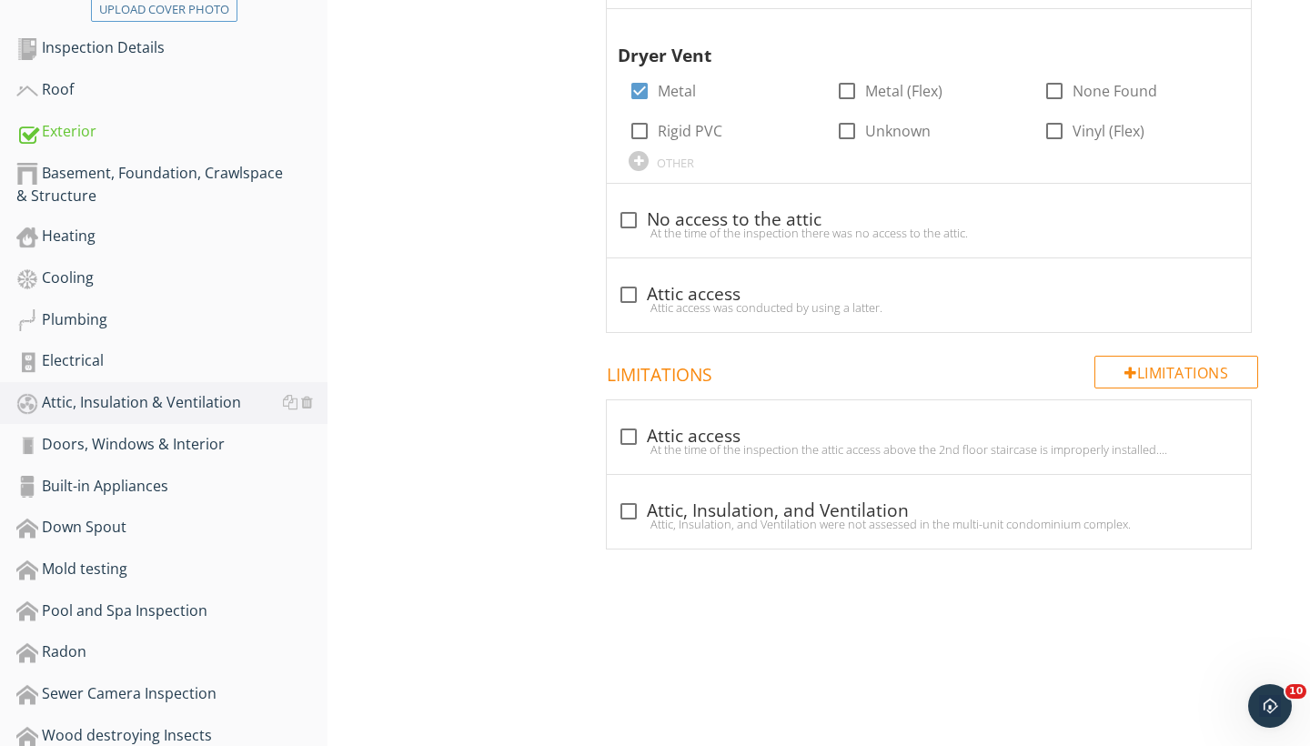
scroll to position [517, 0]
click at [183, 446] on div "Doors, Windows & Interior" at bounding box center [171, 447] width 311 height 24
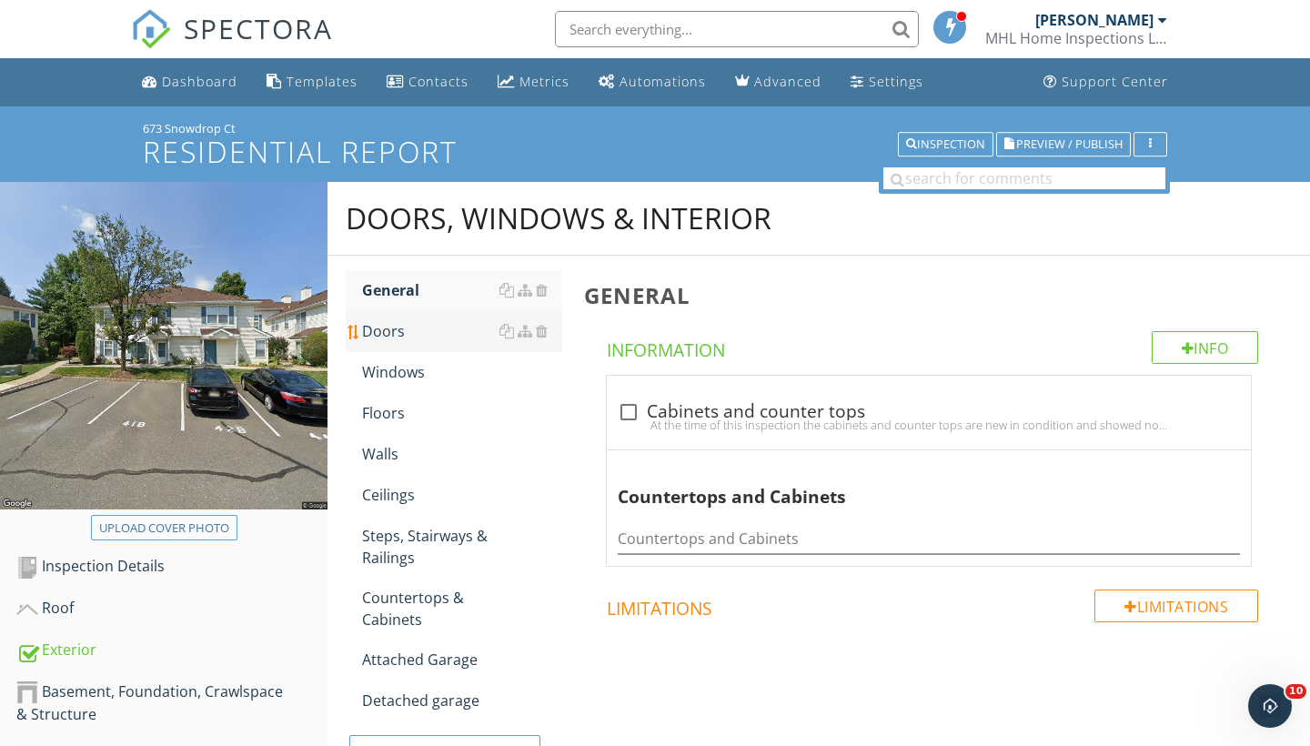
click at [414, 330] on div "Doors" at bounding box center [462, 331] width 200 height 22
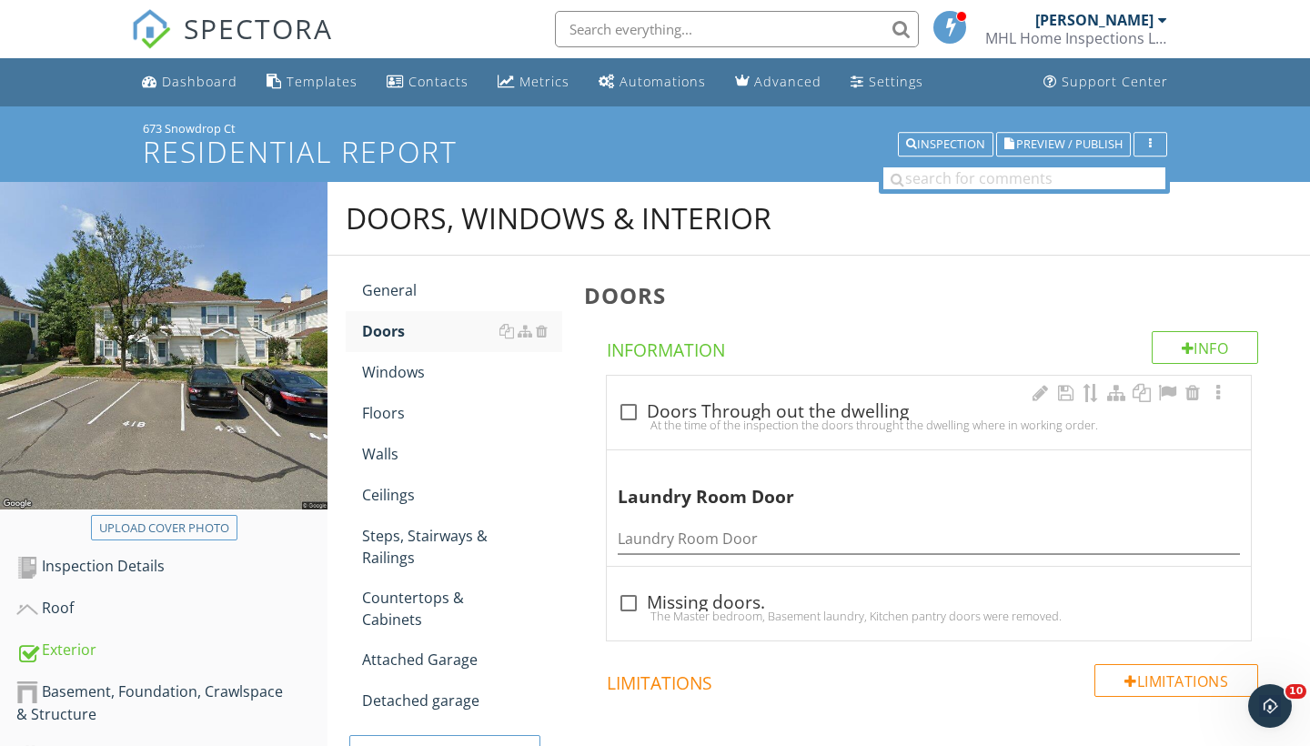
scroll to position [2, 0]
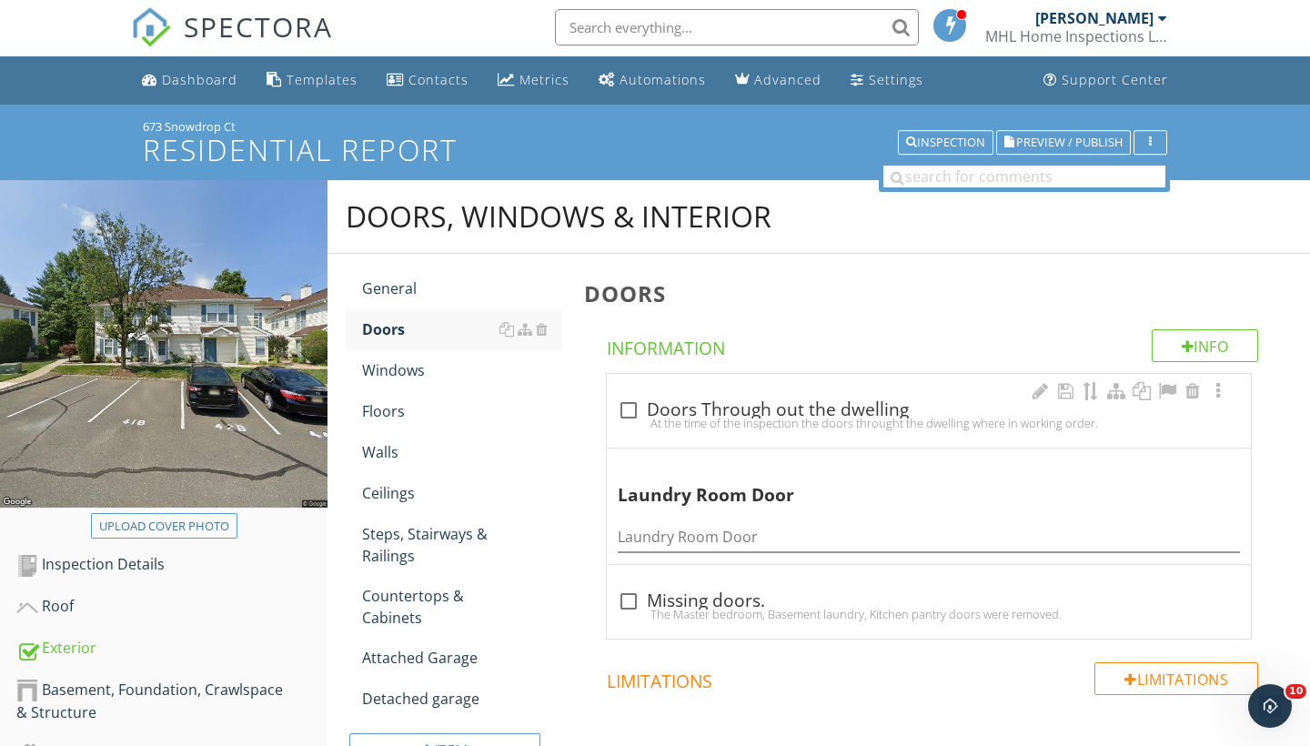
click at [637, 416] on div "At the time of the inspection the doors throught the dwelling where in working …" at bounding box center [929, 423] width 622 height 15
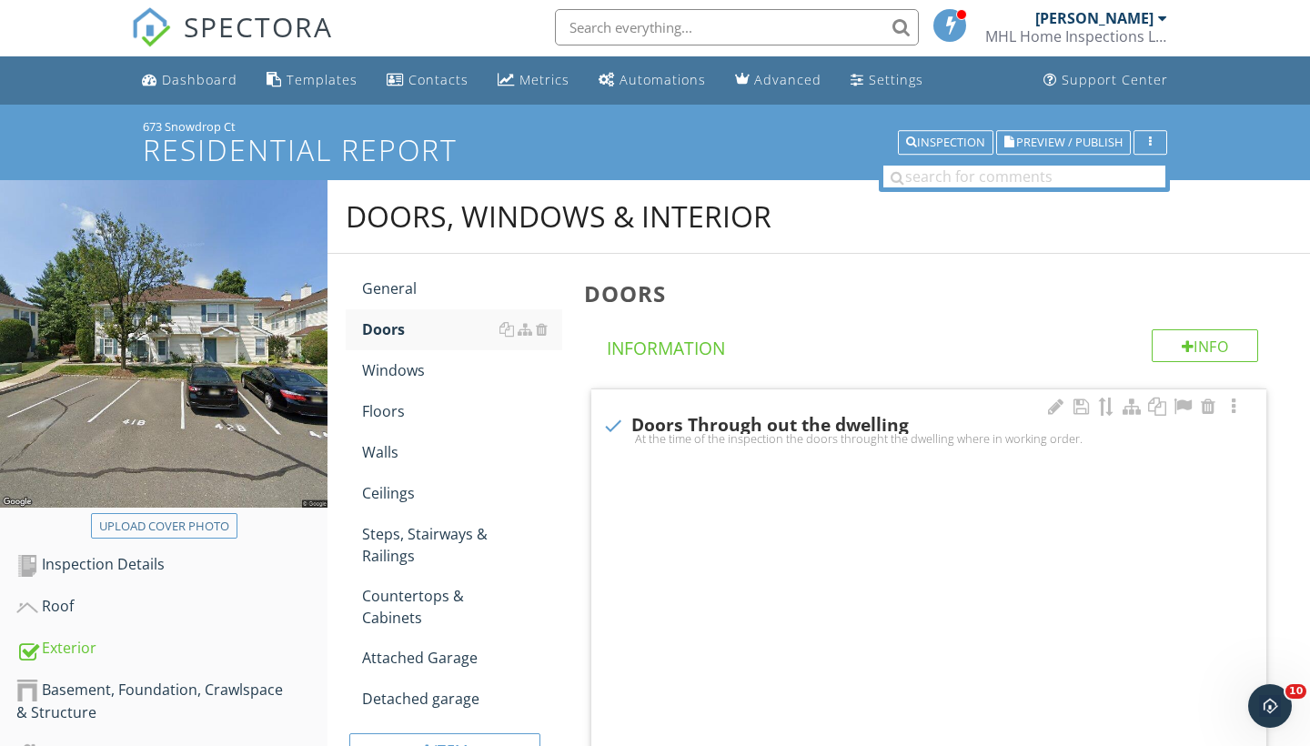
checkbox input "true"
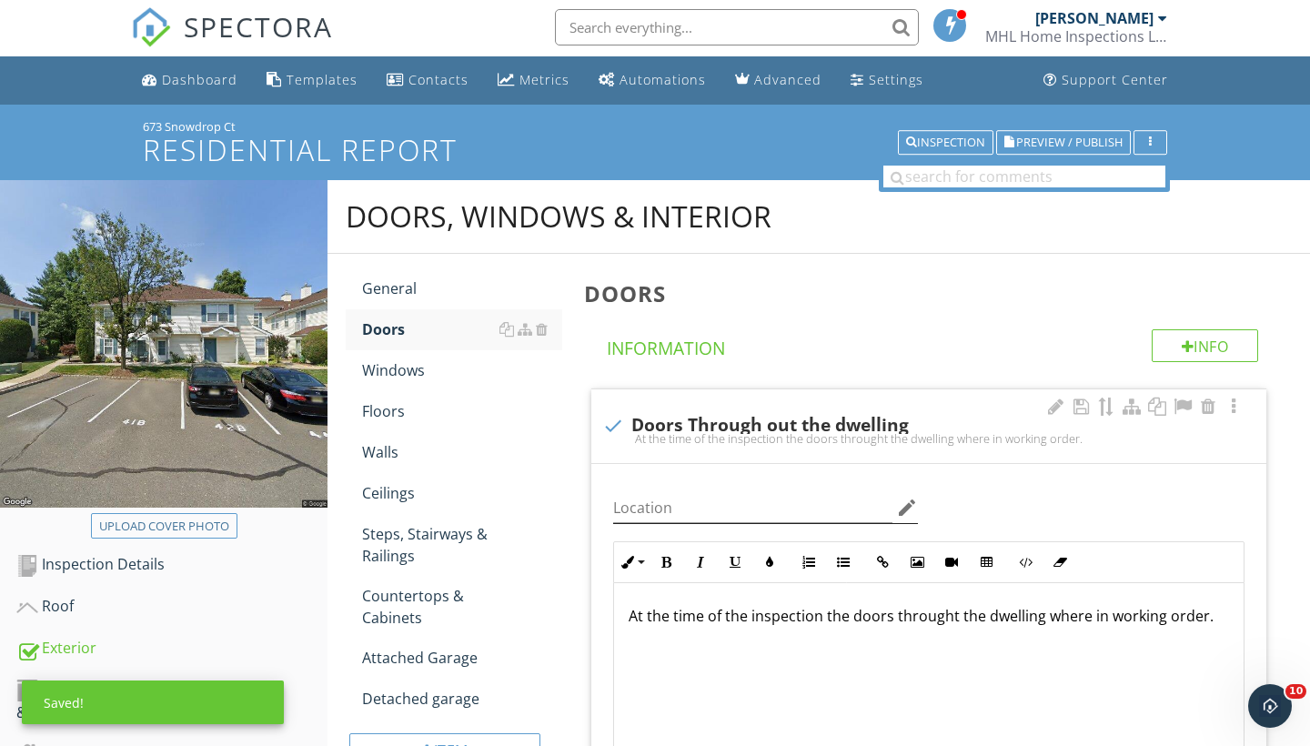
click at [904, 503] on icon "edit" at bounding box center [907, 508] width 22 height 22
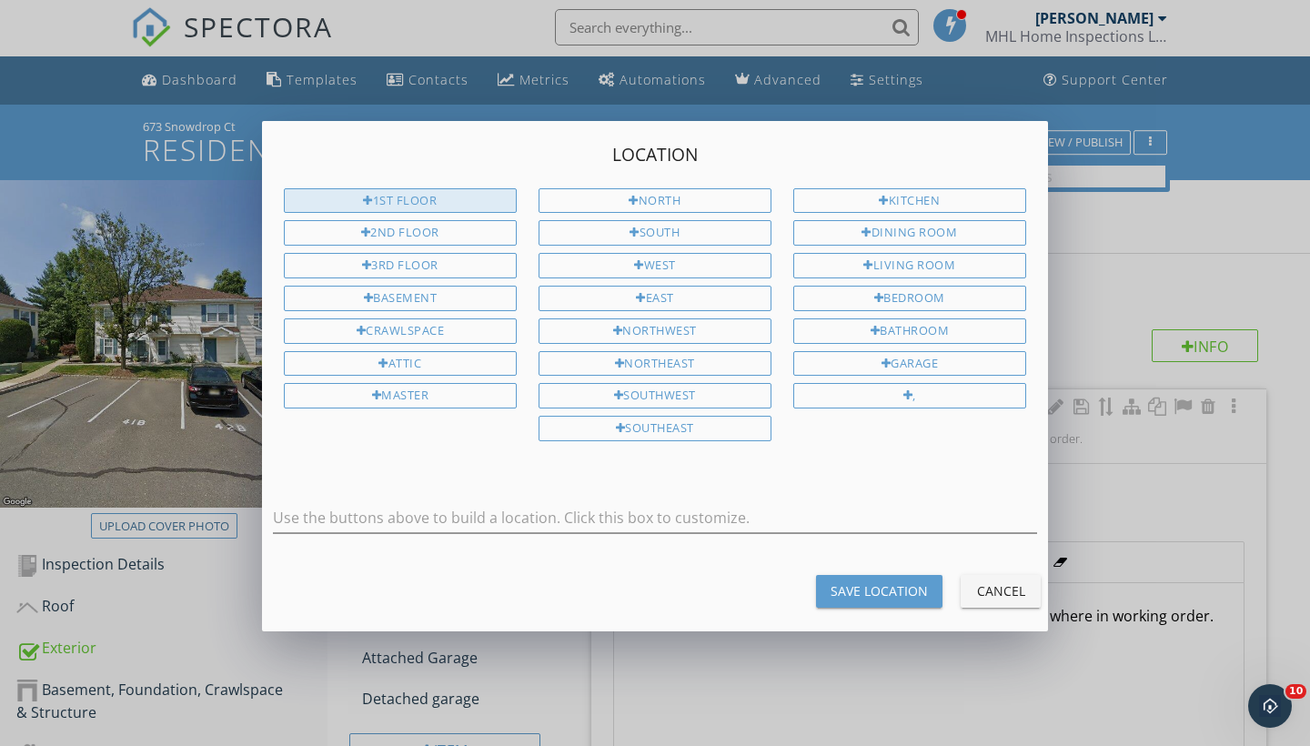
click at [456, 201] on div "1st Floor" at bounding box center [400, 200] width 233 height 25
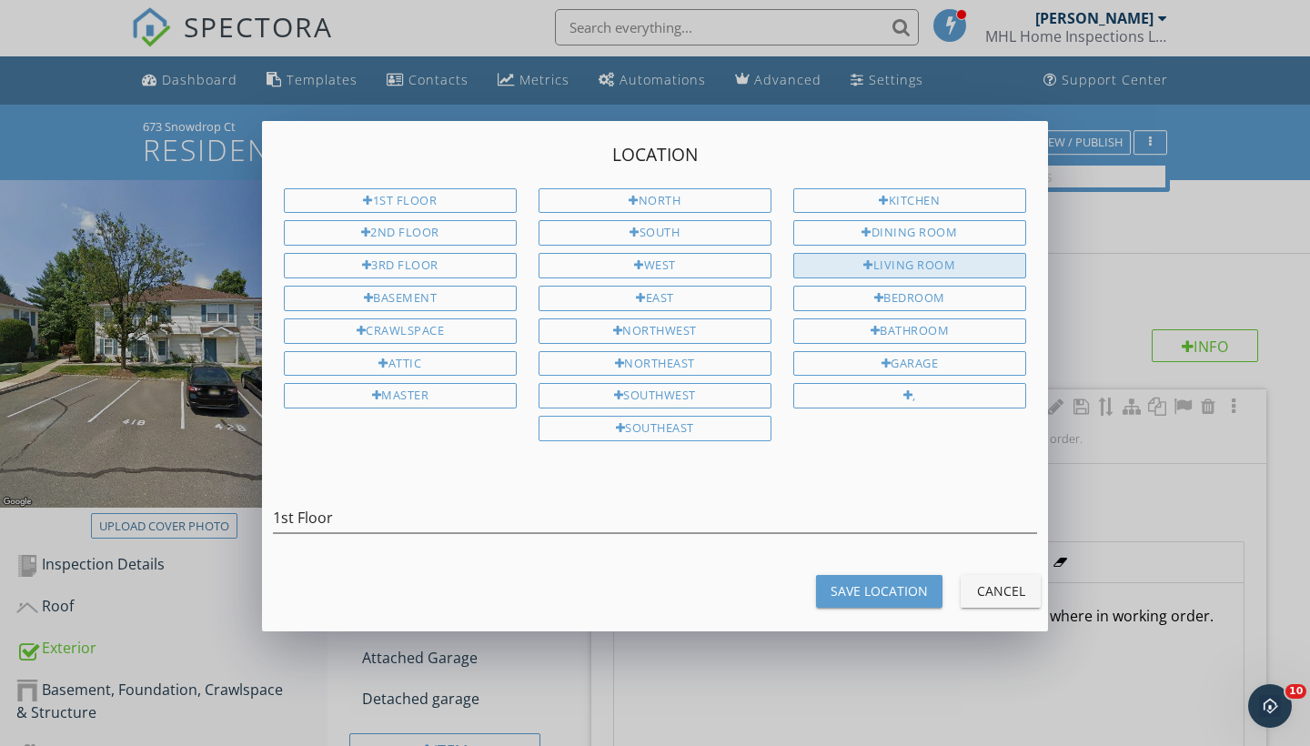
click at [901, 260] on div "Living Room" at bounding box center [910, 265] width 233 height 25
type input "1st Floor Living Room"
click at [876, 590] on div "Save Location" at bounding box center [879, 591] width 97 height 19
type input "1st Floor Living Room"
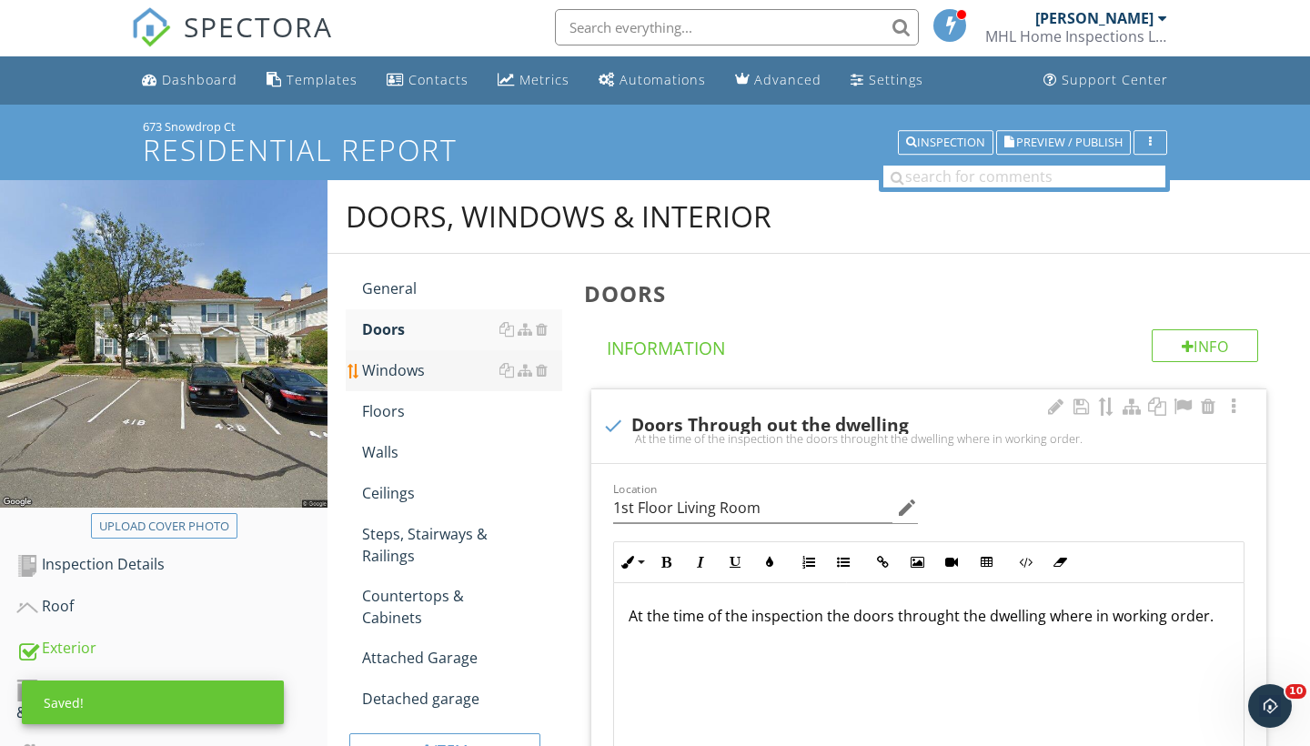
click at [398, 364] on div "Windows" at bounding box center [462, 370] width 200 height 22
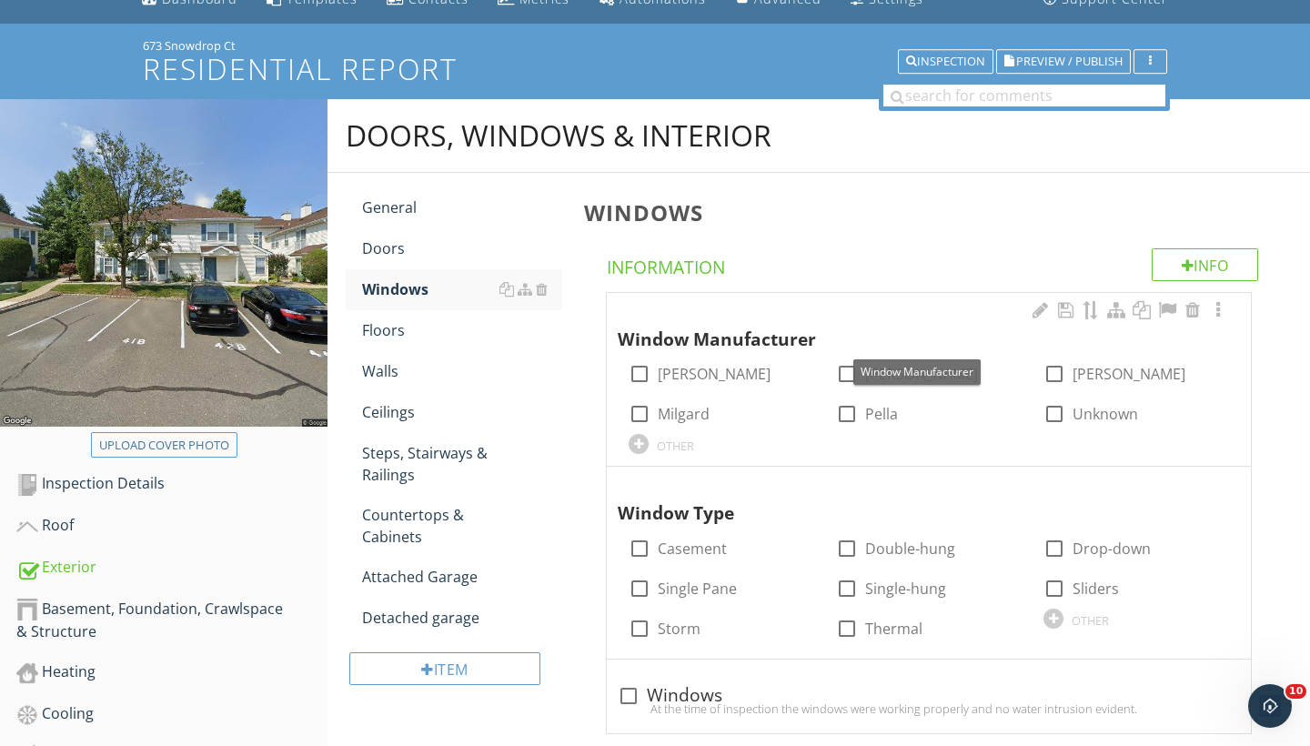
scroll to position [106, 0]
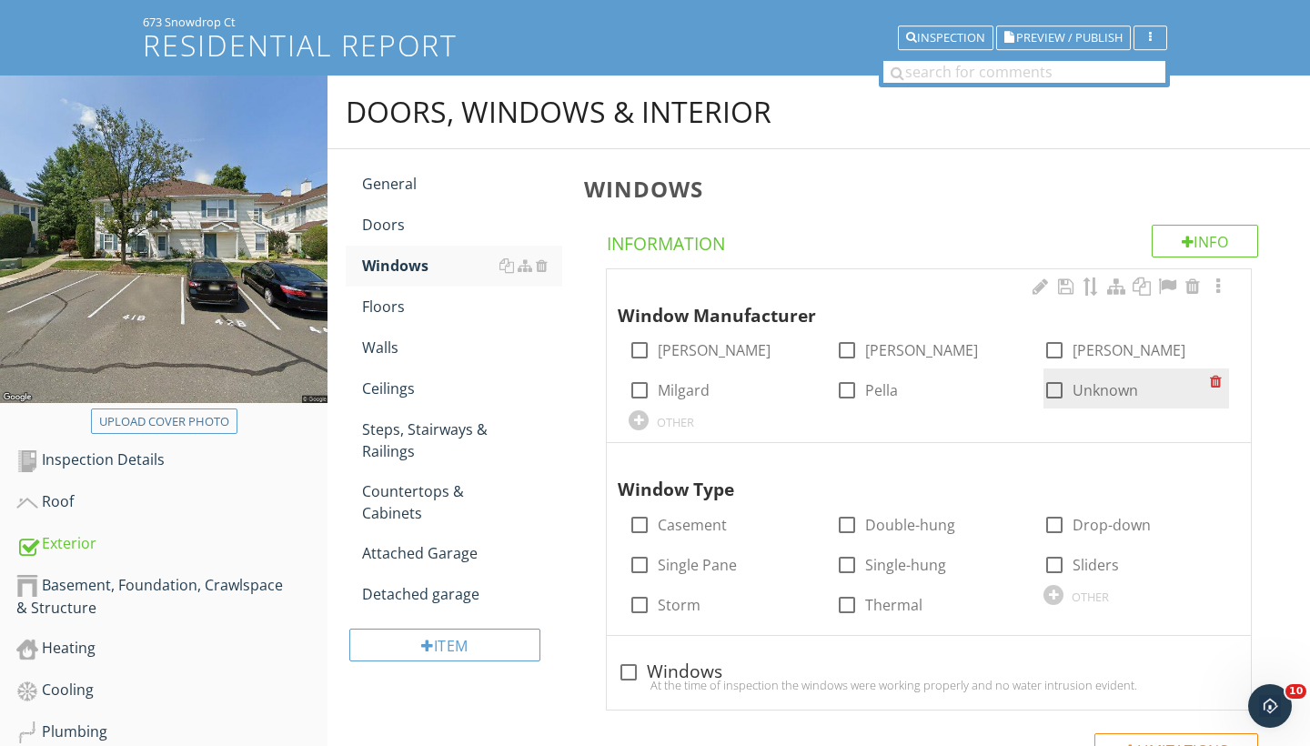
click at [1057, 388] on div at bounding box center [1054, 390] width 31 height 31
checkbox input "true"
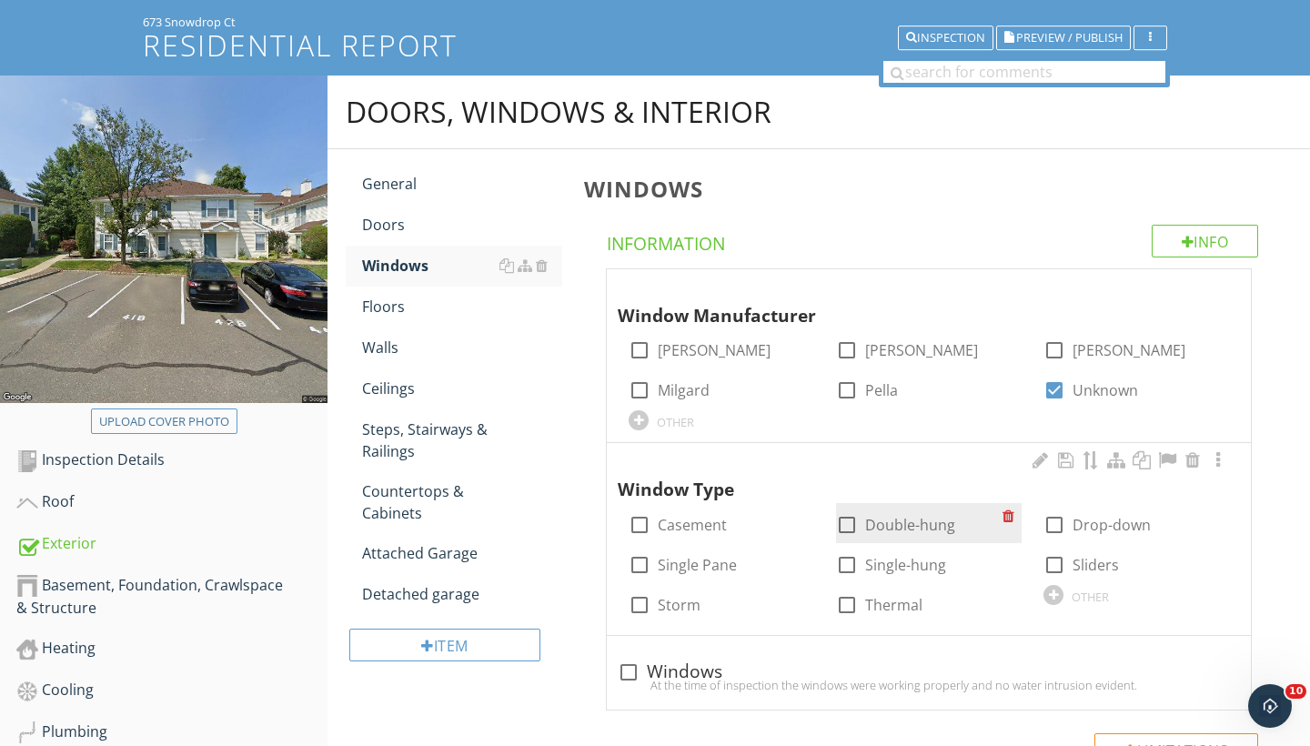
click at [844, 524] on div at bounding box center [847, 525] width 31 height 31
checkbox input "true"
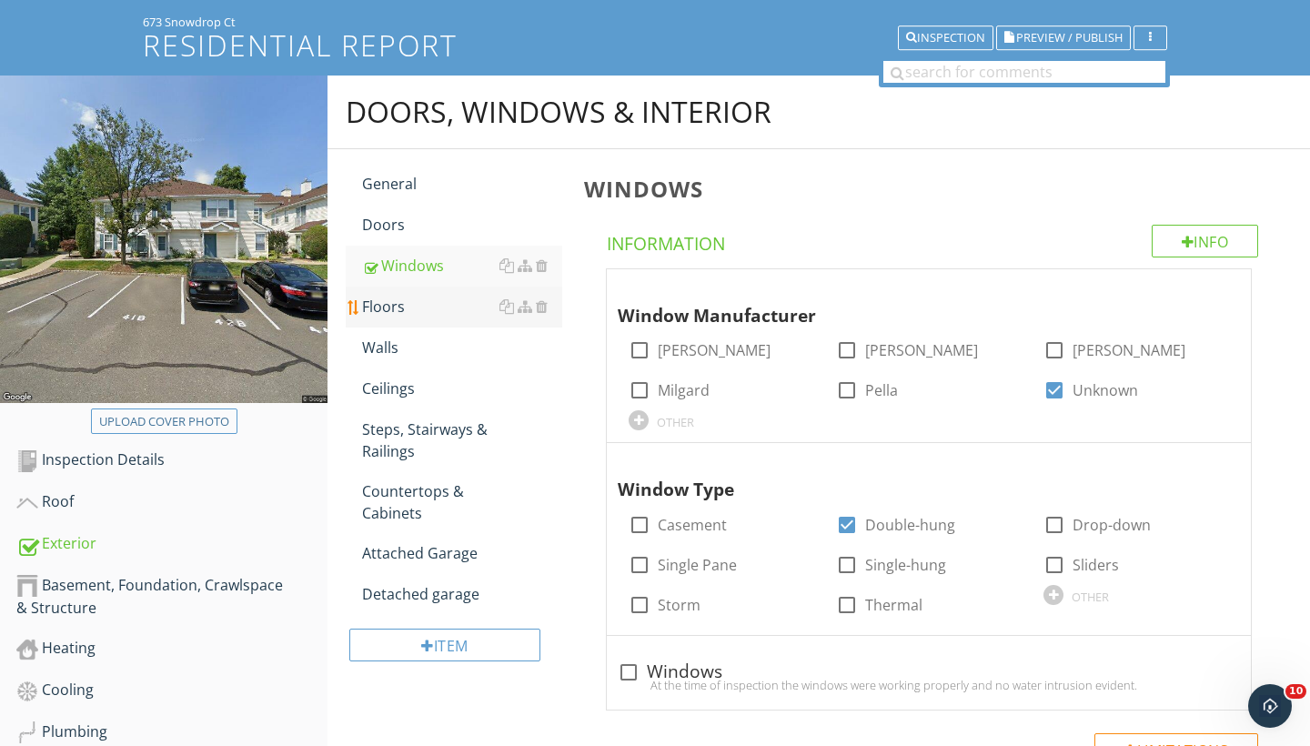
click at [375, 311] on div "Floors" at bounding box center [462, 307] width 200 height 22
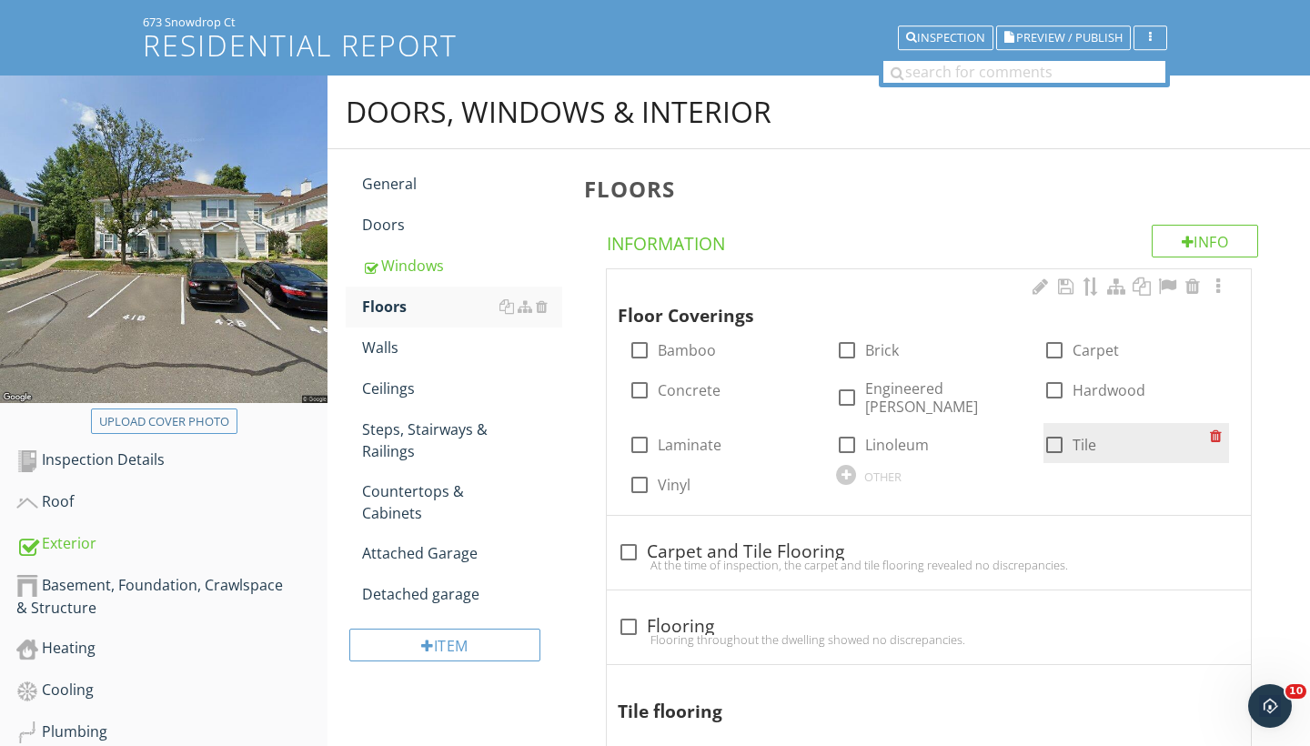
click at [1057, 430] on div at bounding box center [1054, 445] width 31 height 31
checkbox input "true"
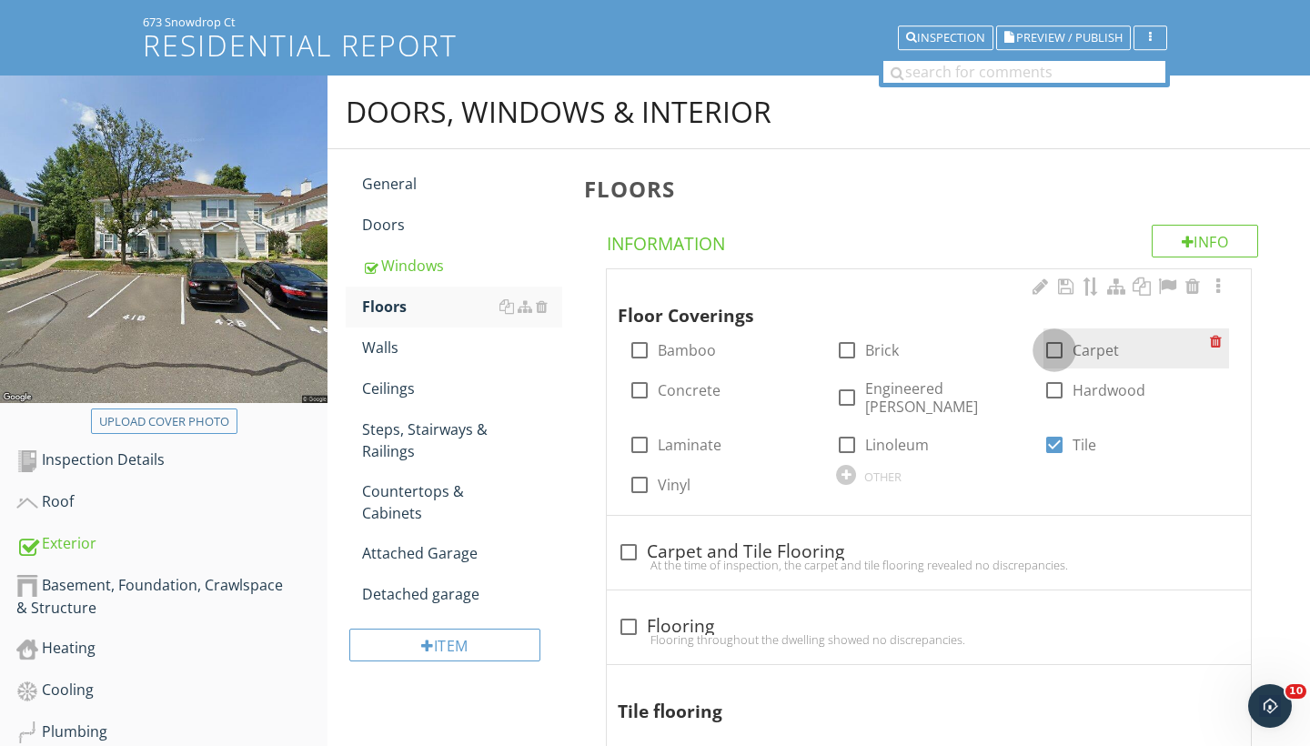
click at [1056, 349] on div at bounding box center [1054, 350] width 31 height 31
checkbox input "true"
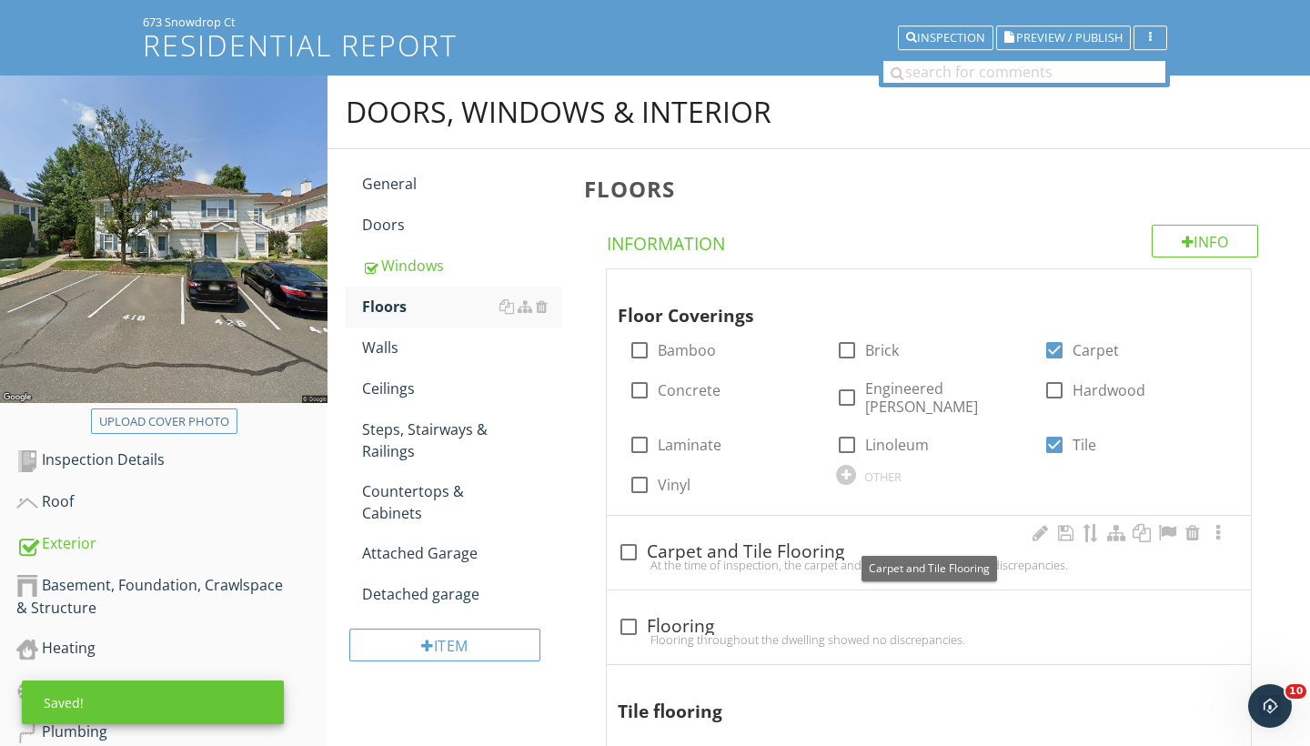
click at [630, 537] on div at bounding box center [628, 552] width 31 height 31
checkbox input "true"
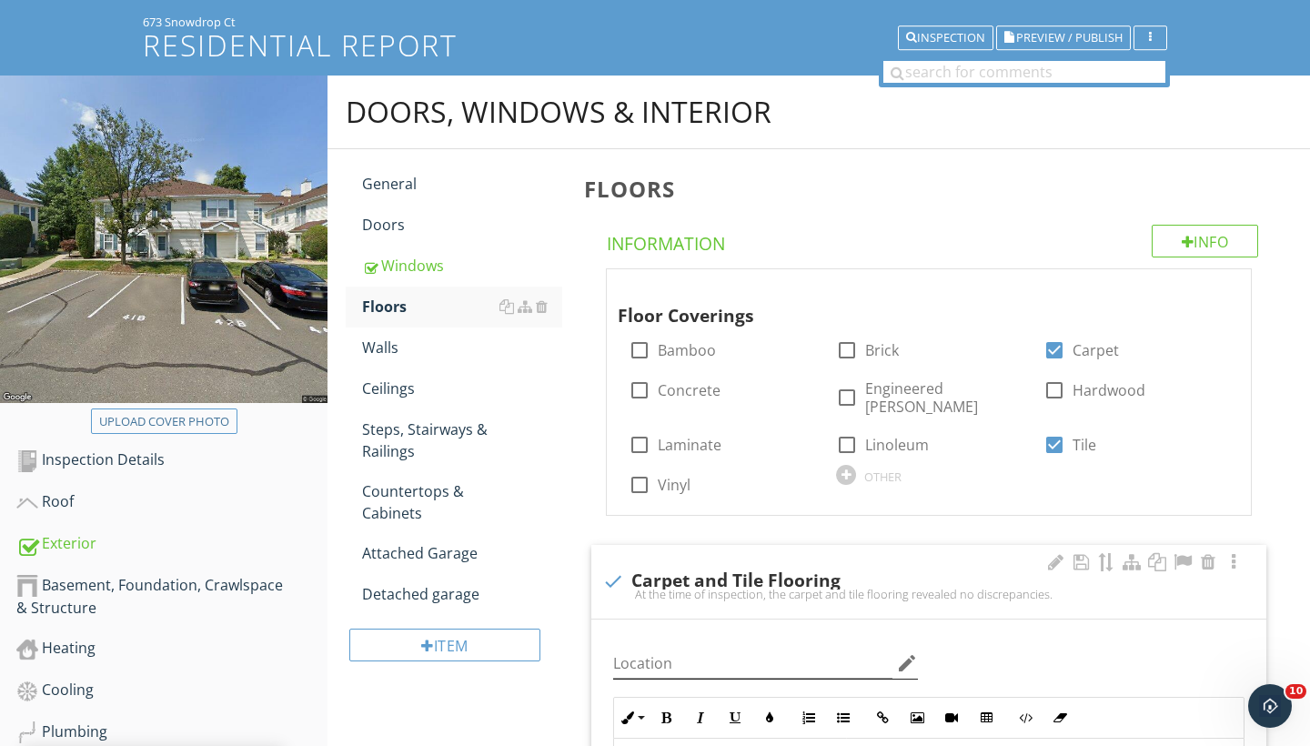
click at [904, 652] on icon "edit" at bounding box center [907, 663] width 22 height 22
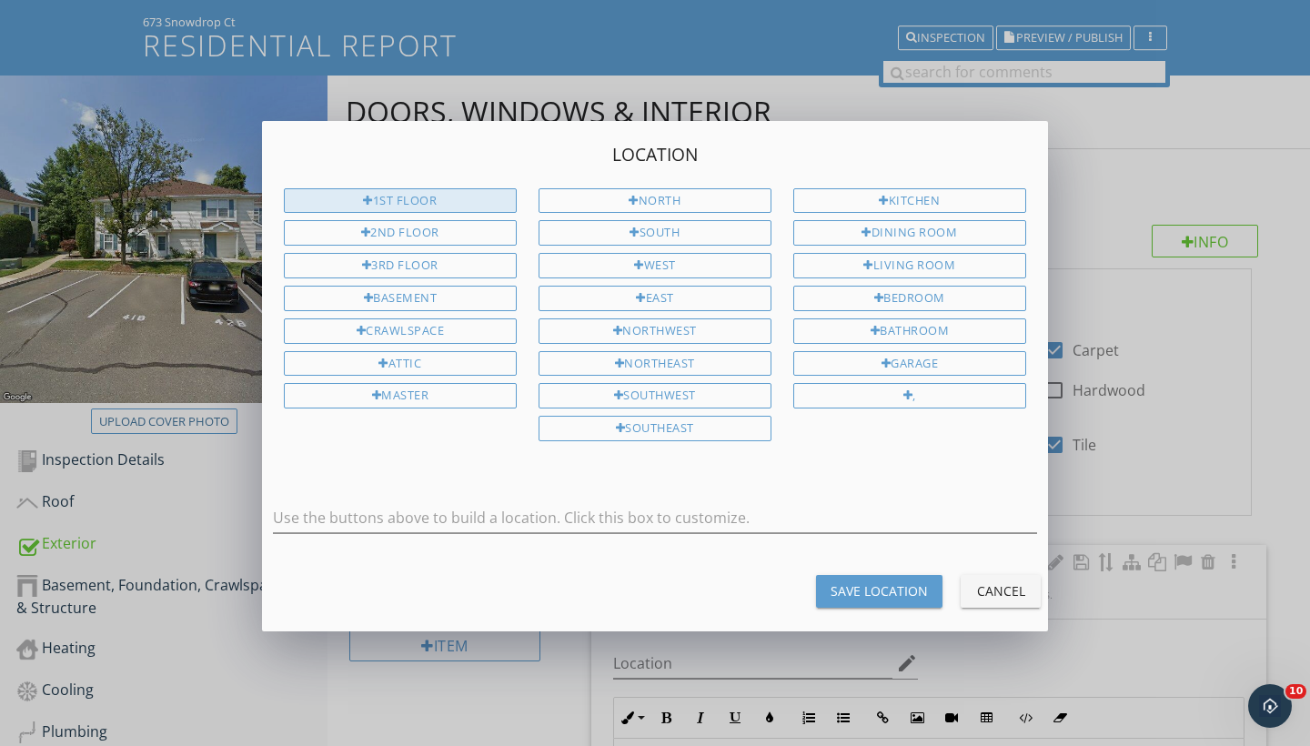
click at [467, 203] on div "1st Floor" at bounding box center [400, 200] width 233 height 25
type input "1st Floor"
click at [873, 582] on div "Save Location" at bounding box center [879, 591] width 97 height 19
type input "1st Floor"
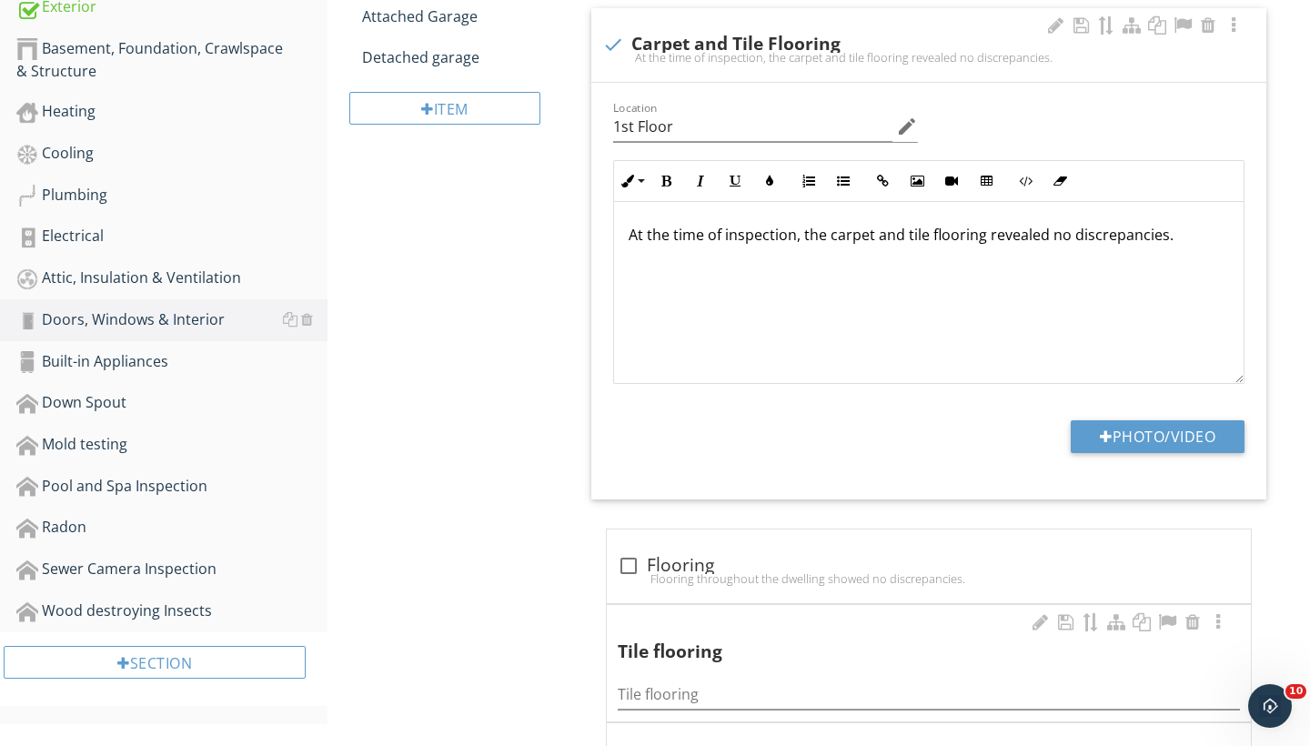
scroll to position [642, 0]
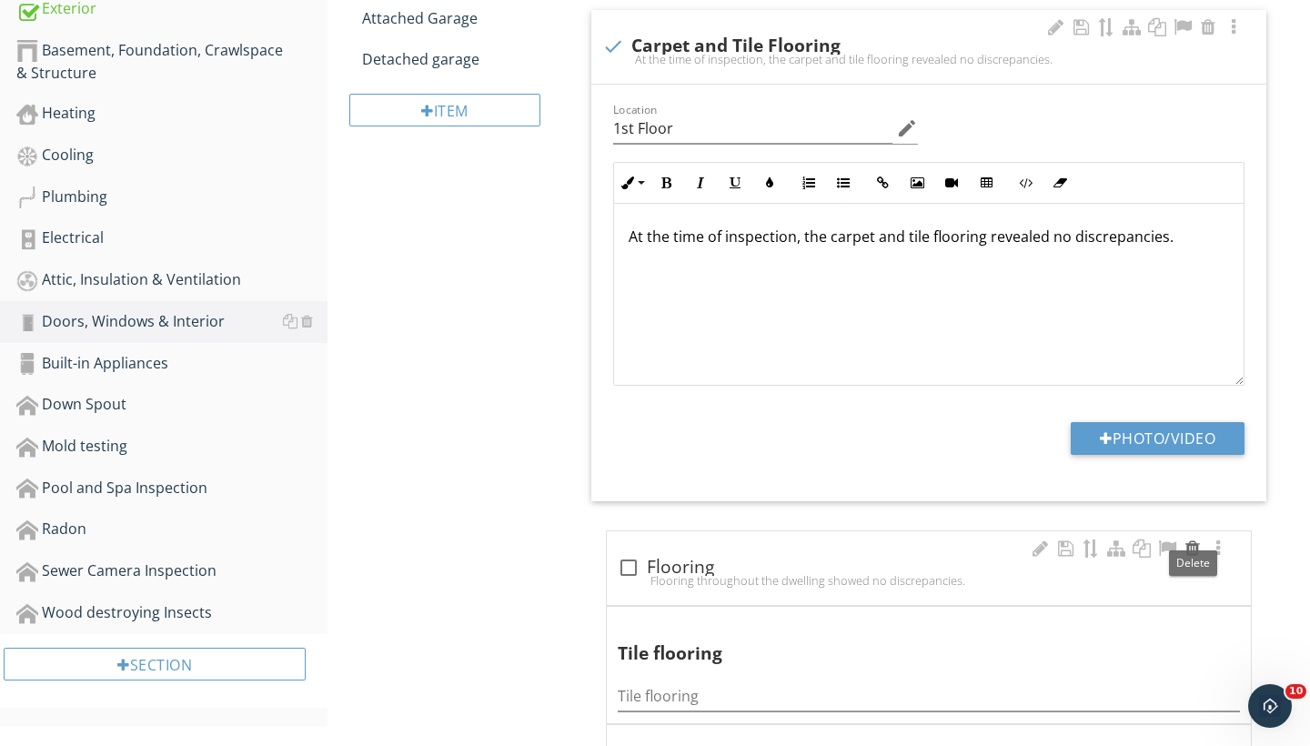
click at [1195, 540] on div at bounding box center [1193, 549] width 22 height 18
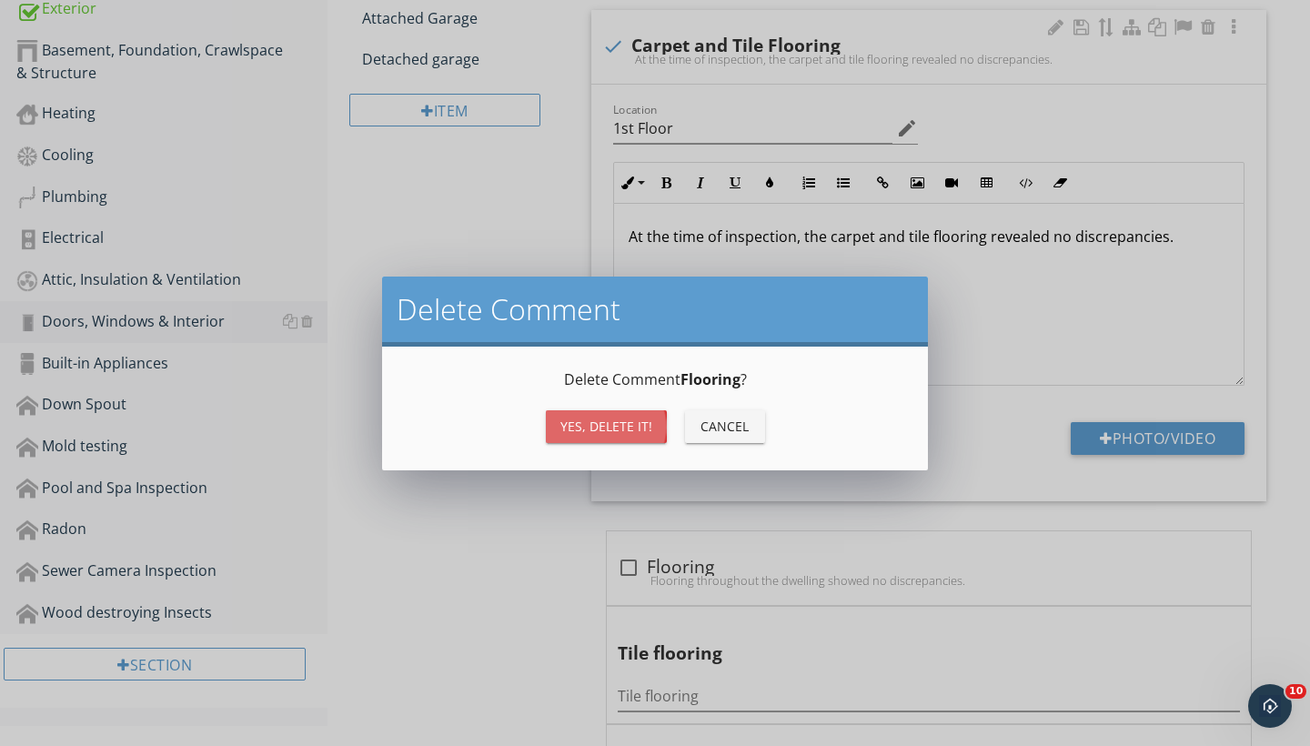
click at [610, 429] on div "Yes, Delete it!" at bounding box center [607, 426] width 92 height 19
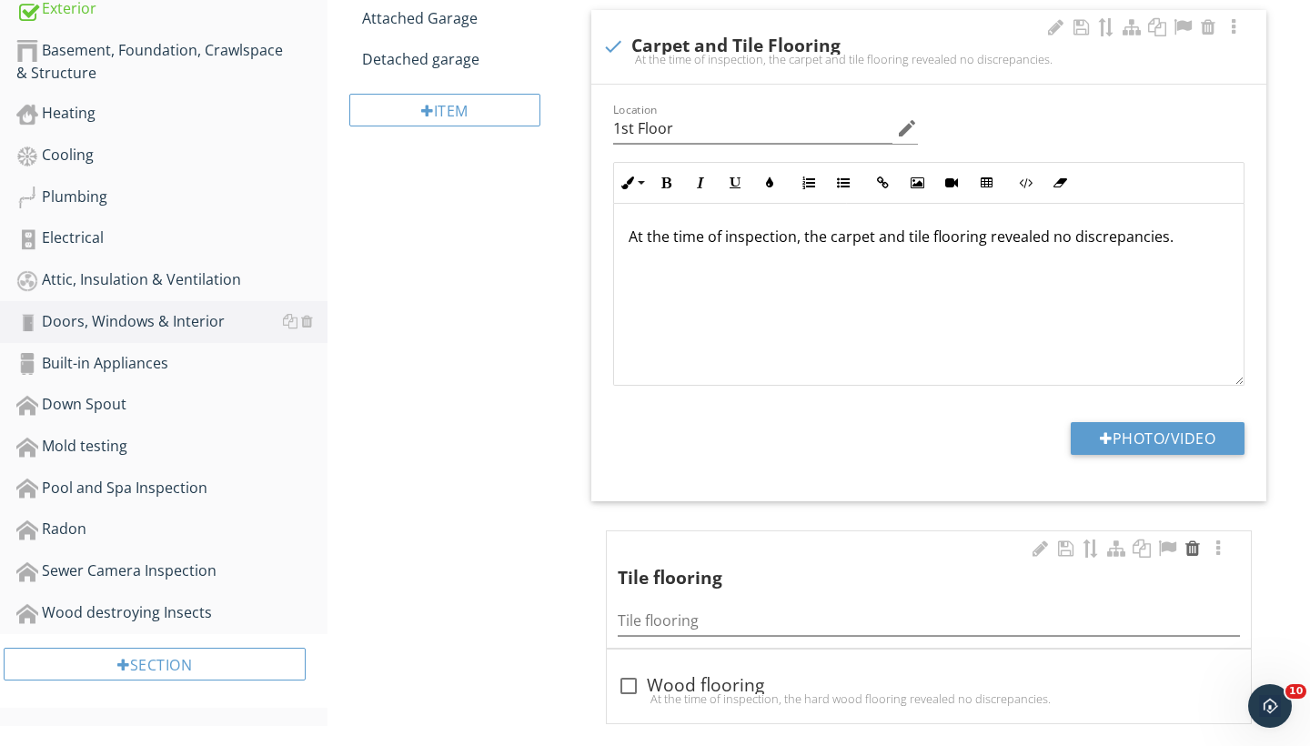
click at [1195, 540] on div at bounding box center [1193, 549] width 22 height 18
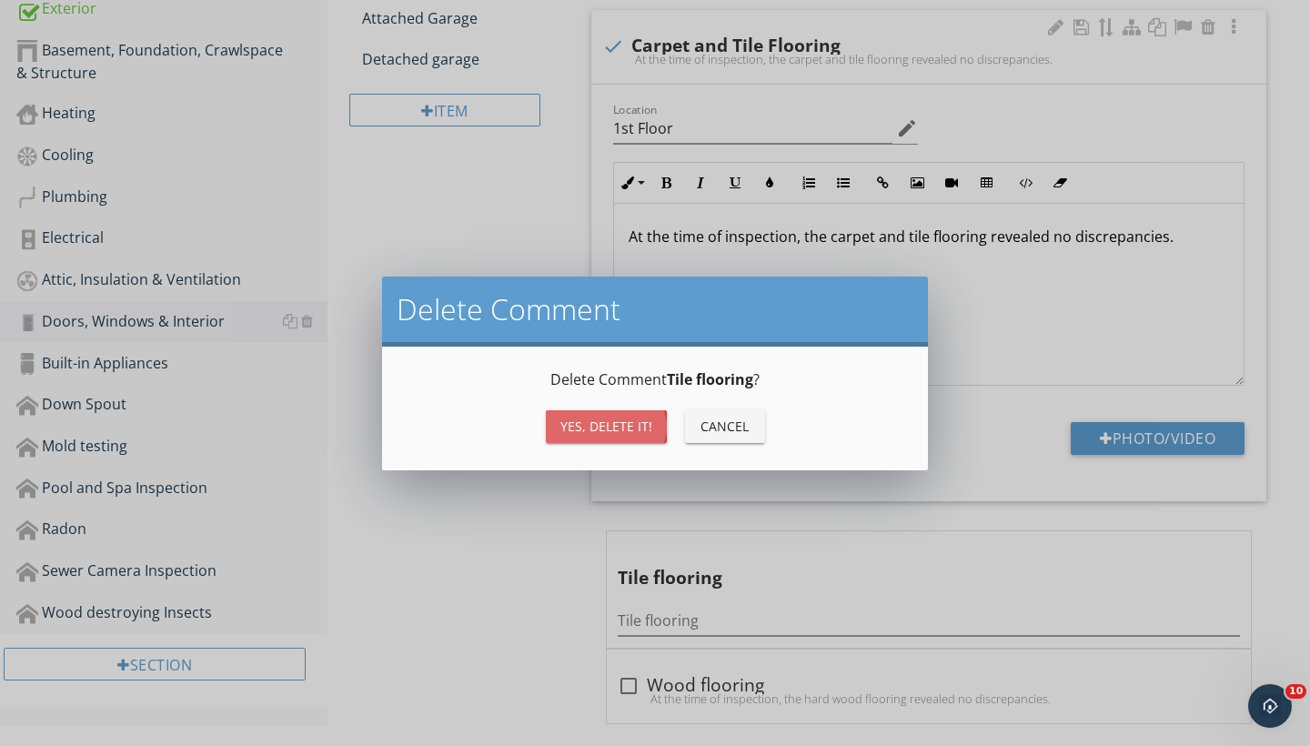
click at [622, 424] on div "Yes, Delete it!" at bounding box center [607, 426] width 92 height 19
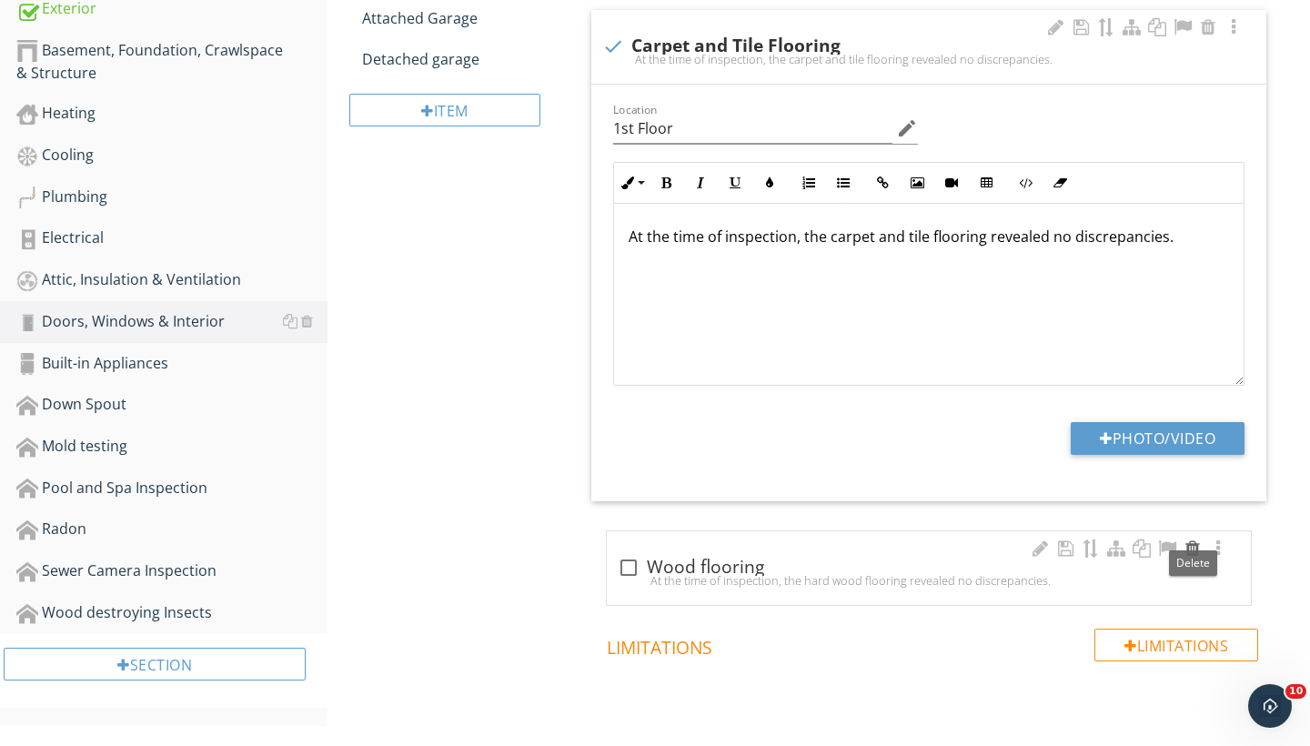
click at [1193, 540] on div at bounding box center [1193, 549] width 22 height 18
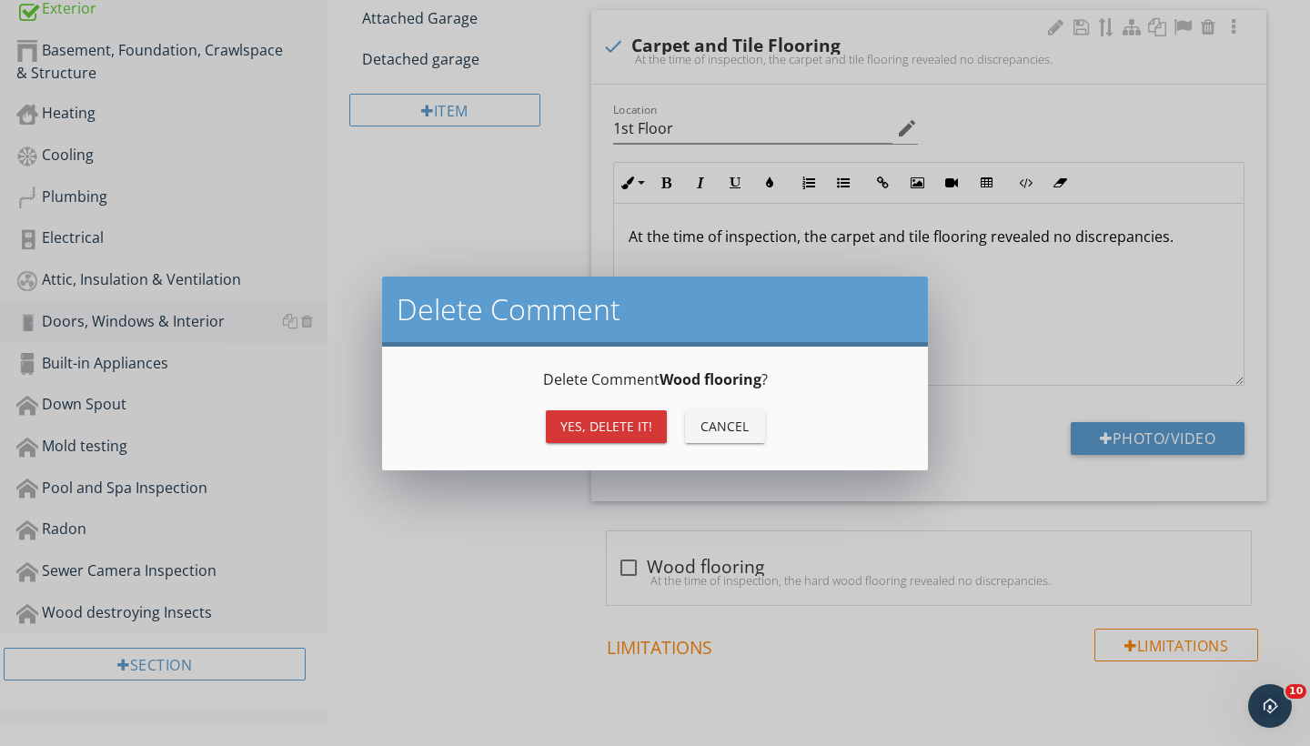
click at [622, 428] on div "Yes, Delete it!" at bounding box center [607, 426] width 92 height 19
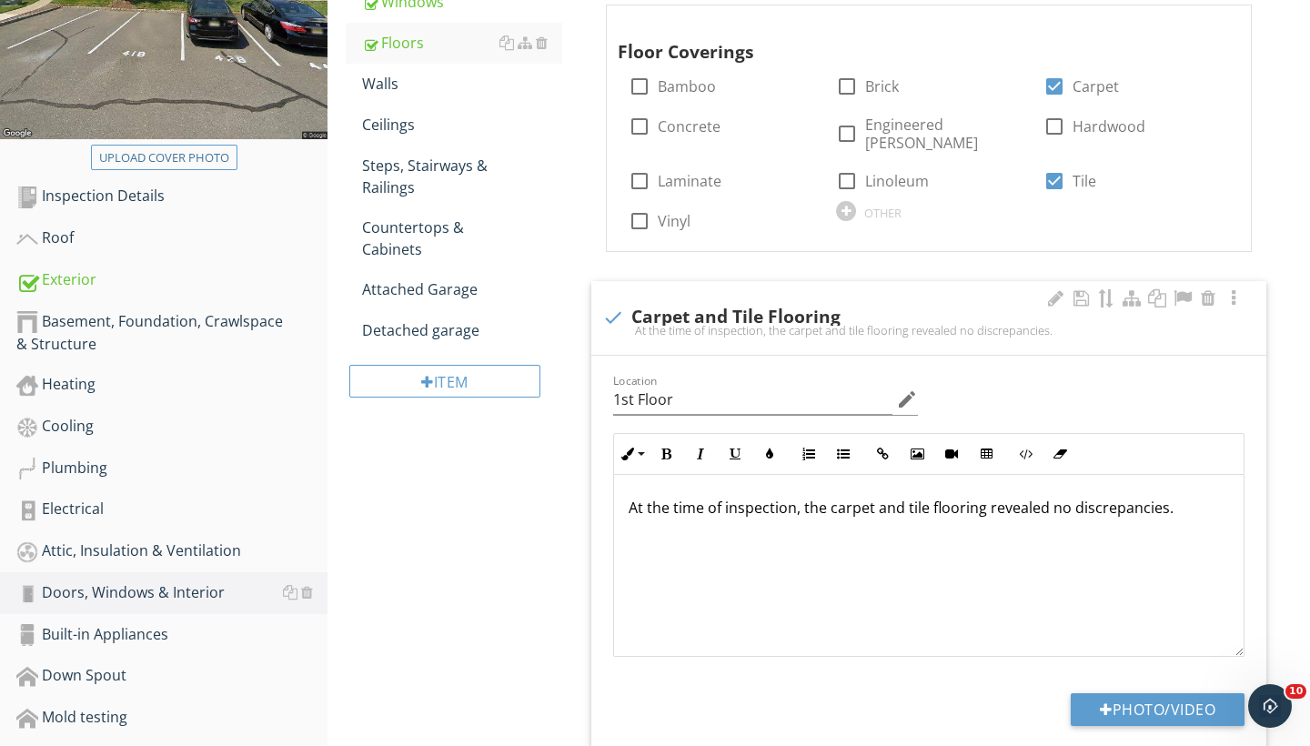
scroll to position [136, 0]
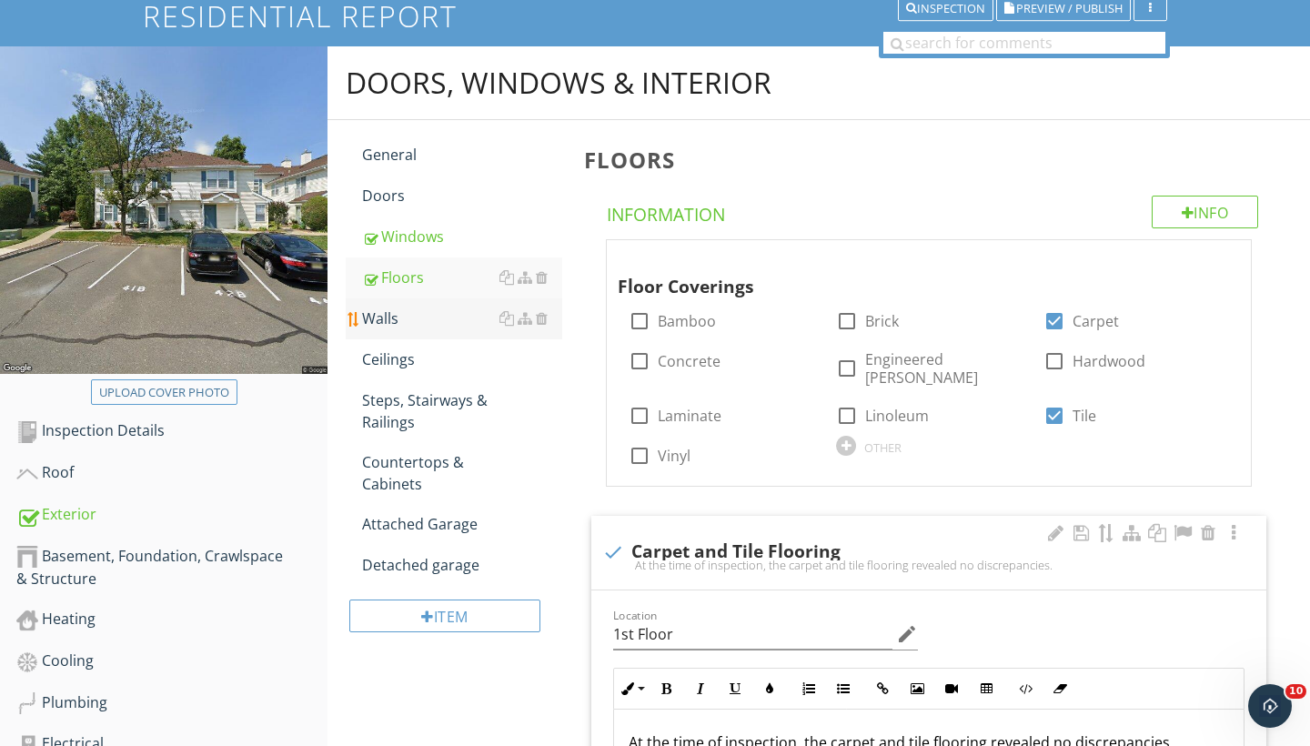
click at [395, 319] on div "Walls" at bounding box center [462, 319] width 200 height 22
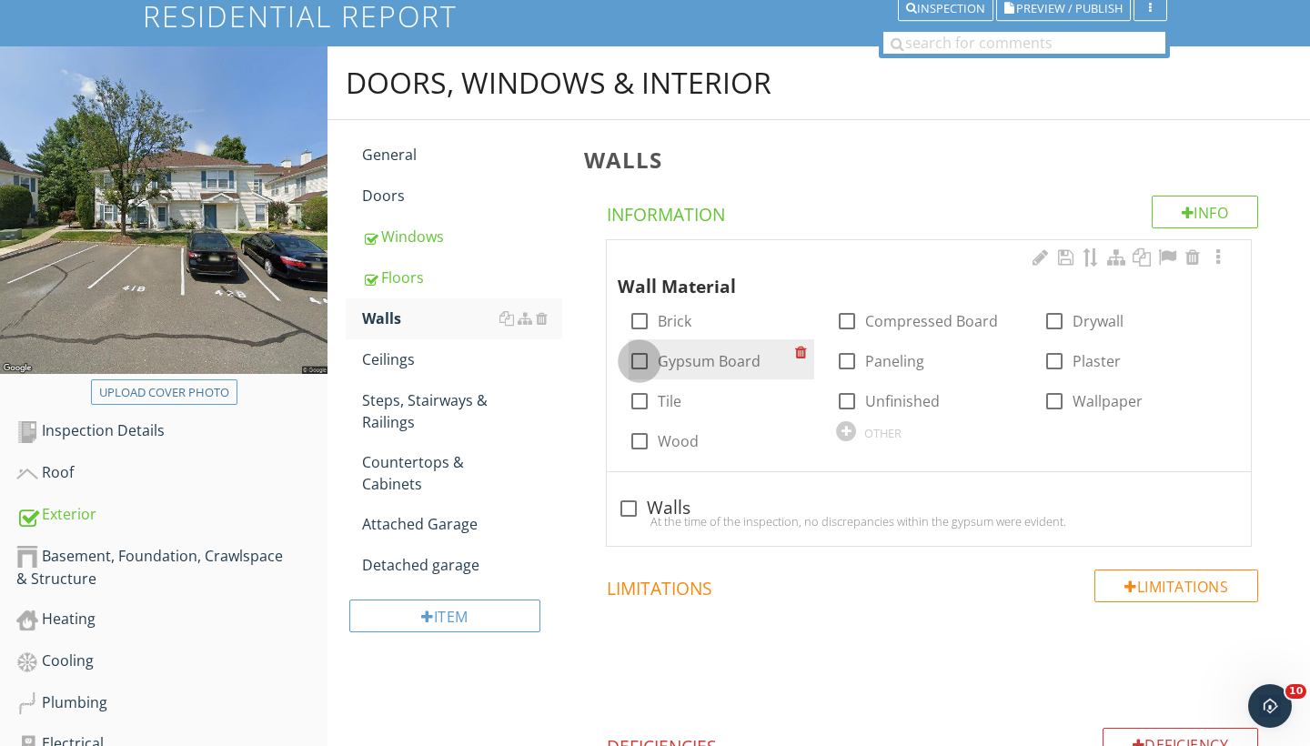
click at [640, 354] on div at bounding box center [639, 361] width 31 height 31
checkbox input "true"
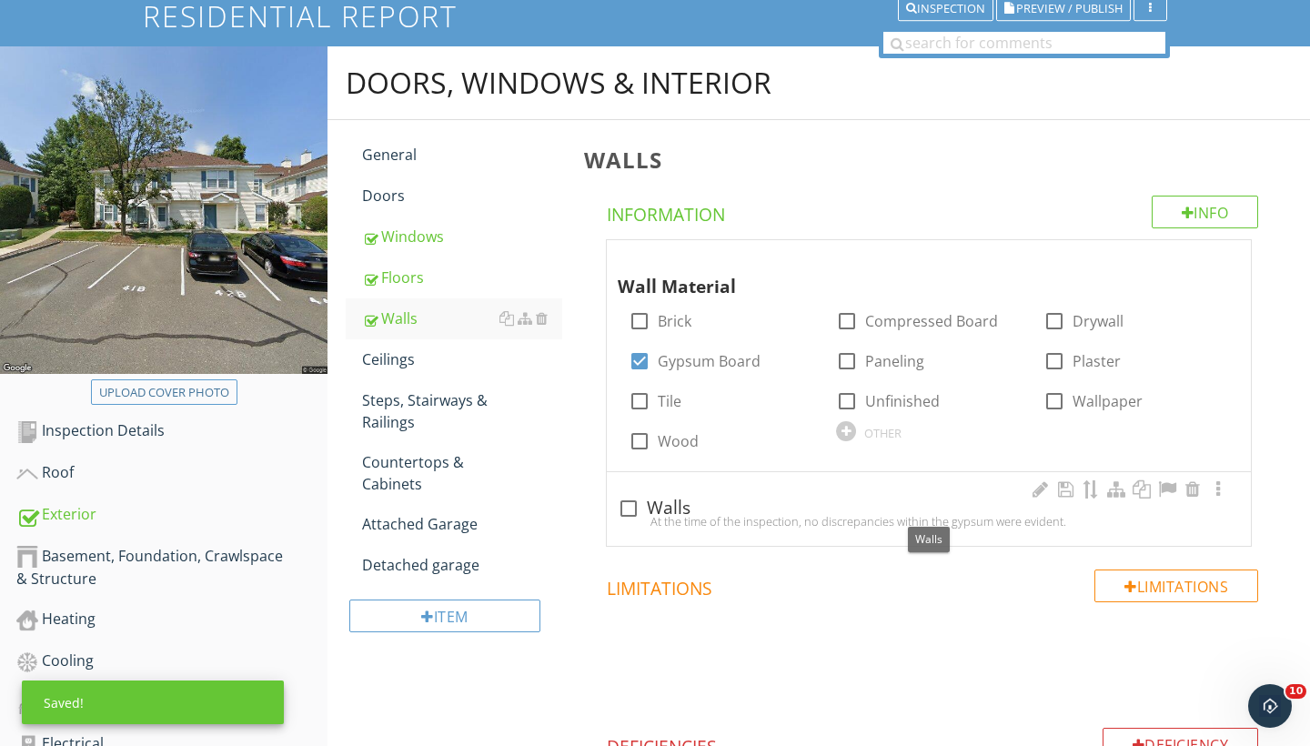
click at [630, 506] on div at bounding box center [628, 508] width 31 height 31
checkbox input "true"
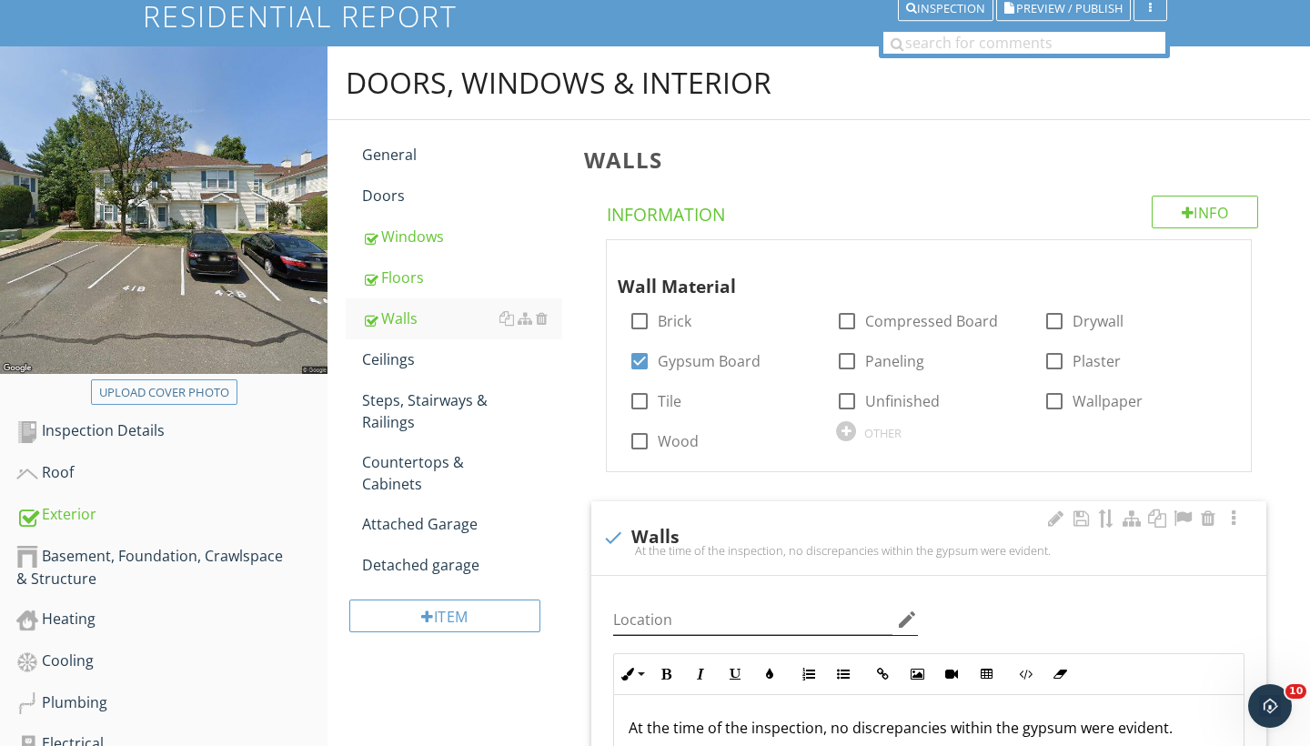
click at [901, 615] on icon "edit" at bounding box center [907, 620] width 22 height 22
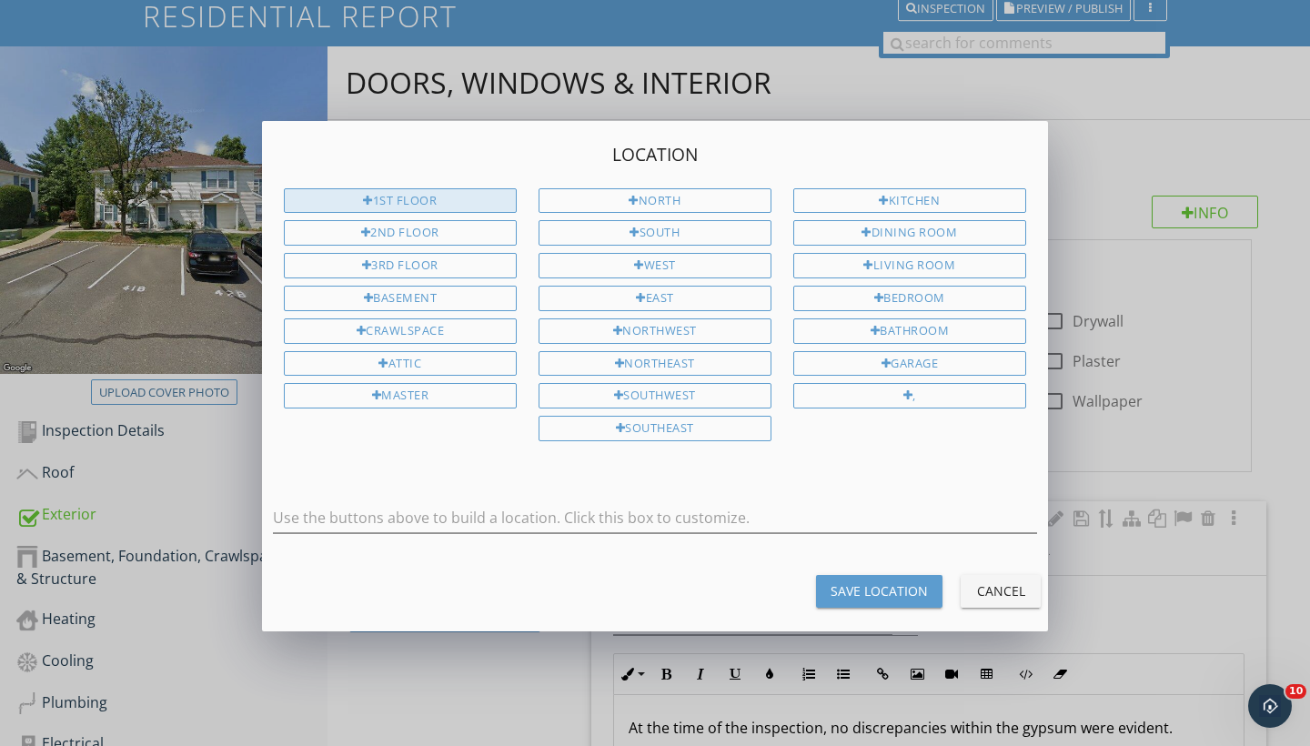
click at [419, 203] on div "1st Floor" at bounding box center [400, 200] width 233 height 25
type input "1st Floor"
click at [872, 582] on div "Save Location" at bounding box center [879, 591] width 97 height 19
type input "1st Floor"
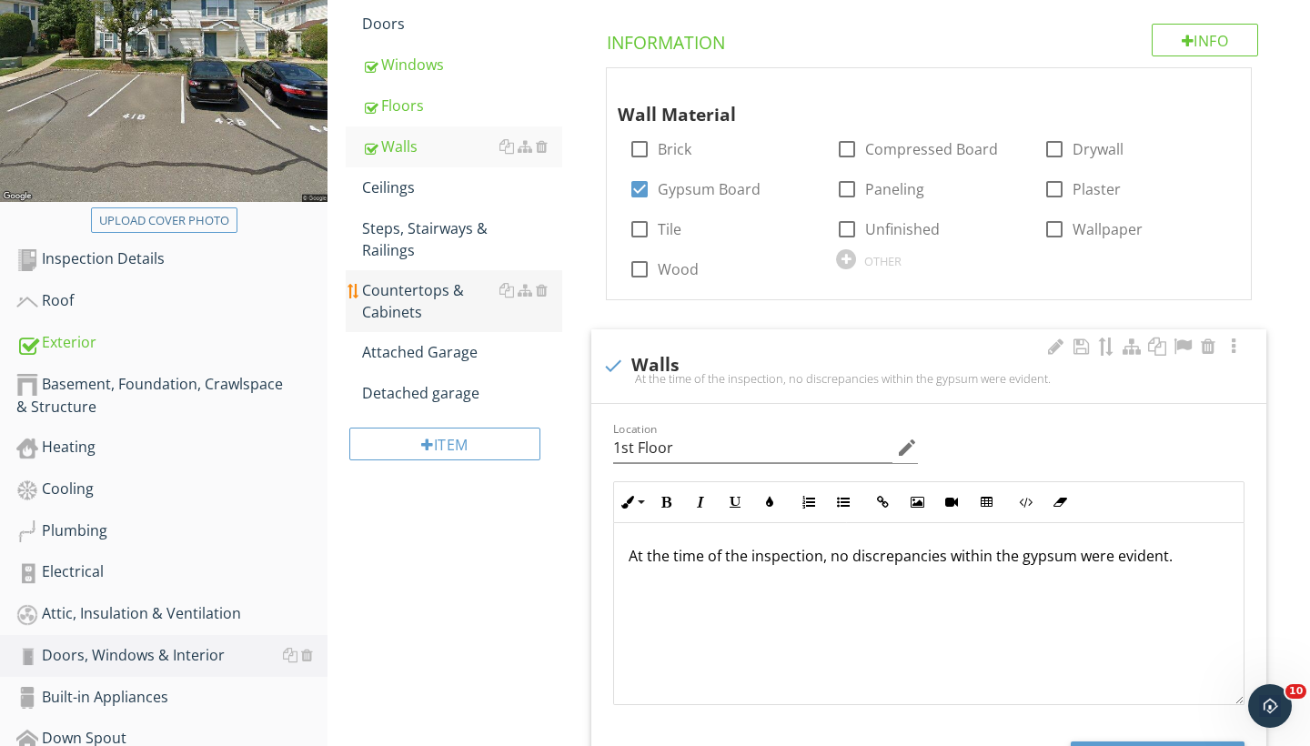
scroll to position [304, 0]
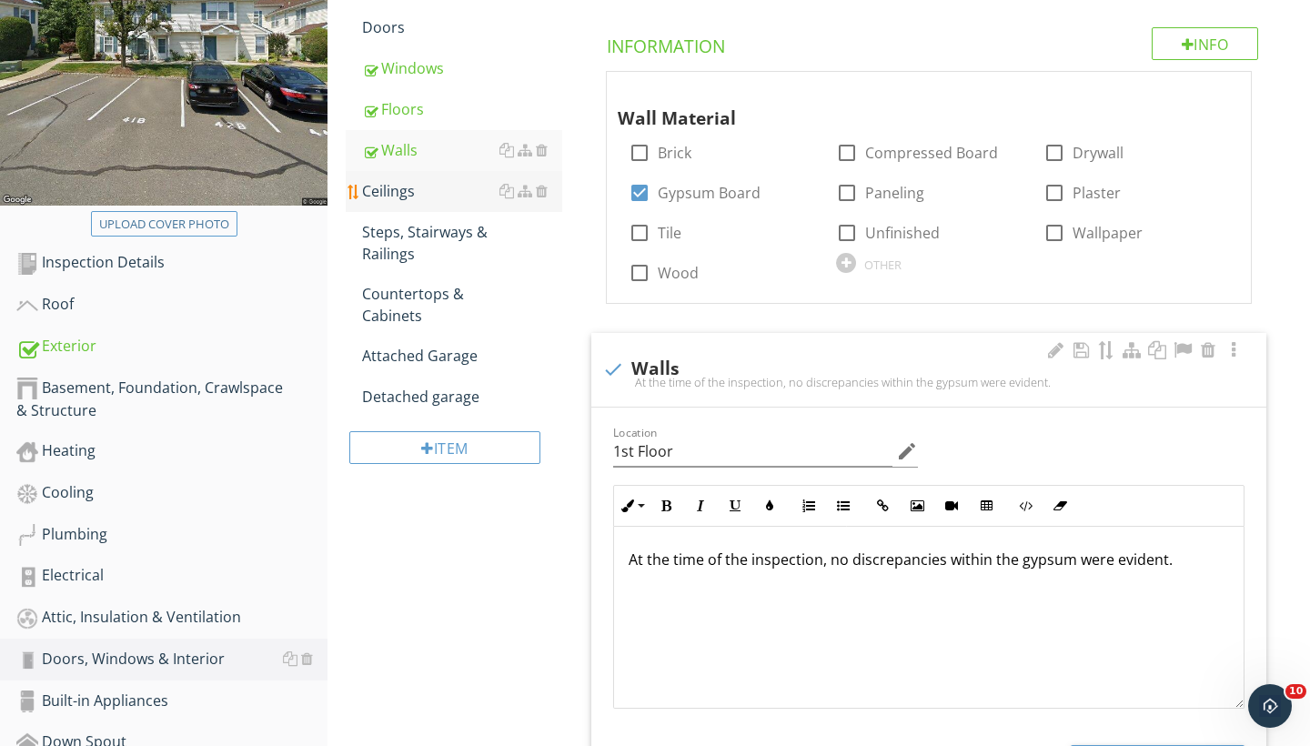
click at [400, 199] on div "Ceilings" at bounding box center [462, 191] width 200 height 22
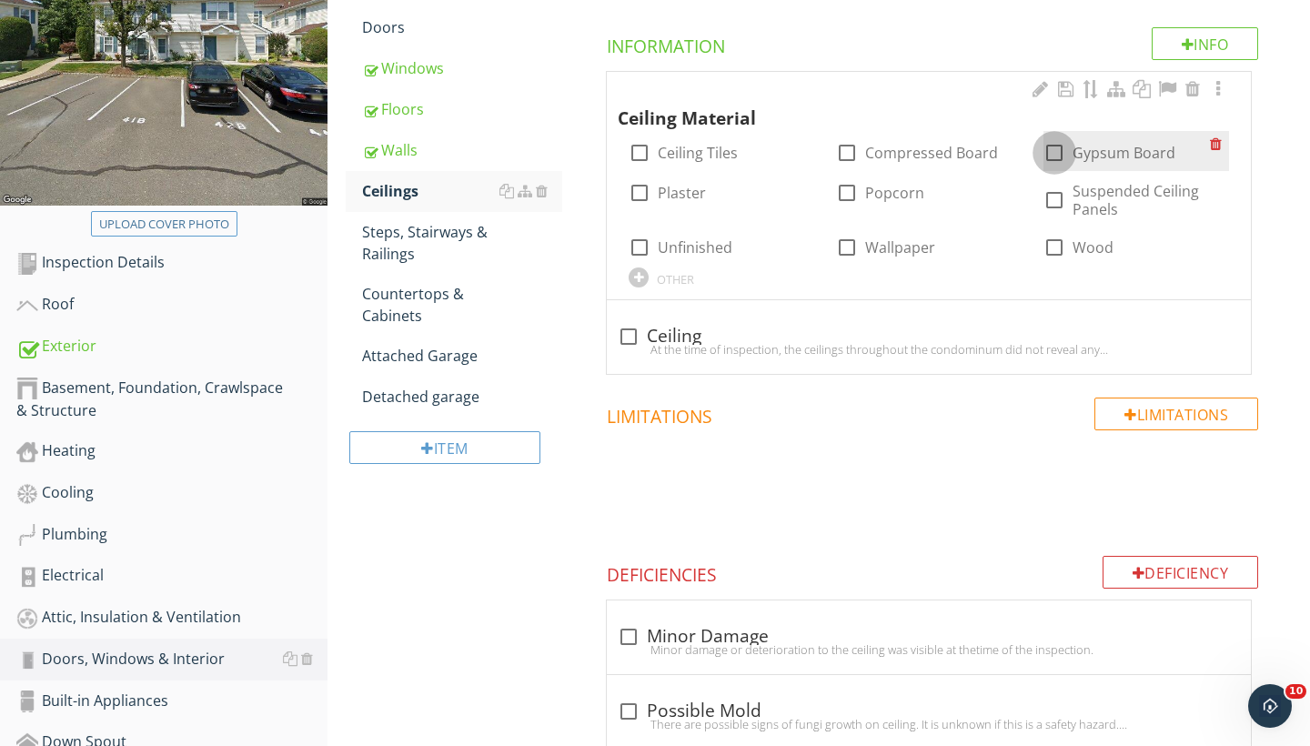
click at [1055, 154] on div at bounding box center [1054, 152] width 31 height 31
checkbox input "true"
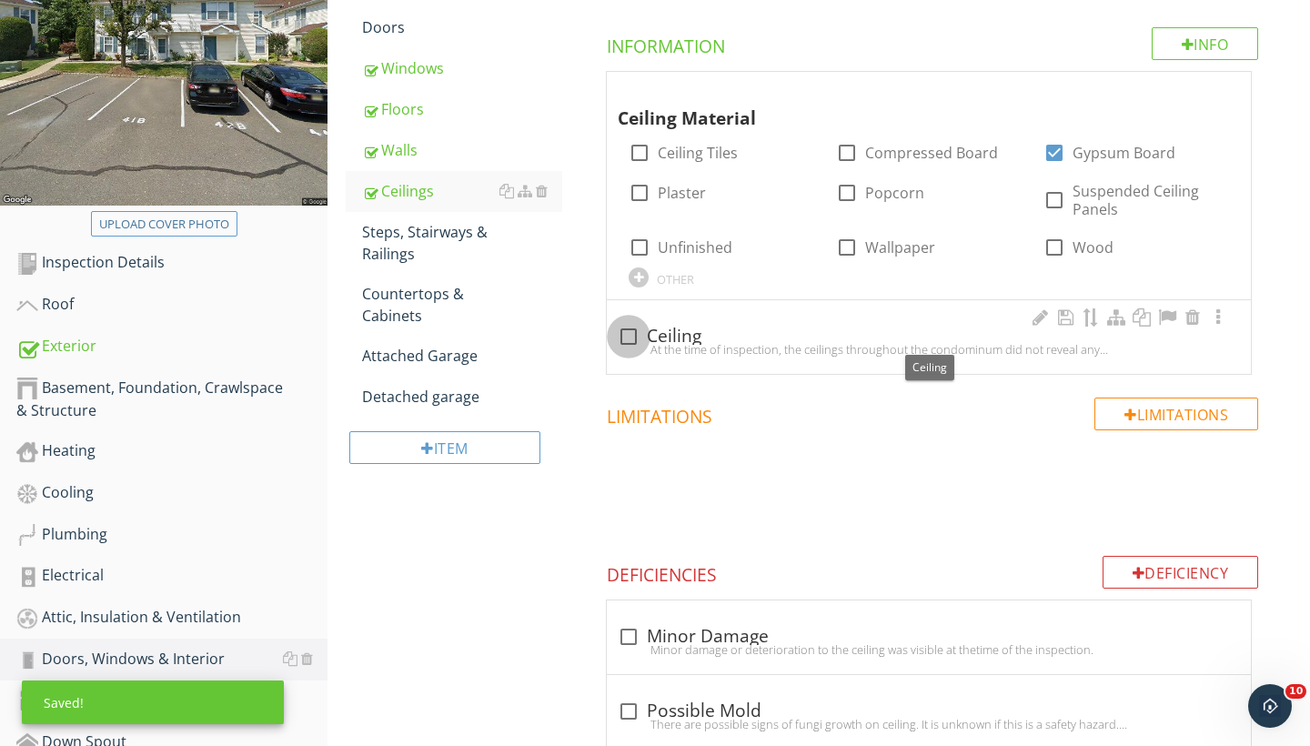
click at [632, 331] on div at bounding box center [628, 336] width 31 height 31
checkbox input "true"
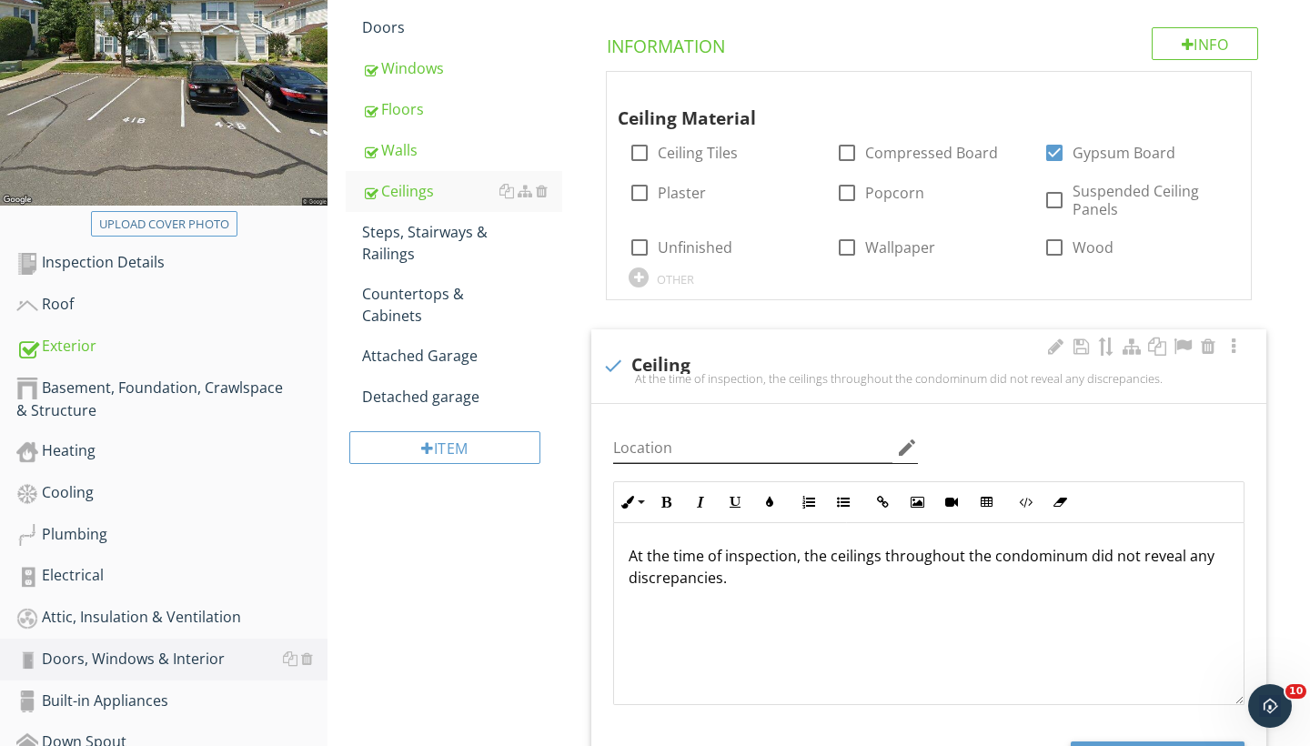
click at [900, 442] on icon "edit" at bounding box center [907, 448] width 22 height 22
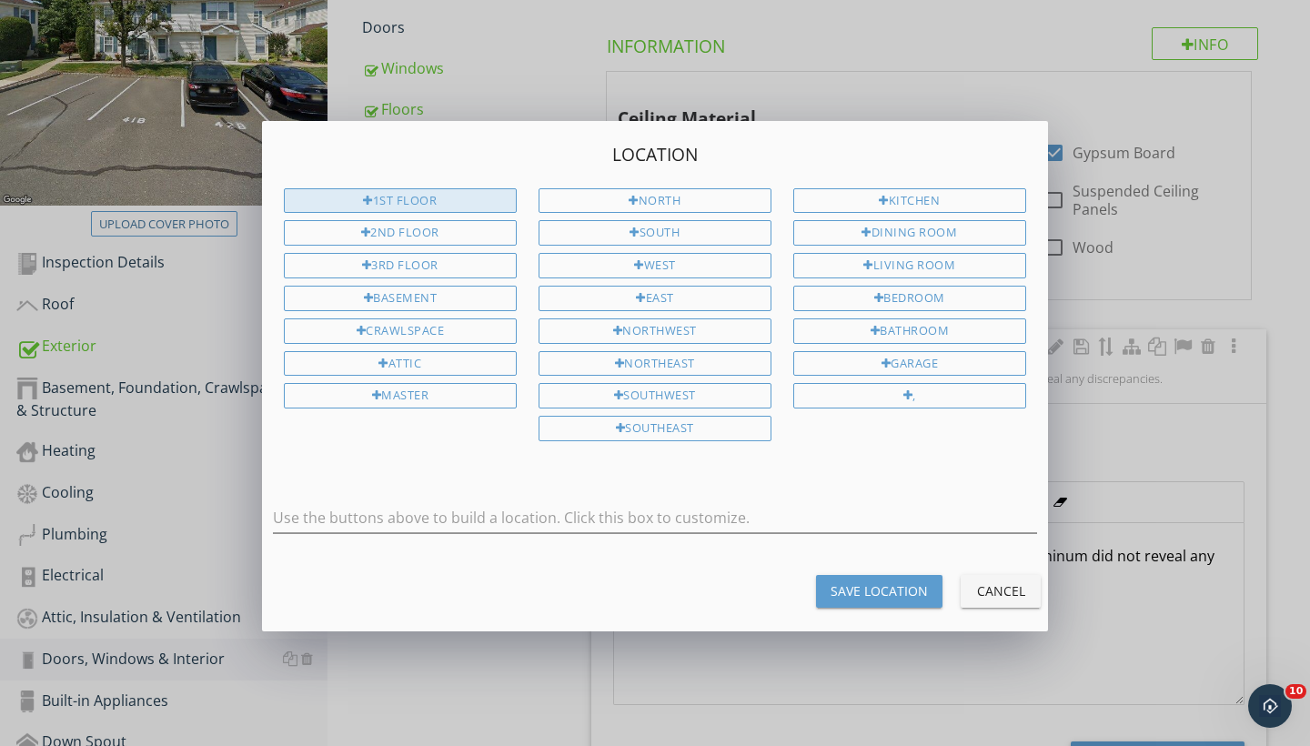
click at [474, 198] on div "1st Floor" at bounding box center [400, 200] width 233 height 25
type input "1st Floor"
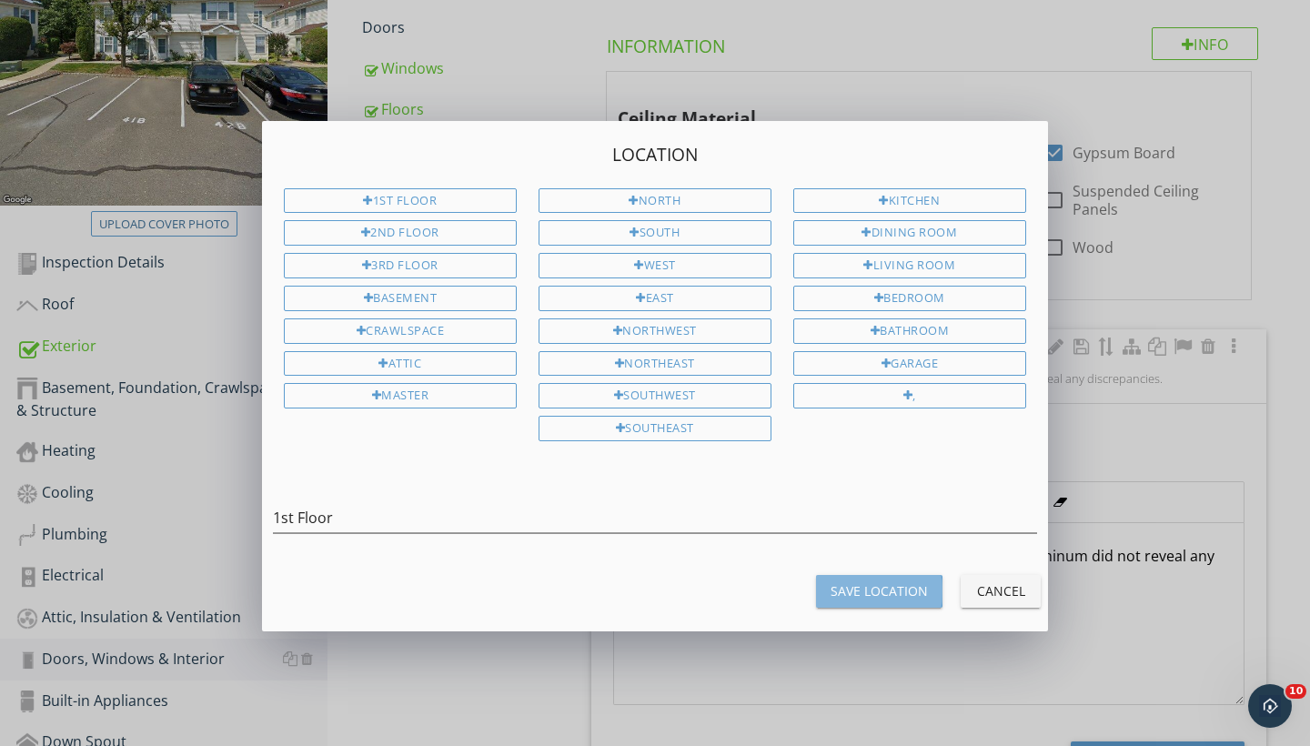
click at [892, 593] on div "Save Location" at bounding box center [879, 591] width 97 height 19
type input "1st Floor"
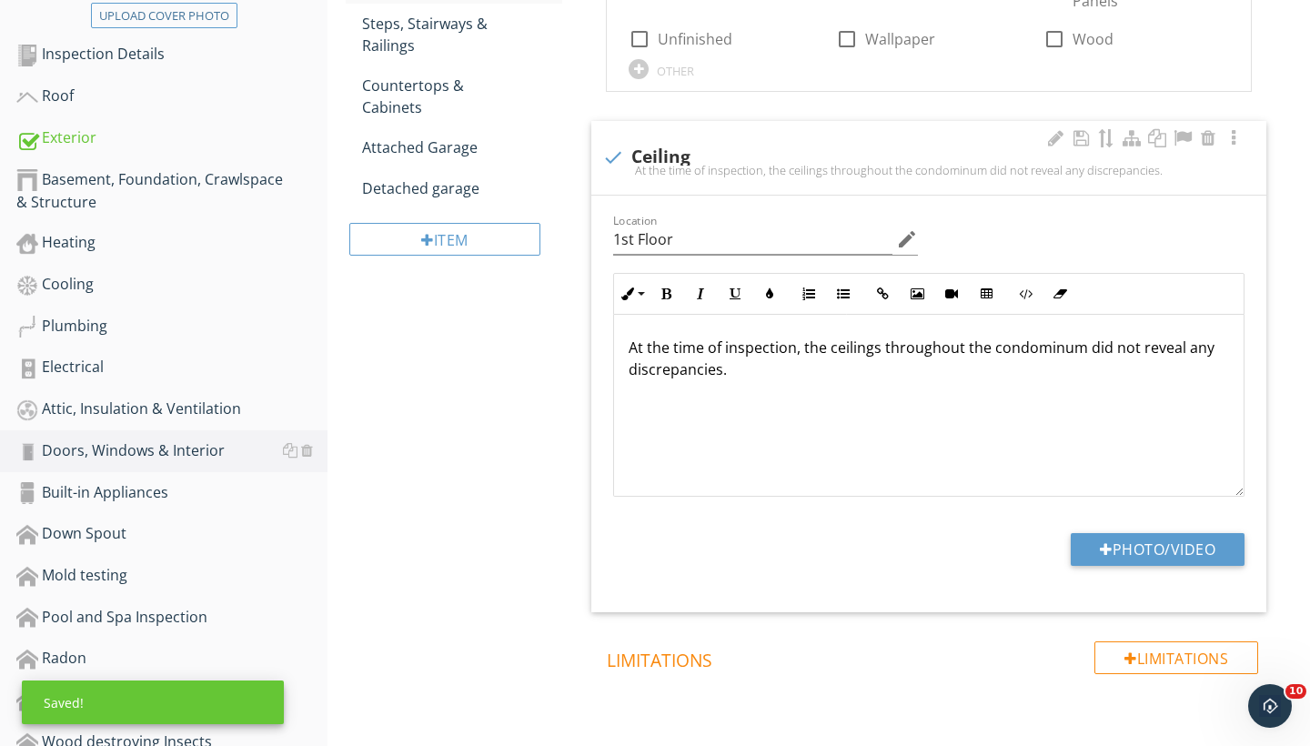
scroll to position [367, 0]
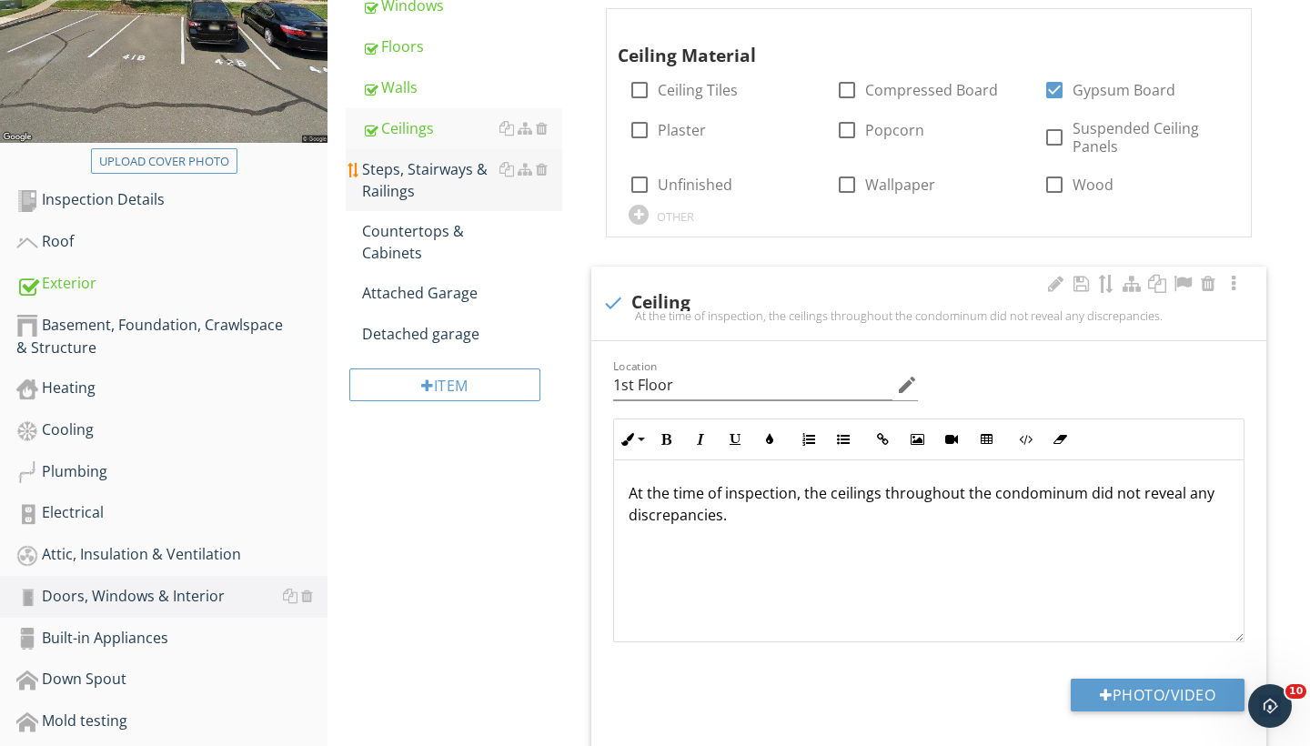
click at [423, 173] on div "Steps, Stairways & Railings" at bounding box center [462, 180] width 200 height 44
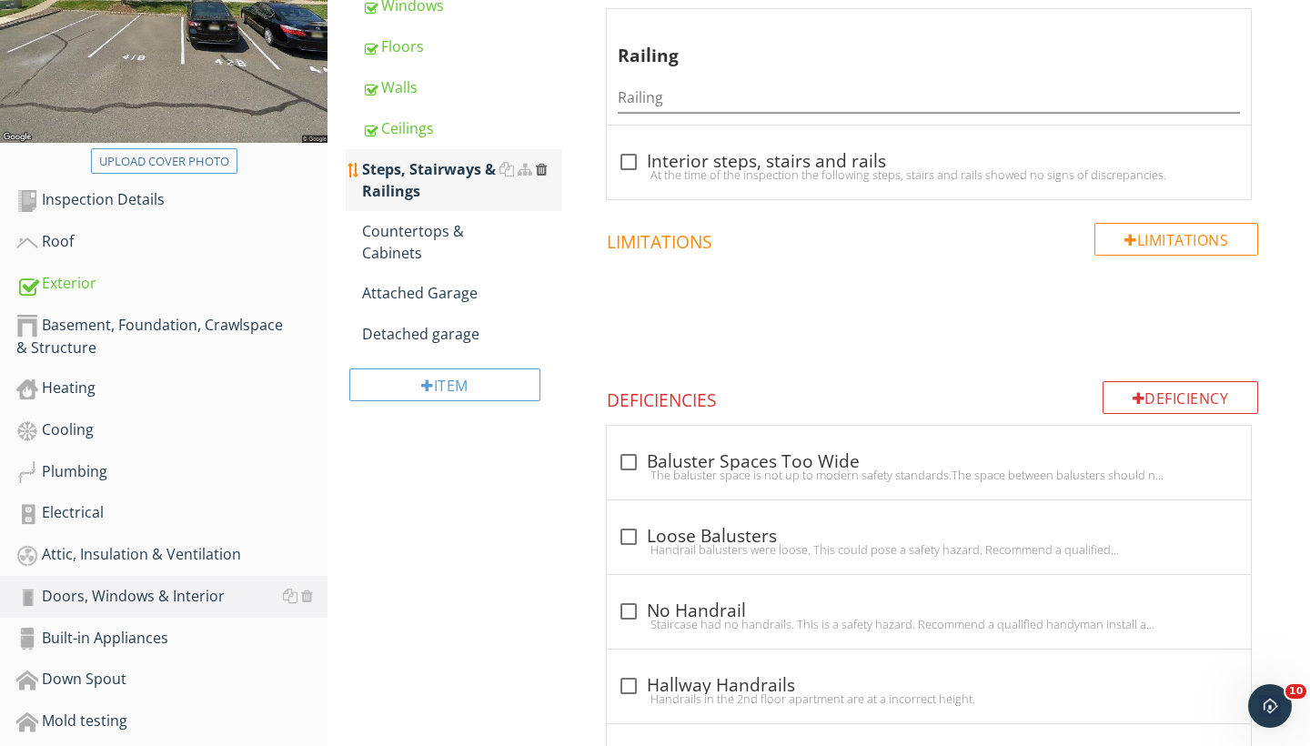
click at [541, 174] on div at bounding box center [542, 169] width 12 height 15
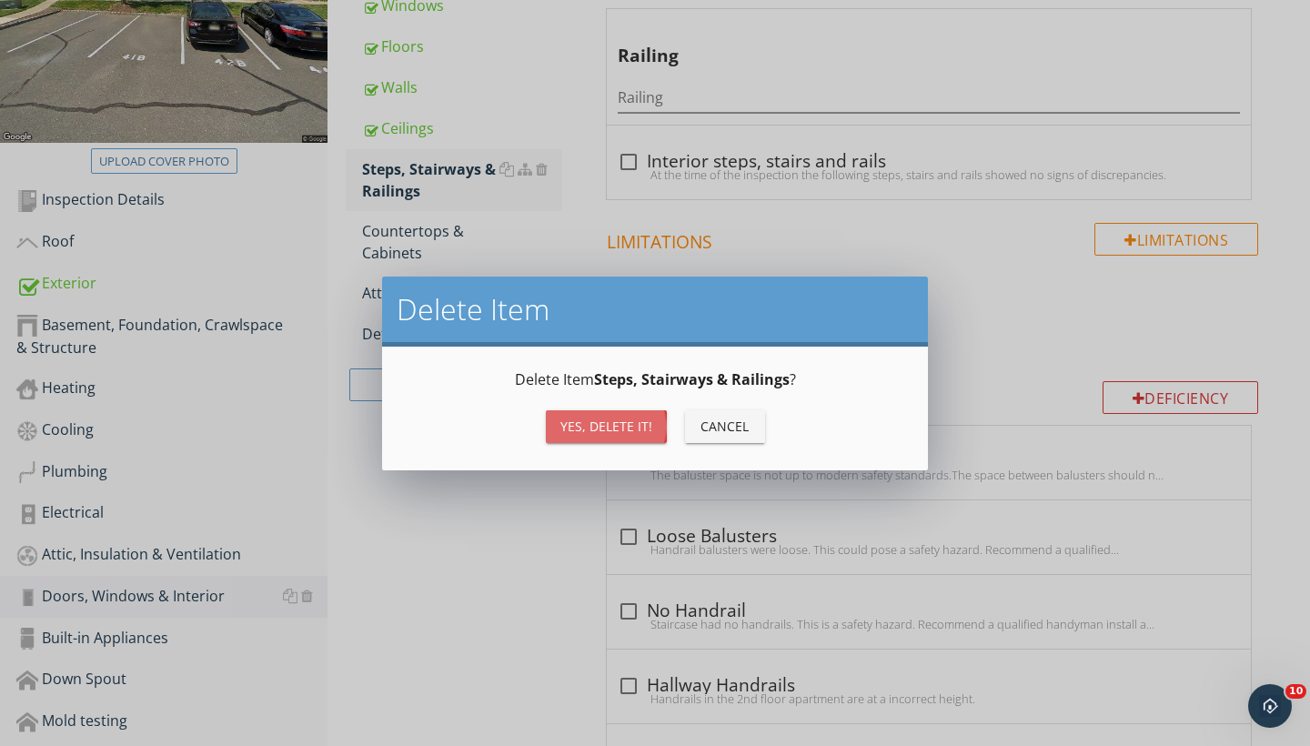
click at [626, 429] on div "Yes, Delete it!" at bounding box center [607, 426] width 92 height 19
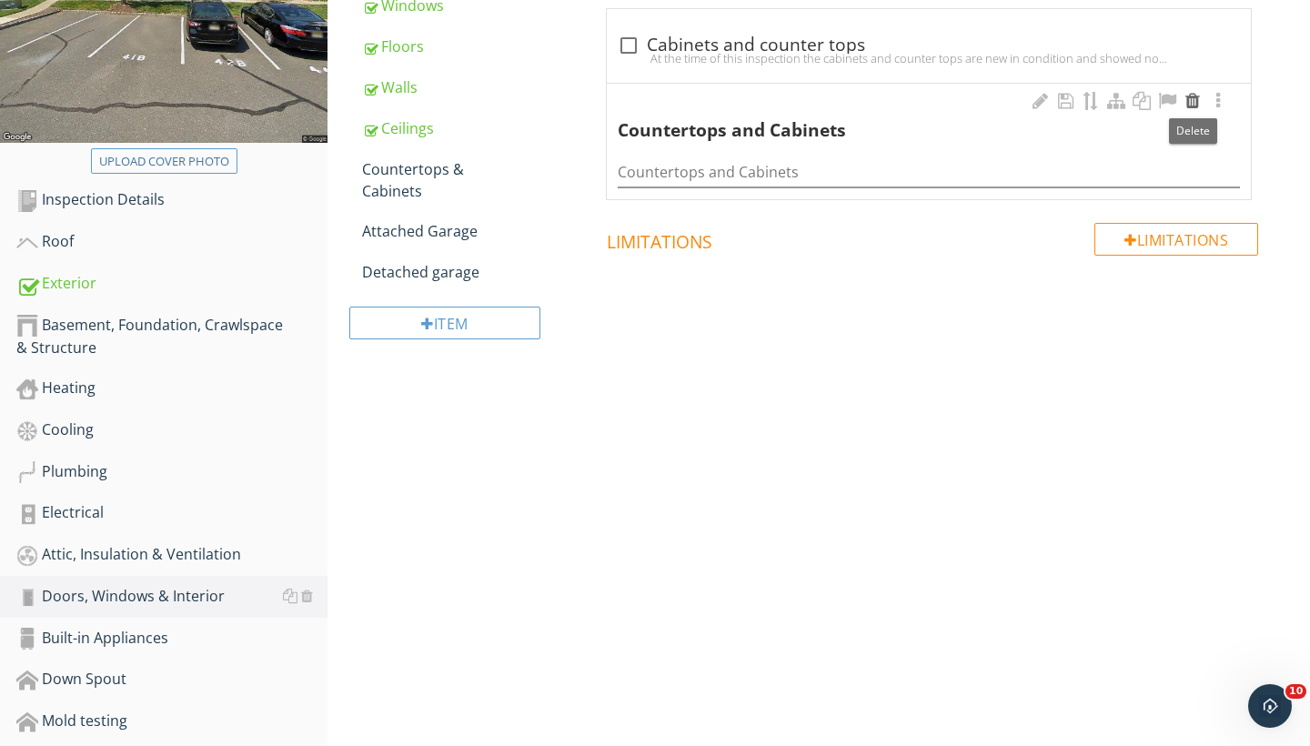
click at [1199, 97] on div at bounding box center [1193, 101] width 22 height 18
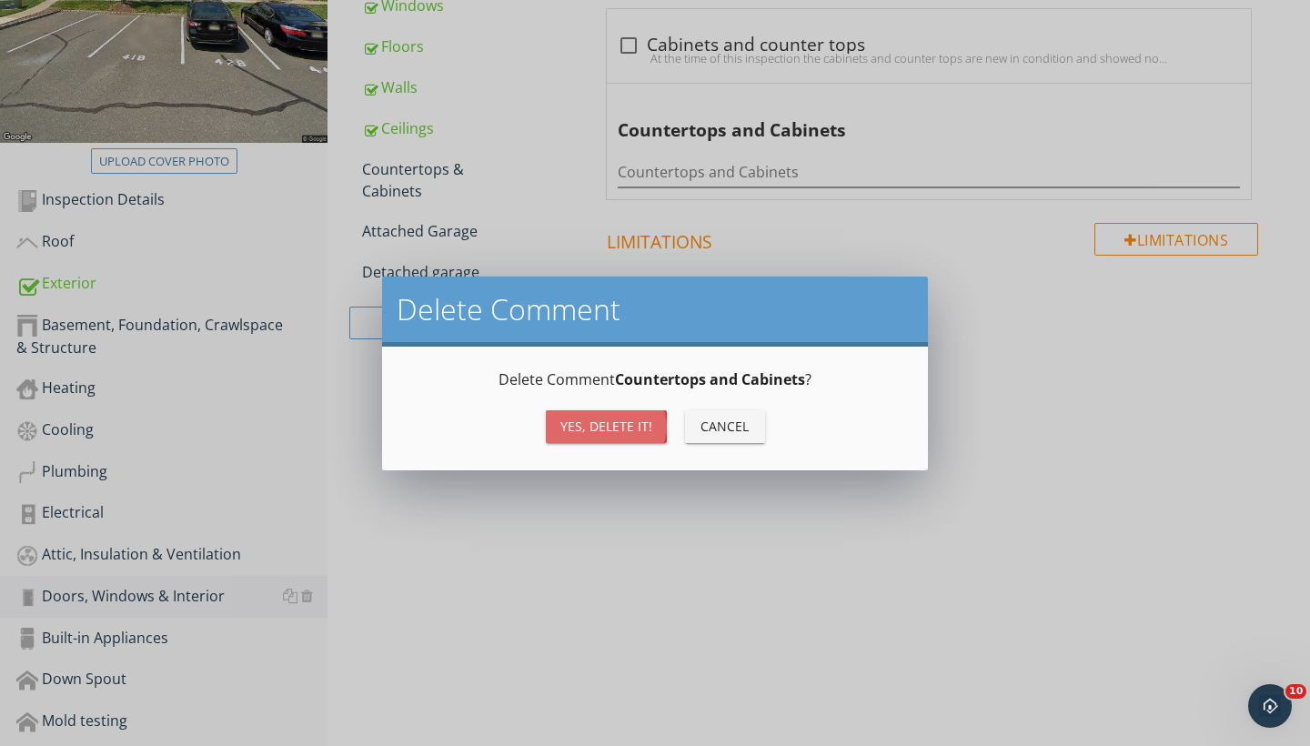
click at [612, 418] on div "Yes, Delete it!" at bounding box center [607, 426] width 92 height 19
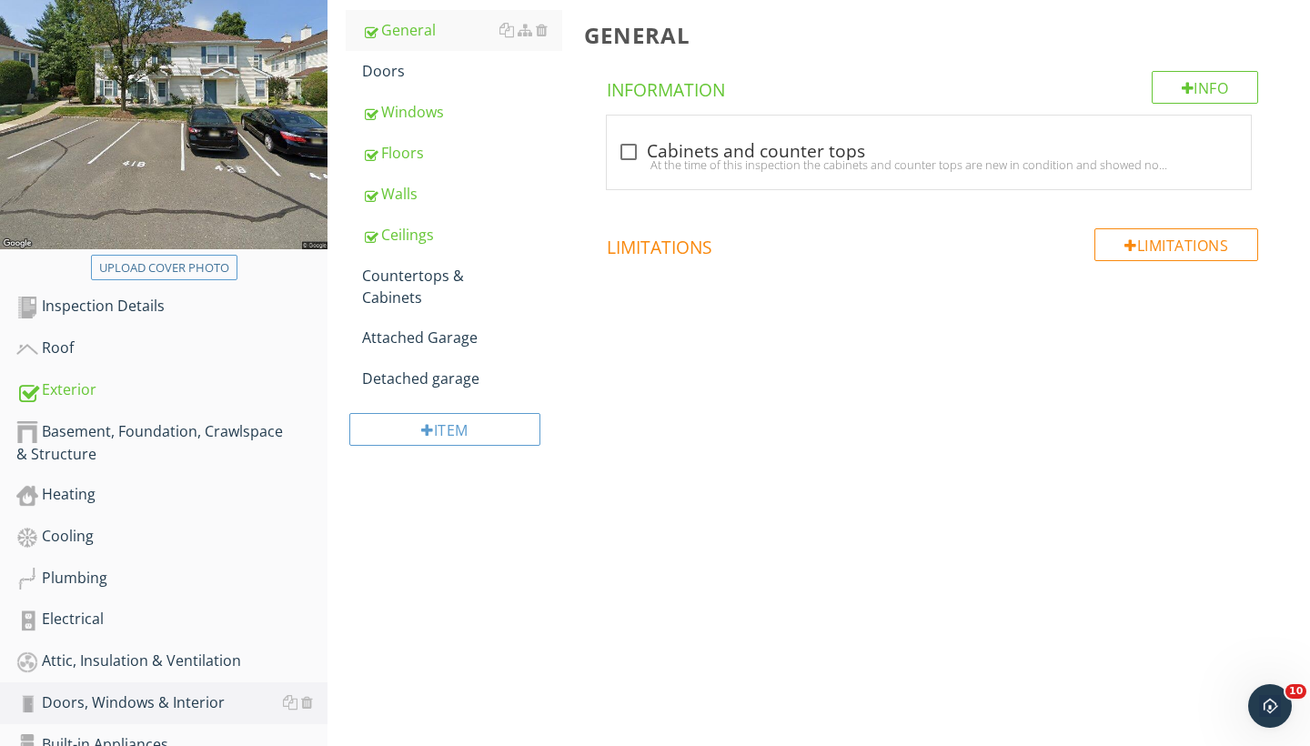
scroll to position [257, 0]
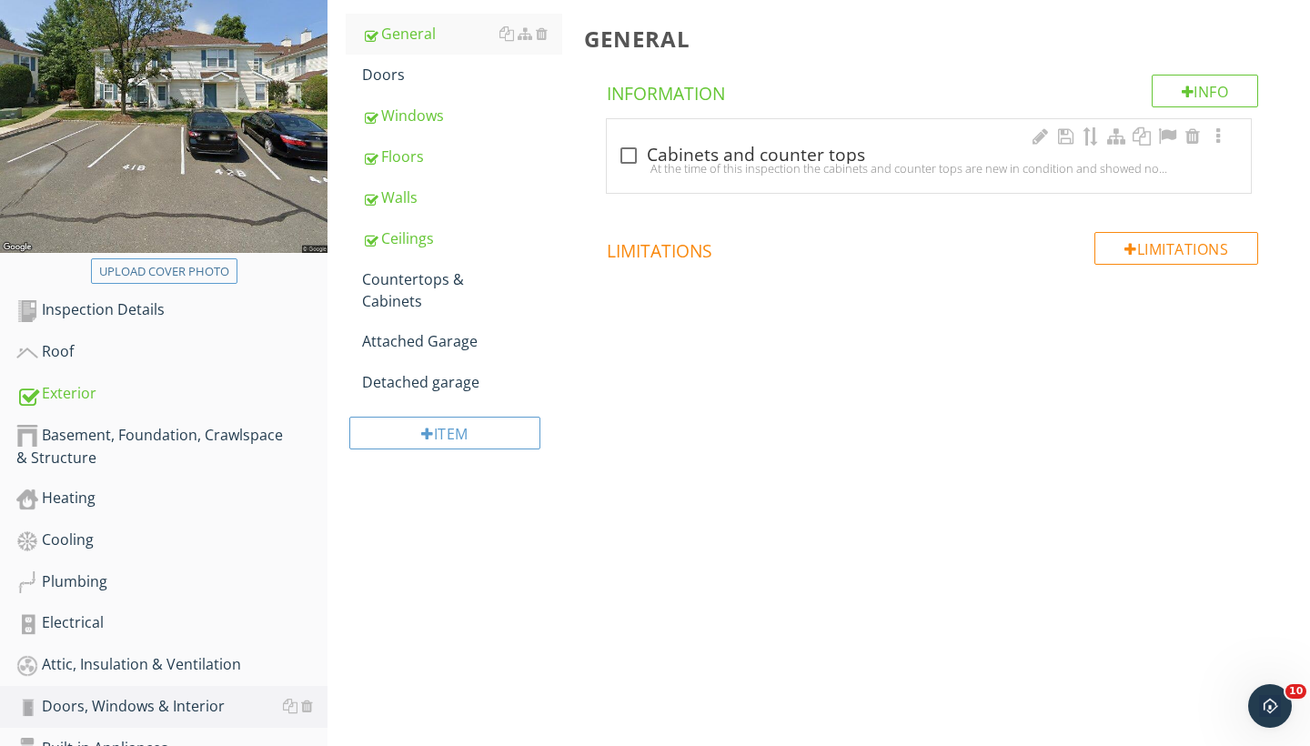
click at [630, 151] on div at bounding box center [628, 155] width 31 height 31
checkbox input "true"
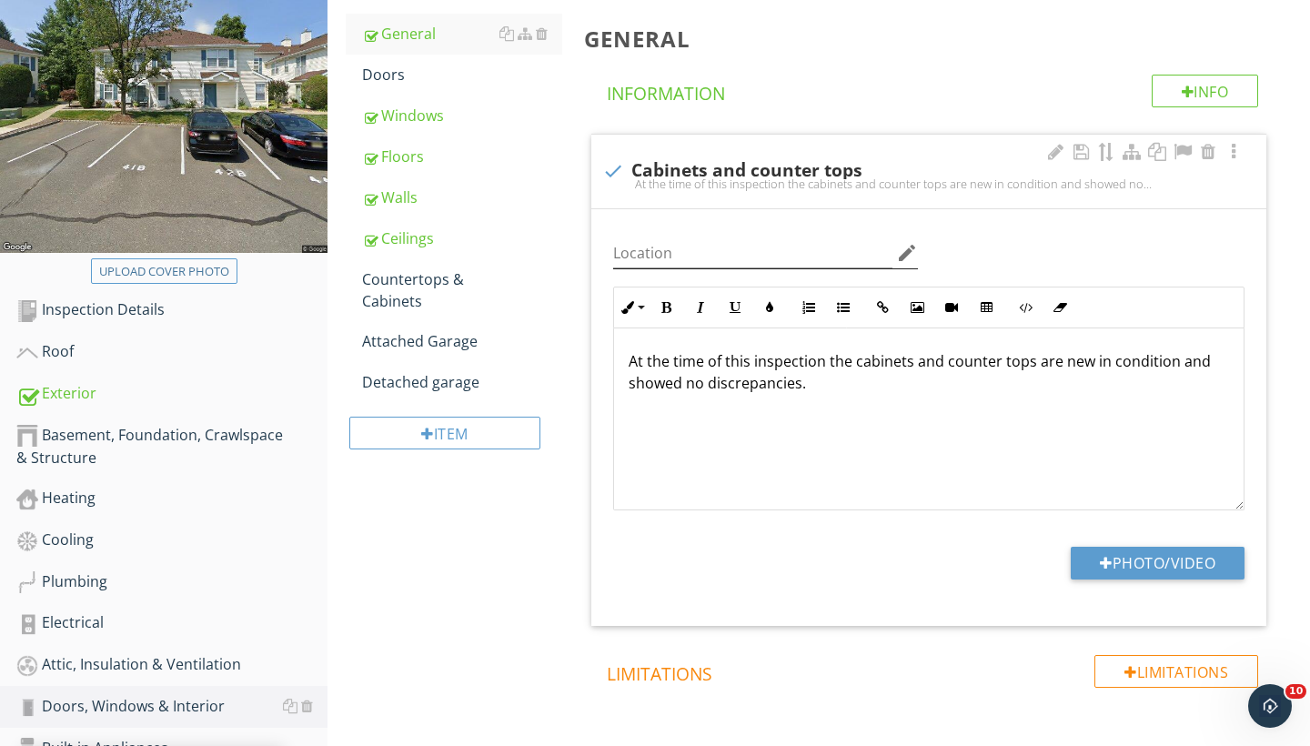
click at [908, 248] on icon "edit" at bounding box center [907, 253] width 22 height 22
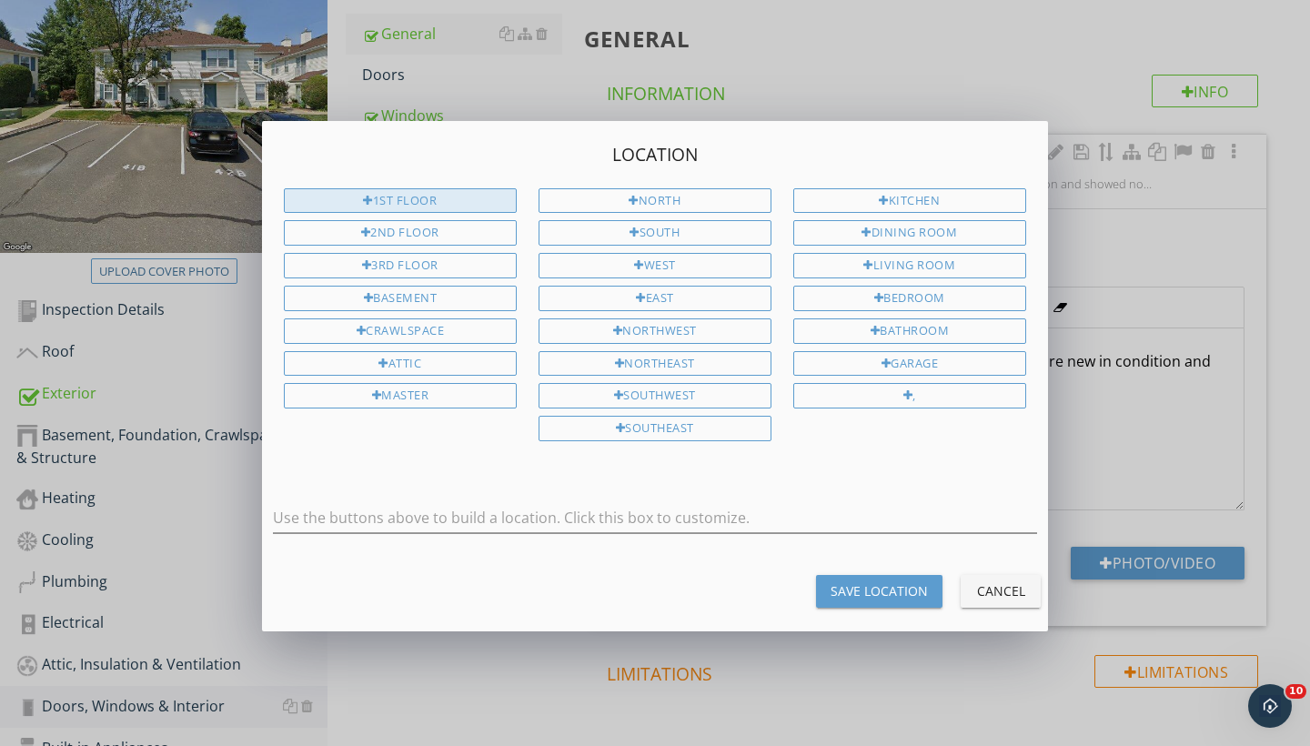
click at [485, 200] on div "1st Floor" at bounding box center [400, 200] width 233 height 25
type input "1st Floor"
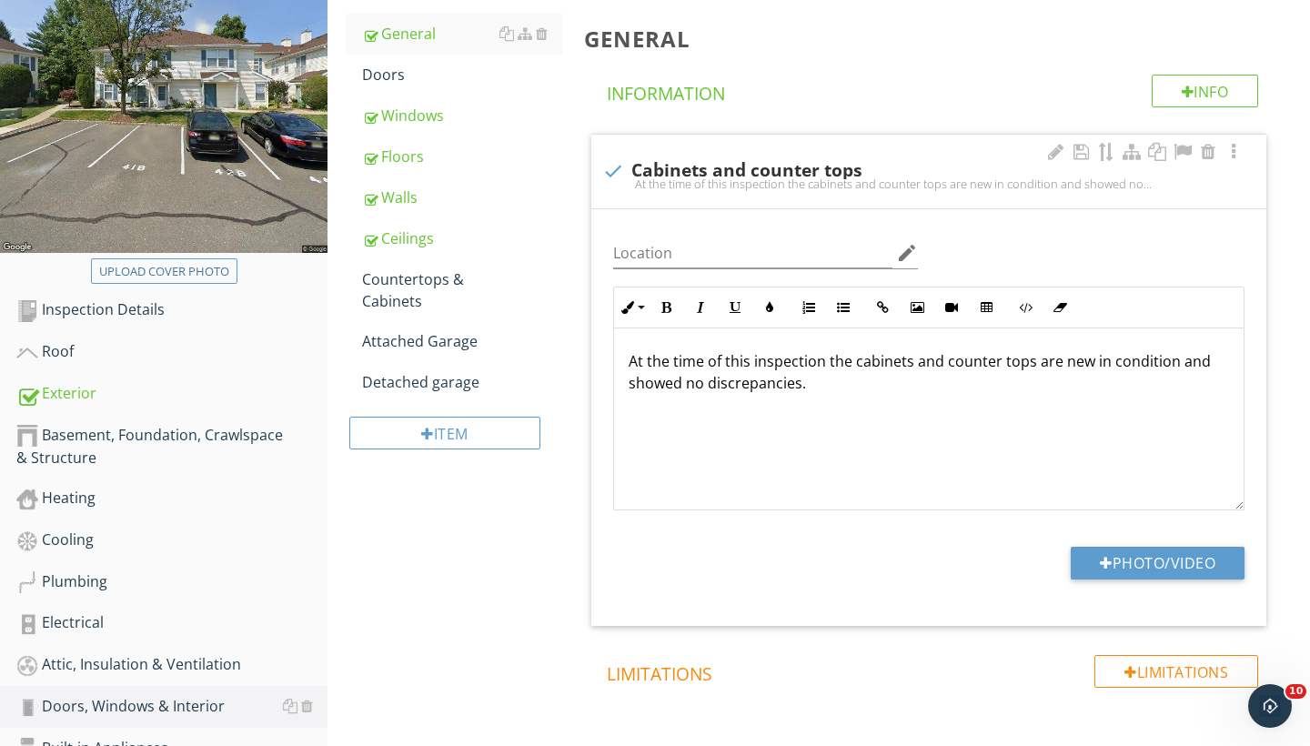
click at [886, 107] on div at bounding box center [655, 373] width 1310 height 746
click at [416, 282] on div "Countertops & Cabinets" at bounding box center [462, 290] width 200 height 44
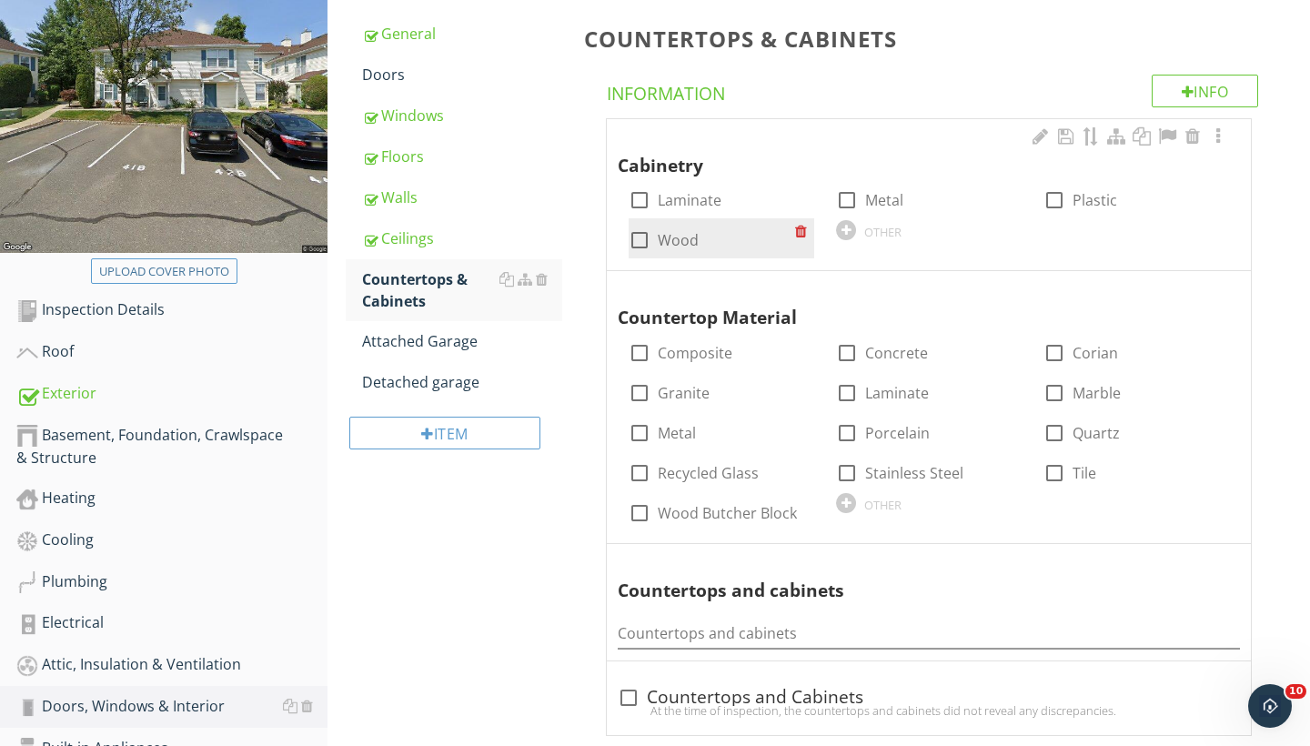
click at [635, 238] on div at bounding box center [639, 240] width 31 height 31
checkbox input "true"
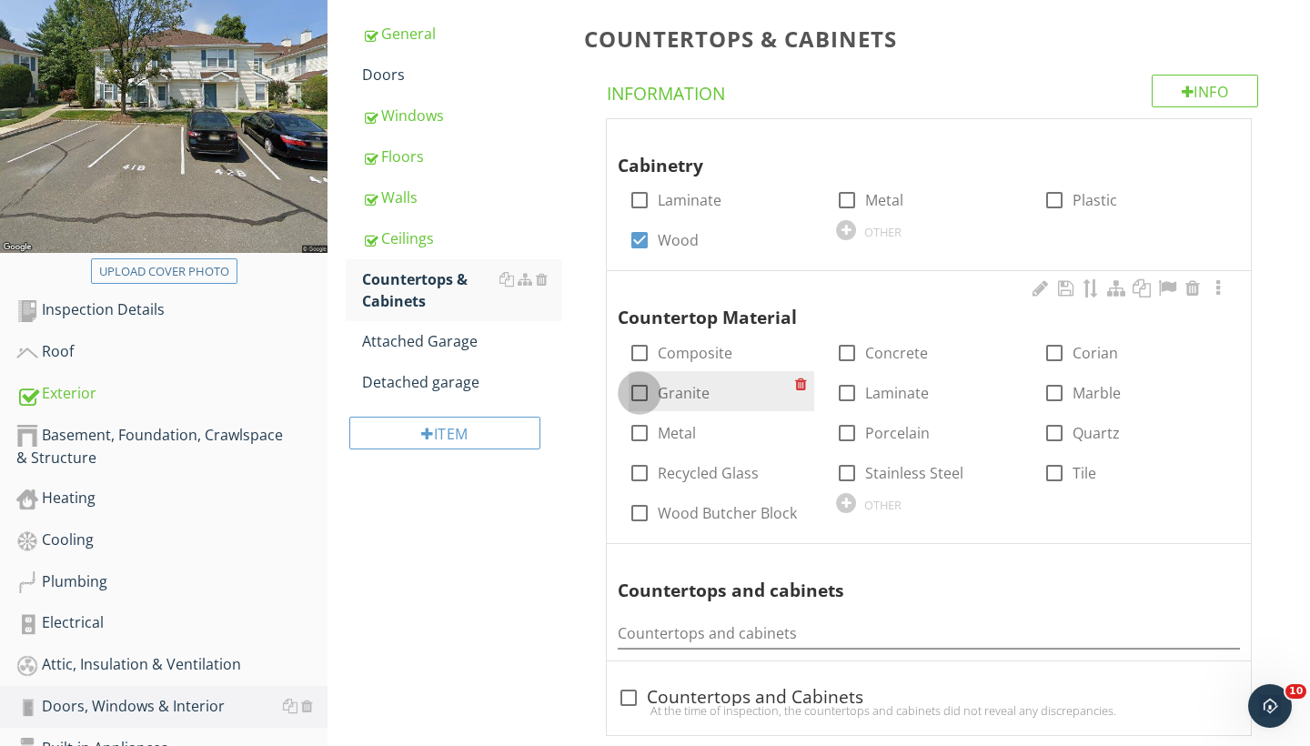
click at [643, 385] on div at bounding box center [639, 393] width 31 height 31
checkbox input "true"
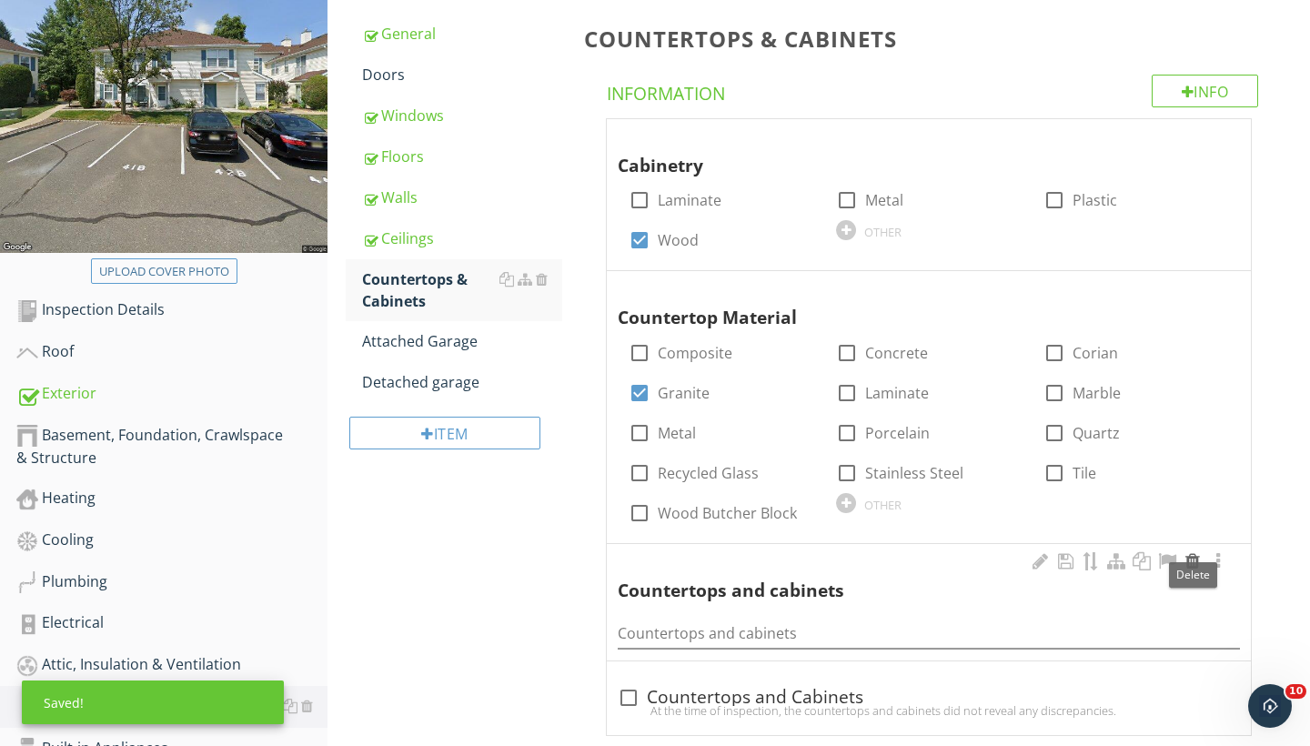
click at [1191, 558] on div at bounding box center [1193, 561] width 22 height 18
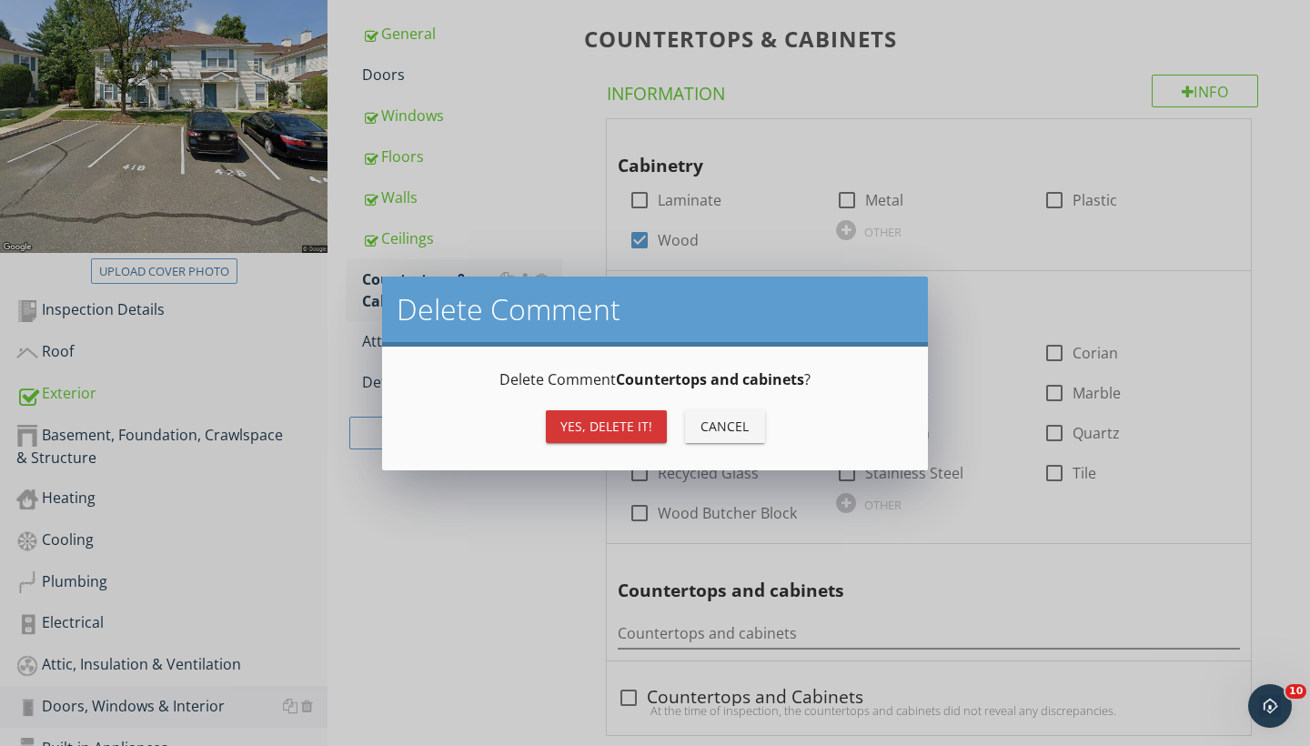
click at [625, 417] on div "Yes, Delete it!" at bounding box center [607, 426] width 92 height 19
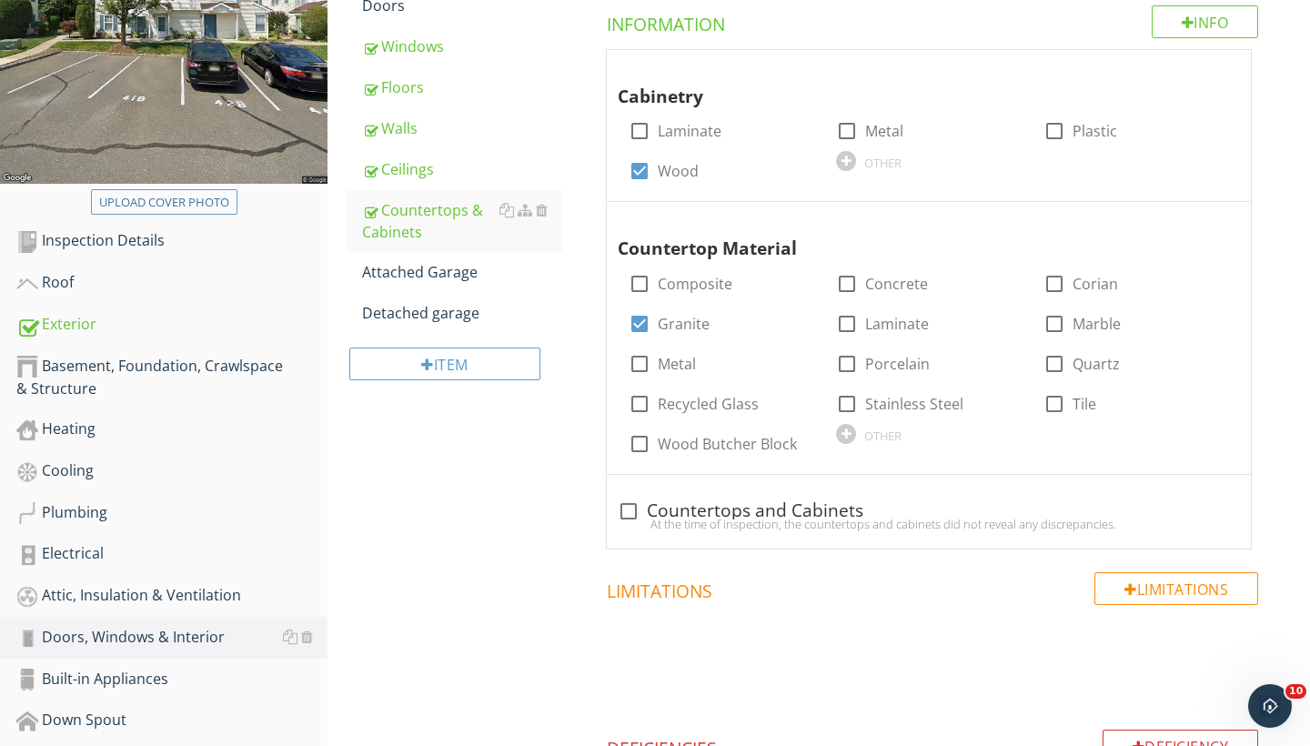
scroll to position [368, 0]
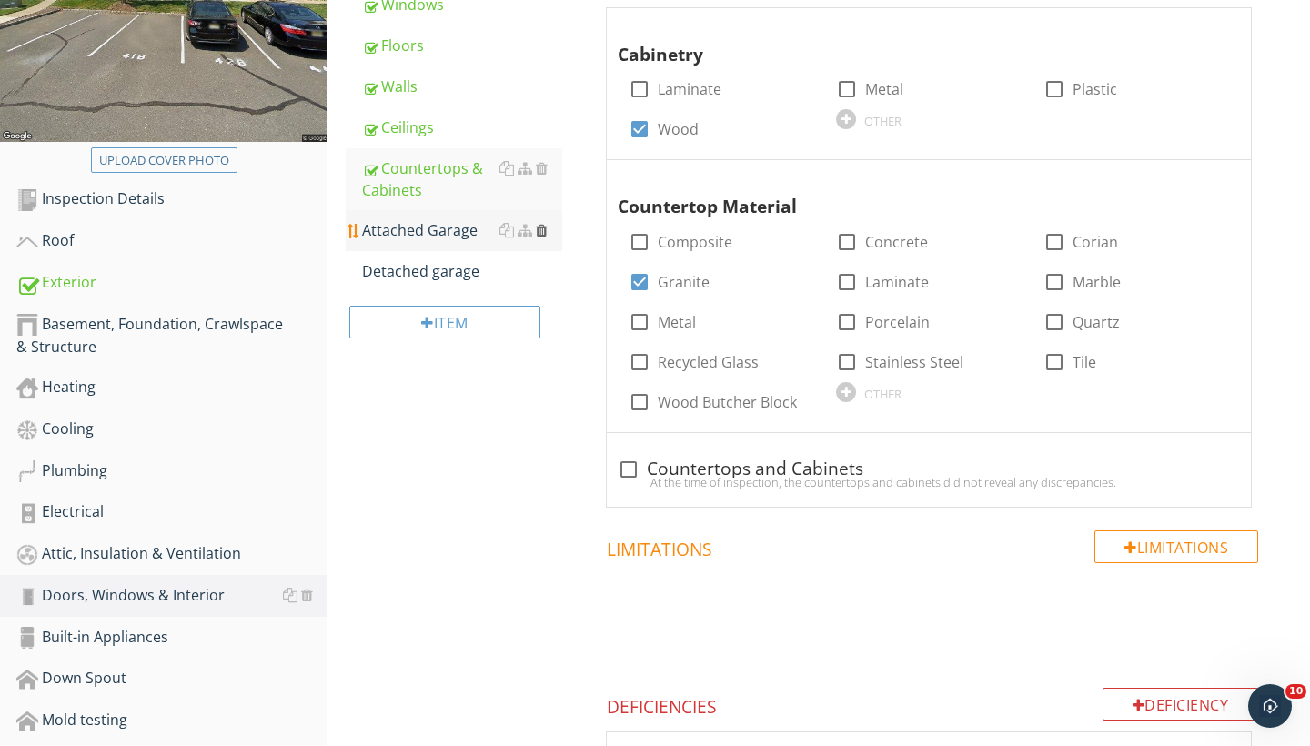
click at [539, 229] on div at bounding box center [542, 230] width 12 height 15
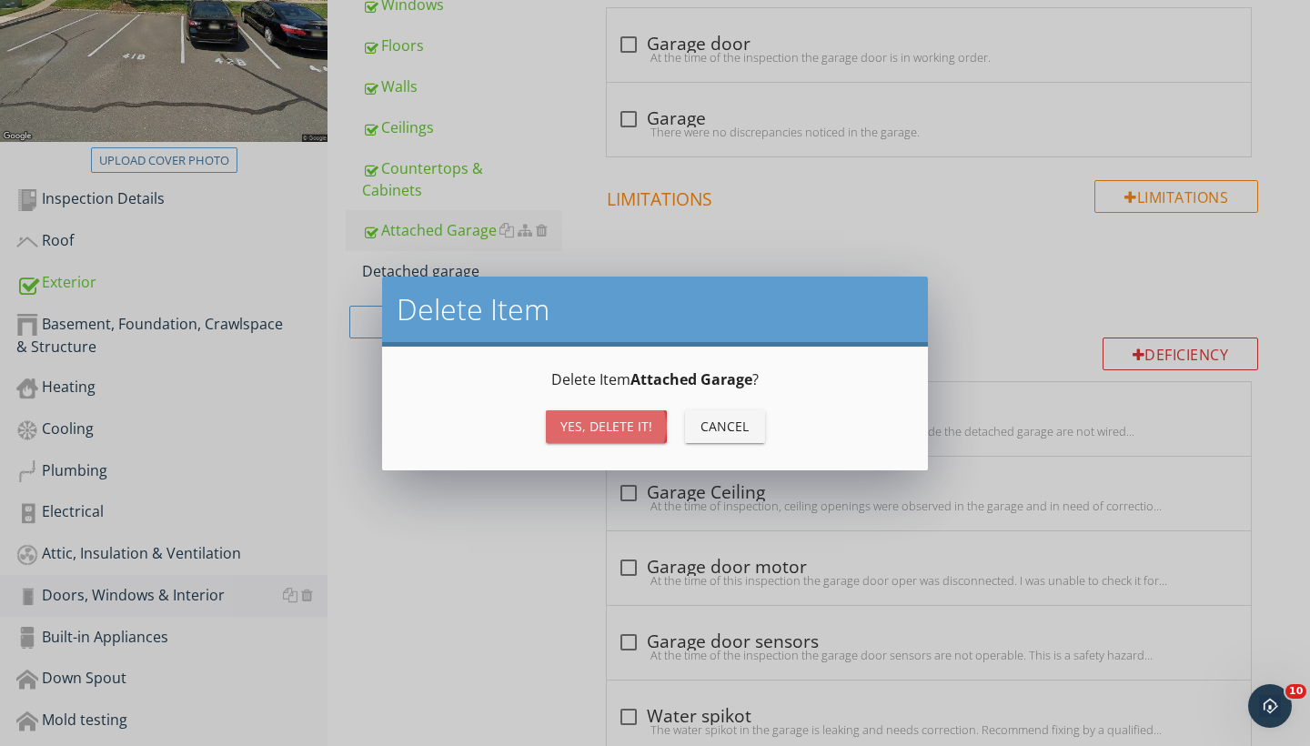
click at [586, 420] on div "Yes, Delete it!" at bounding box center [607, 426] width 92 height 19
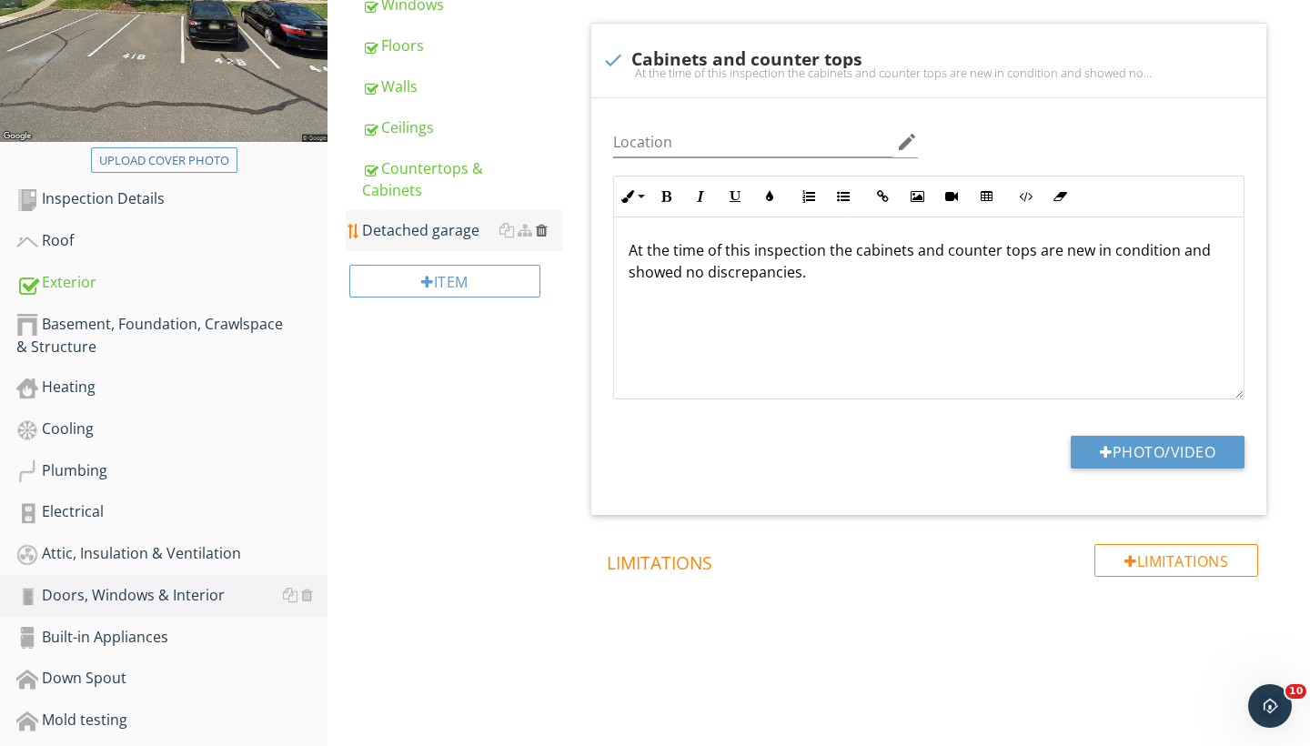
click at [542, 235] on div at bounding box center [542, 230] width 12 height 15
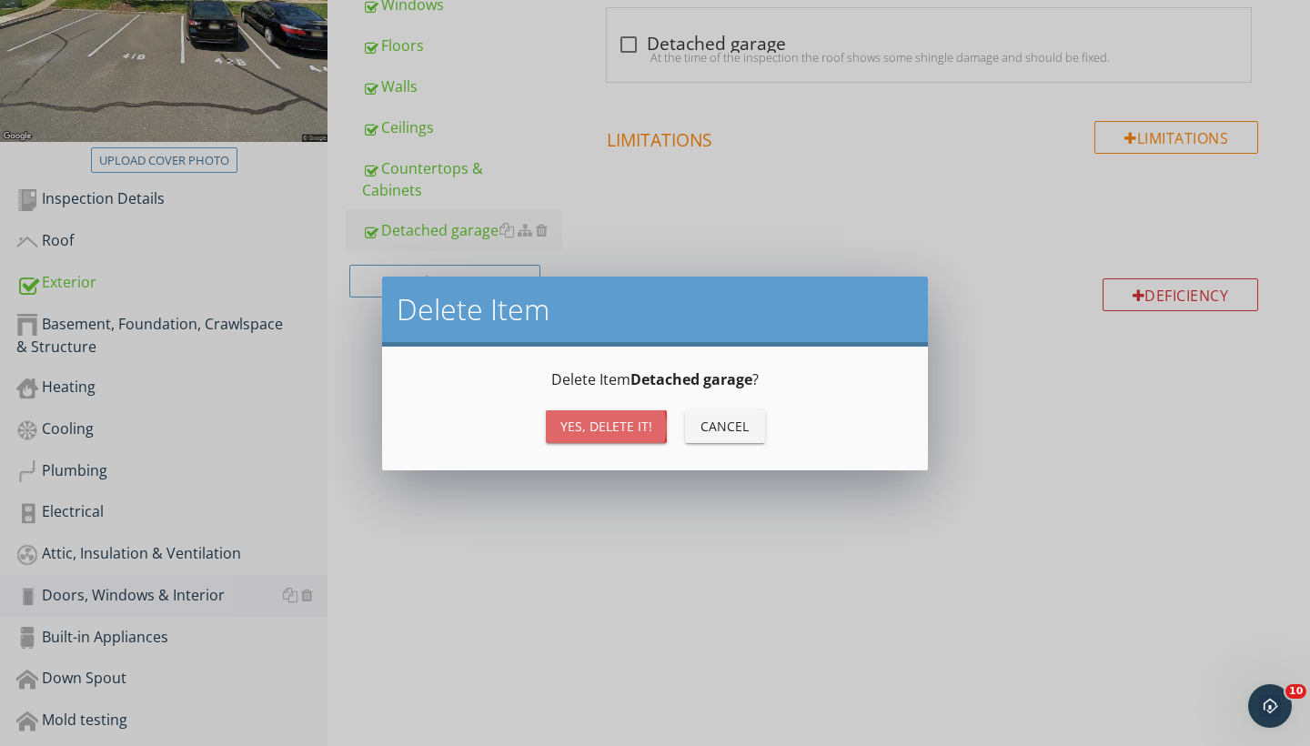
click at [580, 421] on div "Yes, Delete it!" at bounding box center [607, 426] width 92 height 19
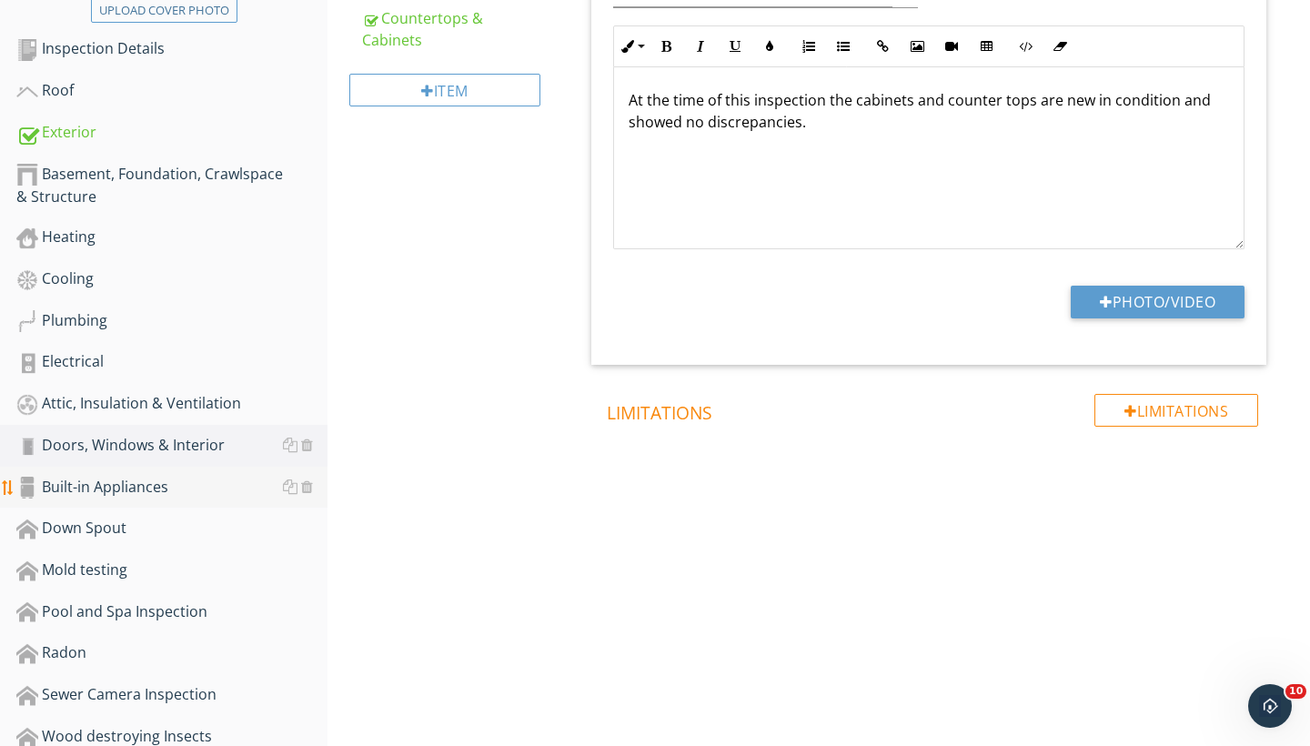
scroll to position [524, 0]
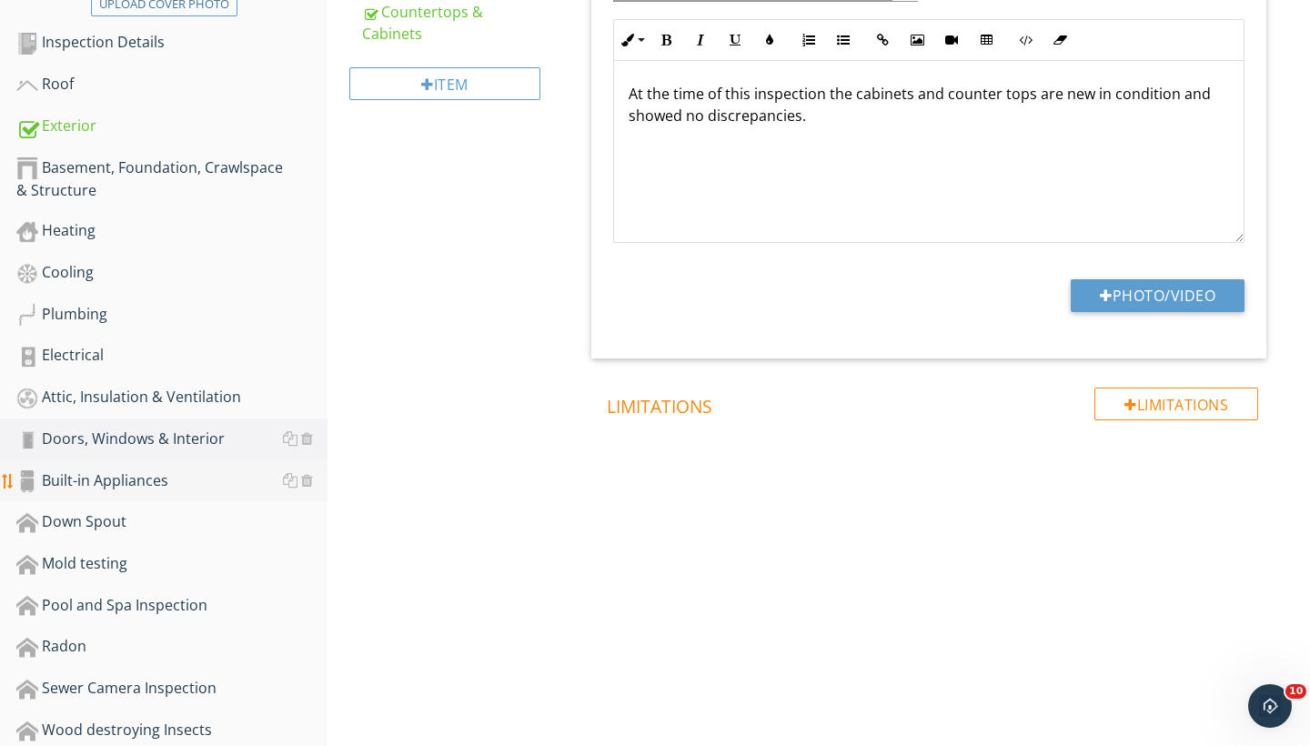
click at [155, 476] on div "Built-in Appliances" at bounding box center [171, 482] width 311 height 24
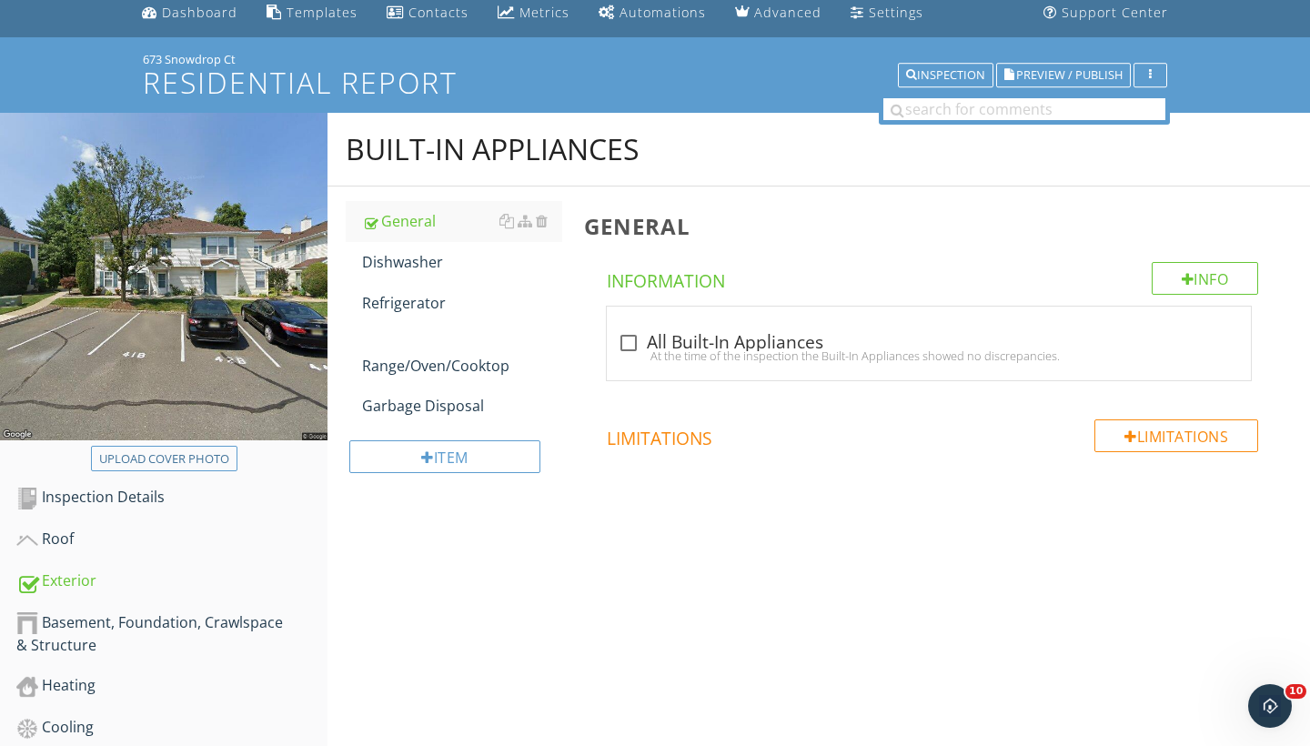
scroll to position [71, 0]
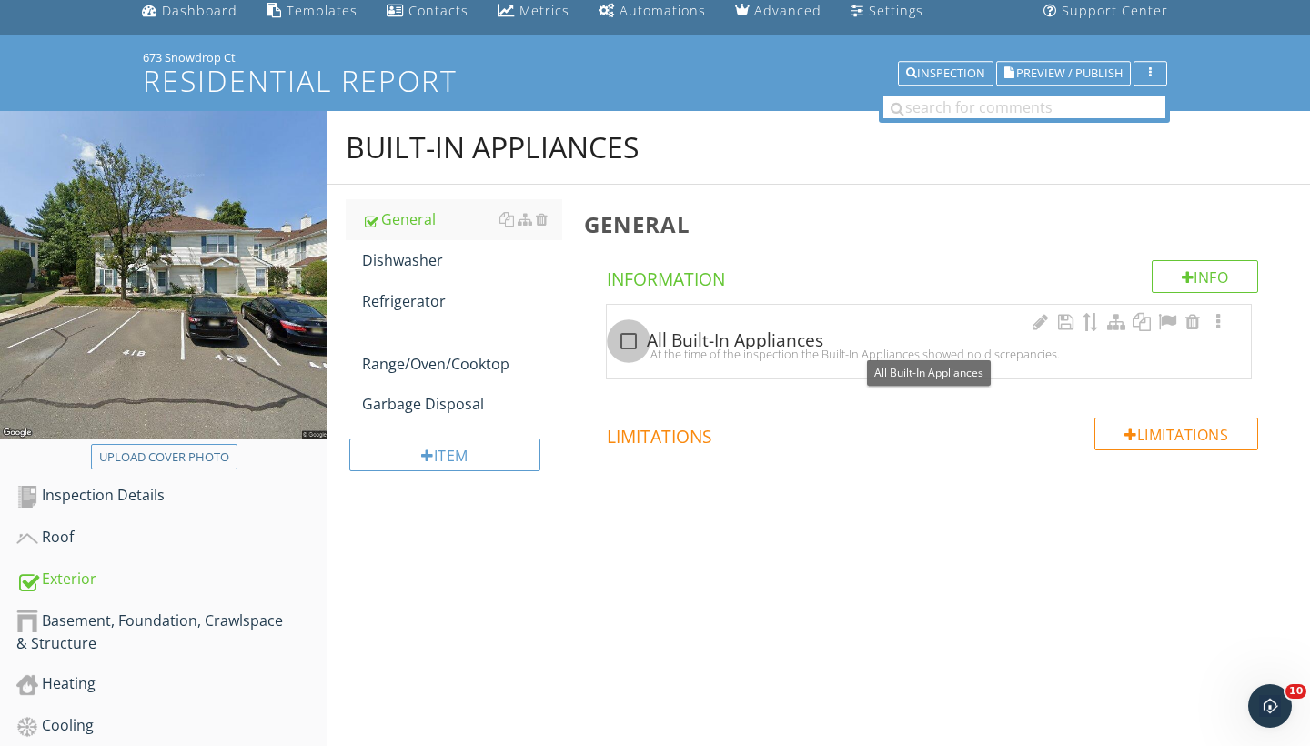
click at [630, 343] on div at bounding box center [628, 341] width 31 height 31
checkbox input "true"
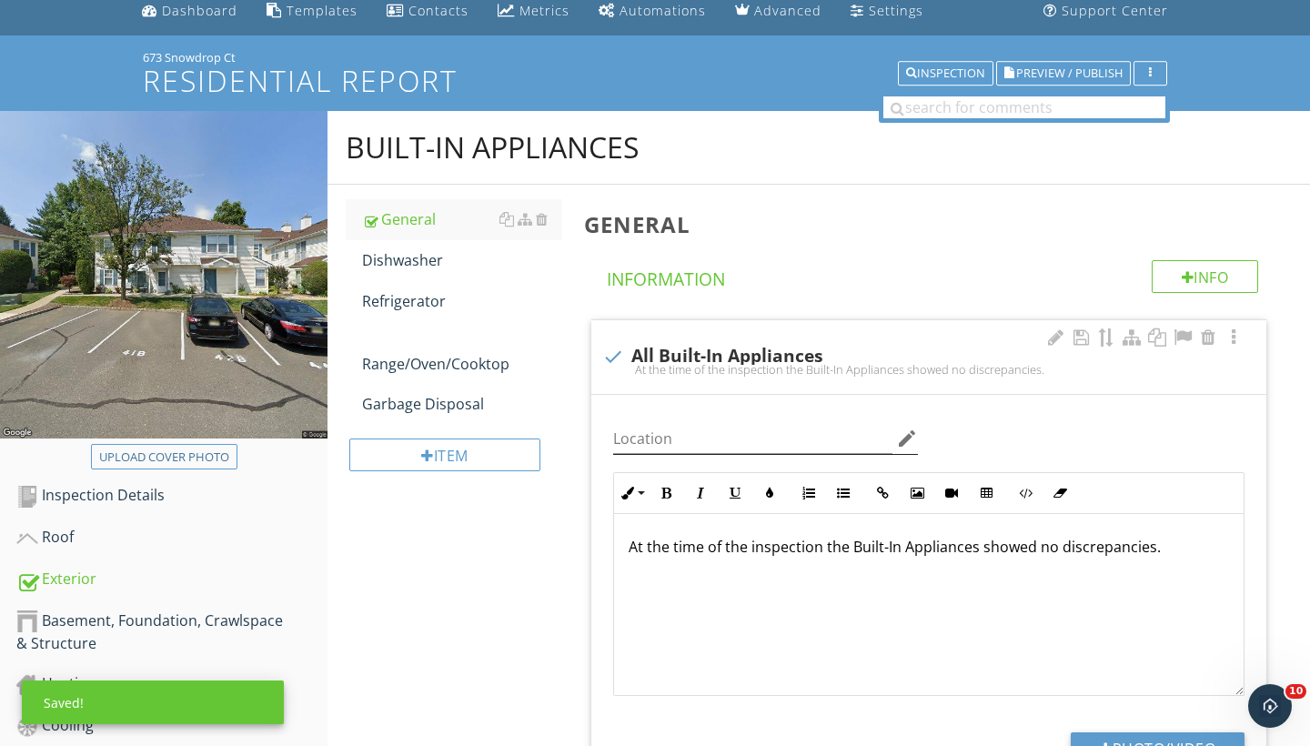
click at [905, 434] on icon "edit" at bounding box center [907, 439] width 22 height 22
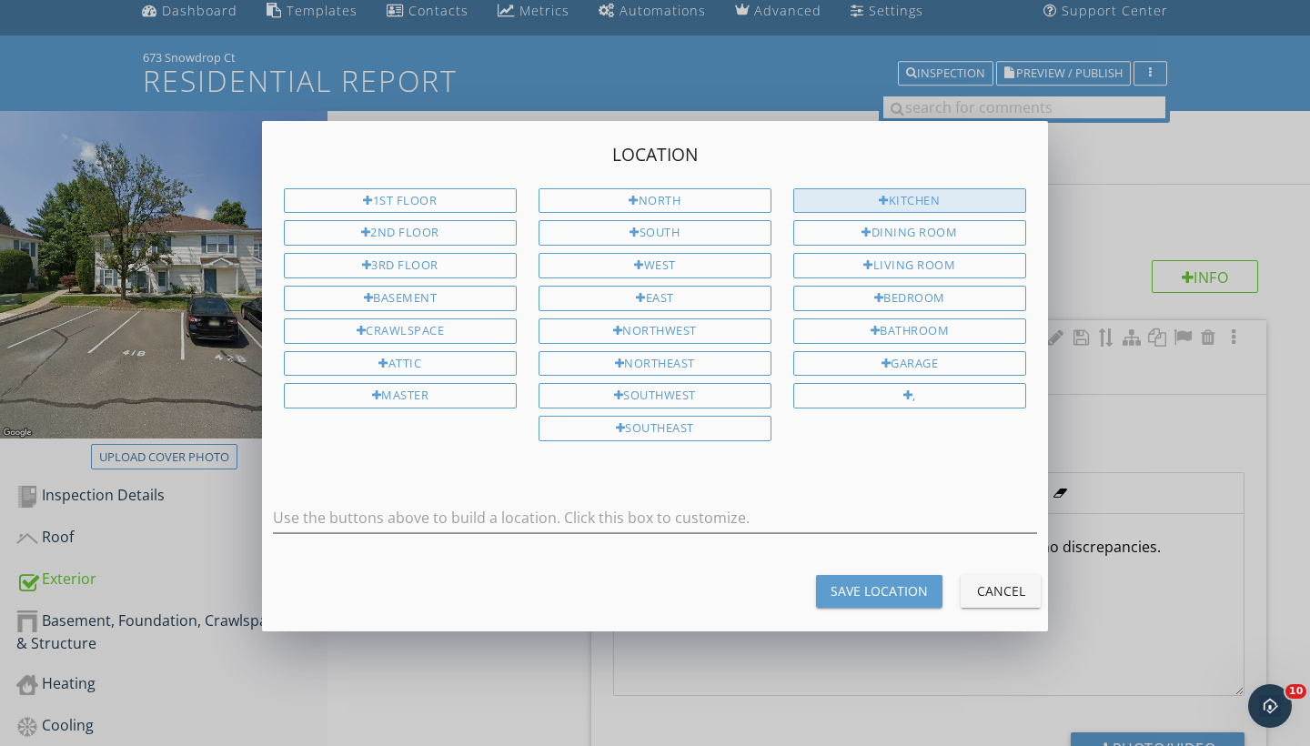
click at [892, 195] on div "Kitchen" at bounding box center [910, 200] width 233 height 25
type input "Kitchen"
click at [906, 583] on div "Save Location" at bounding box center [879, 591] width 97 height 19
type input "Kitchen"
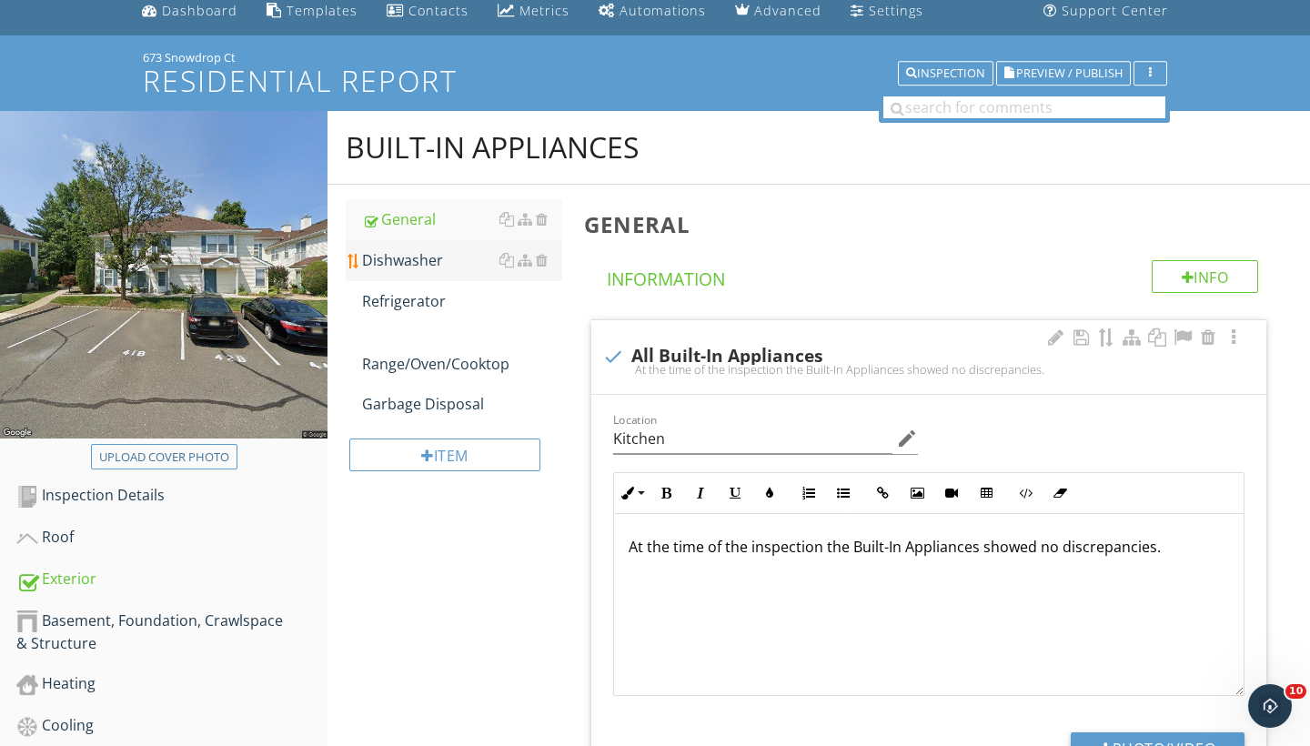
click at [393, 259] on div "Dishwasher" at bounding box center [462, 260] width 200 height 22
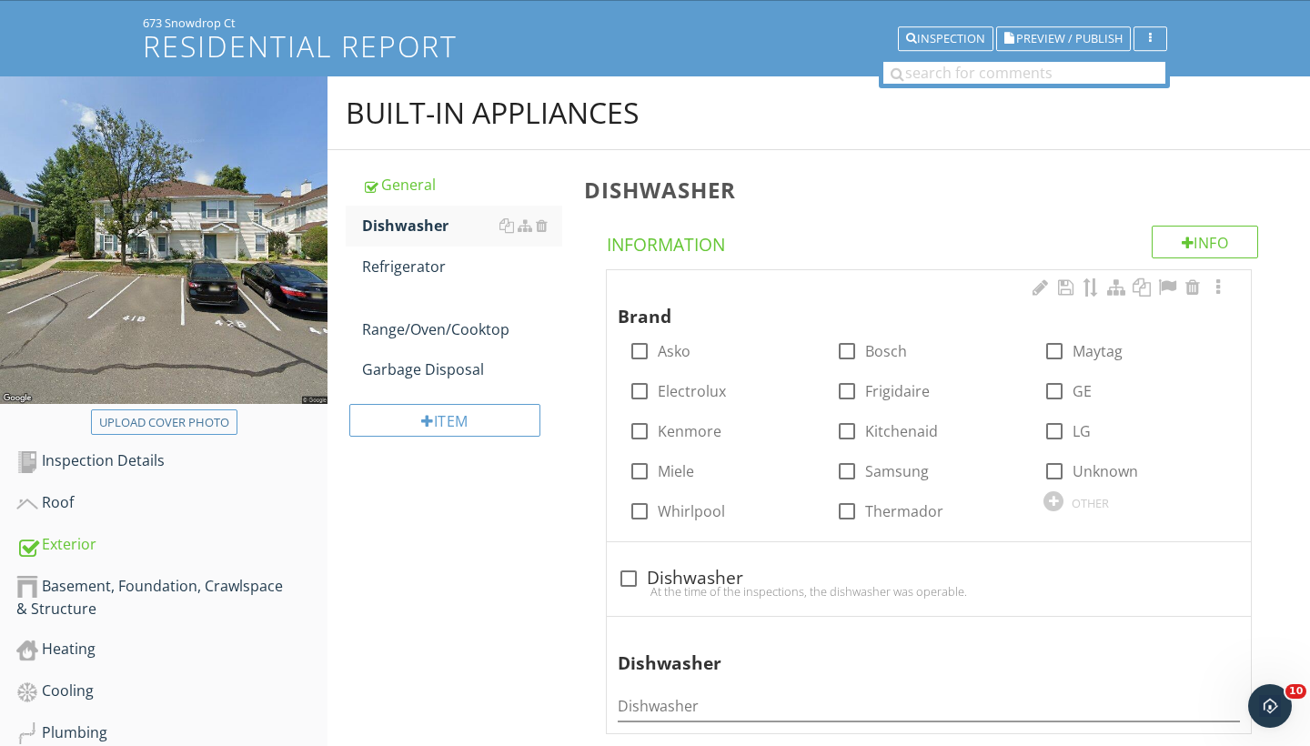
scroll to position [107, 0]
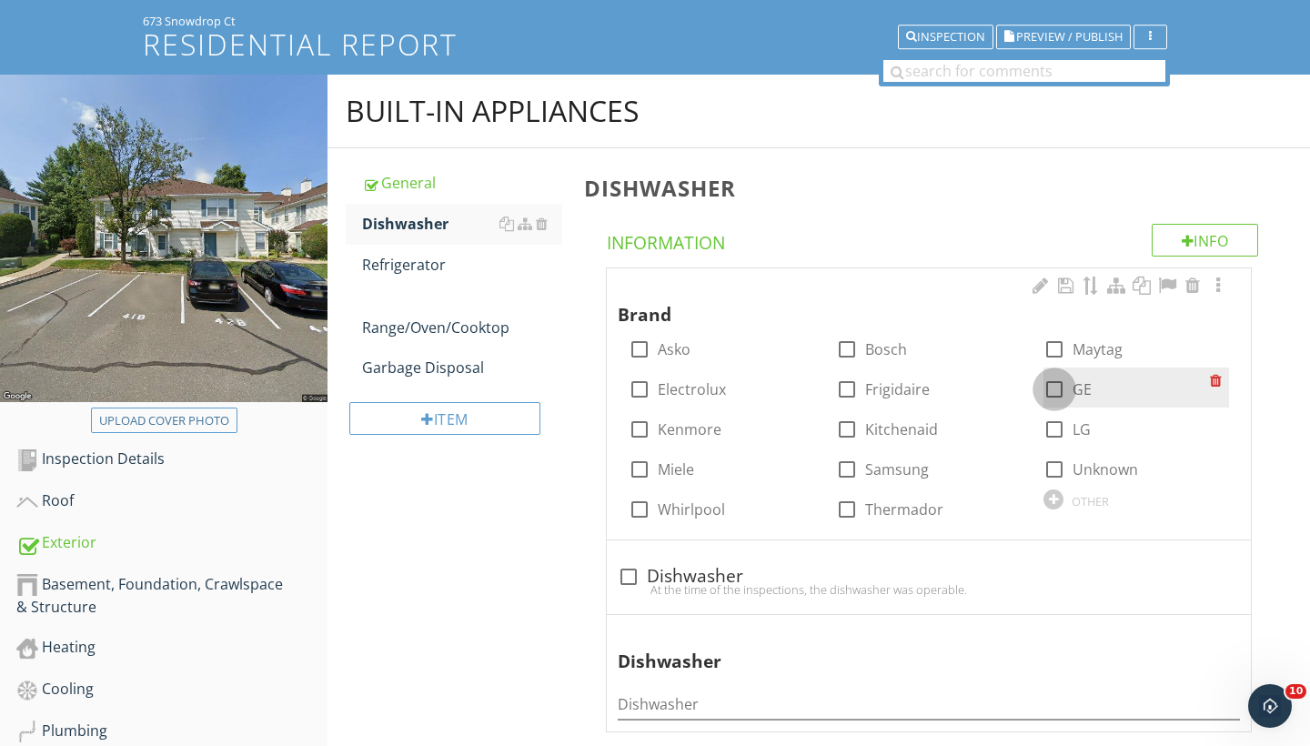
click at [1052, 388] on div at bounding box center [1054, 389] width 31 height 31
checkbox input "true"
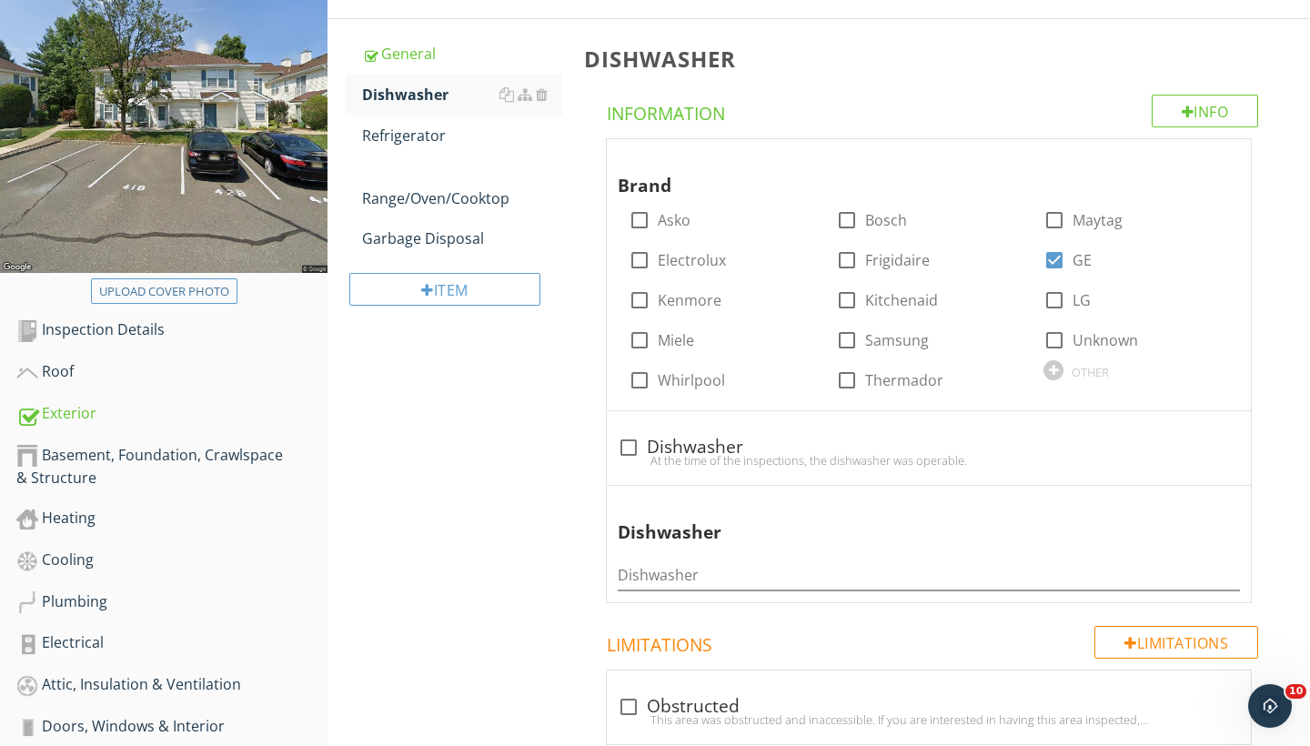
scroll to position [296, 0]
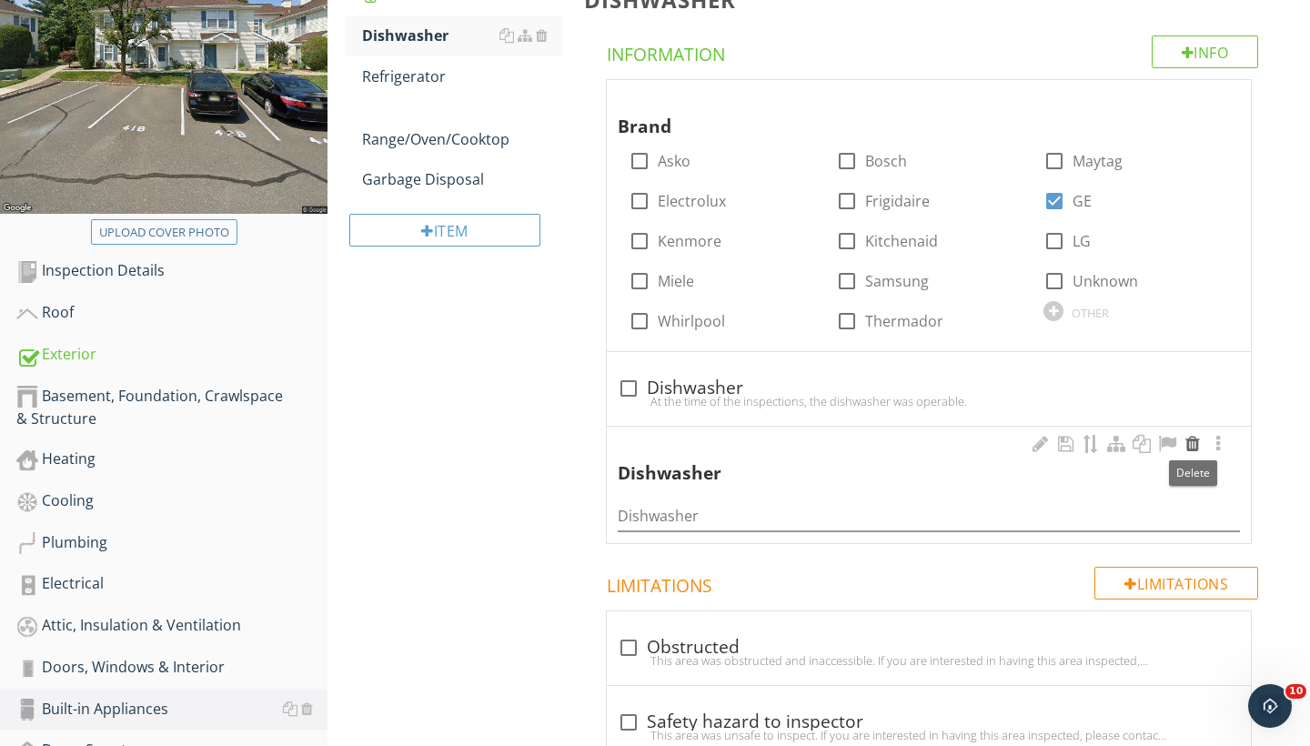
click at [1200, 441] on div at bounding box center [1193, 444] width 22 height 18
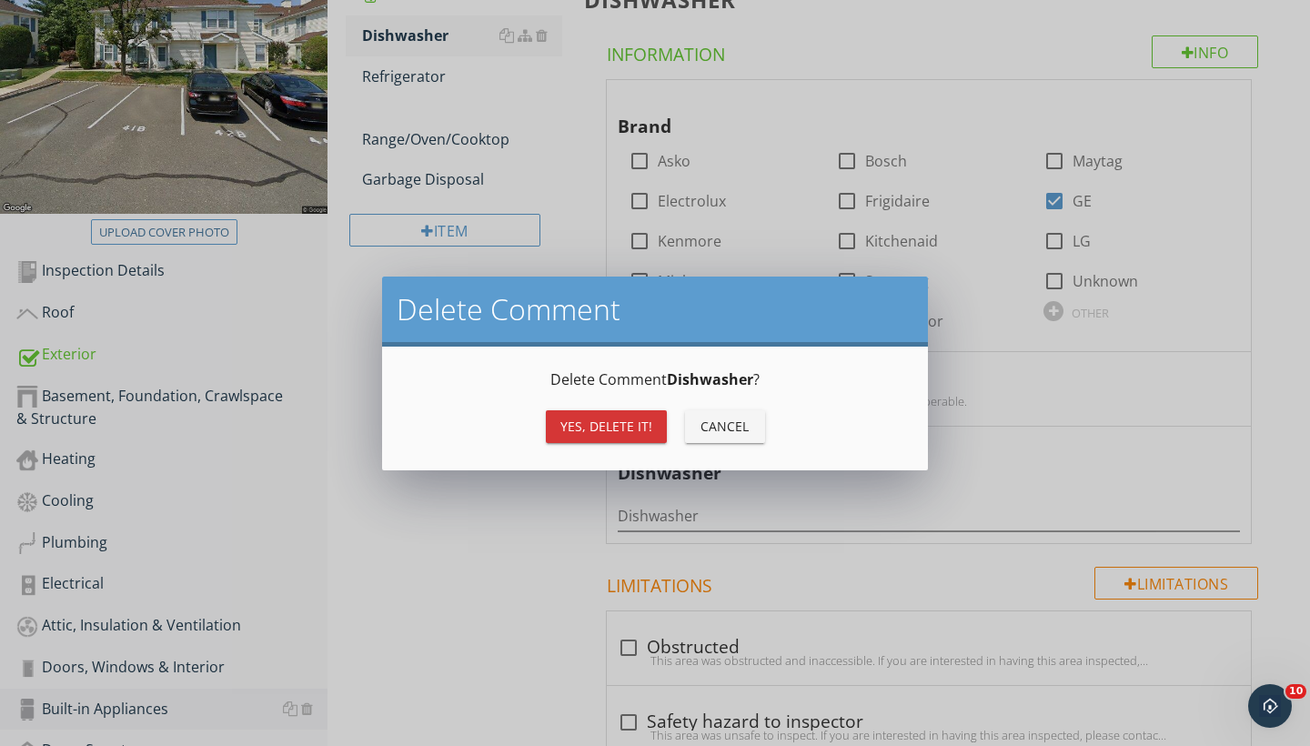
click at [584, 433] on div "Yes, Delete it!" at bounding box center [607, 426] width 92 height 19
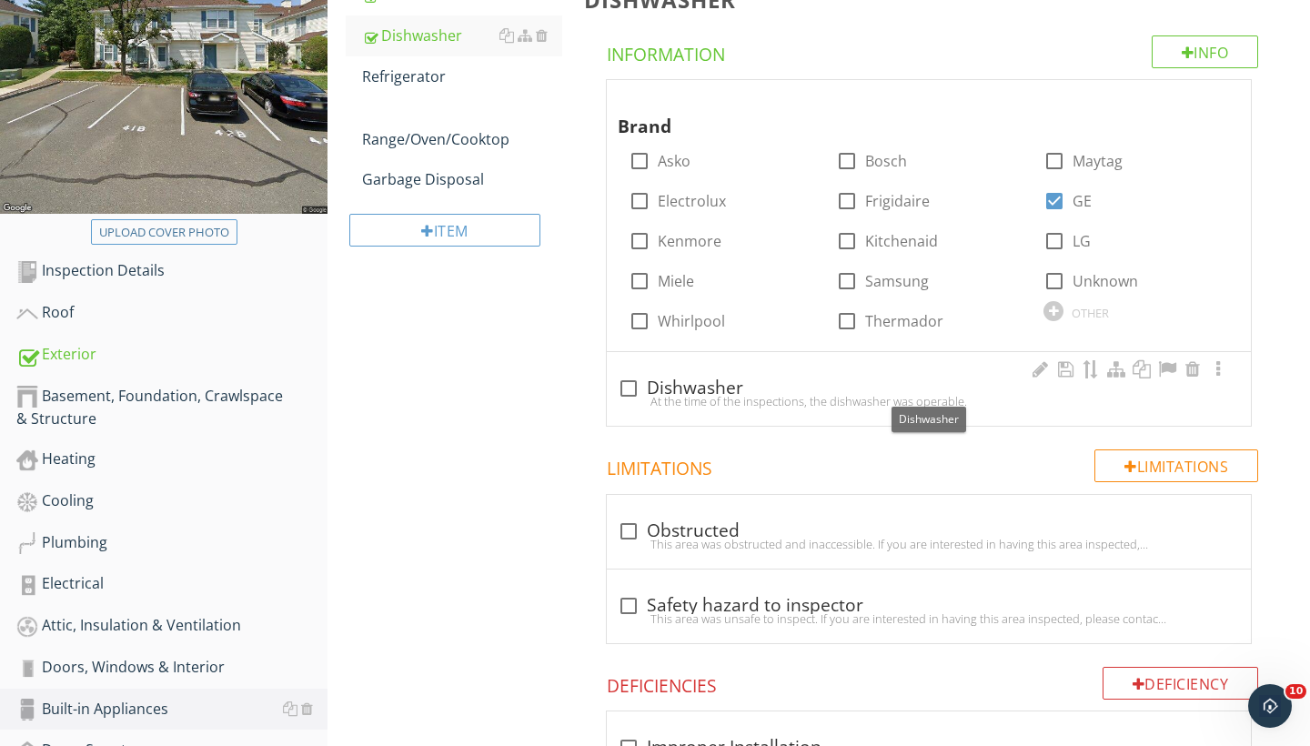
click at [631, 387] on div at bounding box center [628, 388] width 31 height 31
checkbox input "true"
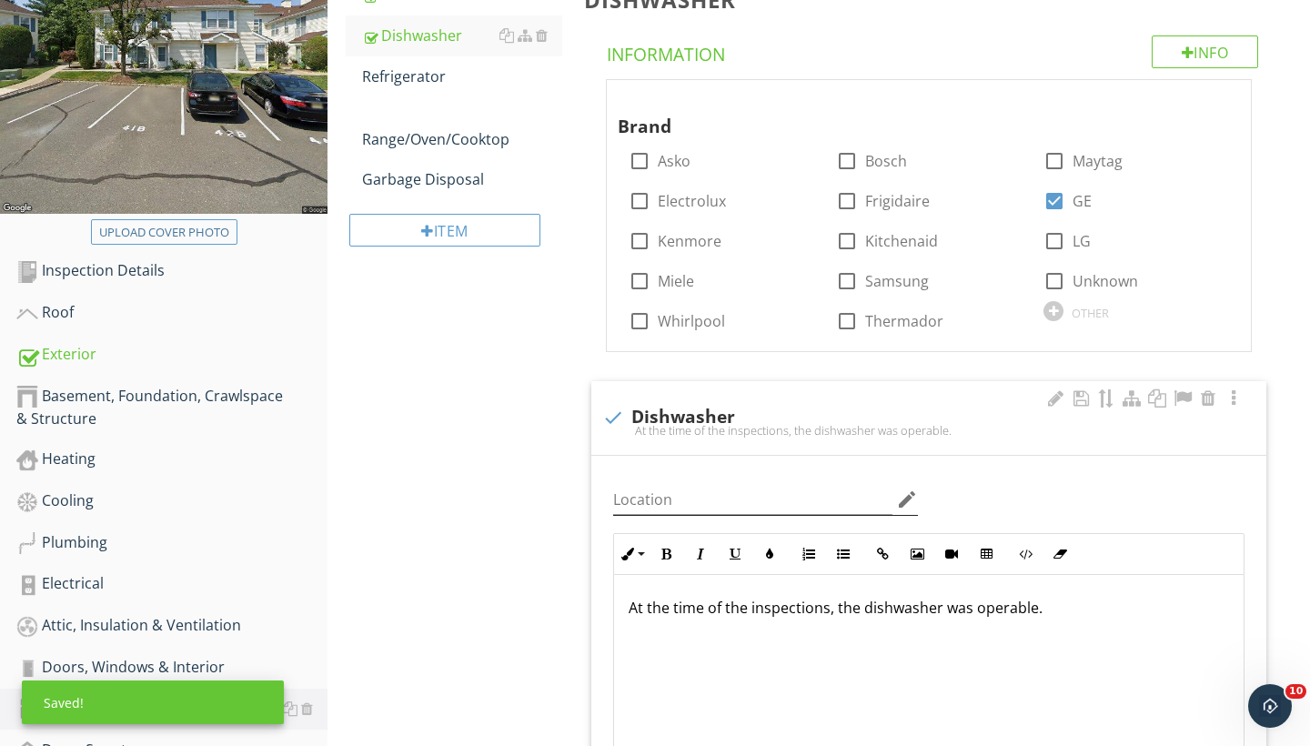
click at [905, 498] on icon "edit" at bounding box center [907, 500] width 22 height 22
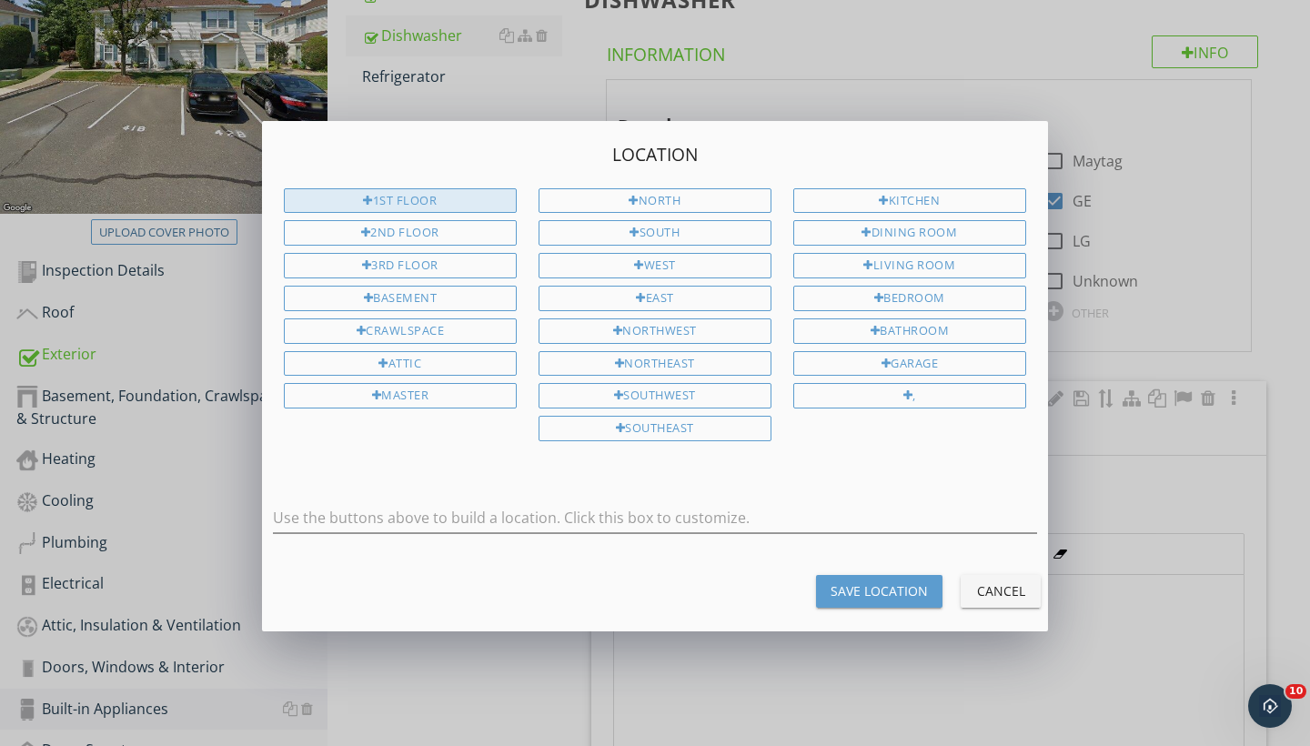
click at [385, 196] on div "1st Floor" at bounding box center [400, 200] width 233 height 25
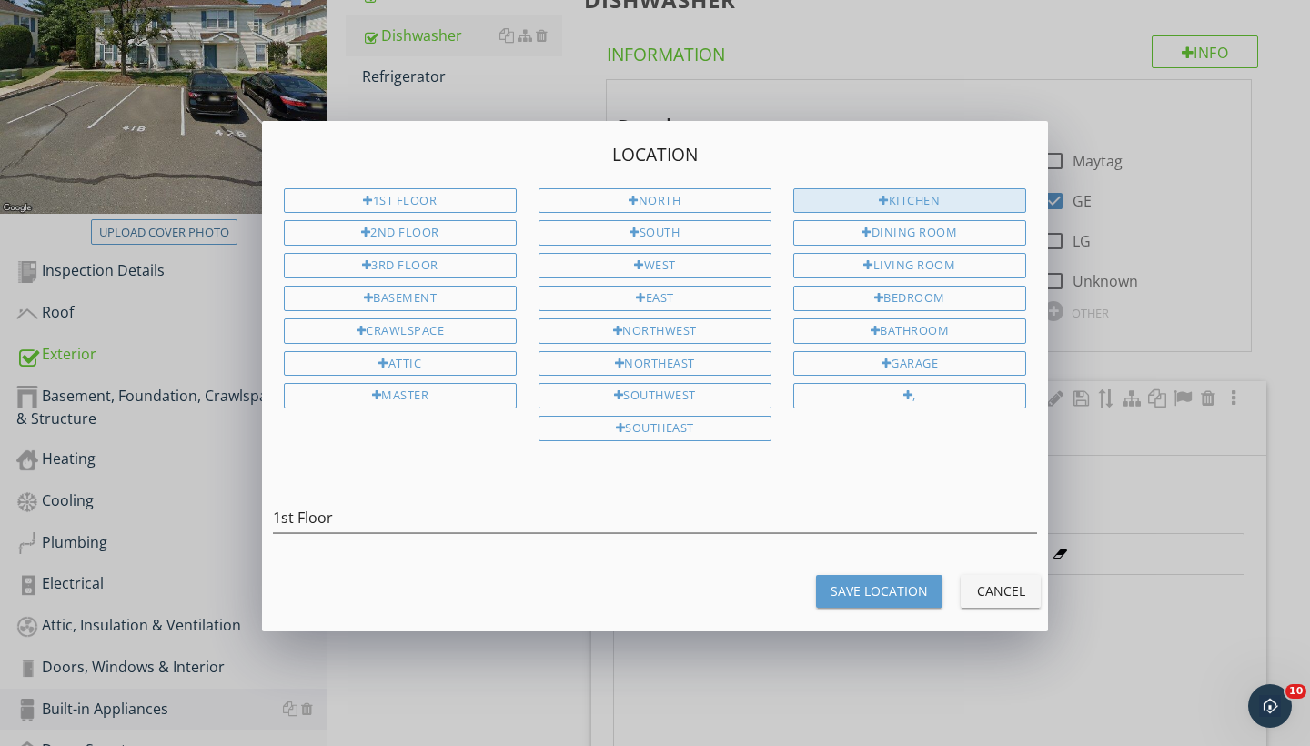
click at [885, 201] on div at bounding box center [884, 202] width 10 height 12
type input "1st Floor Kitchen"
click at [862, 575] on button "Save Location" at bounding box center [879, 591] width 126 height 33
type input "1st Floor Kitchen"
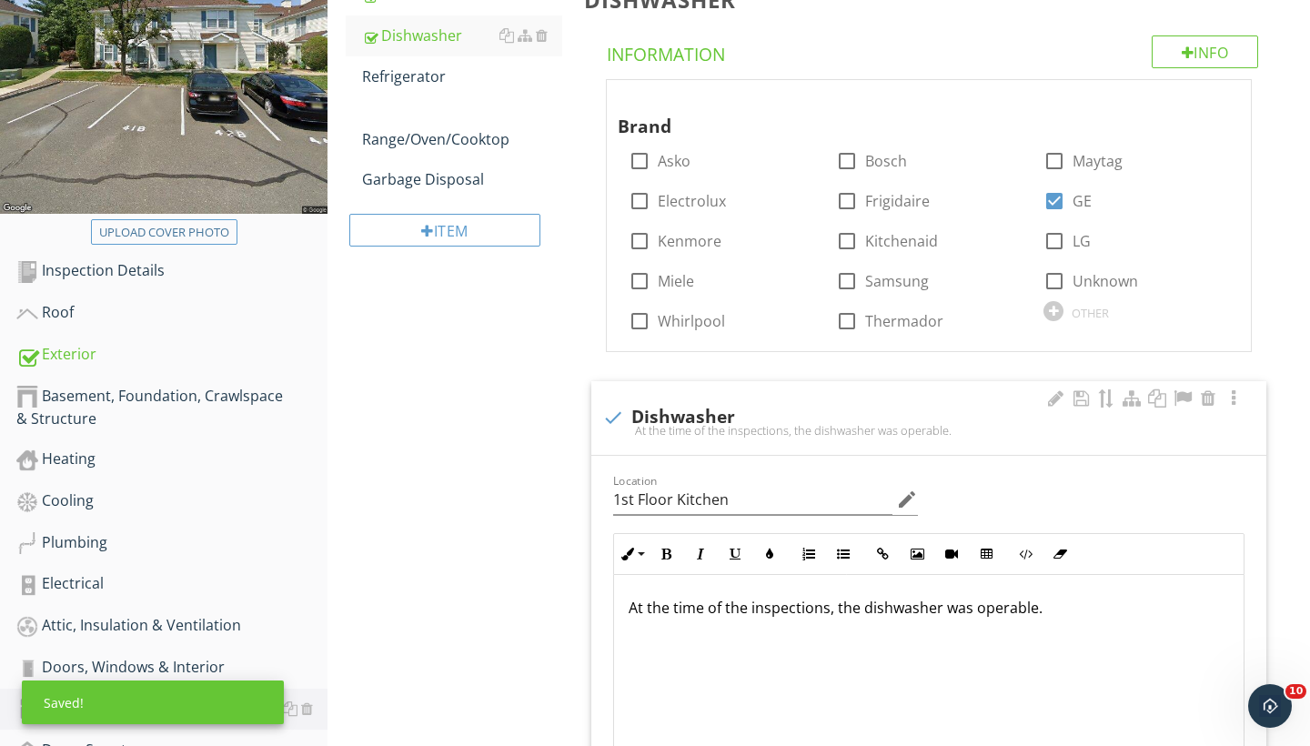
scroll to position [187, 0]
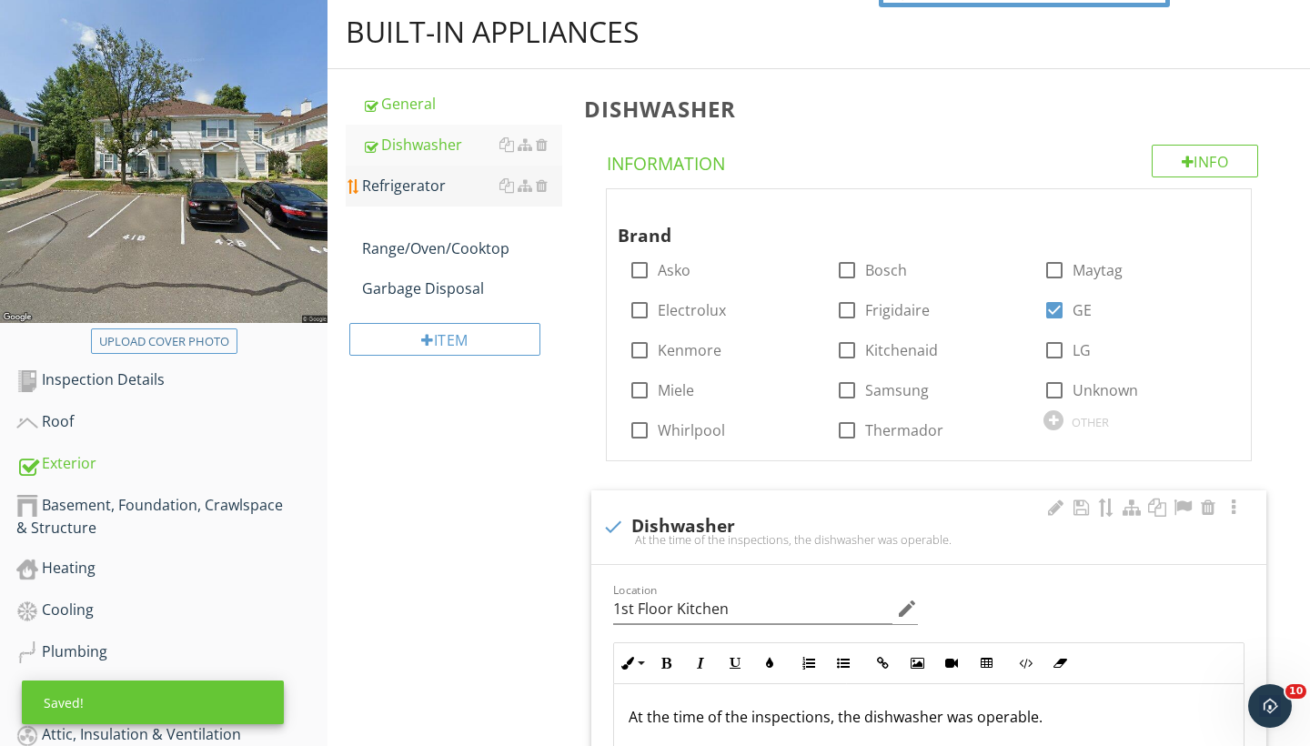
click at [413, 177] on div "Refrigerator" at bounding box center [462, 186] width 200 height 22
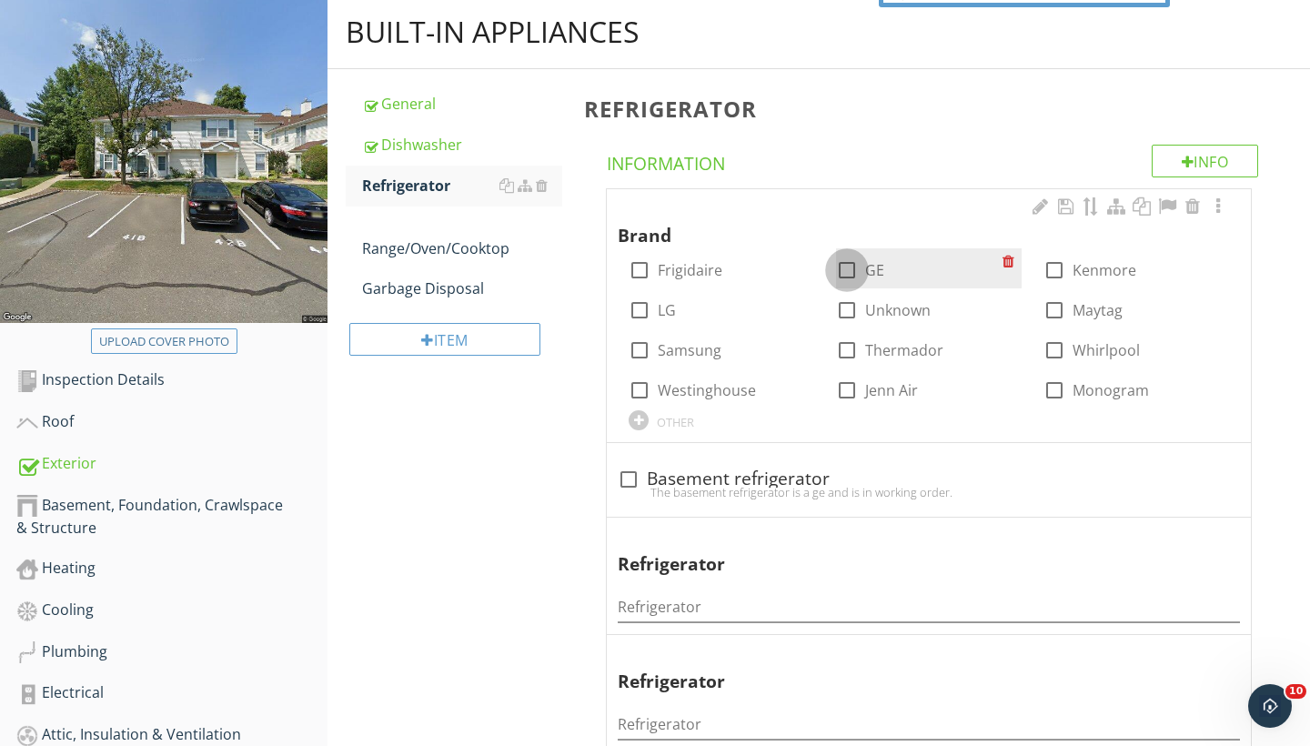
click at [846, 266] on div at bounding box center [847, 270] width 31 height 31
checkbox input "true"
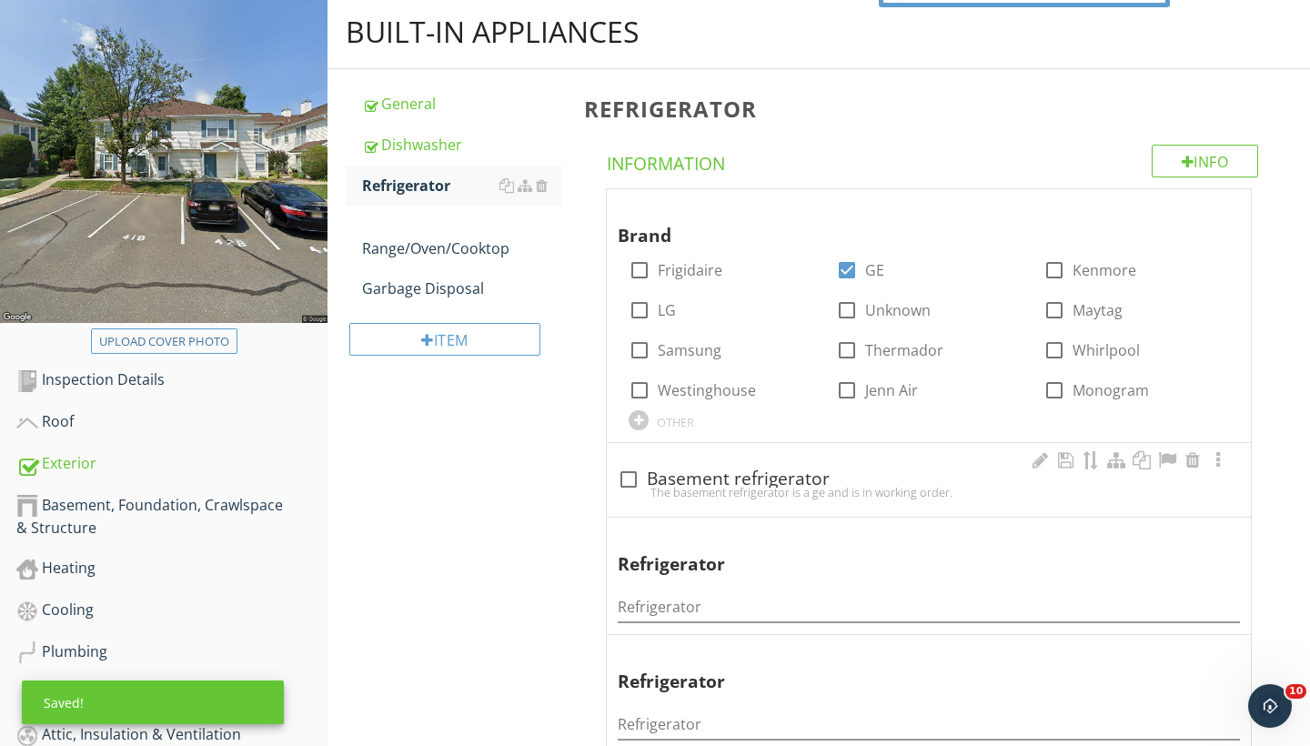
click at [630, 485] on div "The basement refrigerator is a ge and is in working order." at bounding box center [929, 492] width 622 height 15
checkbox input "true"
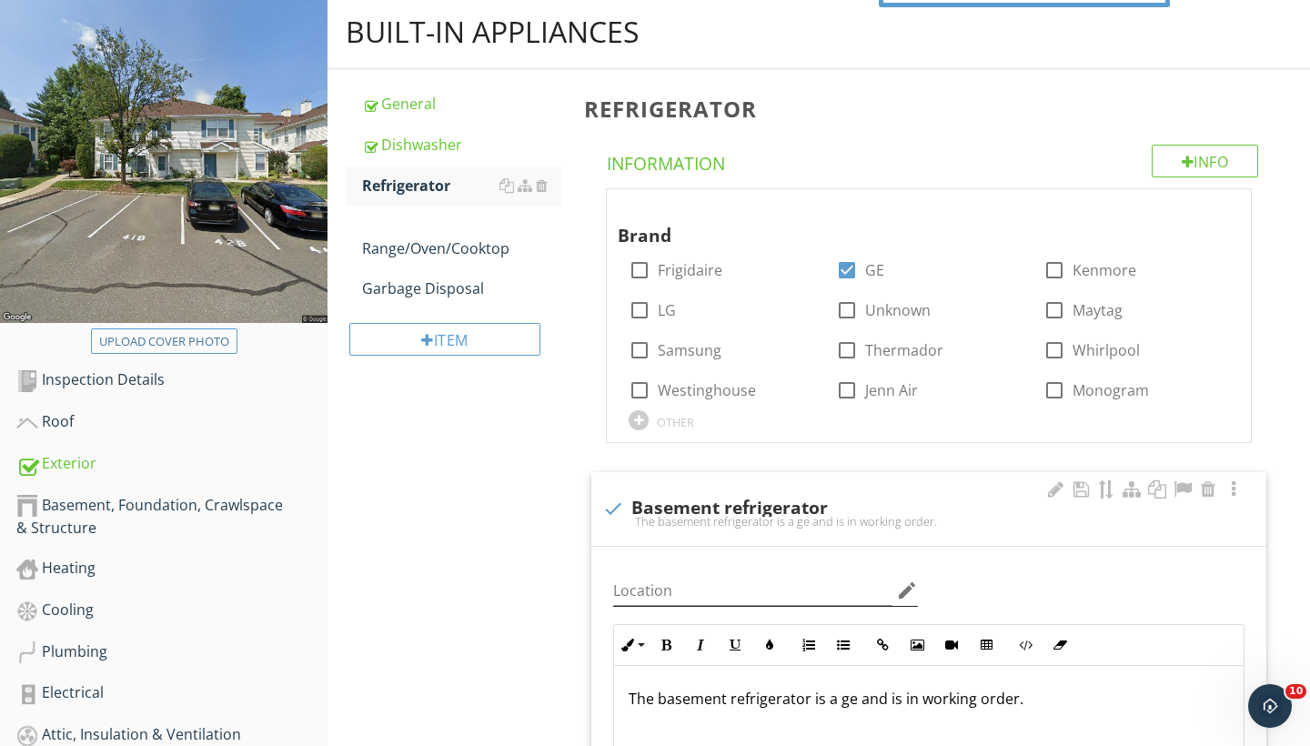
click at [913, 590] on icon "edit" at bounding box center [907, 591] width 22 height 22
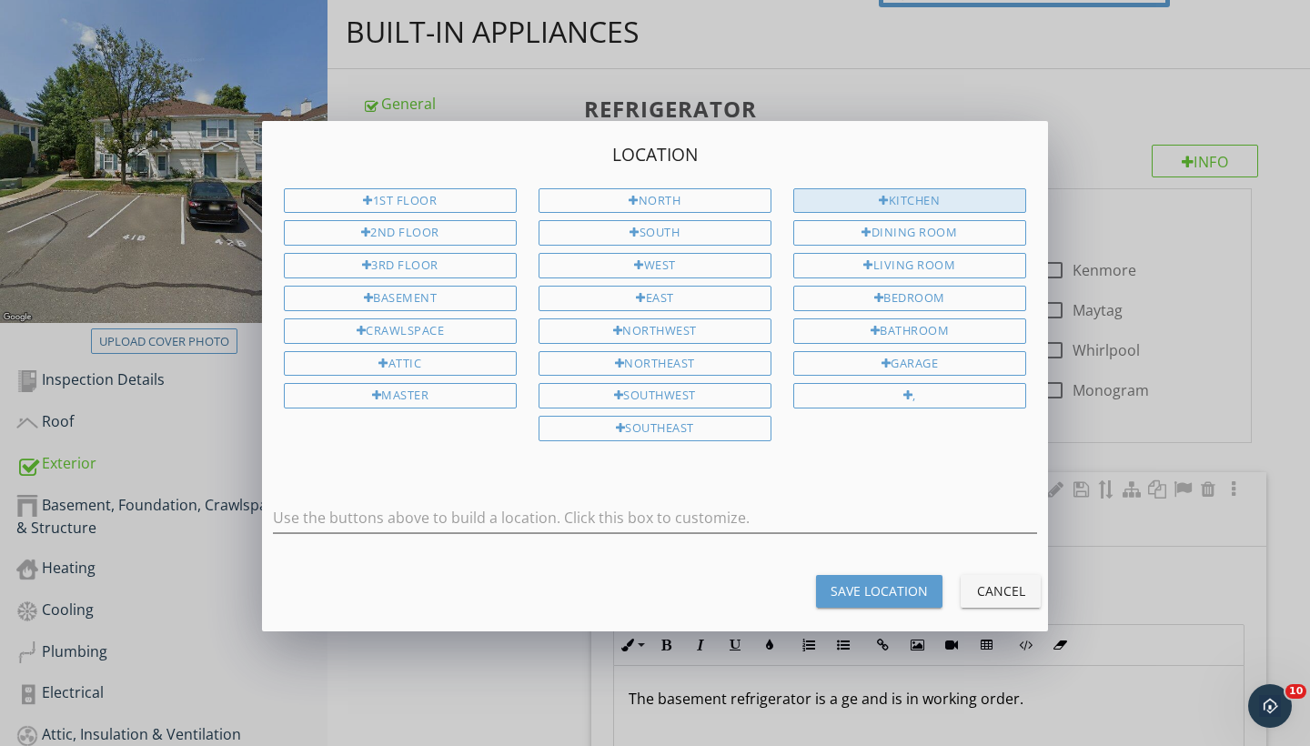
click at [931, 204] on div "Kitchen" at bounding box center [910, 200] width 233 height 25
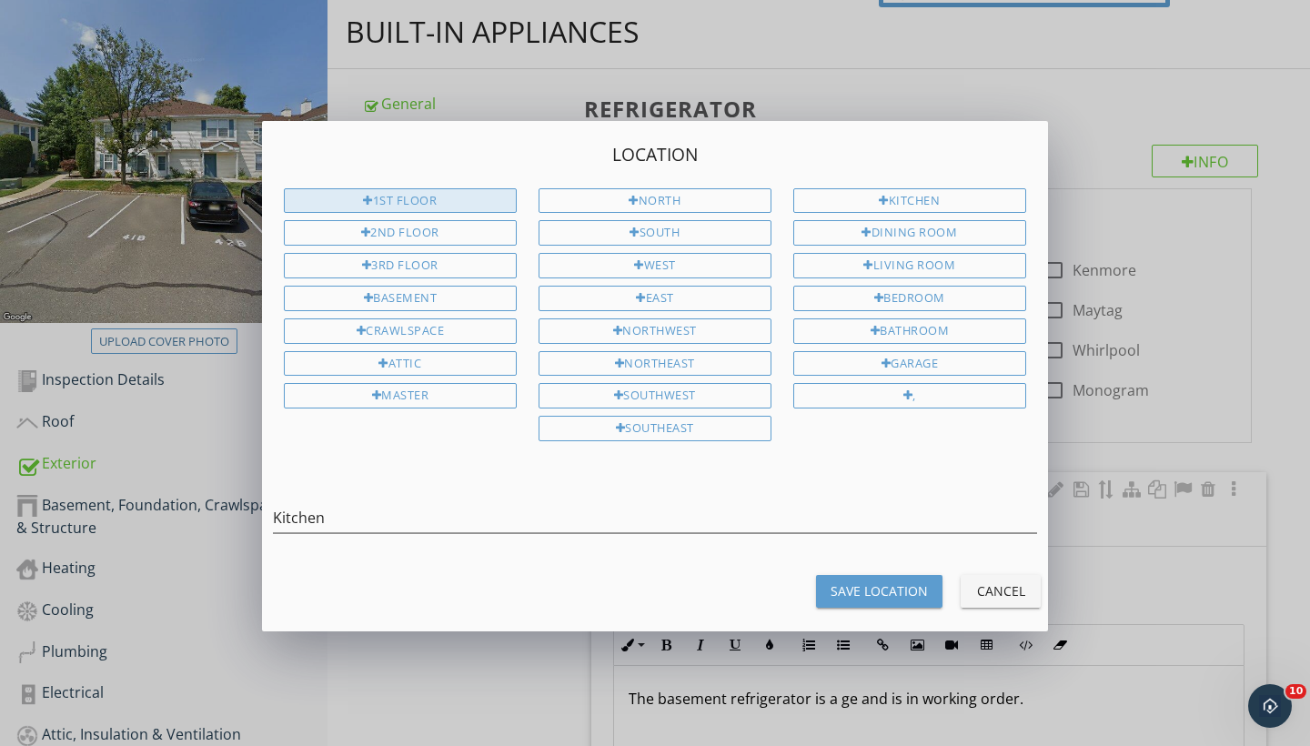
click at [495, 200] on div "1st Floor" at bounding box center [400, 200] width 233 height 25
type input "Kitchen 1st Floor"
click at [895, 582] on div "Save Location" at bounding box center [879, 591] width 97 height 19
type input "Kitchen 1st Floor"
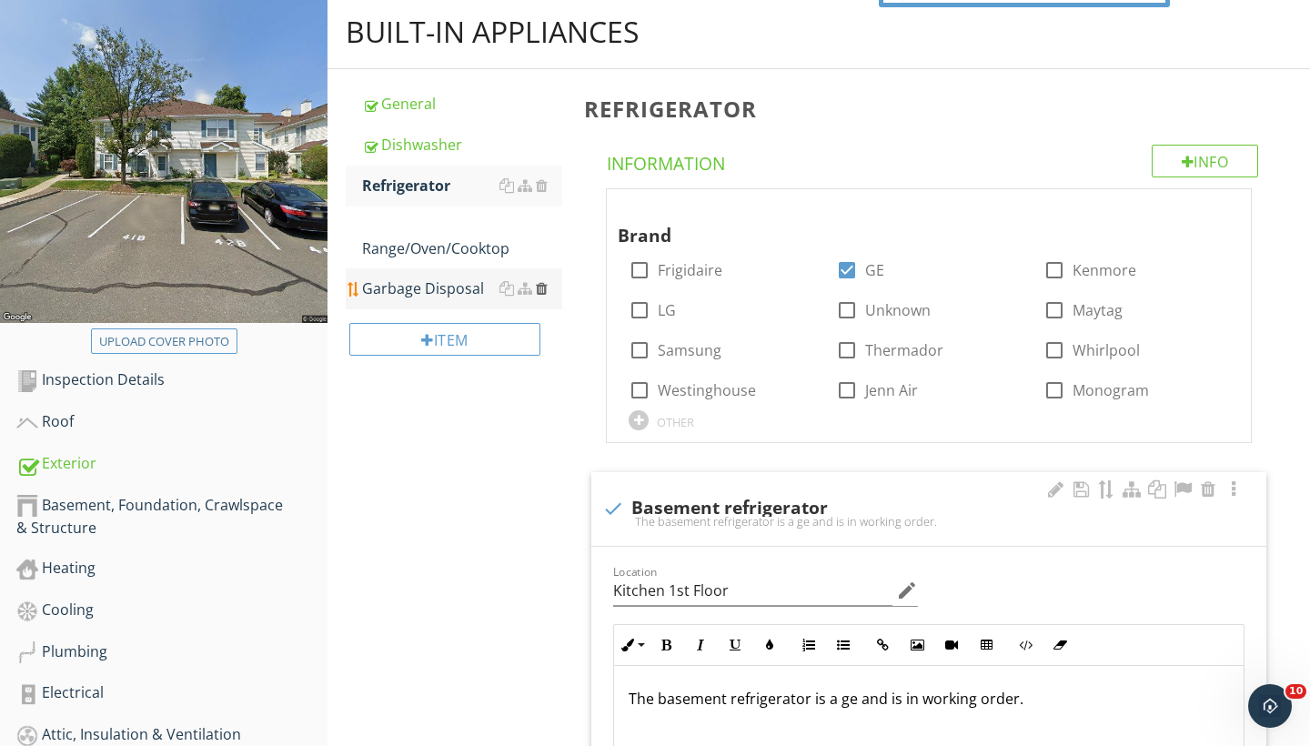
click at [544, 289] on div at bounding box center [542, 288] width 12 height 15
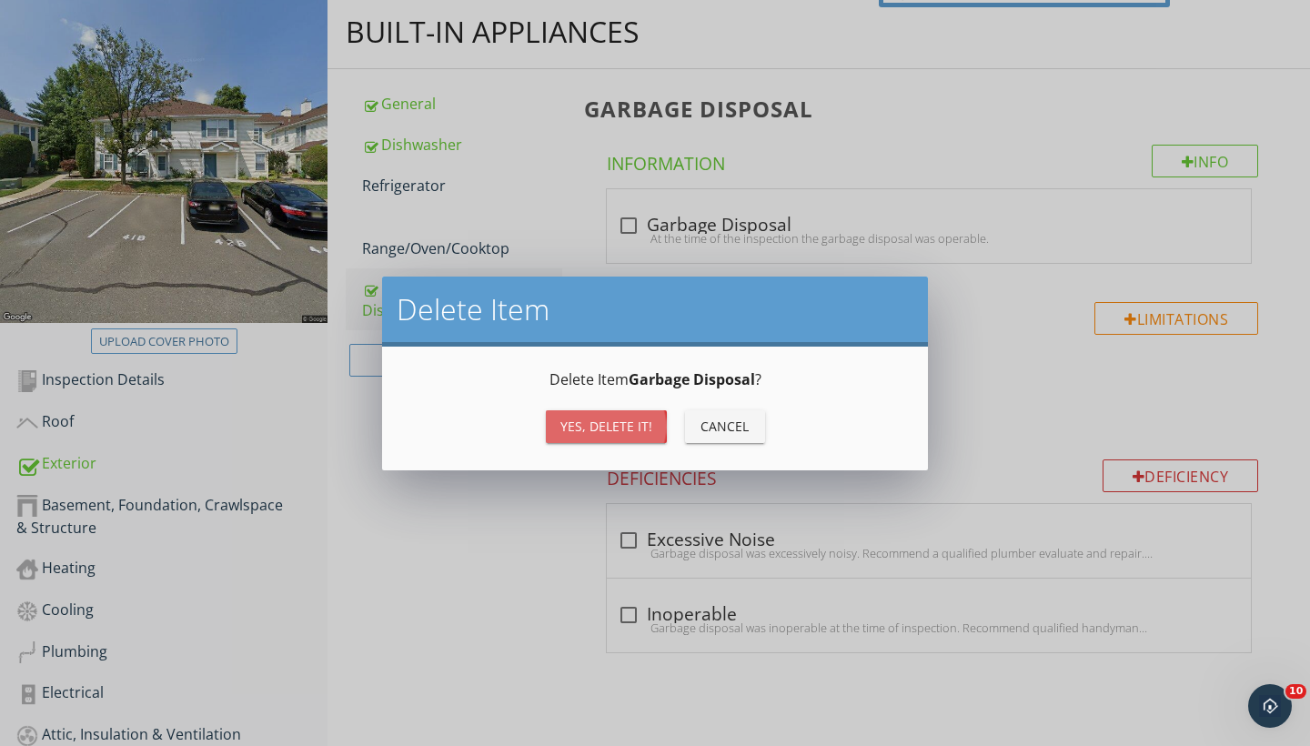
click at [631, 413] on button "Yes, Delete it!" at bounding box center [606, 426] width 121 height 33
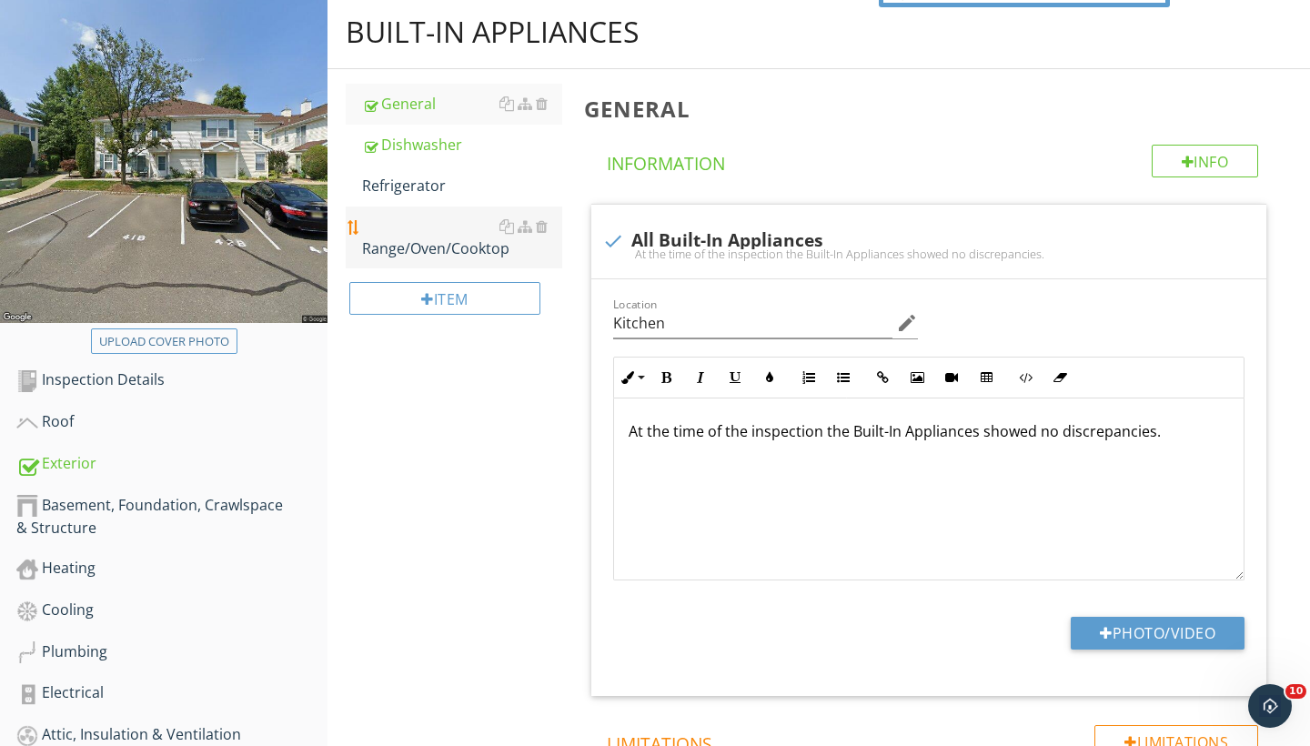
click at [442, 252] on div "Range/Oven/Cooktop" at bounding box center [462, 238] width 200 height 44
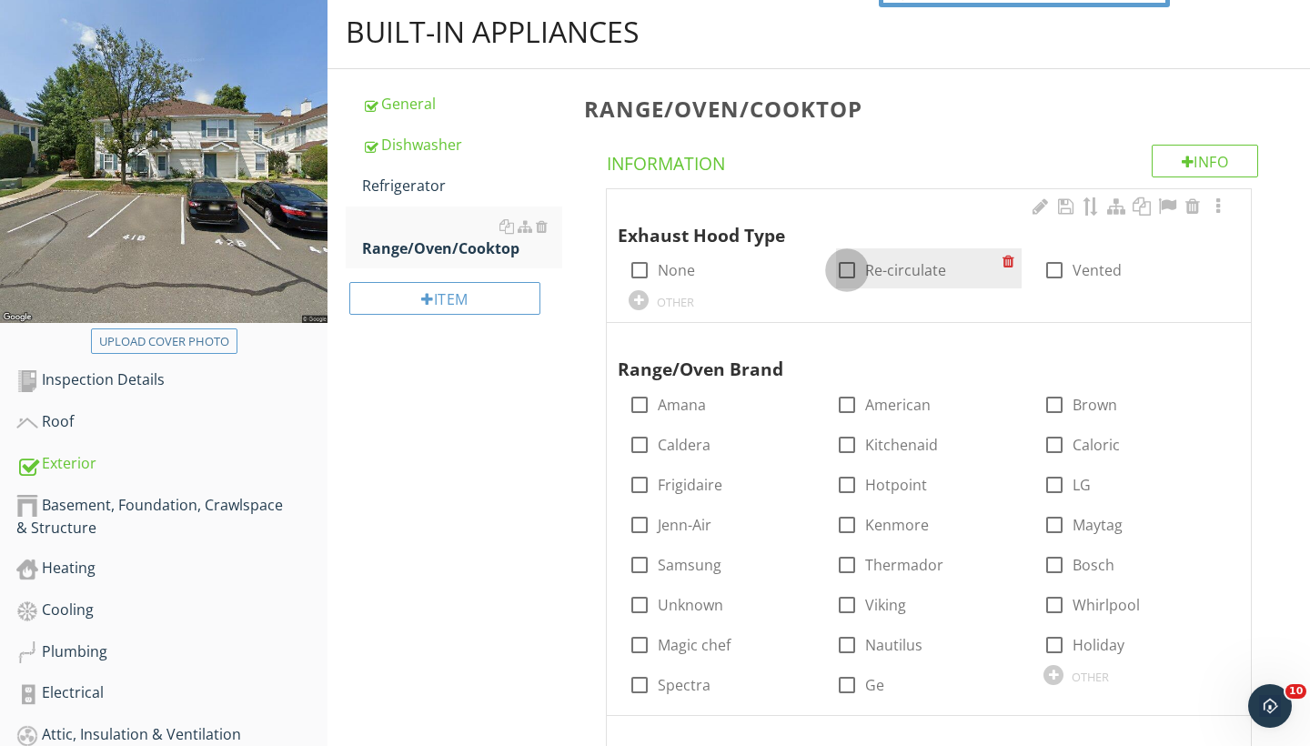
click at [850, 265] on div at bounding box center [847, 270] width 31 height 31
checkbox input "true"
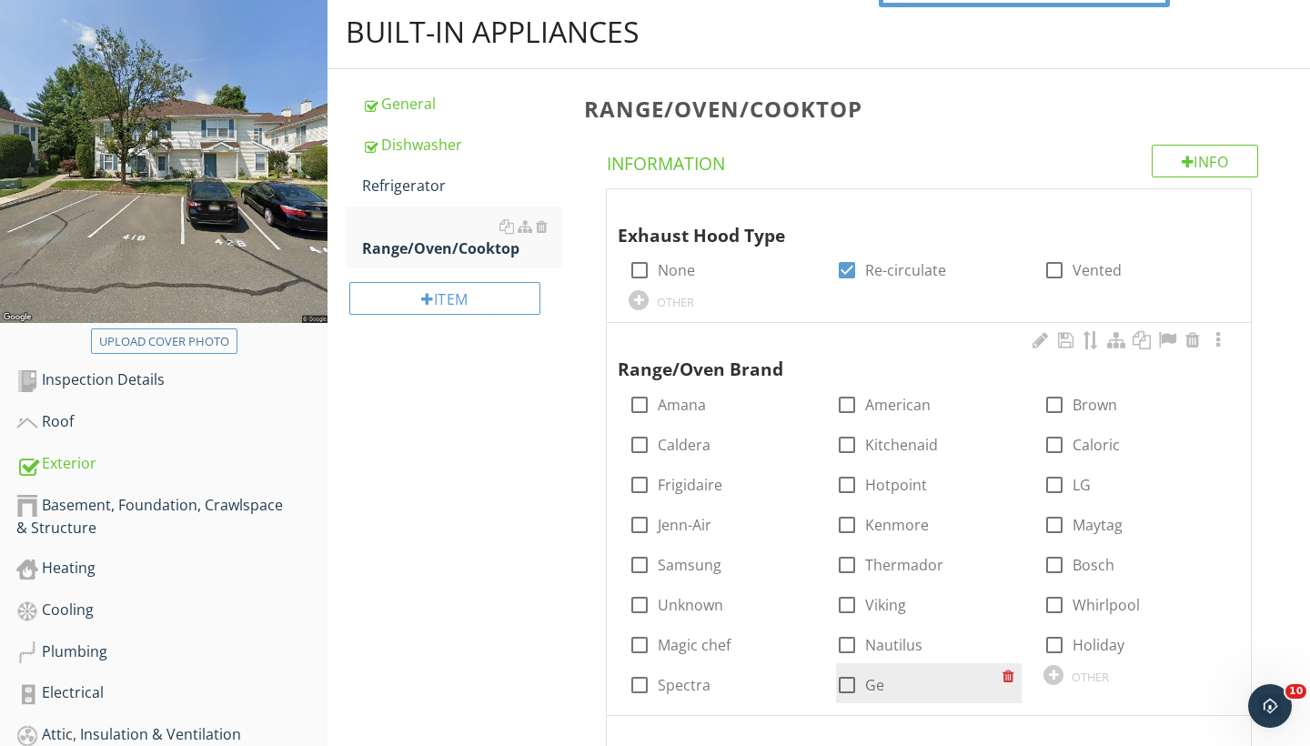
click at [856, 663] on div "check_box_outline_blank Ge" at bounding box center [929, 683] width 186 height 40
click at [846, 677] on div at bounding box center [847, 685] width 31 height 31
checkbox input "true"
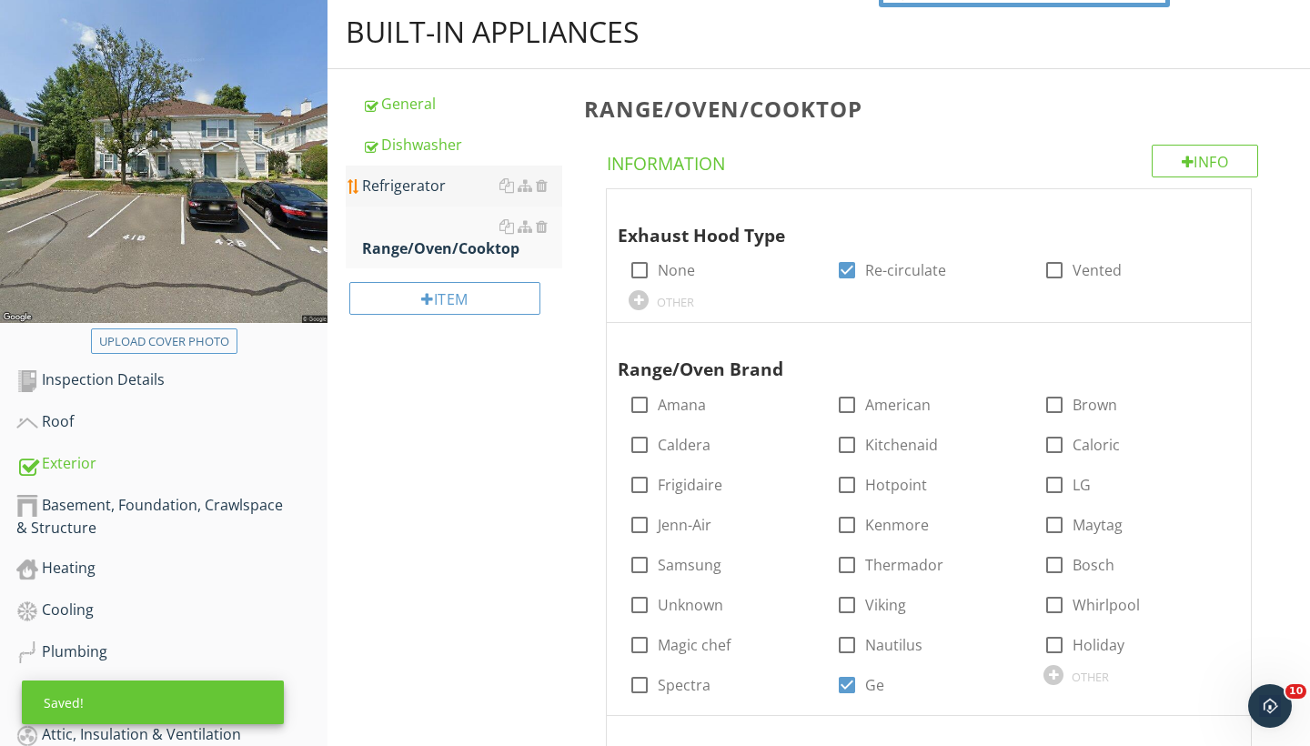
click at [422, 176] on div "Refrigerator" at bounding box center [462, 186] width 200 height 22
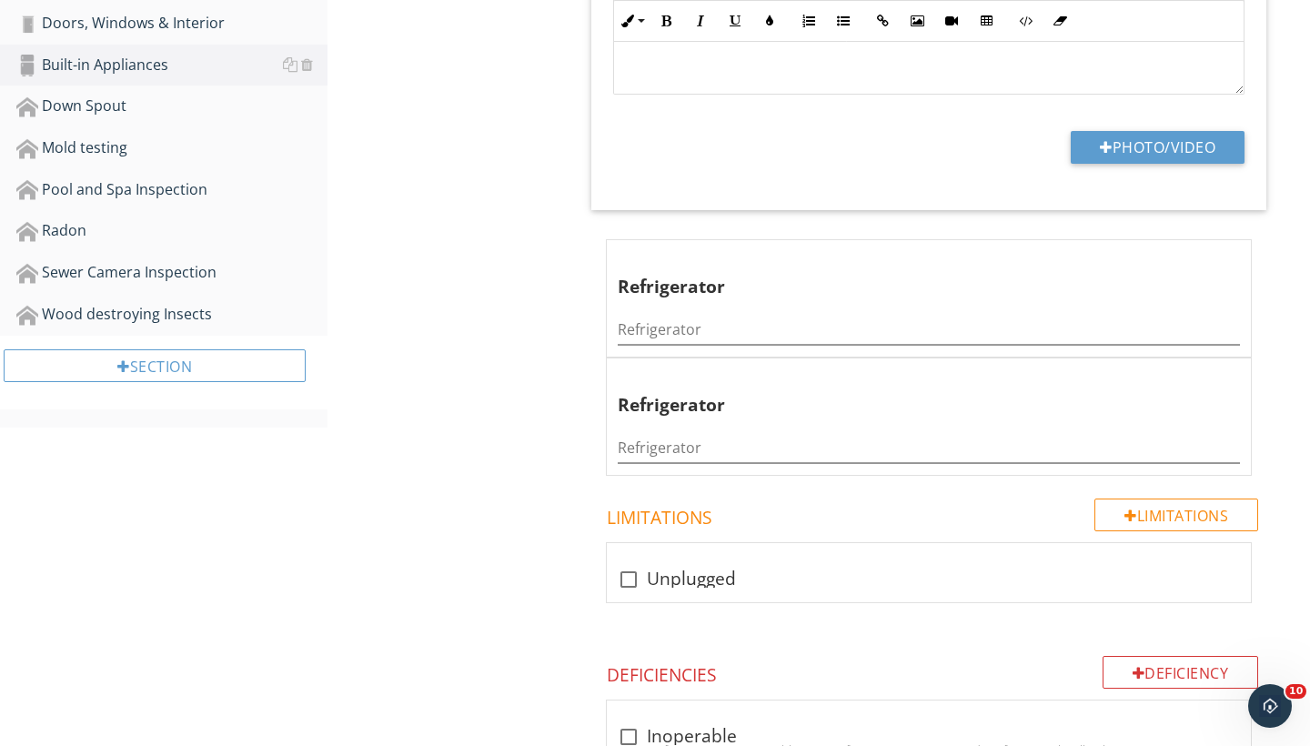
scroll to position [1020, 0]
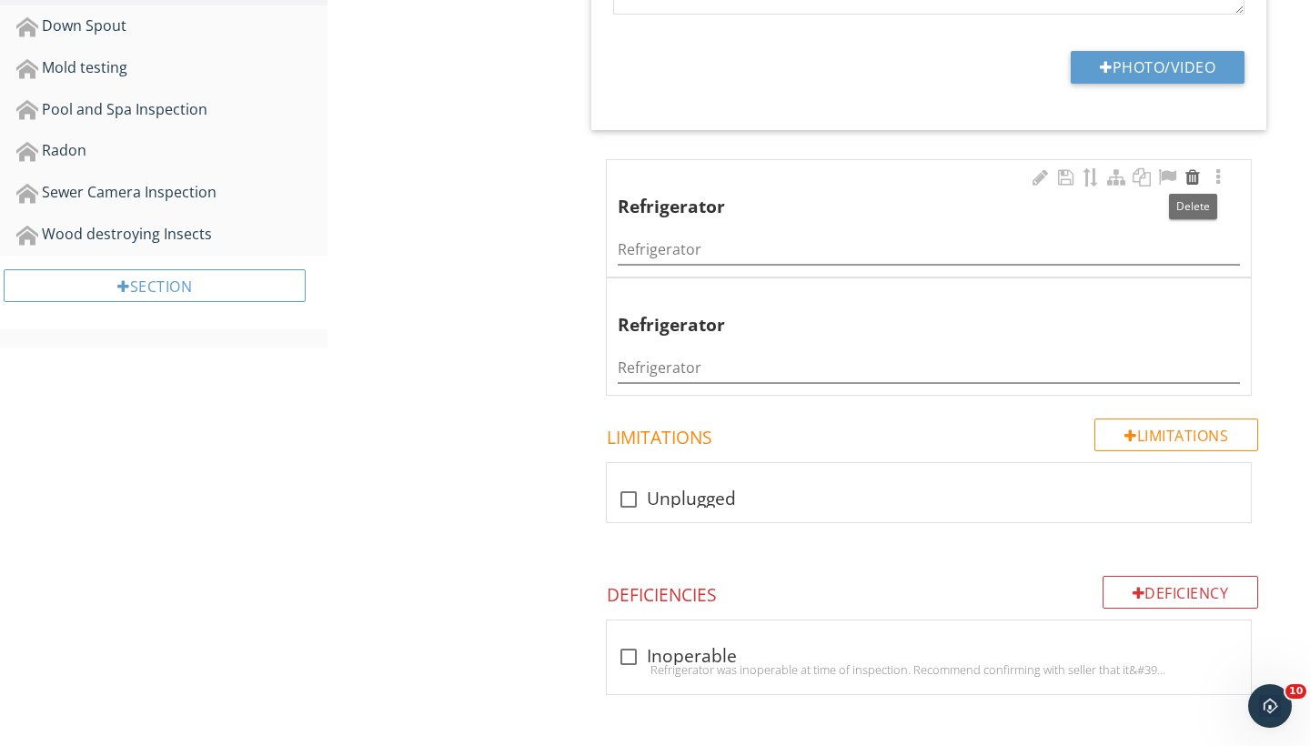
click at [1195, 172] on div at bounding box center [1193, 177] width 22 height 18
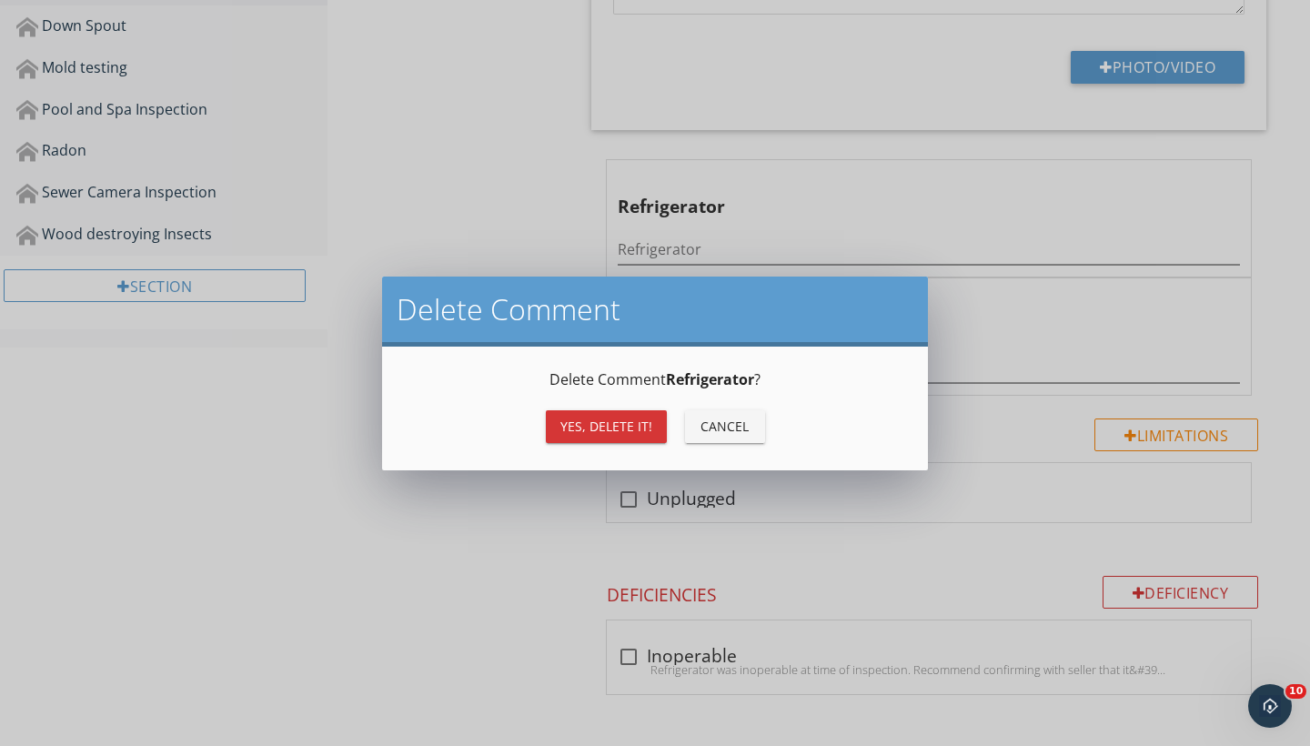
click at [599, 410] on button "Yes, Delete it!" at bounding box center [606, 426] width 121 height 33
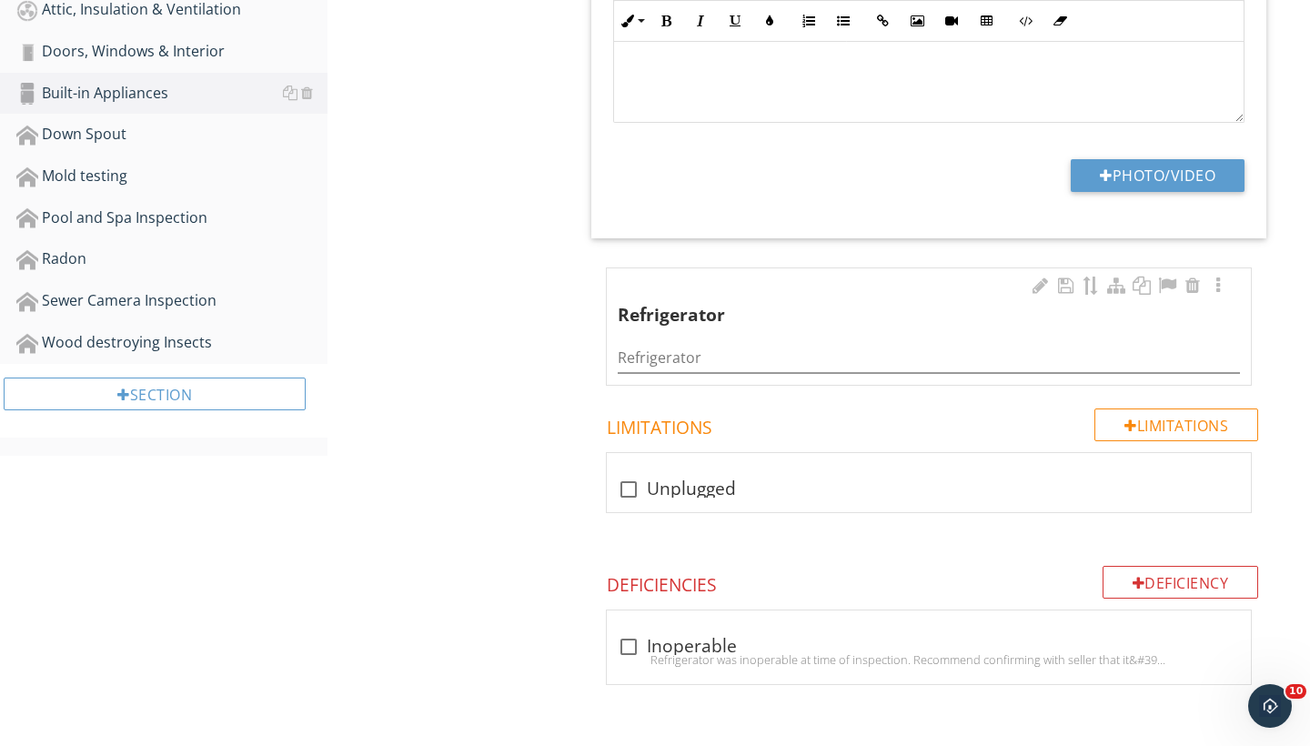
scroll to position [905, 0]
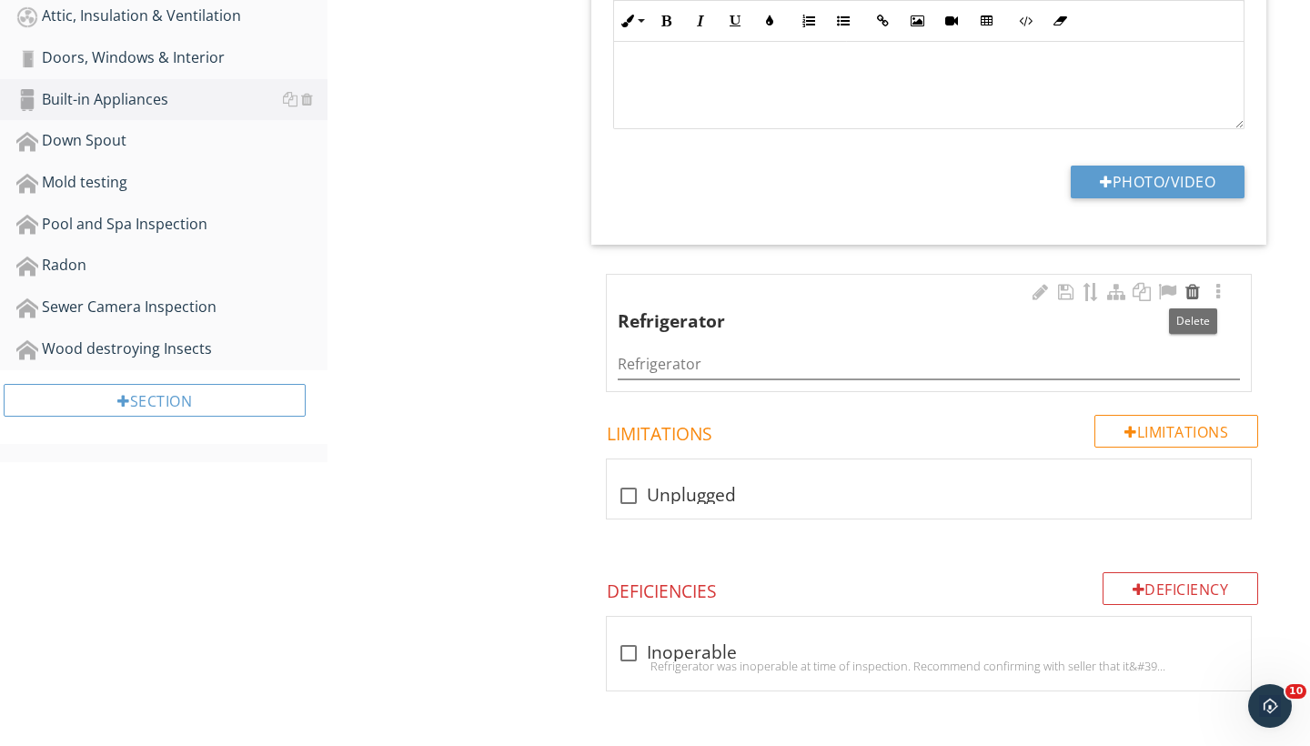
click at [1191, 298] on div at bounding box center [1193, 292] width 22 height 18
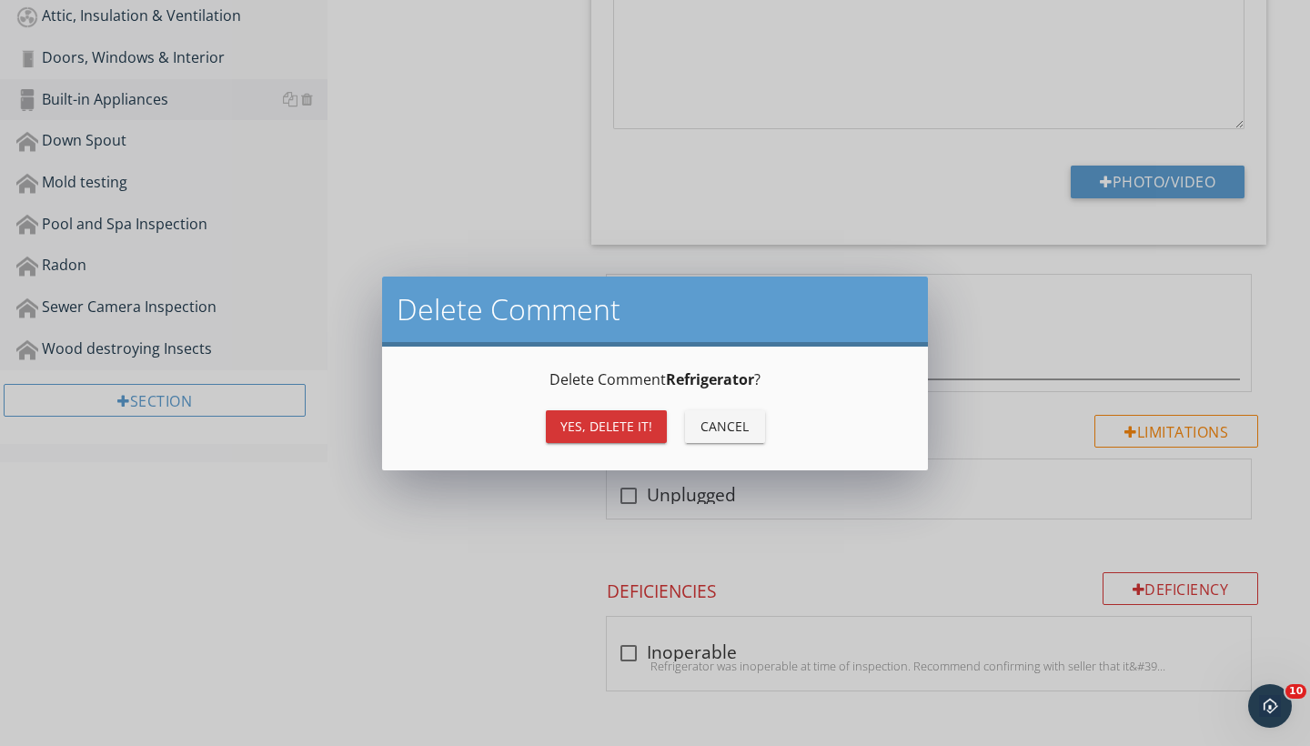
click at [590, 420] on div "Yes, Delete it!" at bounding box center [607, 426] width 92 height 19
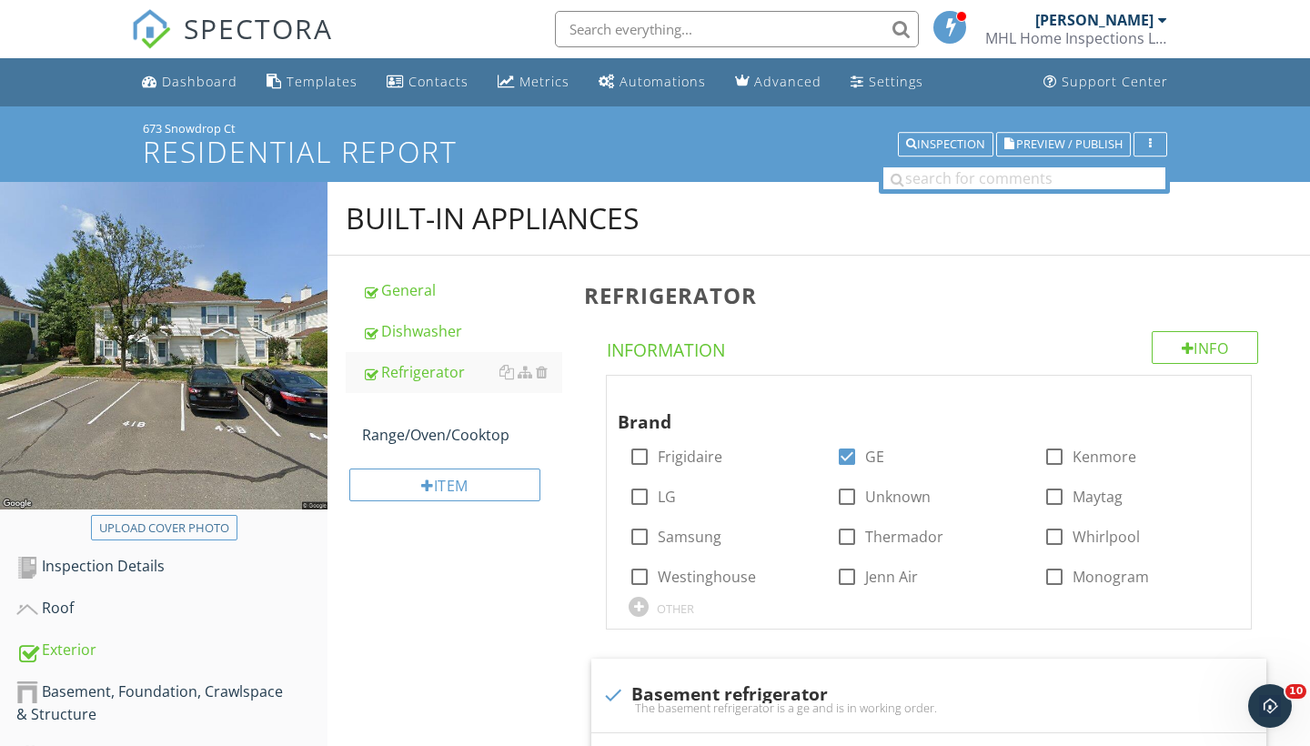
scroll to position [0, 0]
click at [458, 437] on div "Range/Oven/Cooktop" at bounding box center [462, 424] width 200 height 44
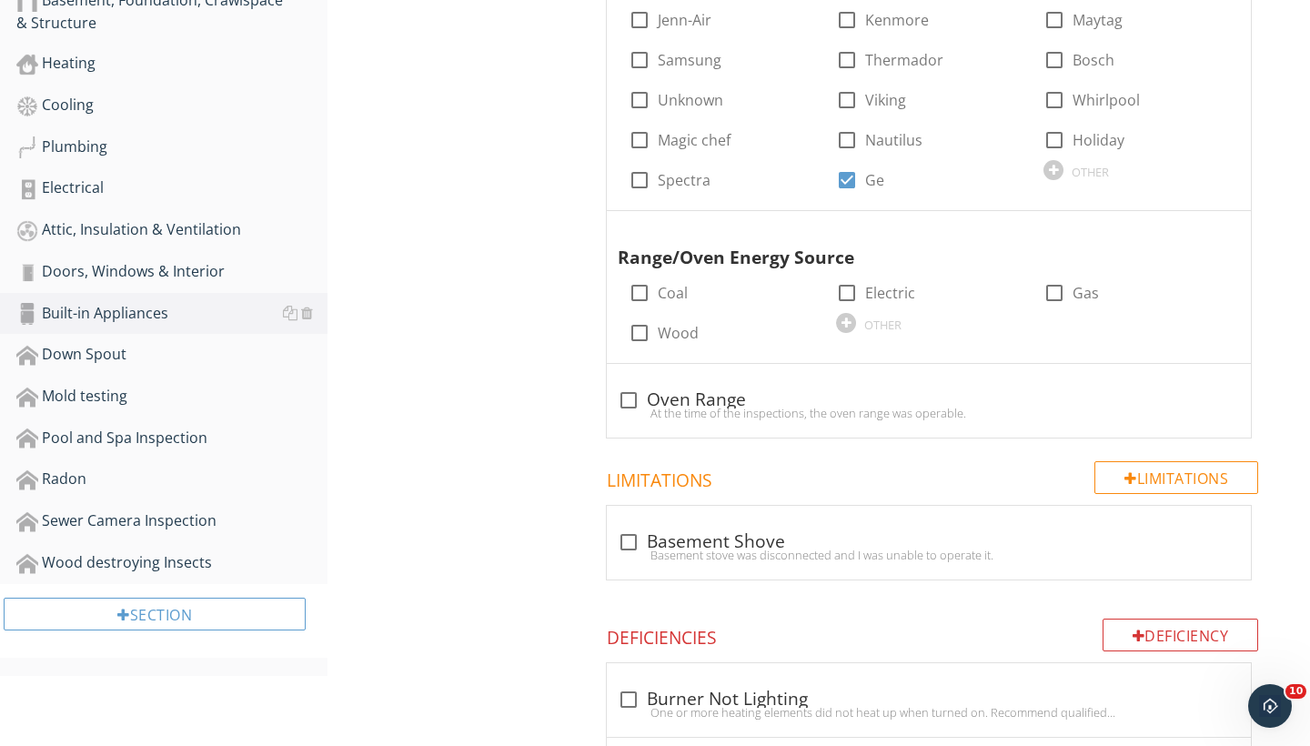
scroll to position [693, 0]
click at [1061, 288] on div at bounding box center [1054, 292] width 31 height 31
checkbox input "true"
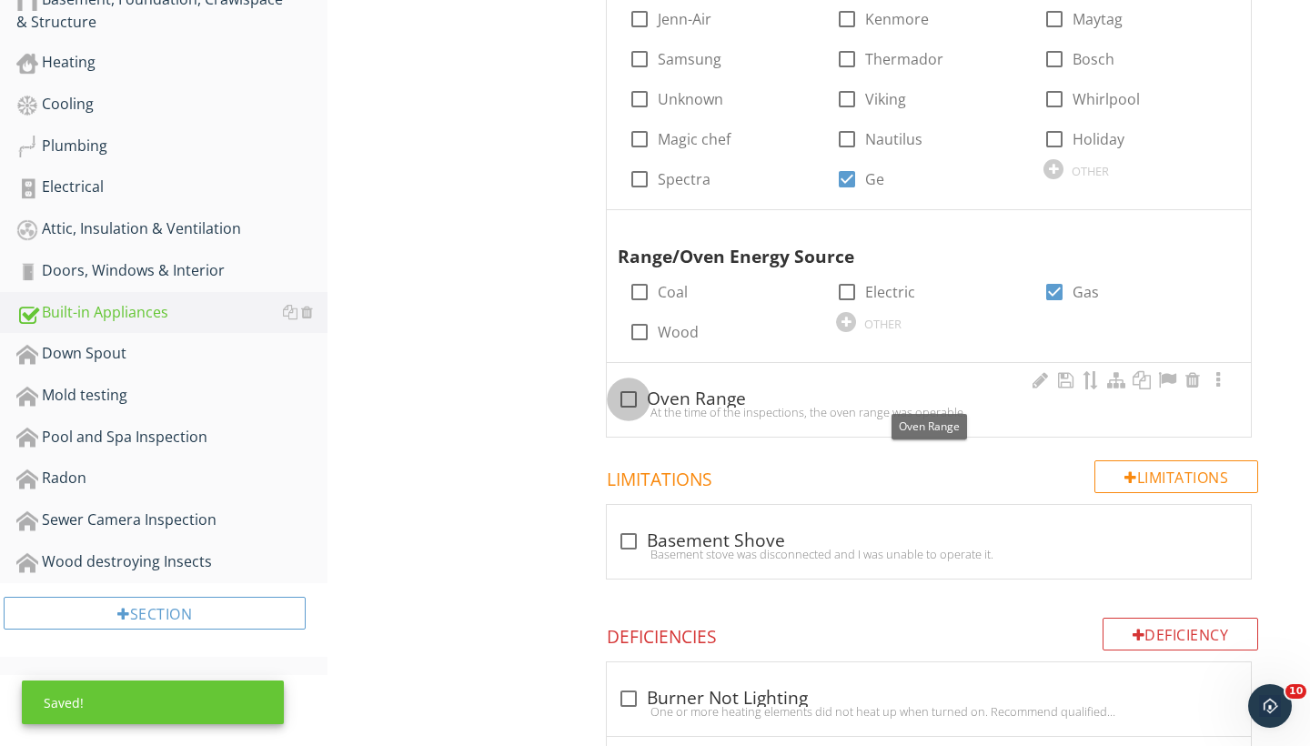
click at [632, 393] on div at bounding box center [628, 399] width 31 height 31
checkbox input "true"
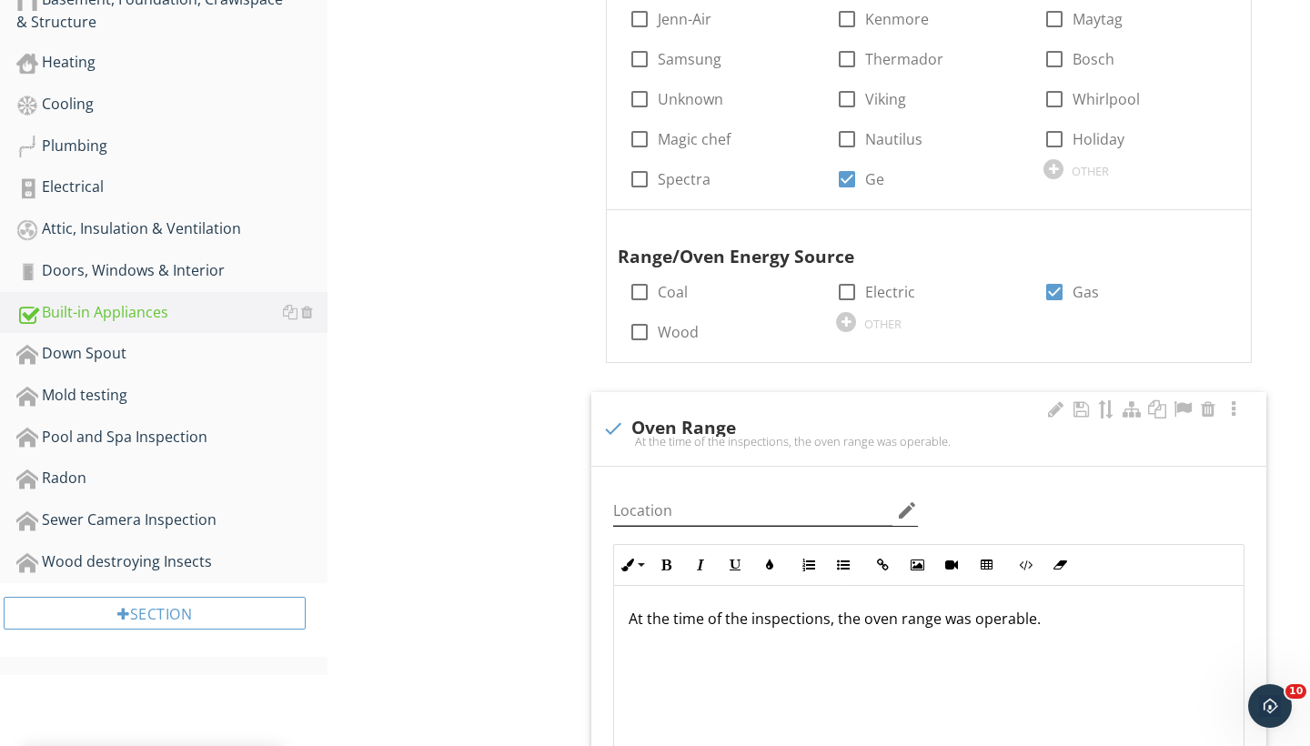
click at [908, 501] on icon "edit" at bounding box center [907, 511] width 22 height 22
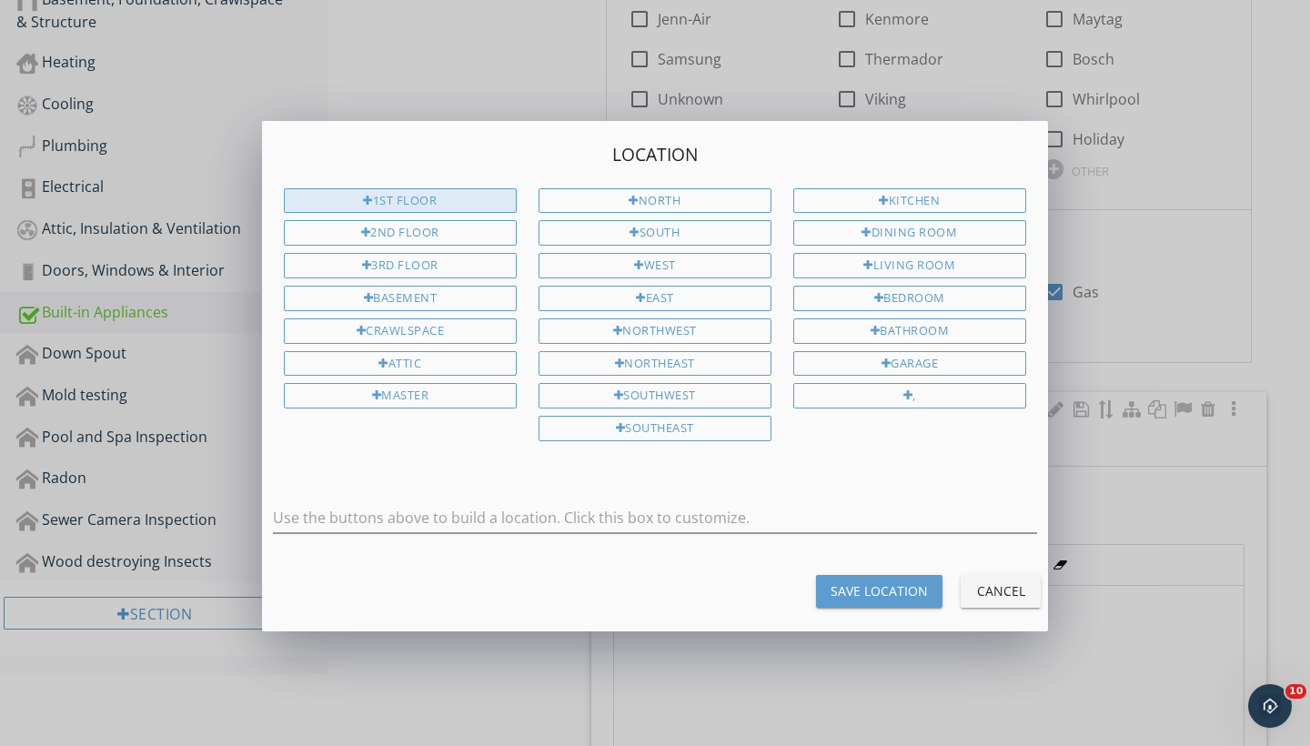
click at [455, 195] on div "1st Floor" at bounding box center [400, 200] width 233 height 25
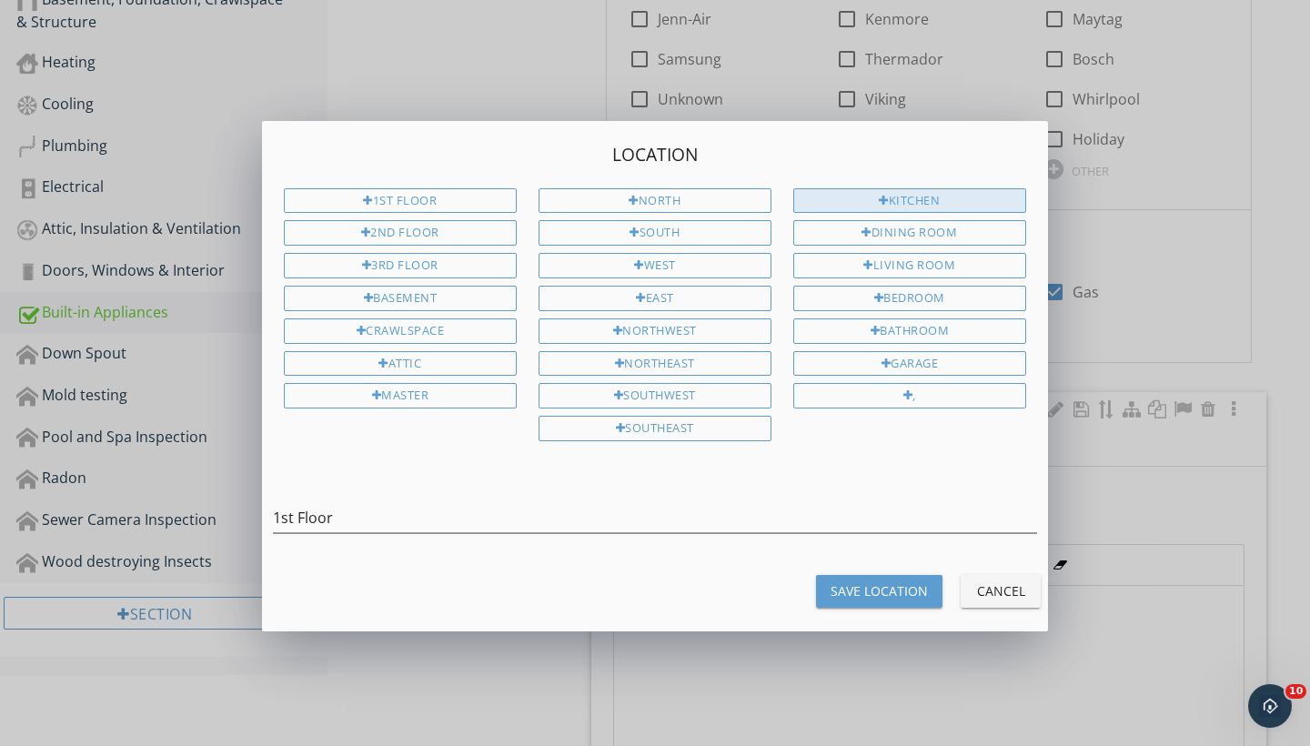
click at [908, 188] on div "Kitchen" at bounding box center [910, 200] width 233 height 25
type input "1st Floor Kitchen"
click at [878, 583] on div "Save Location" at bounding box center [879, 591] width 97 height 19
type input "1st Floor Kitchen"
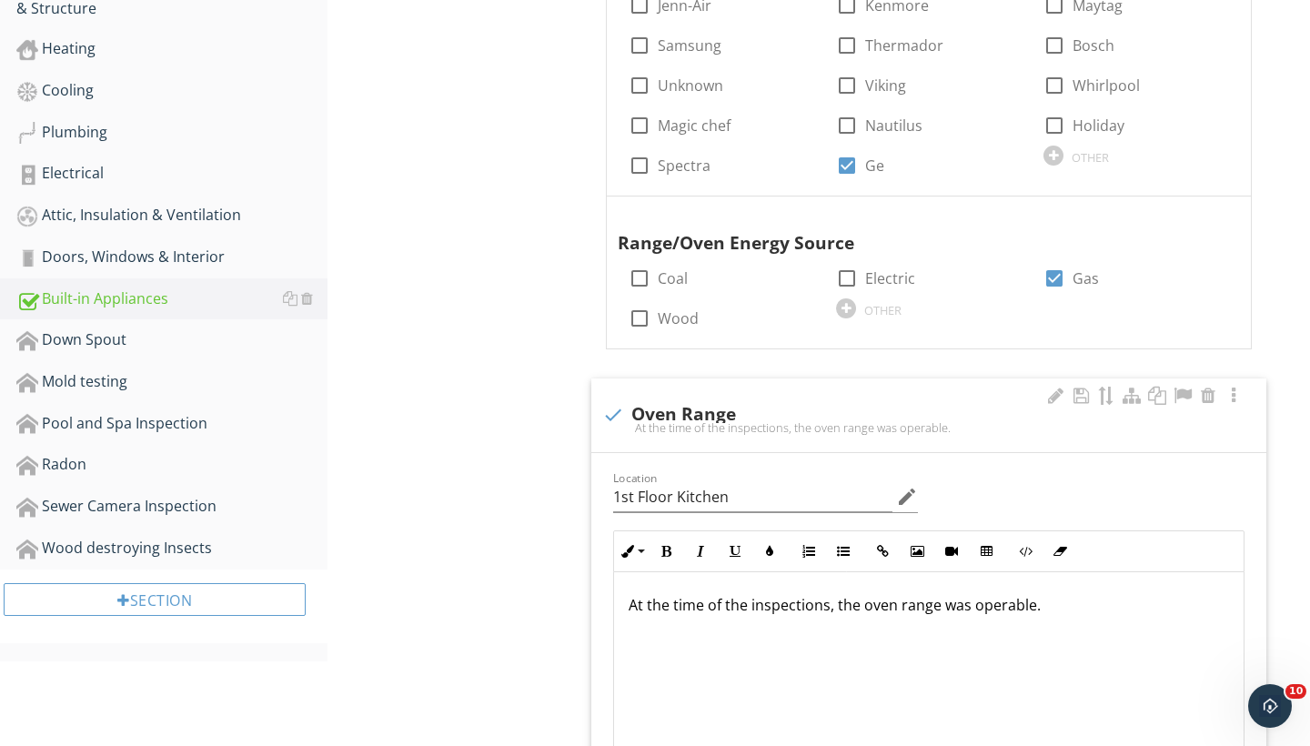
scroll to position [708, 0]
click at [310, 339] on div at bounding box center [307, 337] width 12 height 15
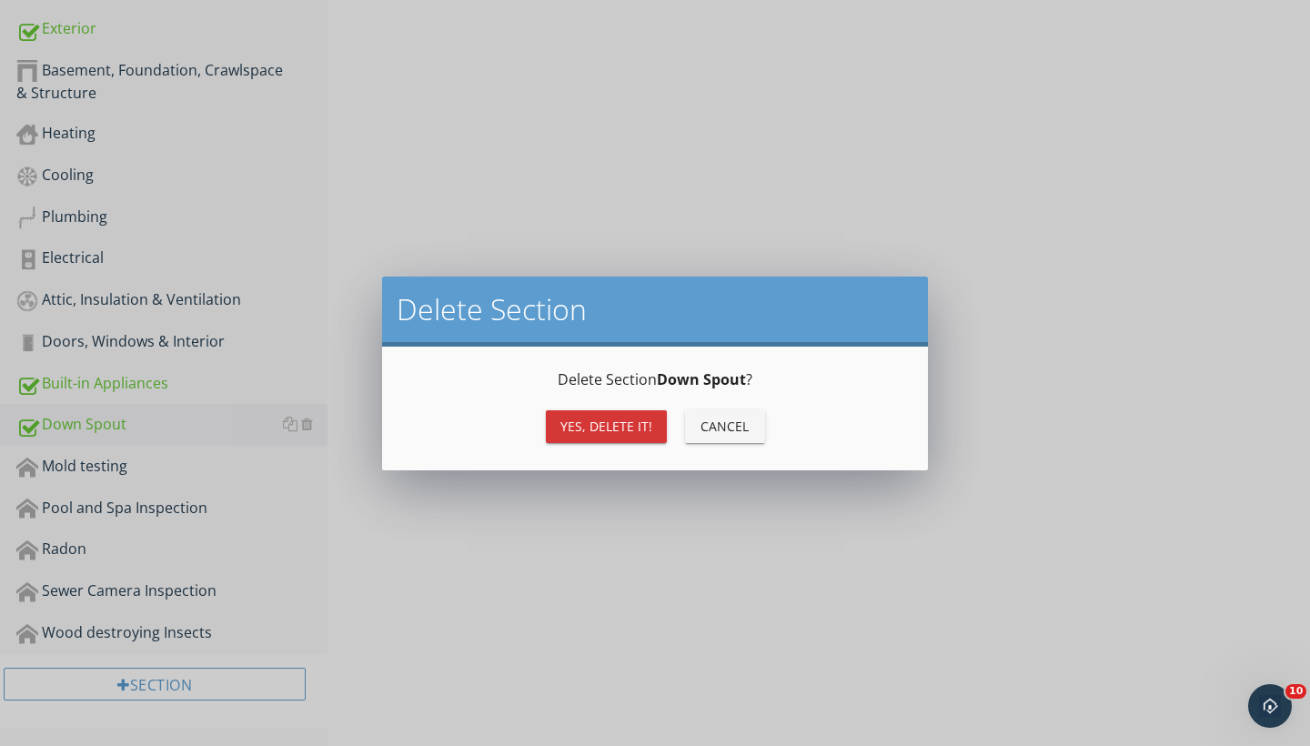
scroll to position [621, 0]
click at [626, 426] on div "Yes, Delete it!" at bounding box center [607, 426] width 92 height 19
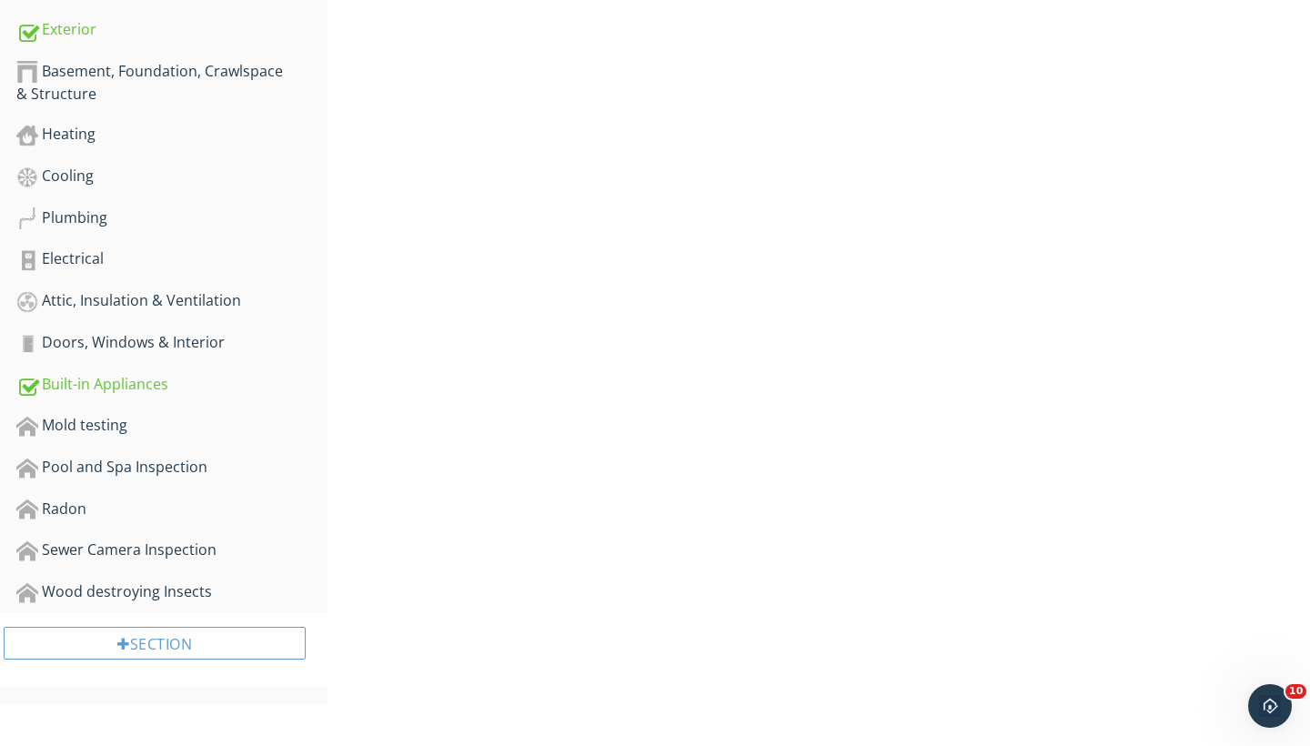
scroll to position [580, 0]
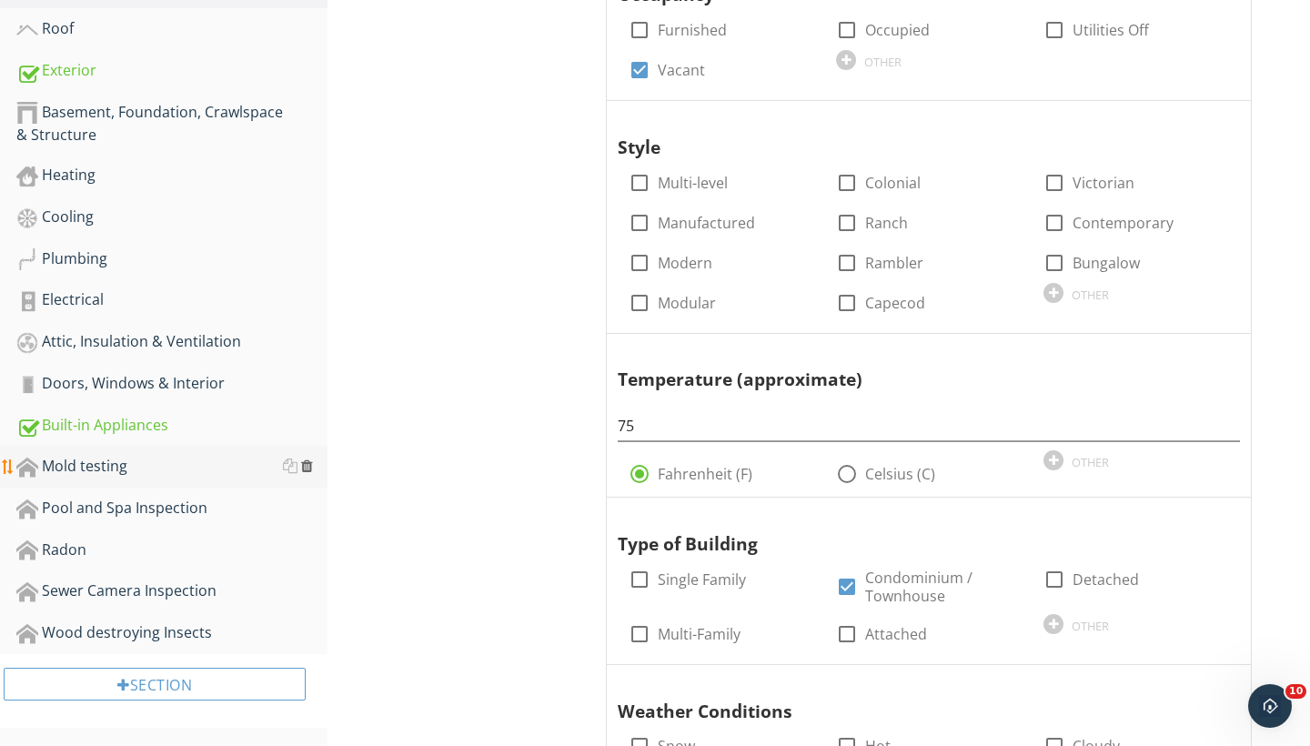
click at [308, 459] on div at bounding box center [307, 466] width 12 height 15
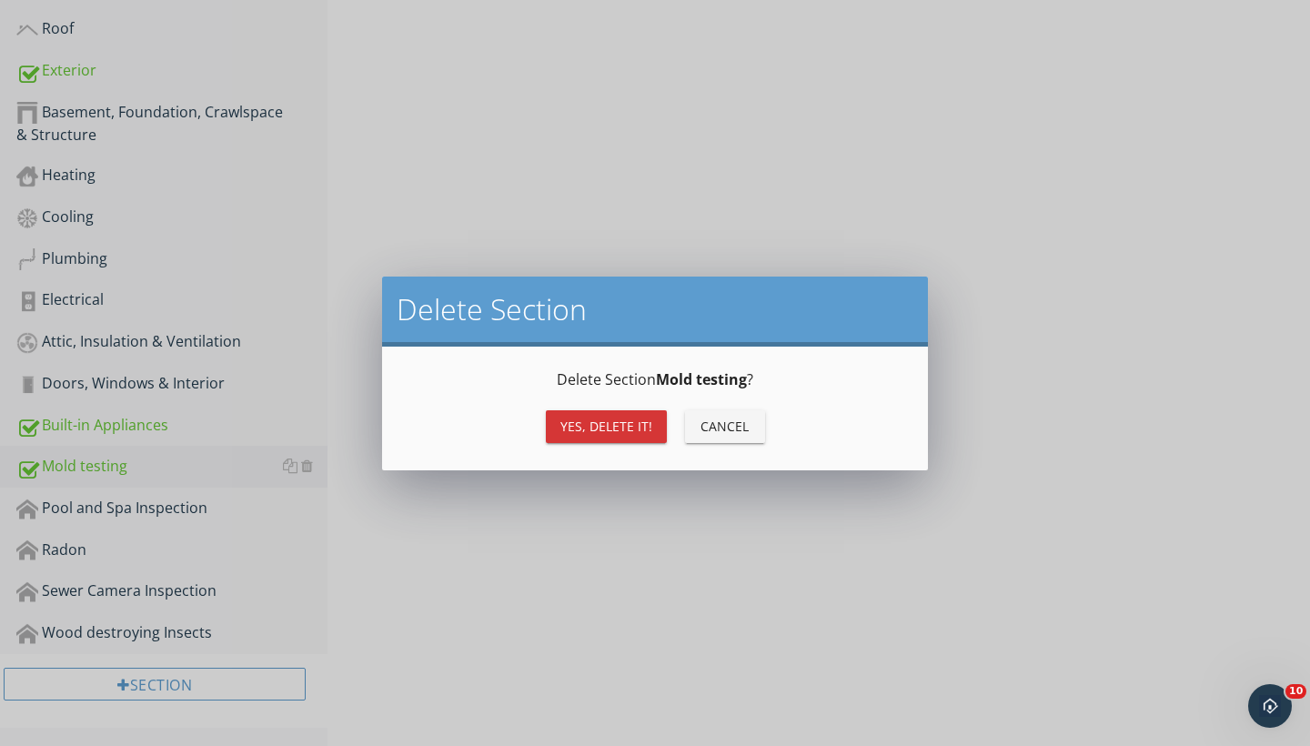
click at [575, 427] on div "Yes, Delete it!" at bounding box center [607, 426] width 92 height 19
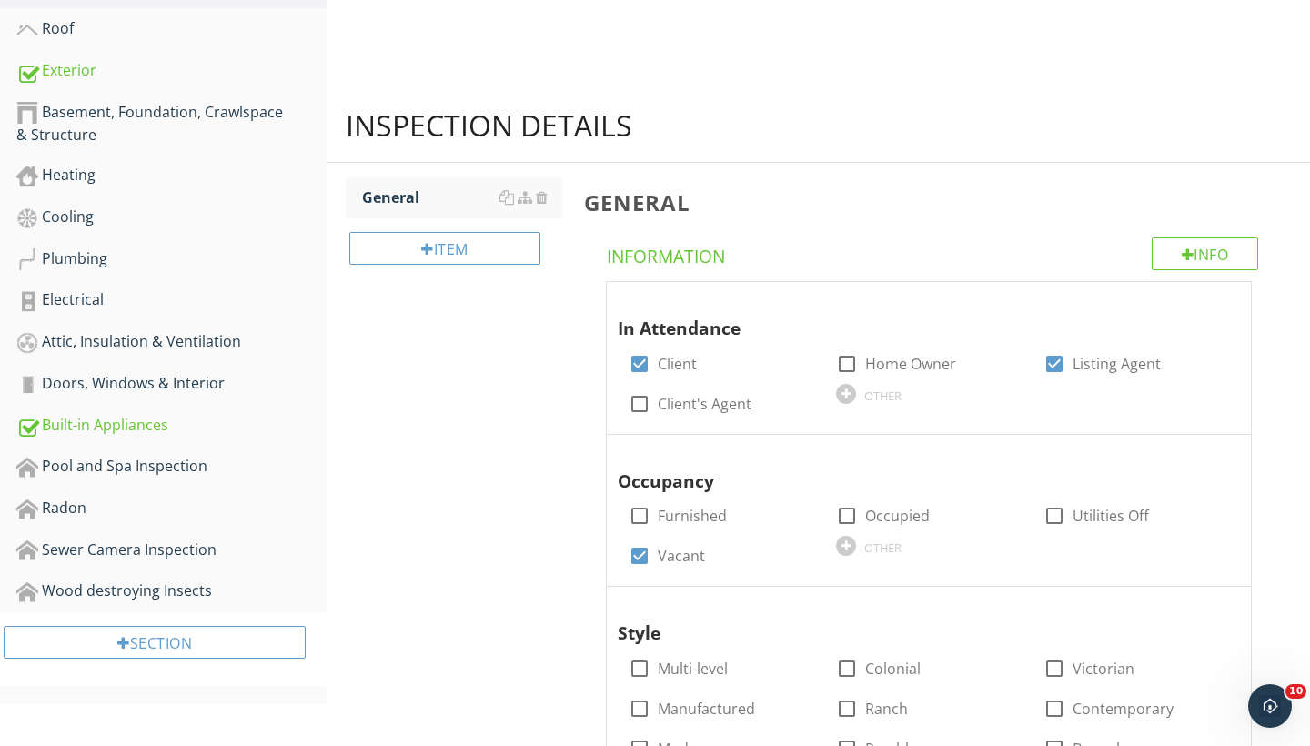
scroll to position [538, 0]
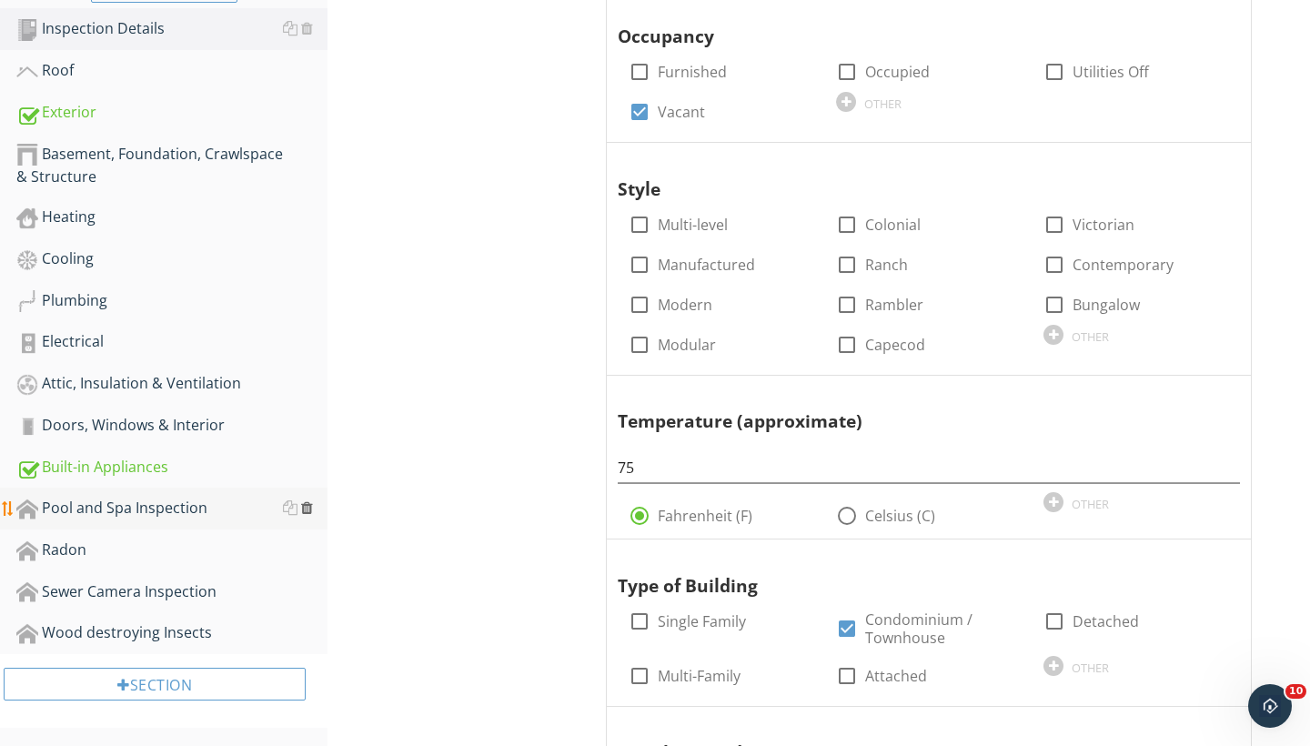
click at [309, 507] on div at bounding box center [307, 508] width 12 height 15
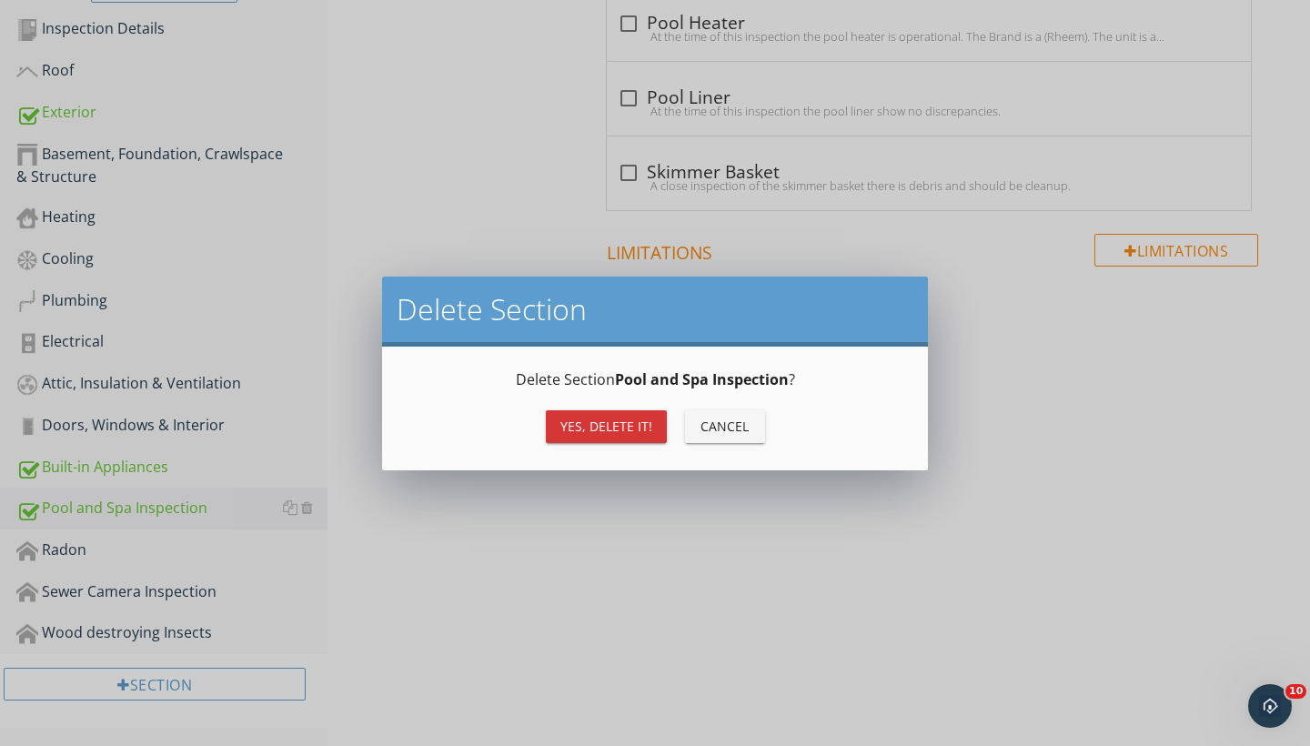
click at [587, 431] on div "Yes, Delete it!" at bounding box center [607, 426] width 92 height 19
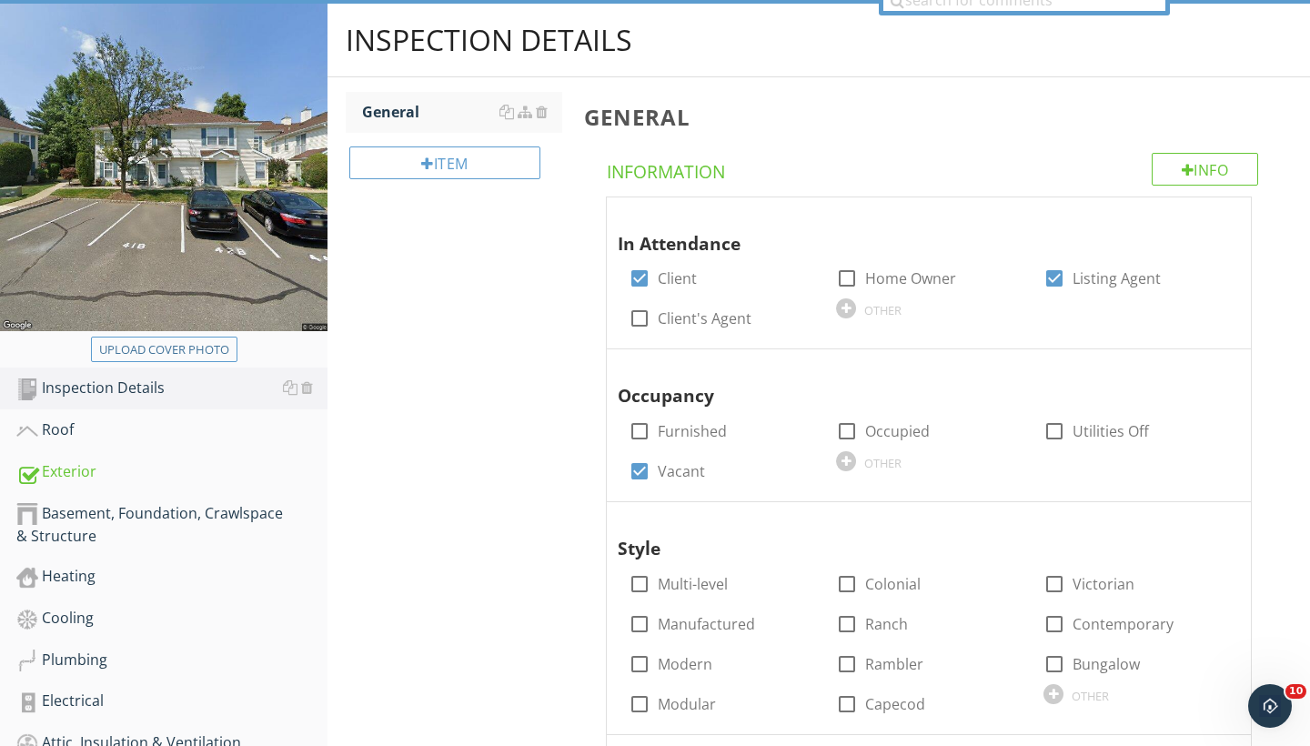
scroll to position [128, 0]
